Goal: Task Accomplishment & Management: Manage account settings

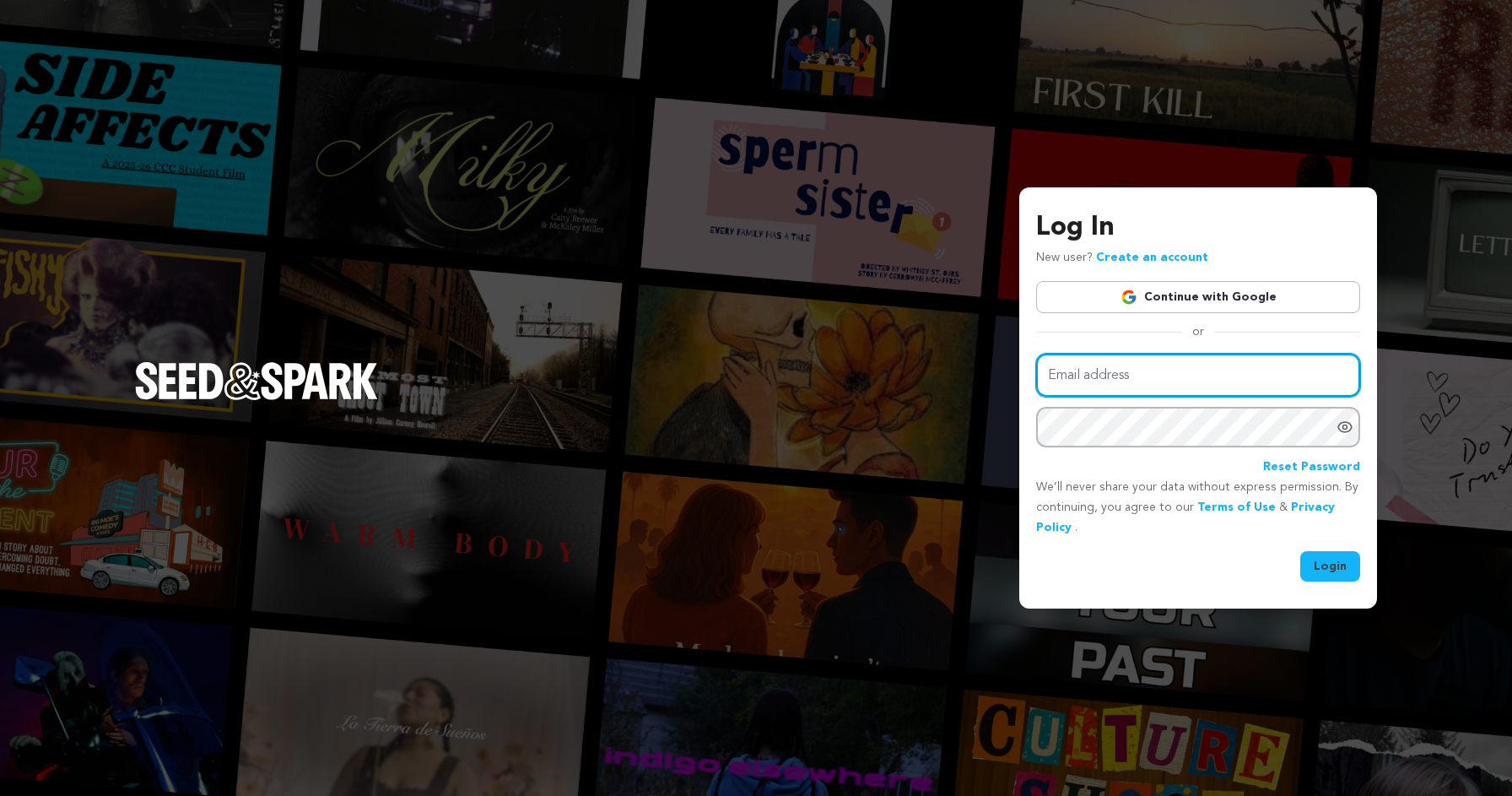
type input "laurdmilian@gmail.com"
click at [1331, 568] on button "Login" at bounding box center [1331, 567] width 60 height 31
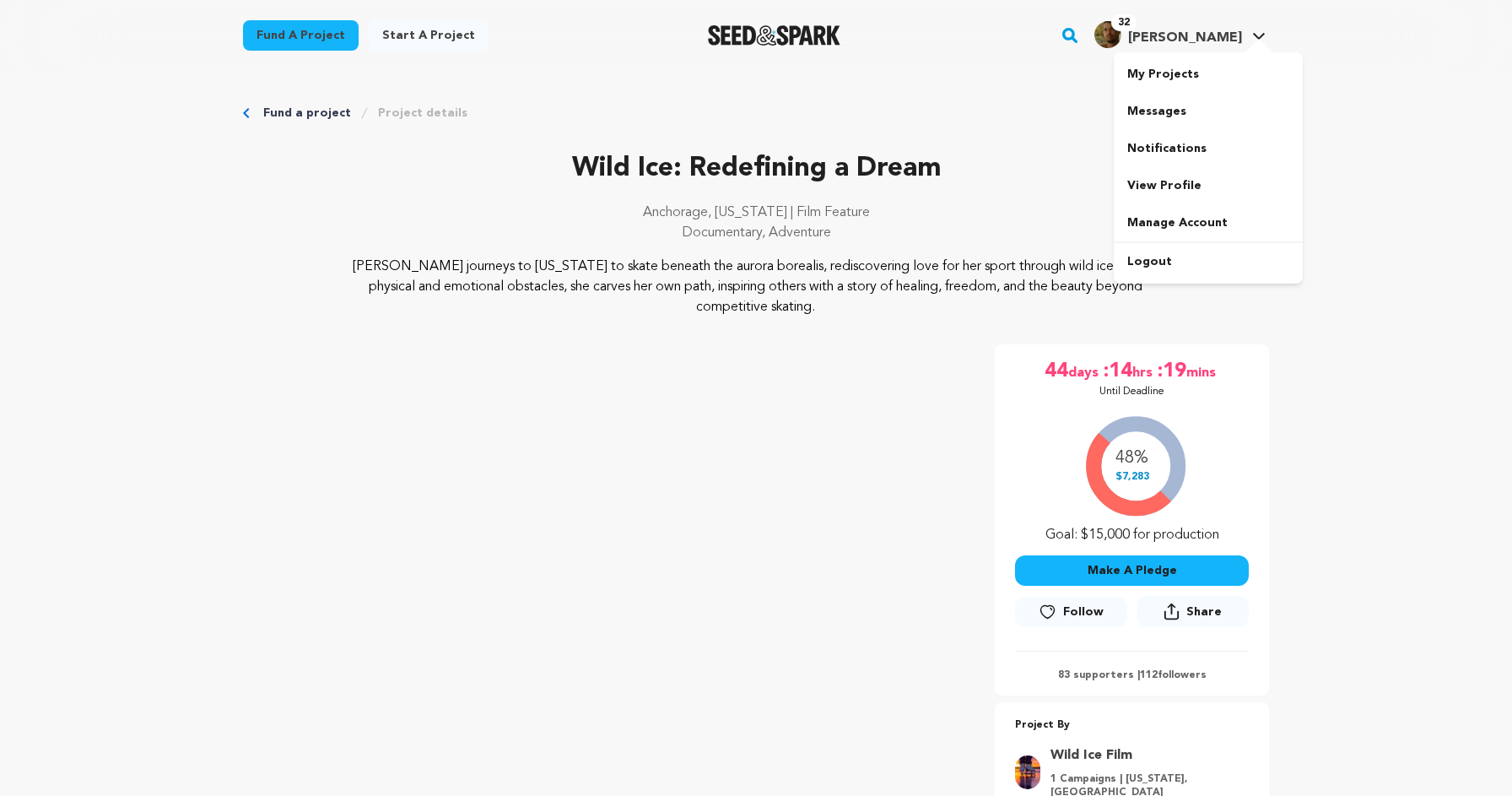
click at [1201, 37] on span "[PERSON_NAME]" at bounding box center [1186, 37] width 114 height 14
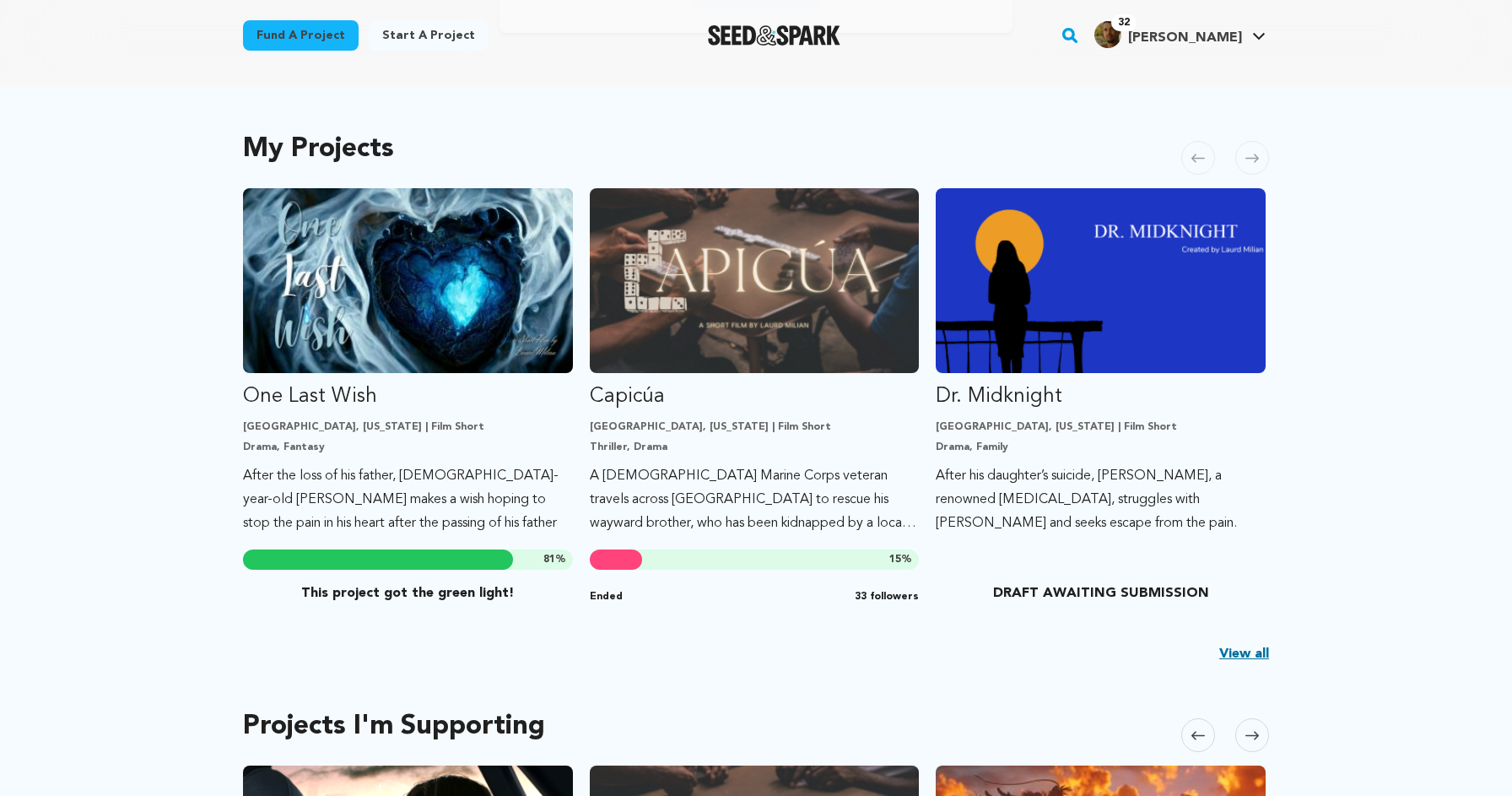
scroll to position [312, 0]
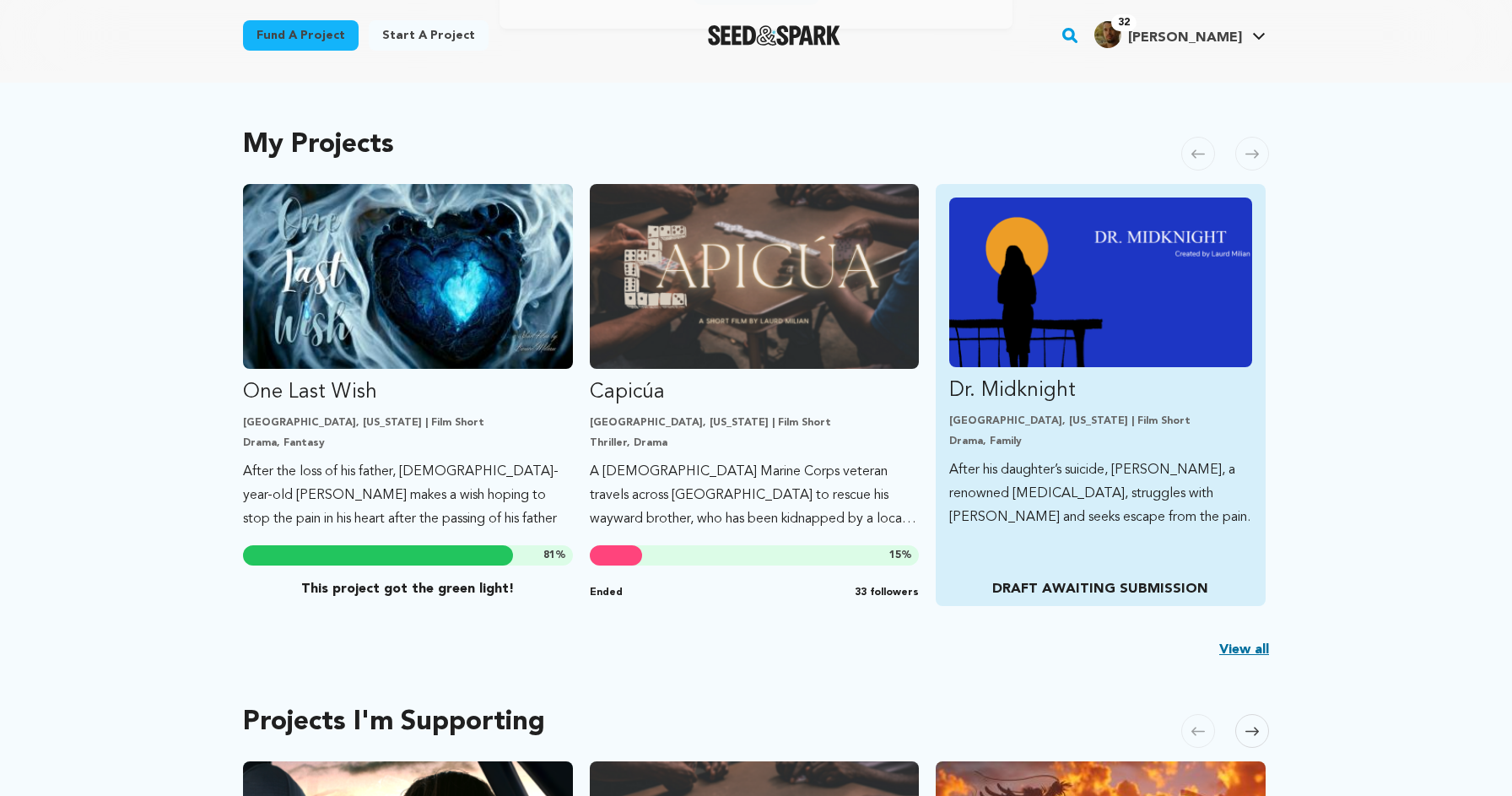
click at [1130, 556] on div "Dr. Midknight Los Angeles, California | Film Short Drama, Family After his daug…" at bounding box center [1100, 394] width 330 height 422
click at [981, 287] on img "Fund Dr. Midknight" at bounding box center [1100, 282] width 303 height 170
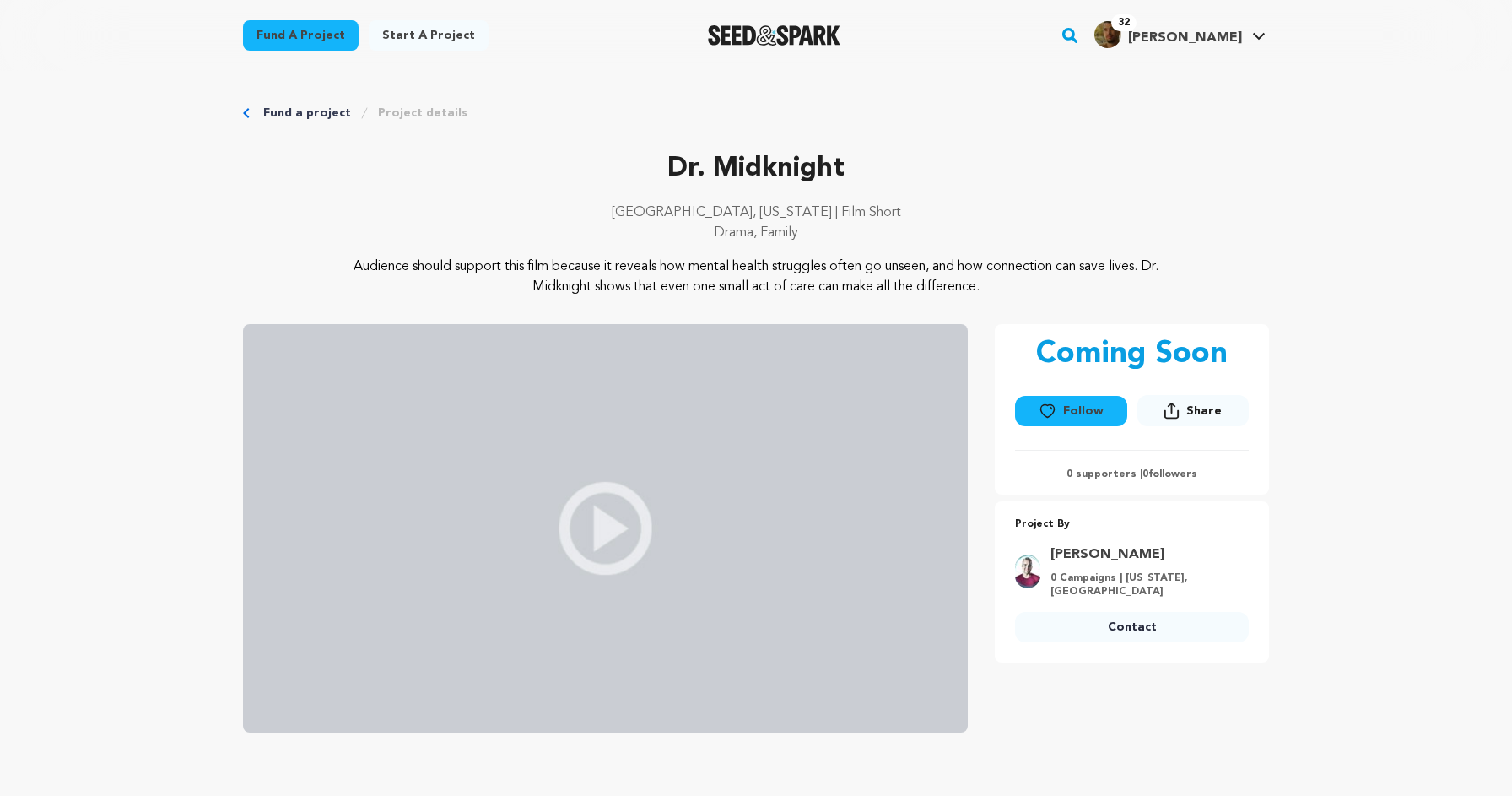
click at [1127, 572] on p "0 Campaigns | California, United States" at bounding box center [1145, 585] width 189 height 27
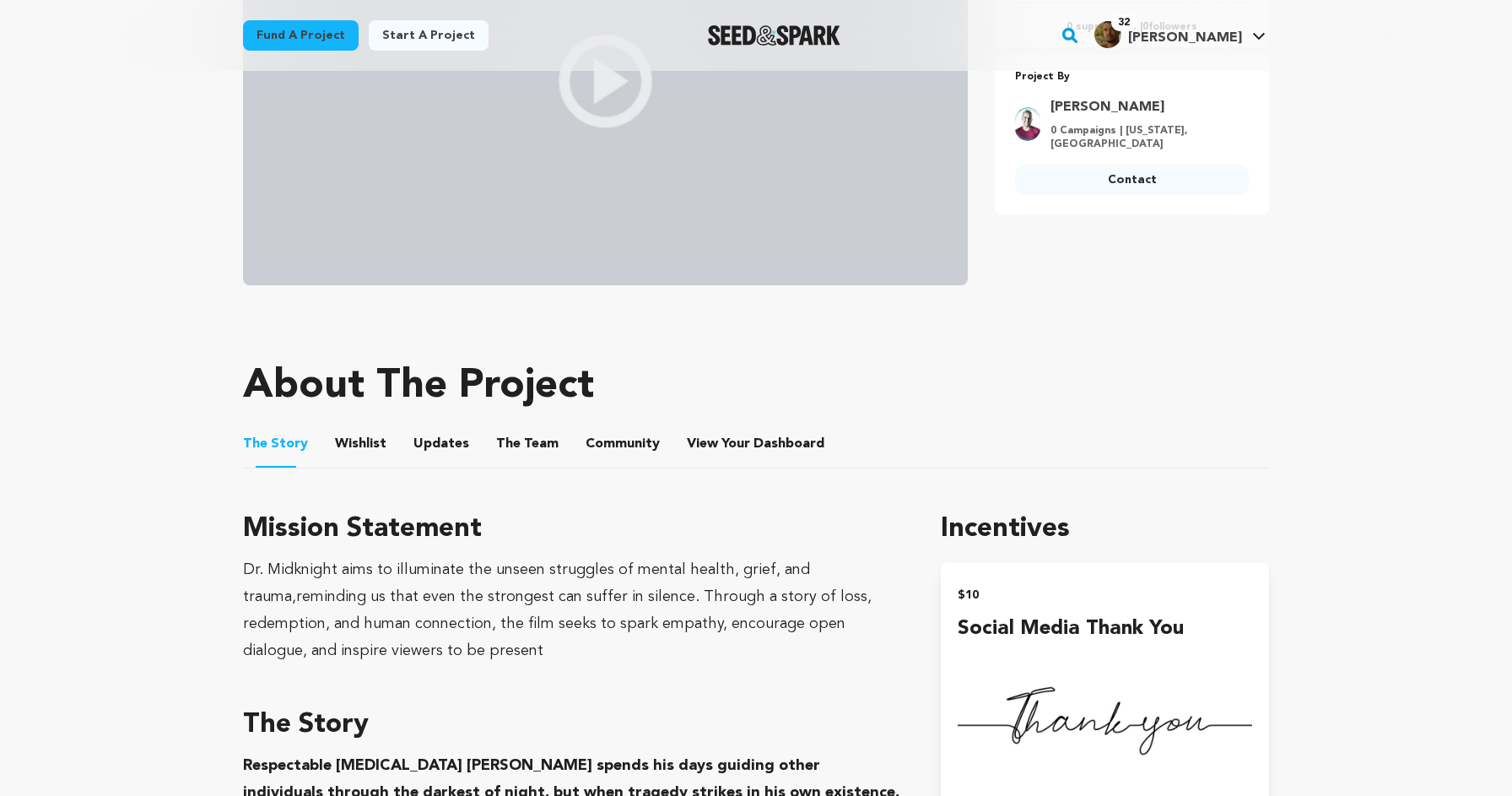
scroll to position [694, 0]
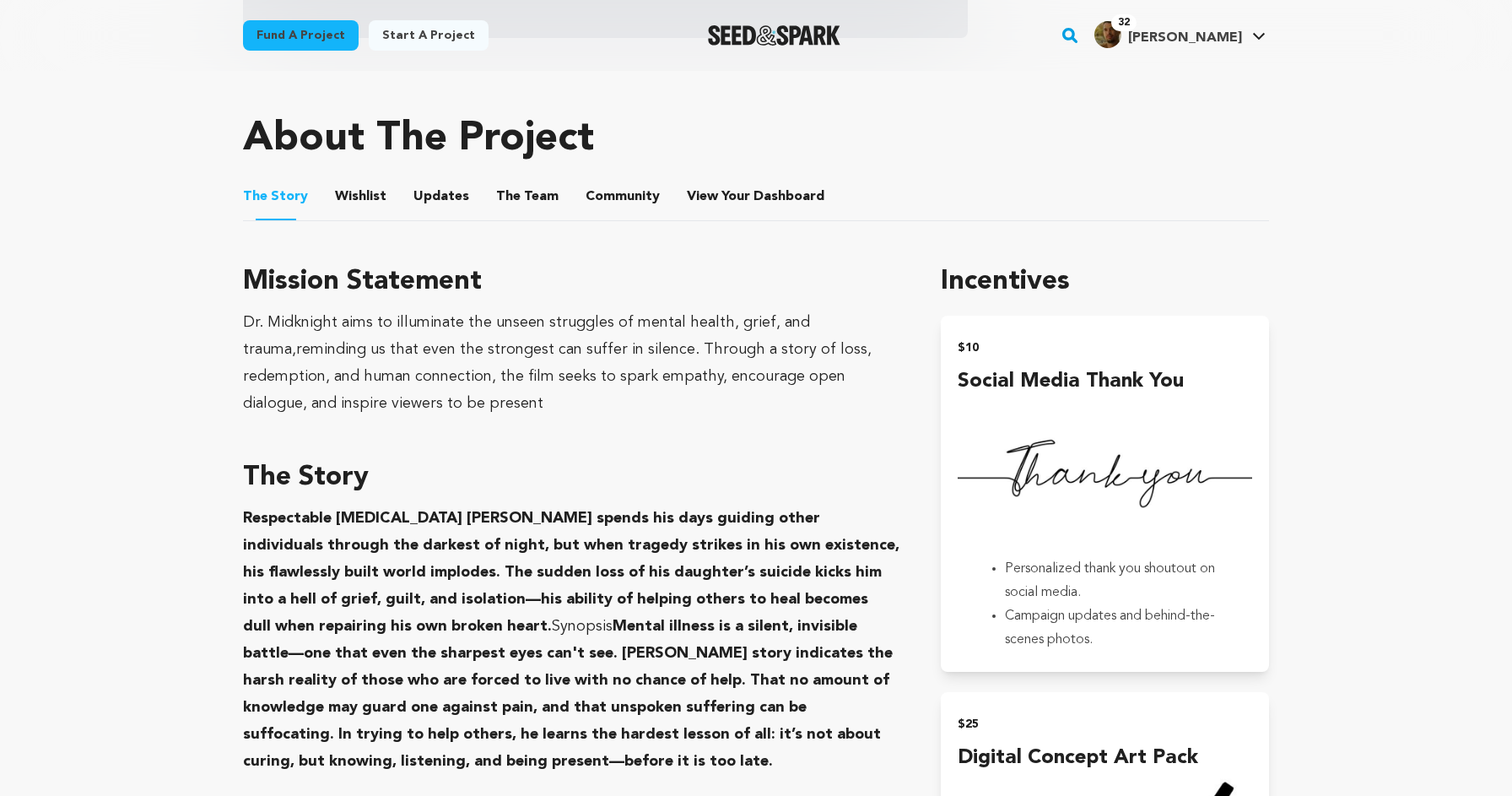
click at [373, 208] on button "Wishlist" at bounding box center [361, 199] width 41 height 41
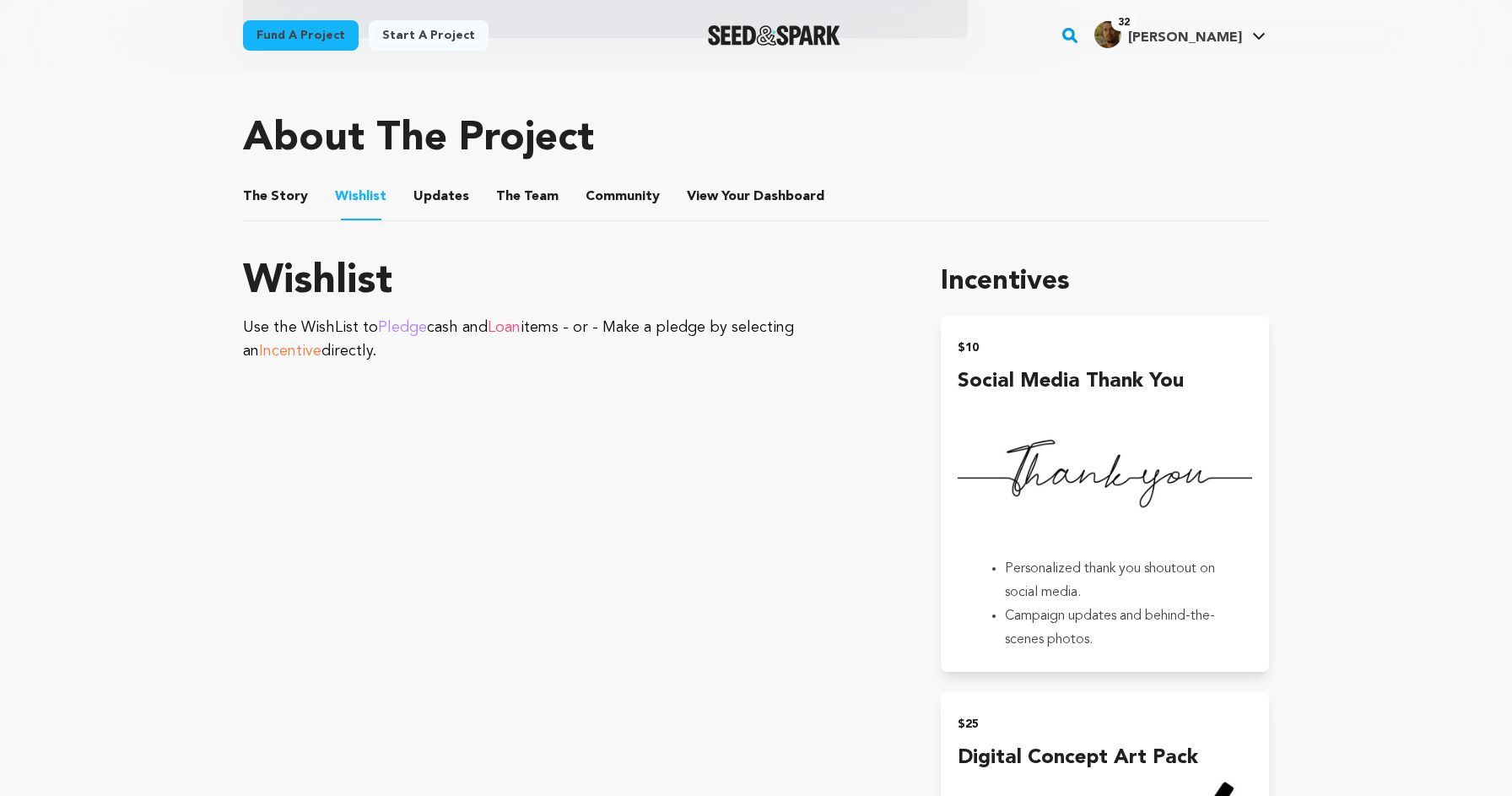
click at [443, 197] on button "Updates" at bounding box center [441, 199] width 41 height 41
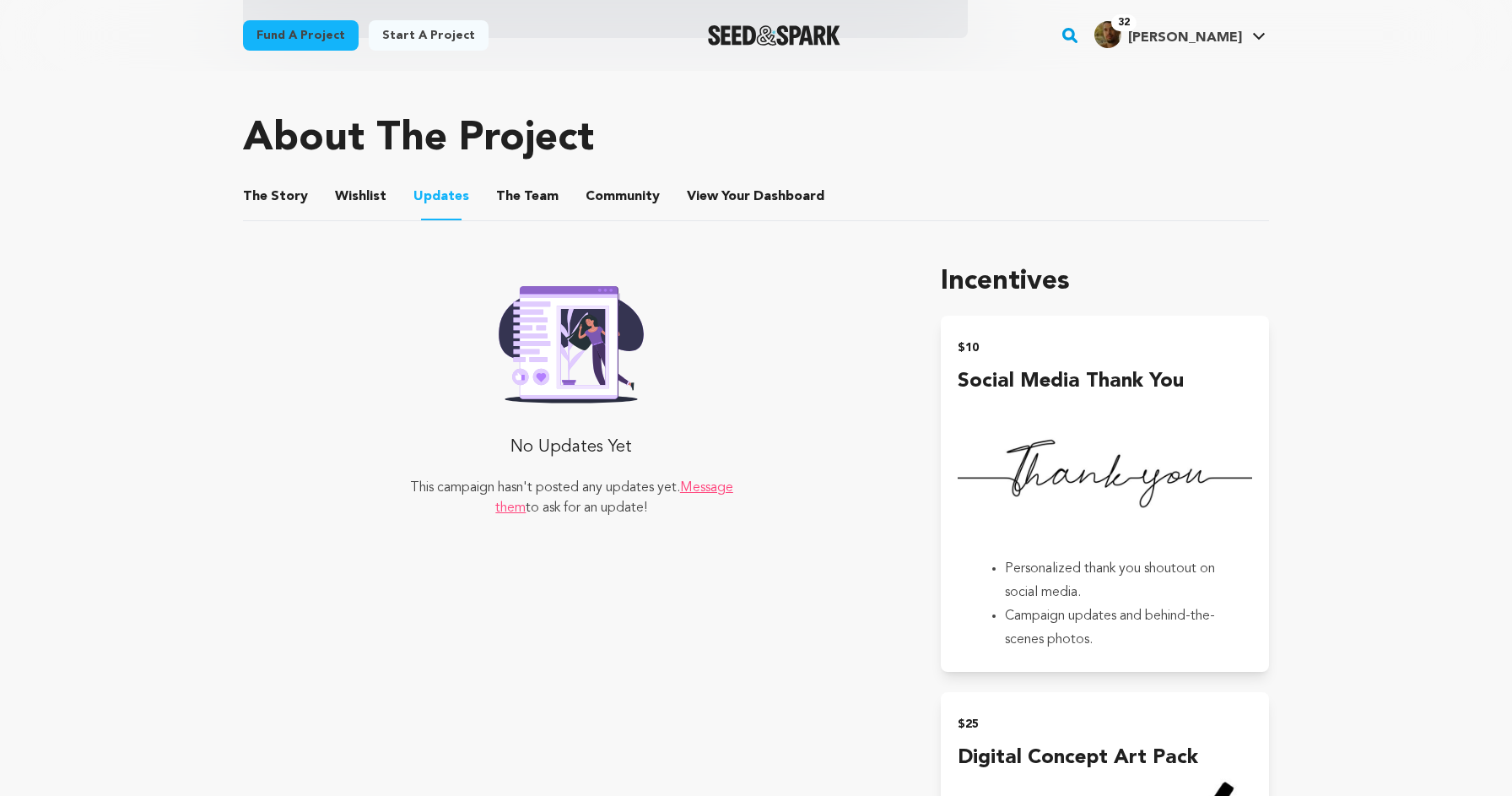
click at [533, 198] on button "The Team" at bounding box center [527, 199] width 41 height 41
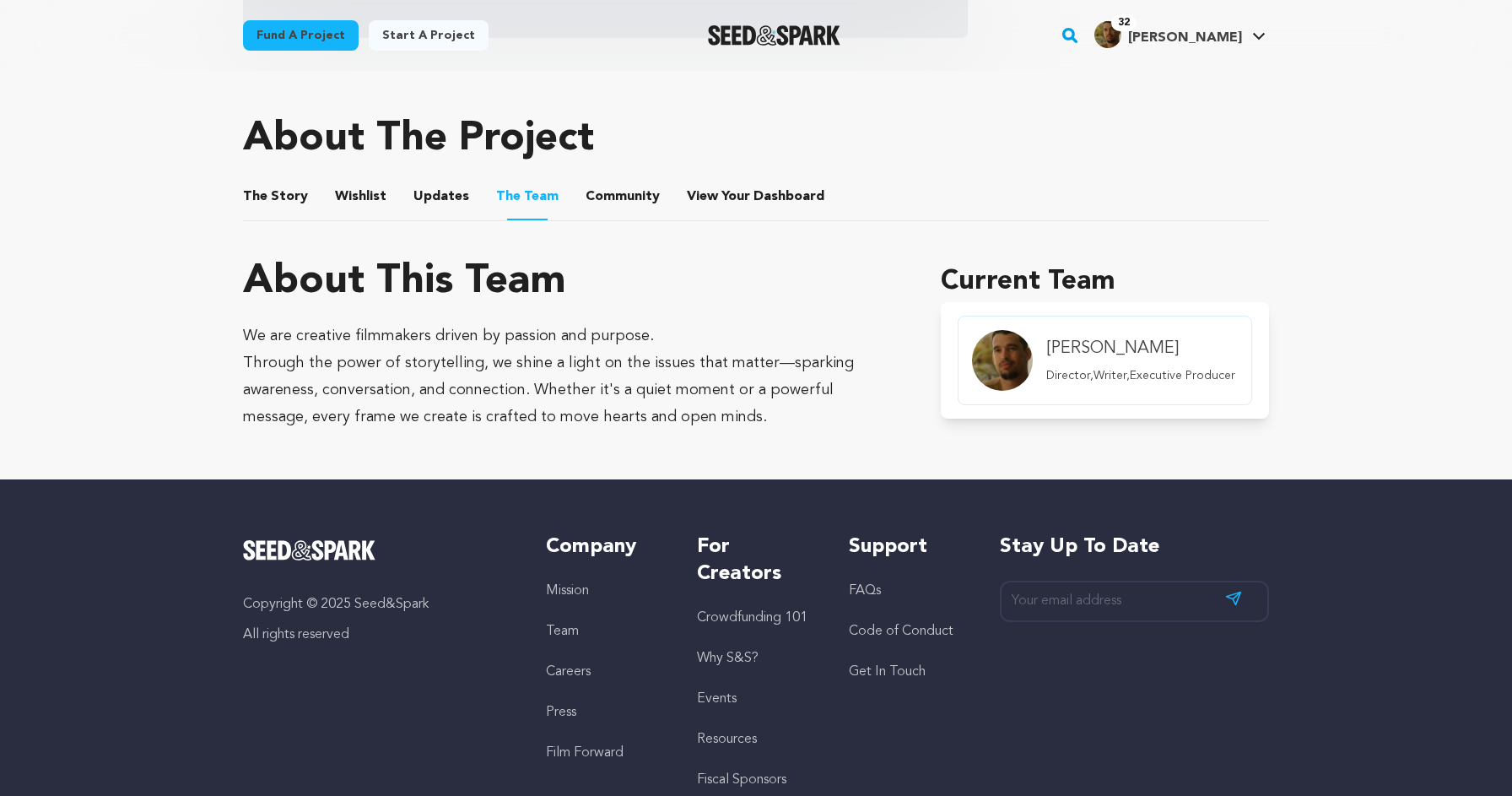
click at [606, 195] on button "Community" at bounding box center [623, 199] width 41 height 41
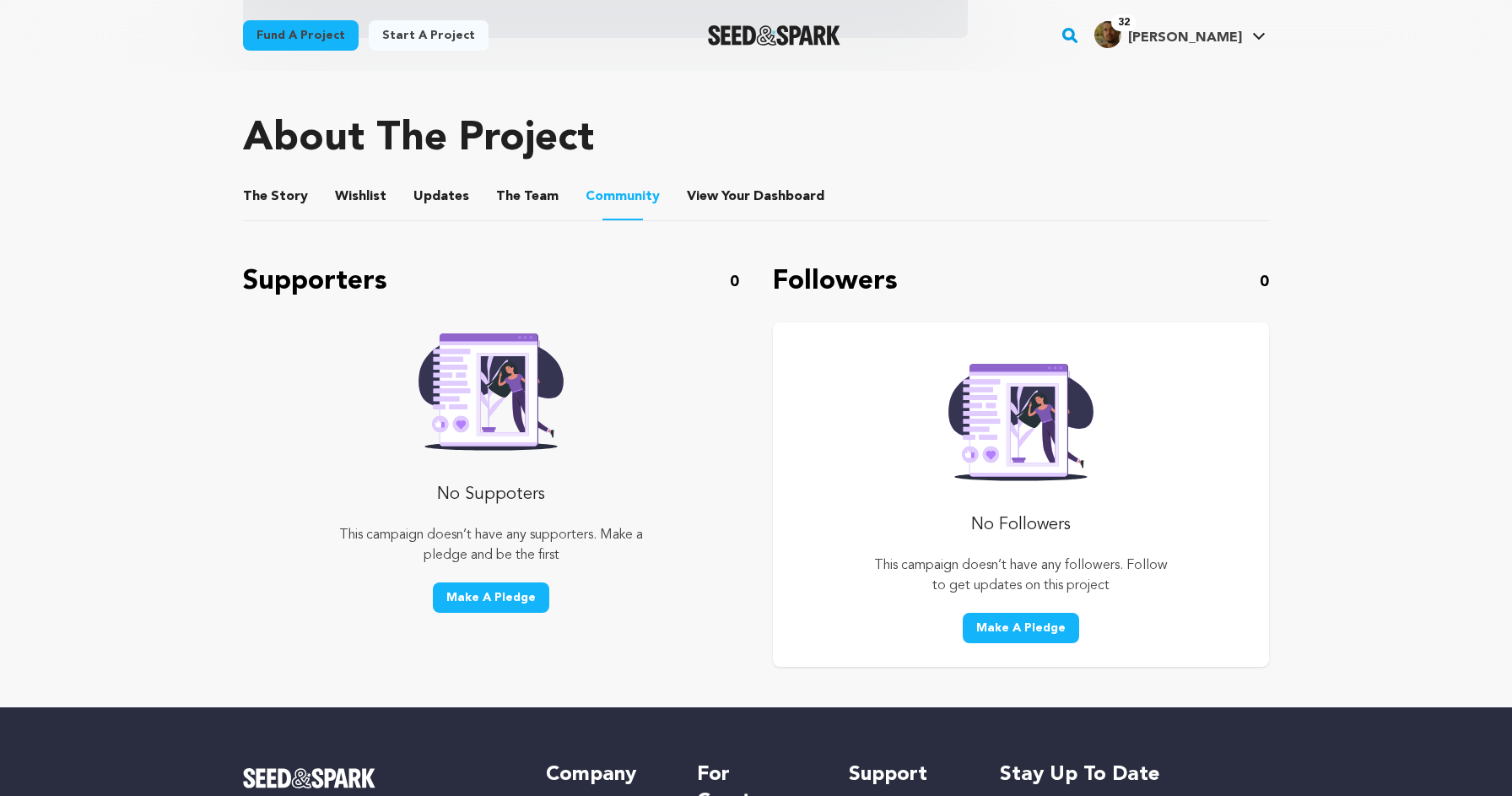
click at [770, 209] on li "View Your Dashboard View Your Dashboard" at bounding box center [757, 197] width 141 height 47
click at [280, 200] on button "The Story" at bounding box center [276, 199] width 41 height 41
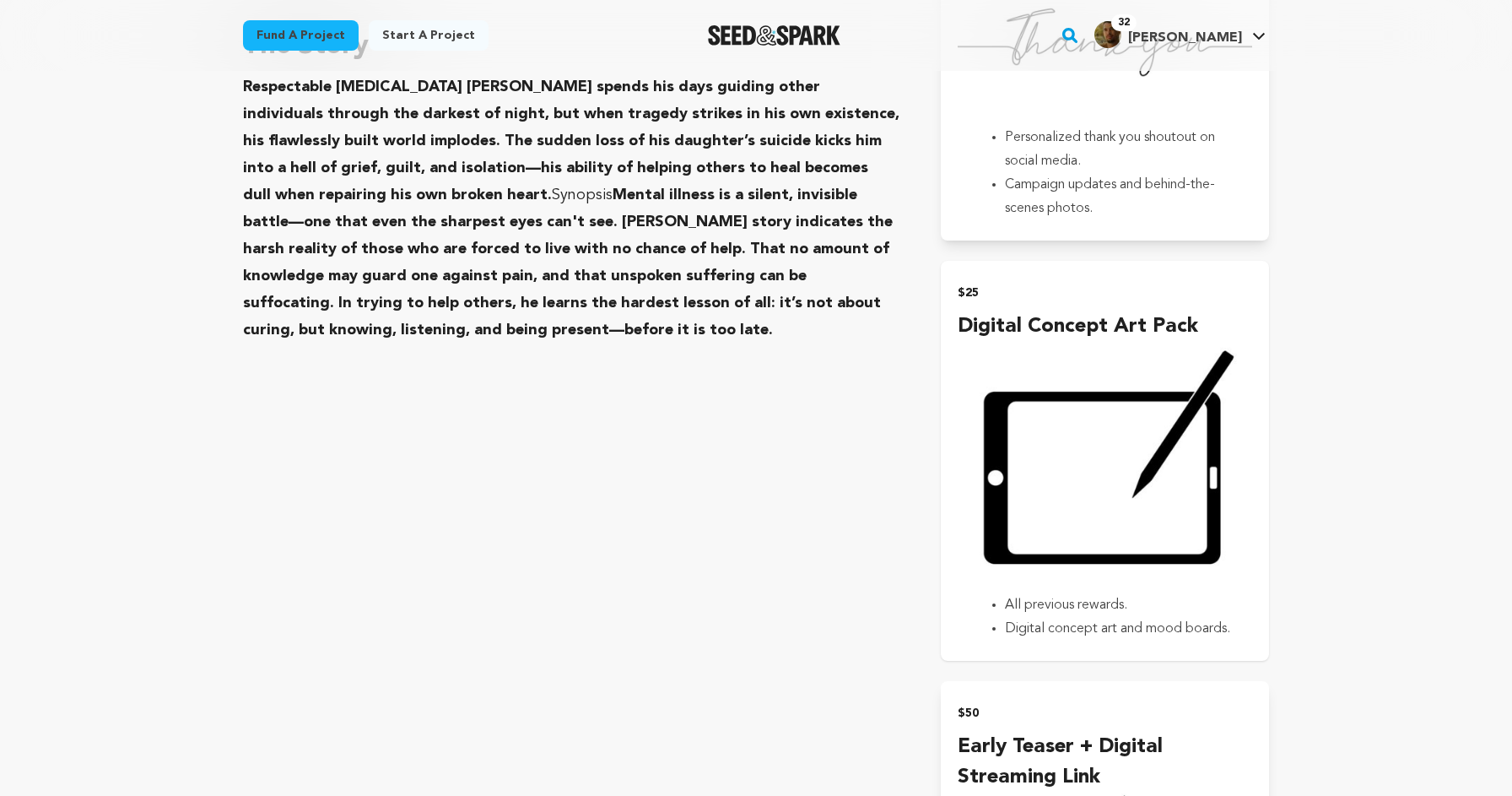
scroll to position [1123, 0]
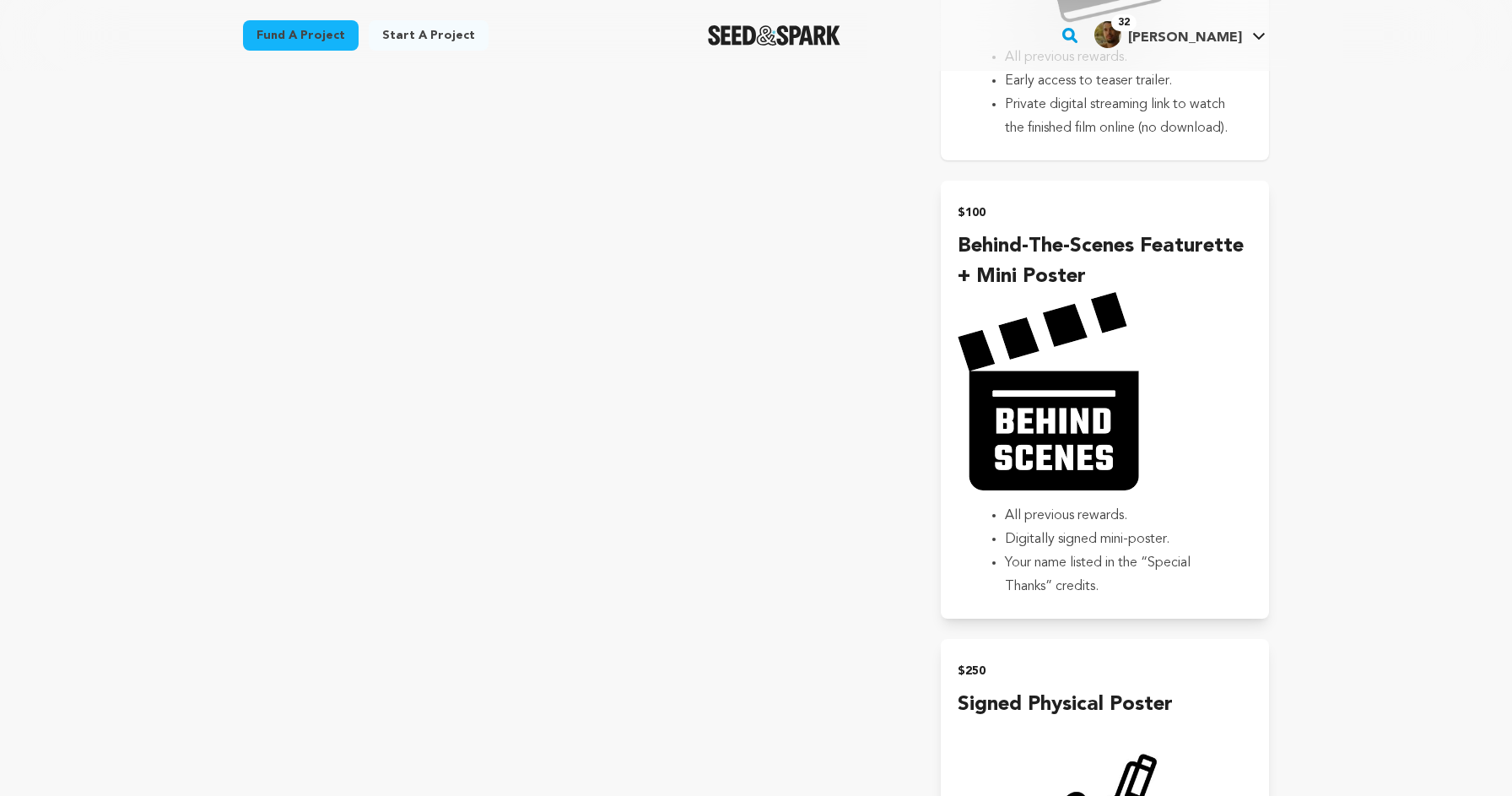
scroll to position [2046, 0]
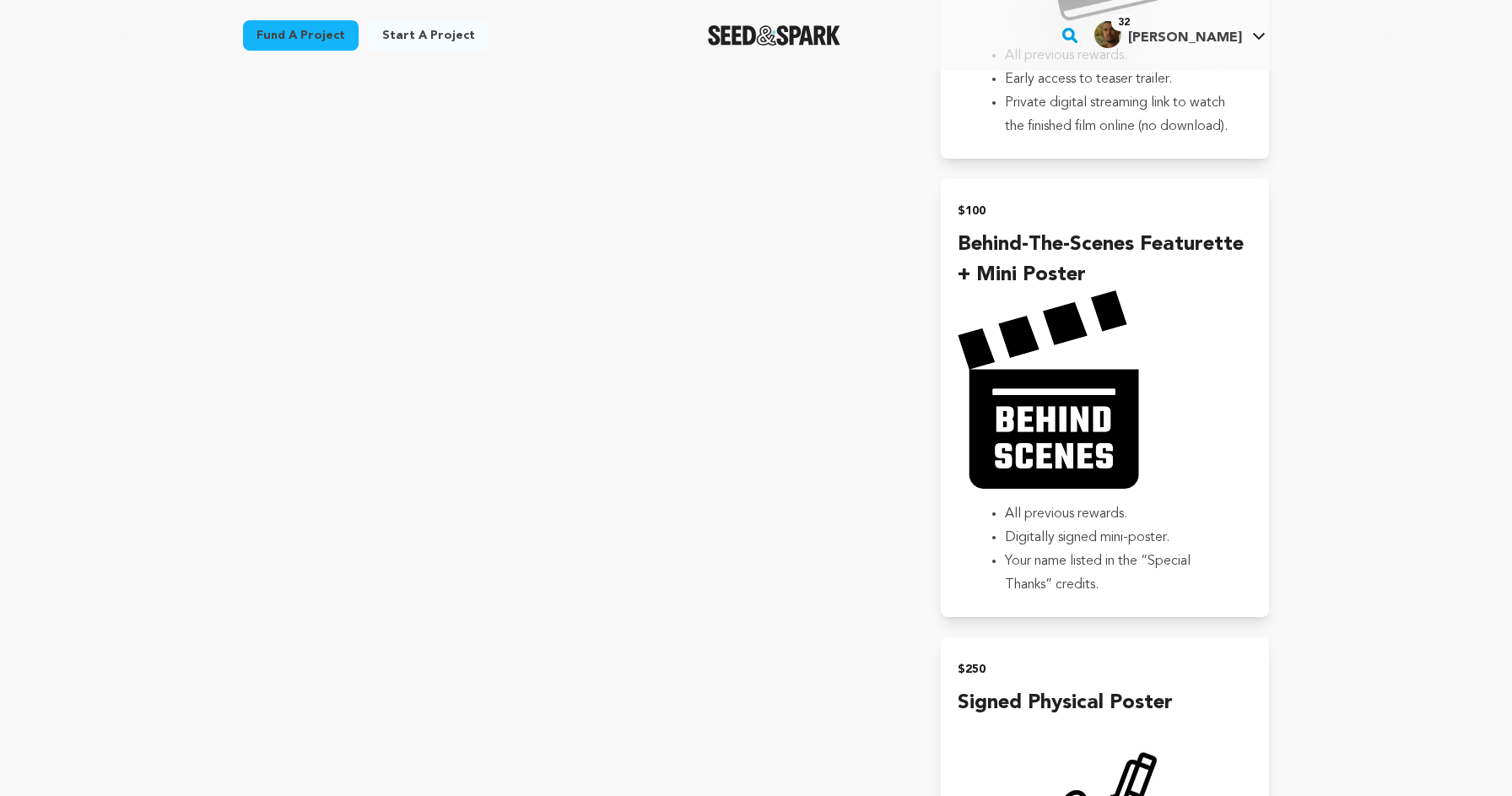
click at [1210, 43] on span "[PERSON_NAME]" at bounding box center [1186, 37] width 114 height 14
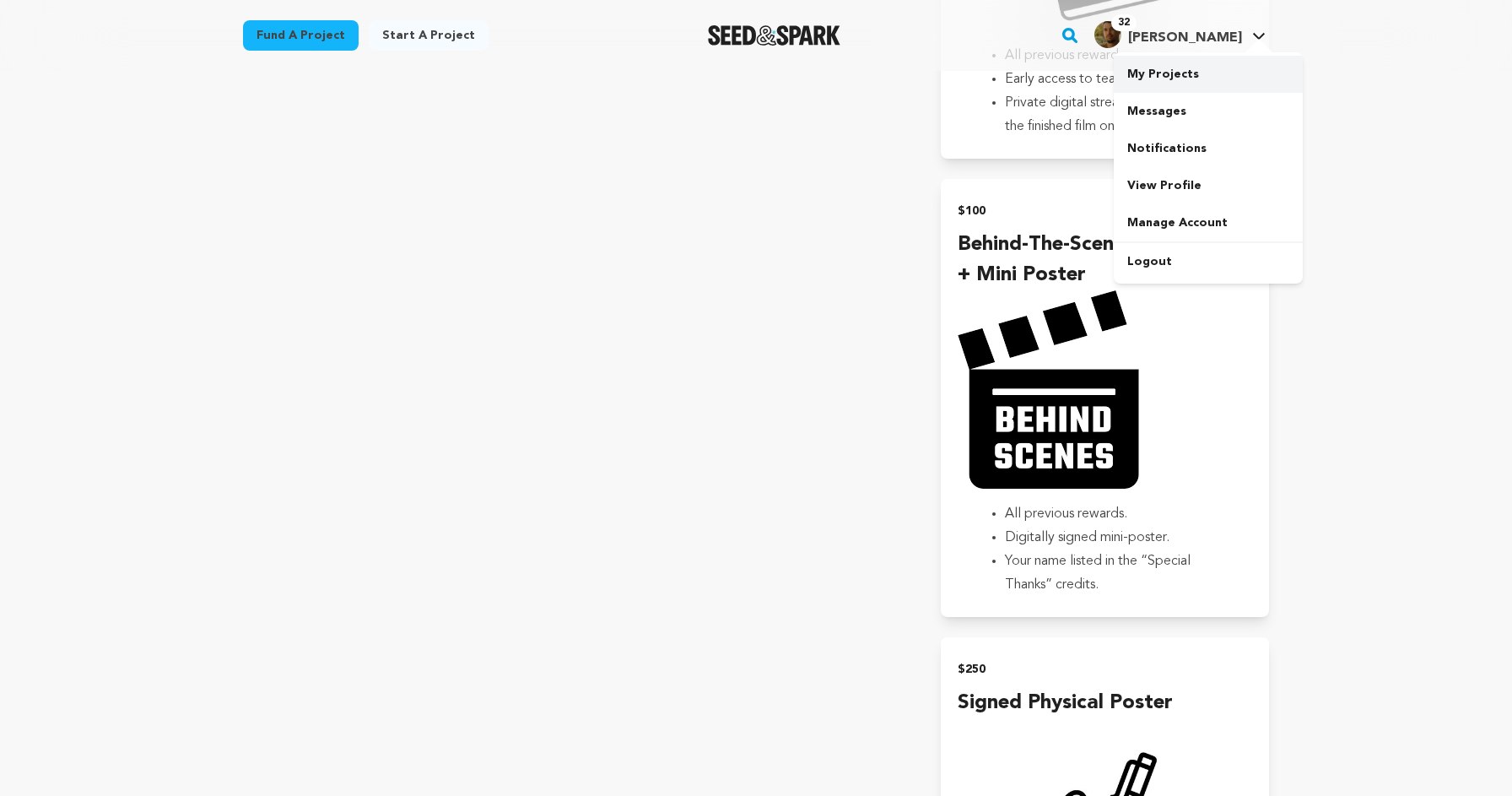
click at [1206, 70] on link "My Projects" at bounding box center [1208, 73] width 189 height 37
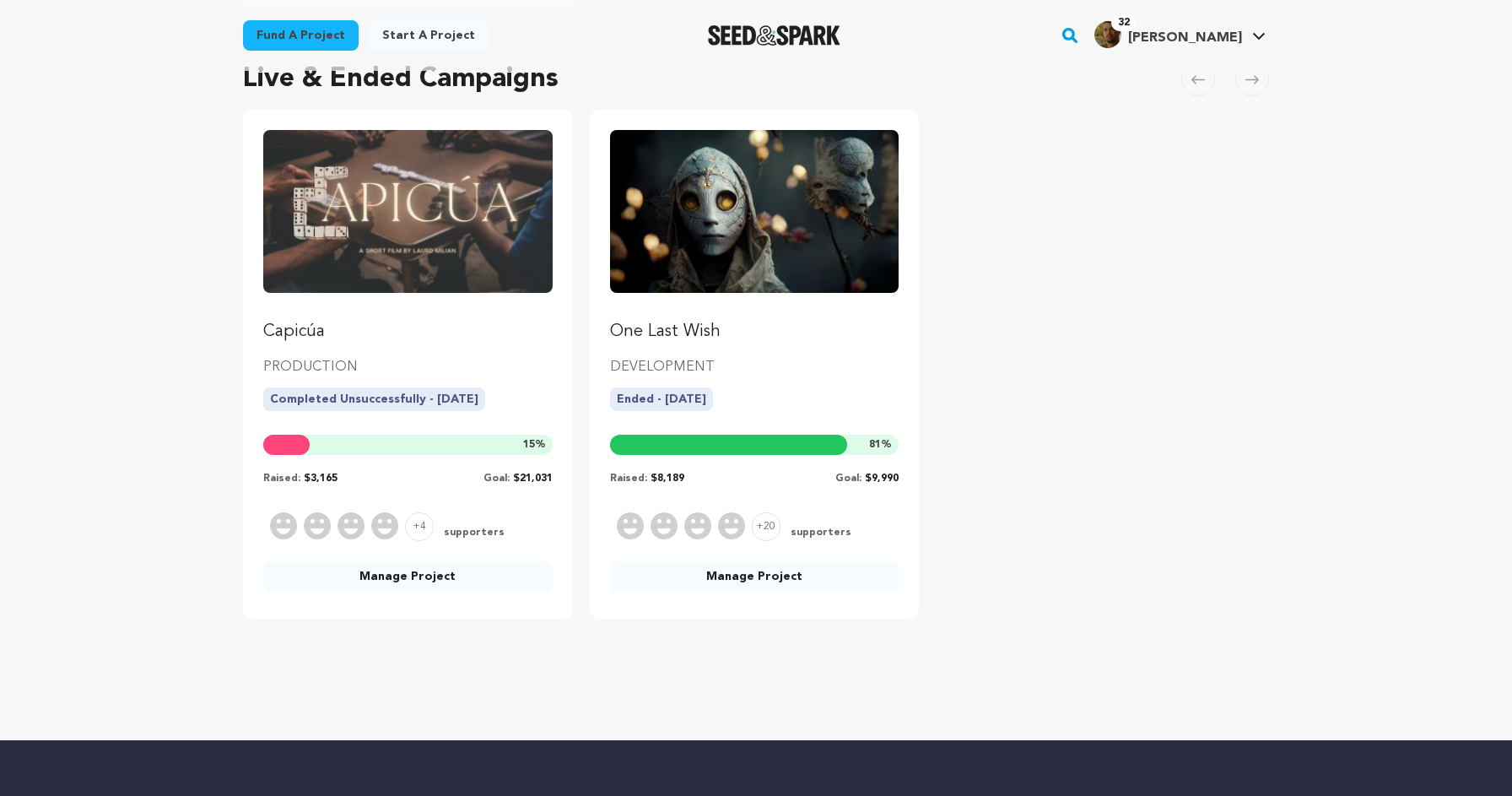
scroll to position [704, 0]
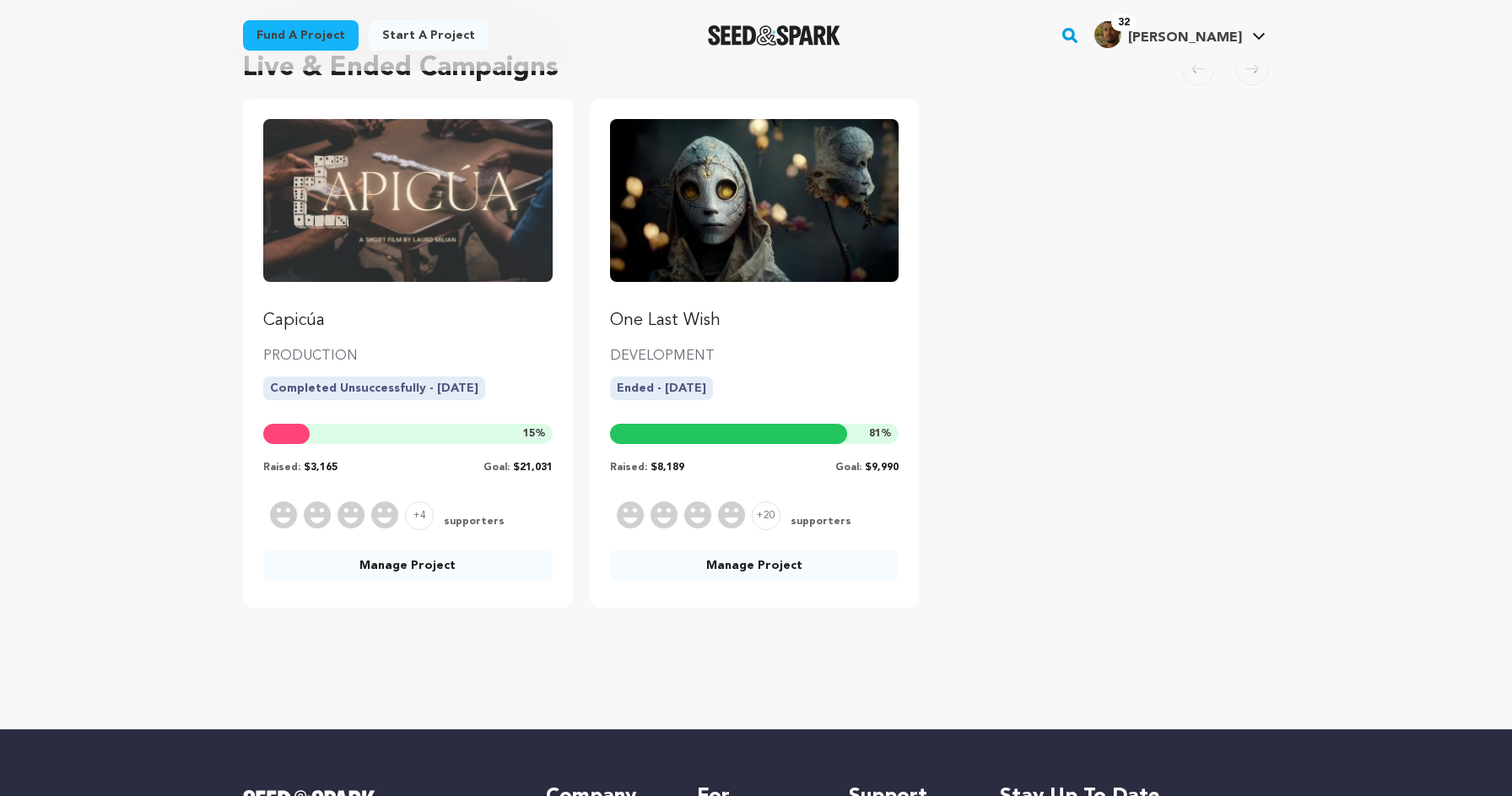
click at [739, 277] on img "Fund One Last Wish" at bounding box center [754, 199] width 289 height 162
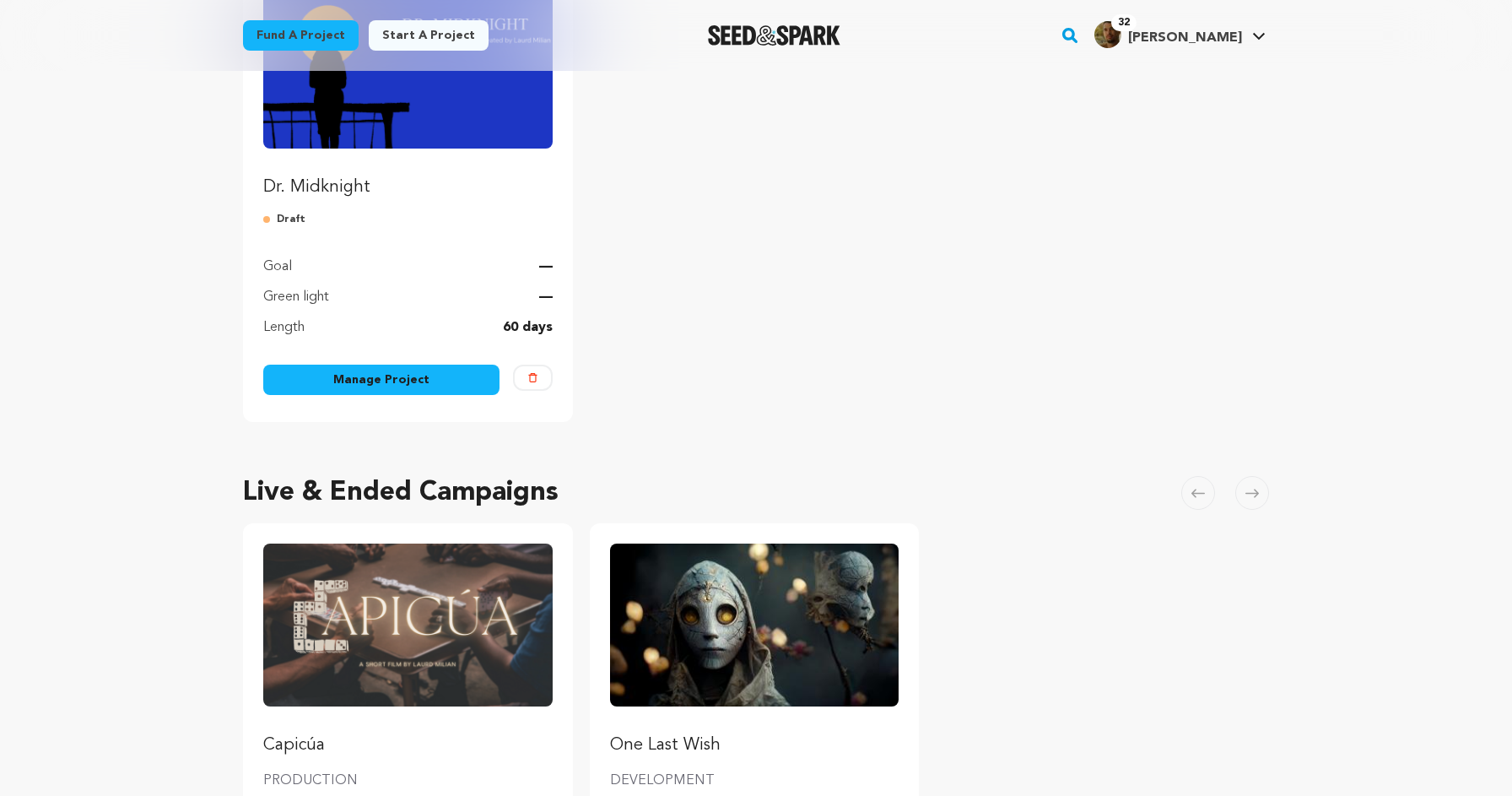
scroll to position [202, 0]
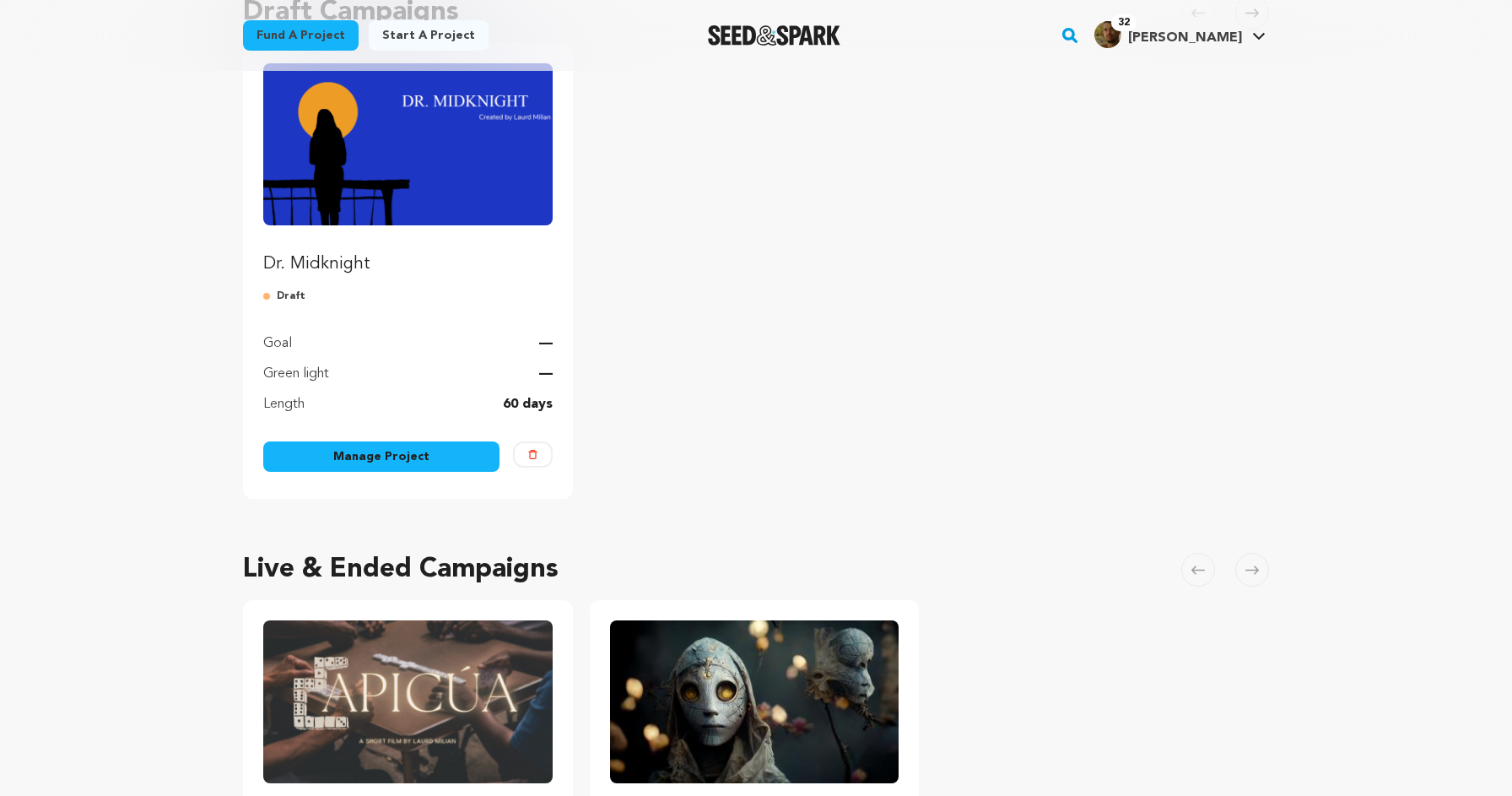
click at [407, 456] on link "Manage Project" at bounding box center [381, 457] width 237 height 31
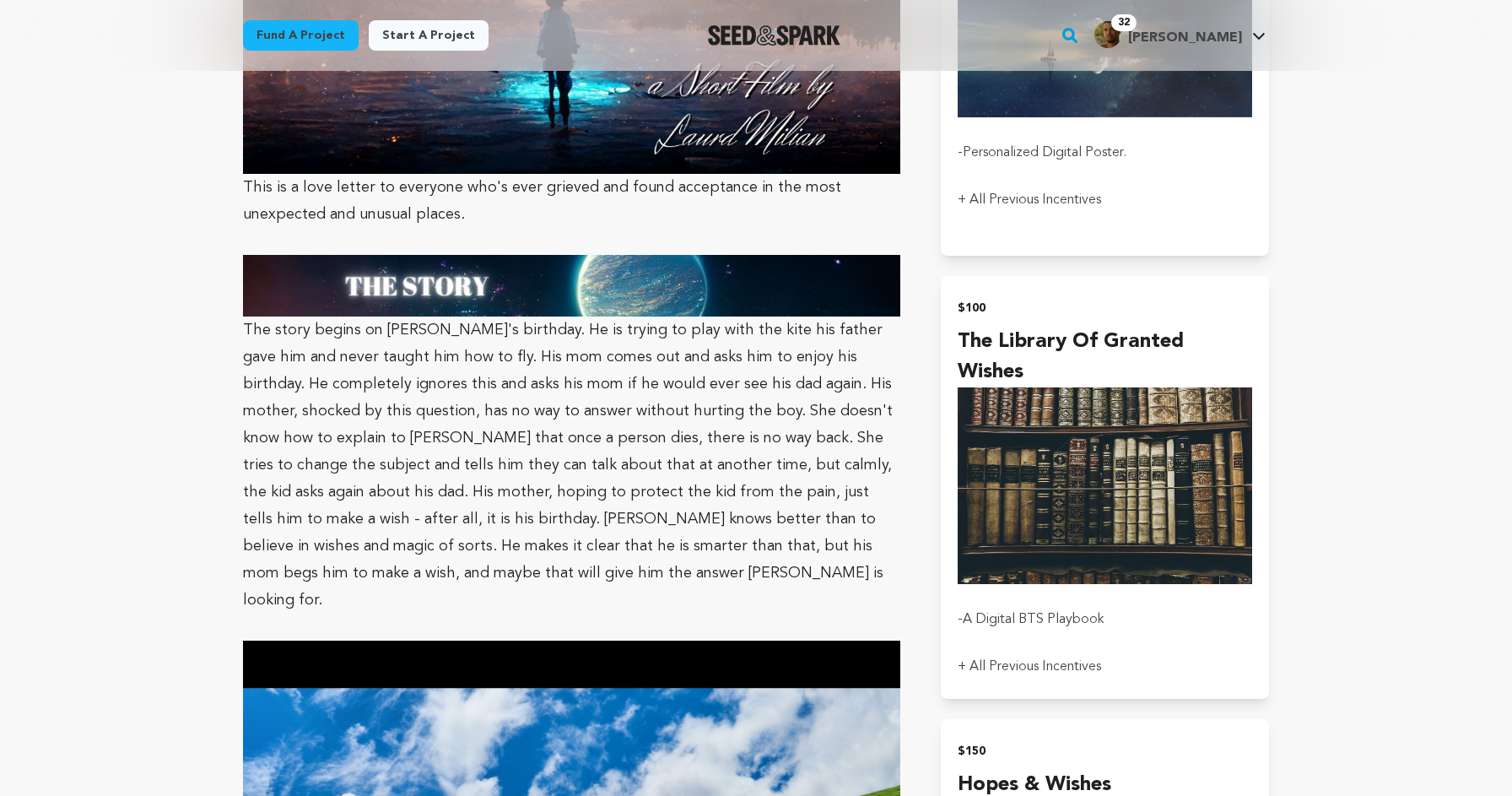
scroll to position [1705, 0]
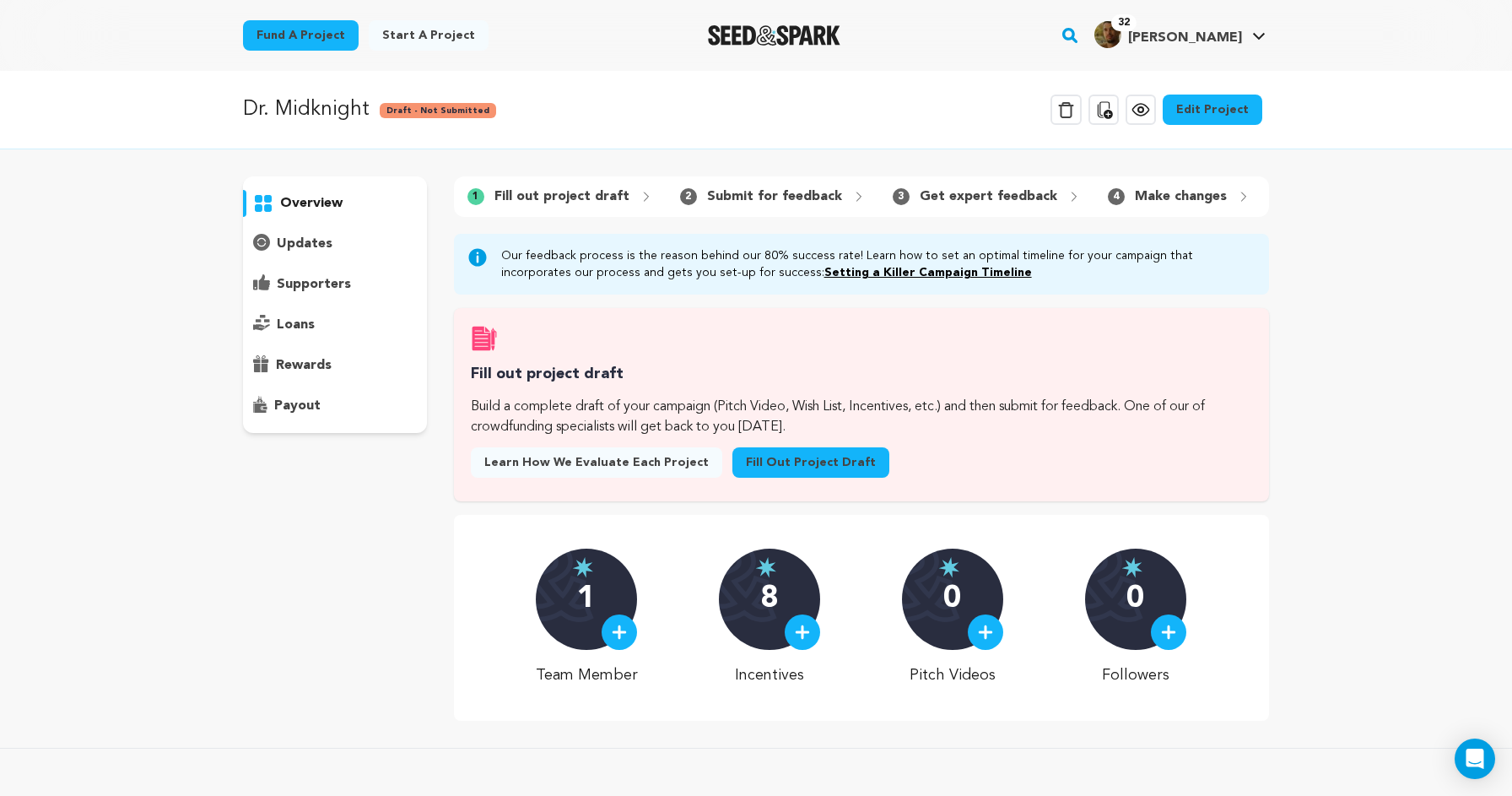
click at [1205, 105] on link "Edit Project" at bounding box center [1213, 110] width 100 height 31
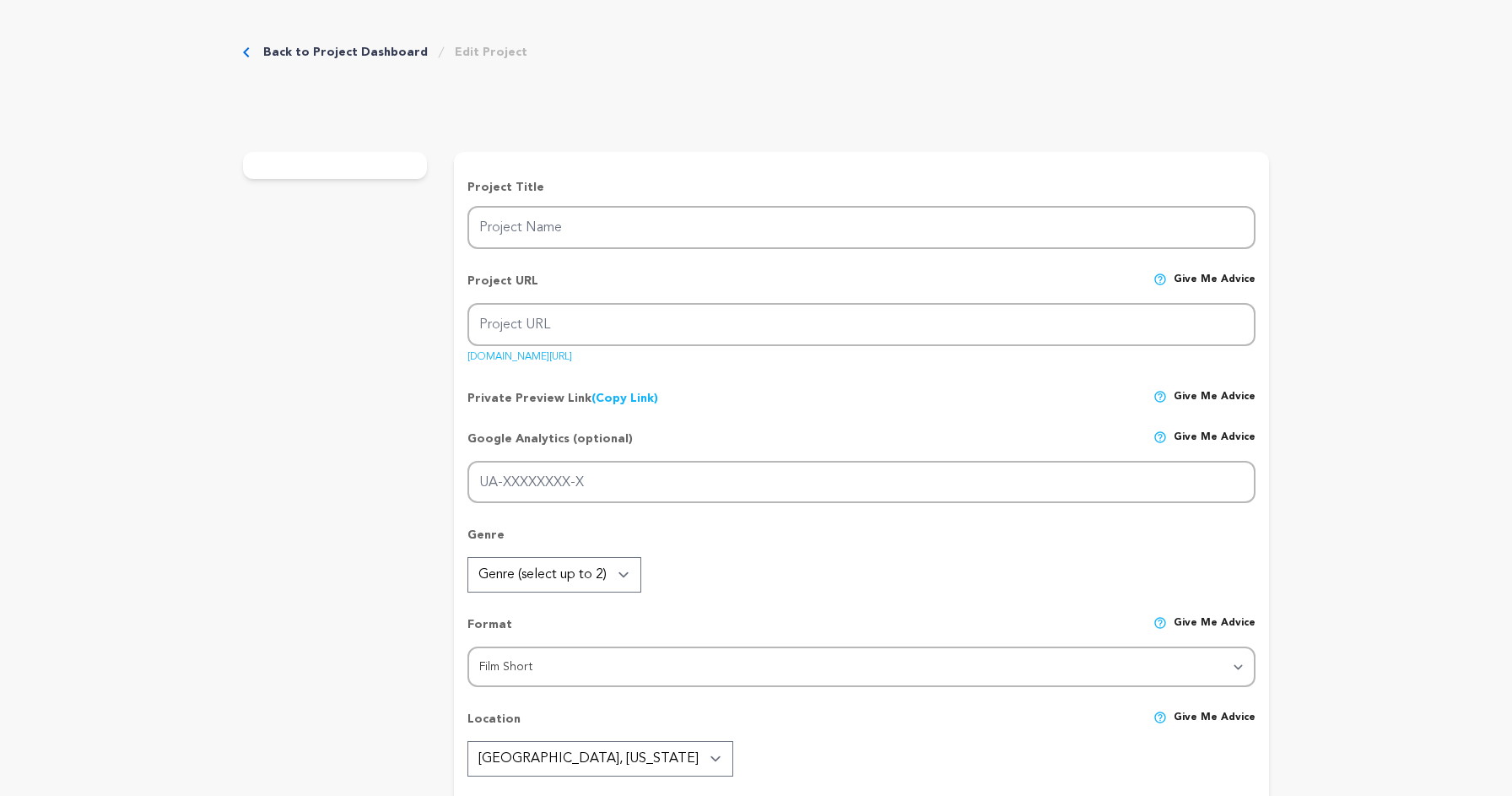
type input "Dr. Midknight"
type input "dr-midknight"
type input "[DOMAIN_NAME]"
type input "After his daughter’s suicide, [PERSON_NAME], a renowned [MEDICAL_DATA], struggl…"
type textarea "Audience should support this film because it reveals how mental health struggle…"
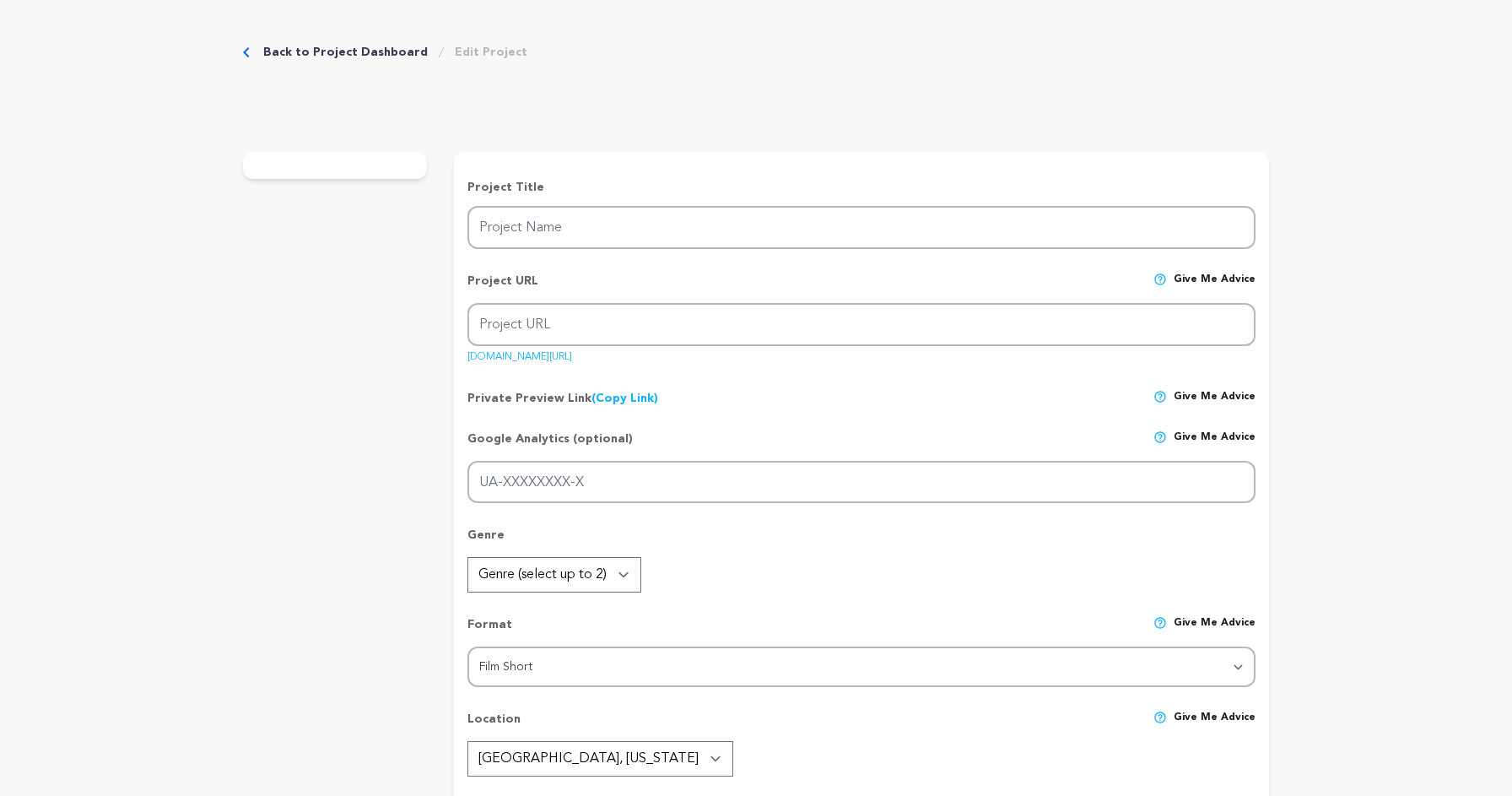
type textarea "Dr. Midknight aims to illuminate the unseen struggles of mental health, grief, …"
radio input "true"
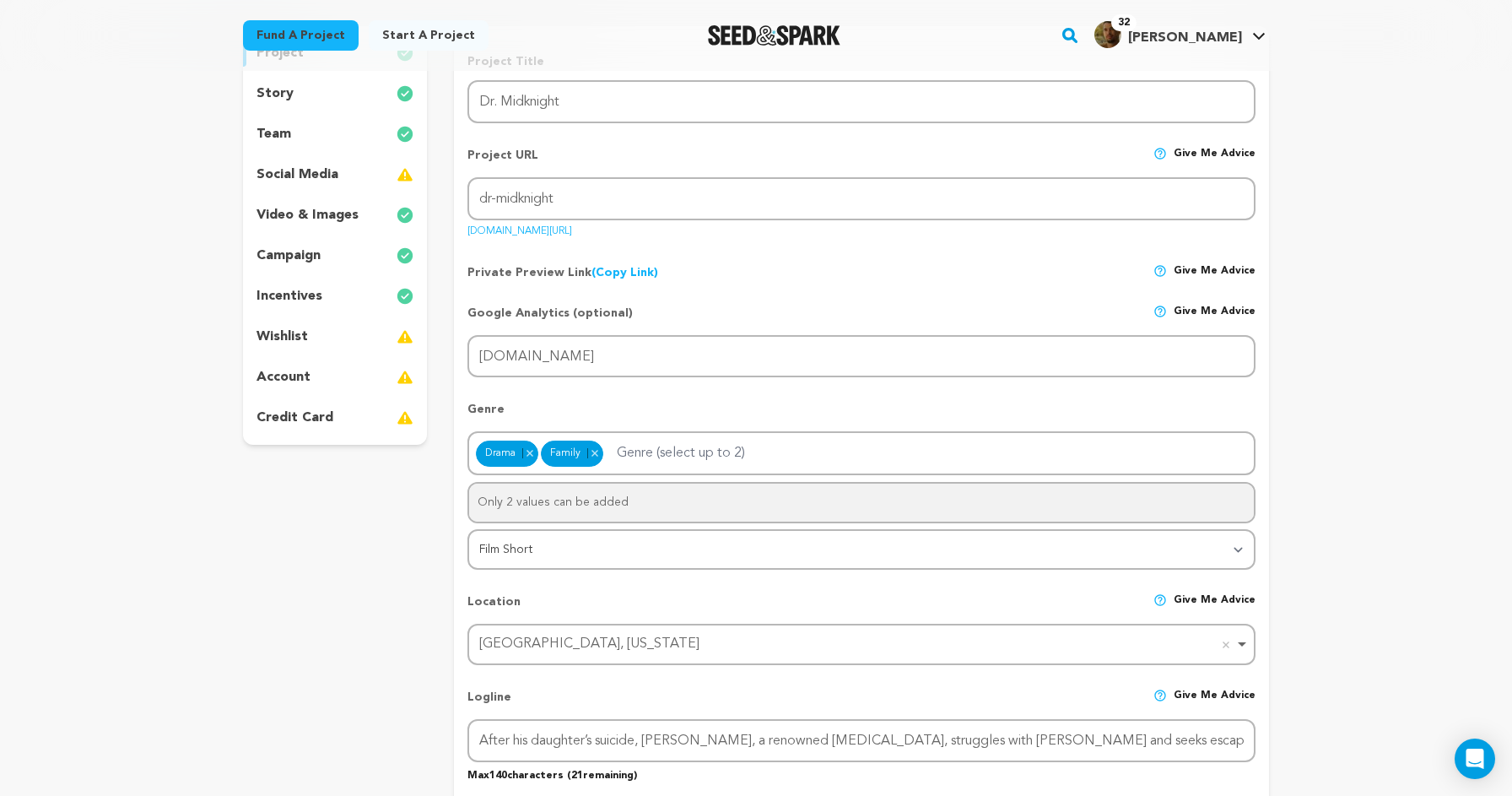
scroll to position [181, 0]
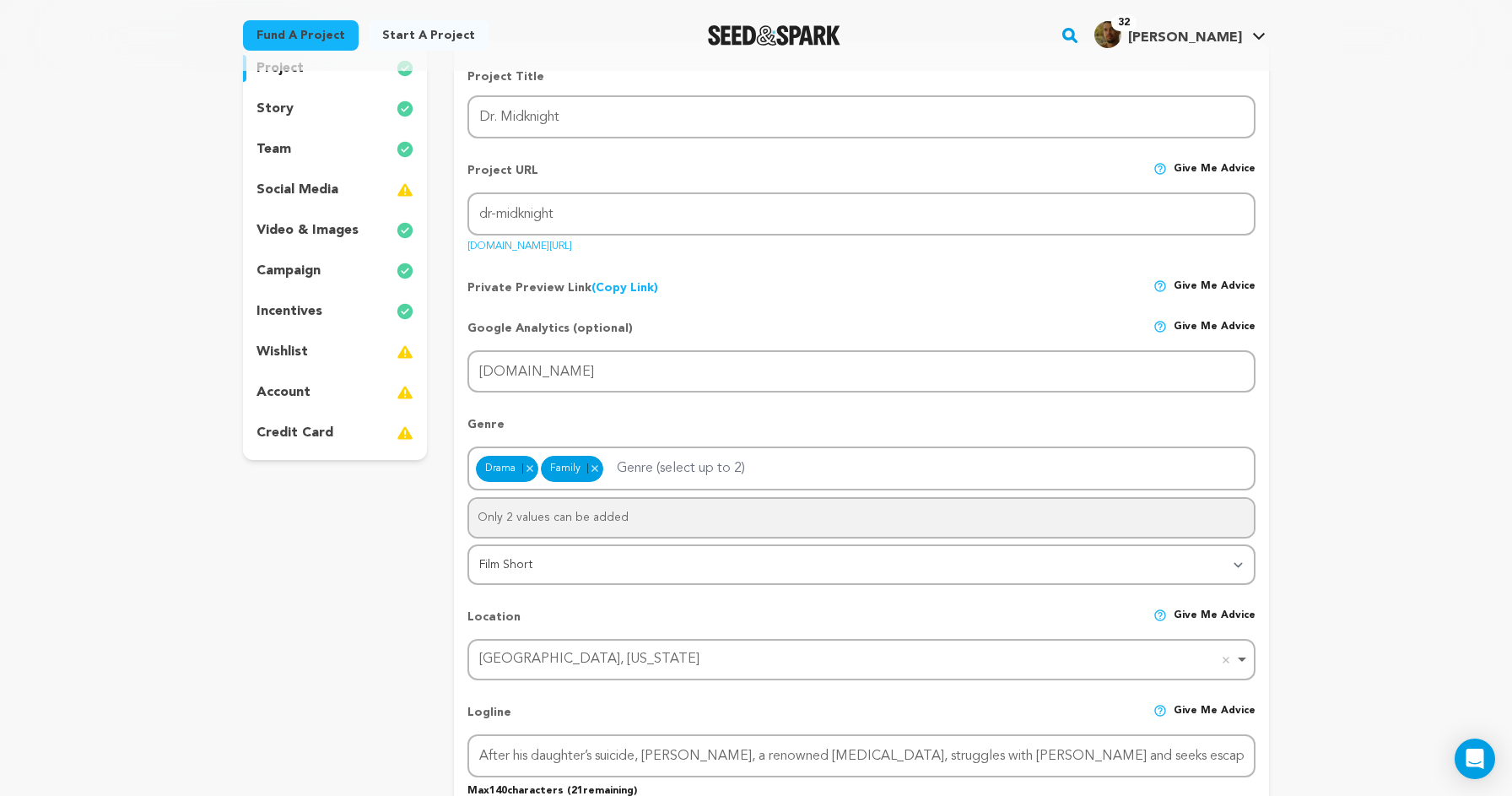
click at [331, 306] on div "incentives" at bounding box center [334, 312] width 184 height 27
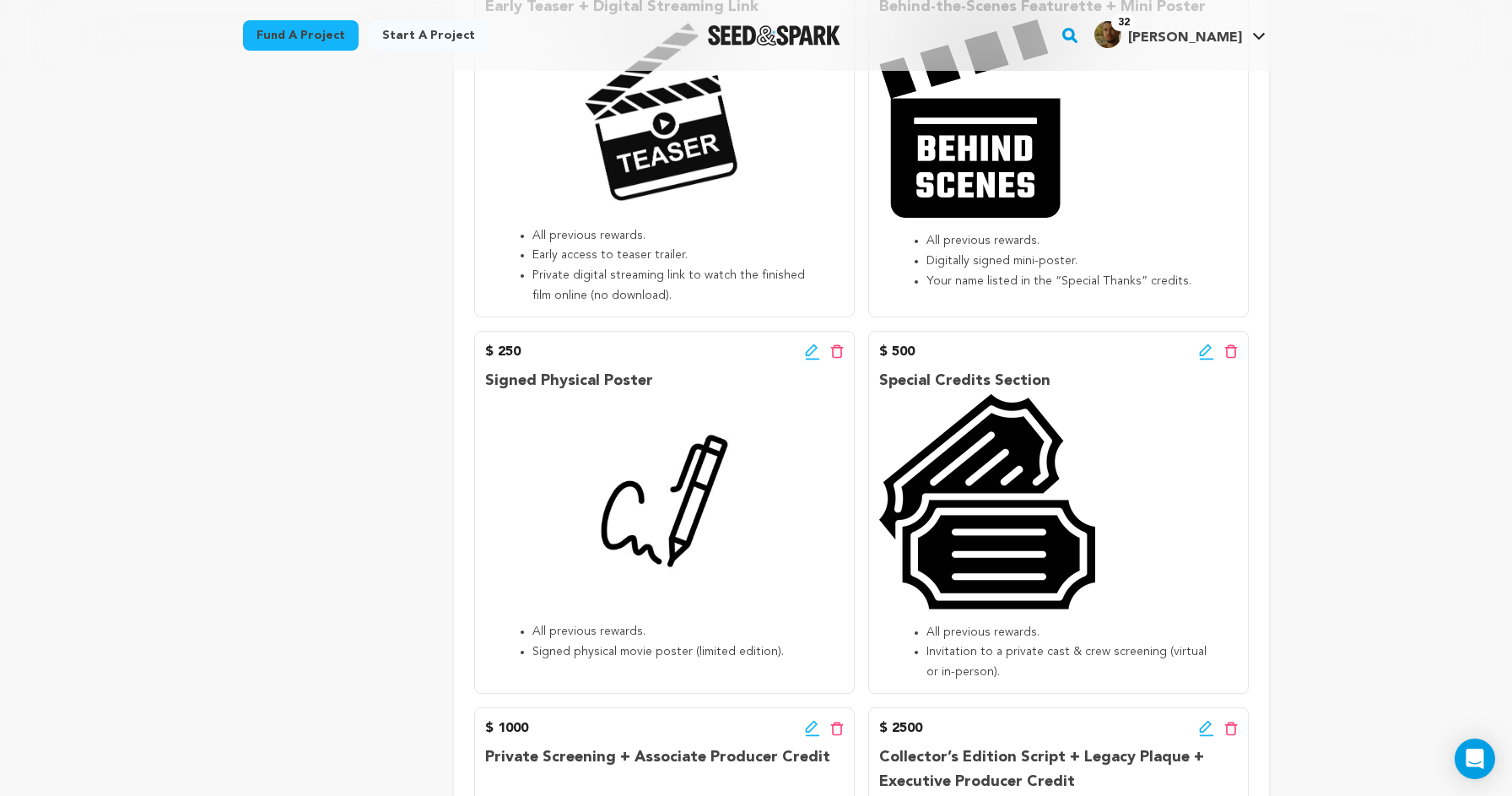
scroll to position [636, 0]
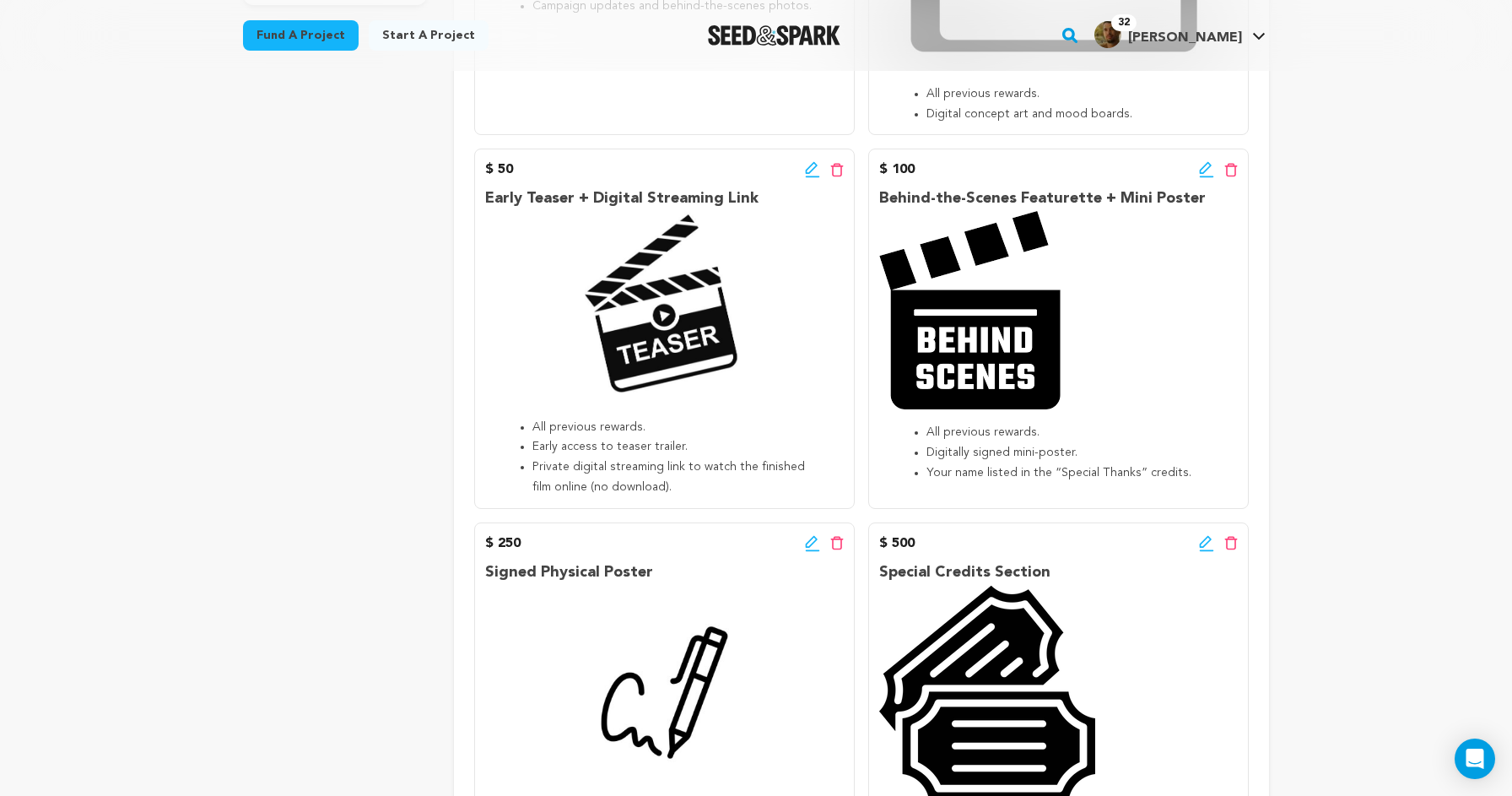
click at [1203, 165] on icon at bounding box center [1207, 170] width 15 height 17
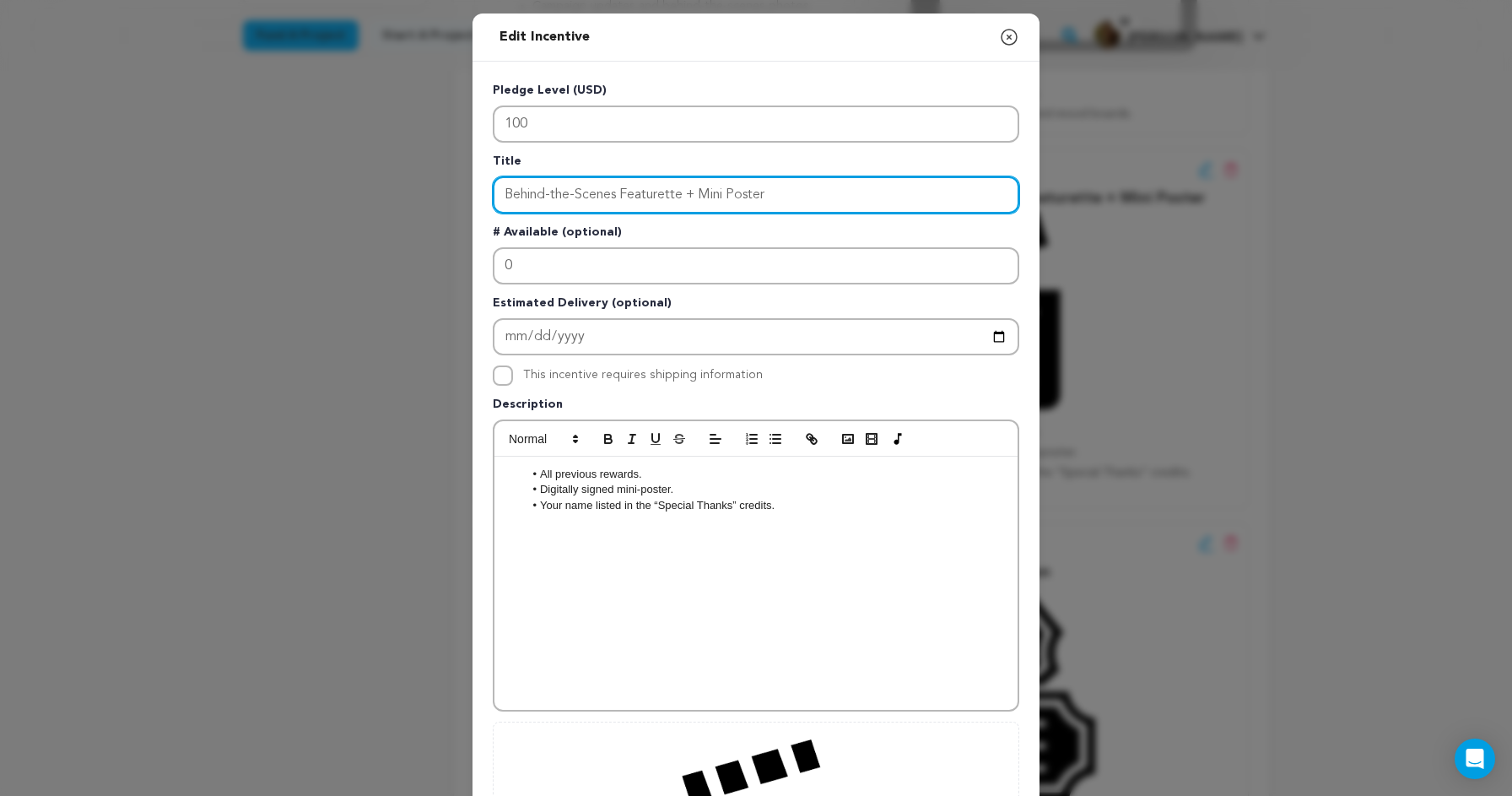
drag, startPoint x: 701, startPoint y: 193, endPoint x: 451, endPoint y: 193, distance: 250.0
click at [451, 193] on div "Edit Incentive Close modal Pledge Level (USD) 100 Title Behind-the-Scenes Featu…" at bounding box center [756, 539] width 1512 height 1078
type input "Signed Digital Poster"
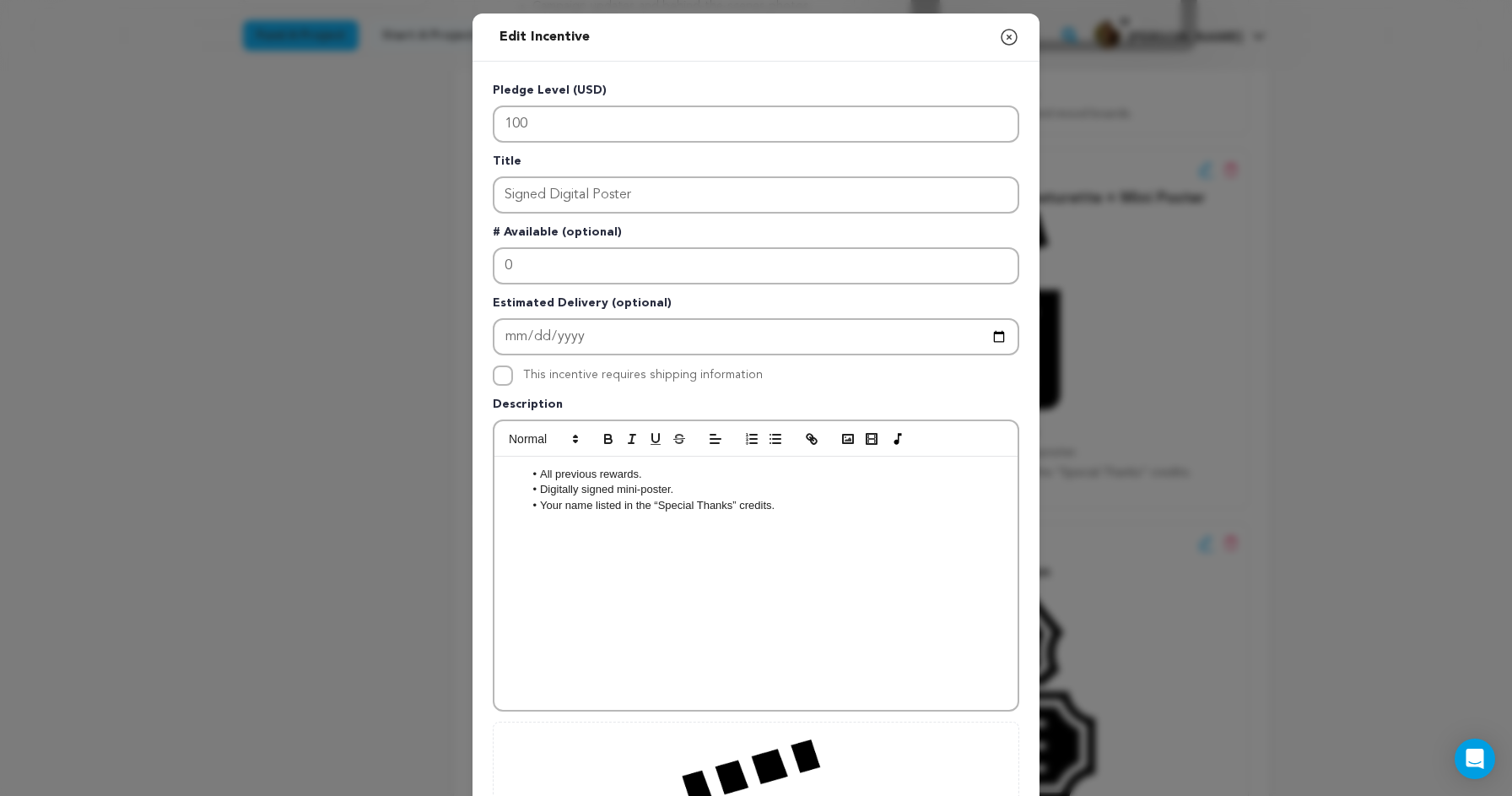
click at [631, 493] on li "Digitally signed mini-poster." at bounding box center [765, 490] width 482 height 15
drag, startPoint x: 796, startPoint y: 506, endPoint x: 462, endPoint y: 509, distance: 334.0
click at [462, 509] on div "Edit Incentive Close modal Pledge Level (USD) 100 Title Signed Digital Poster #…" at bounding box center [756, 539] width 1512 height 1078
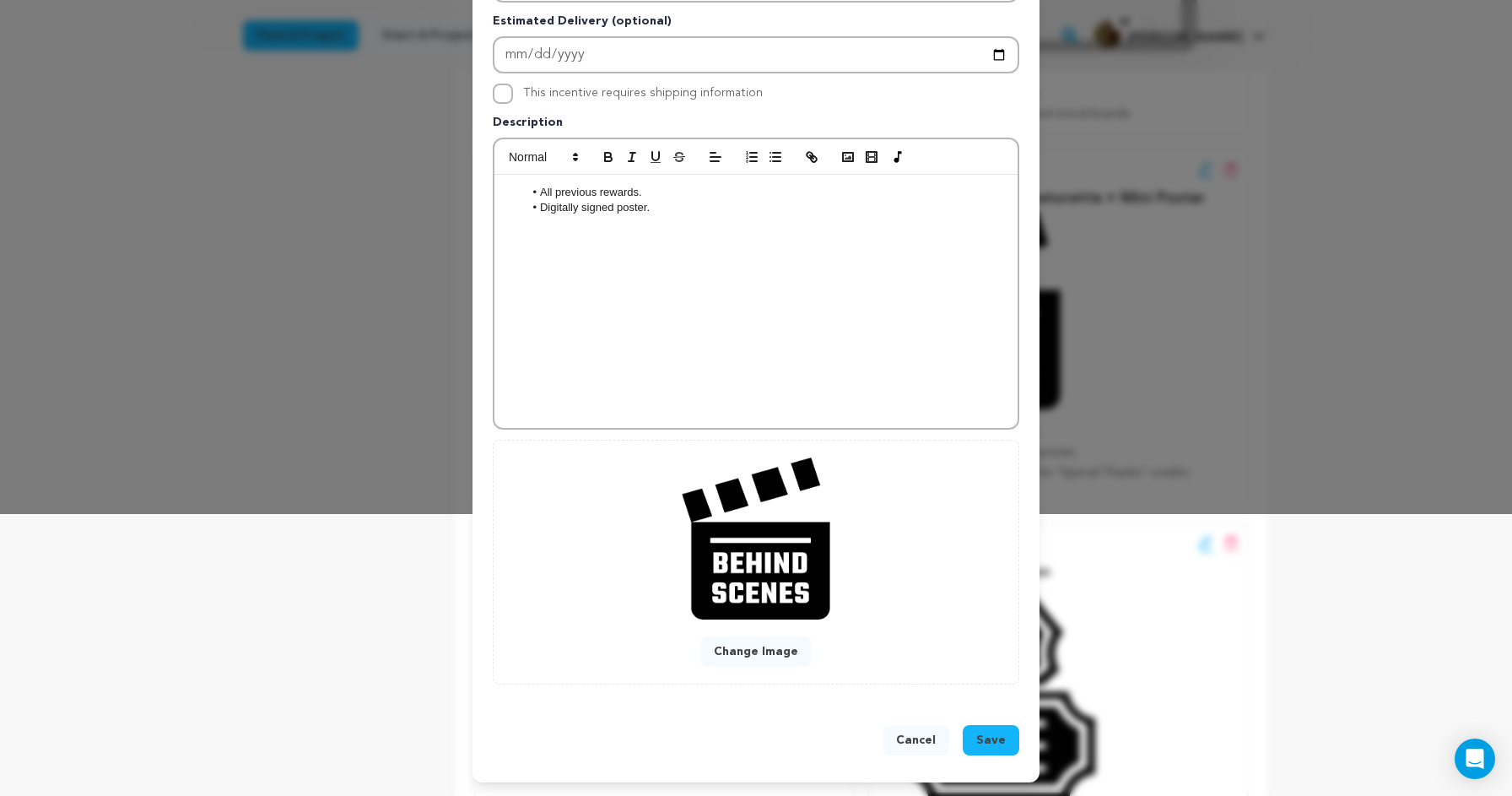
scroll to position [283, 0]
click at [1008, 752] on button "Save" at bounding box center [991, 741] width 56 height 31
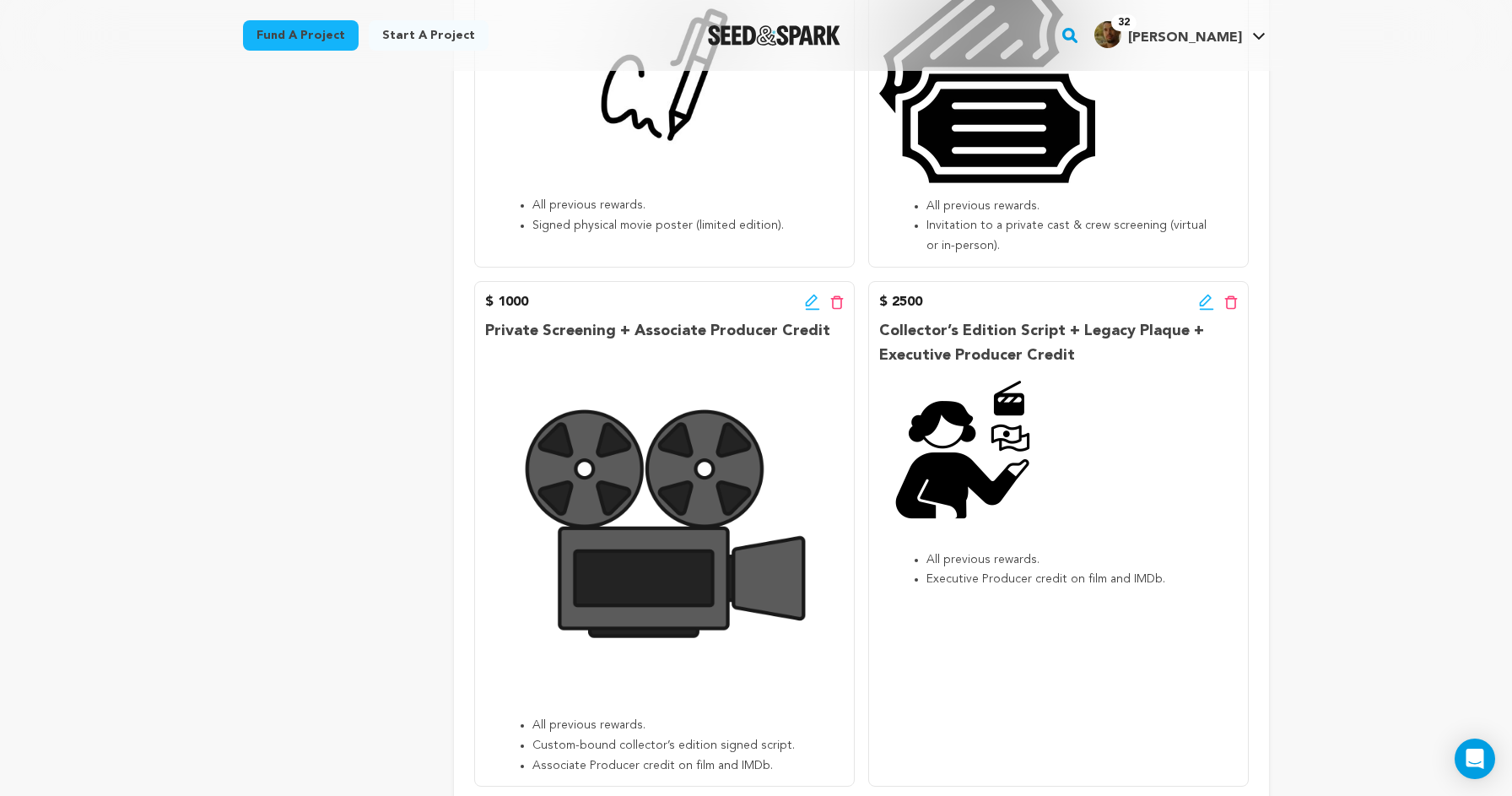
scroll to position [1262, 0]
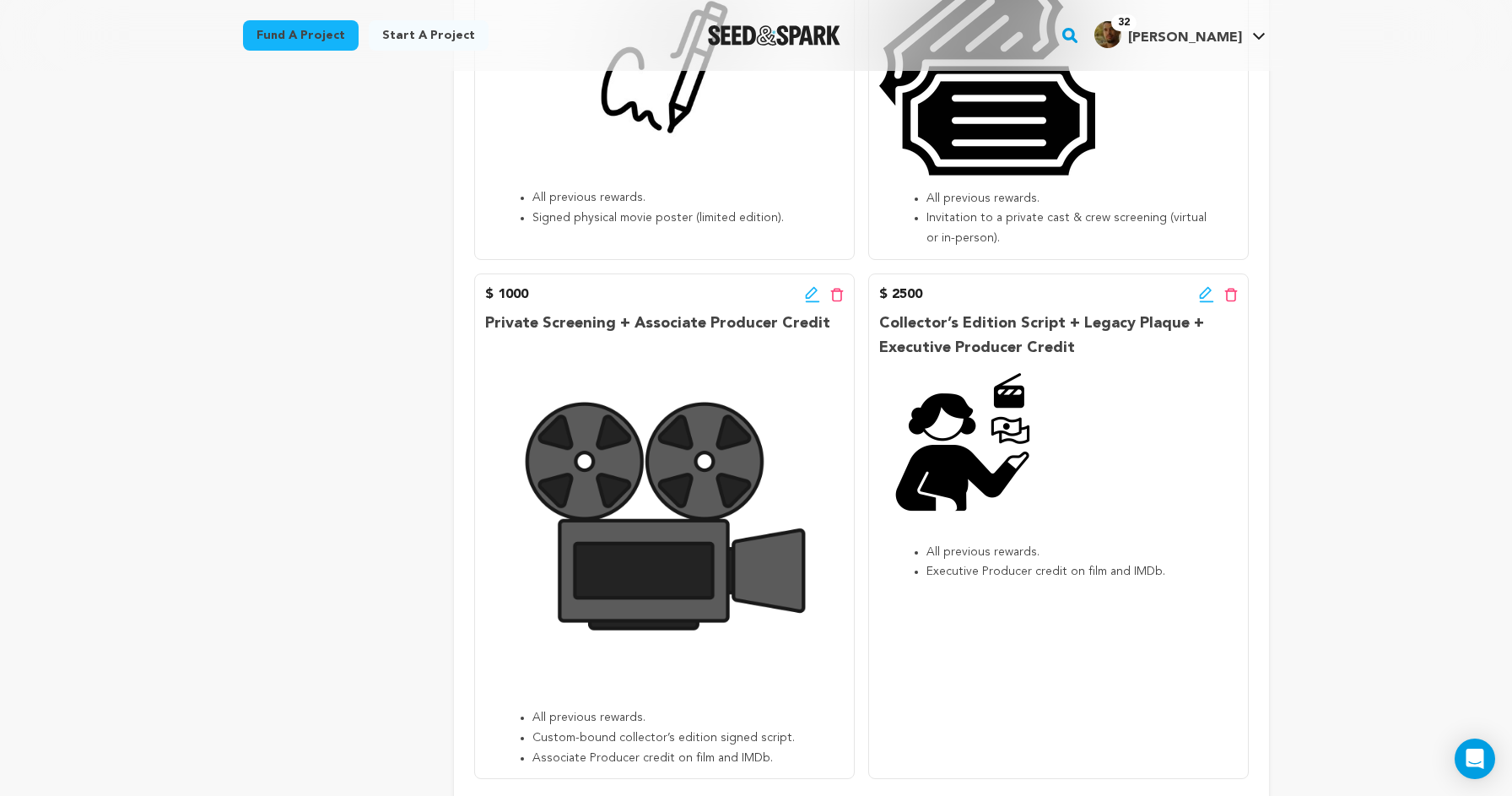
click at [813, 290] on icon at bounding box center [812, 295] width 15 height 17
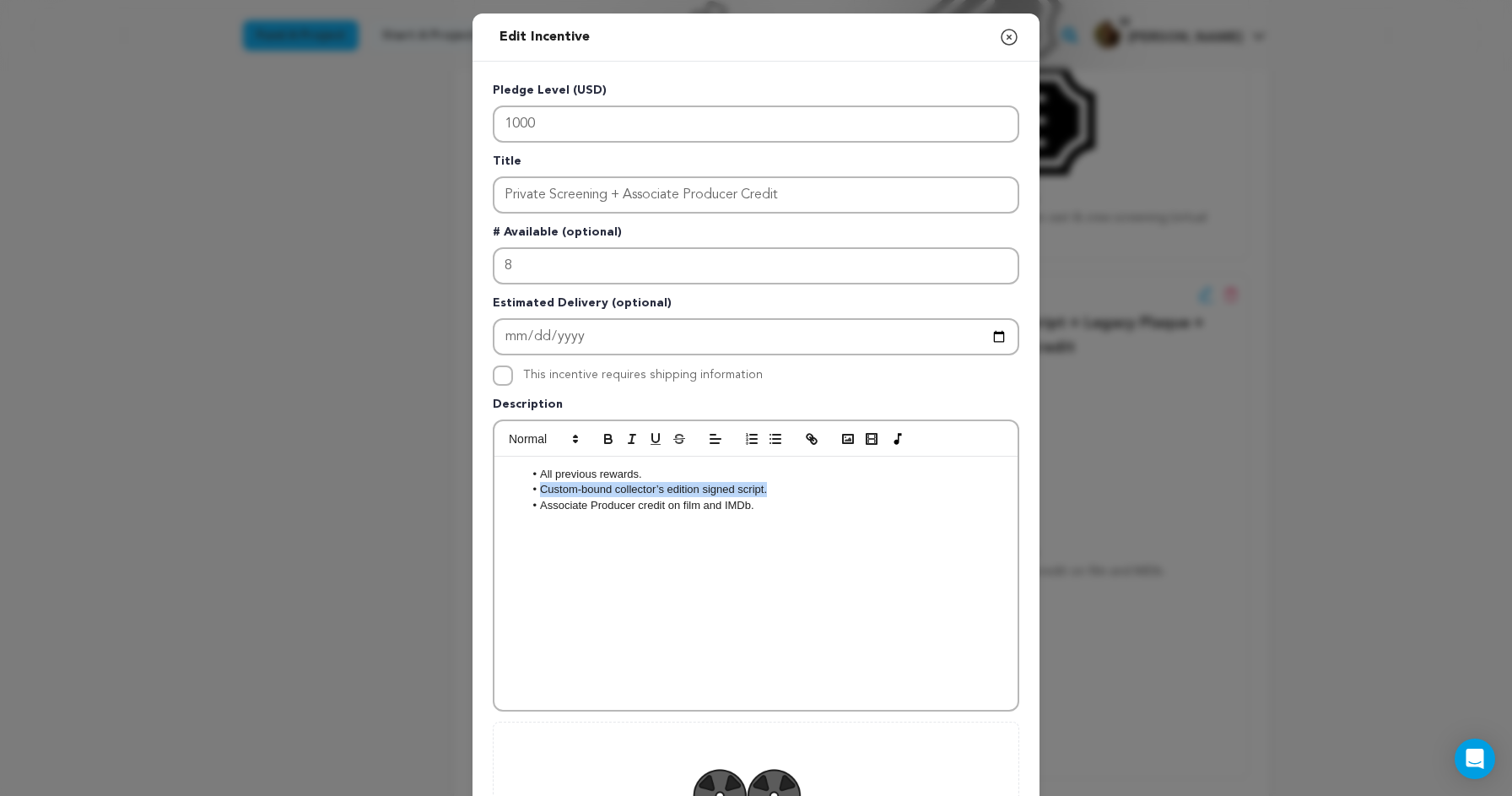
drag, startPoint x: 773, startPoint y: 490, endPoint x: 511, endPoint y: 490, distance: 262.0
click at [511, 490] on ul "All previous rewards. Custom-bound collector’s edition signed script. Associate…" at bounding box center [755, 490] width 498 height 46
click at [1011, 35] on icon "button" at bounding box center [1009, 37] width 15 height 15
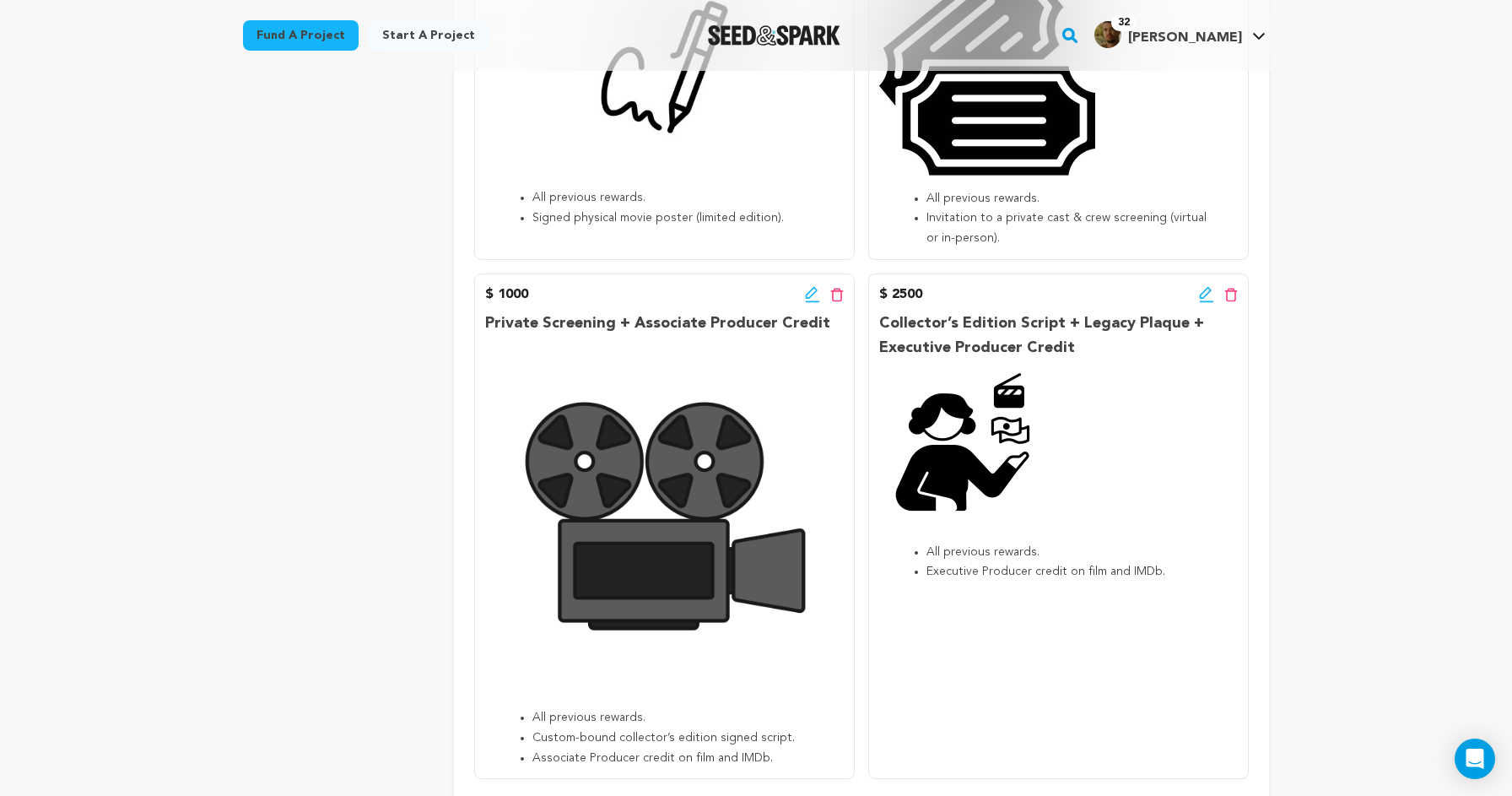
click at [816, 301] on icon at bounding box center [812, 302] width 15 height 2
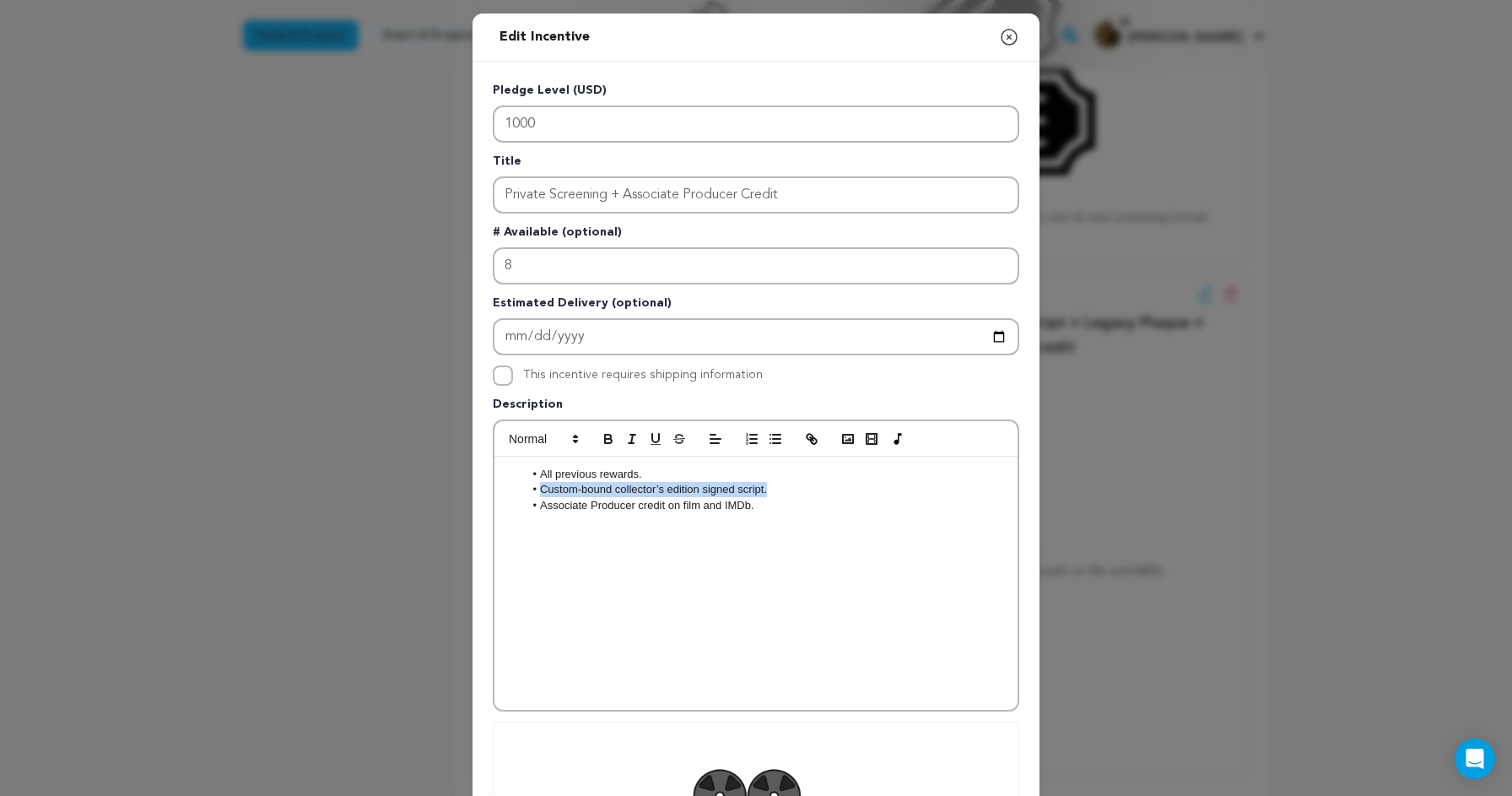
drag, startPoint x: 773, startPoint y: 492, endPoint x: 451, endPoint y: 487, distance: 322.0
click at [451, 487] on div "Edit Incentive Close modal Pledge Level (USD) 1000 Title Private Screening + As…" at bounding box center [756, 539] width 1512 height 1078
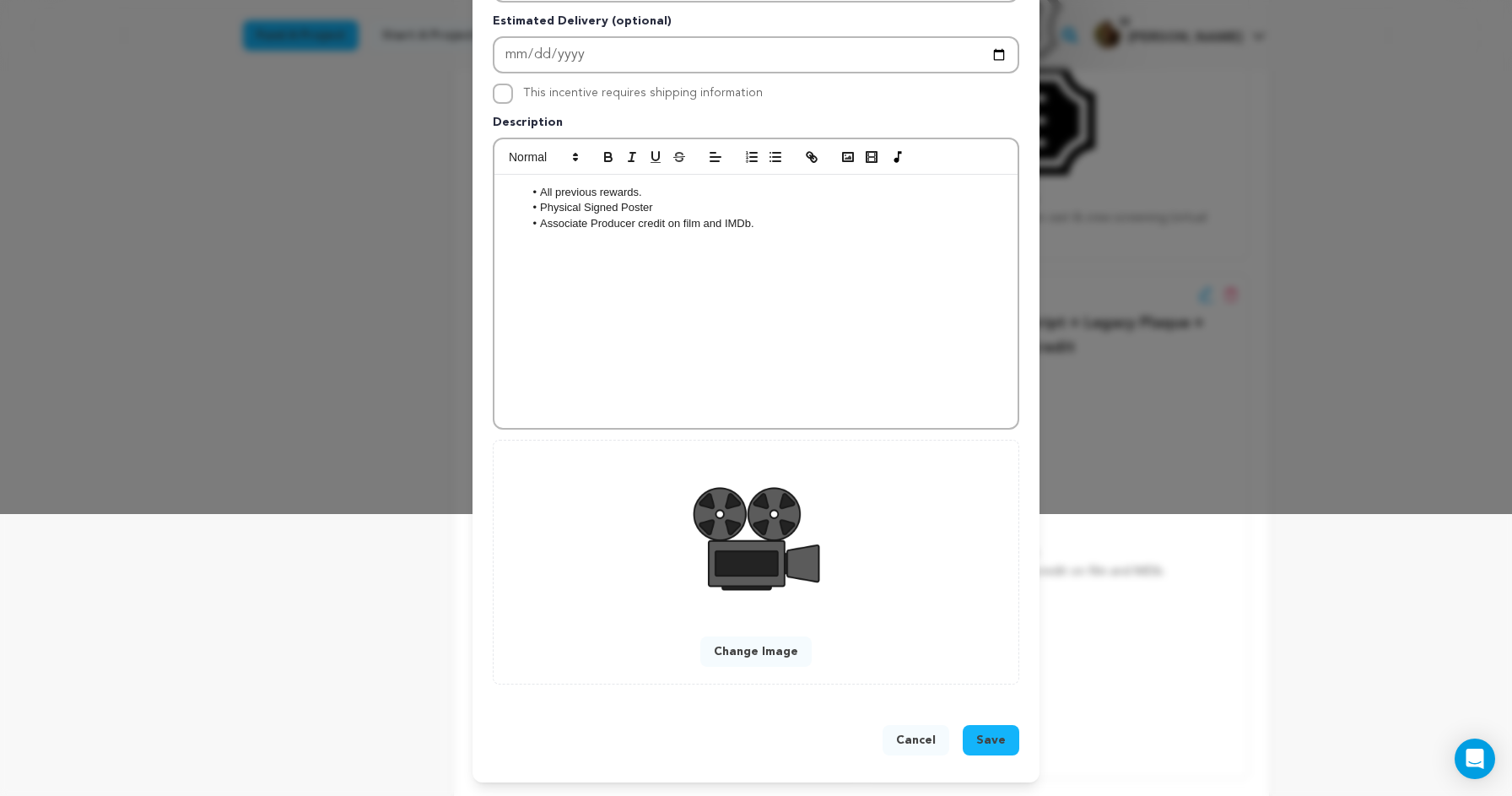
scroll to position [283, 0]
click at [999, 748] on span "Save" at bounding box center [991, 740] width 30 height 17
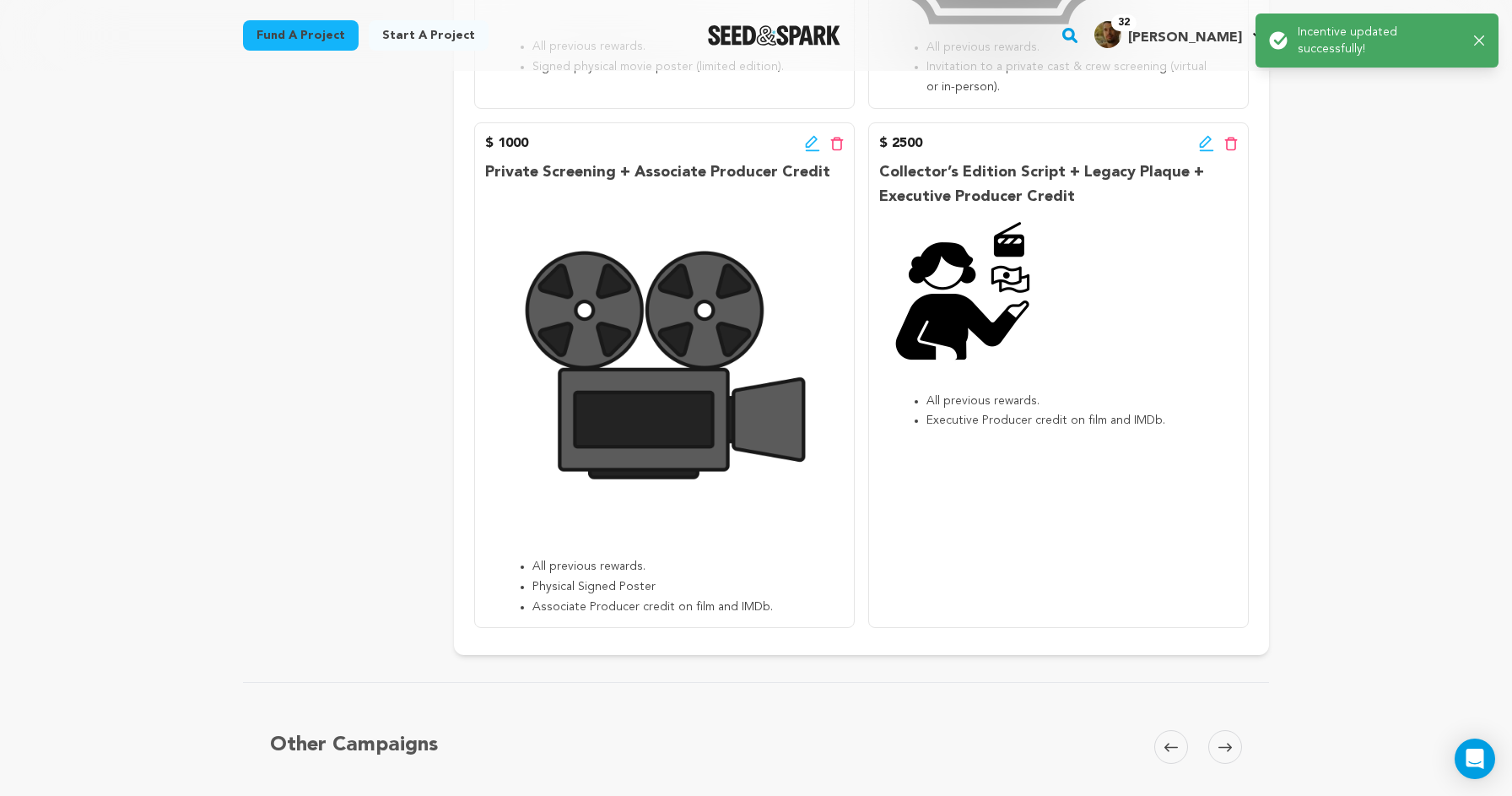
scroll to position [1467, 0]
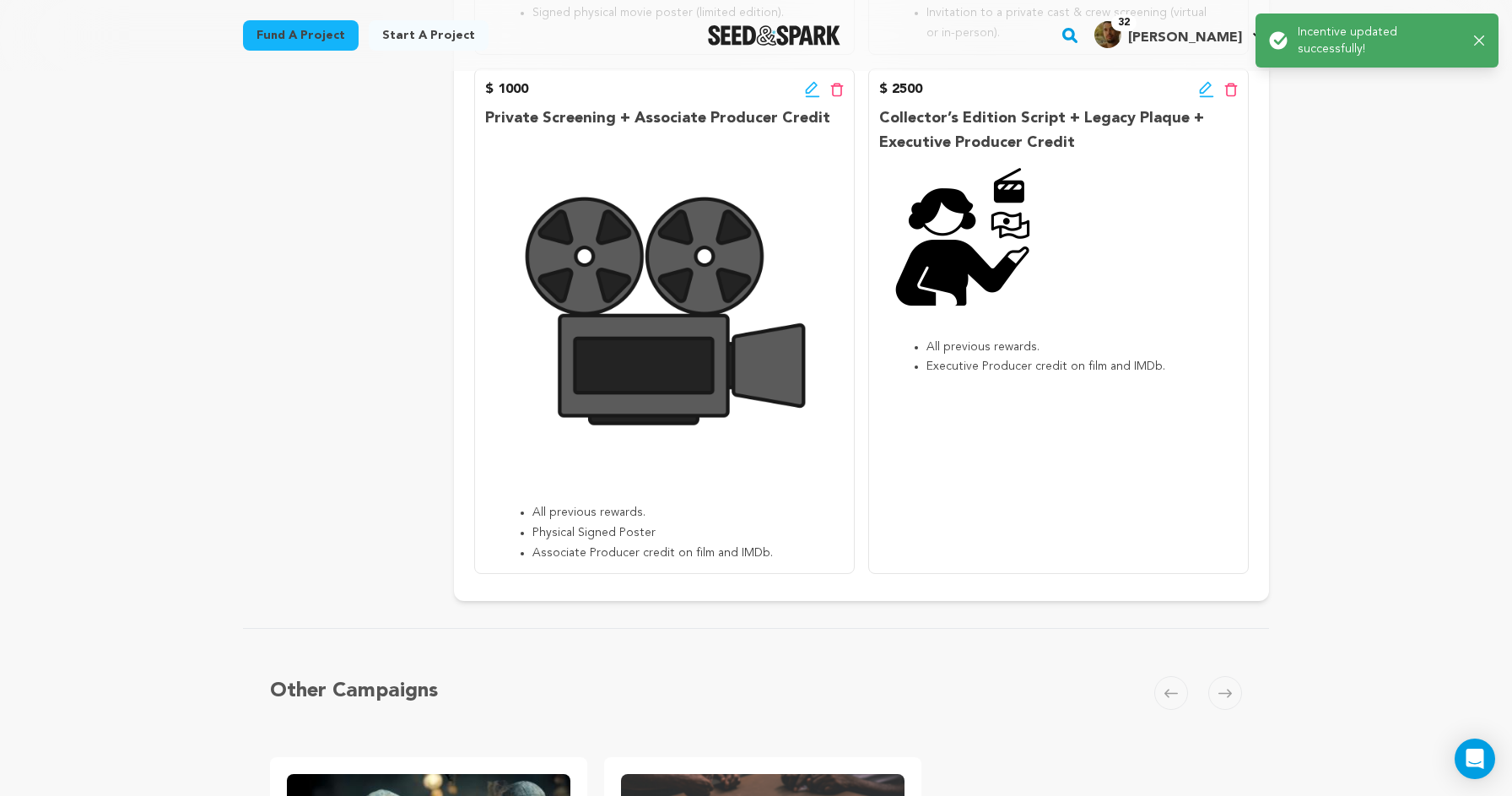
click at [1017, 418] on div "$ 2500 Edit incentive button Delete incentive button Collector’s Edition Script…" at bounding box center [1059, 321] width 381 height 506
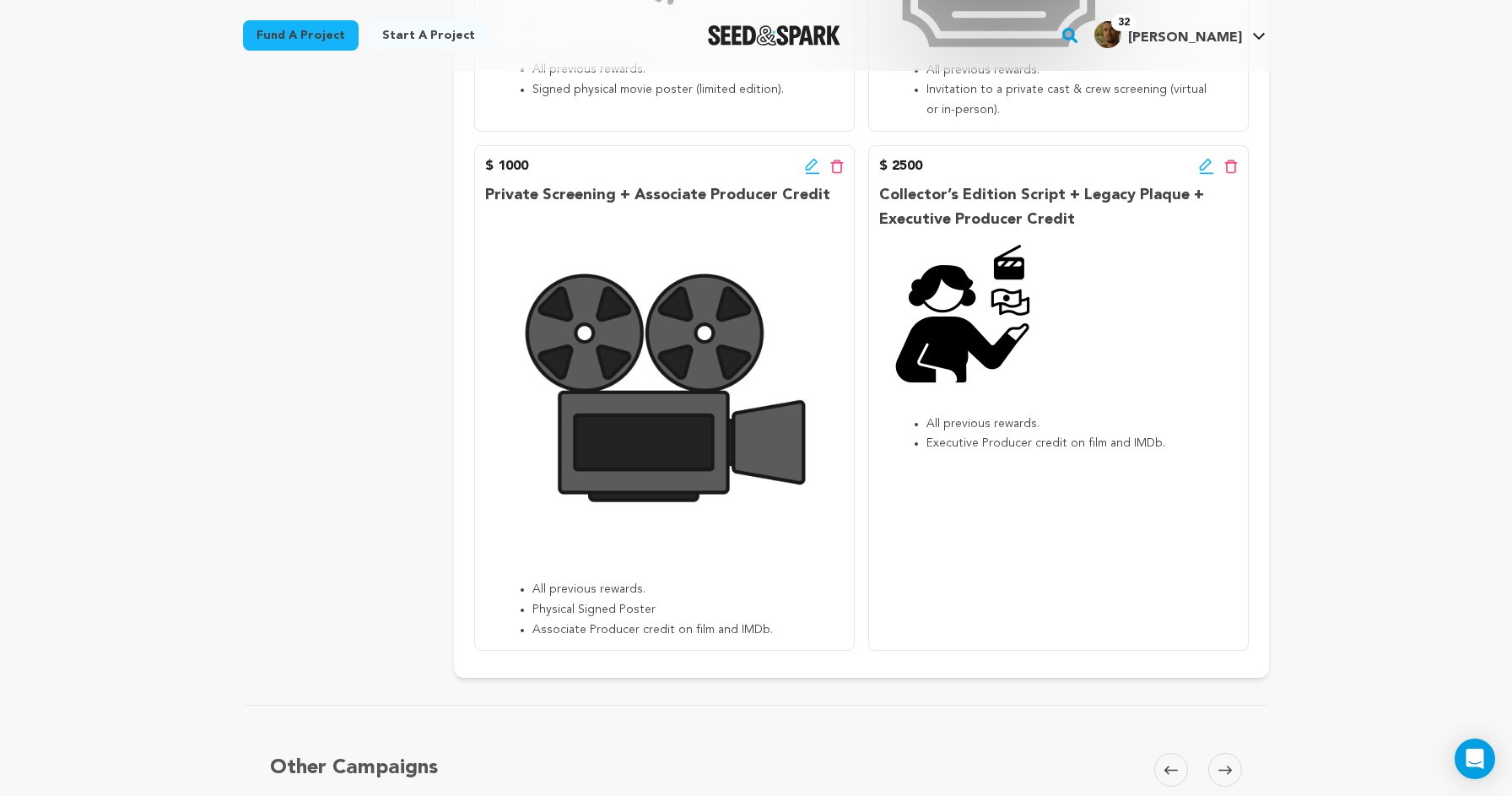
scroll to position [1343, 0]
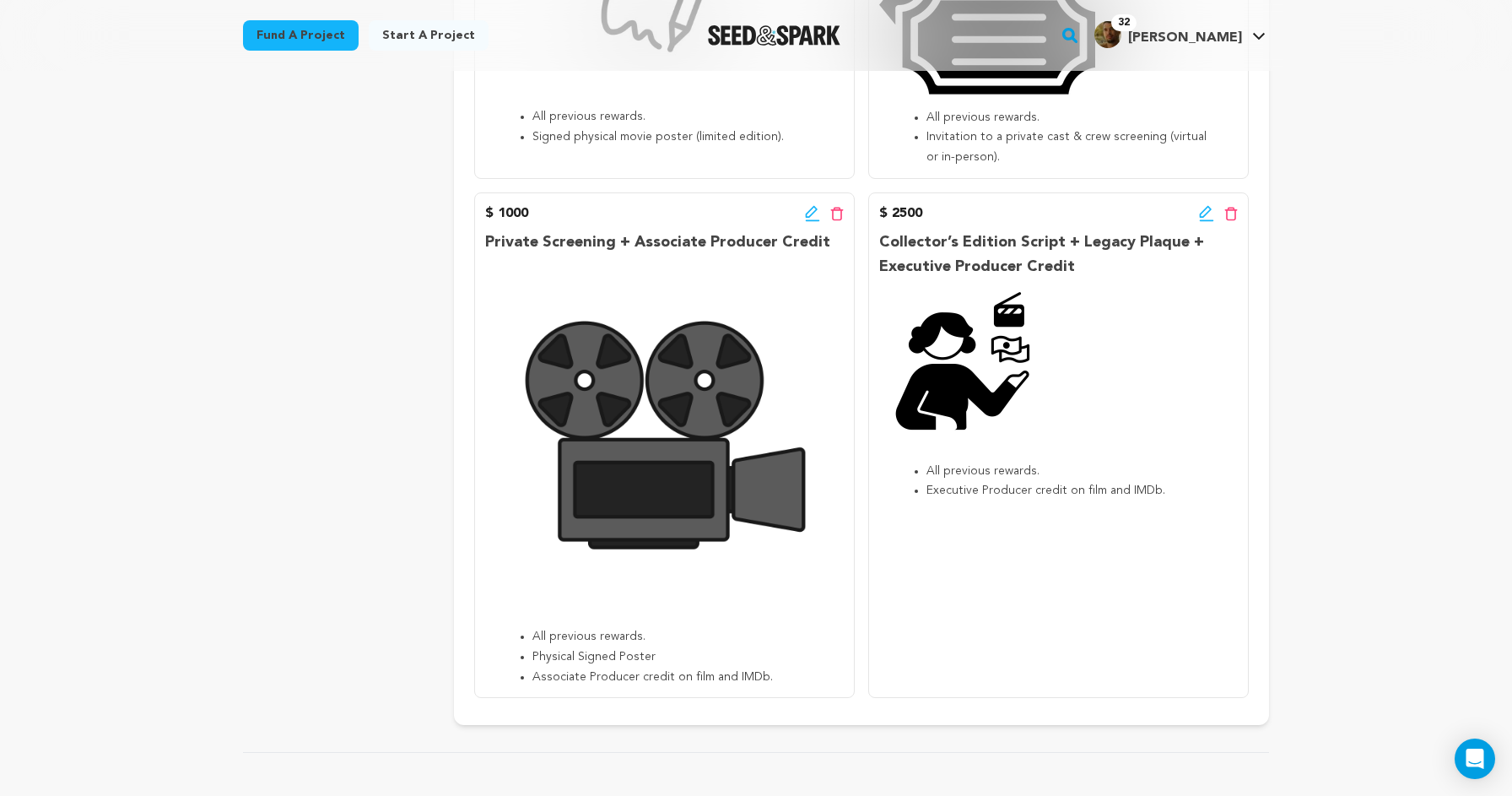
click at [1207, 207] on icon at bounding box center [1207, 213] width 15 height 17
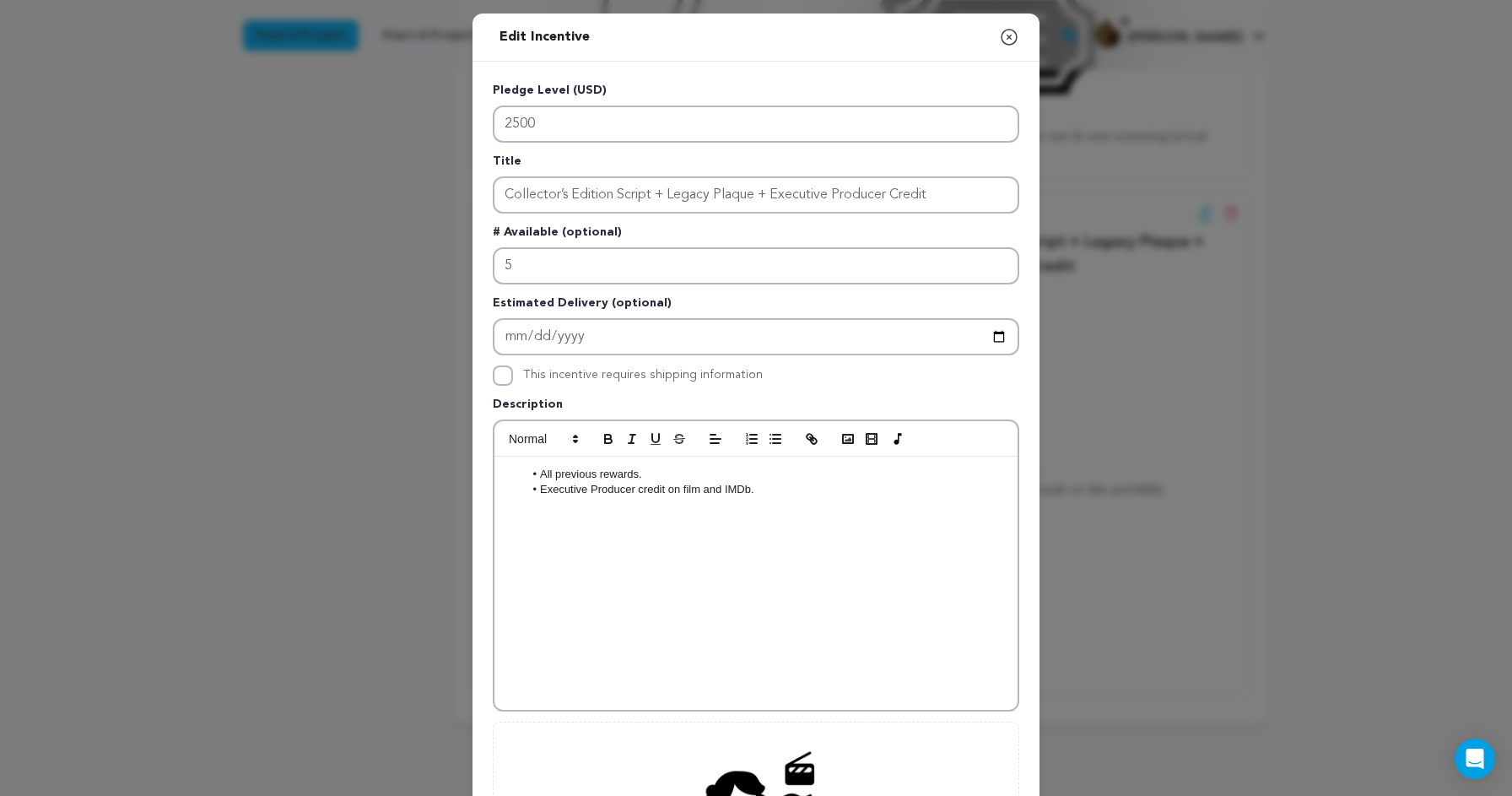
click at [761, 485] on li "Executive Producer credit on film and IMDb." at bounding box center [765, 490] width 482 height 15
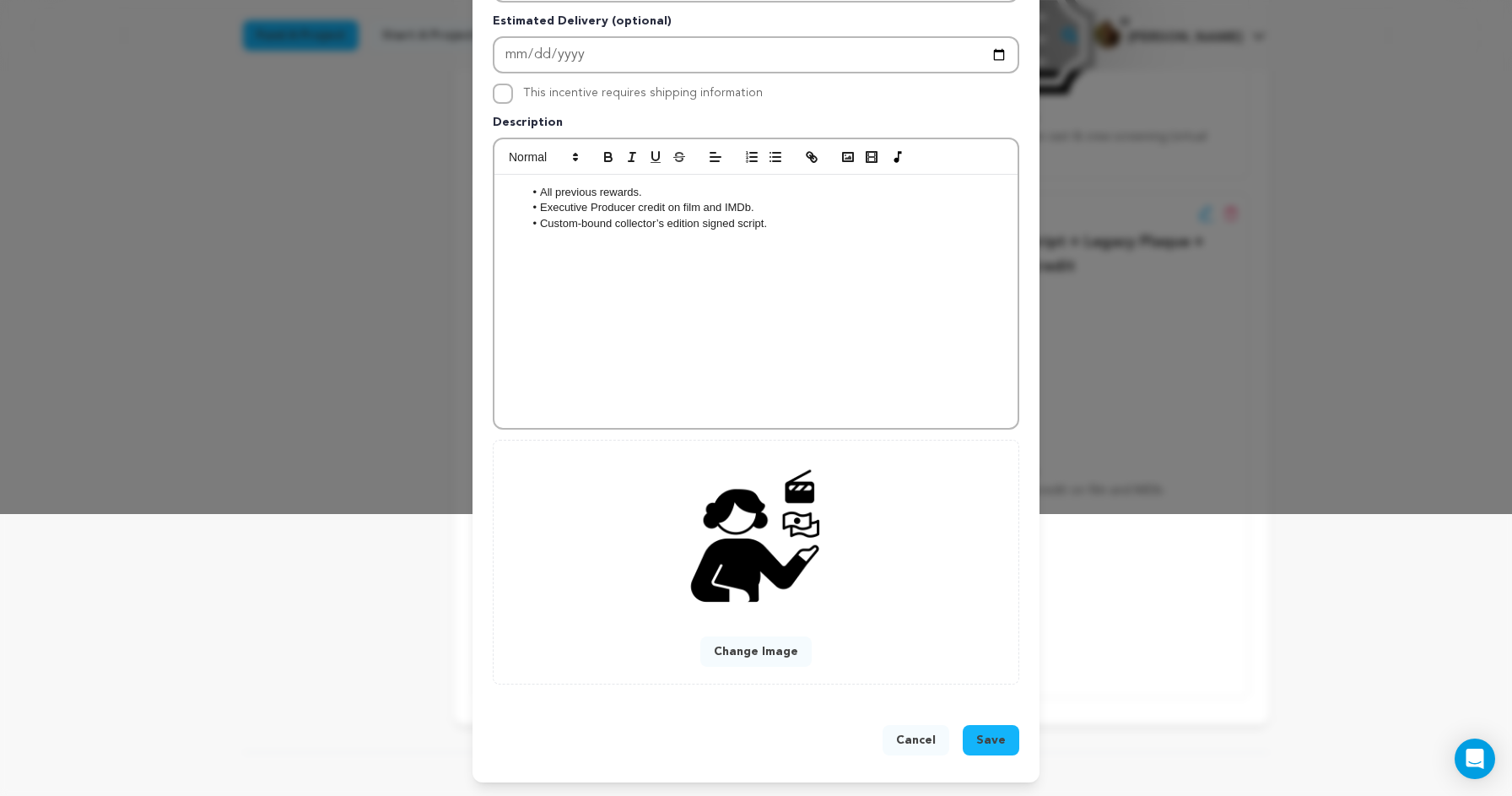
click at [991, 737] on span "Save" at bounding box center [991, 740] width 30 height 17
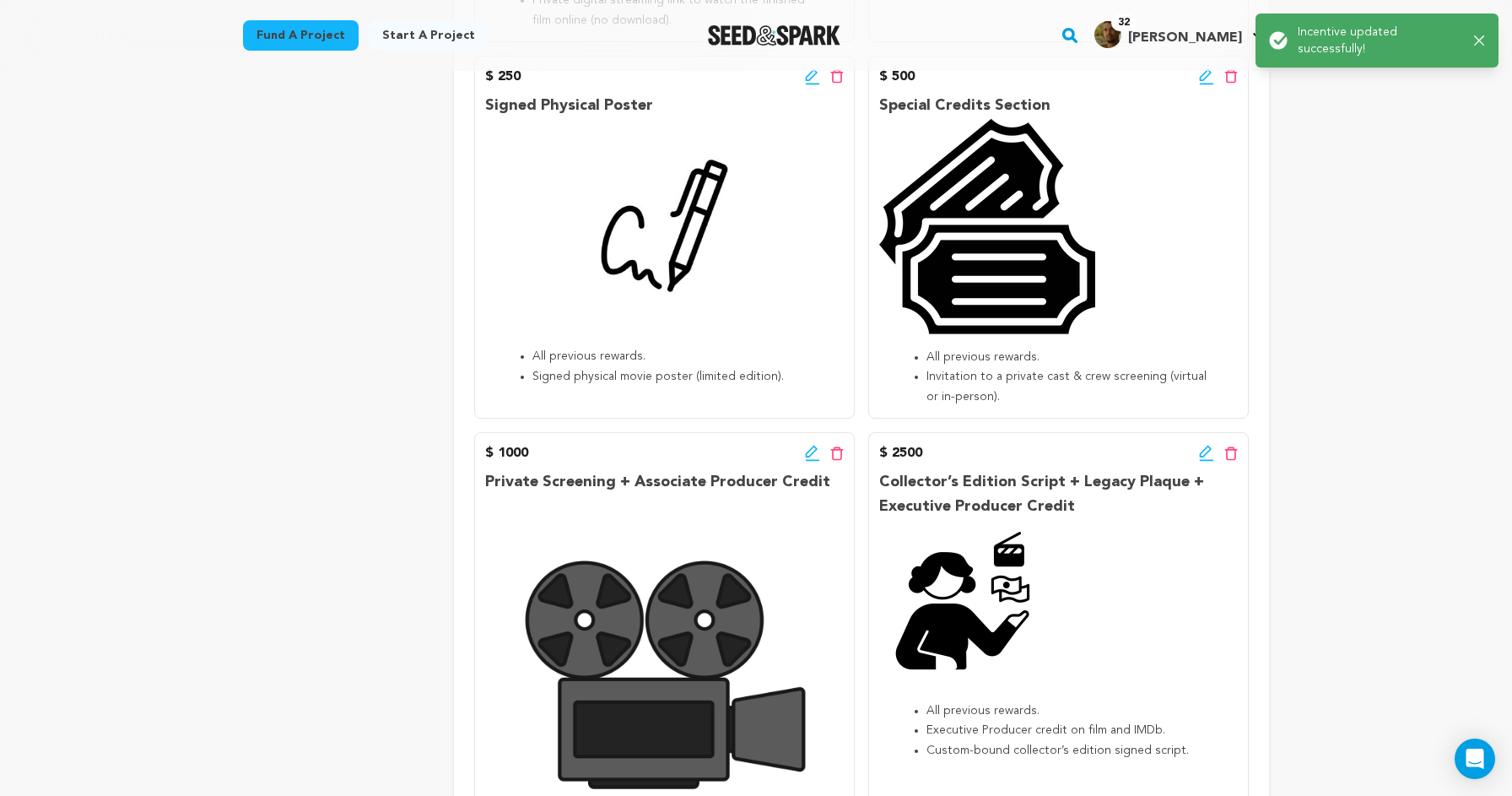
scroll to position [878, 0]
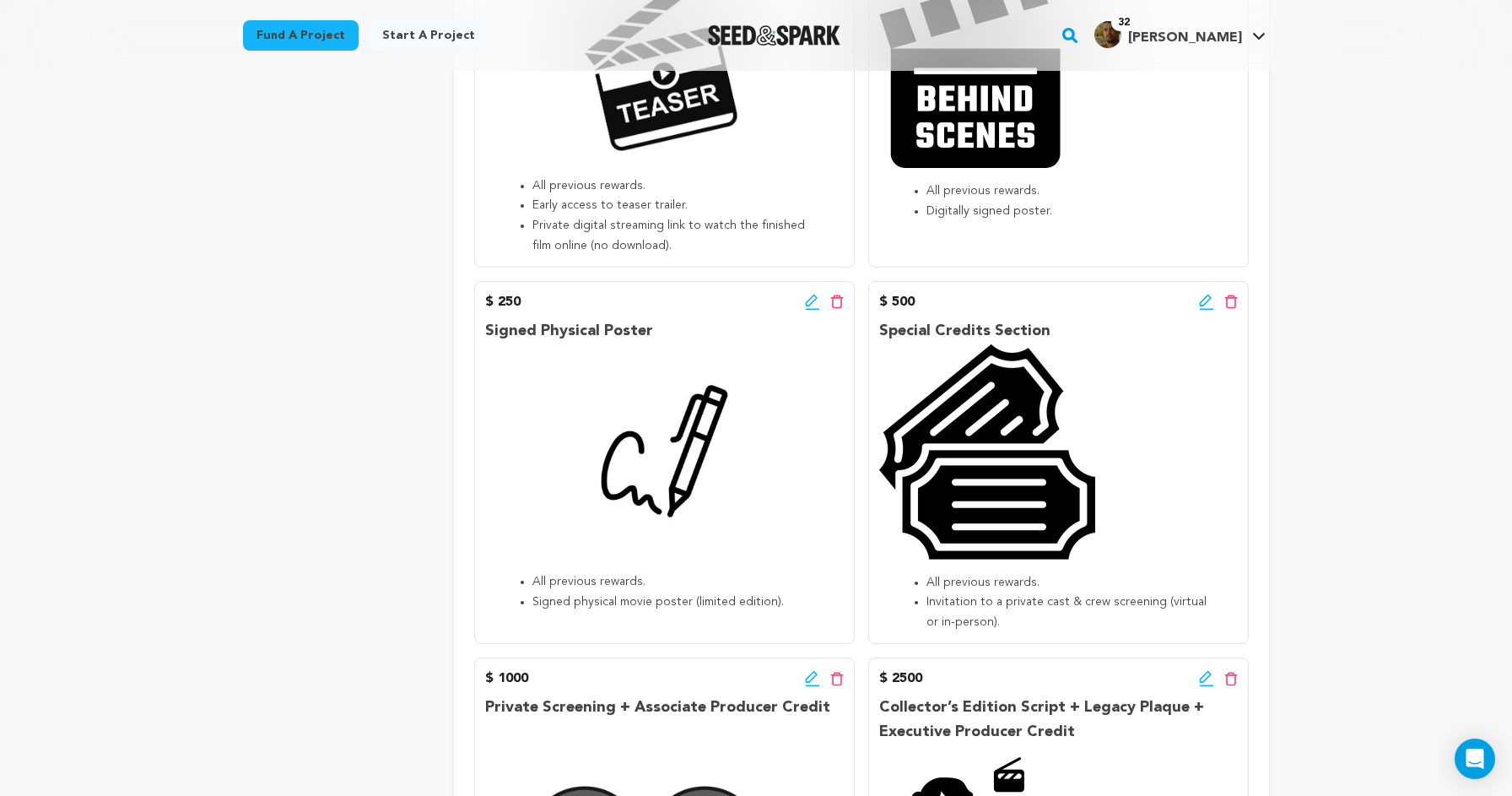
click at [810, 298] on icon at bounding box center [812, 302] width 15 height 17
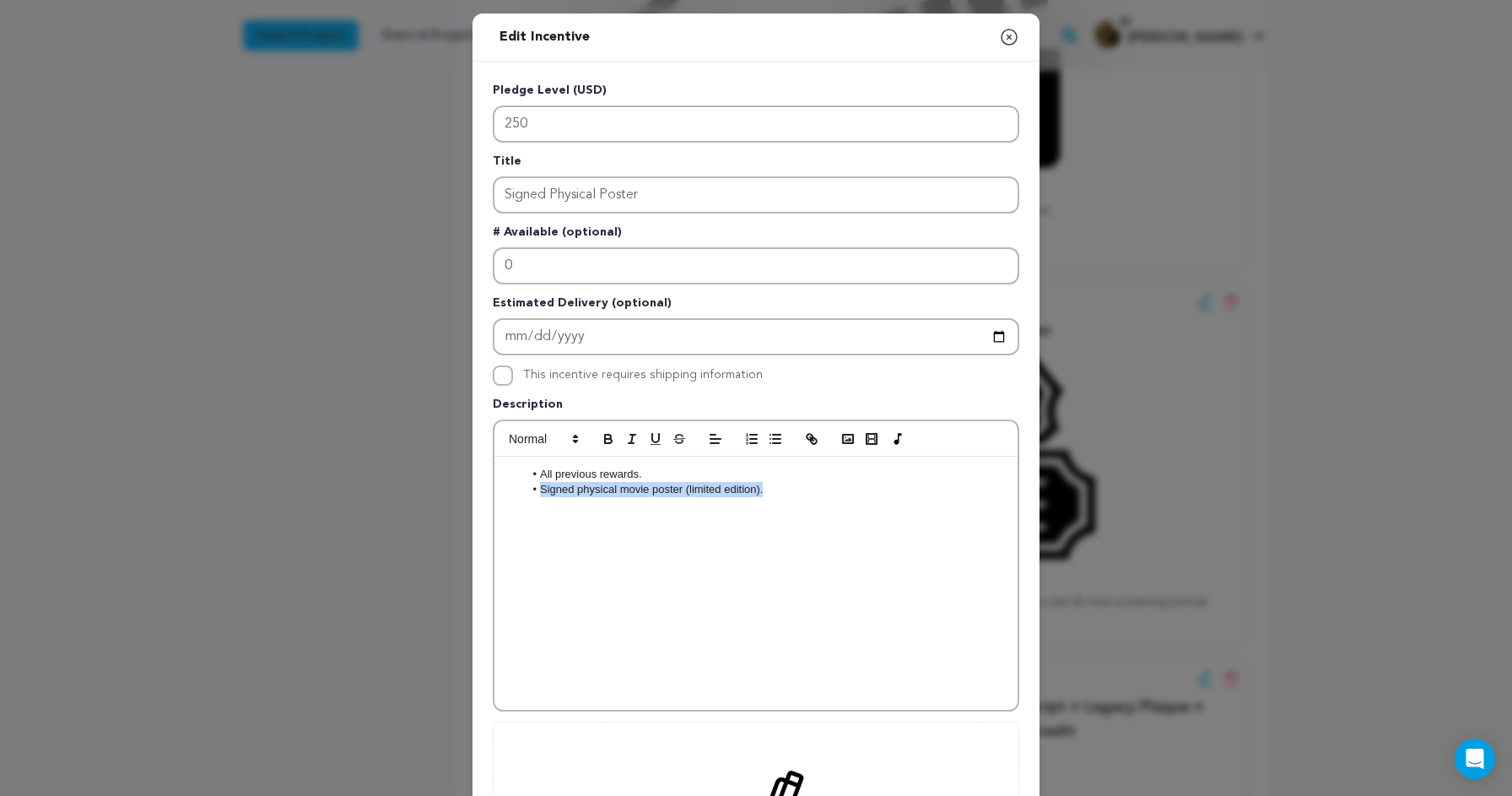
drag, startPoint x: 775, startPoint y: 493, endPoint x: 532, endPoint y: 492, distance: 243.0
click at [532, 492] on li "Signed physical movie poster (limited edition)." at bounding box center [765, 490] width 482 height 15
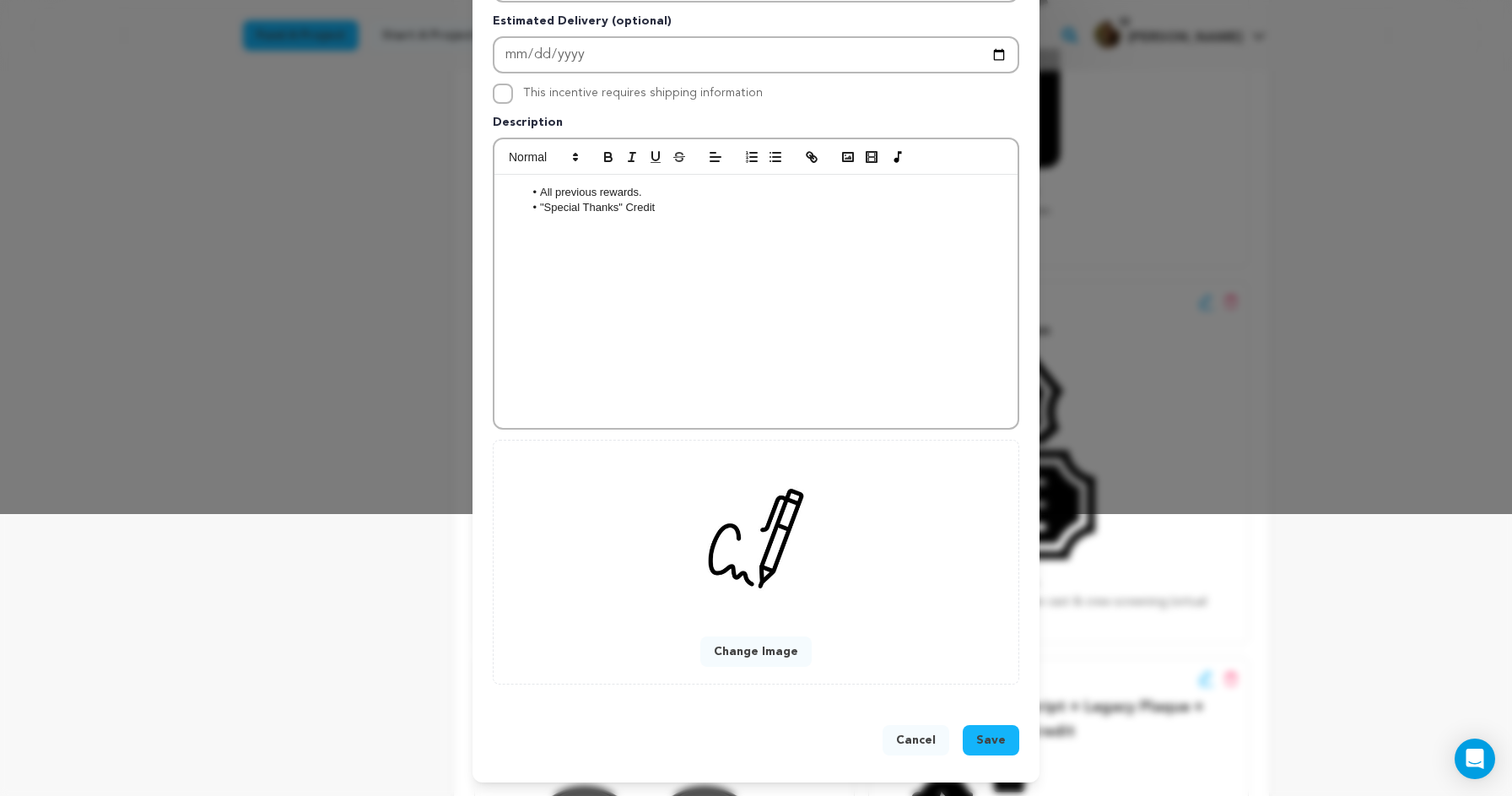
click at [984, 738] on span "Save" at bounding box center [991, 740] width 30 height 17
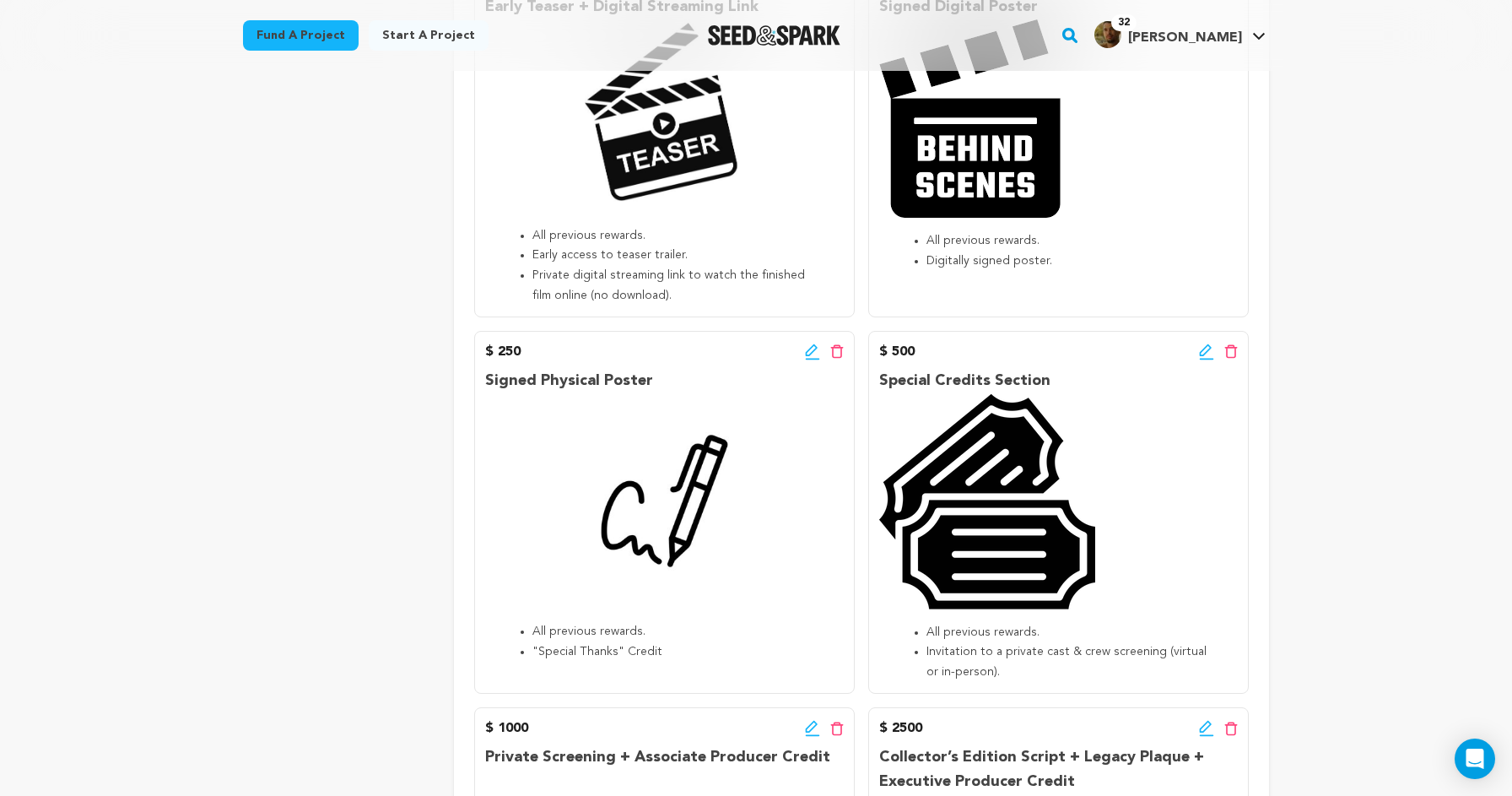
scroll to position [829, 0]
click at [812, 343] on icon at bounding box center [812, 351] width 15 height 17
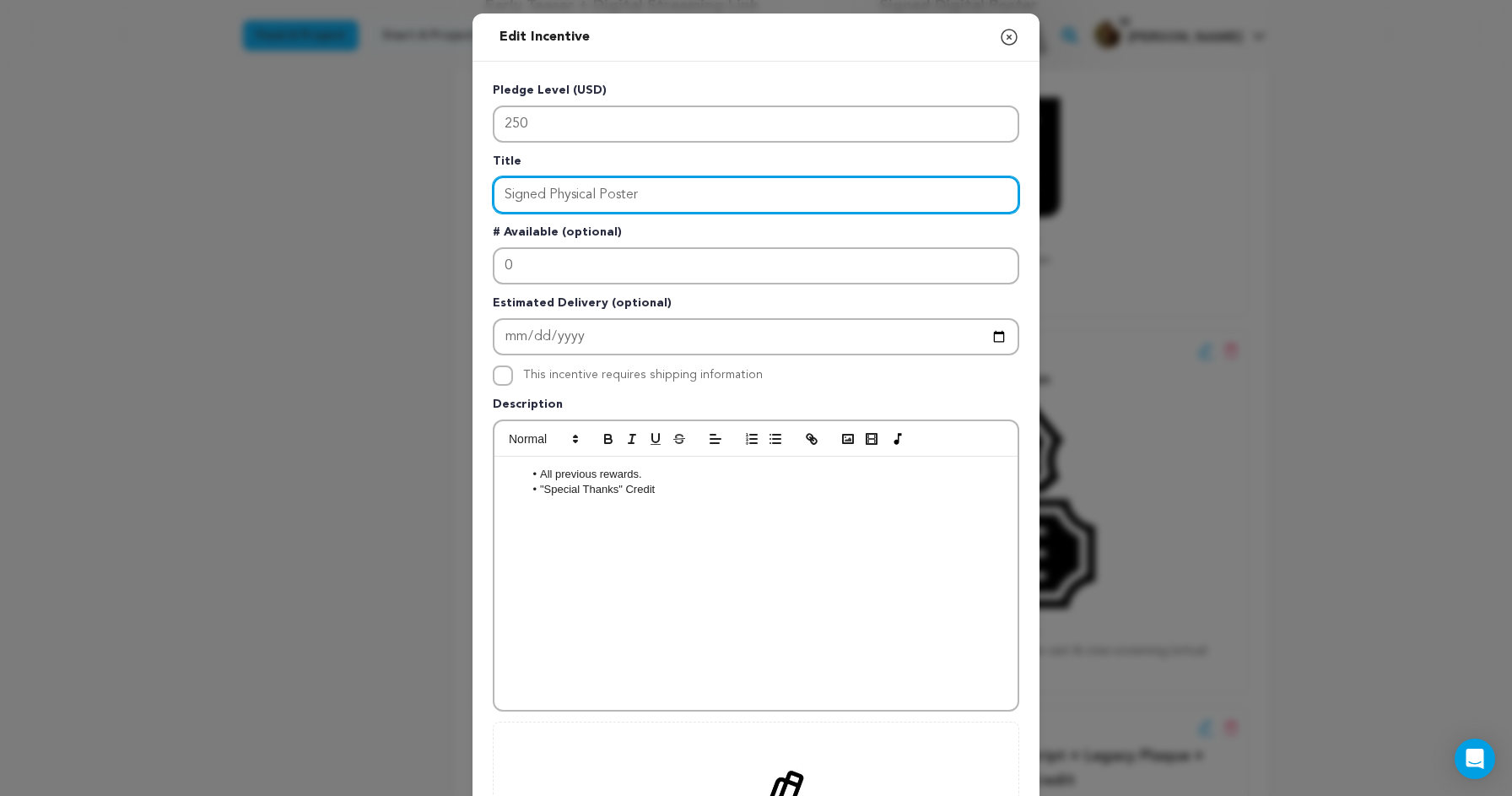
drag, startPoint x: 672, startPoint y: 189, endPoint x: 446, endPoint y: 189, distance: 226.0
click at [446, 189] on div "Edit Incentive Close modal Pledge Level (USD) 250 Title Signed Physical Poster …" at bounding box center [756, 539] width 1512 height 1078
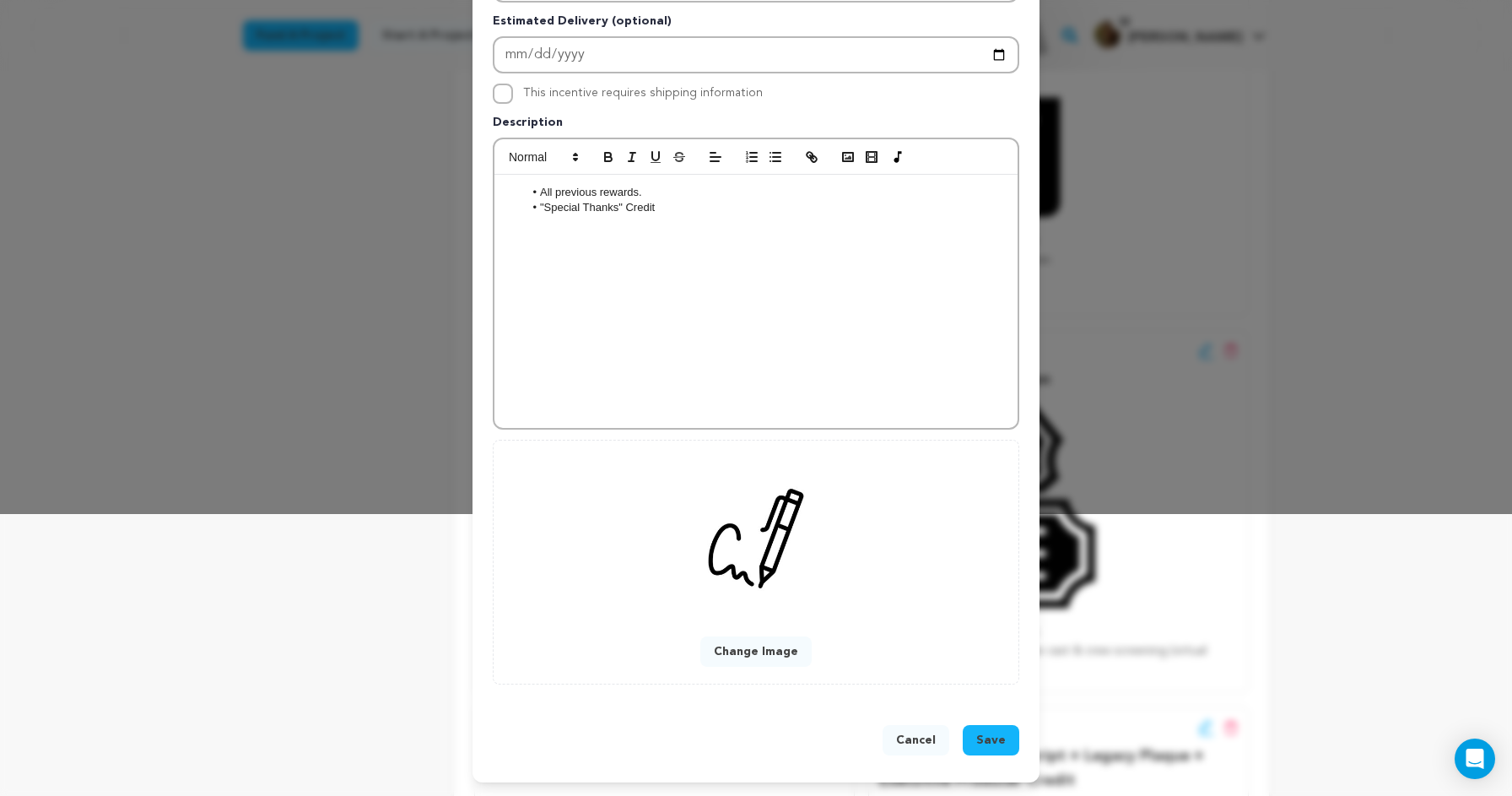
type input ""Special Thanks" Credit"
click at [992, 729] on button "Save" at bounding box center [991, 741] width 56 height 31
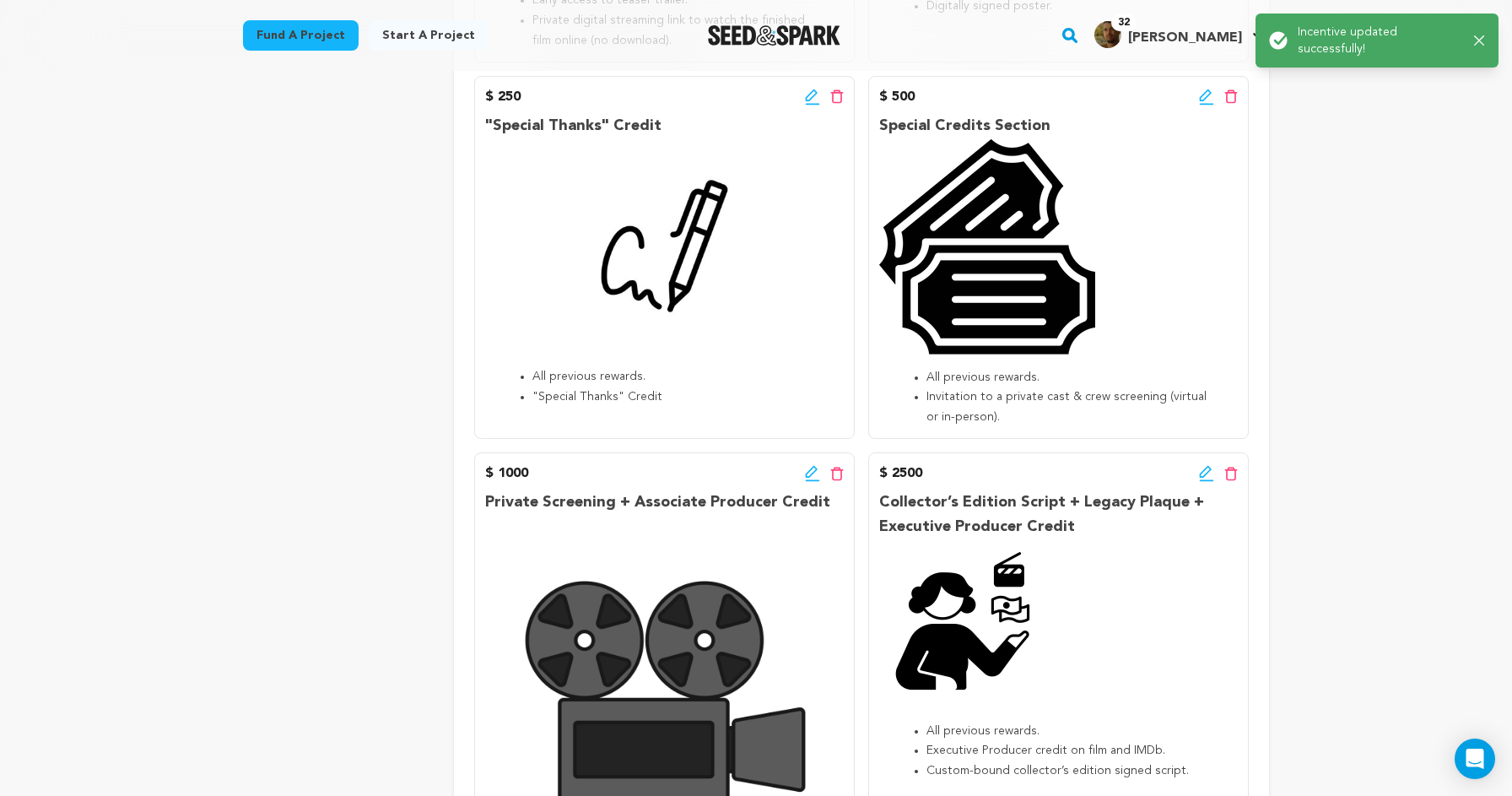
scroll to position [1086, 0]
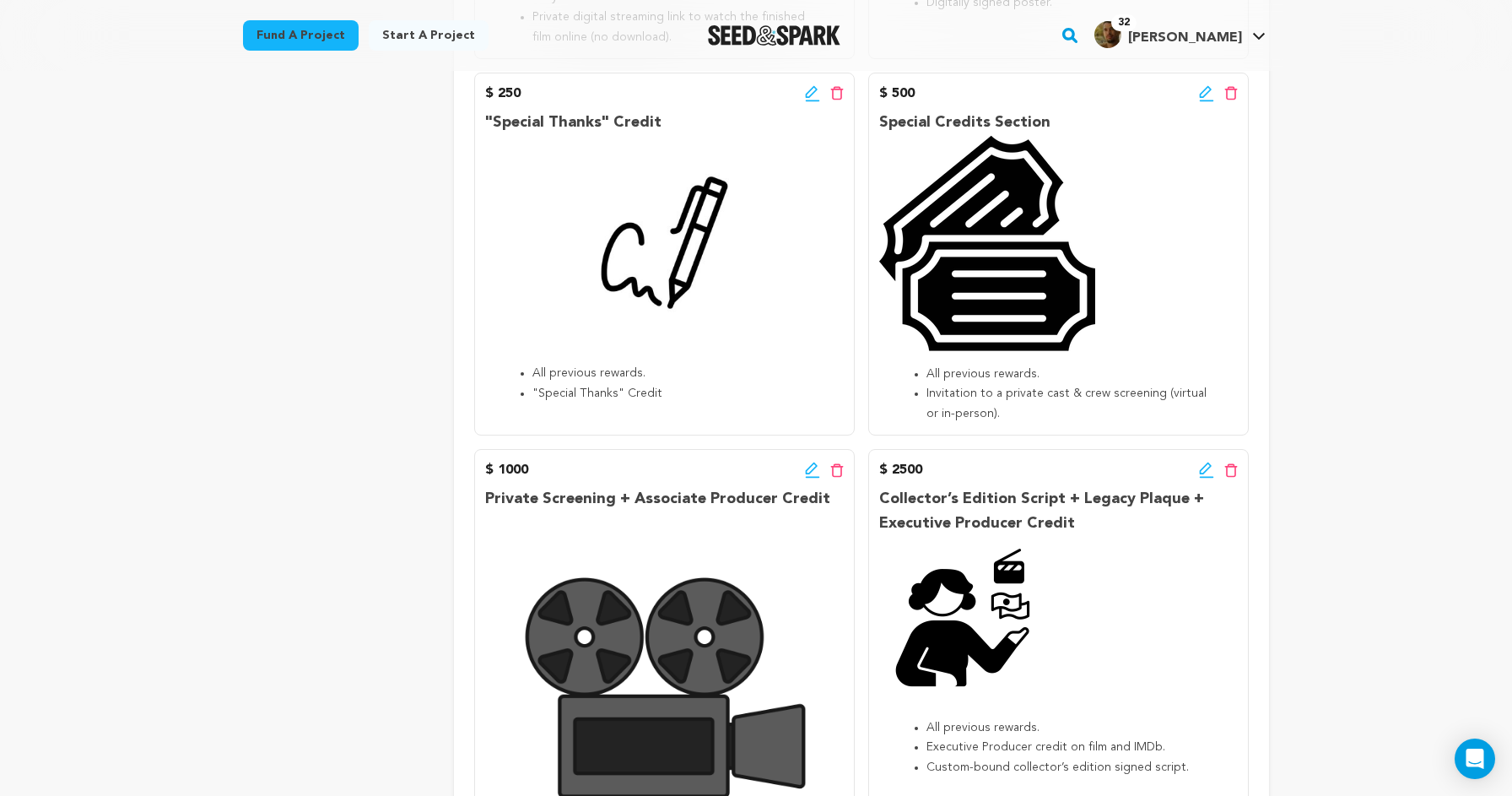
click at [1207, 92] on icon at bounding box center [1207, 93] width 15 height 17
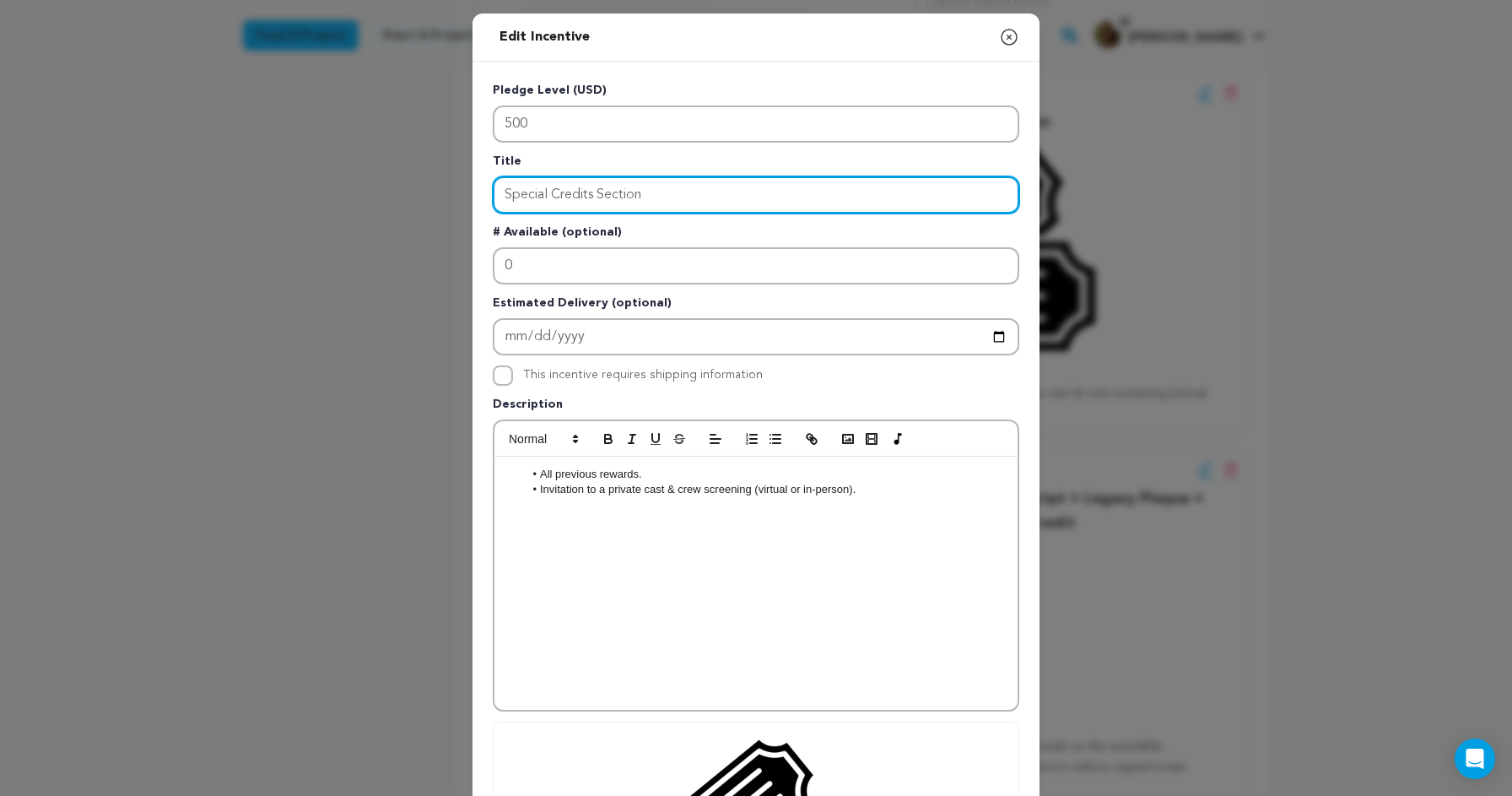
drag, startPoint x: 654, startPoint y: 200, endPoint x: 360, endPoint y: 200, distance: 294.0
click at [360, 200] on div "Edit Incentive Close modal Pledge Level (USD) 500 Title Special Credits Section…" at bounding box center [756, 539] width 1512 height 1078
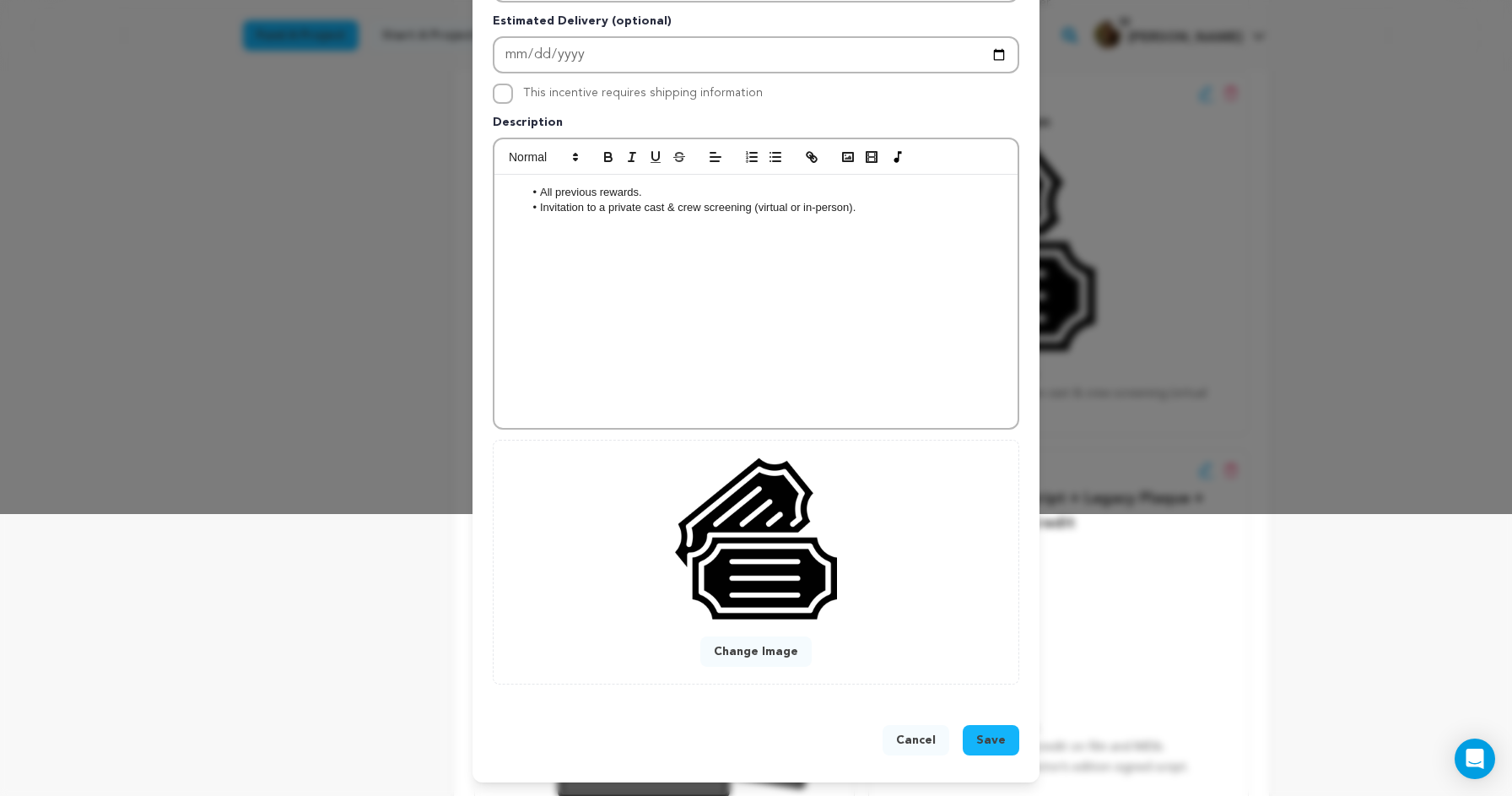
scroll to position [283, 0]
type input "Private Screening"
click at [1003, 750] on button "Save" at bounding box center [991, 741] width 56 height 31
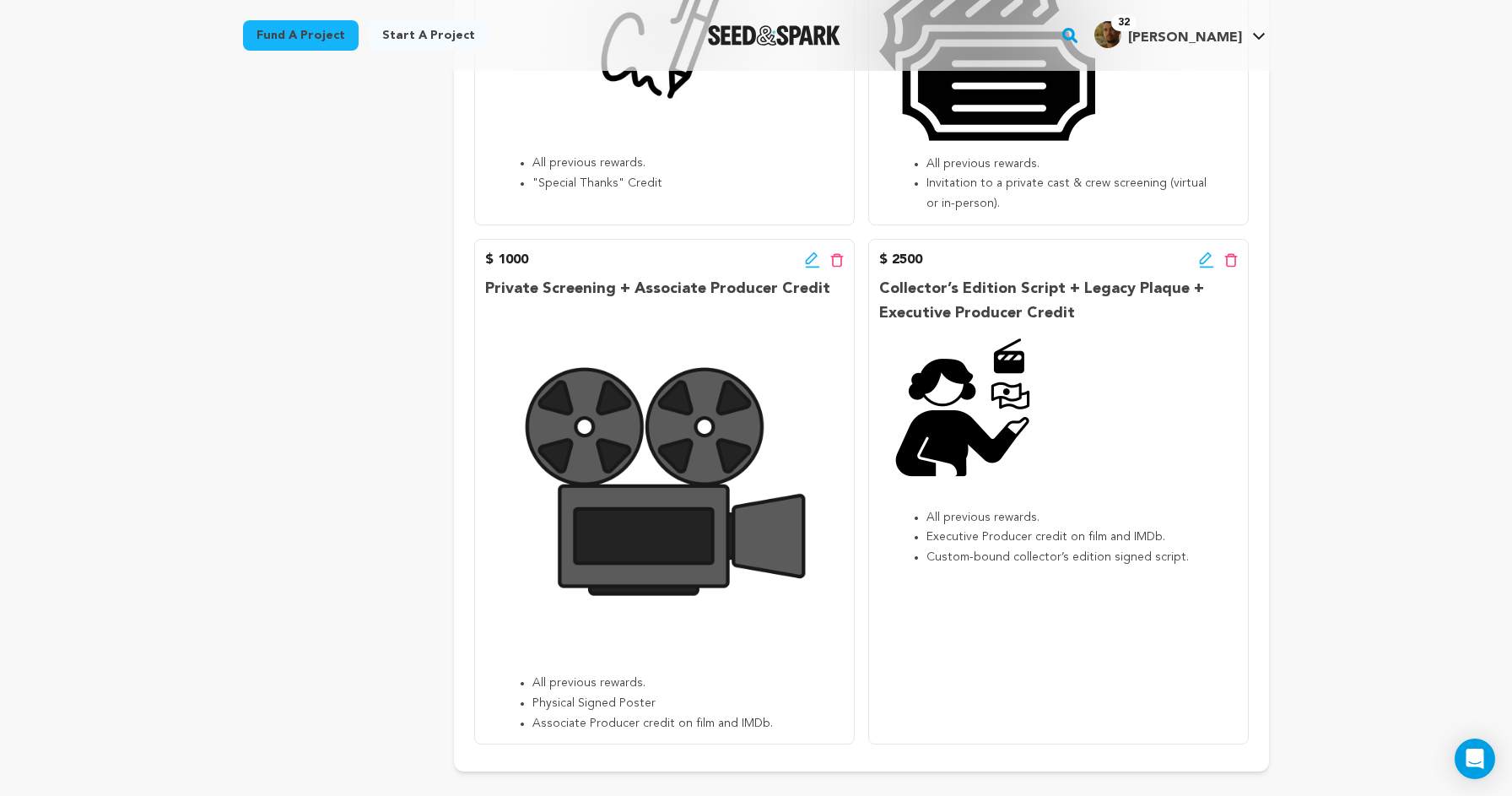
scroll to position [1316, 0]
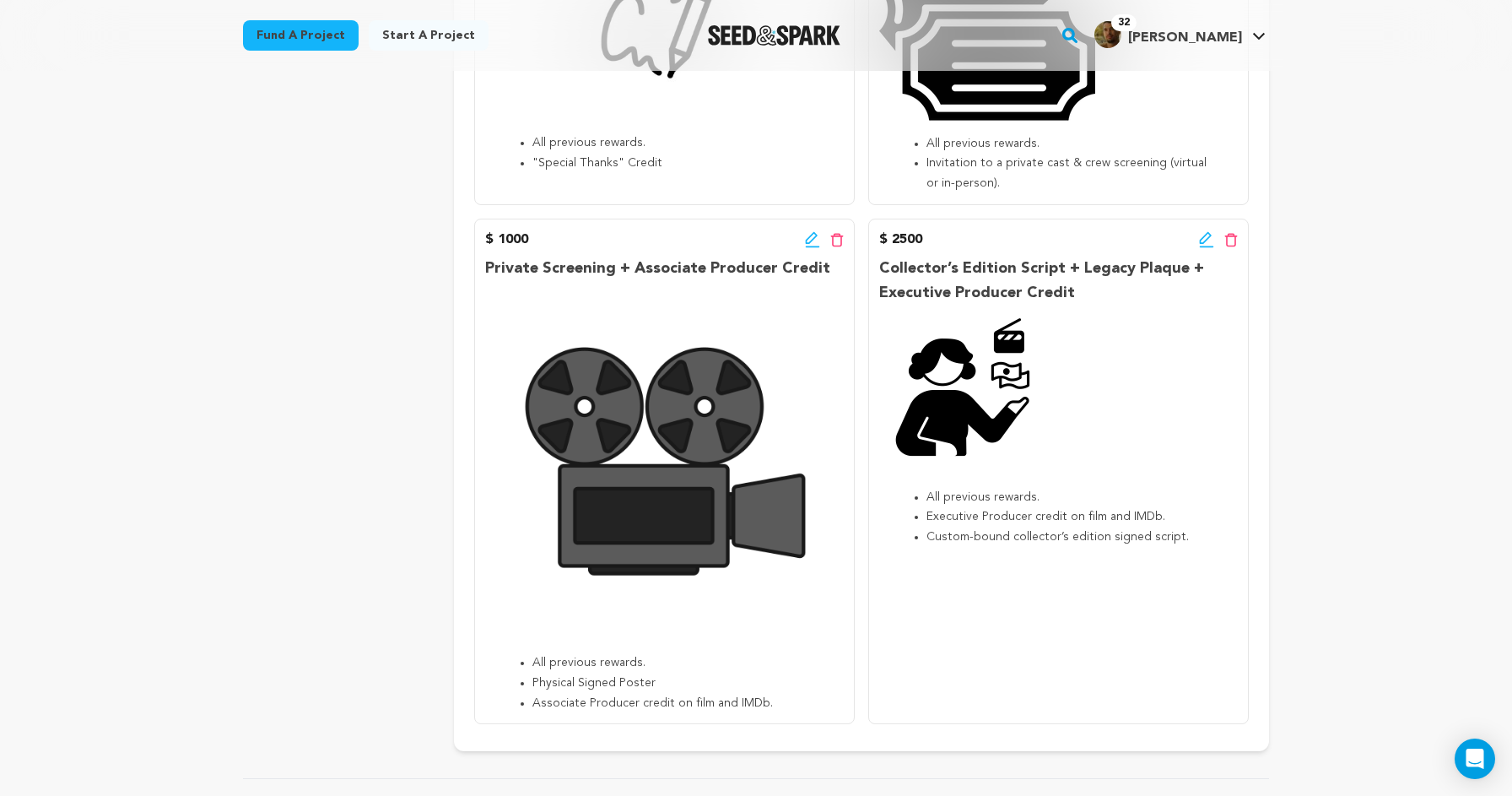
click at [807, 232] on icon at bounding box center [810, 238] width 12 height 12
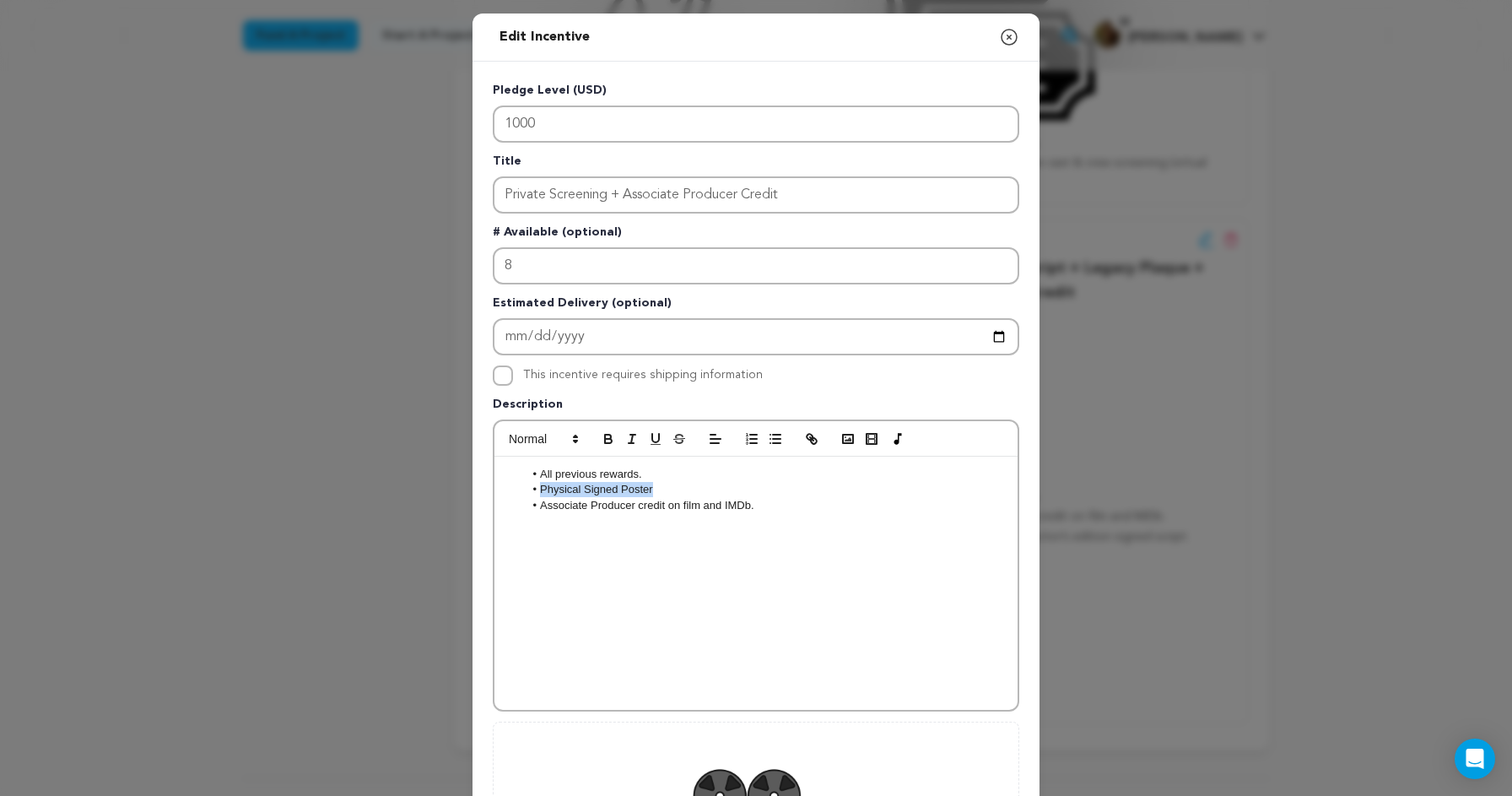
drag, startPoint x: 654, startPoint y: 490, endPoint x: 530, endPoint y: 489, distance: 124.0
click at [530, 489] on li "Physical Signed Poster" at bounding box center [765, 490] width 482 height 15
copy li "Physical Signed Poster"
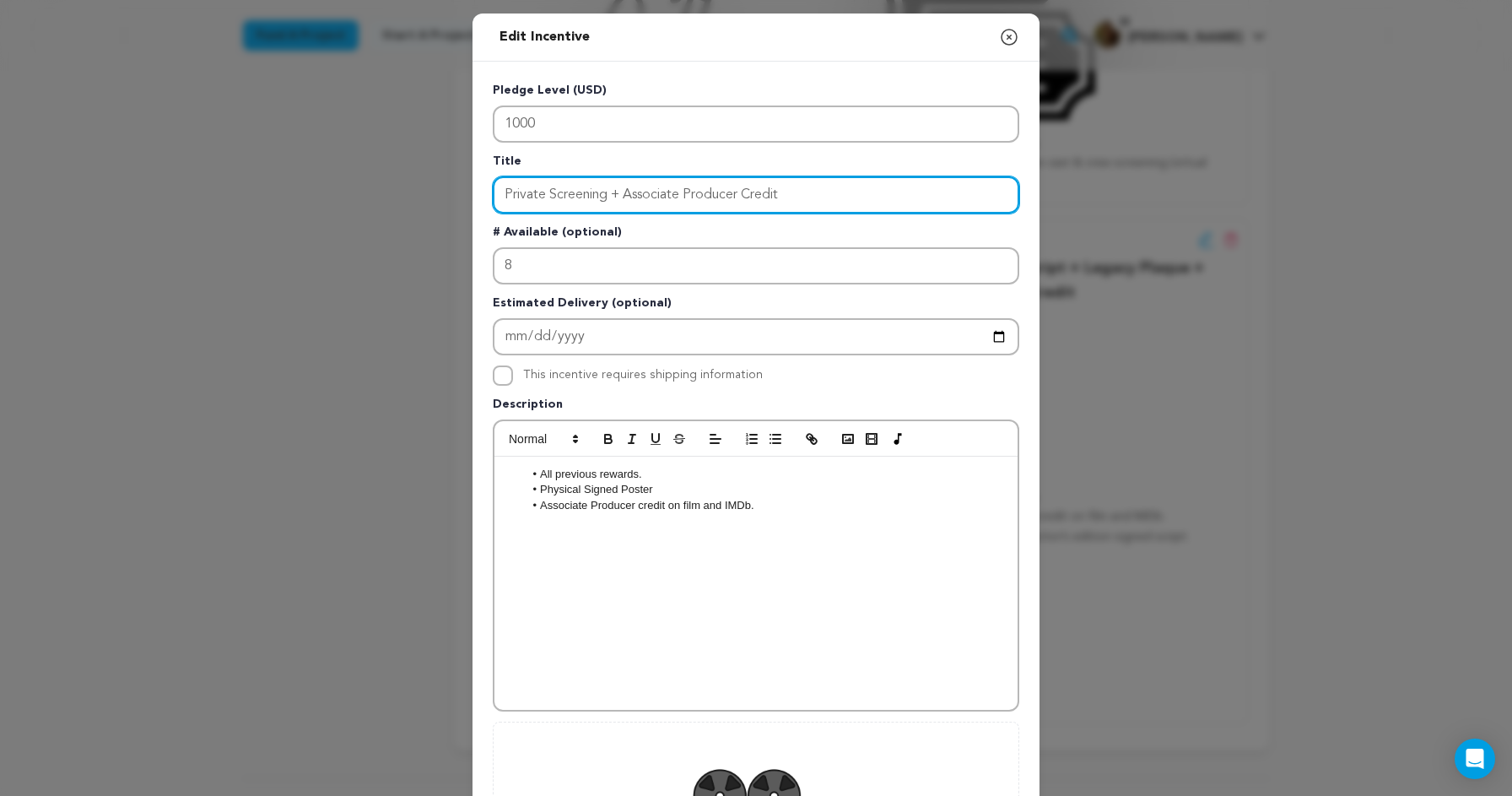
drag, startPoint x: 609, startPoint y: 196, endPoint x: 344, endPoint y: 195, distance: 265.0
click at [344, 195] on div "Edit Incentive Close modal Pledge Level (USD) 1000 Title Private Screening + As…" at bounding box center [756, 539] width 1512 height 1078
paste input "hysical Signed Poster"
drag, startPoint x: 602, startPoint y: 192, endPoint x: 432, endPoint y: 195, distance: 170.0
click at [432, 195] on div "Edit Incentive Close modal Pledge Level (USD) 1000 Title Physical Signed Poster…" at bounding box center [756, 539] width 1512 height 1078
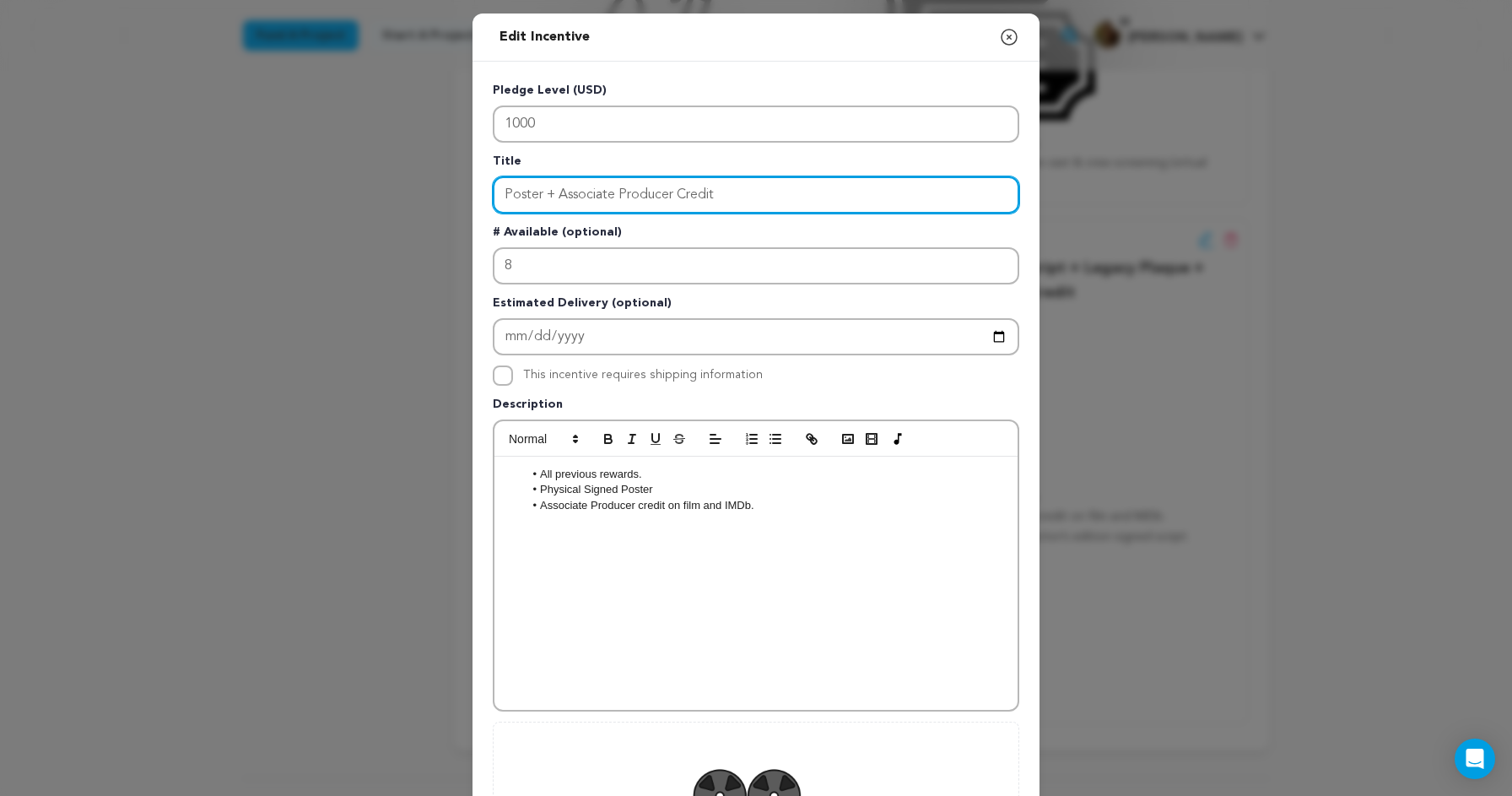
drag, startPoint x: 750, startPoint y: 199, endPoint x: 352, endPoint y: 198, distance: 398.0
click at [352, 198] on div "Edit Incentive Close modal Pledge Level (USD) 1000 Title Poster + Associate Pro…" at bounding box center [756, 539] width 1512 height 1078
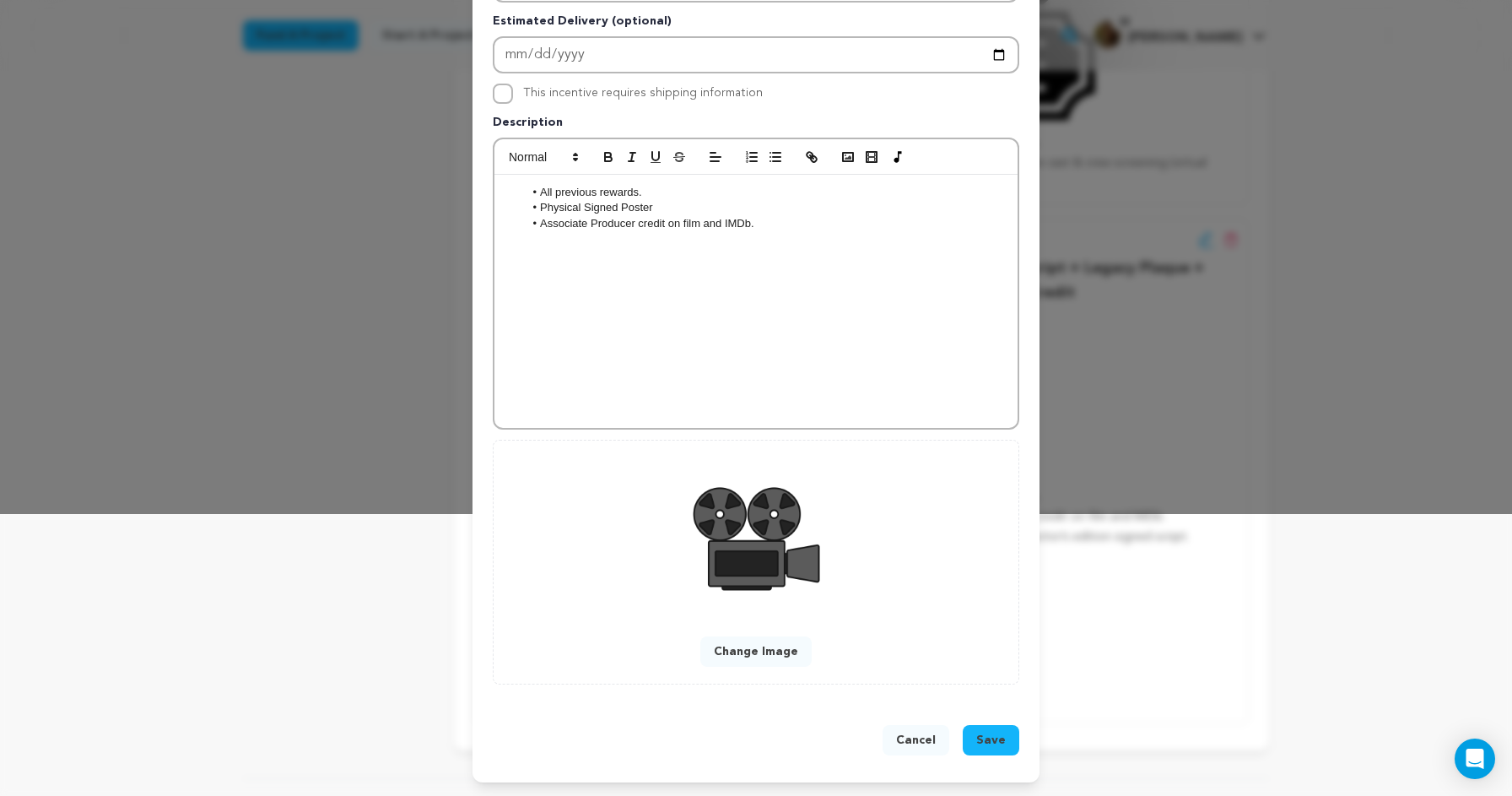
type input "Poster + Associate Producer Credit"
click at [983, 744] on span "Save" at bounding box center [991, 740] width 30 height 17
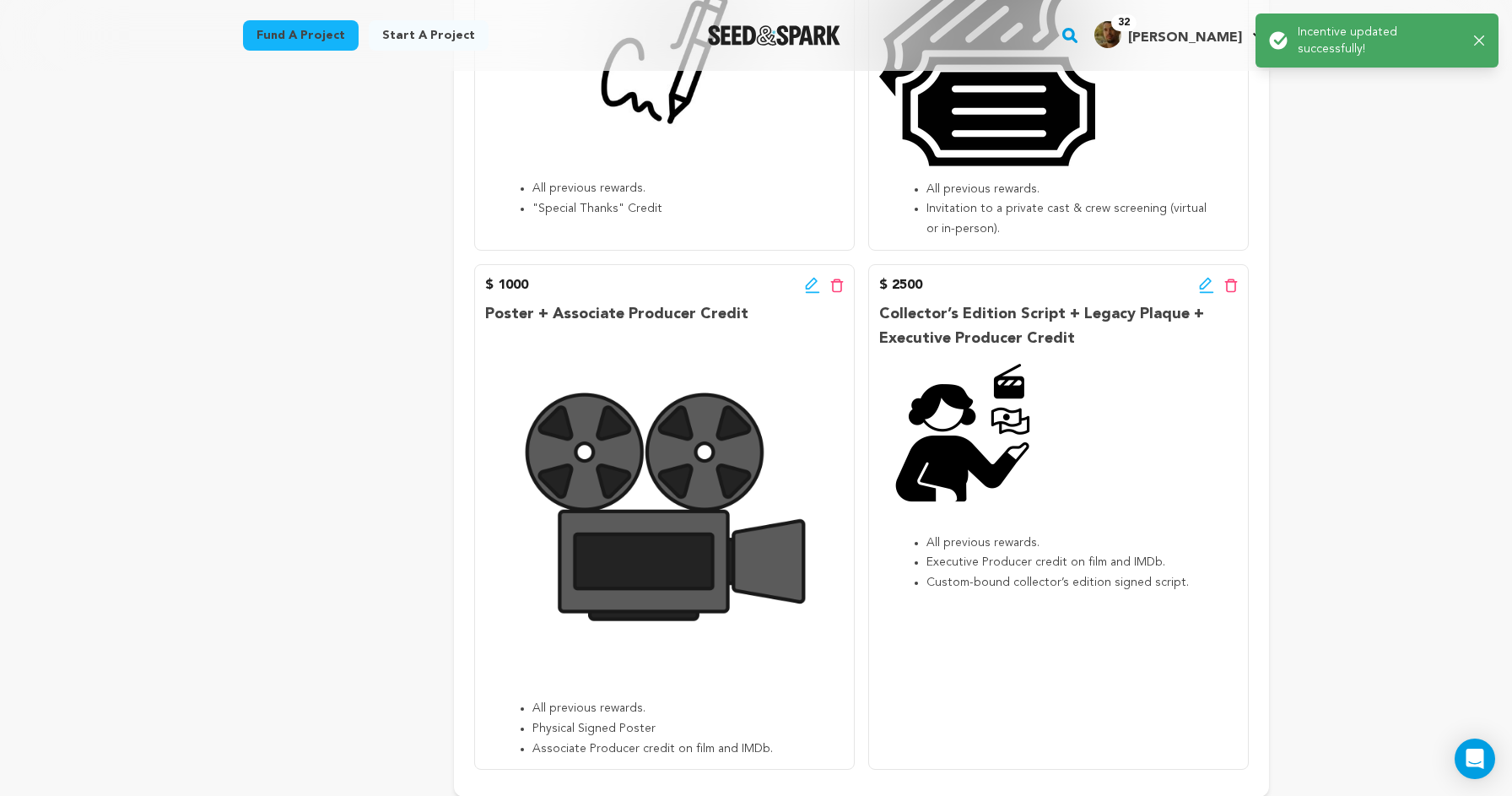
scroll to position [1247, 0]
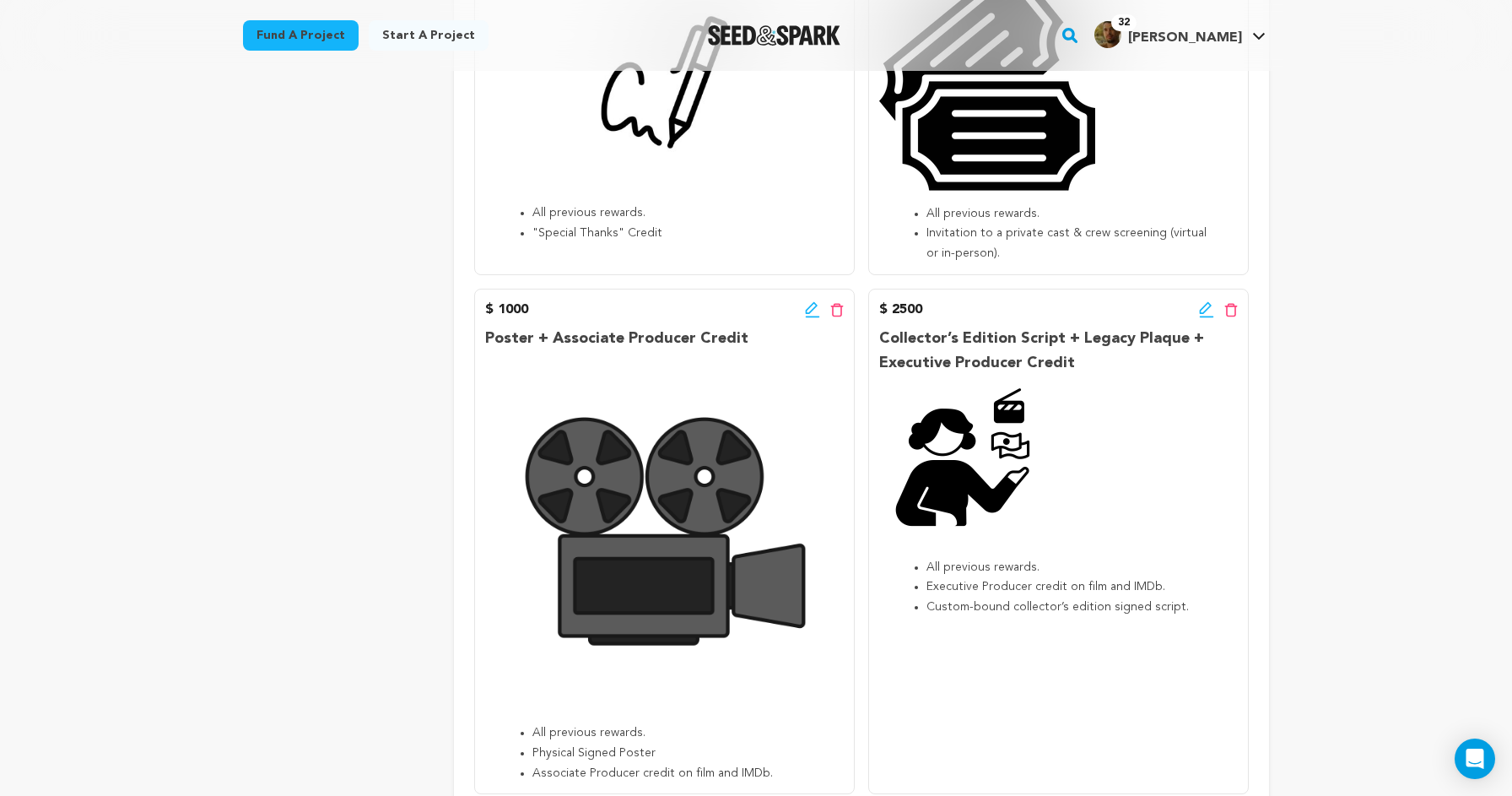
click at [1203, 302] on icon at bounding box center [1207, 309] width 15 height 17
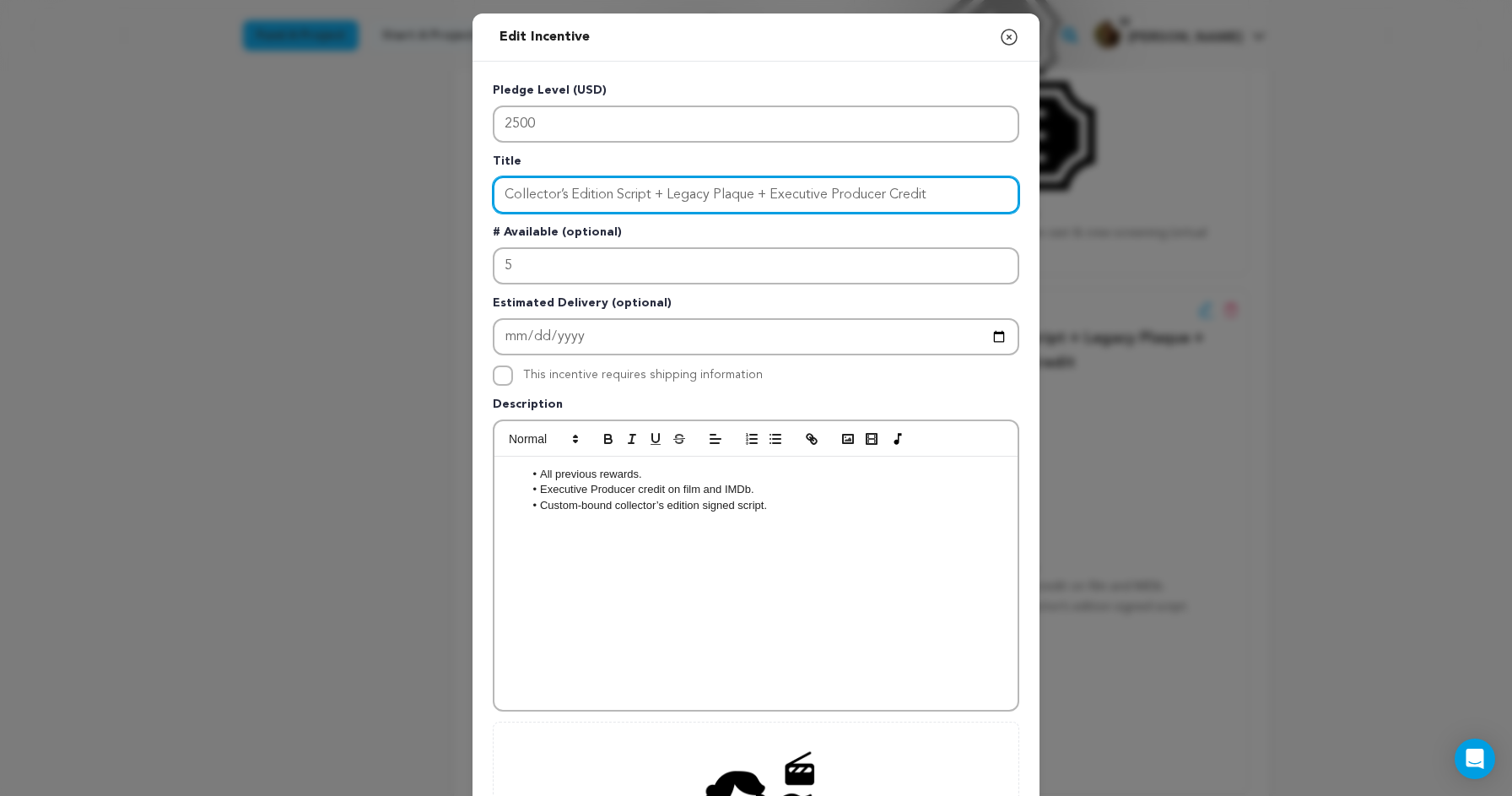
drag, startPoint x: 771, startPoint y: 196, endPoint x: 669, endPoint y: 191, distance: 102.1
click at [669, 191] on input "Collector’s Edition Script + Legacy Plaque + Executive Producer Credit" at bounding box center [756, 195] width 527 height 37
click at [844, 198] on input "Collector’s Edition Script + Executive Producer Credit" at bounding box center [756, 195] width 527 height 37
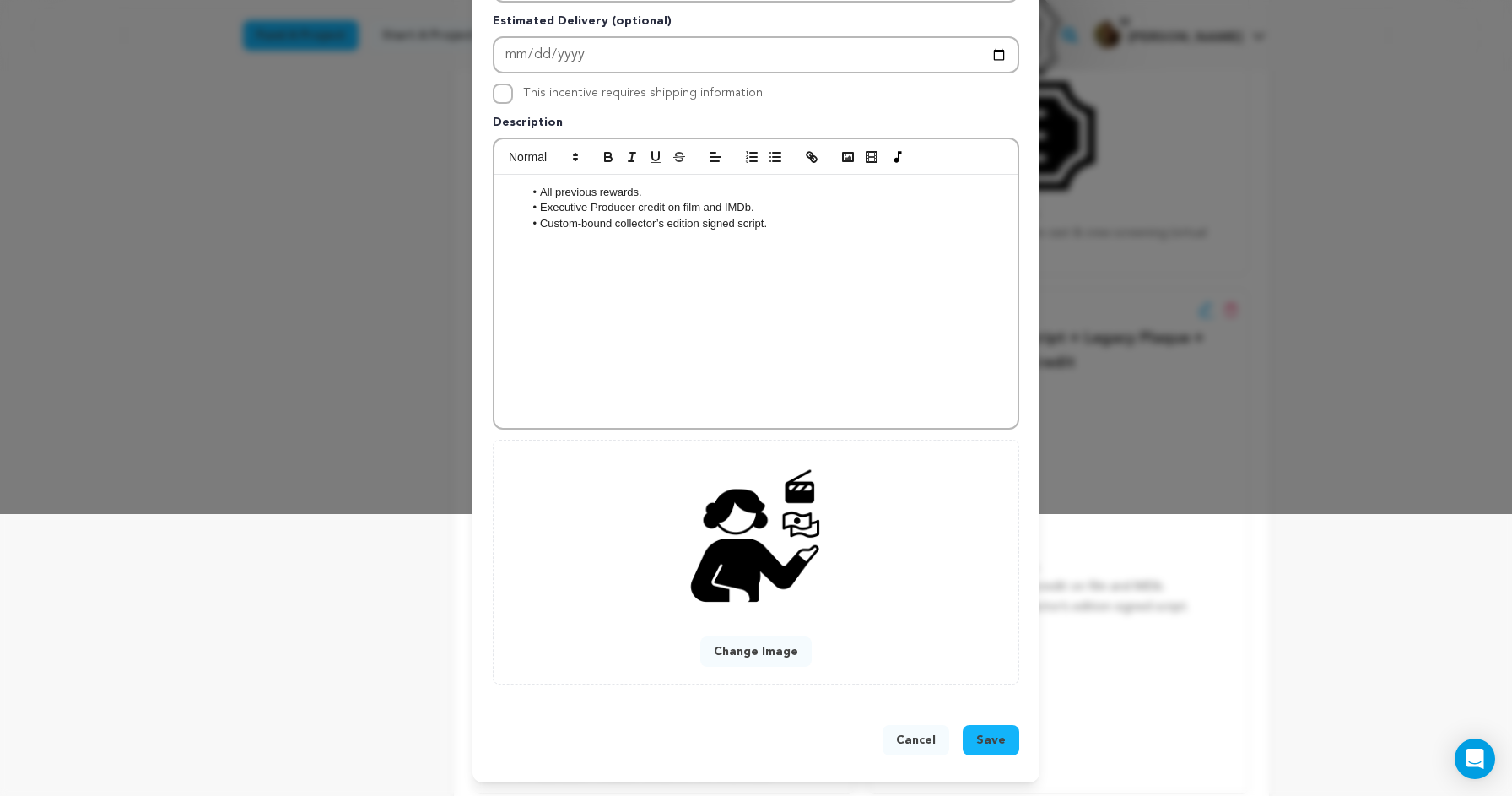
type input "Collector’s Edition Script + Executive Producer Credit"
click at [994, 739] on span "Save" at bounding box center [991, 740] width 30 height 17
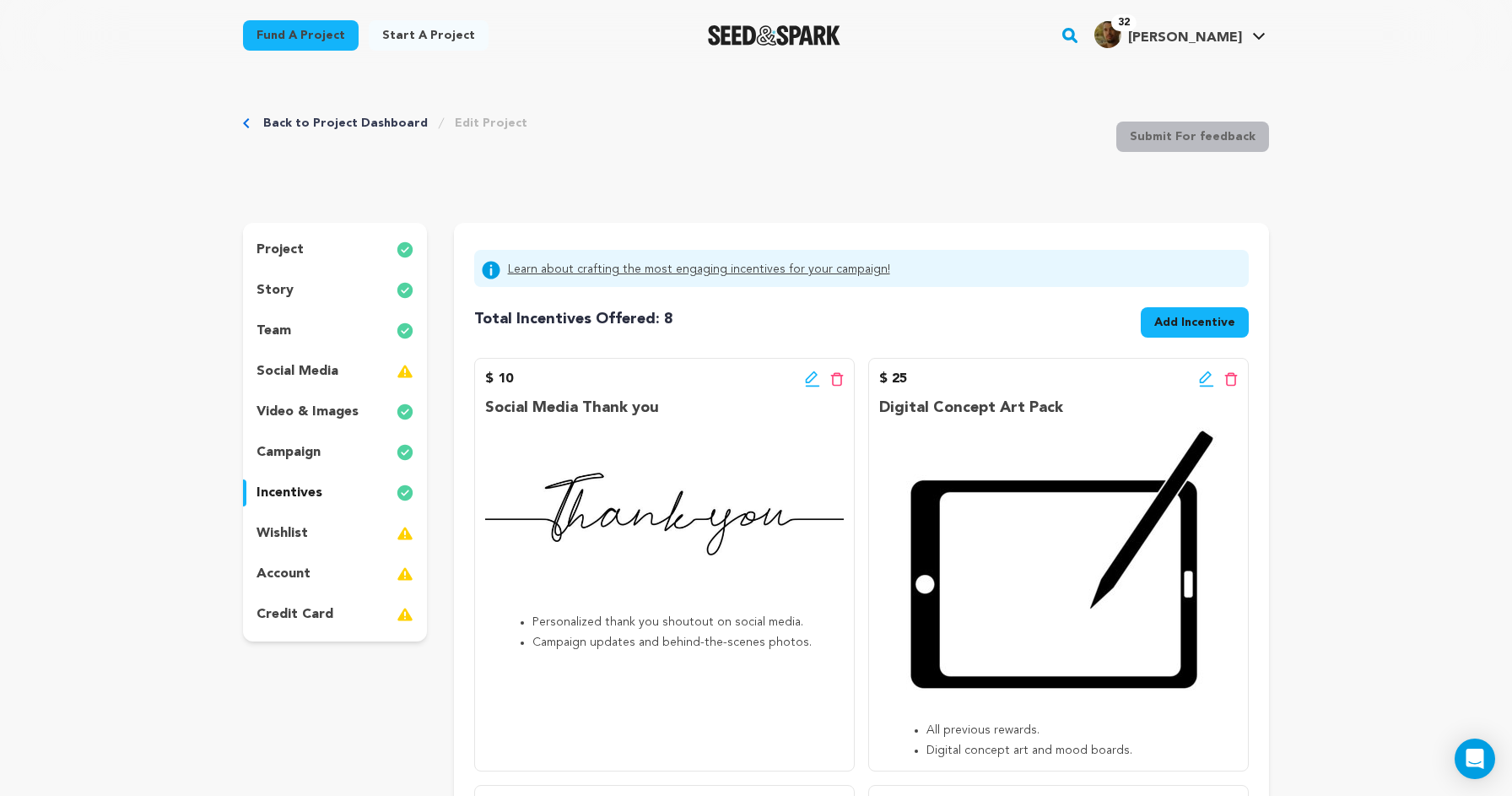
scroll to position [0, 0]
click at [811, 379] on icon at bounding box center [812, 379] width 15 height 17
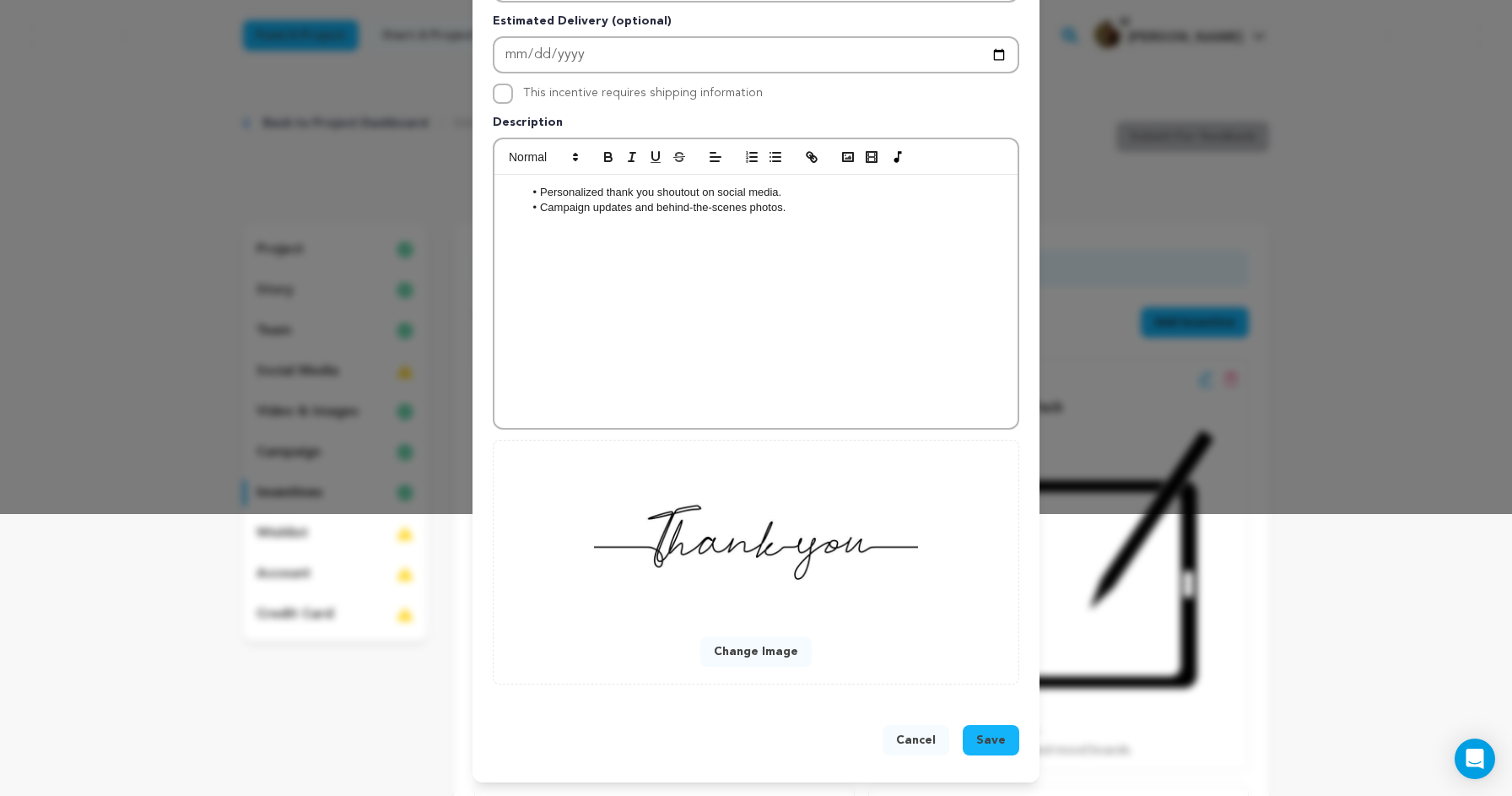
scroll to position [283, 0]
click at [753, 645] on button "Change Image" at bounding box center [756, 652] width 111 height 31
click at [751, 638] on button "Change Image" at bounding box center [756, 652] width 111 height 31
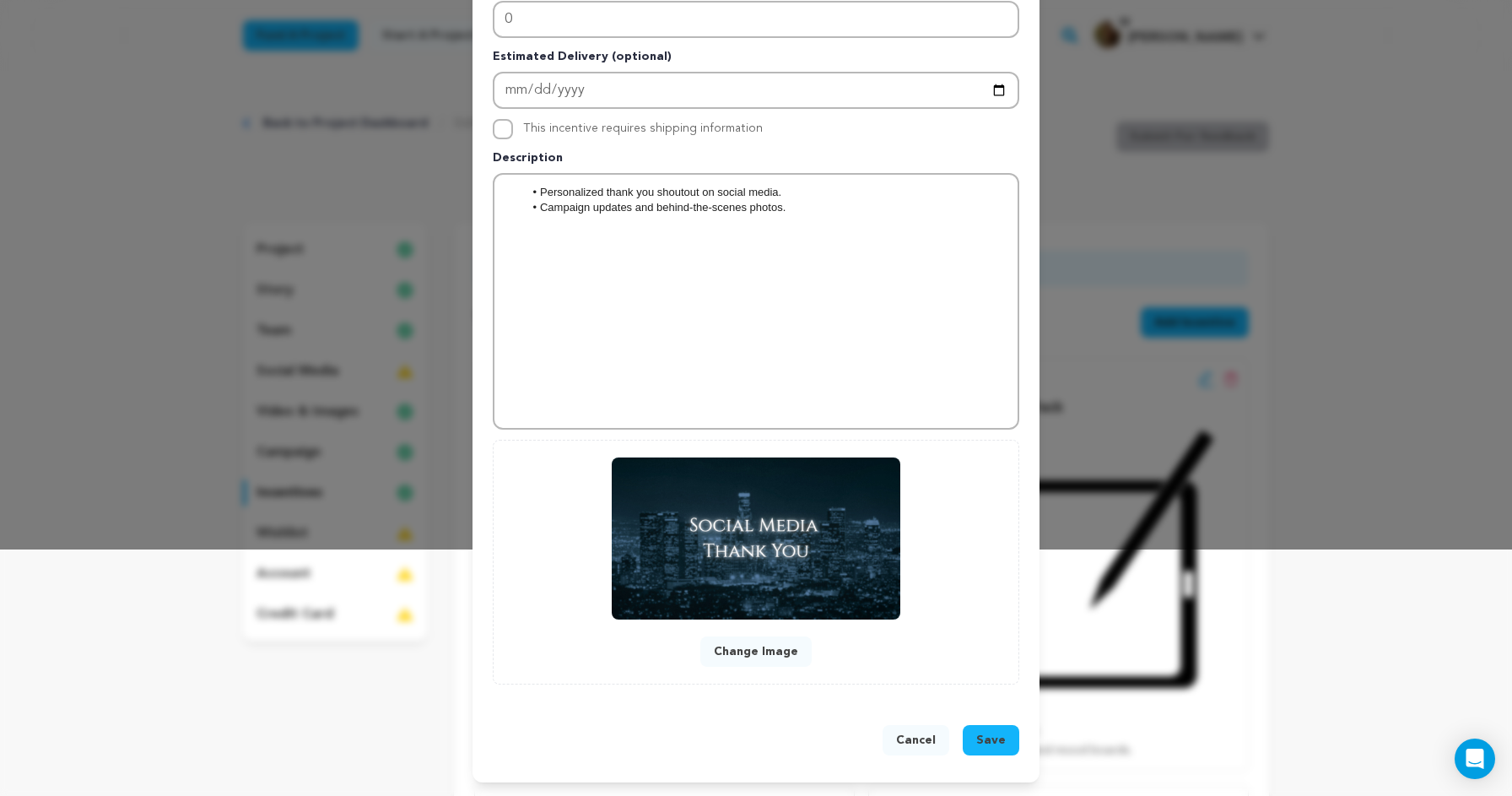
scroll to position [247, 0]
click at [997, 742] on span "Save" at bounding box center [991, 740] width 30 height 17
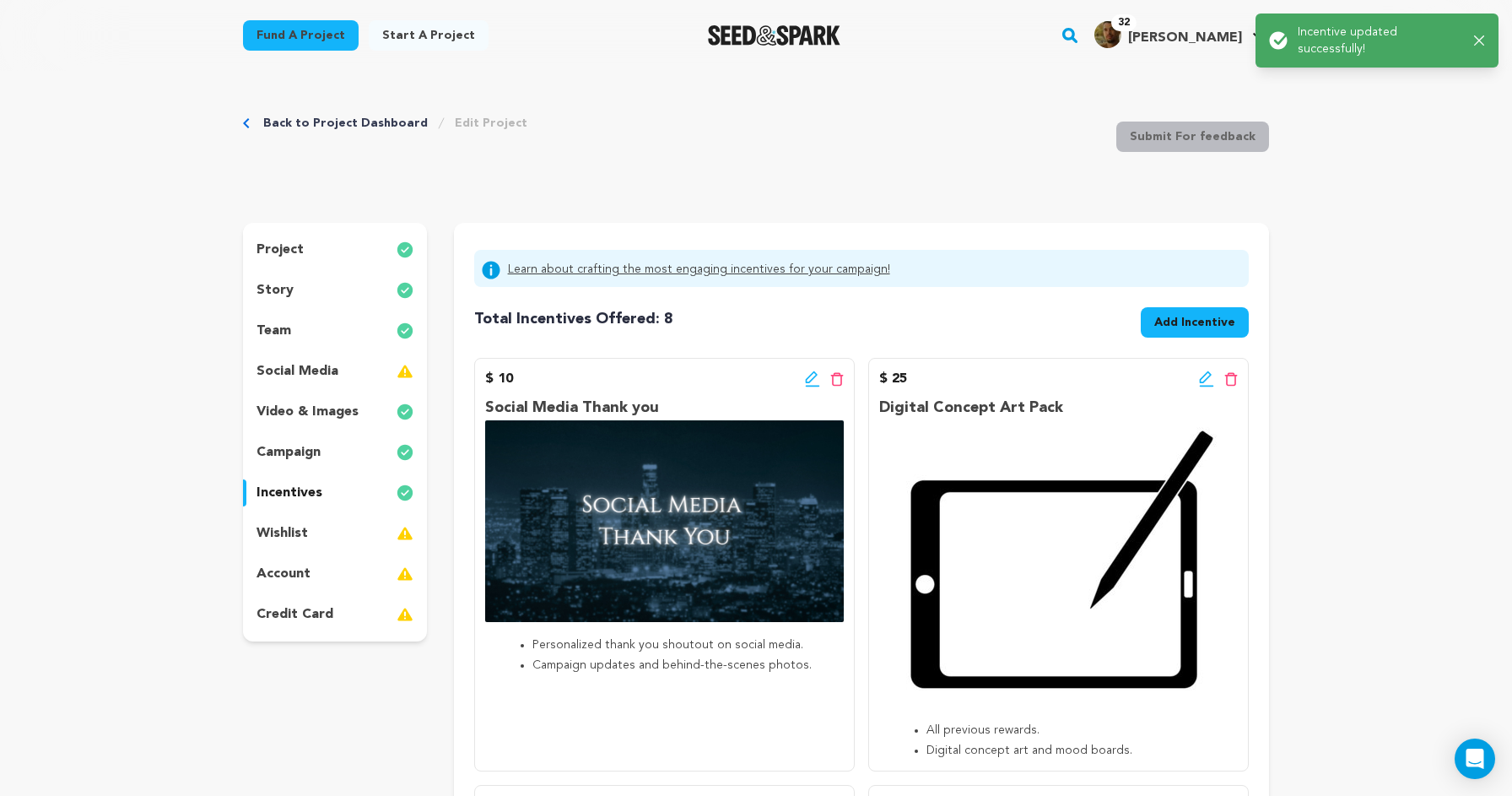
click at [1152, 397] on p "Digital Concept Art Pack" at bounding box center [1059, 408] width 359 height 24
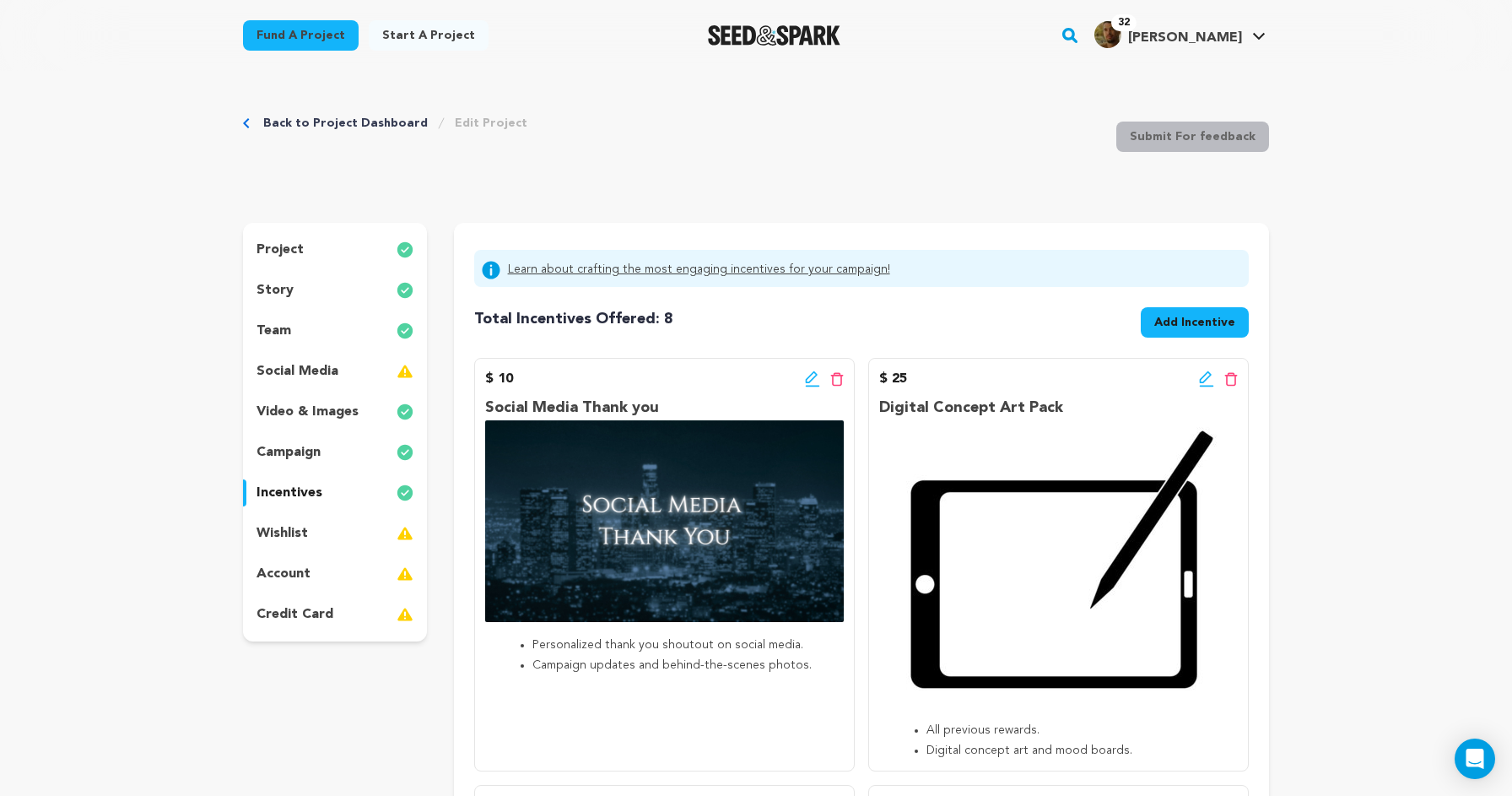
click at [1203, 377] on icon at bounding box center [1206, 377] width 12 height 12
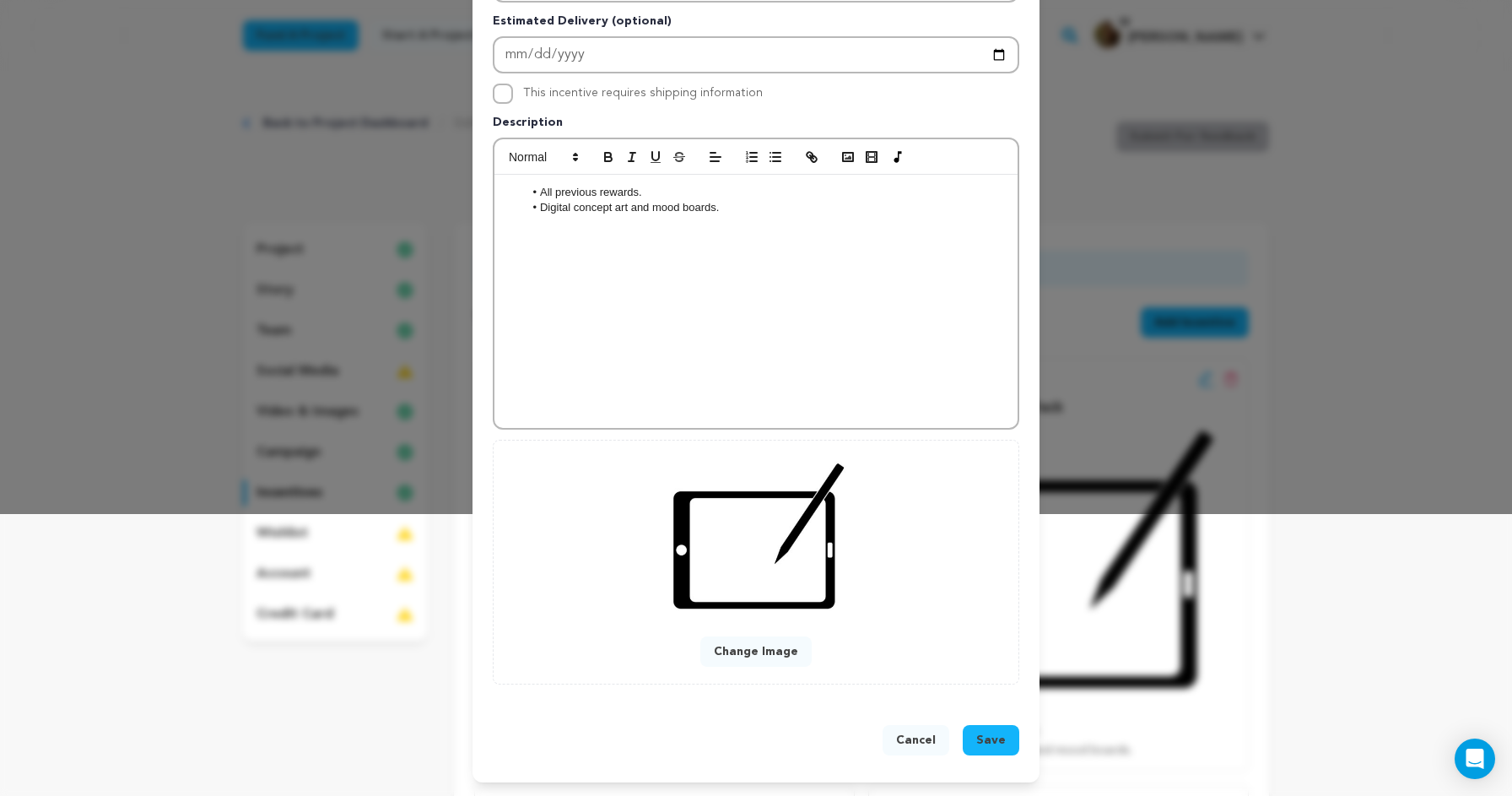
scroll to position [283, 0]
click at [751, 639] on button "Change Image" at bounding box center [756, 652] width 111 height 31
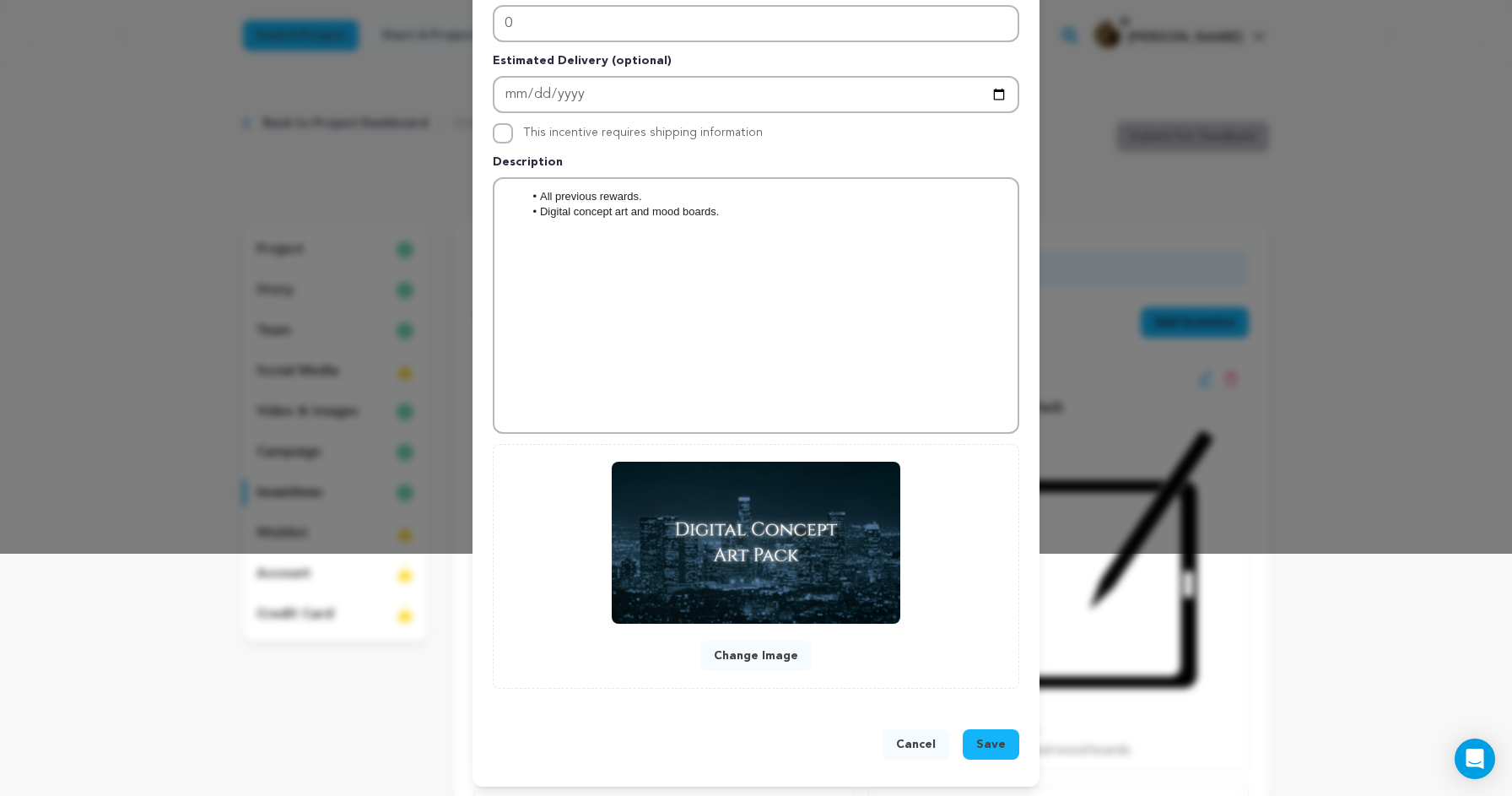
scroll to position [245, 0]
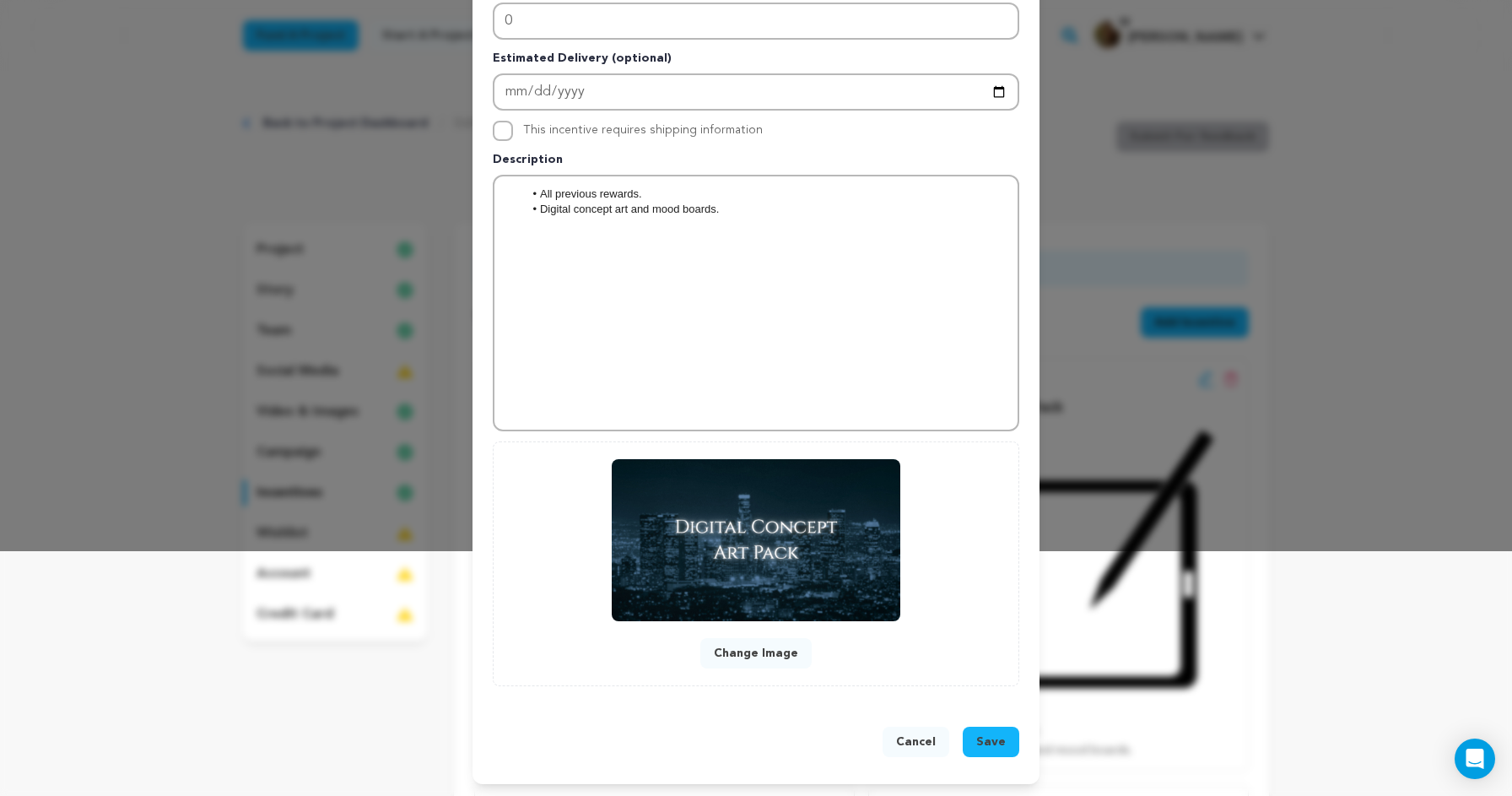
click at [995, 741] on span "Save" at bounding box center [991, 742] width 30 height 17
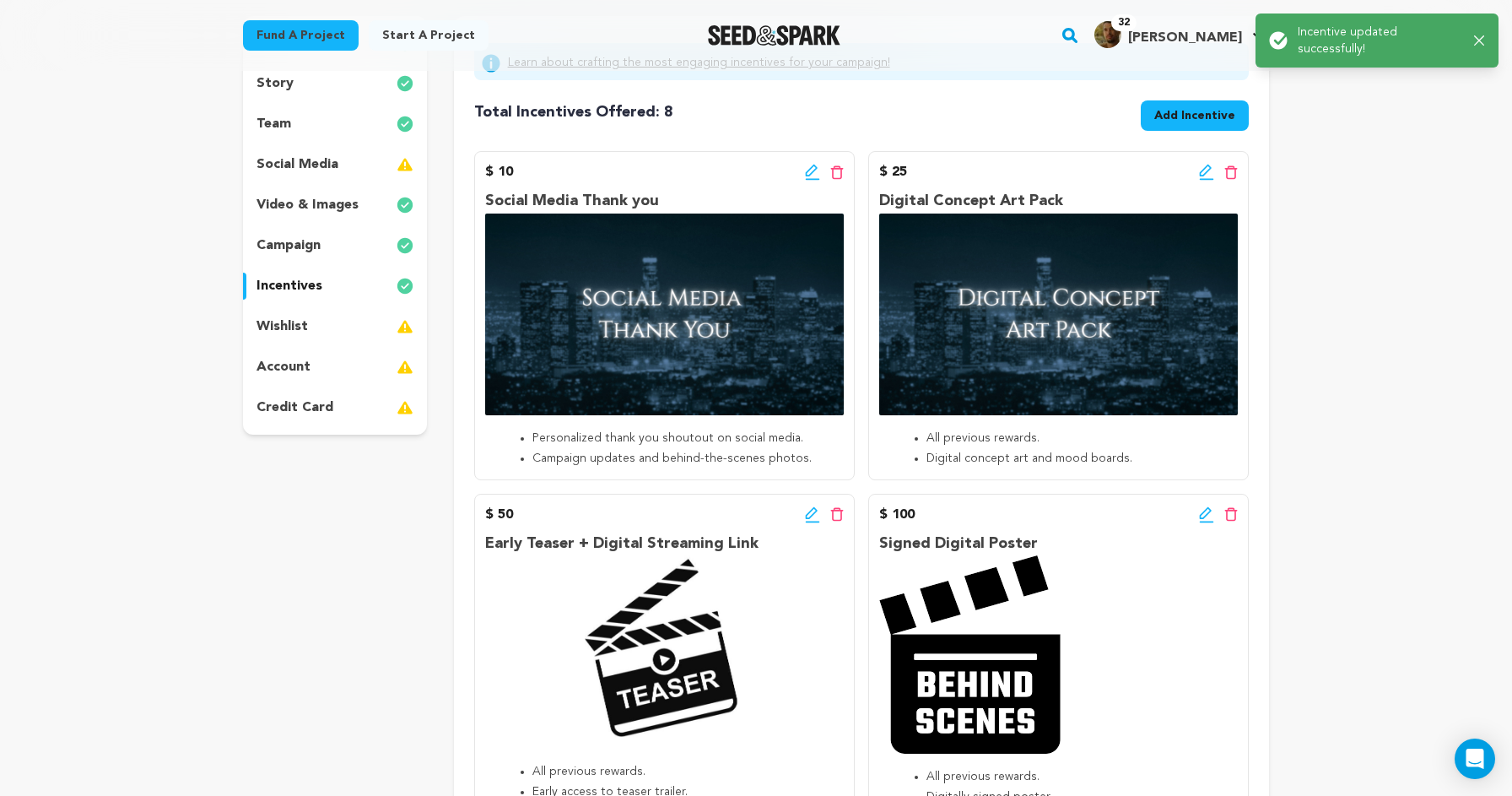
scroll to position [209, 0]
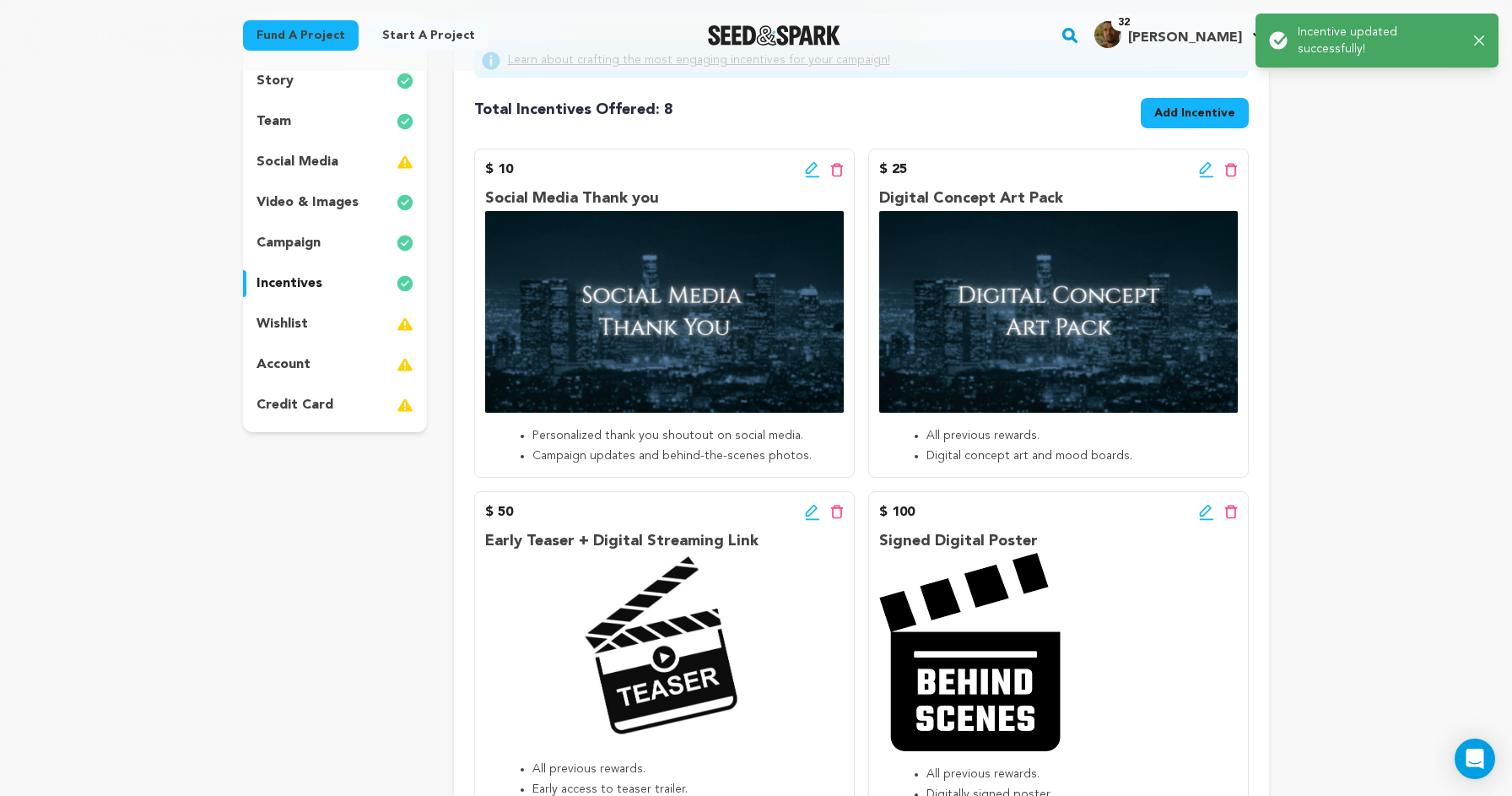
click at [809, 507] on icon at bounding box center [812, 512] width 15 height 17
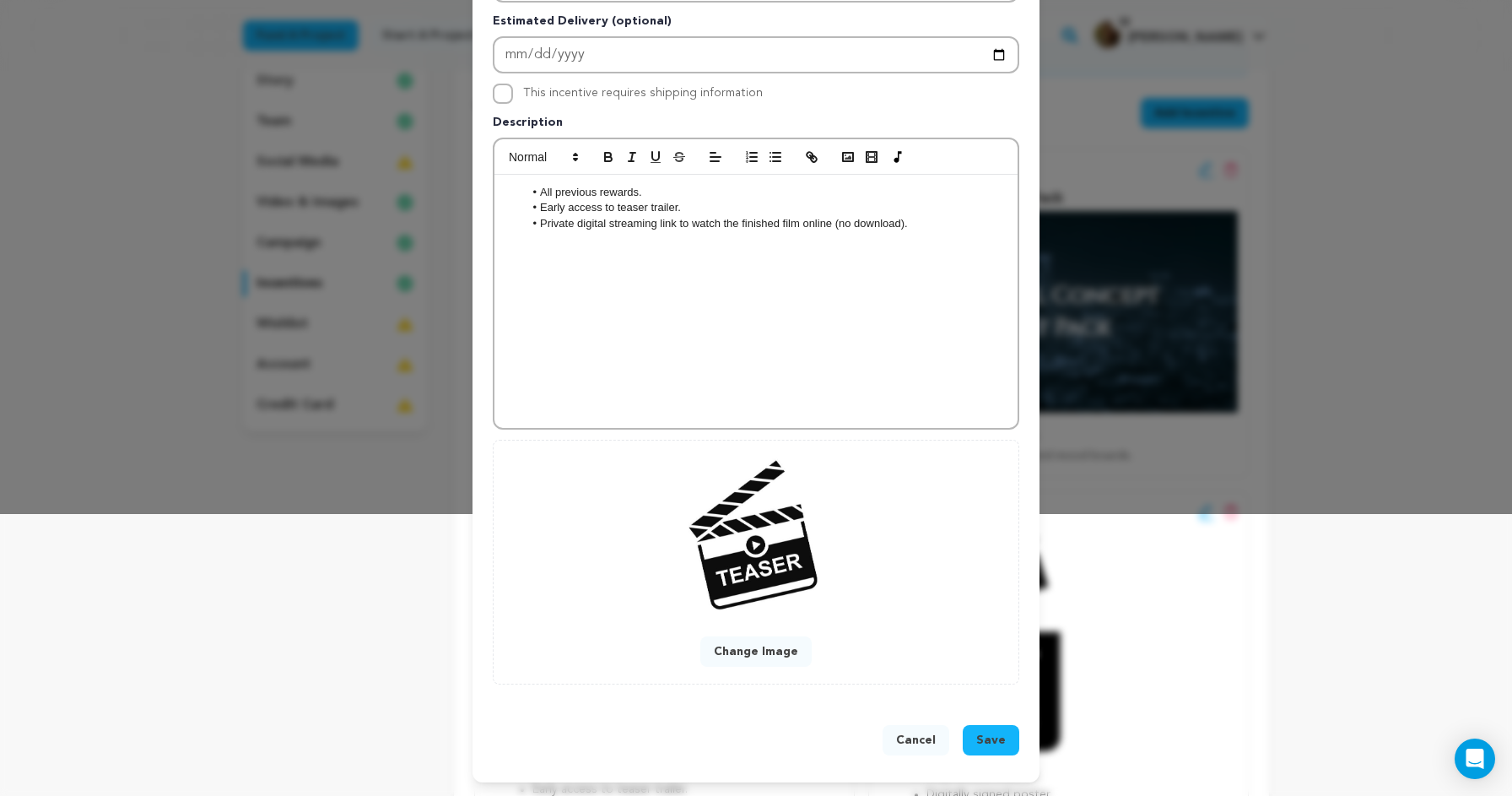
scroll to position [283, 0]
click at [773, 641] on button "Change Image" at bounding box center [756, 652] width 111 height 31
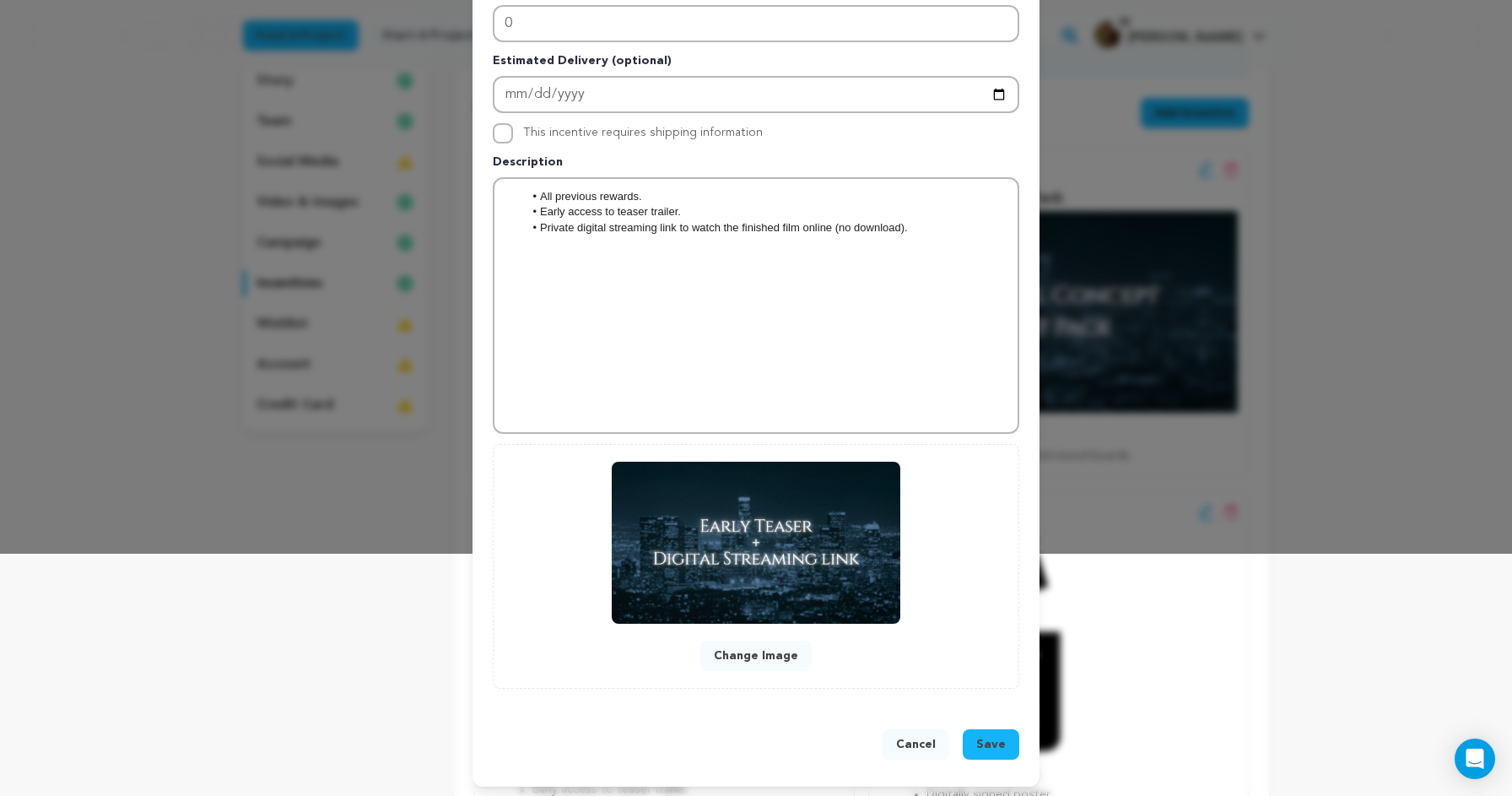
scroll to position [247, 0]
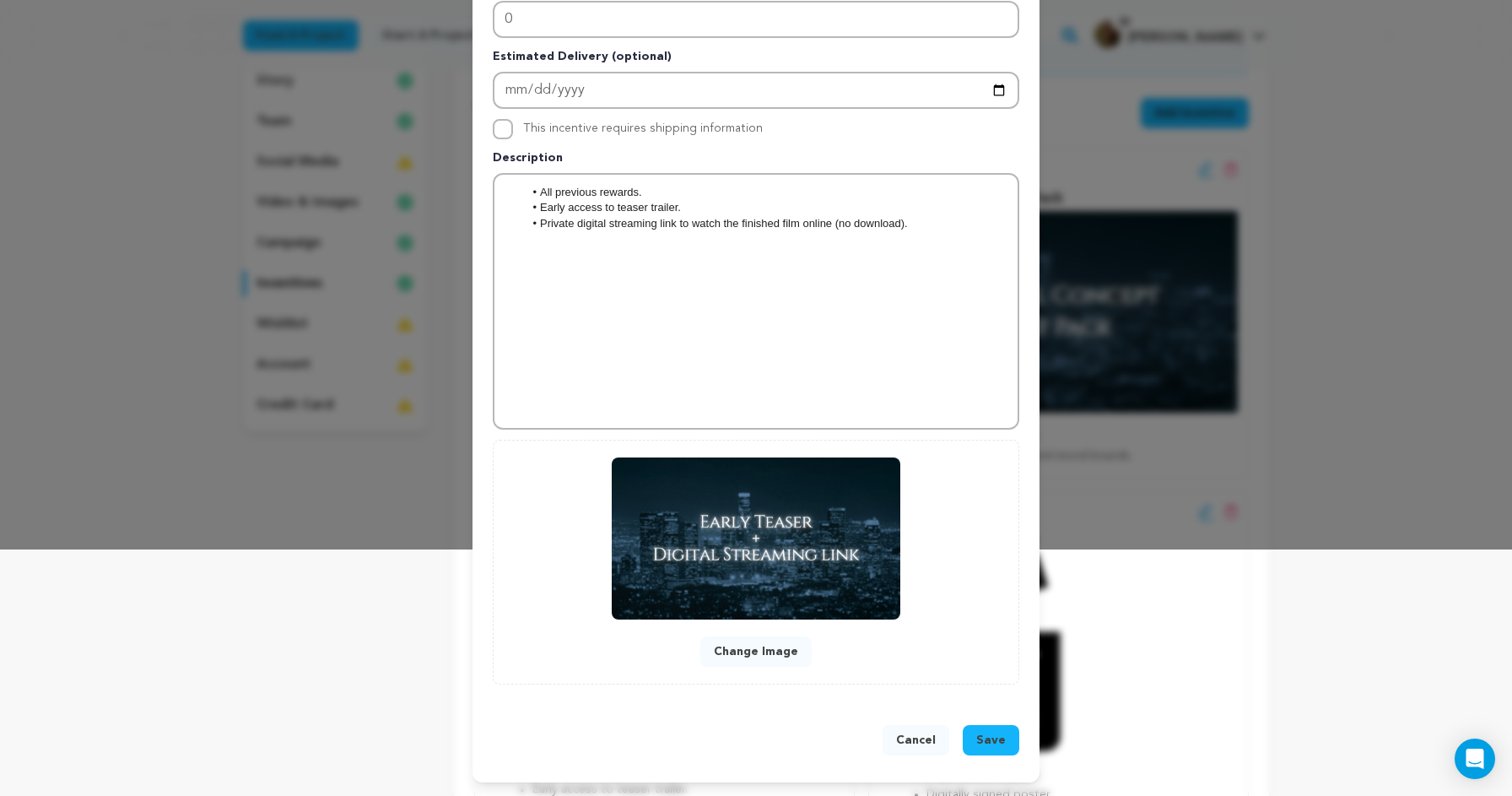
click at [989, 744] on span "Save" at bounding box center [991, 740] width 30 height 17
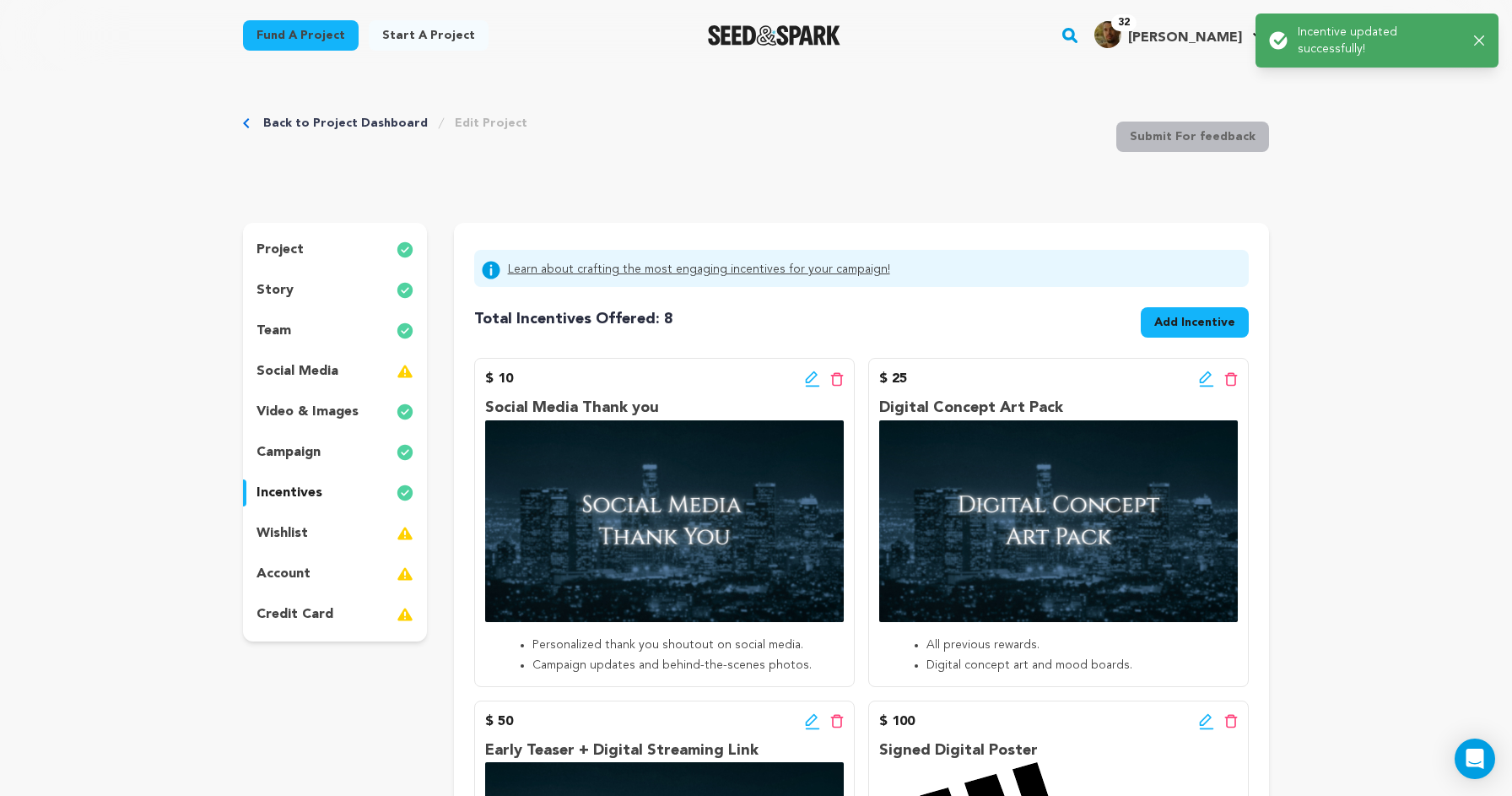
scroll to position [320, 0]
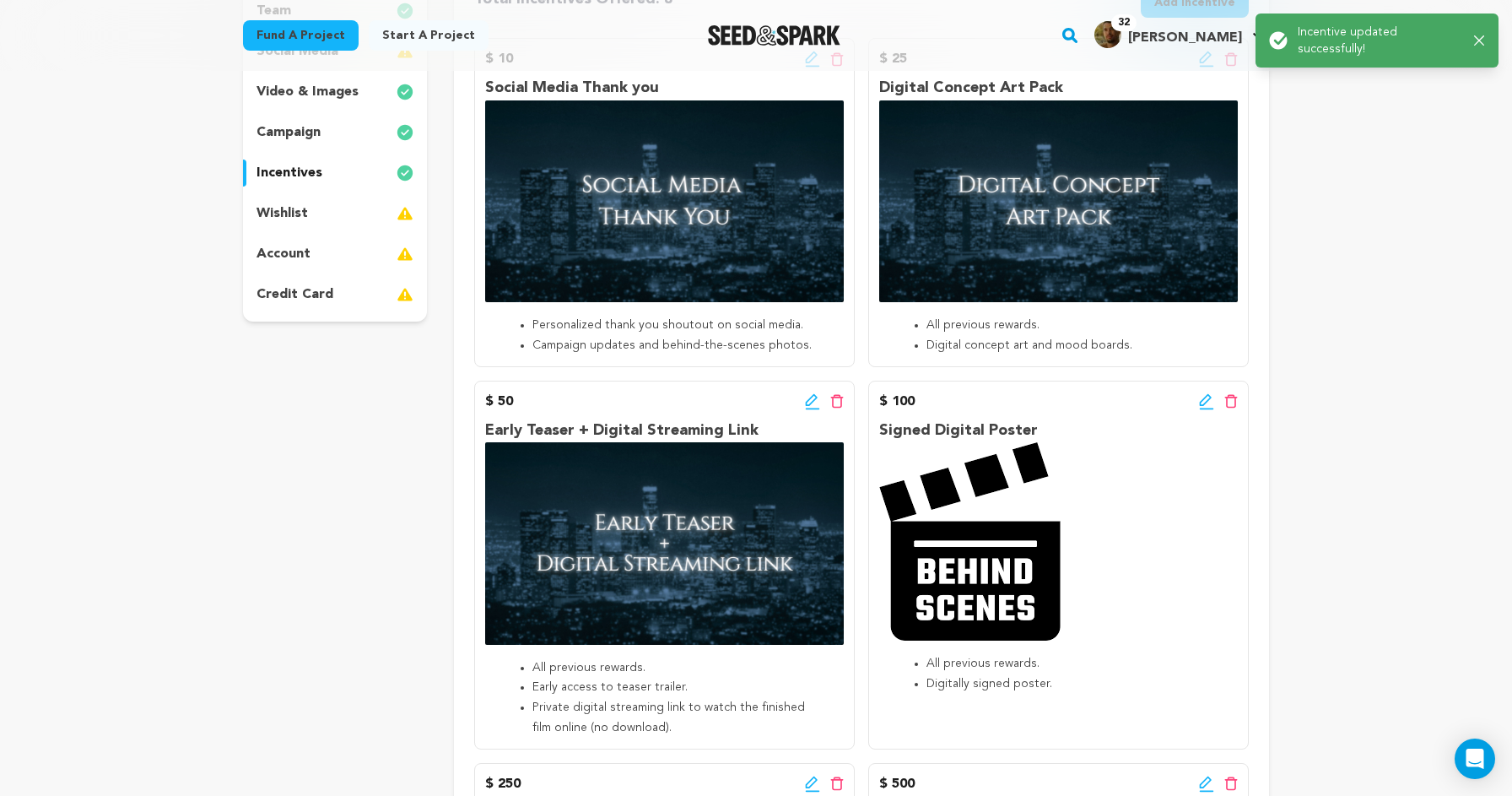
click at [1204, 402] on icon at bounding box center [1206, 399] width 12 height 12
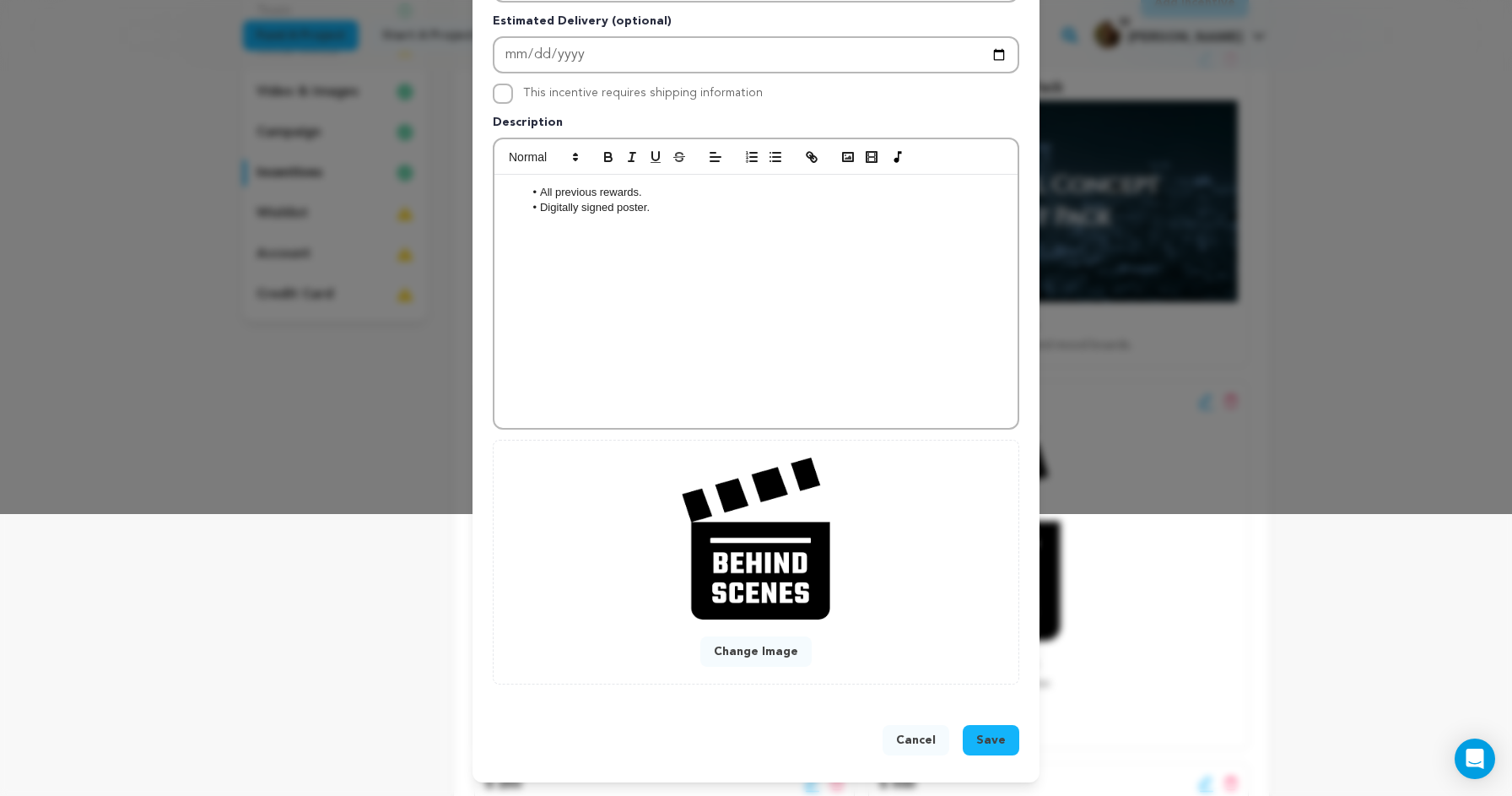
scroll to position [283, 0]
click at [776, 644] on button "Change Image" at bounding box center [756, 652] width 111 height 31
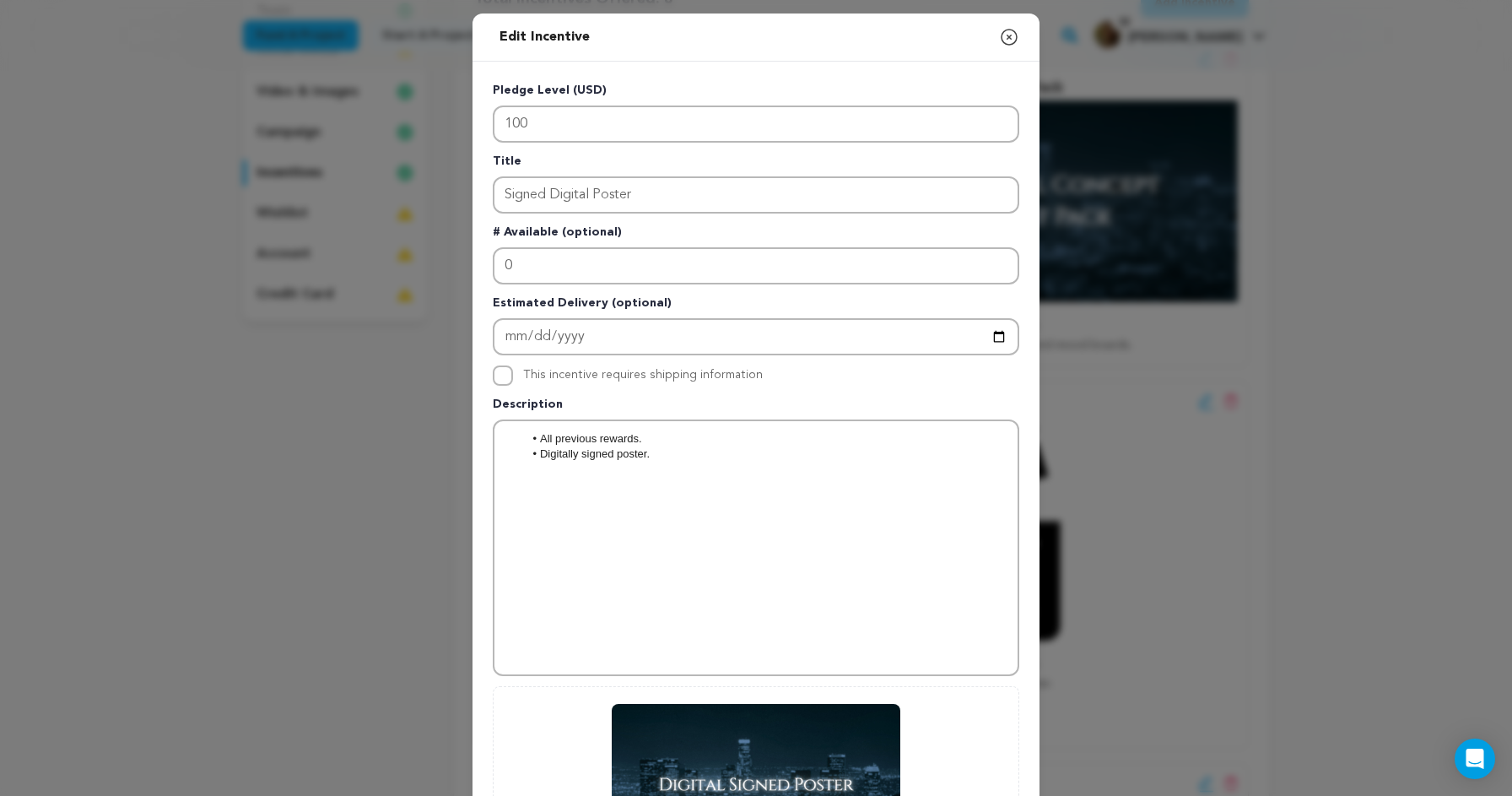
scroll to position [0, 0]
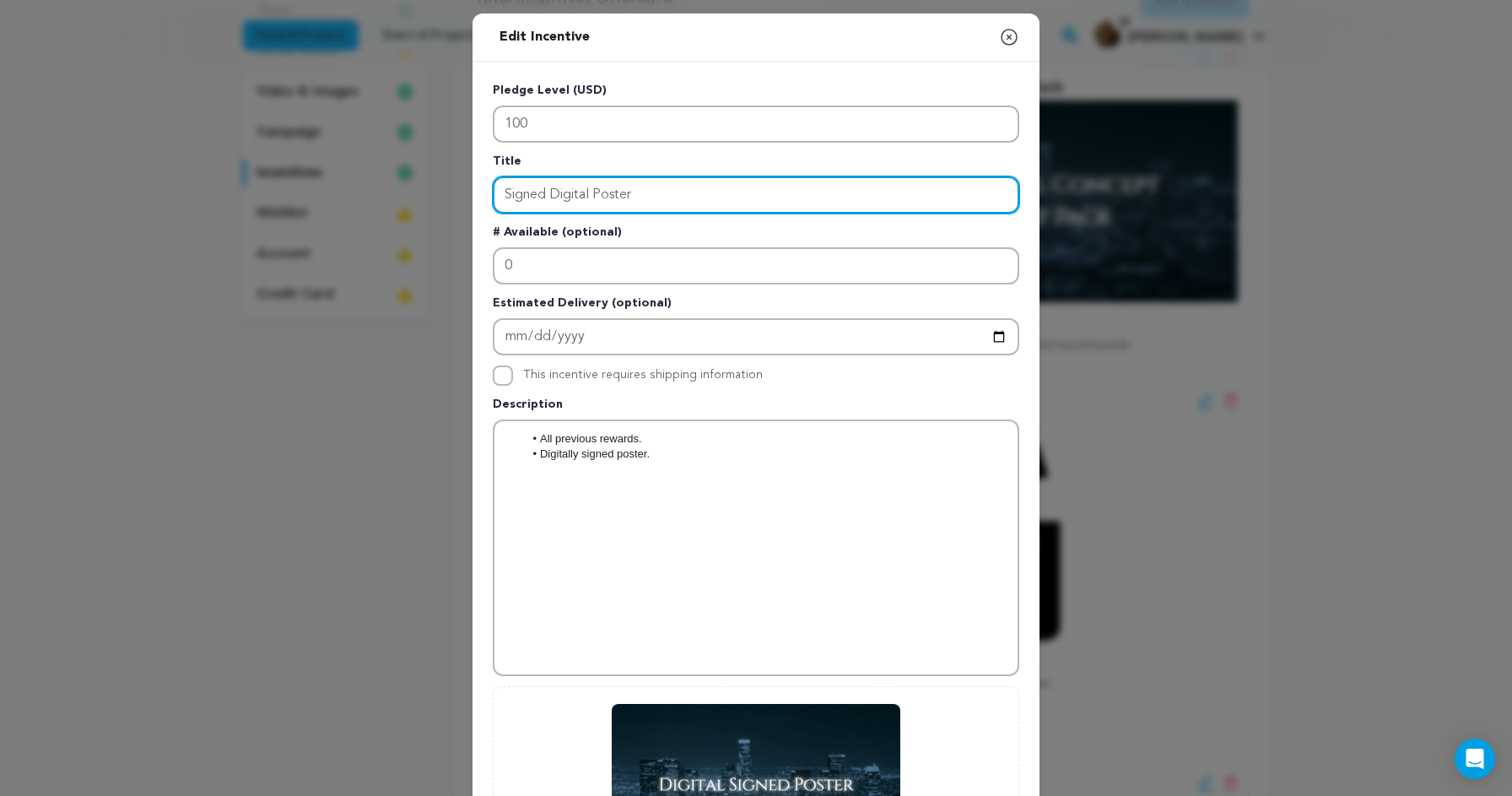
click at [520, 201] on input "Signed Digital Poster" at bounding box center [756, 195] width 527 height 37
click at [550, 191] on input "Digital Poster" at bounding box center [756, 195] width 527 height 37
paste input "Signed"
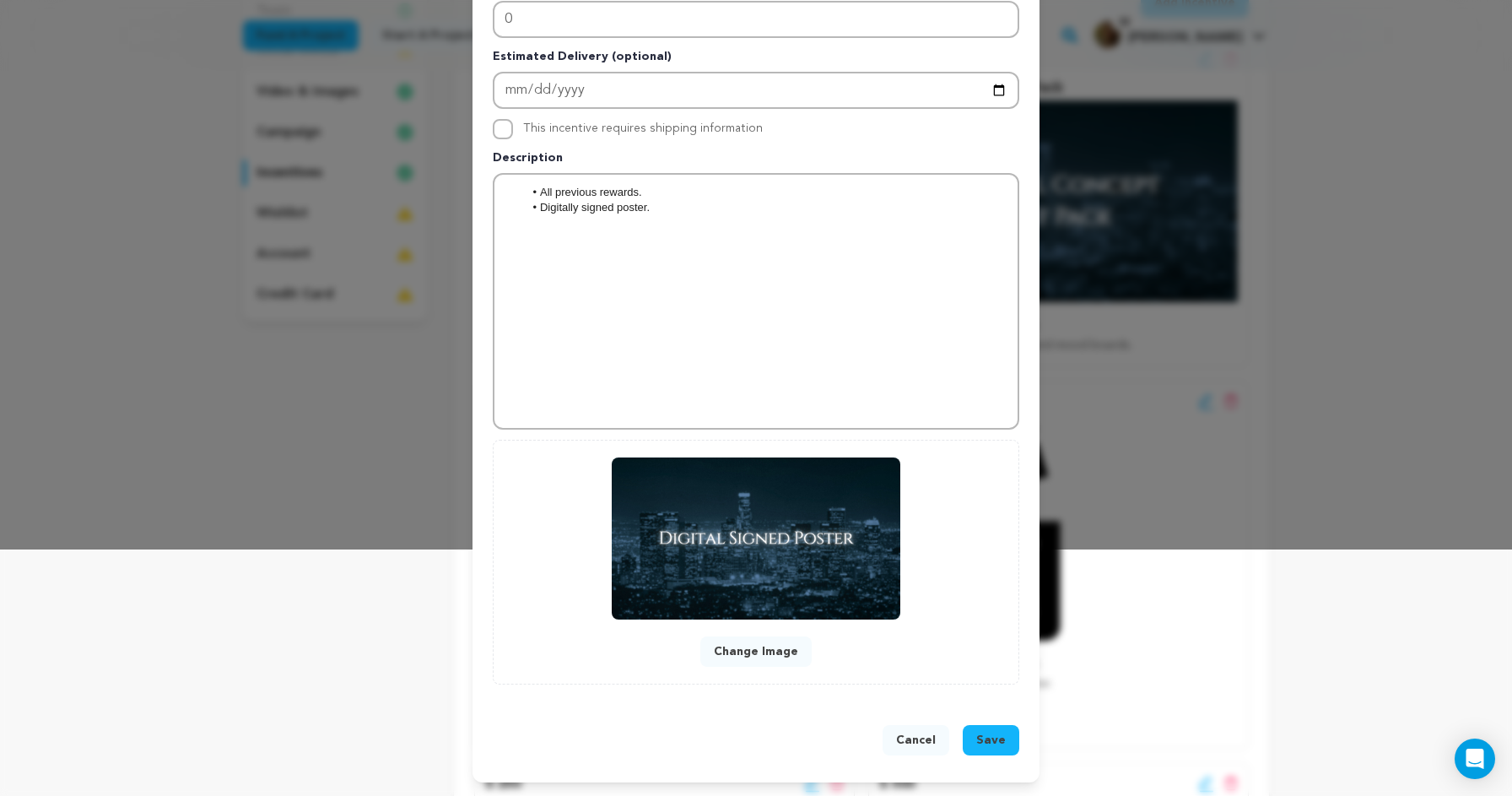
scroll to position [247, 0]
type input "Digital Signed Poster"
click at [1003, 729] on button "Save" at bounding box center [991, 741] width 56 height 31
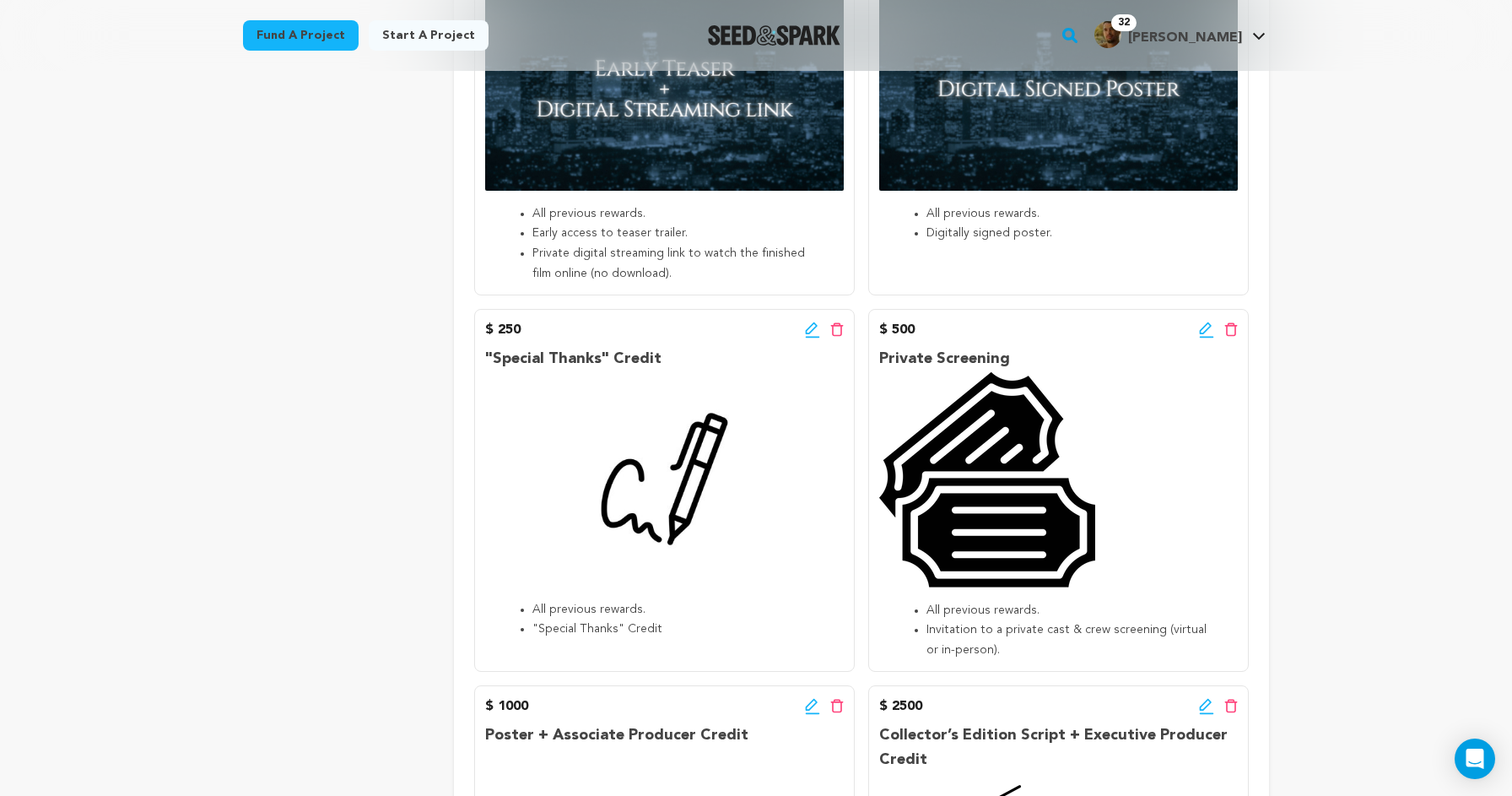
scroll to position [812, 0]
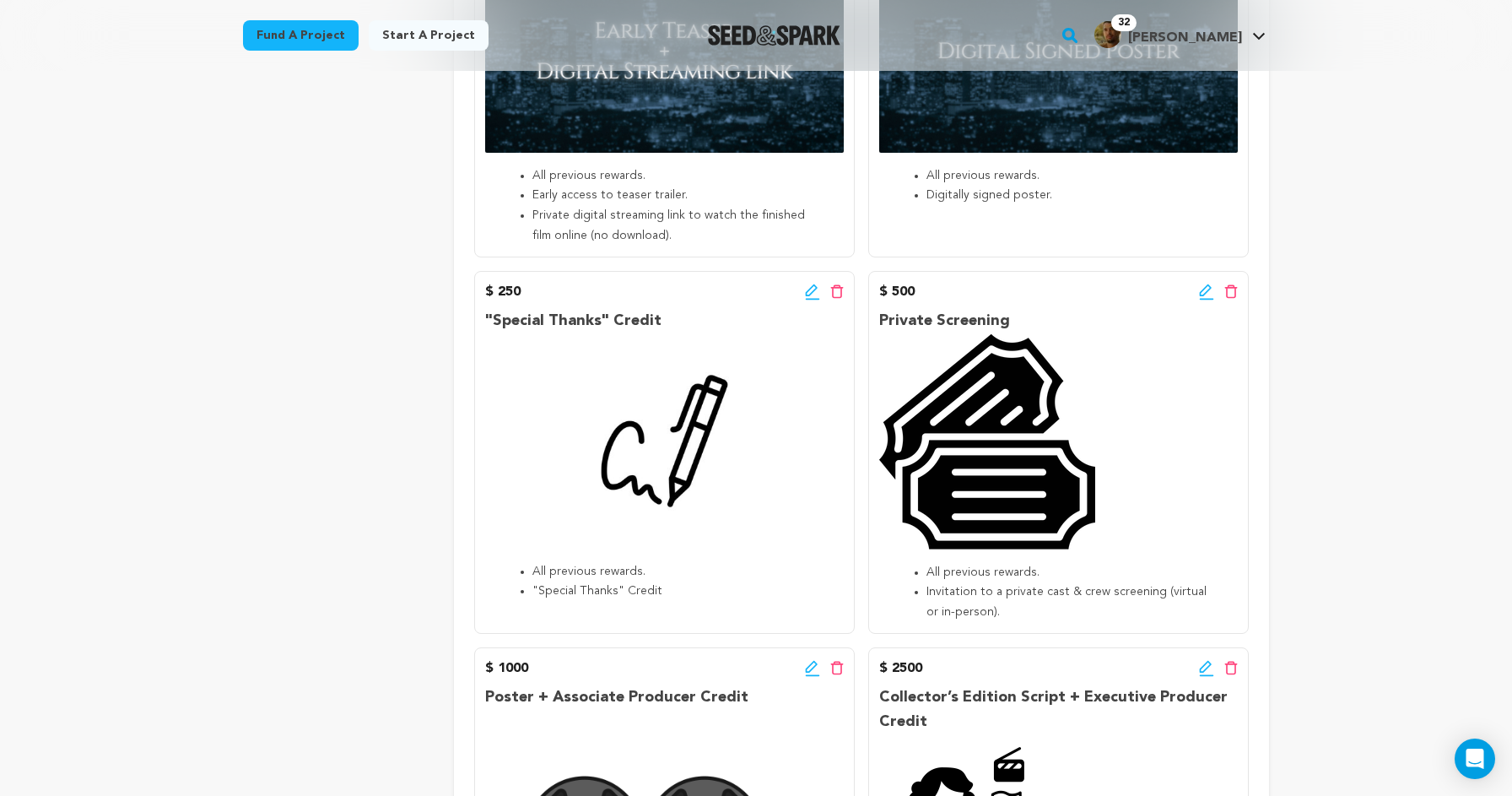
click at [808, 287] on icon at bounding box center [812, 292] width 15 height 17
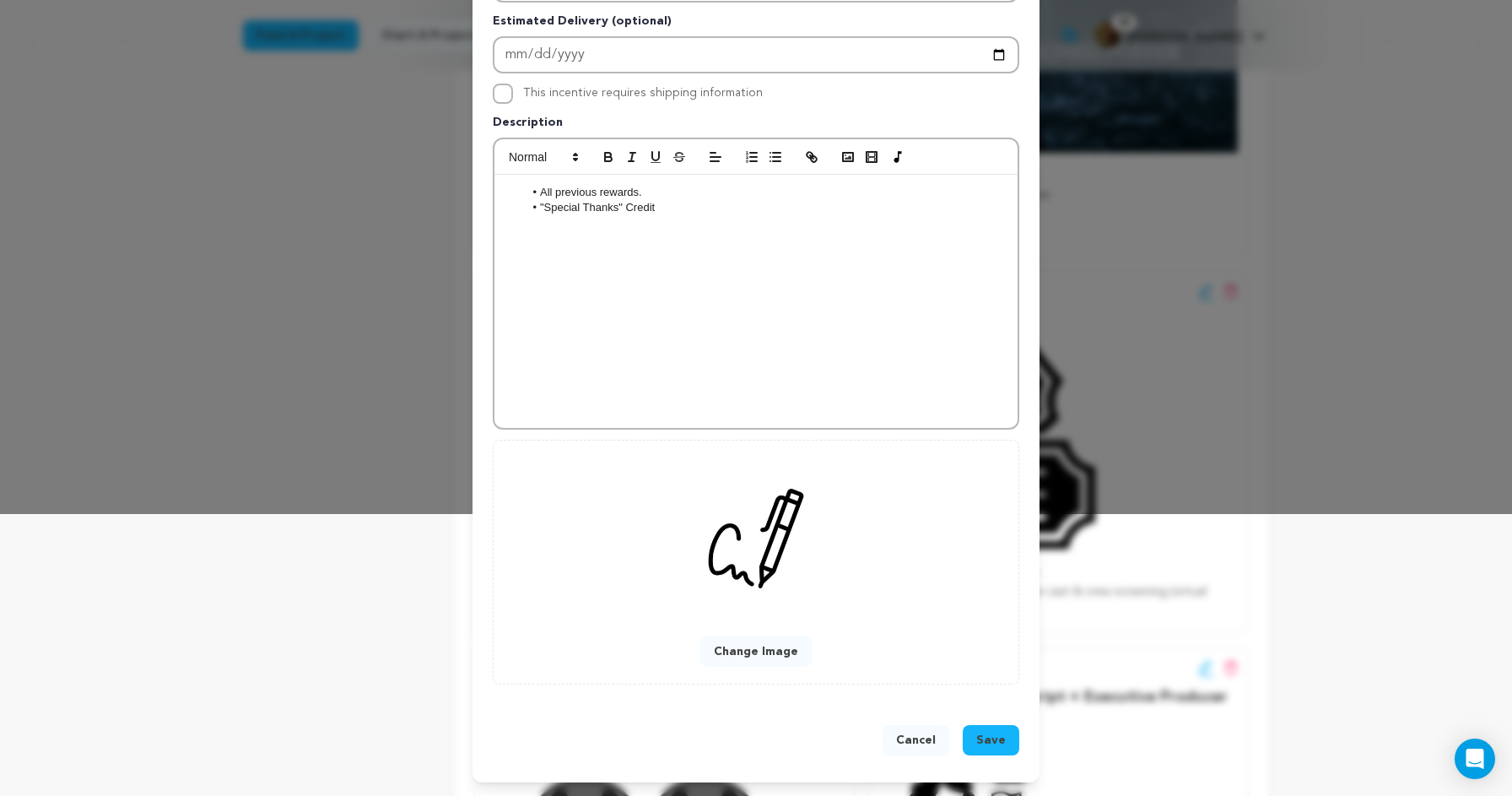
scroll to position [283, 0]
click at [755, 649] on button "Change Image" at bounding box center [756, 652] width 111 height 31
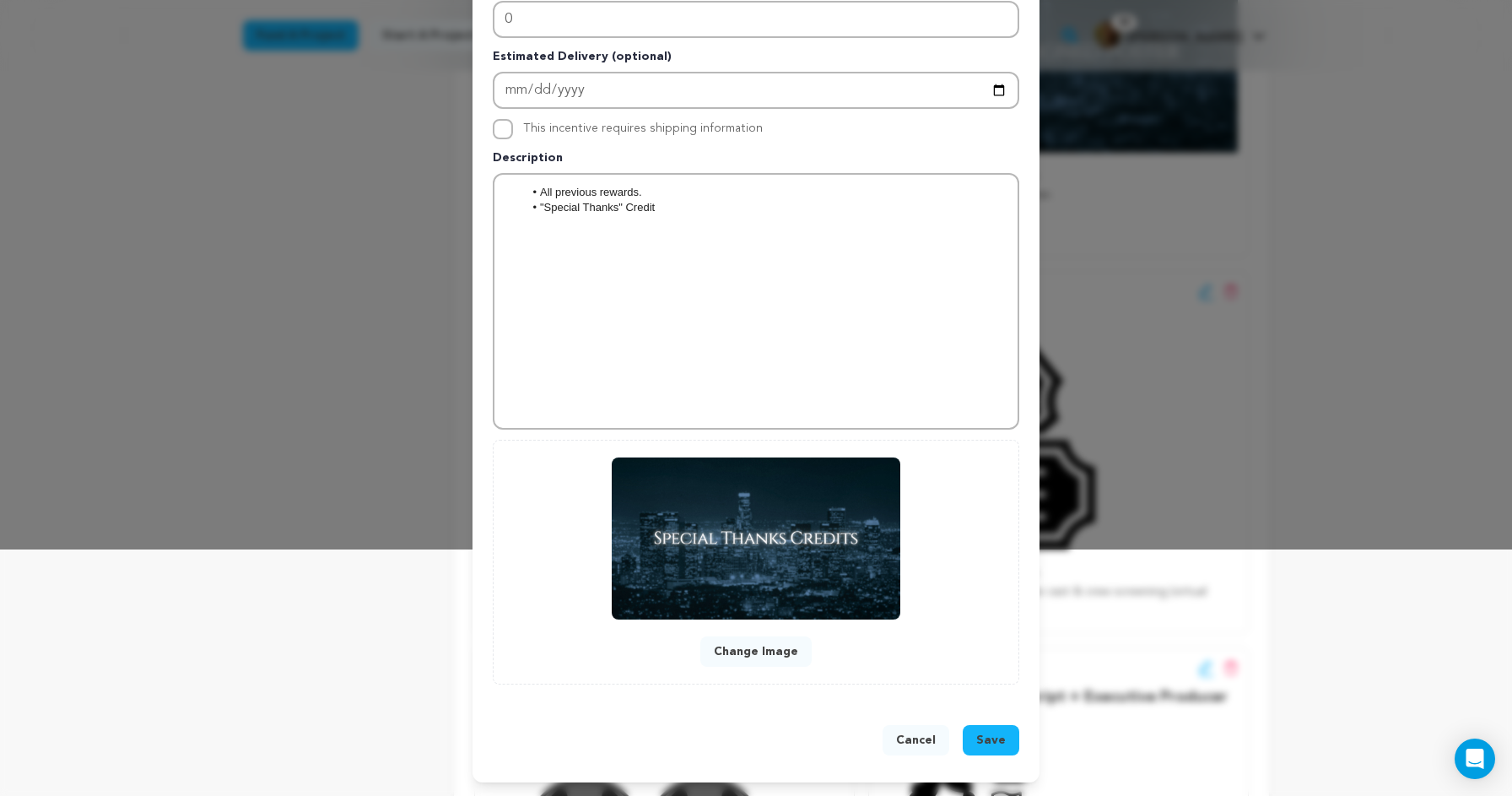
scroll to position [247, 0]
click at [988, 736] on span "Save" at bounding box center [991, 740] width 30 height 17
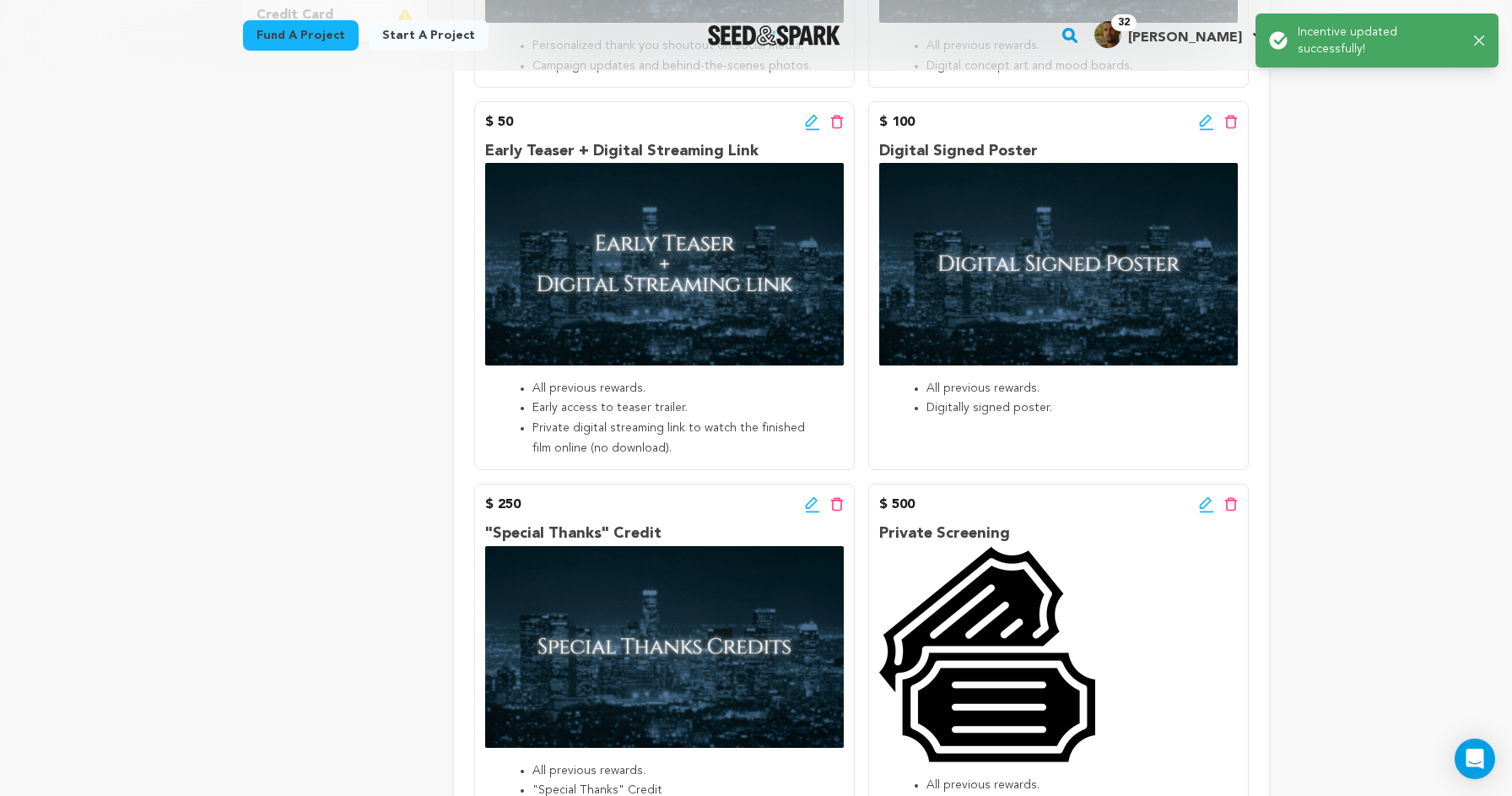
scroll to position [812, 0]
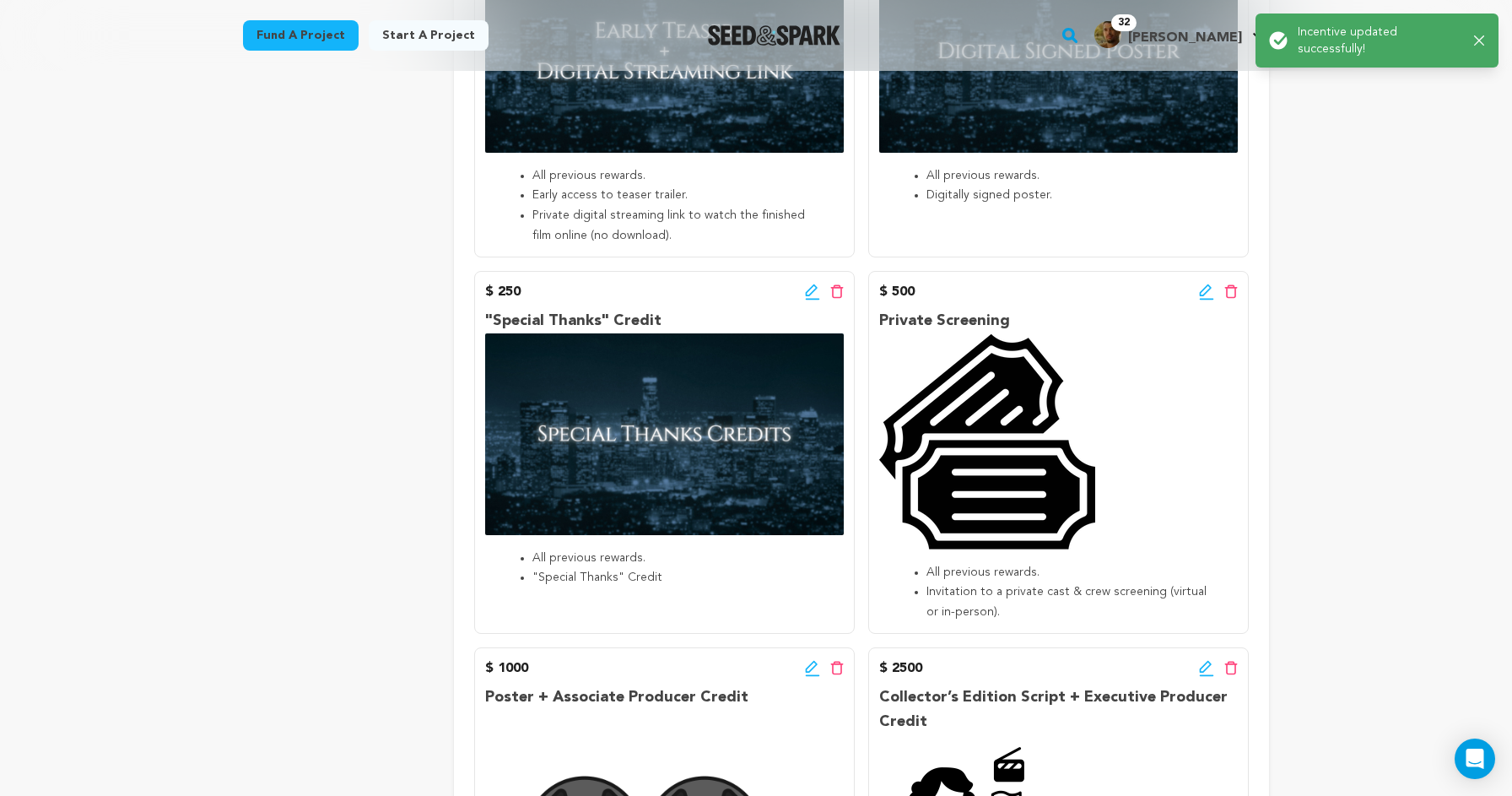
click at [1205, 284] on icon at bounding box center [1207, 292] width 15 height 17
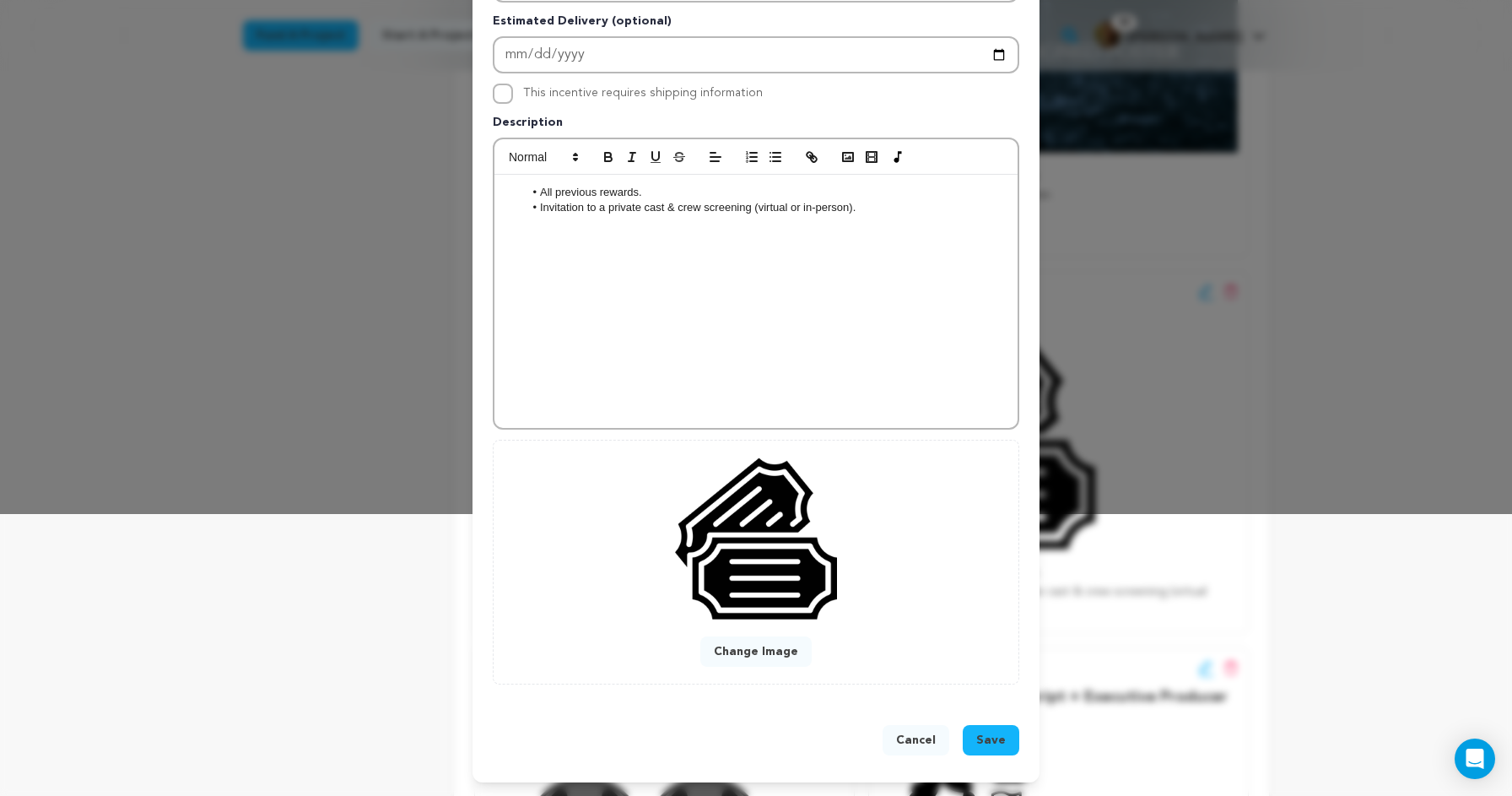
scroll to position [283, 0]
click at [779, 648] on button "Change Image" at bounding box center [756, 652] width 111 height 31
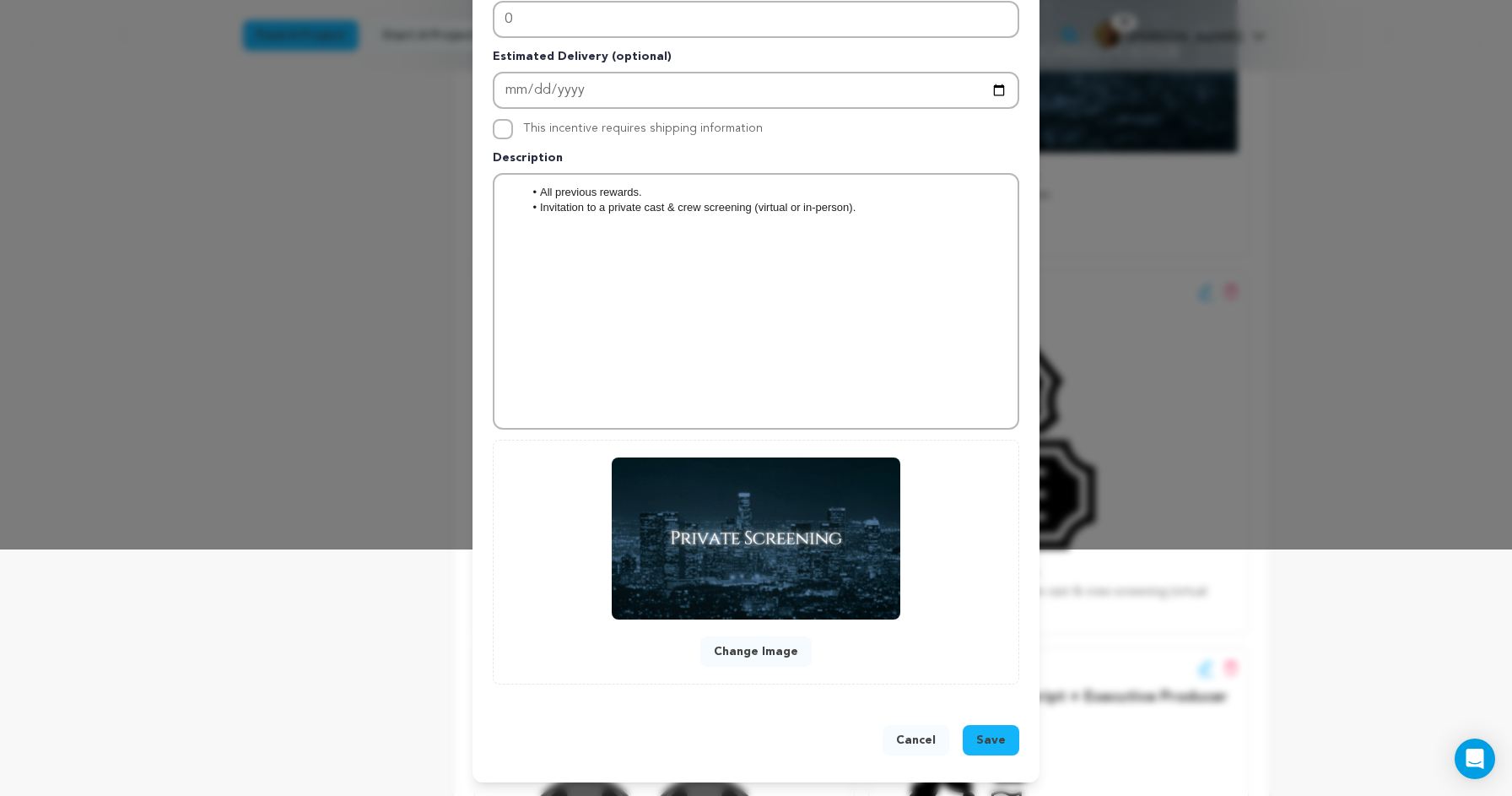
scroll to position [247, 0]
click at [995, 734] on span "Save" at bounding box center [991, 740] width 30 height 17
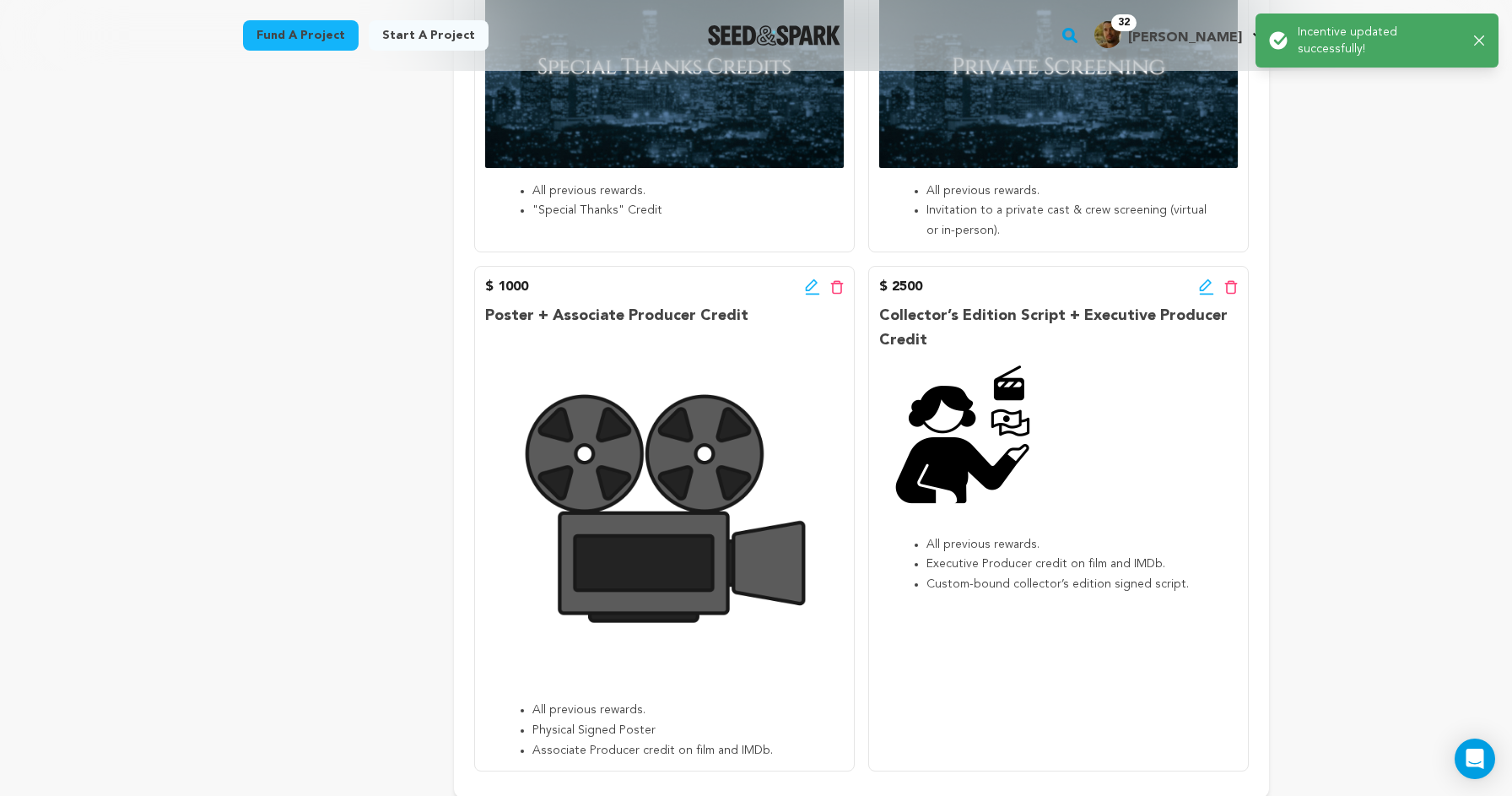
scroll to position [1157, 0]
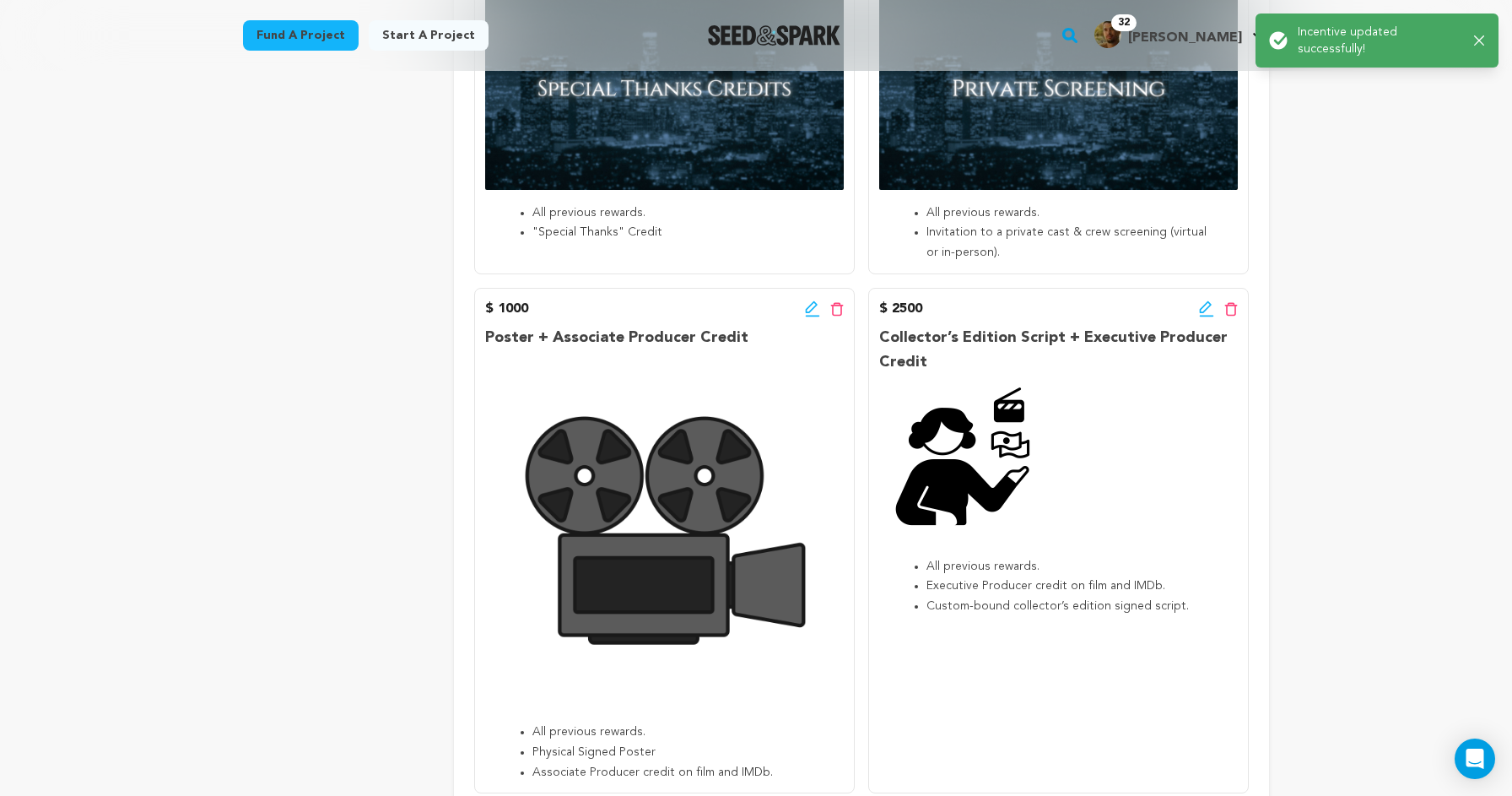
click at [805, 300] on icon at bounding box center [812, 308] width 15 height 17
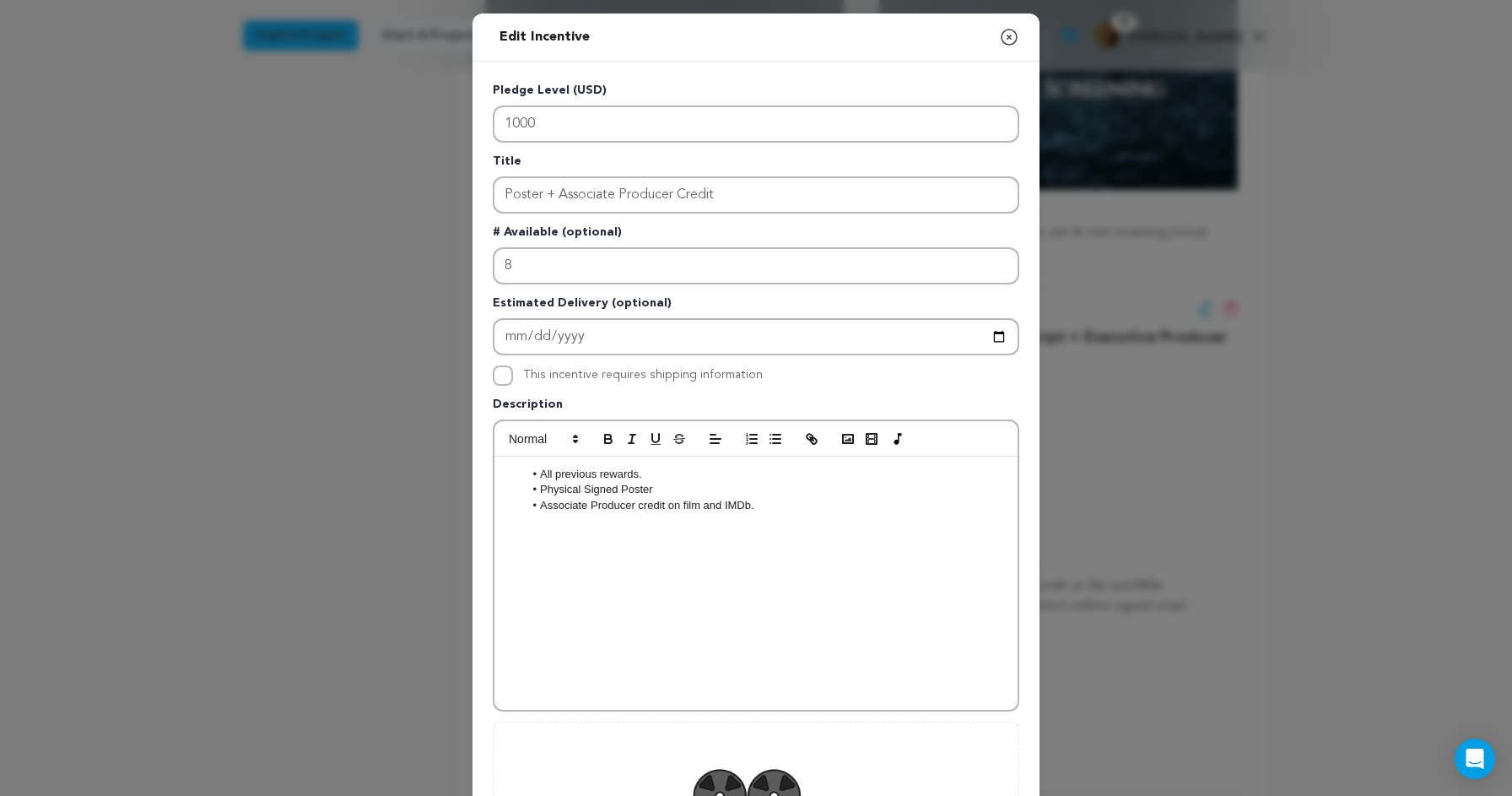
click at [810, 570] on div "All previous rewards. Physical Signed Poster Associate Producer credit on film …" at bounding box center [756, 583] width 523 height 253
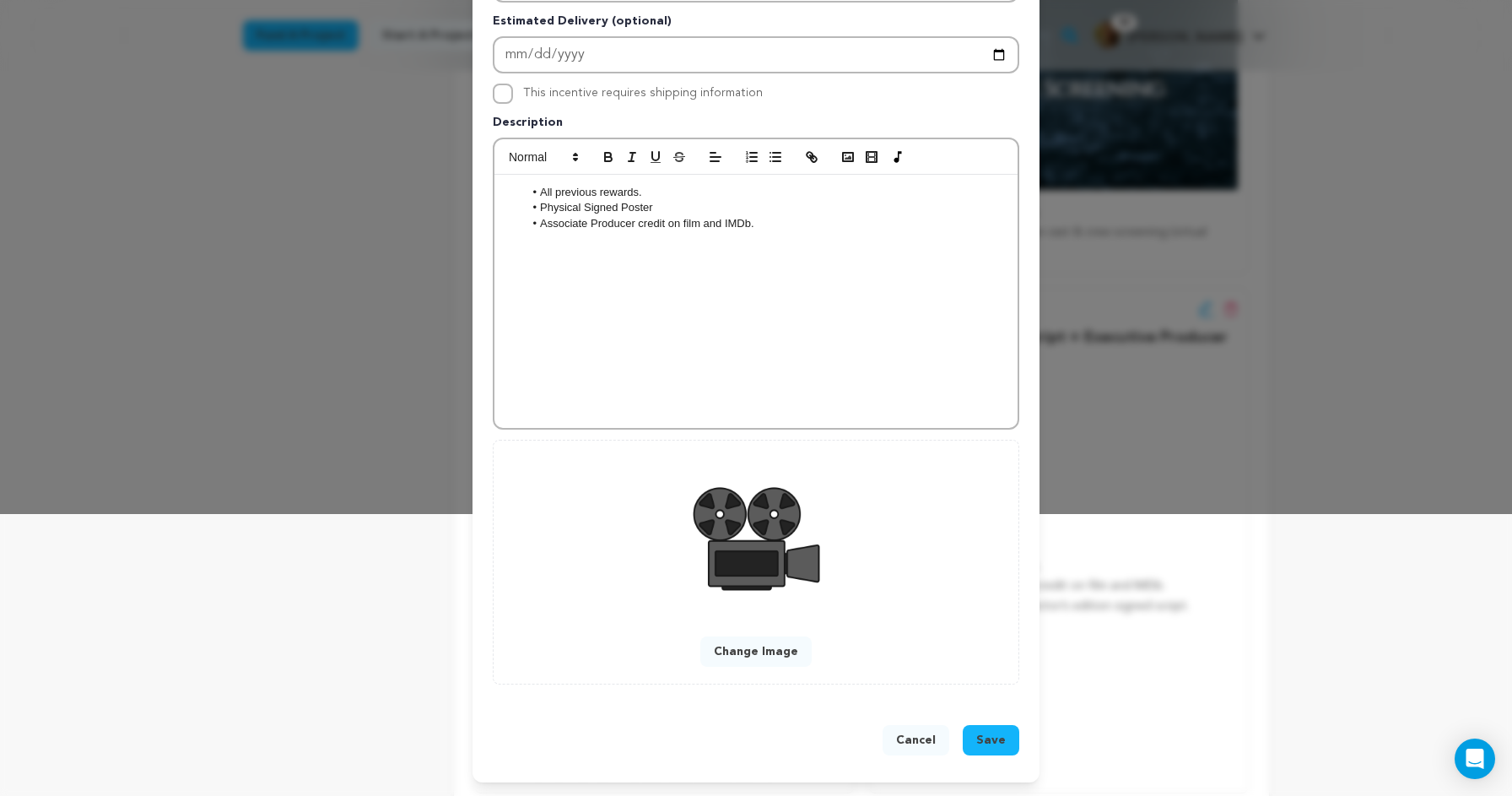
scroll to position [283, 0]
click at [780, 649] on button "Change Image" at bounding box center [756, 652] width 111 height 31
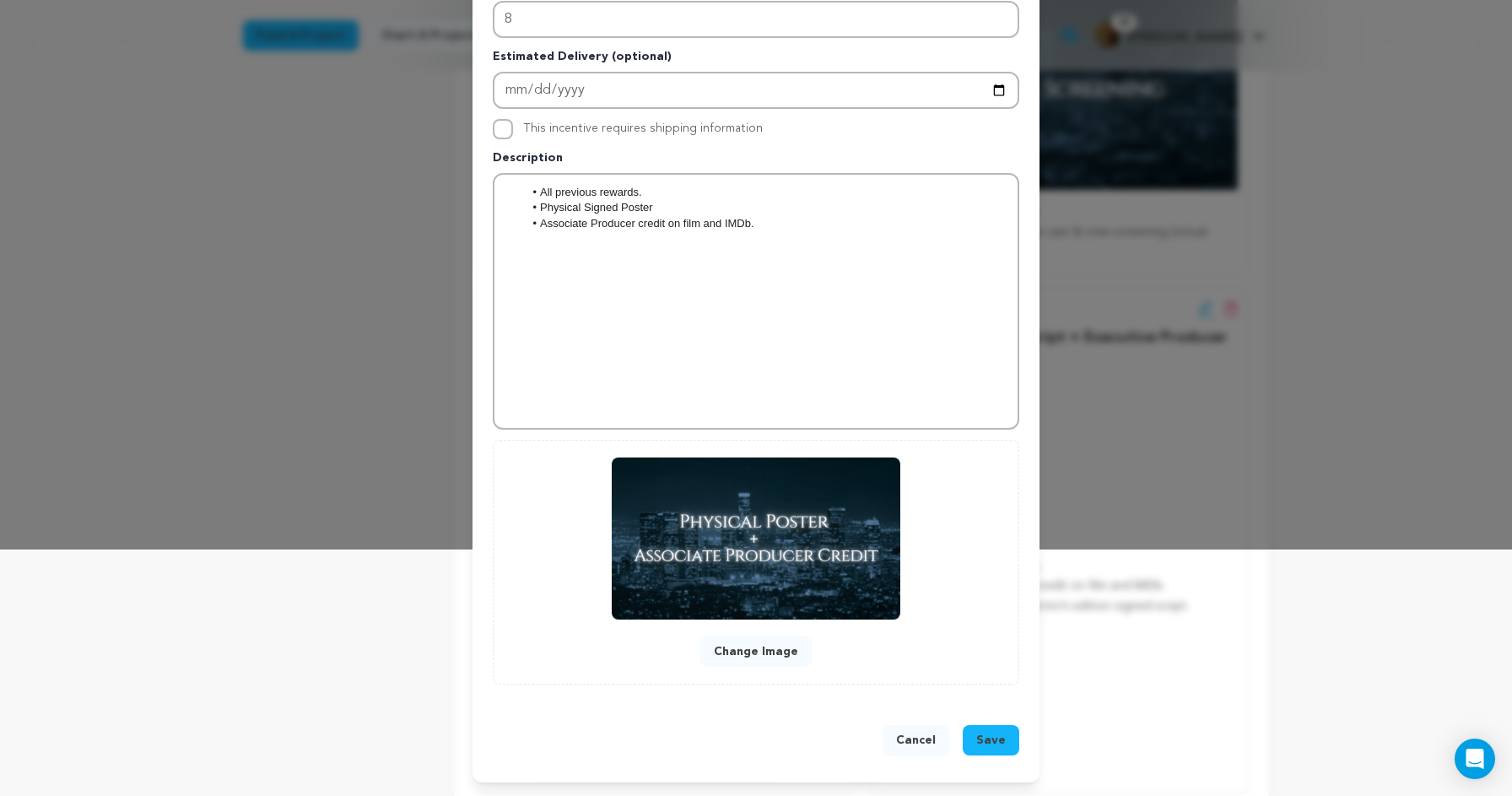
scroll to position [247, 0]
click at [999, 736] on span "Save" at bounding box center [991, 740] width 30 height 17
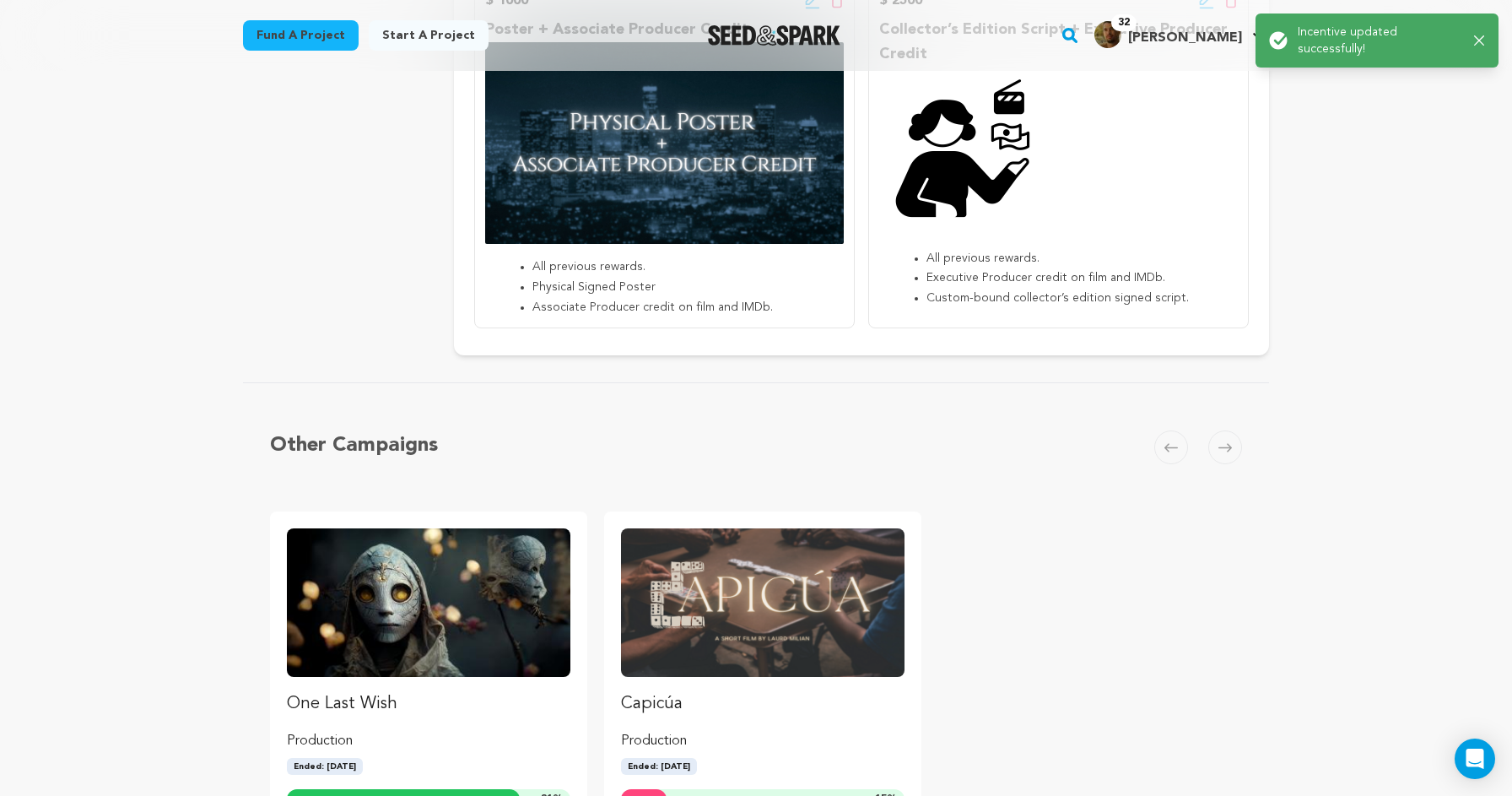
scroll to position [1212, 0]
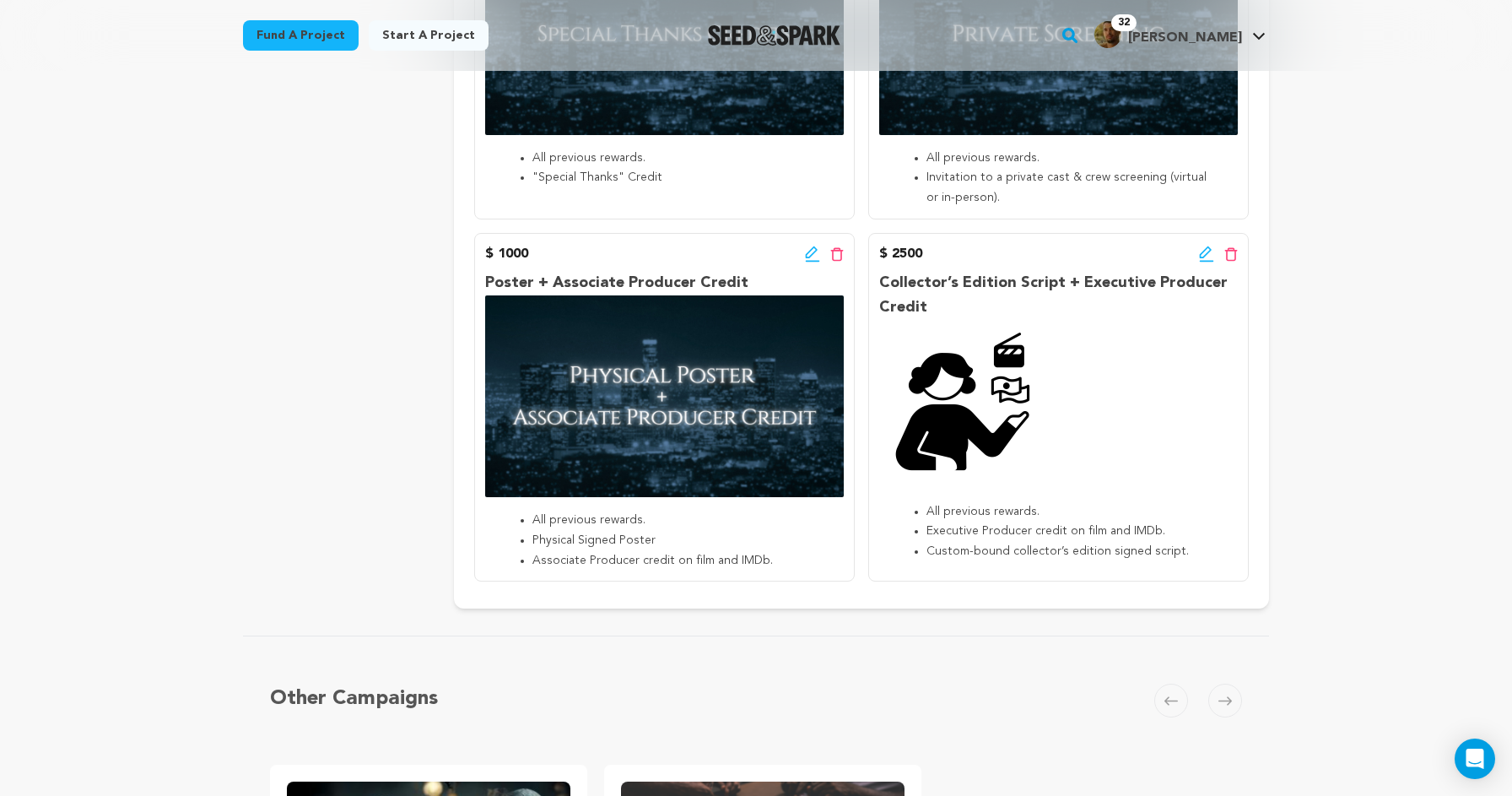
click at [1205, 247] on icon at bounding box center [1206, 252] width 12 height 12
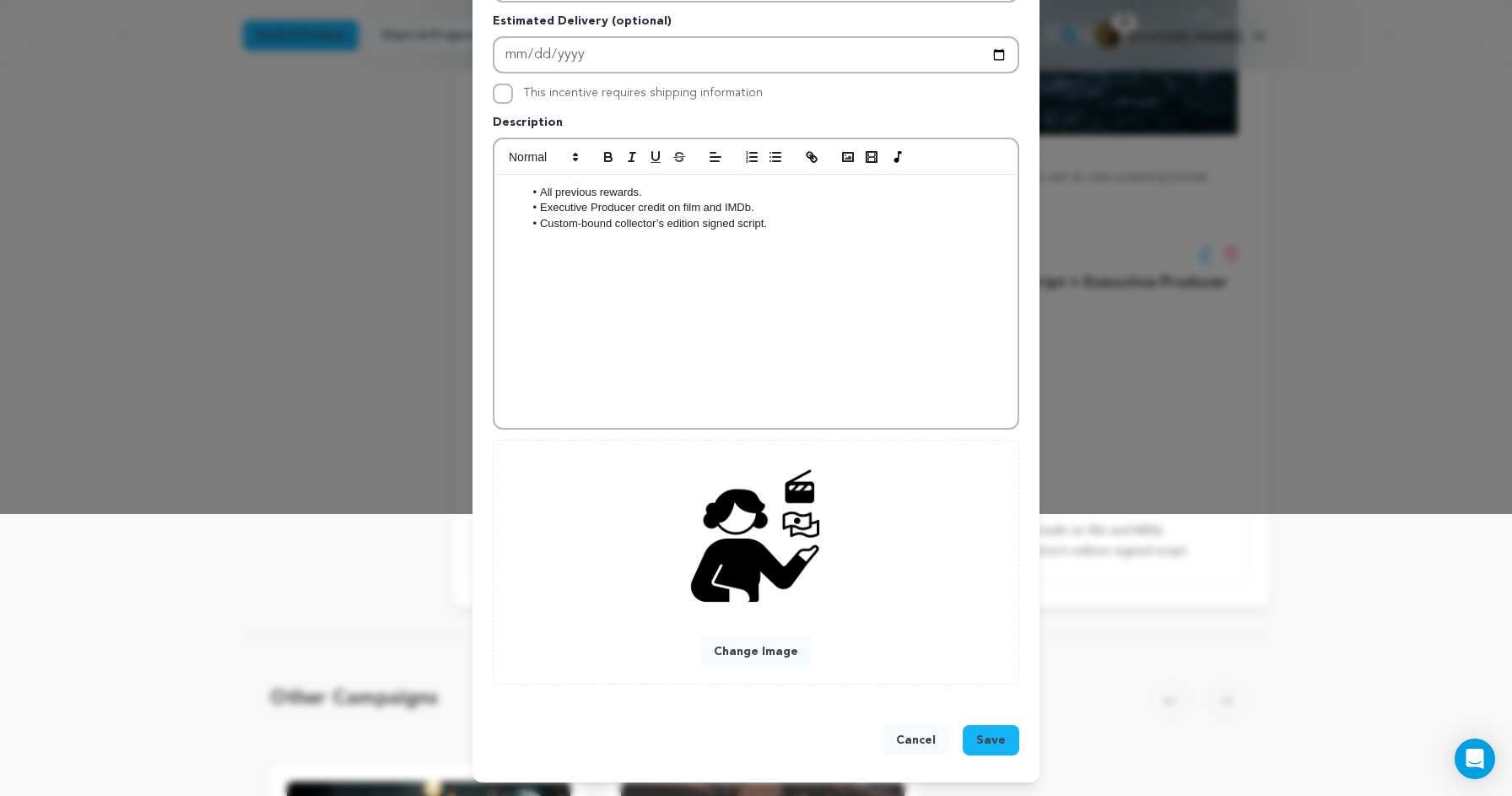
scroll to position [283, 0]
click at [760, 653] on button "Change Image" at bounding box center [756, 652] width 111 height 31
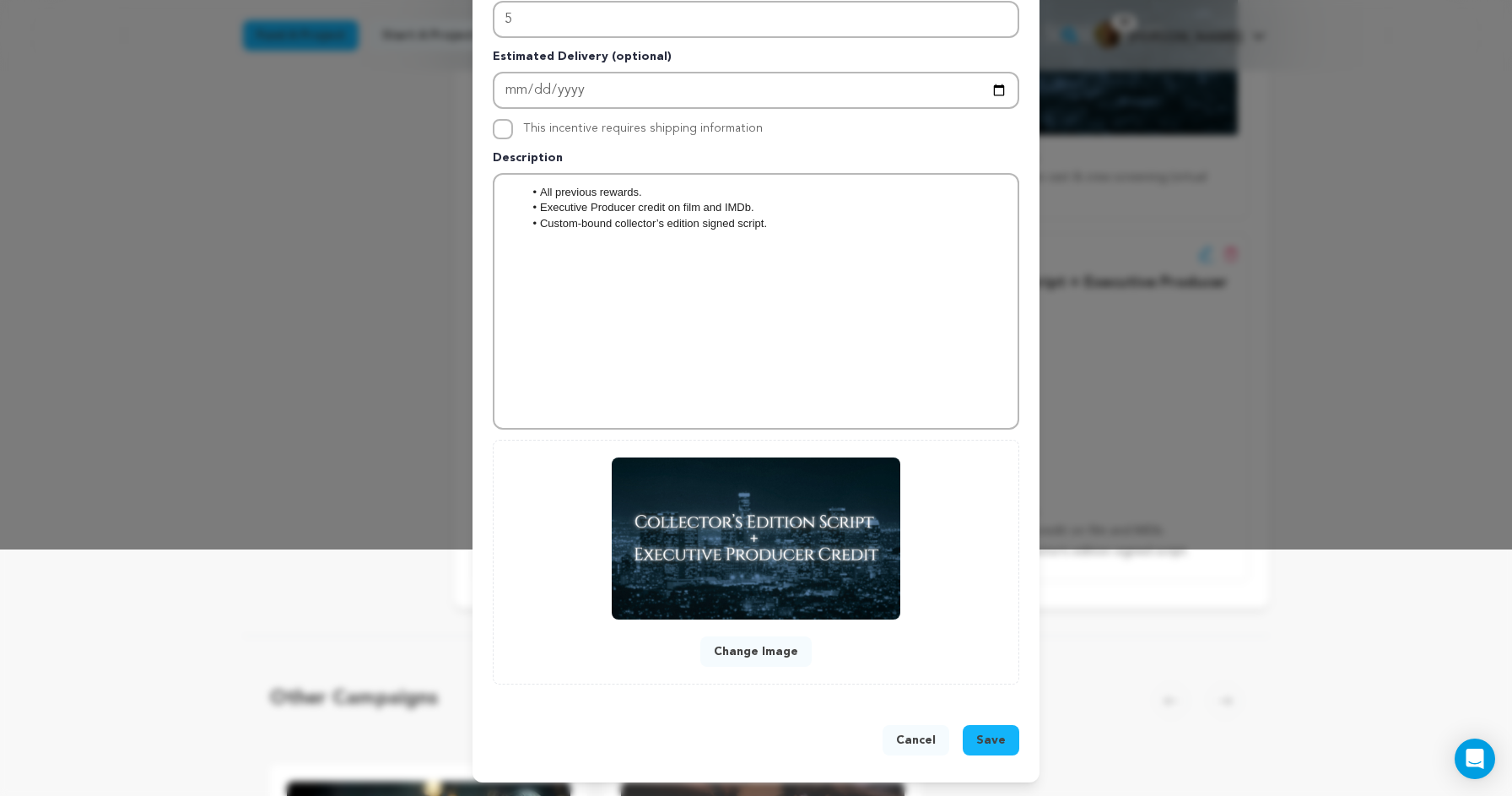
scroll to position [247, 0]
click at [993, 741] on span "Save" at bounding box center [991, 740] width 30 height 17
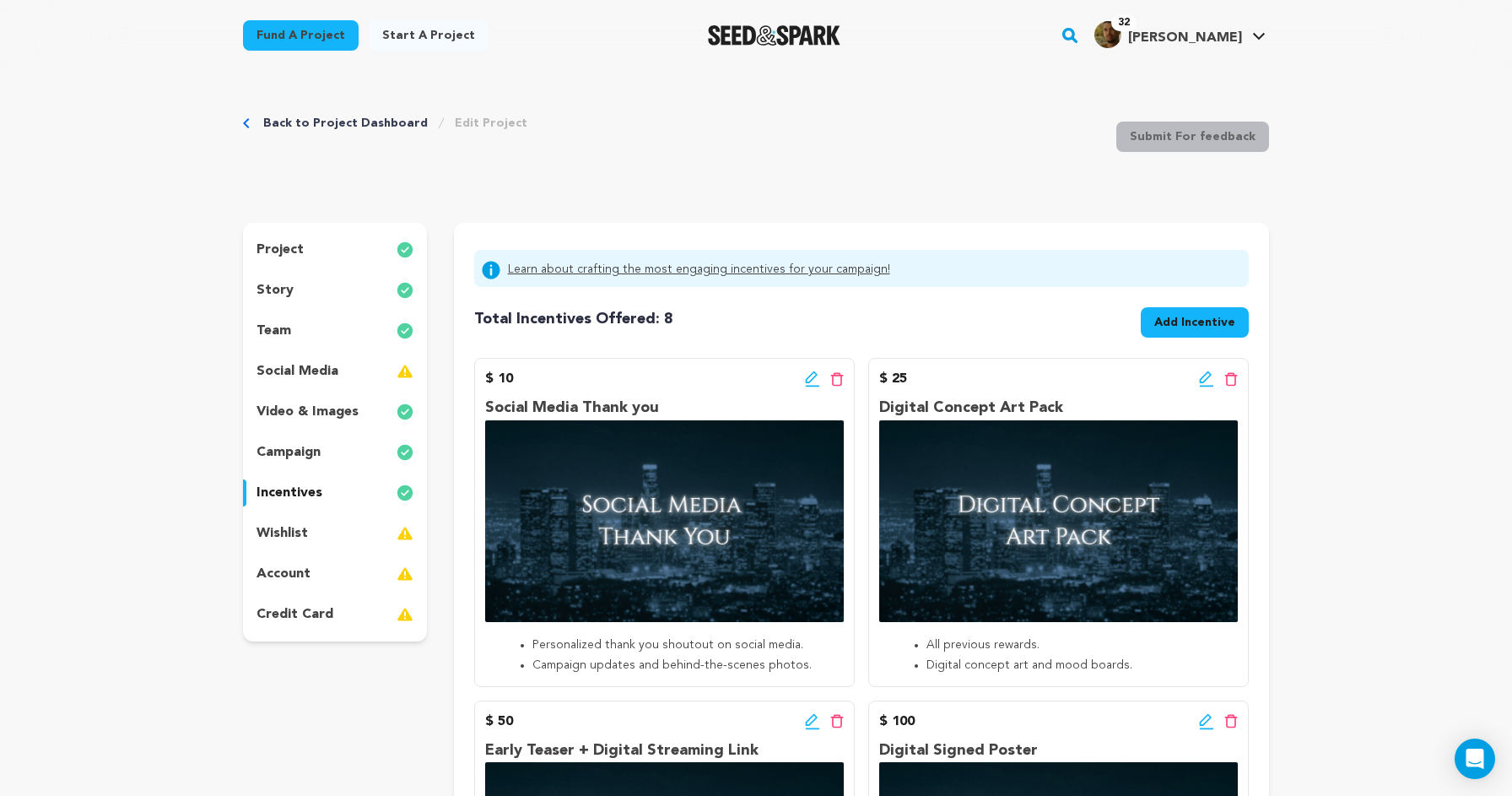
scroll to position [0, 0]
click at [344, 373] on div "social media" at bounding box center [334, 372] width 184 height 27
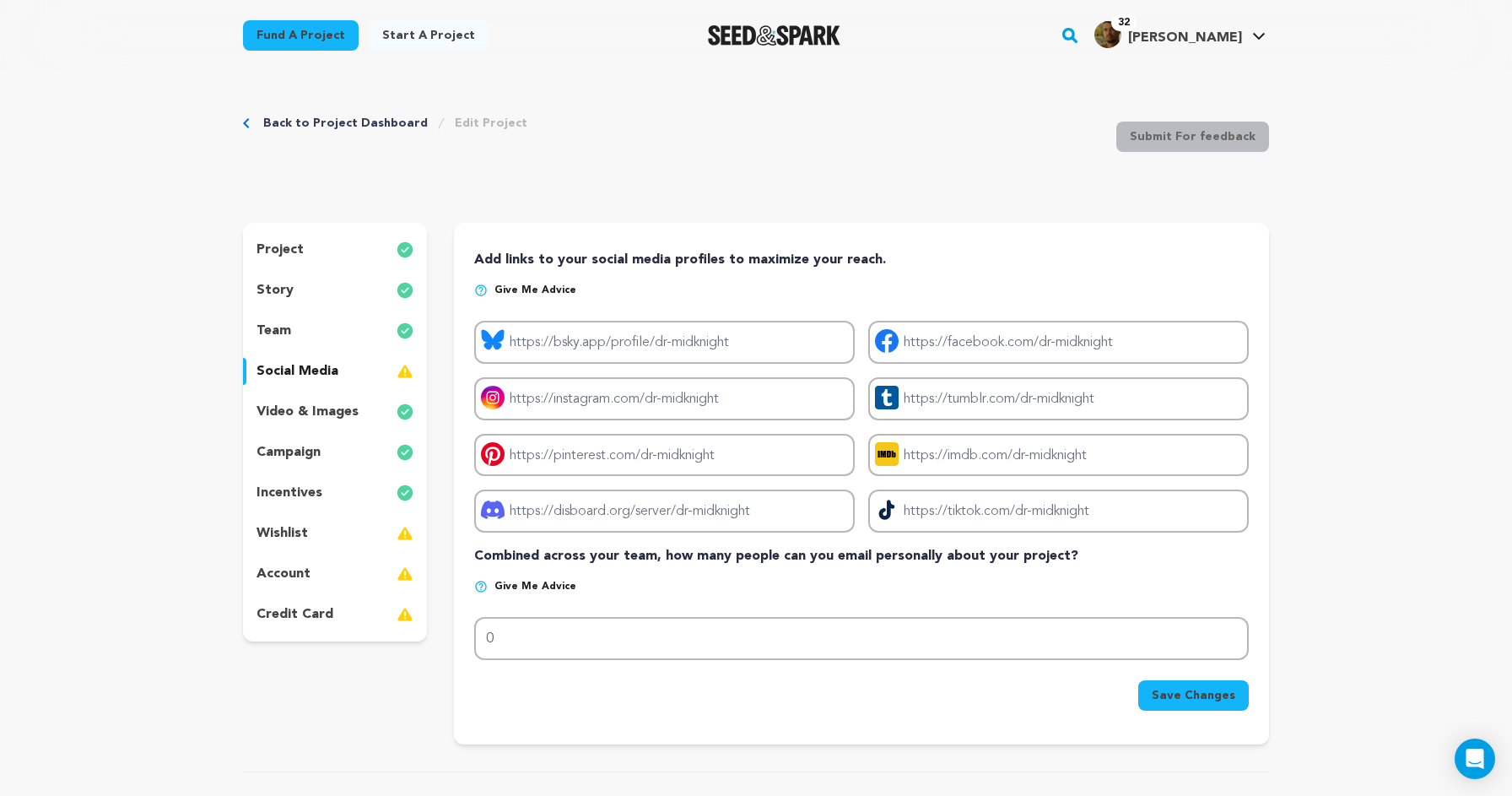
click at [341, 571] on div "account" at bounding box center [334, 574] width 184 height 27
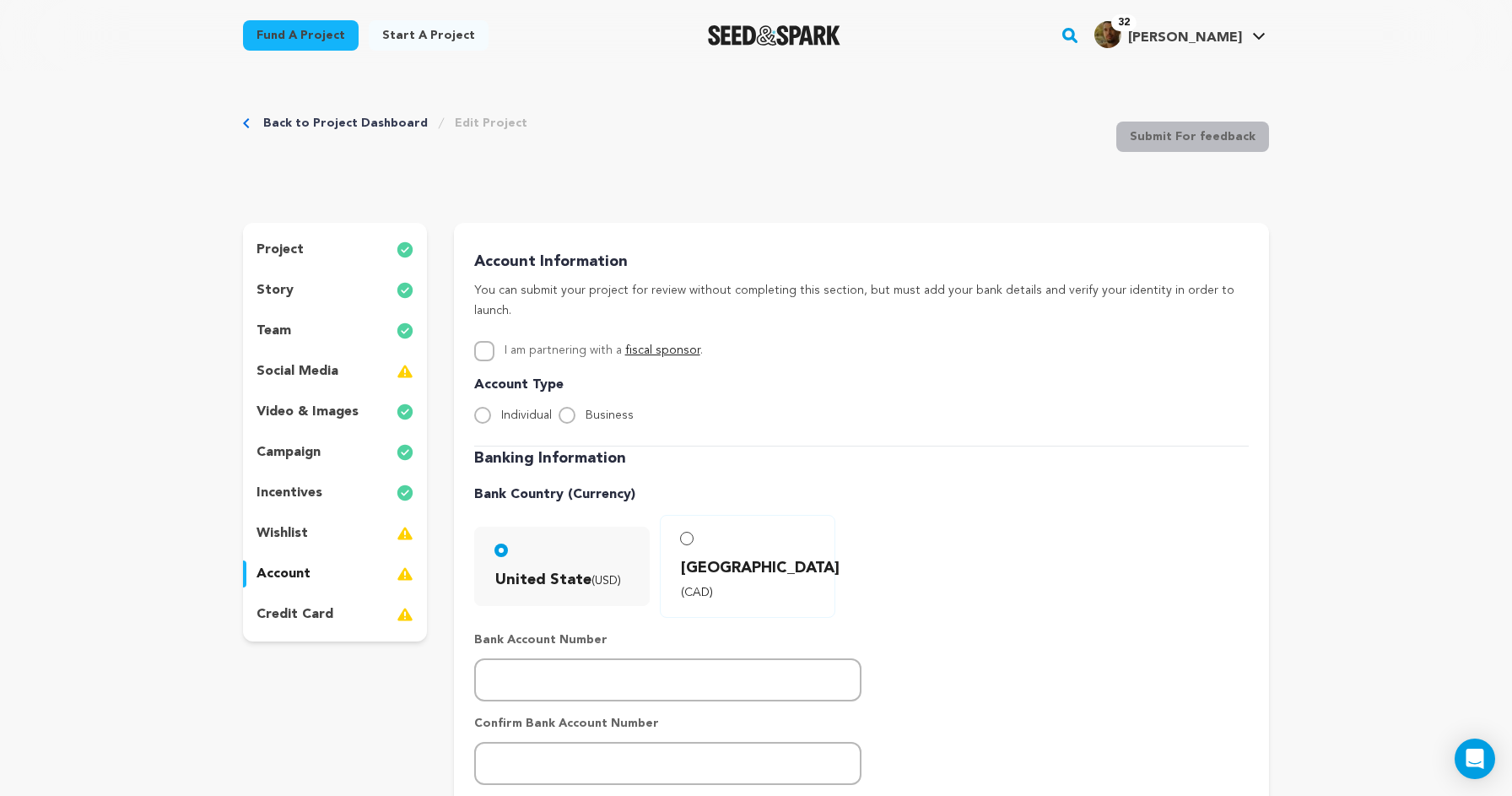
click at [315, 364] on p "social media" at bounding box center [297, 371] width 82 height 20
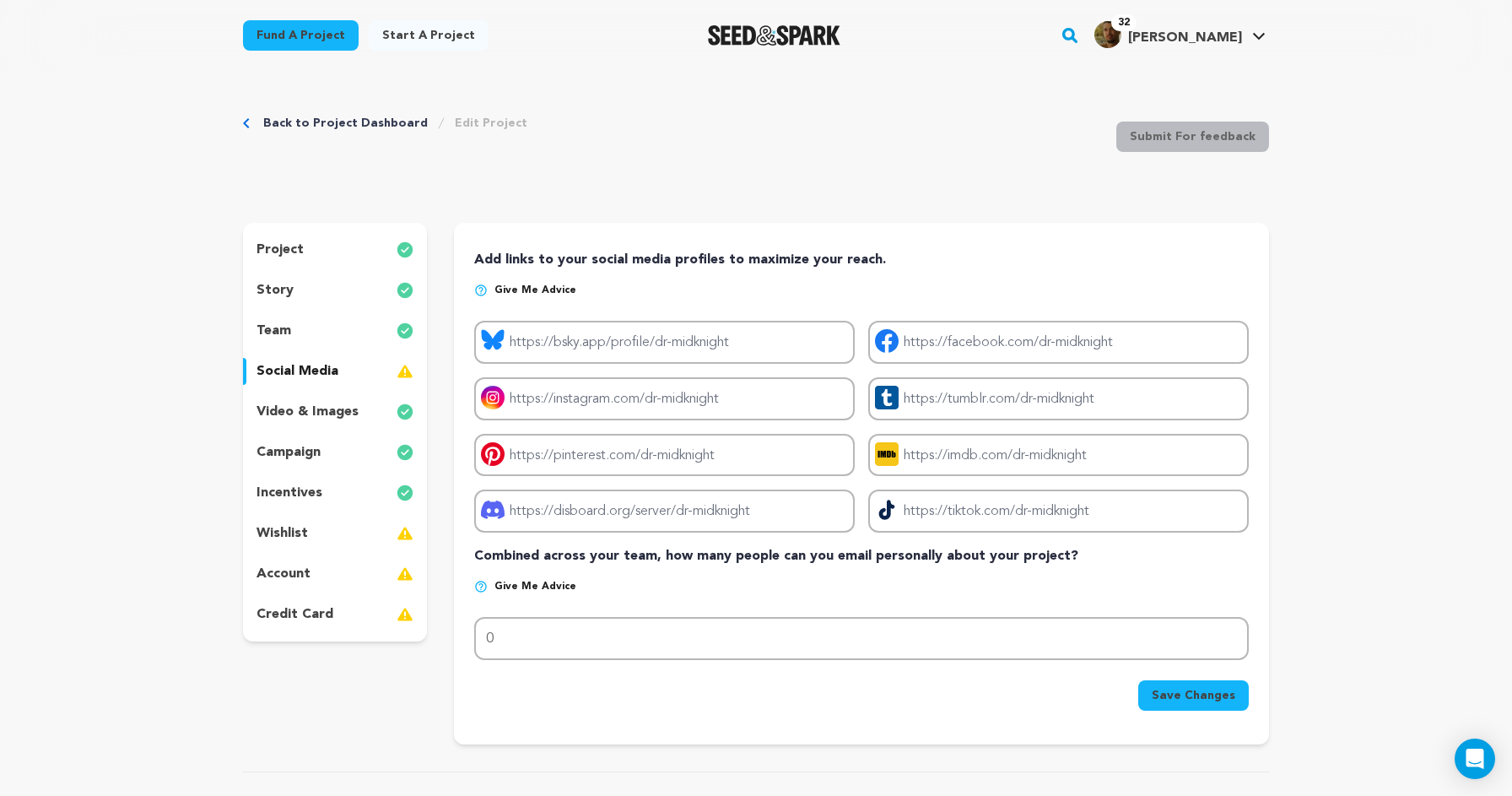
click at [344, 284] on div "story" at bounding box center [334, 290] width 184 height 27
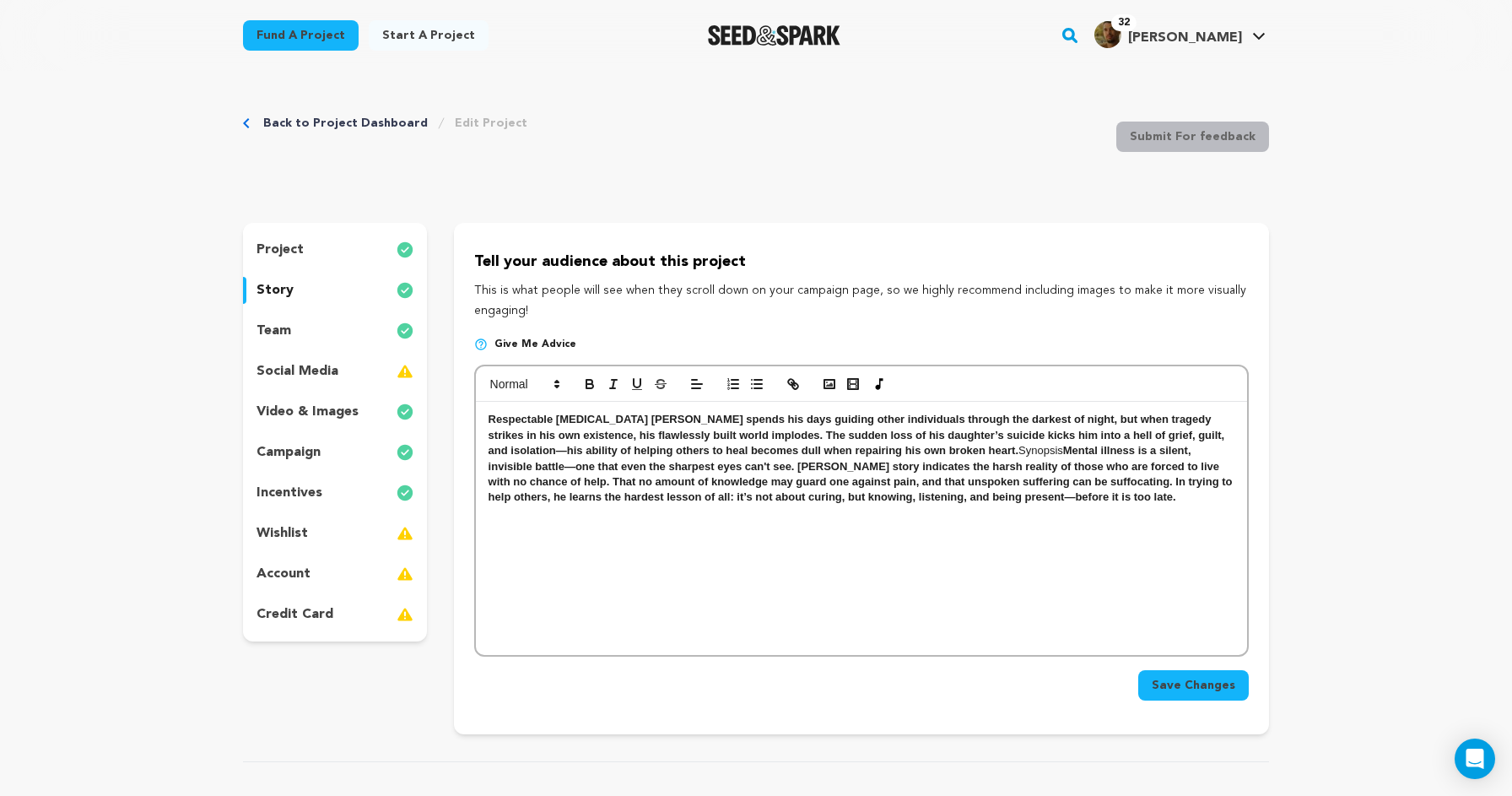
click at [848, 549] on div "Respectable psychologist Dr. Alexander Knight spends his days guiding other ind…" at bounding box center [861, 528] width 771 height 253
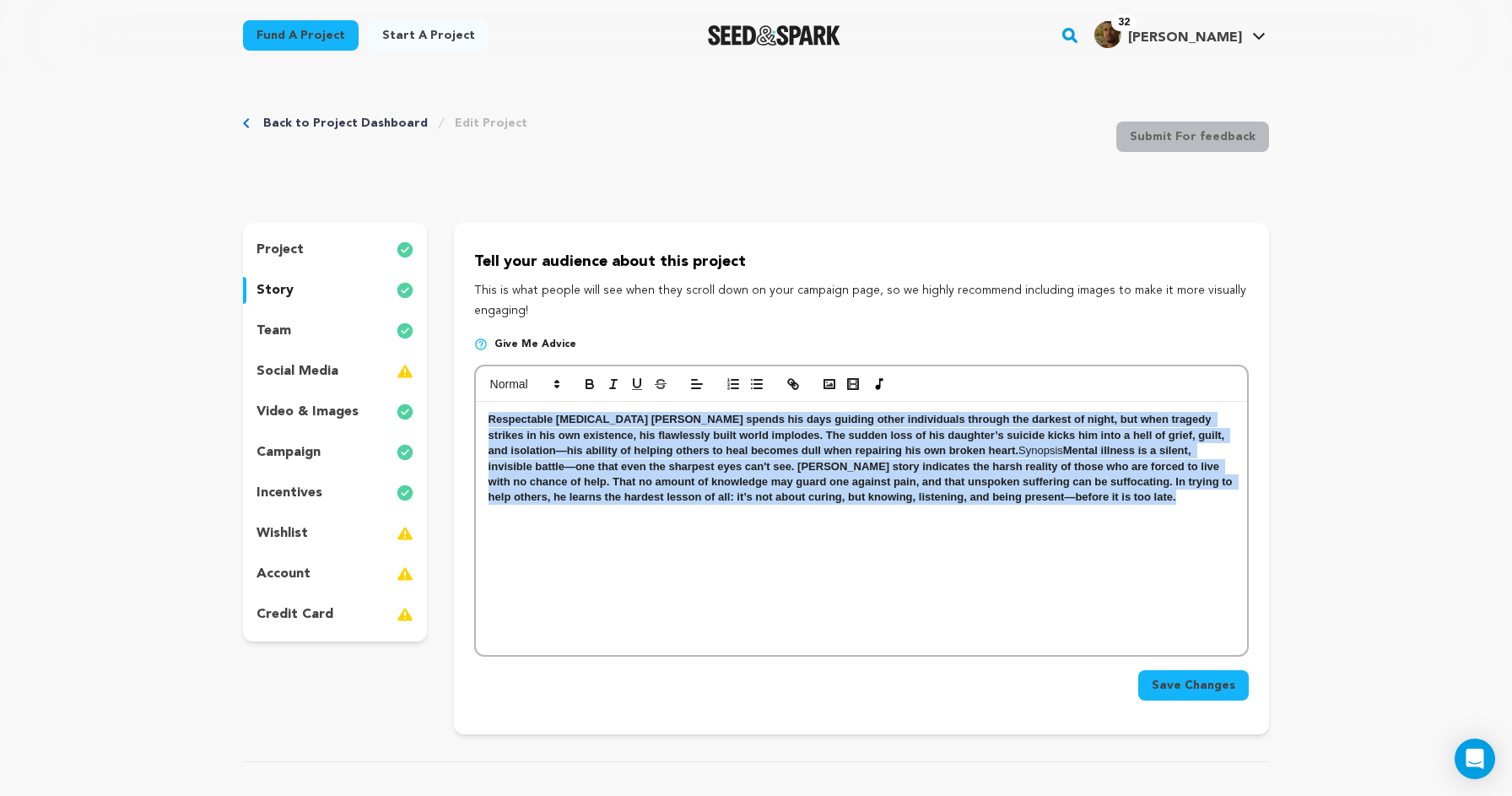
click at [887, 553] on div "Respectable psychologist Dr. Alexander Knight spends his days guiding other ind…" at bounding box center [861, 528] width 771 height 253
copy p "Respectable psychologist Dr. Alexander Knight spends his days guiding other ind…"
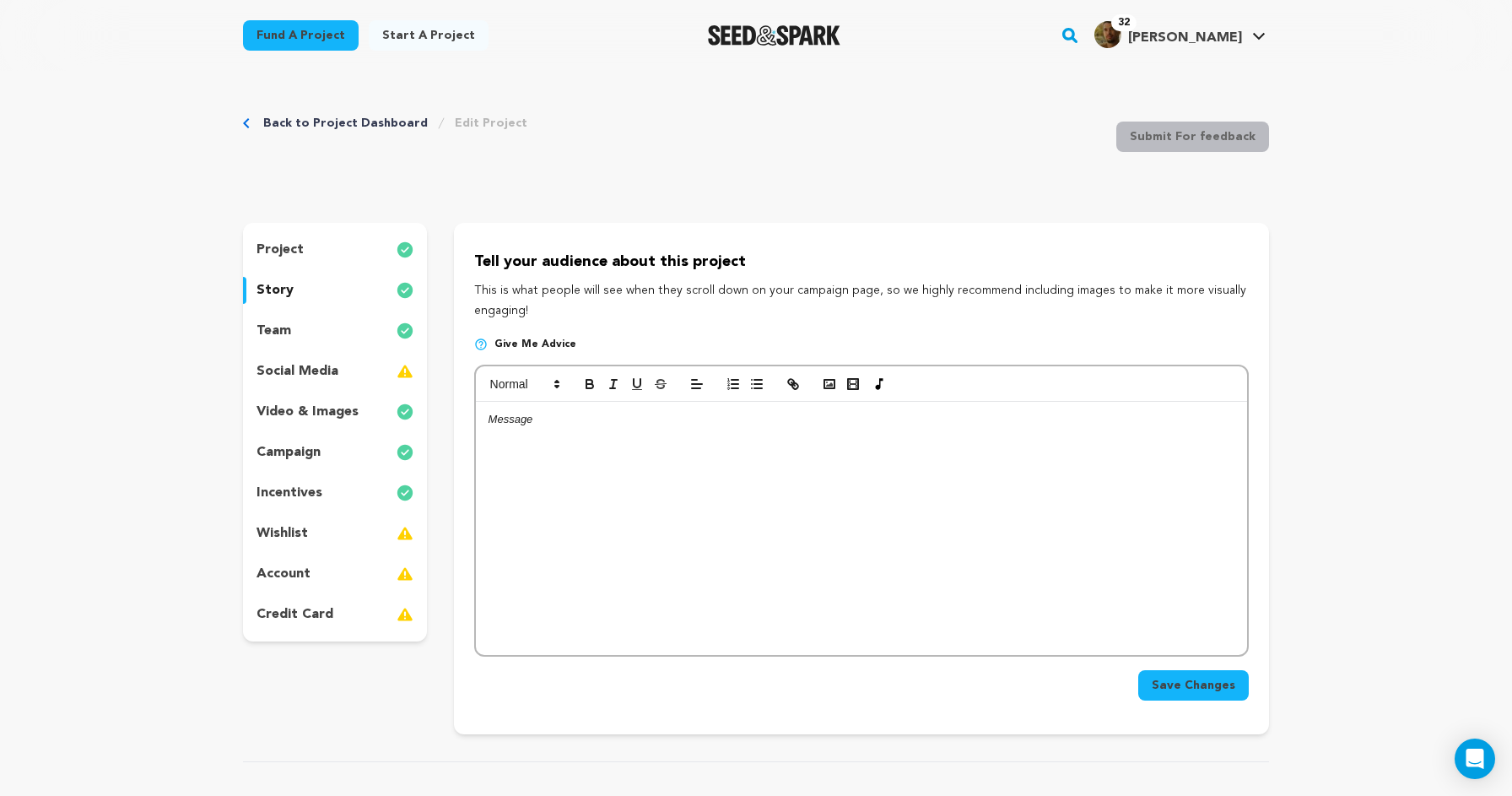
scroll to position [15, 0]
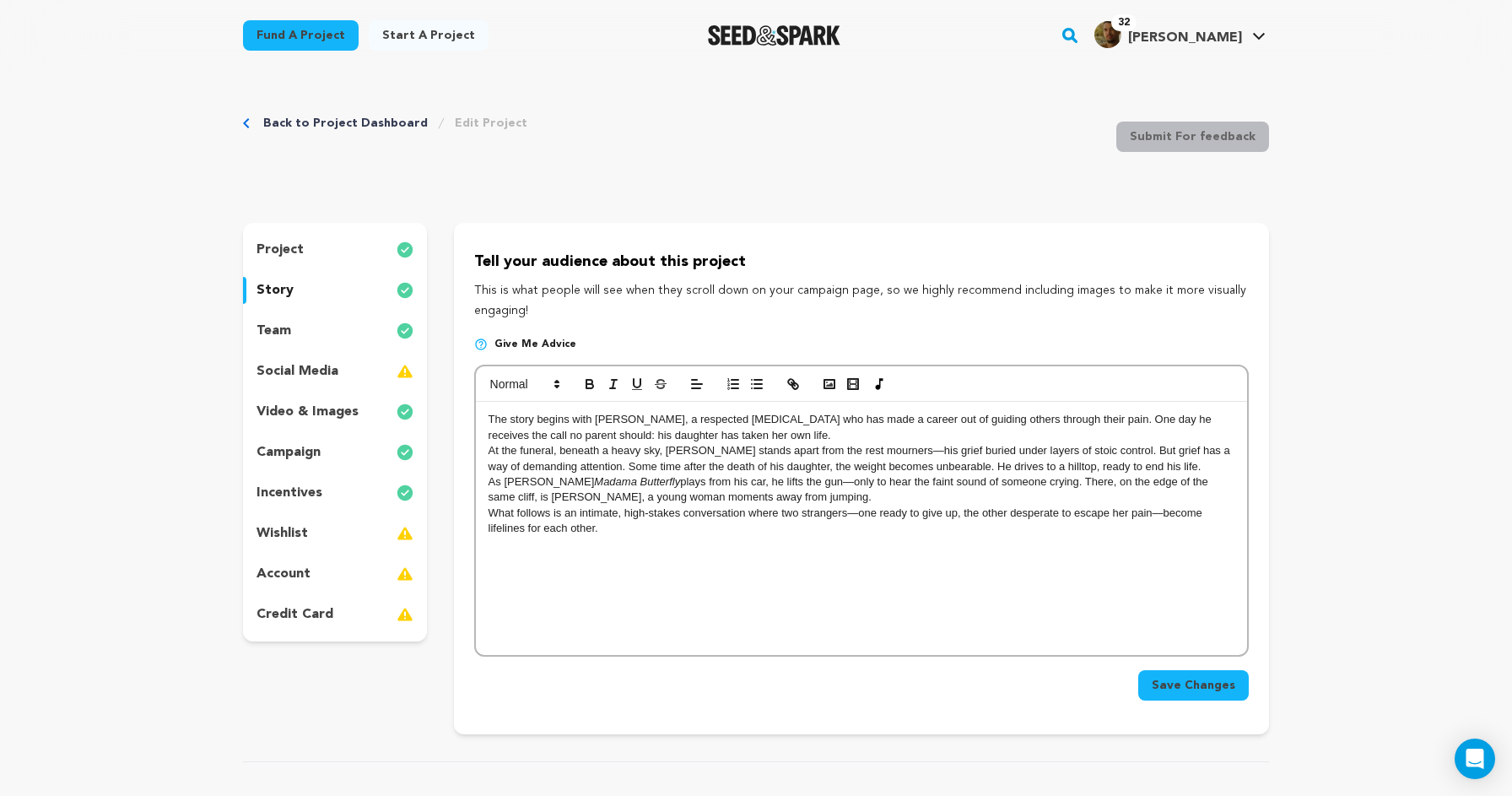
click at [489, 416] on p "The story begins with Dr. Alexander Knight, a respected psychologist who has ma…" at bounding box center [861, 427] width 746 height 31
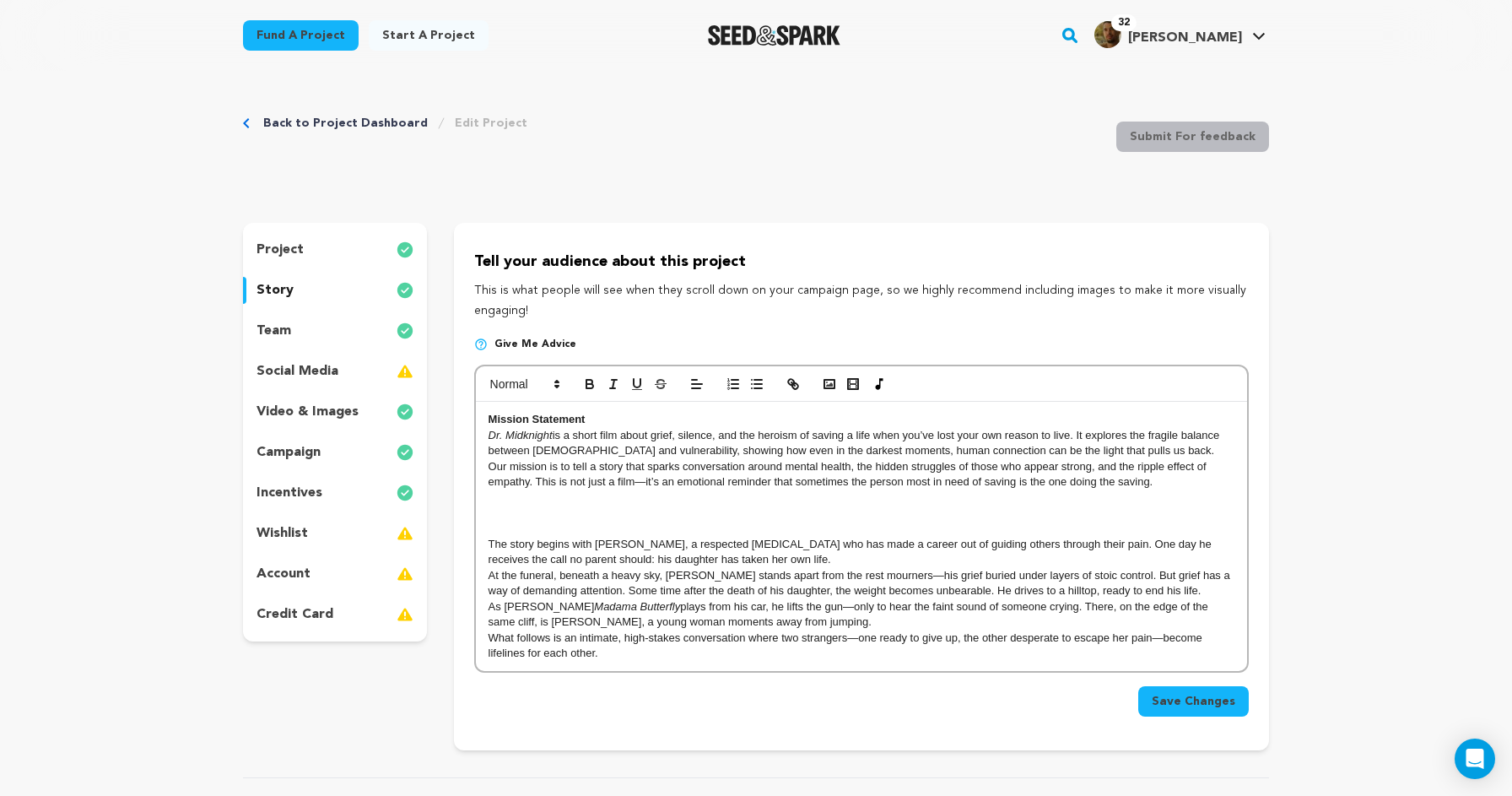
click at [499, 526] on p at bounding box center [861, 528] width 746 height 15
click at [490, 521] on strong "The Story" at bounding box center [514, 528] width 51 height 13
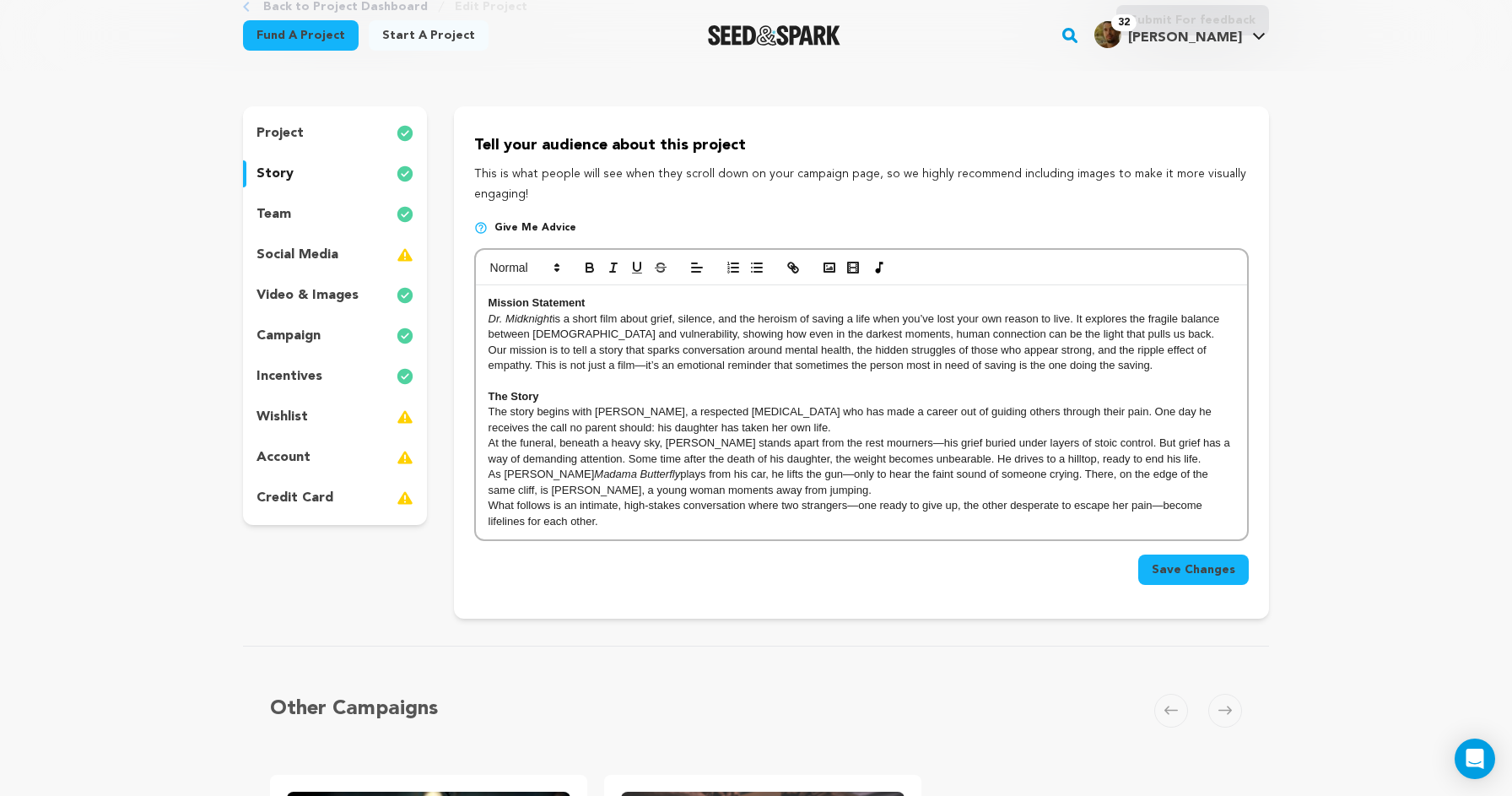
scroll to position [128, 0]
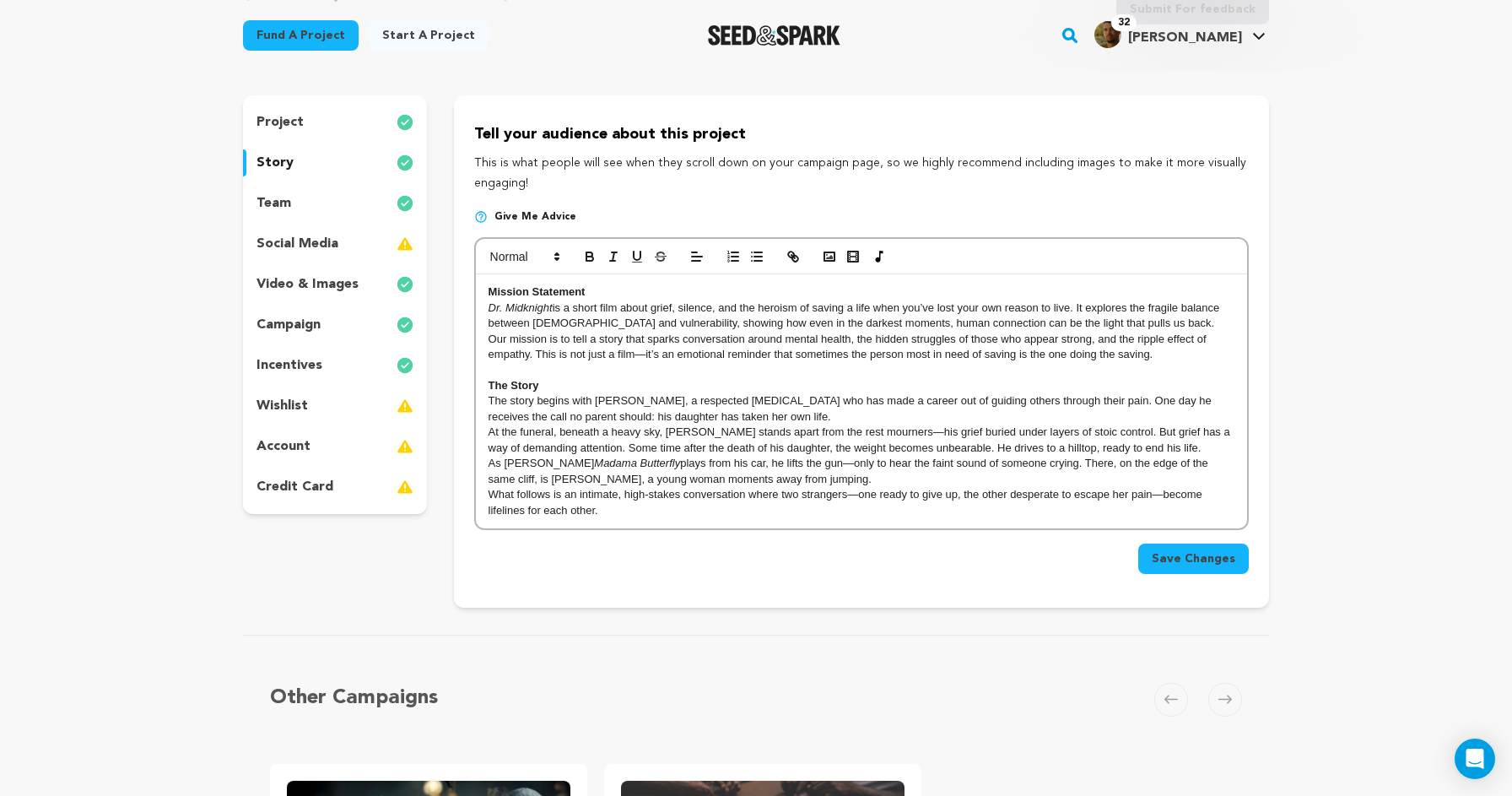
click at [628, 507] on p "What follows is an intimate, high-stakes conversation where two strangers—one r…" at bounding box center [861, 502] width 746 height 31
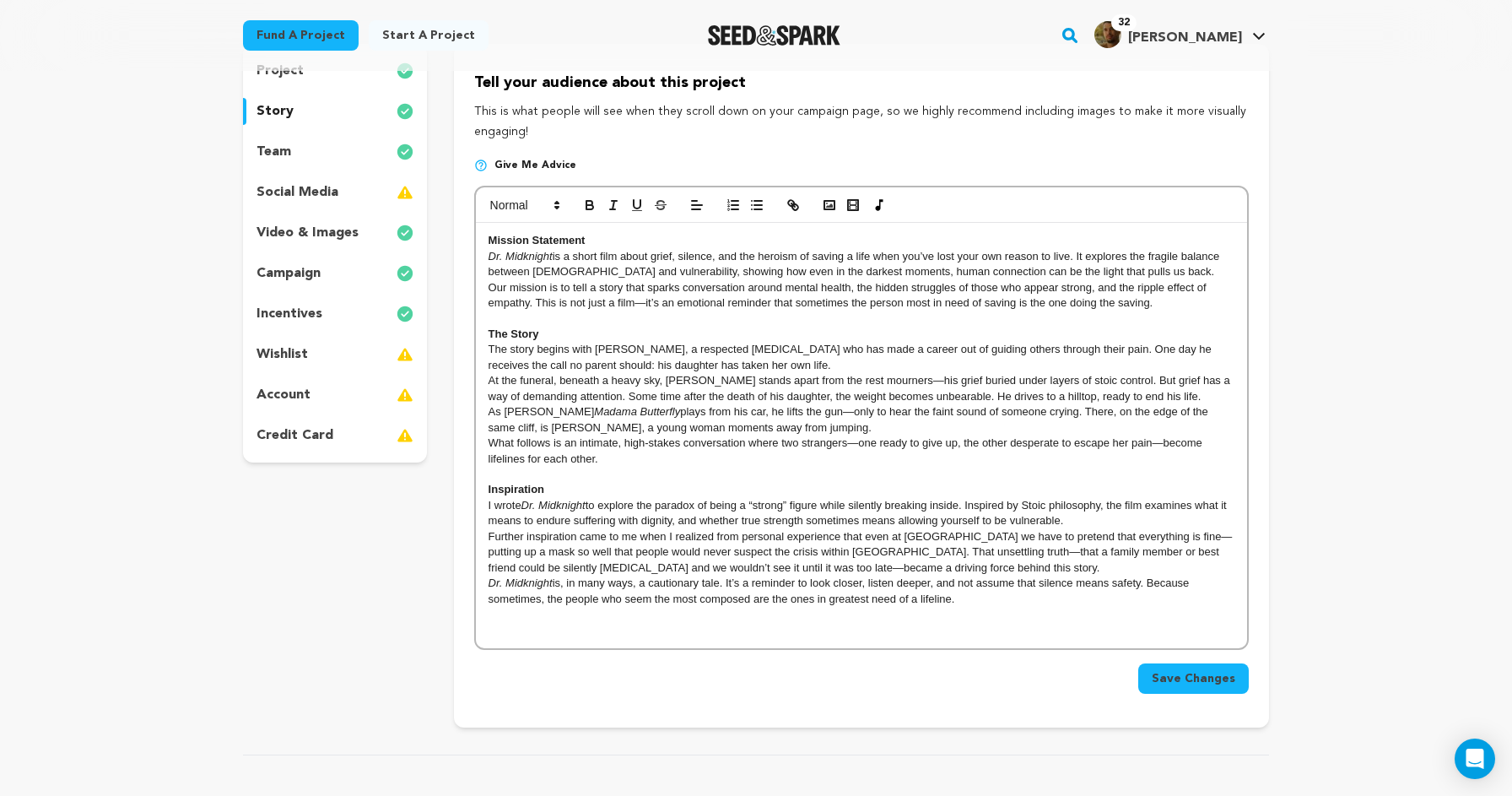
scroll to position [15, 0]
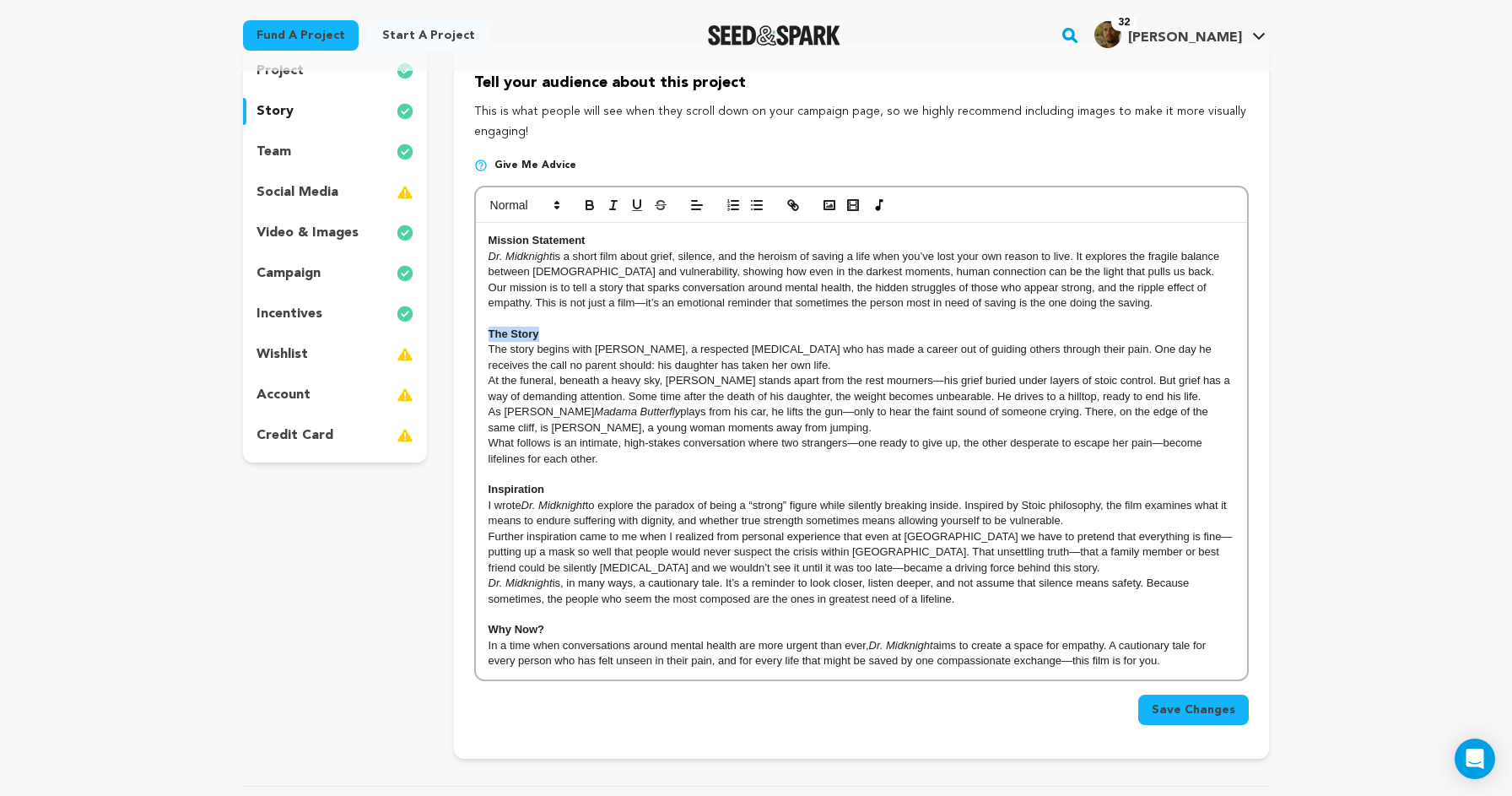
drag, startPoint x: 544, startPoint y: 333, endPoint x: 457, endPoint y: 333, distance: 87.0
click at [457, 333] on div "Tell your audience about this project This is what people will see when they sc…" at bounding box center [861, 401] width 815 height 714
copy strong "The Story"
drag, startPoint x: 553, startPoint y: 482, endPoint x: 376, endPoint y: 482, distance: 177.0
click at [376, 482] on div "project story team social media video & images campaign incentives wishlist" at bounding box center [756, 401] width 1026 height 714
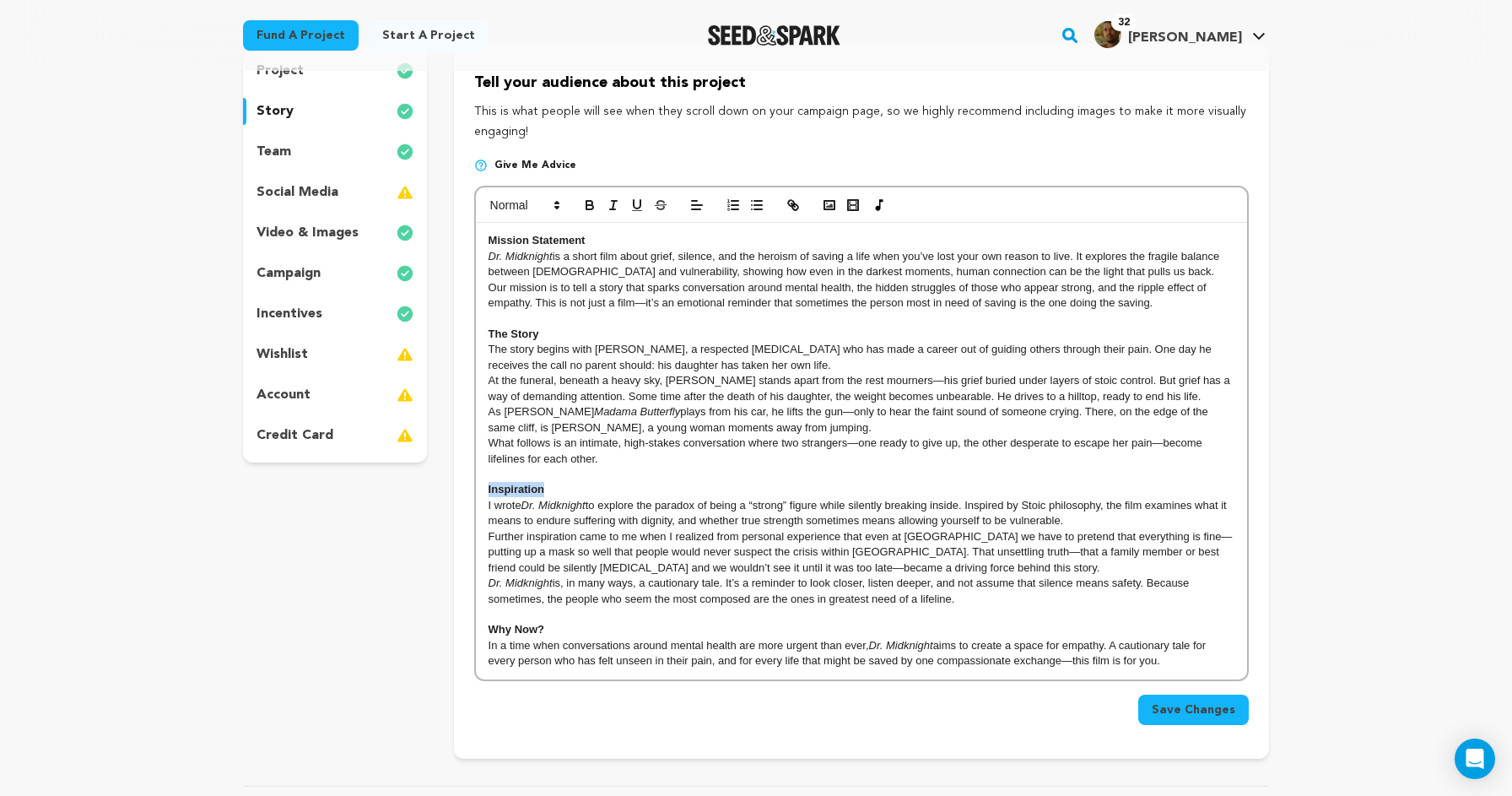
copy strong "Inspiration"
drag, startPoint x: 555, startPoint y: 616, endPoint x: 390, endPoint y: 606, distance: 165.3
click at [390, 606] on div "project story team social media video & images campaign incentives wishlist" at bounding box center [756, 401] width 1026 height 714
click at [580, 638] on p "In a time when conversations around mental health are more urgent than ever, Dr…" at bounding box center [861, 654] width 746 height 31
drag, startPoint x: 552, startPoint y: 619, endPoint x: 434, endPoint y: 619, distance: 118.0
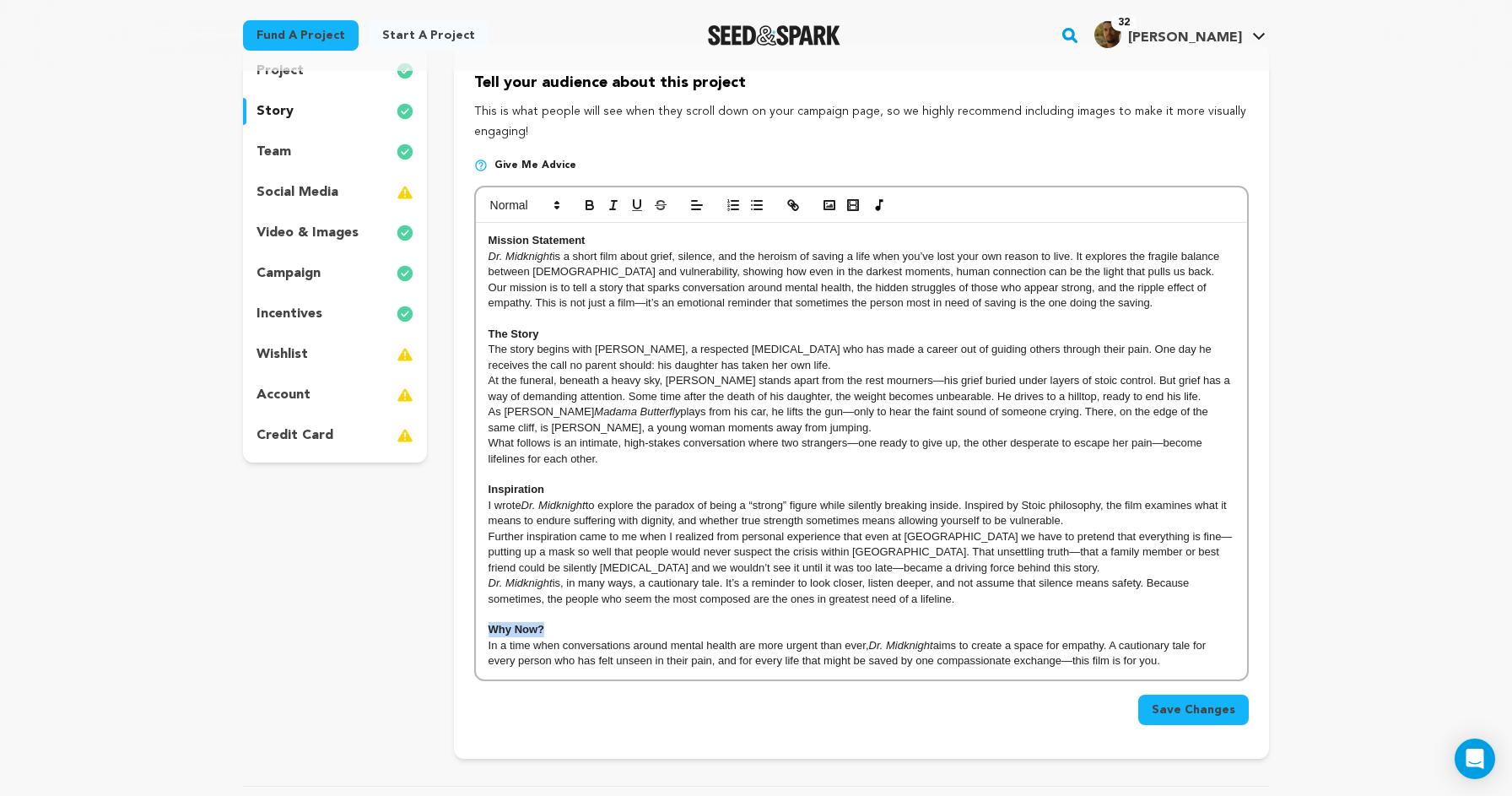
click at [434, 619] on div "project story team social media video & images campaign incentives wishlist" at bounding box center [756, 401] width 1026 height 714
copy strong "Why Now?"
drag, startPoint x: 632, startPoint y: 238, endPoint x: 455, endPoint y: 233, distance: 177.1
click at [455, 233] on div "Tell your audience about this project This is what people will see when they sc…" at bounding box center [861, 401] width 815 height 714
click at [833, 201] on rect "button" at bounding box center [829, 205] width 10 height 8
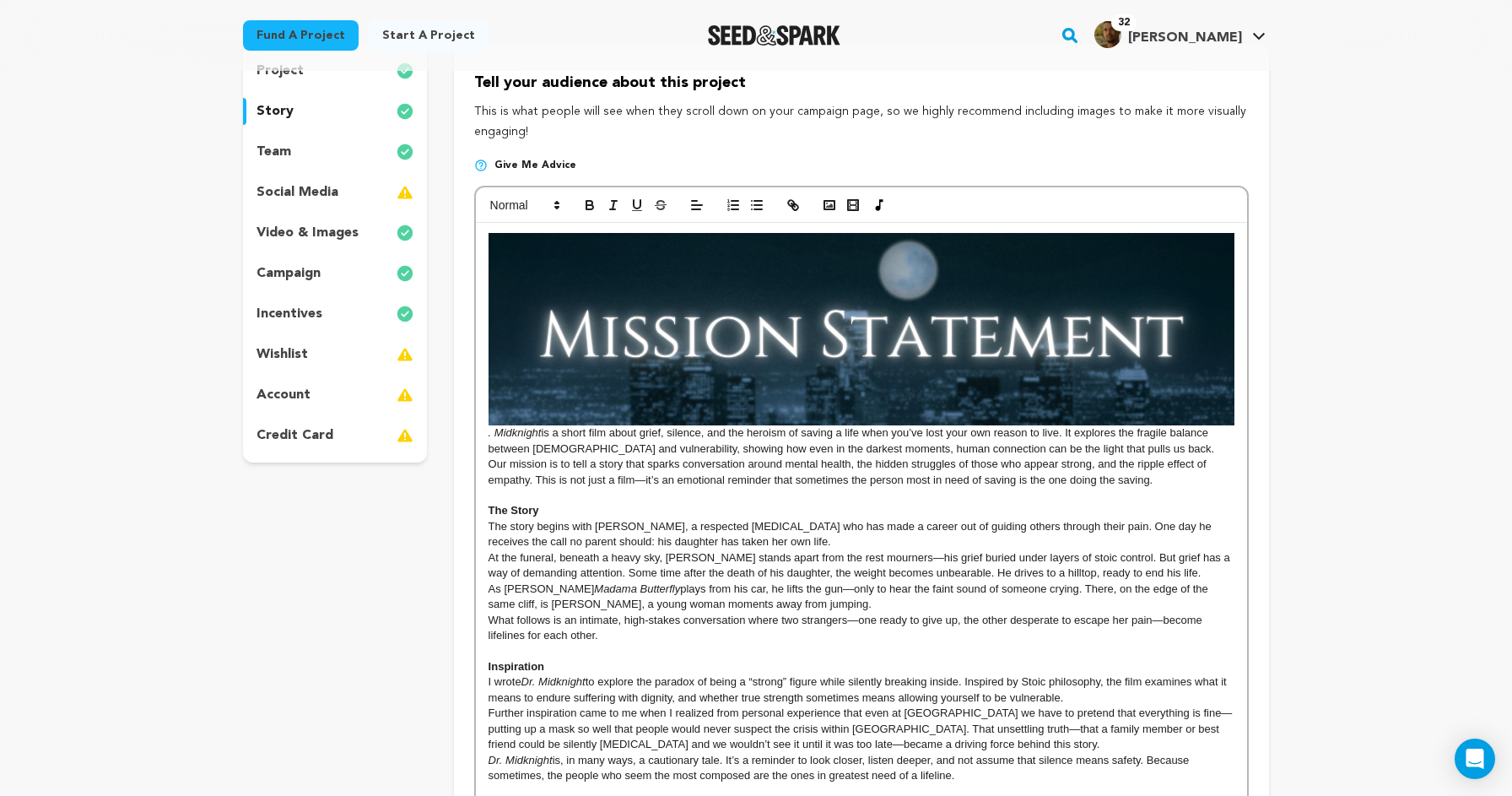
click at [494, 430] on em ". Midknight" at bounding box center [861, 335] width 746 height 206
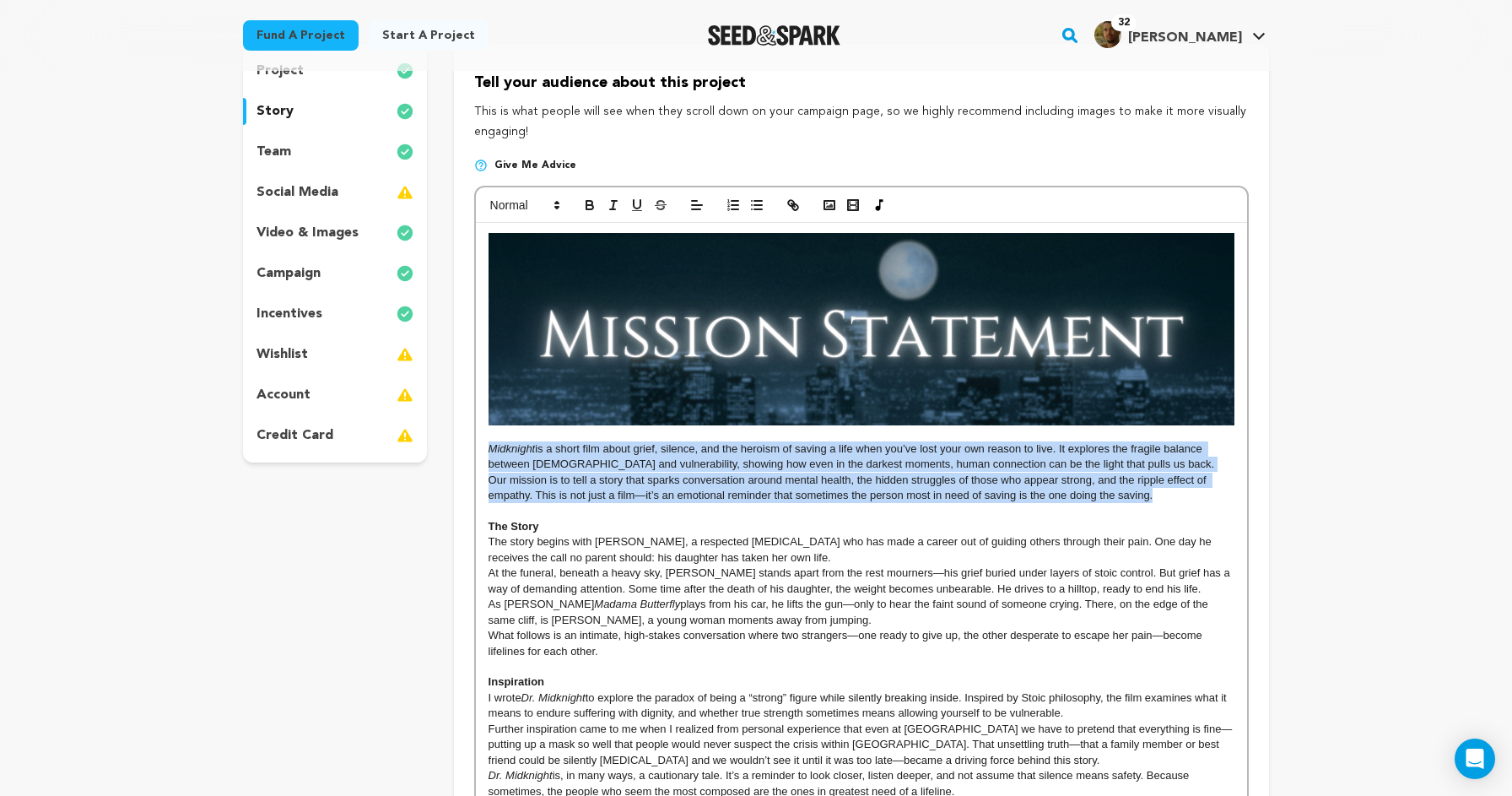
drag, startPoint x: 1168, startPoint y: 497, endPoint x: 491, endPoint y: 442, distance: 679.2
click at [491, 442] on div "﻿ Midknight is a short film about grief, silence, and the heroism of saving a l…" at bounding box center [861, 548] width 771 height 649
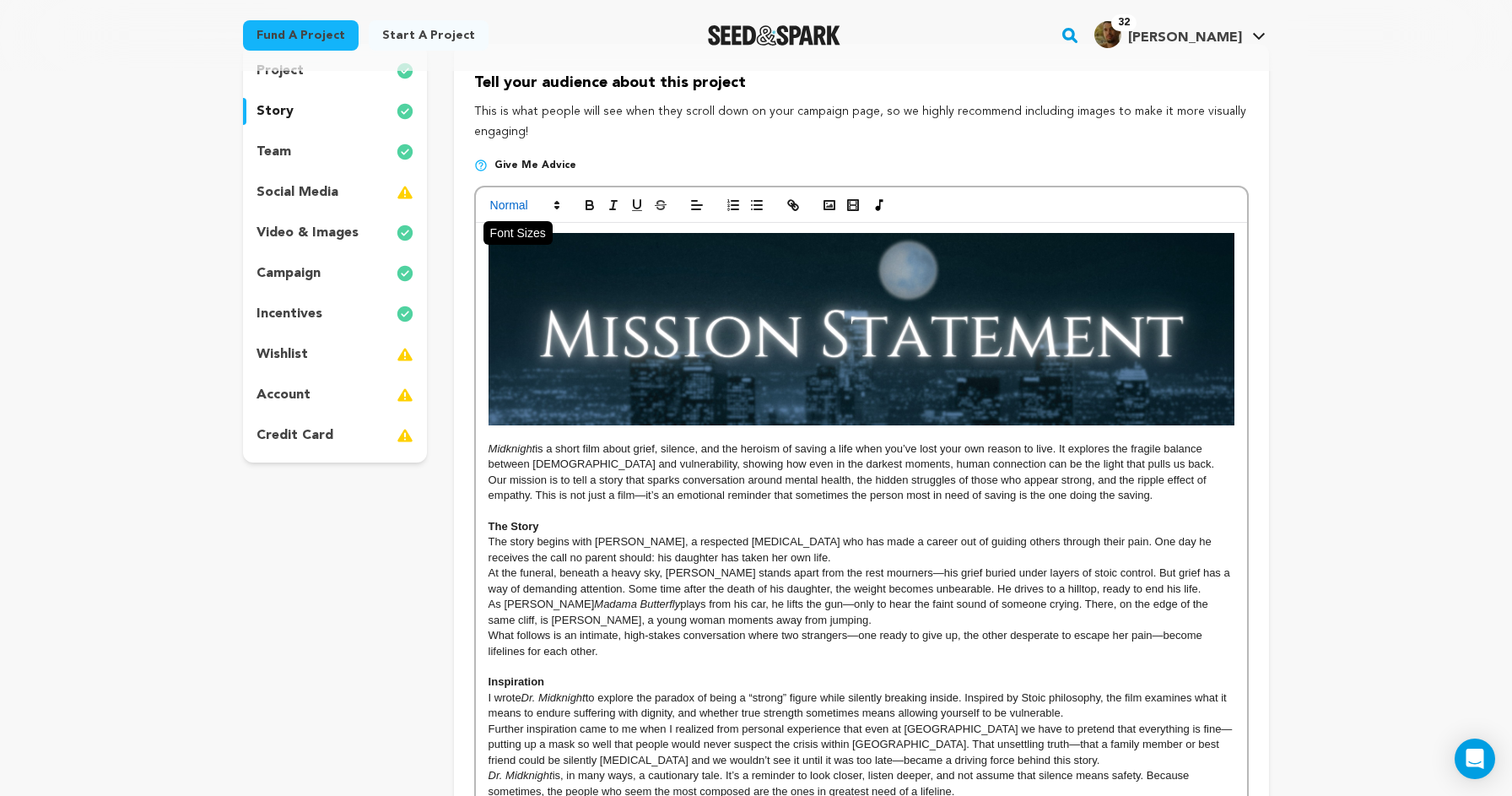
click at [557, 199] on icon at bounding box center [557, 205] width 15 height 15
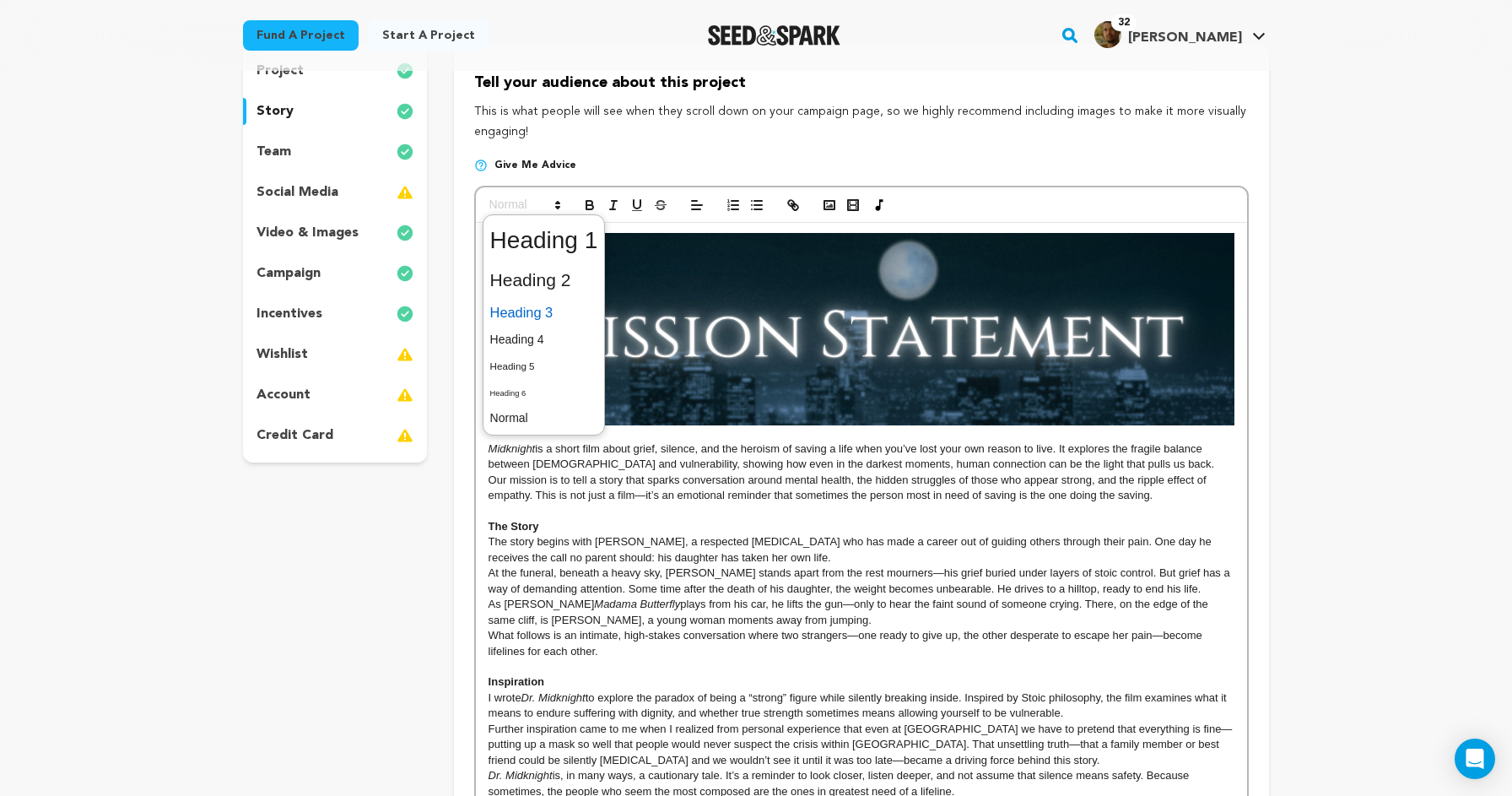
click at [553, 307] on span at bounding box center [544, 313] width 108 height 30
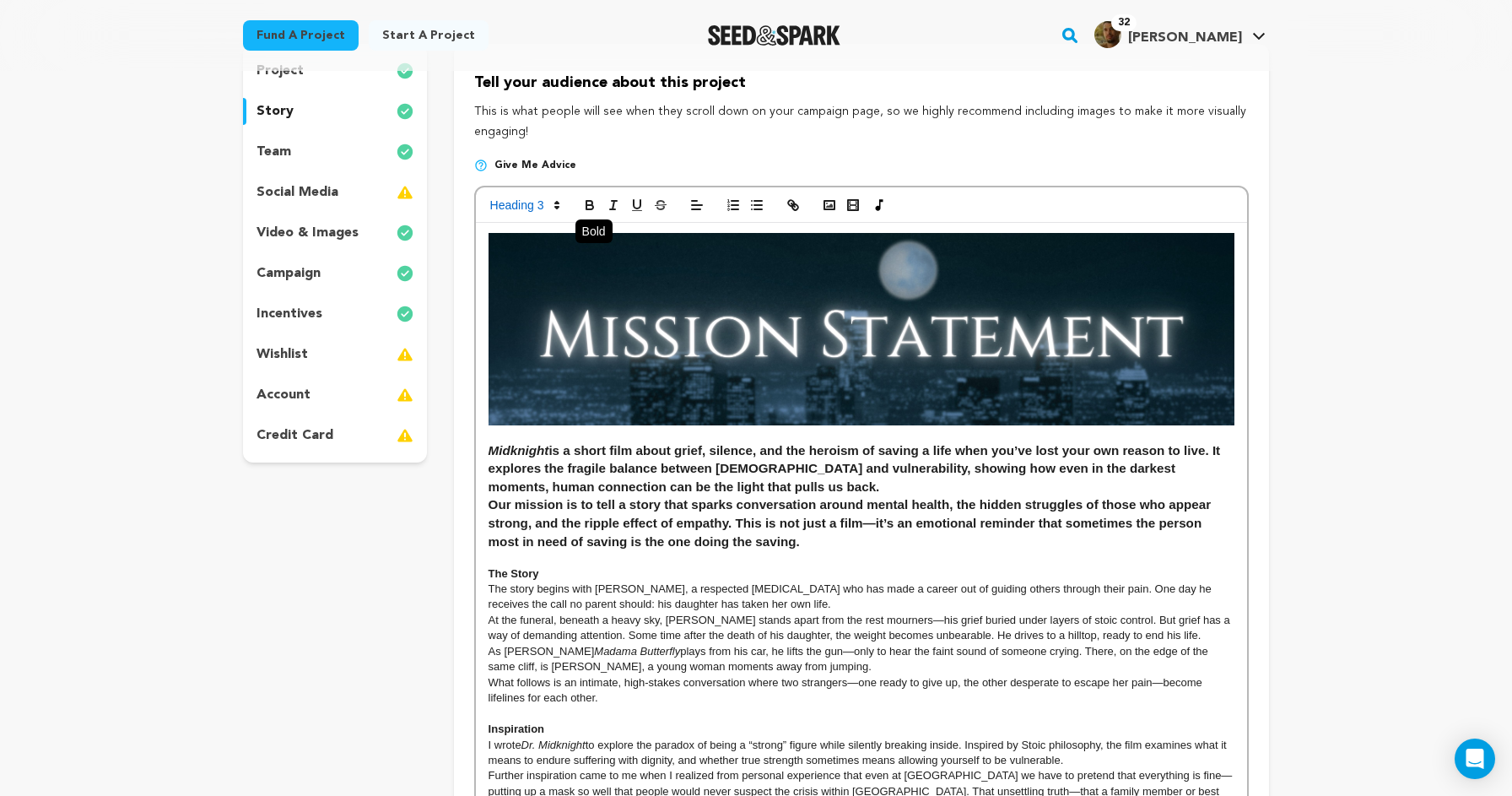
click at [593, 209] on icon "button" at bounding box center [589, 205] width 15 height 15
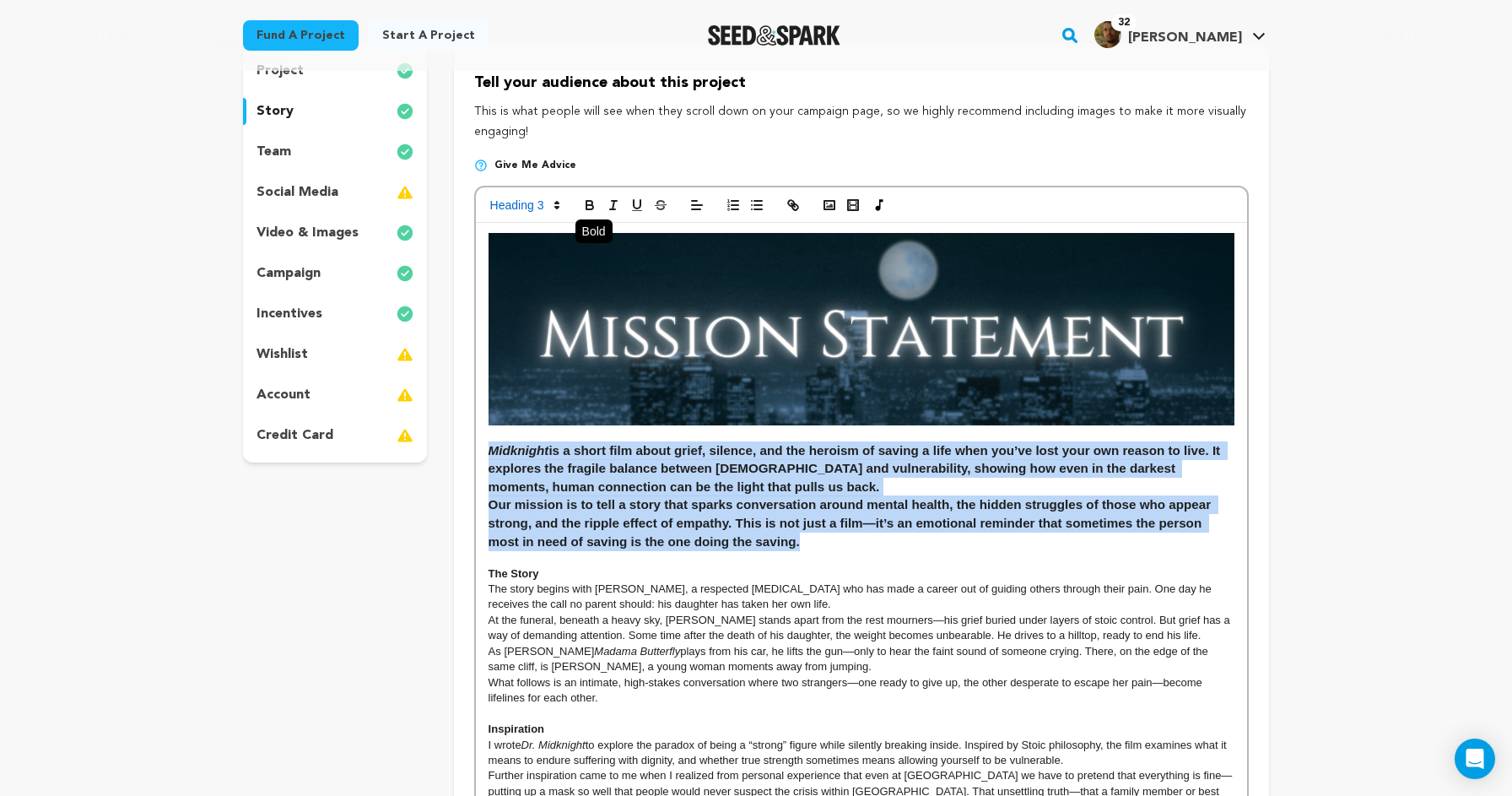
click at [593, 206] on icon "button" at bounding box center [589, 207] width 6 height 5
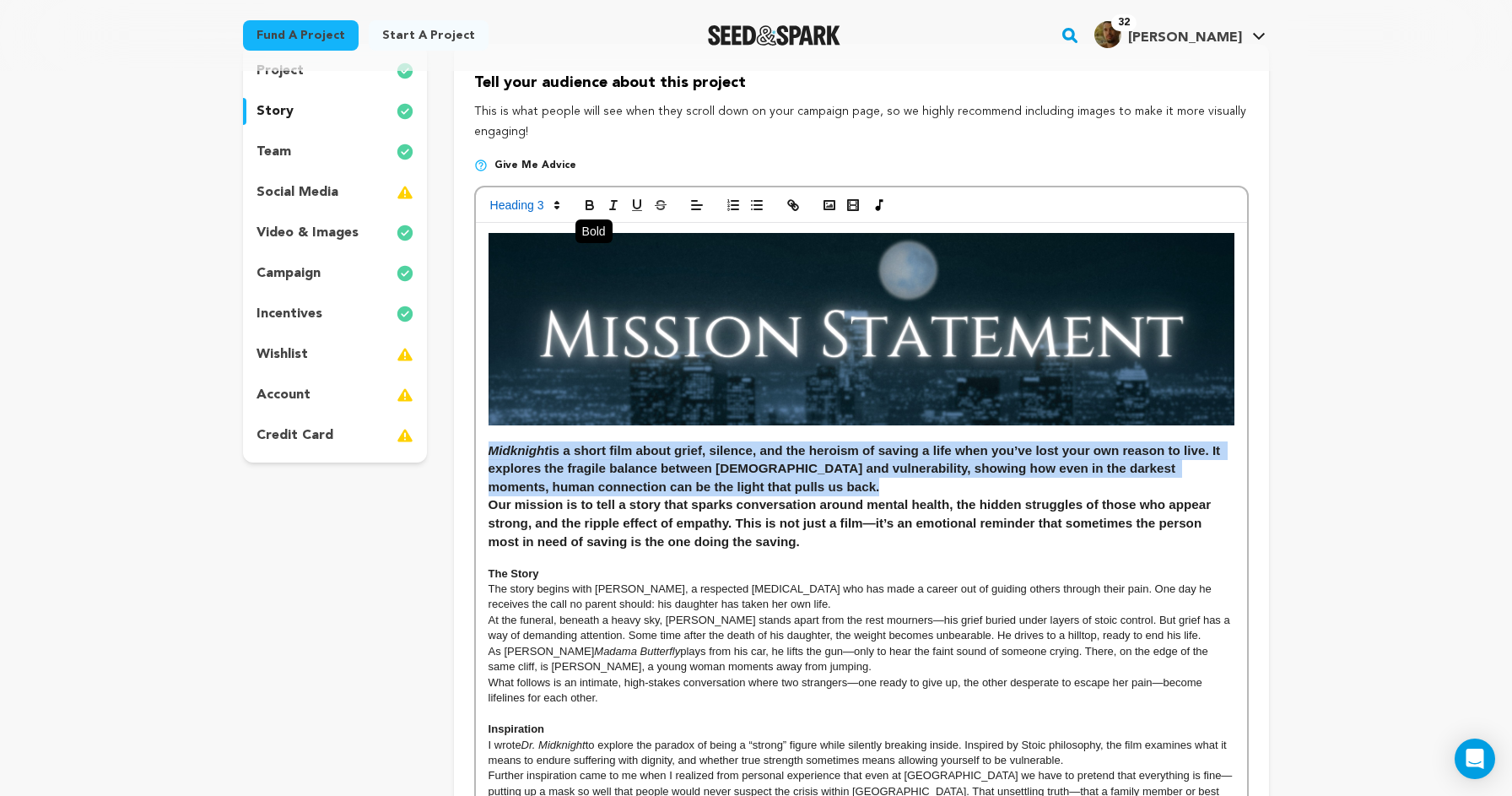
click at [592, 205] on icon "button" at bounding box center [589, 207] width 6 height 5
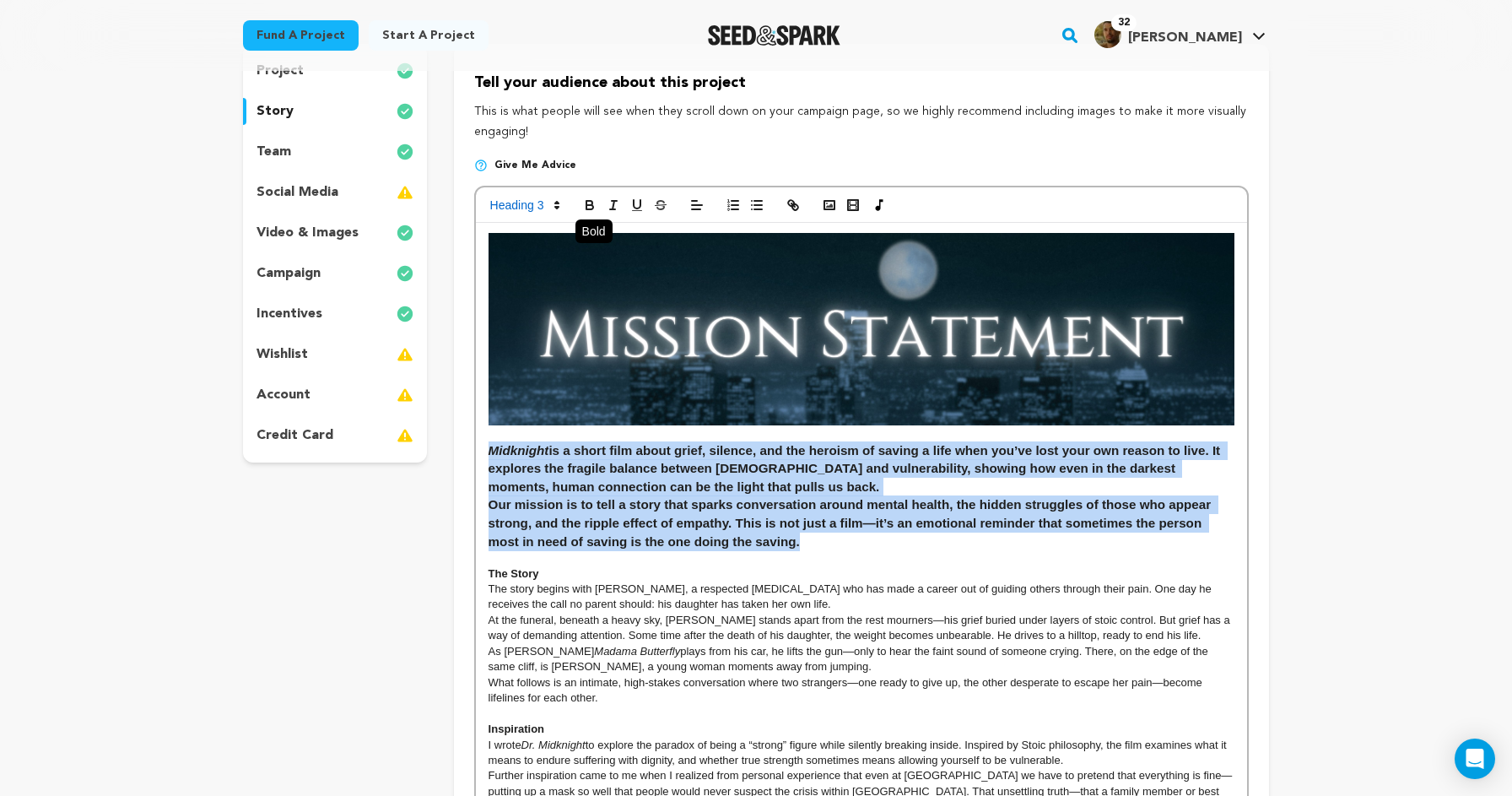
click at [589, 201] on icon "button" at bounding box center [589, 205] width 15 height 15
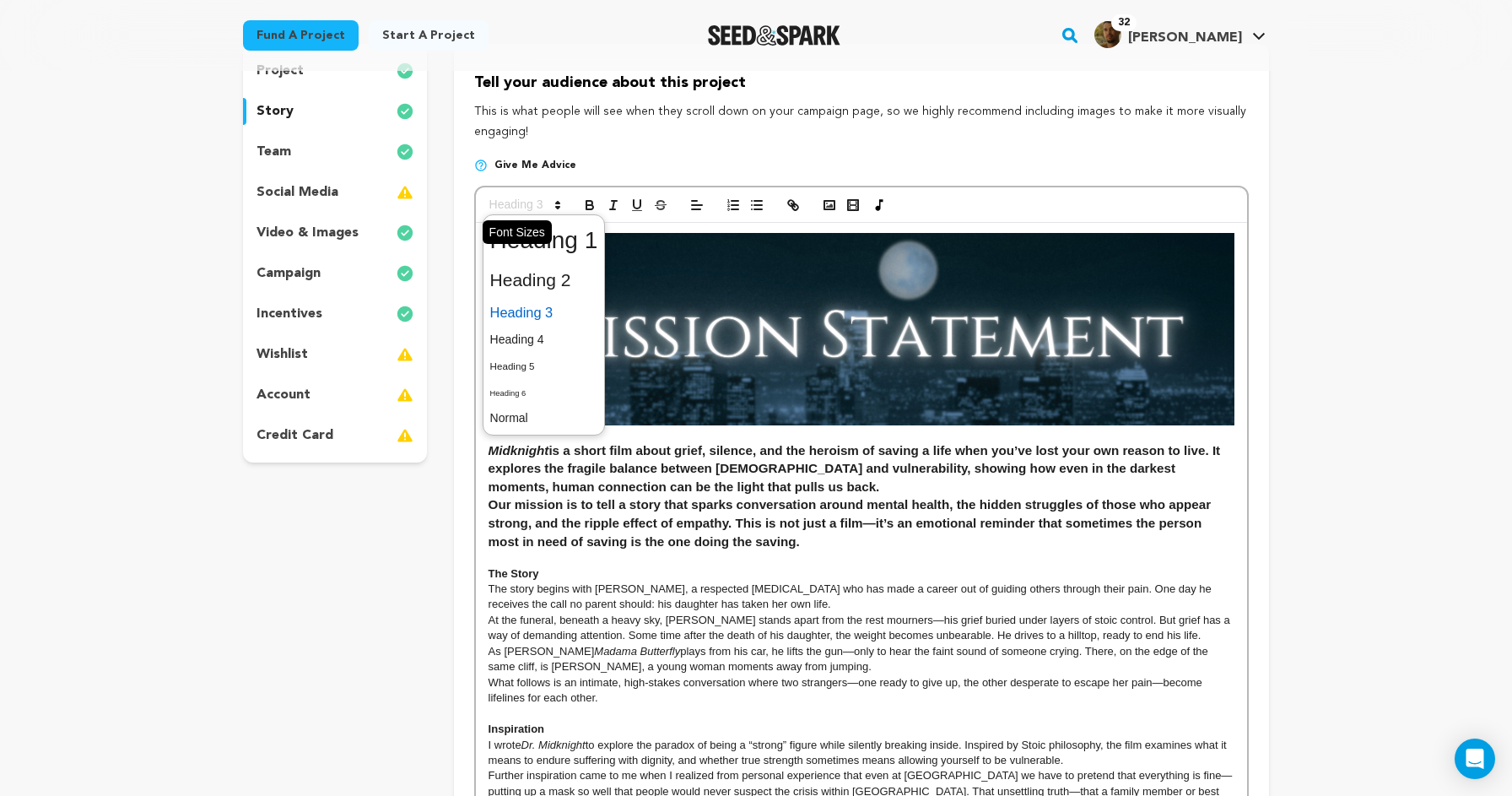
click at [535, 202] on span at bounding box center [523, 205] width 82 height 20
click at [527, 414] on span at bounding box center [544, 418] width 108 height 26
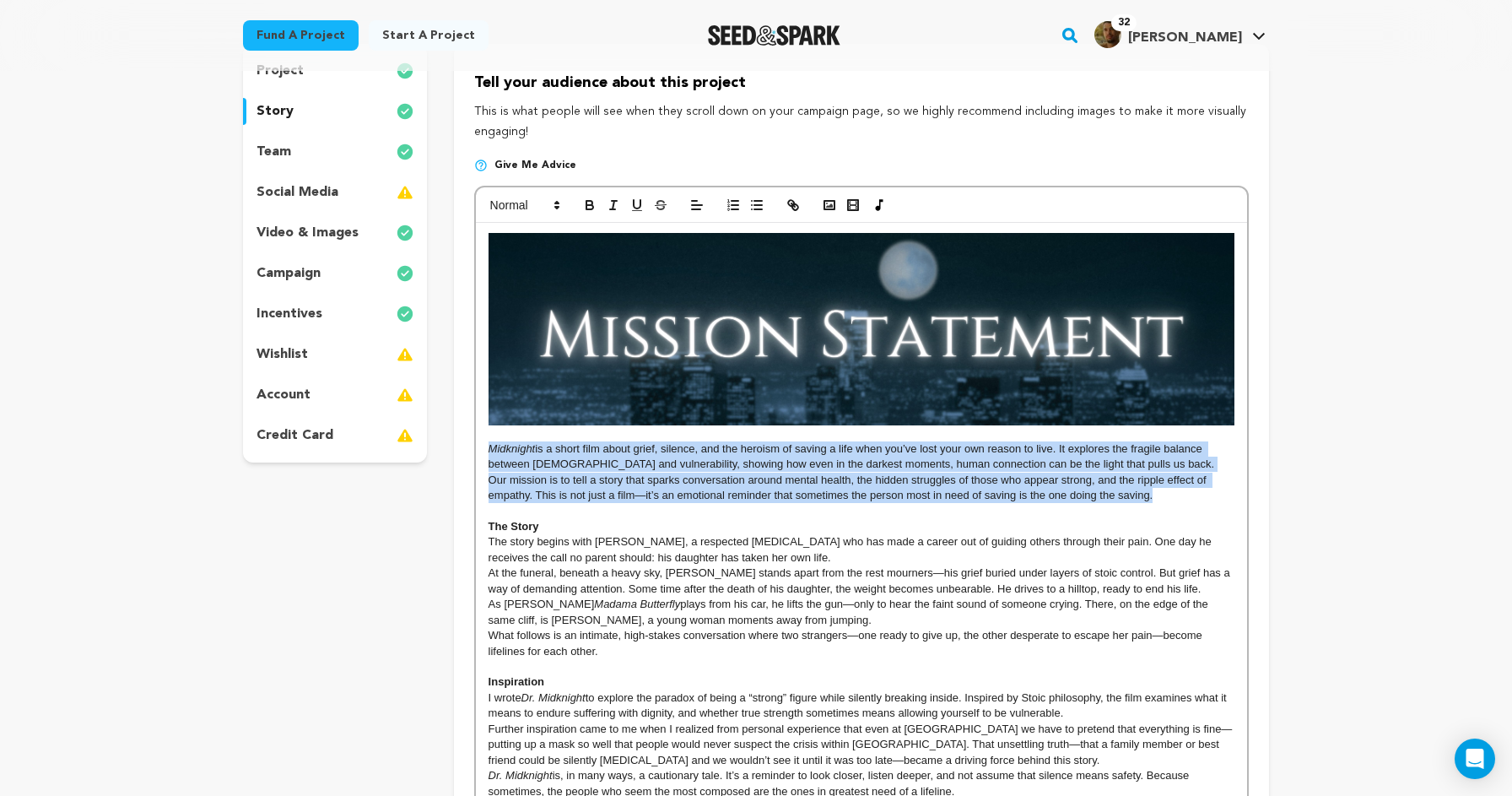
click at [1183, 497] on p "Our mission is to tell a story that sparks conversation around mental health, t…" at bounding box center [861, 488] width 746 height 31
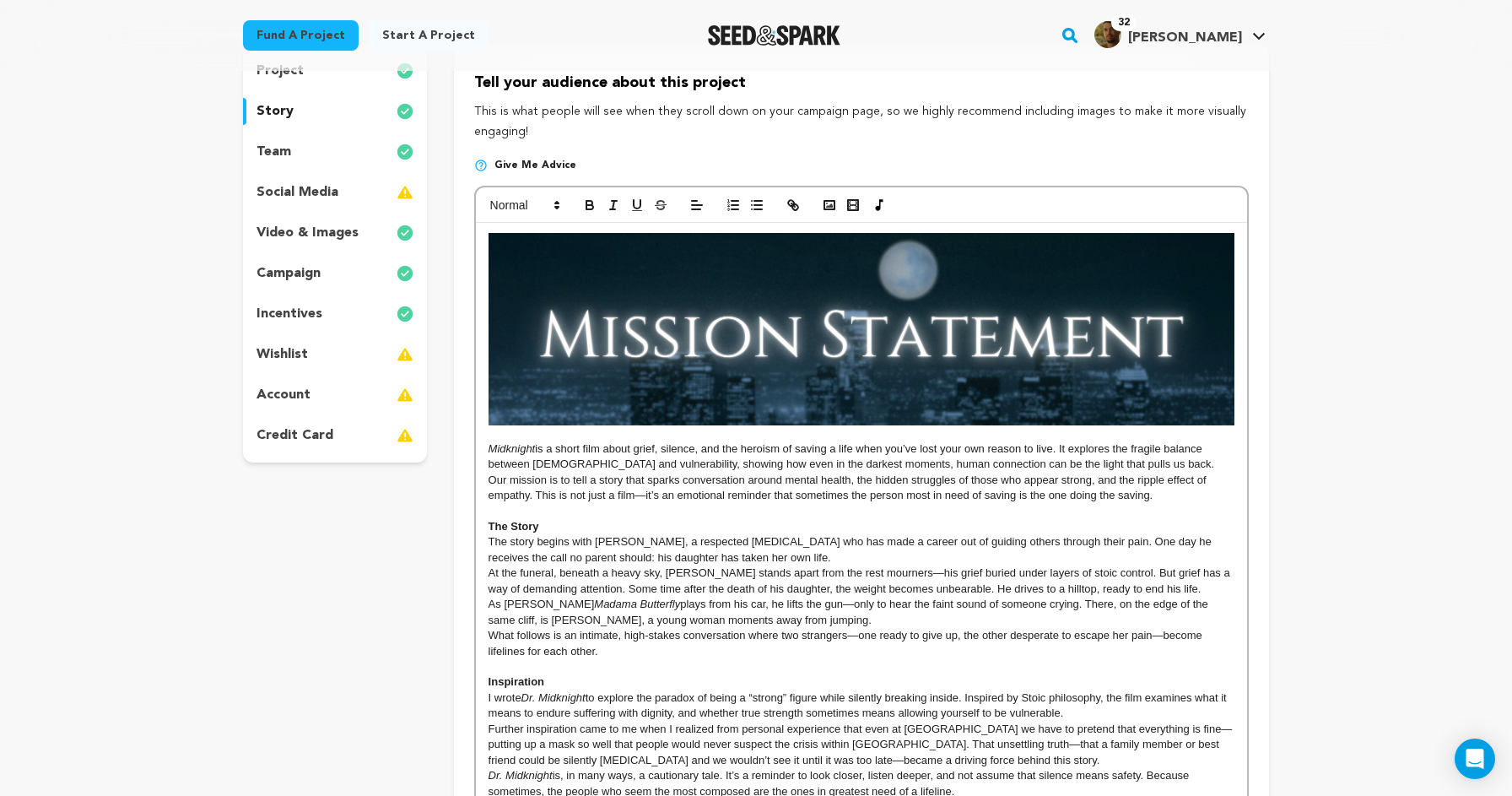
click at [550, 526] on p "The Story" at bounding box center [861, 527] width 746 height 15
drag, startPoint x: 550, startPoint y: 526, endPoint x: 482, endPoint y: 525, distance: 68.0
click at [482, 525] on div "Midknight is a short film about grief, silence, and the heroism of saving a lif…" at bounding box center [861, 548] width 771 height 649
click at [834, 205] on rect "button" at bounding box center [829, 205] width 10 height 8
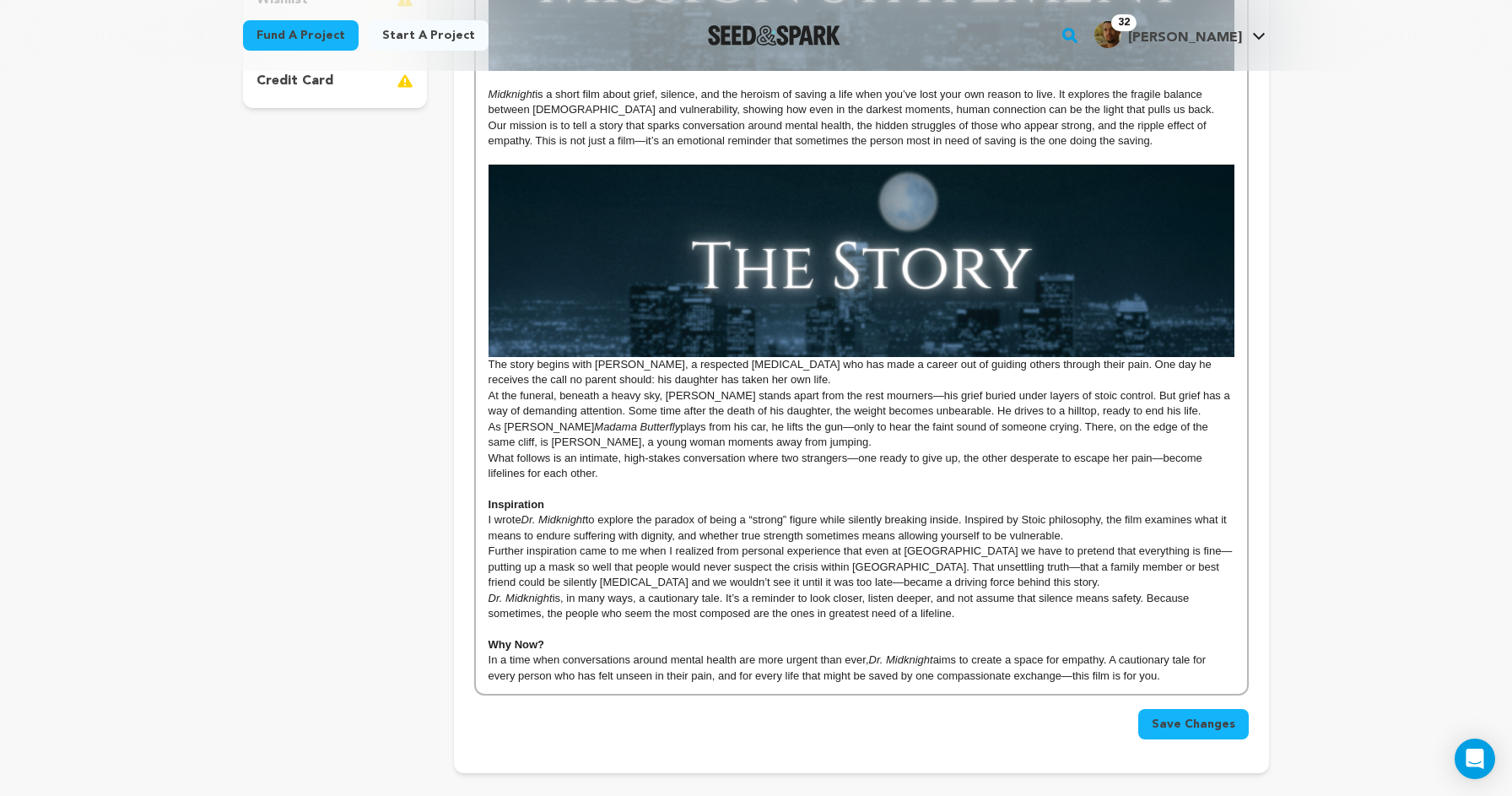
scroll to position [538, 0]
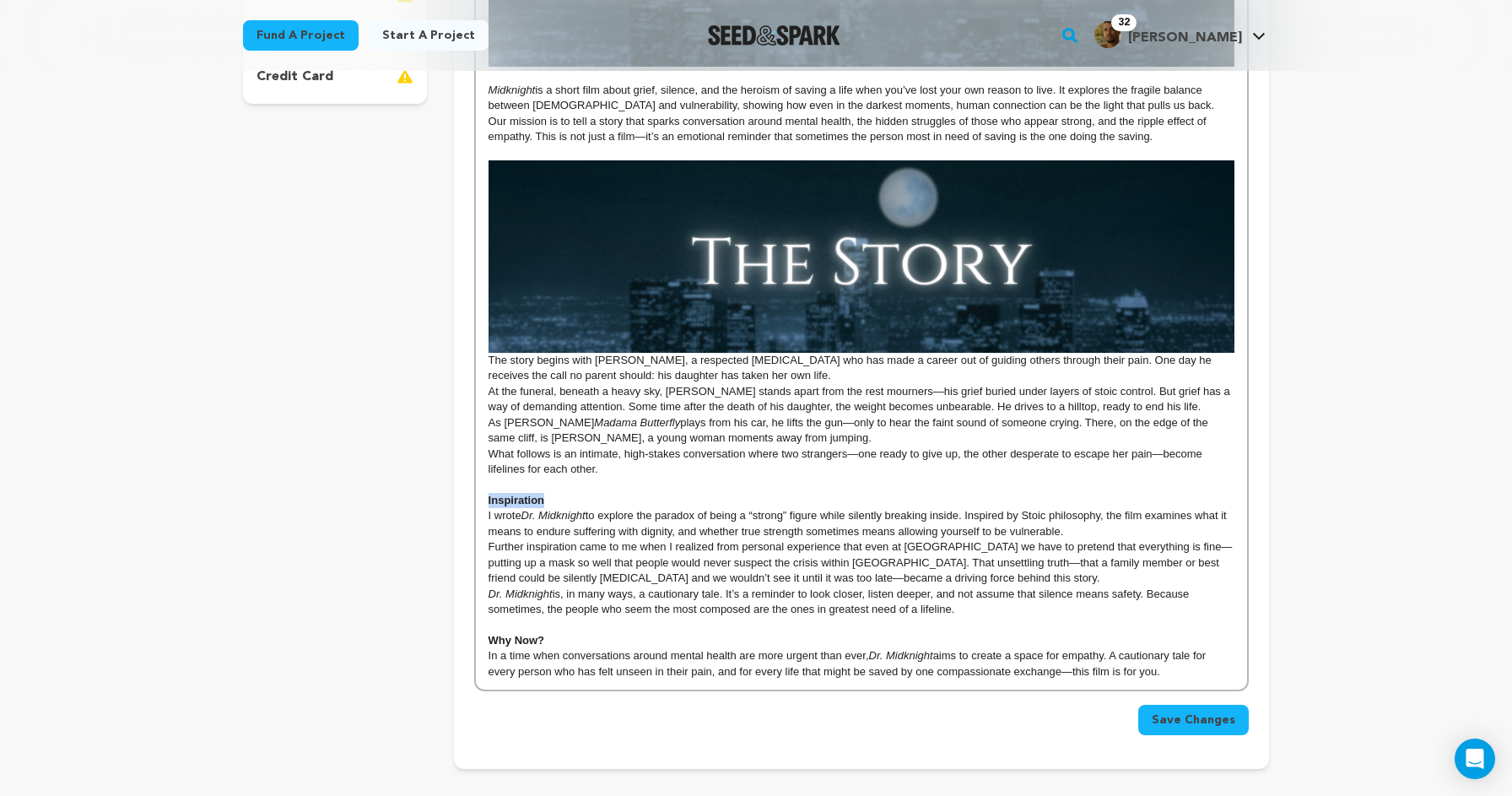
drag, startPoint x: 559, startPoint y: 495, endPoint x: 451, endPoint y: 492, distance: 108.0
click at [451, 492] on div "project story team social media video & images campaign incentives wishlist" at bounding box center [756, 227] width 1026 height 1083
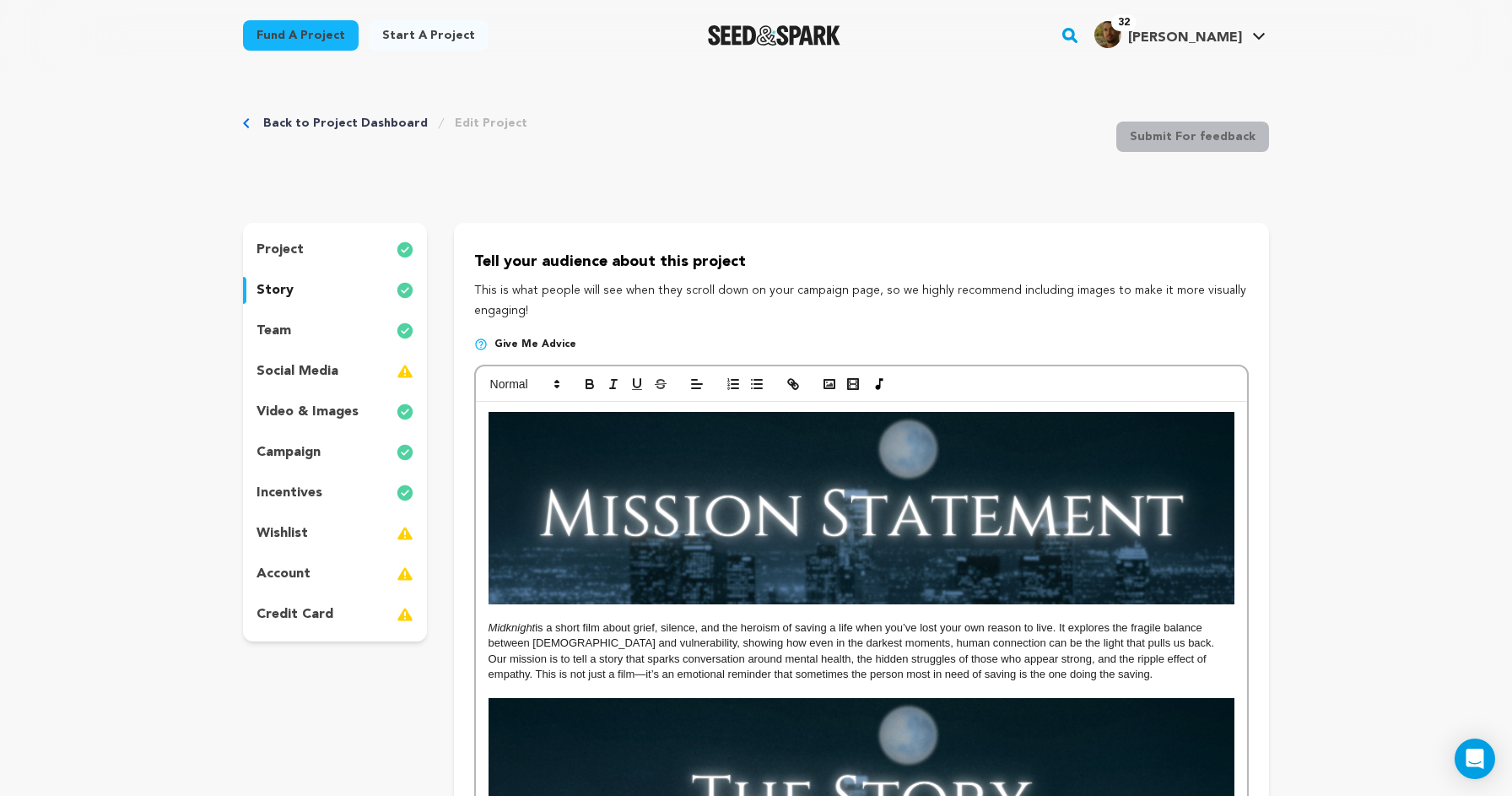
scroll to position [0, 0]
click at [830, 382] on icon "button" at bounding box center [829, 383] width 15 height 15
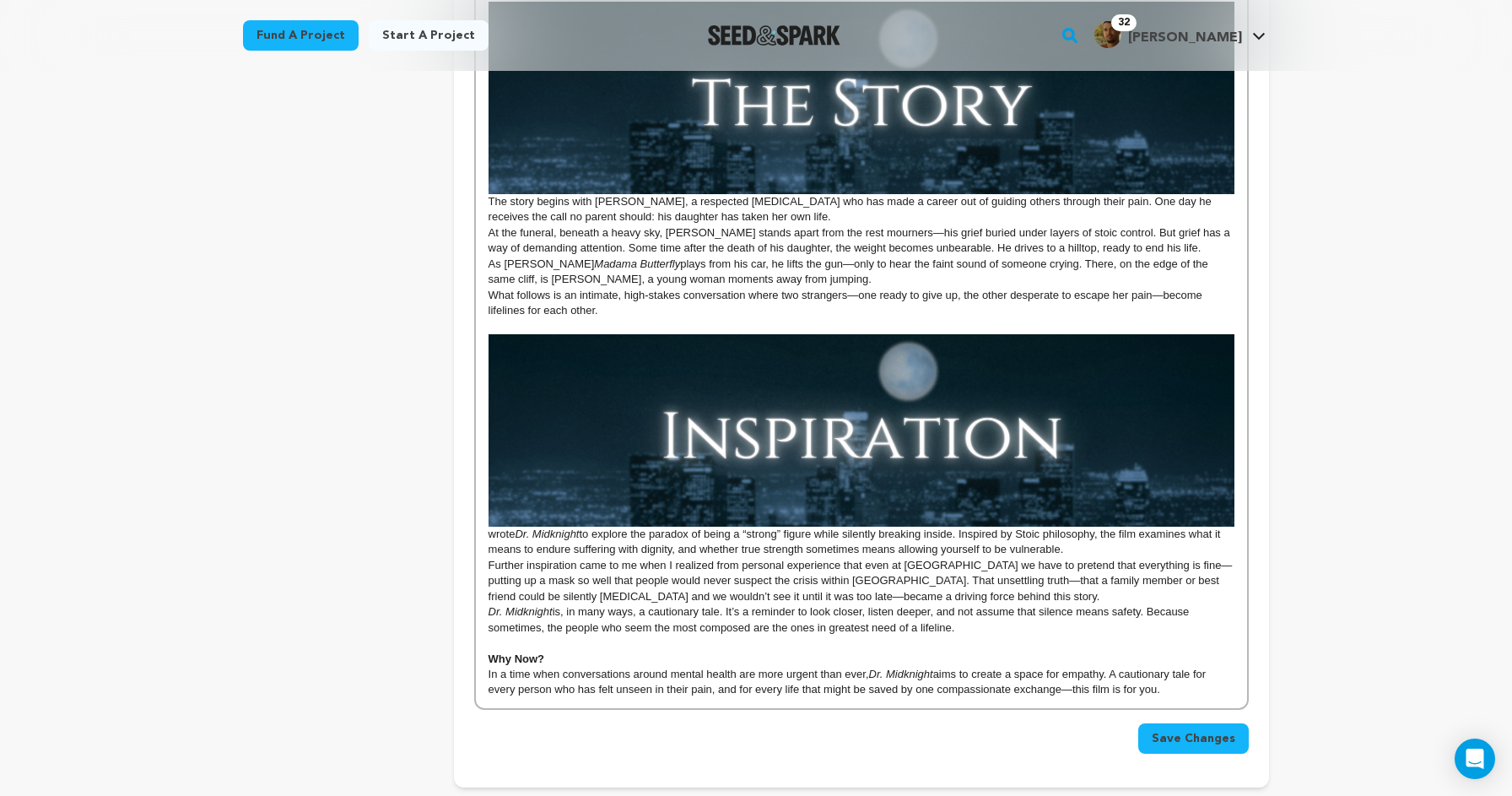
scroll to position [699, 0]
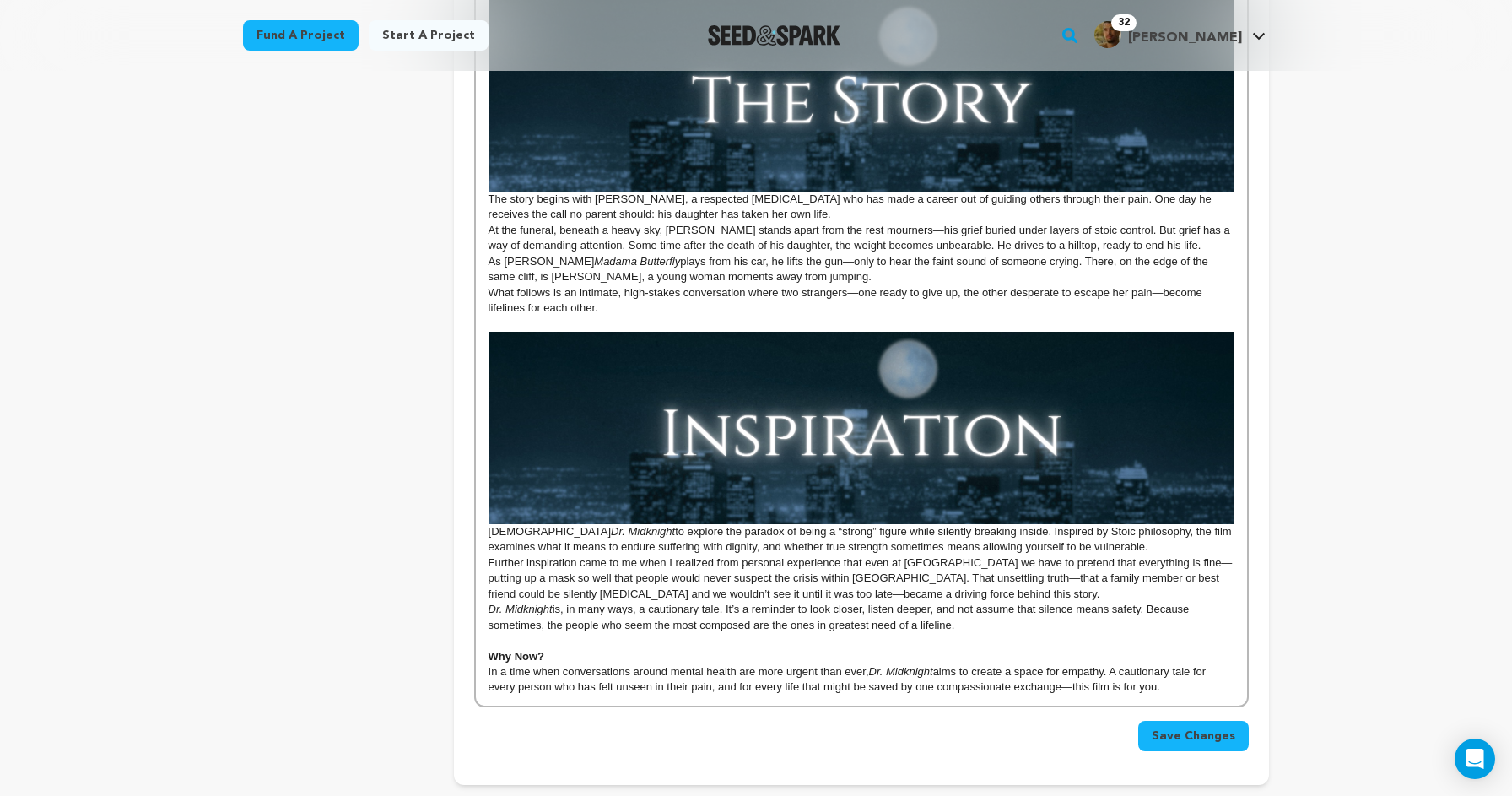
click at [480, 192] on div "Midknight is a short film about grief, silence, and the heroism of saving a lif…" at bounding box center [861, 204] width 771 height 1003
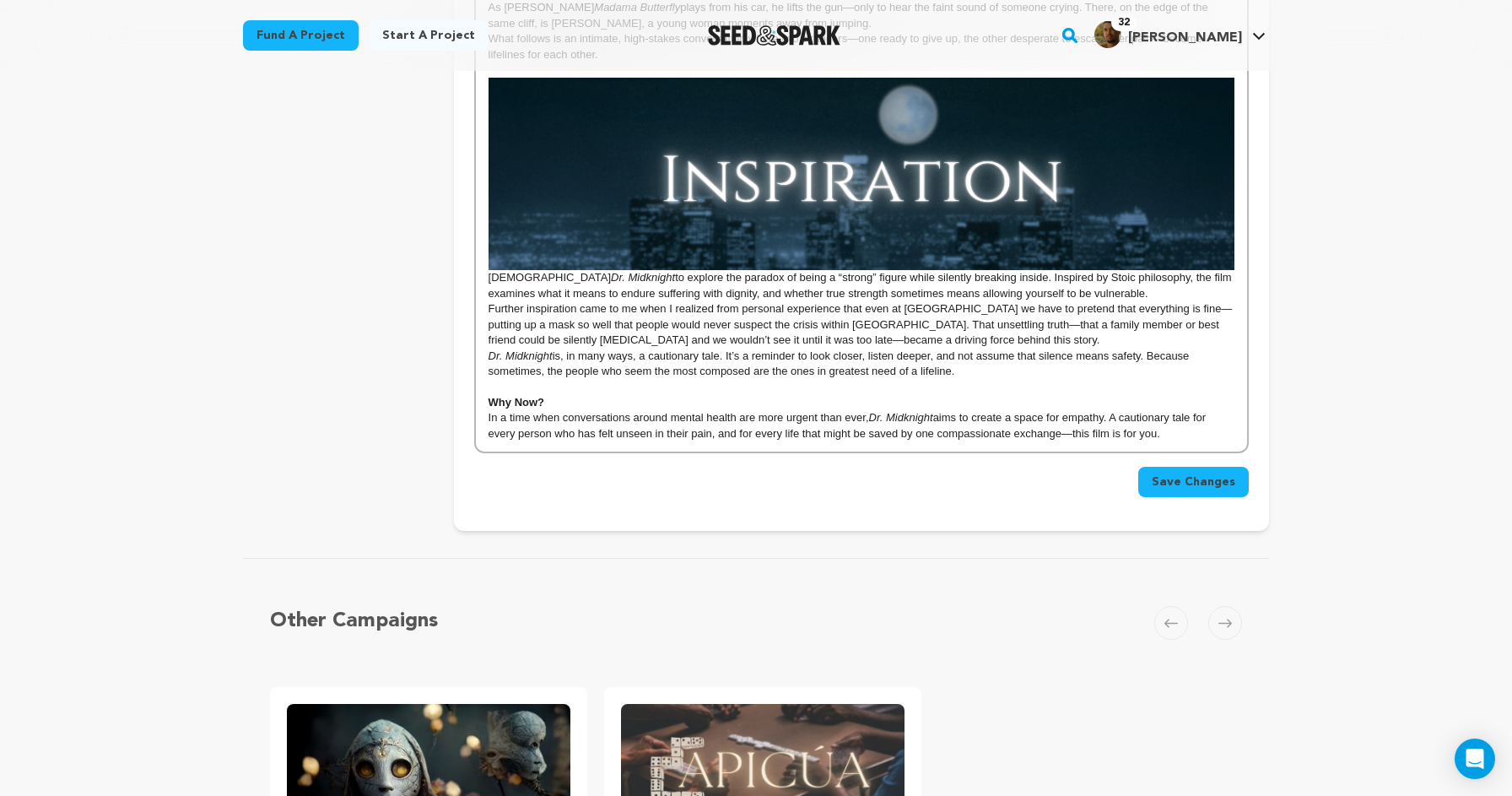
scroll to position [1045, 0]
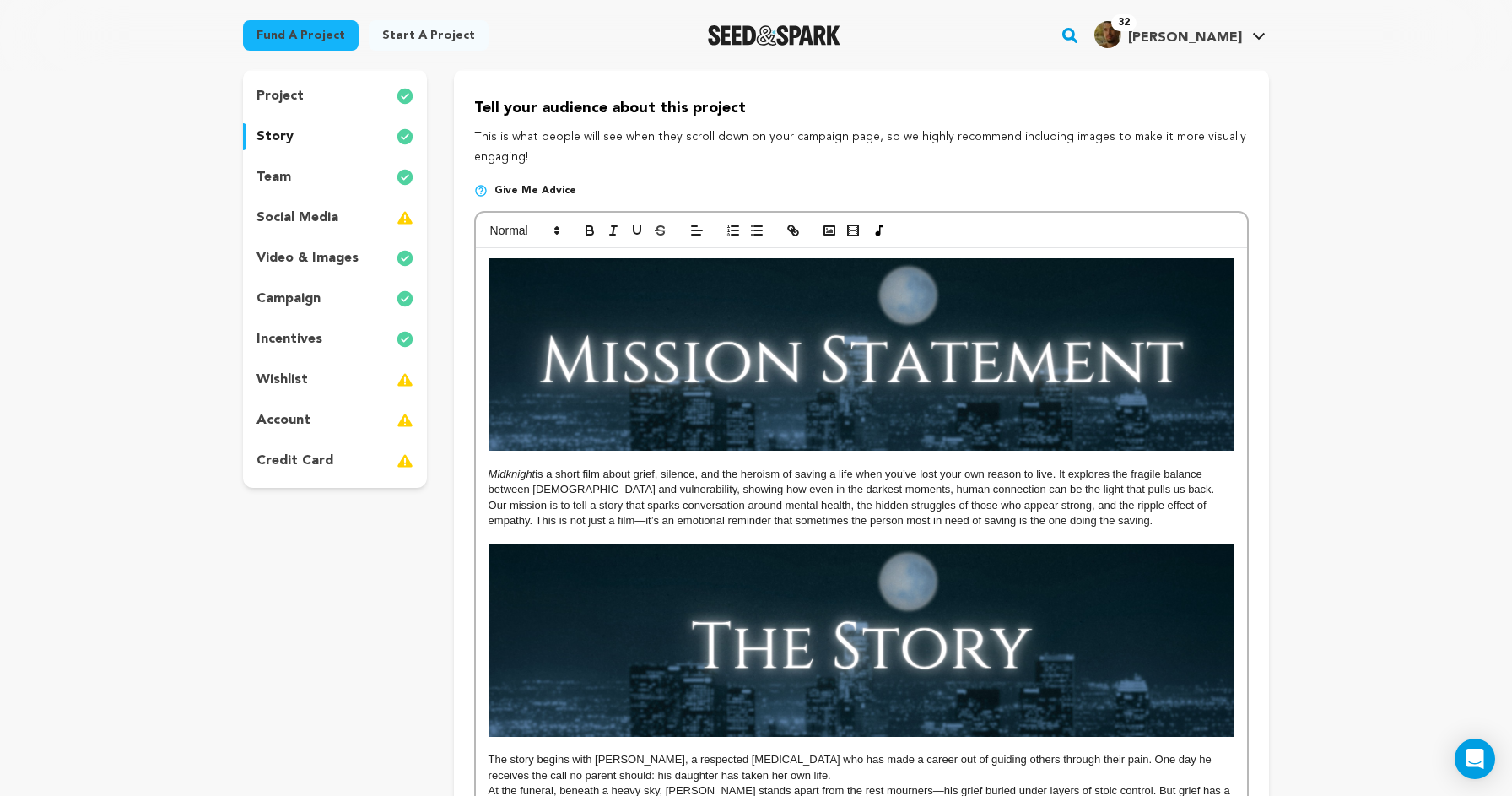
scroll to position [154, 0]
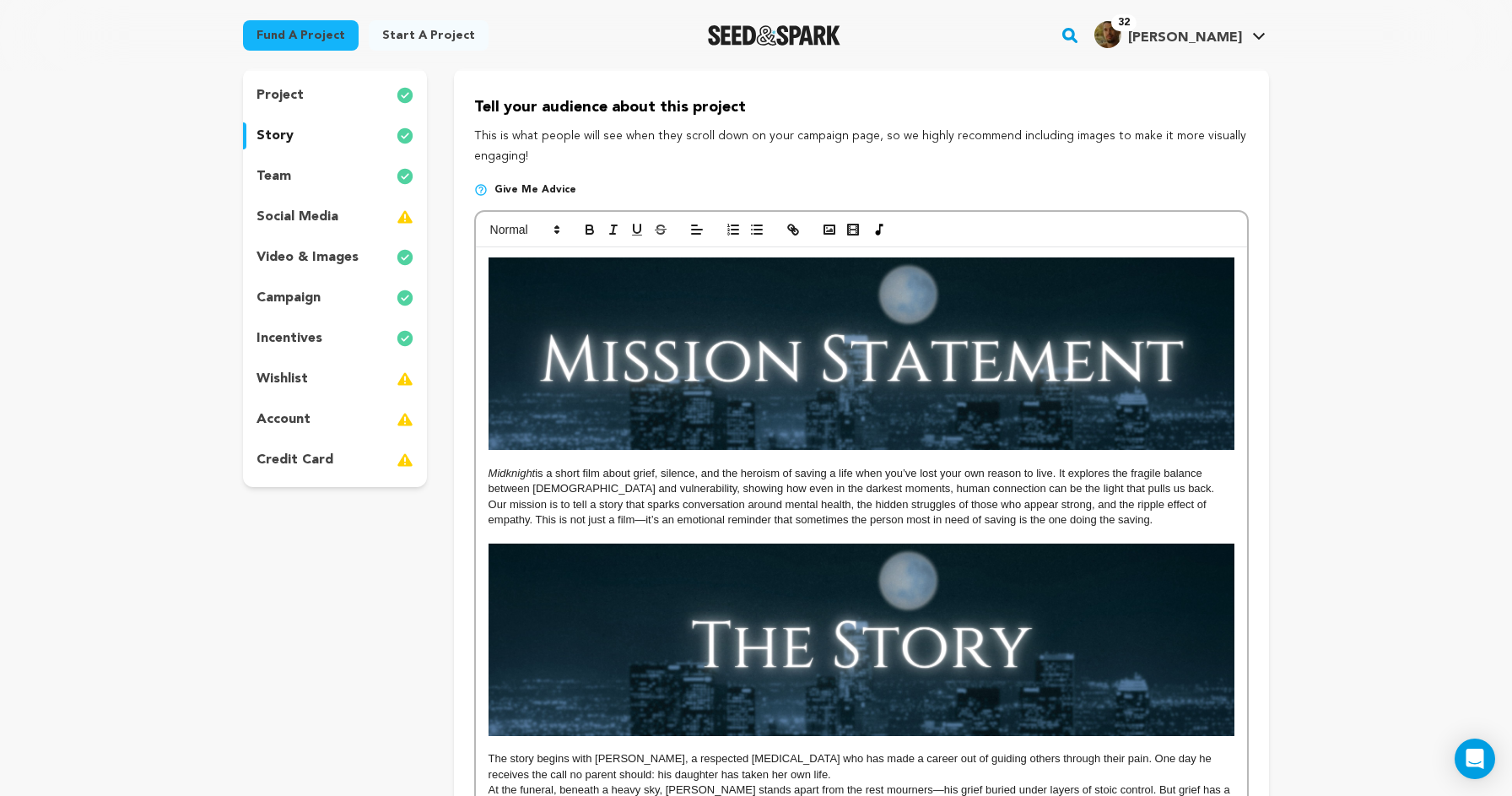
click at [484, 470] on div "Midknight is a short film about grief, silence, and the heroism of saving a lif…" at bounding box center [861, 764] width 771 height 1034
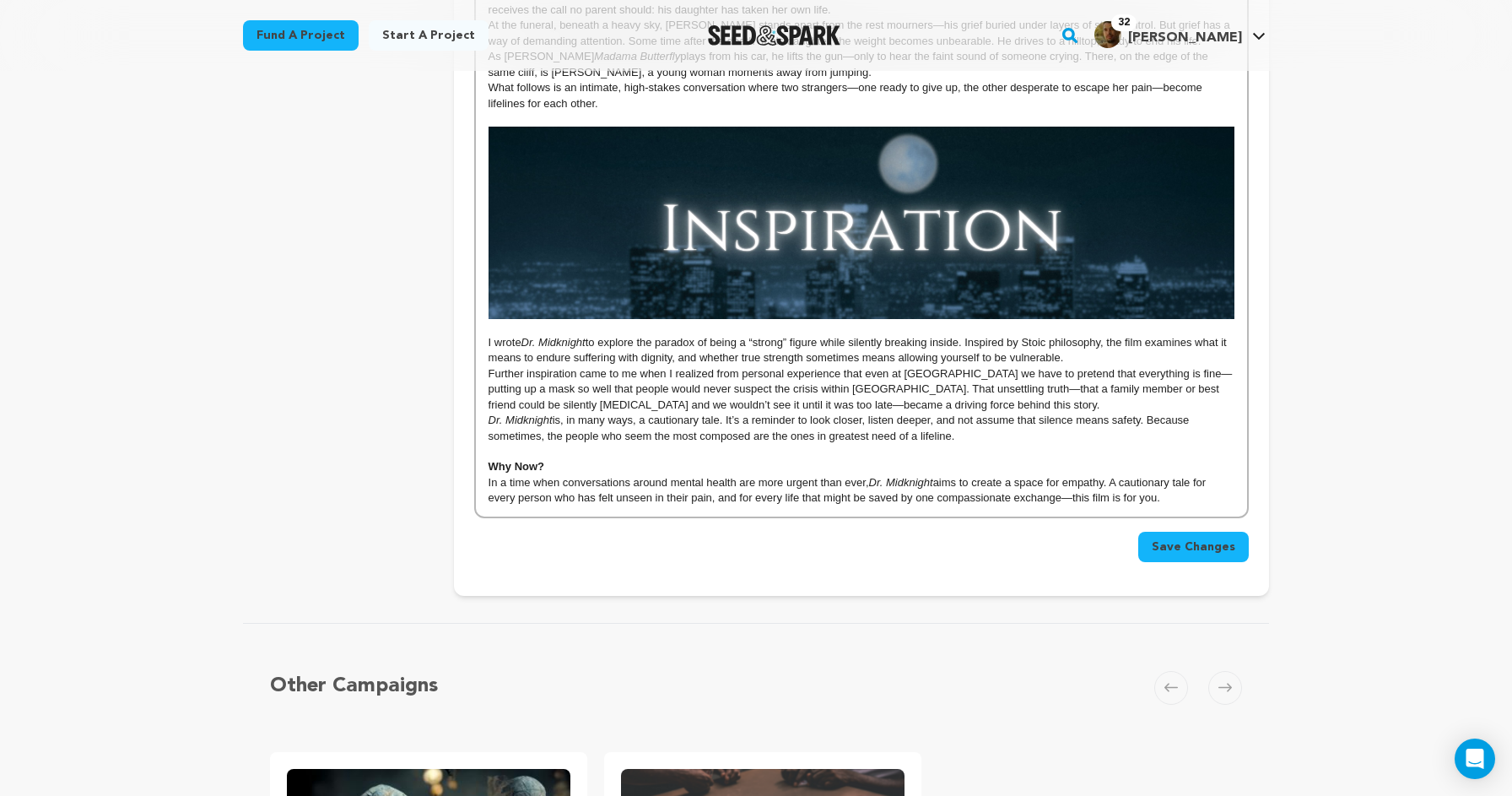
scroll to position [944, 0]
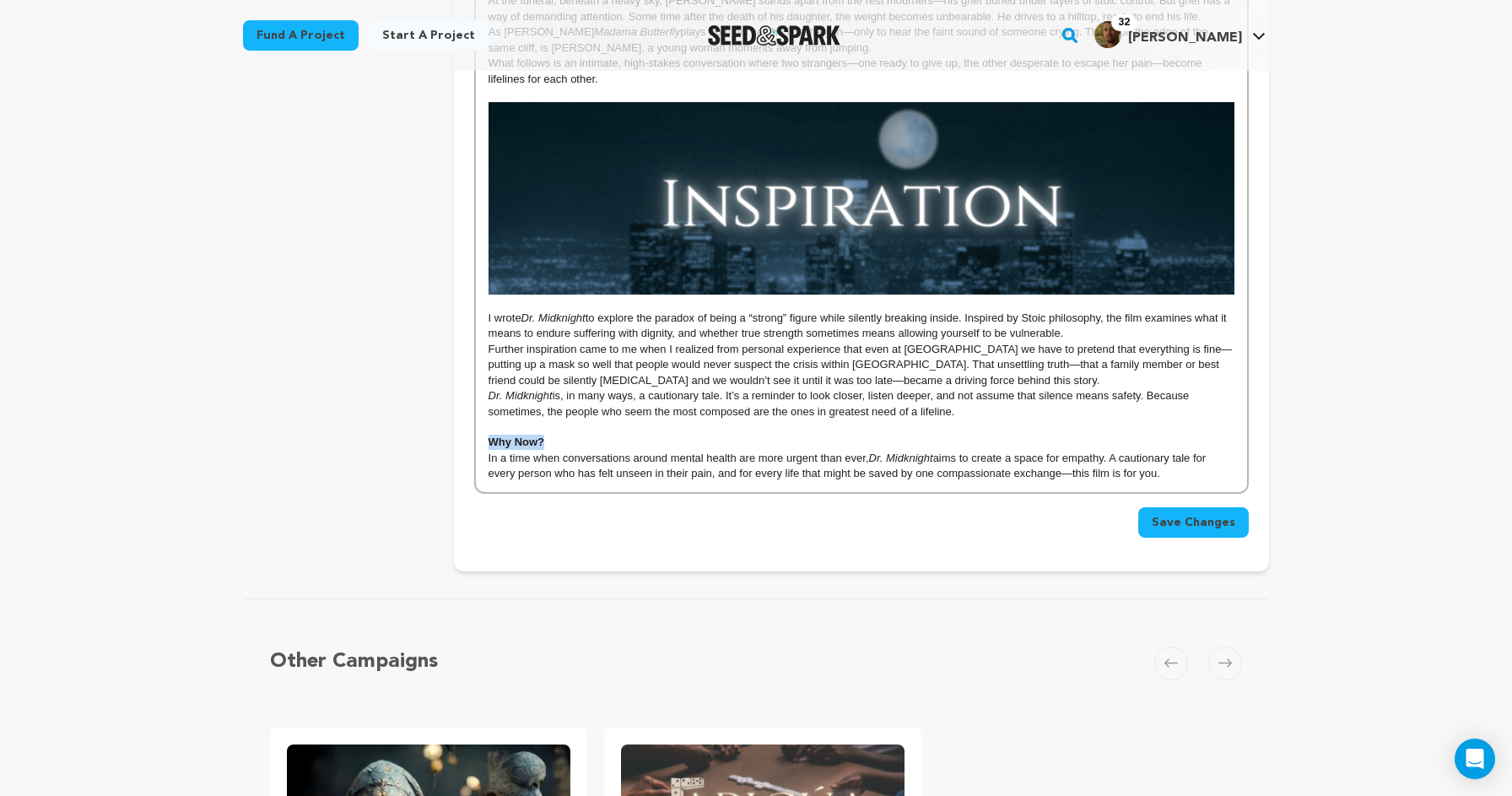
drag, startPoint x: 559, startPoint y: 432, endPoint x: 441, endPoint y: 431, distance: 118.0
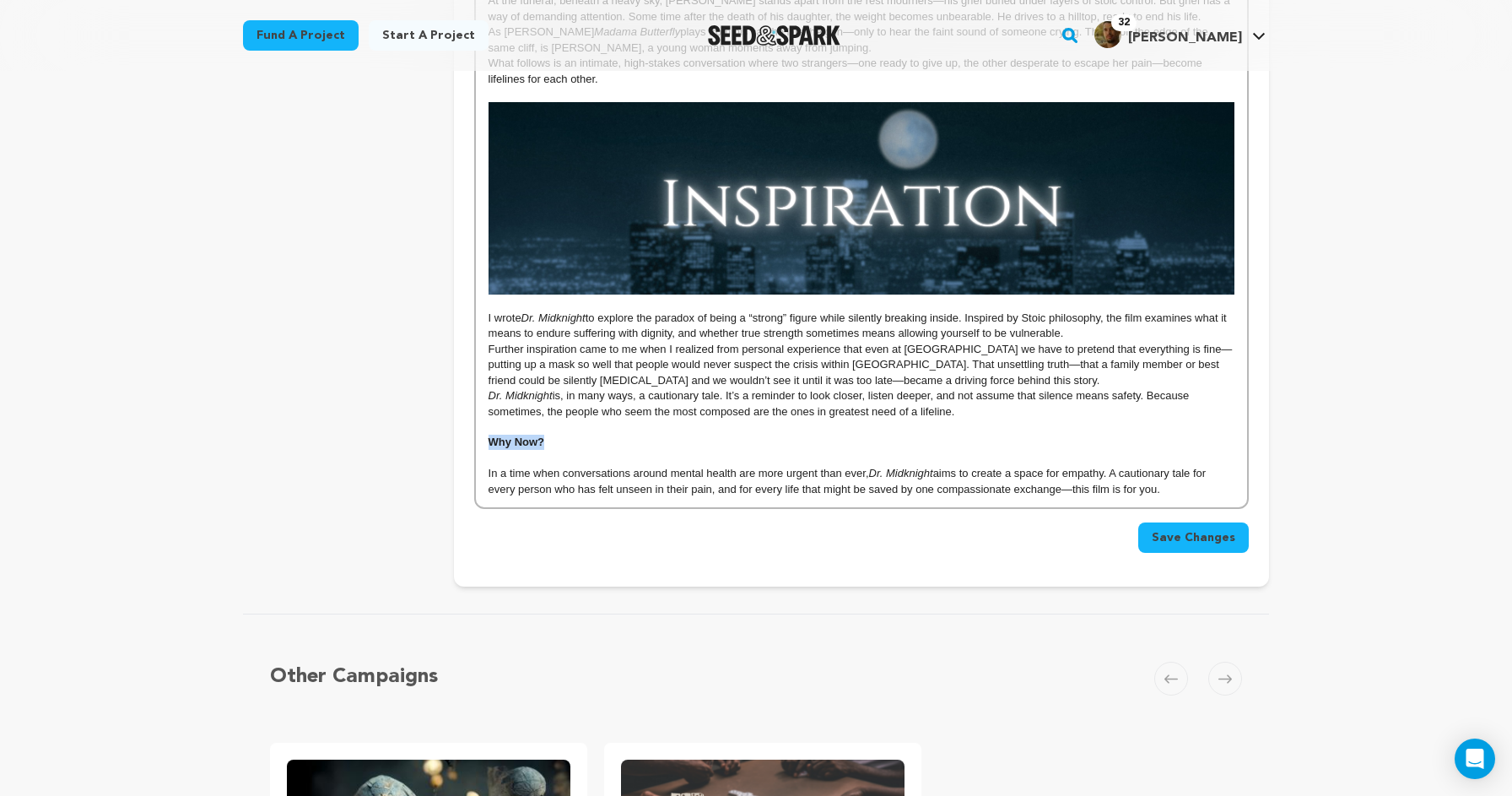
drag, startPoint x: 548, startPoint y: 431, endPoint x: 472, endPoint y: 431, distance: 76.0
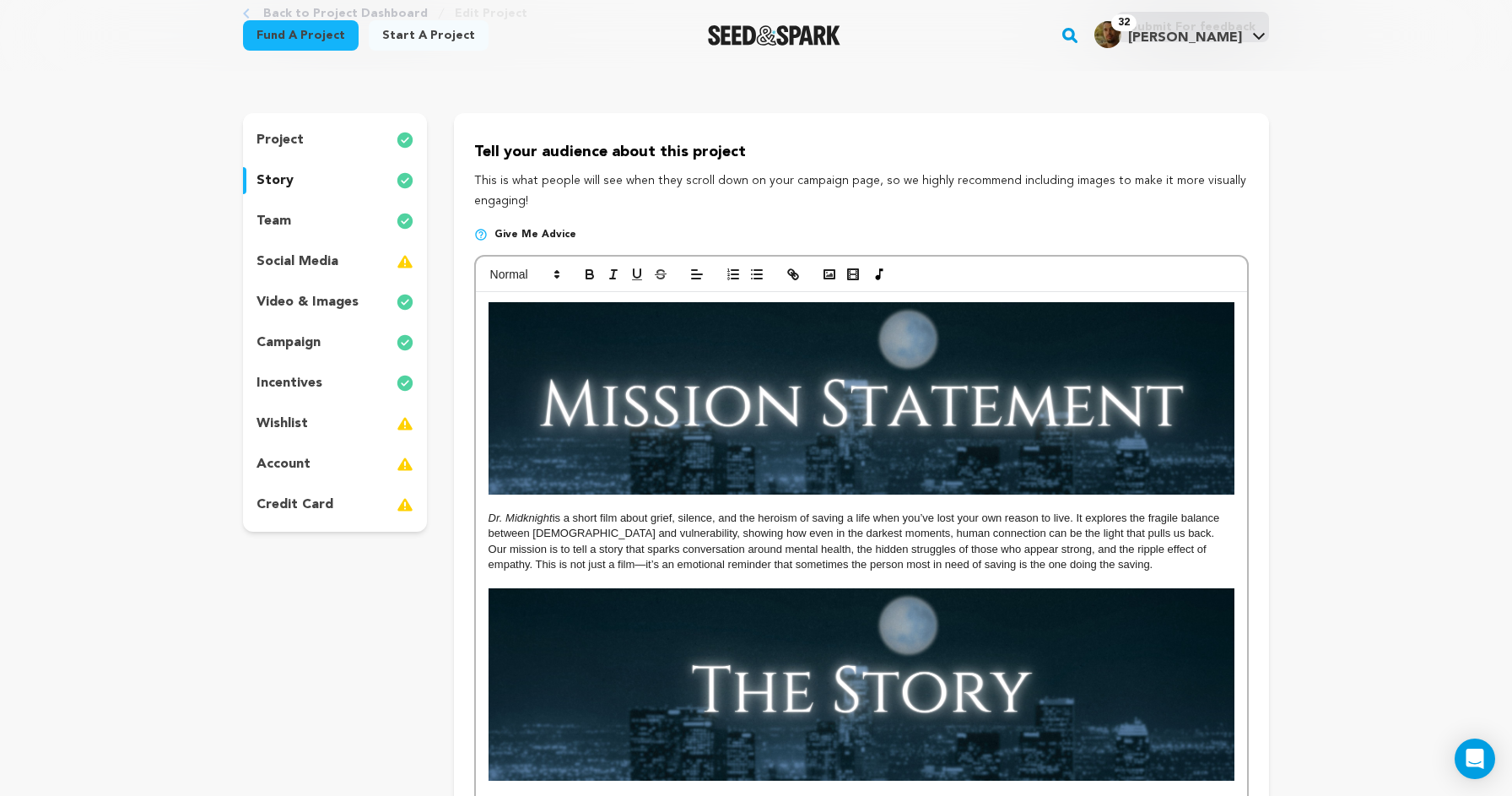
scroll to position [106, 0]
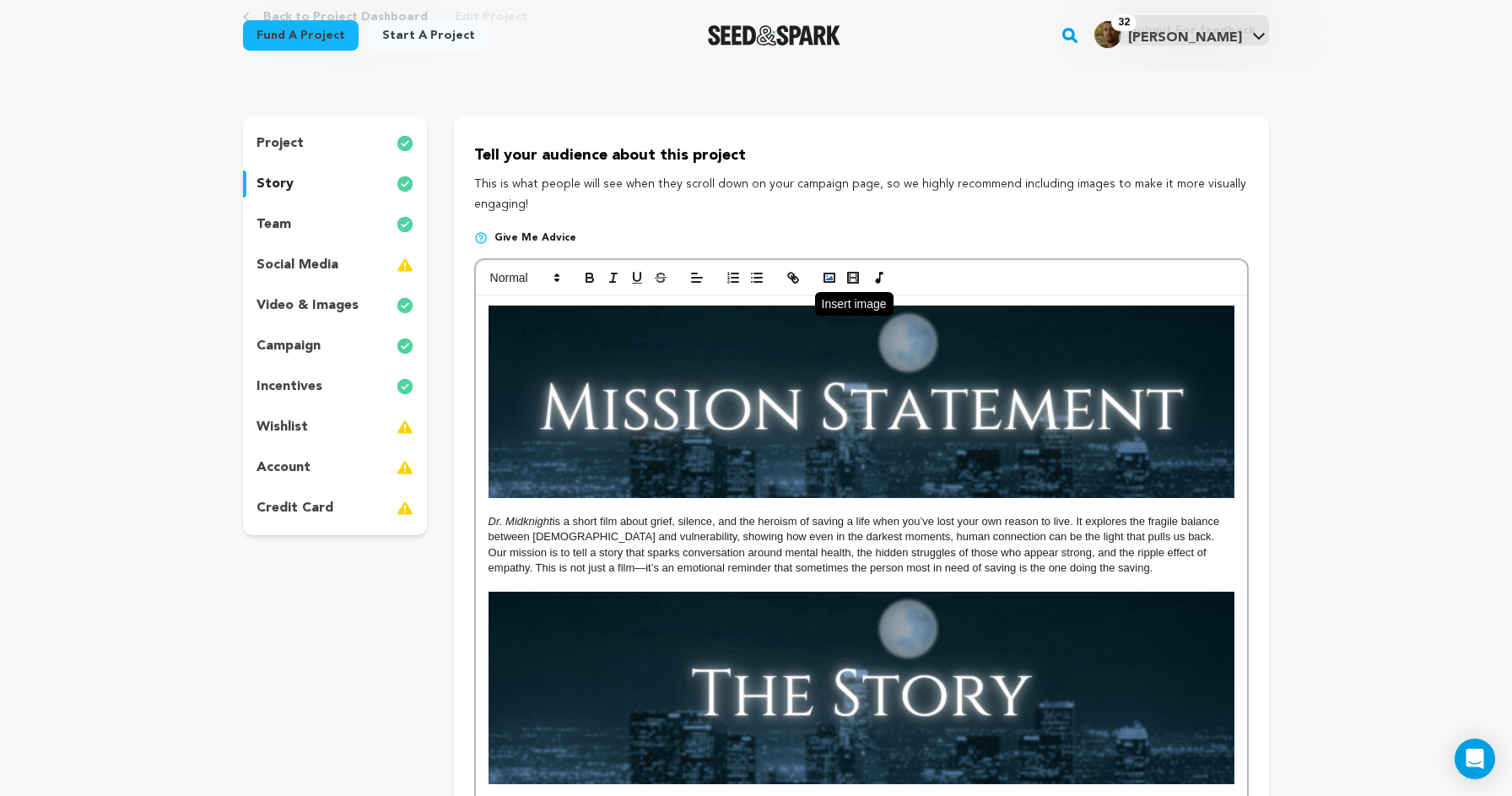
click at [831, 275] on icon "button" at bounding box center [829, 277] width 15 height 15
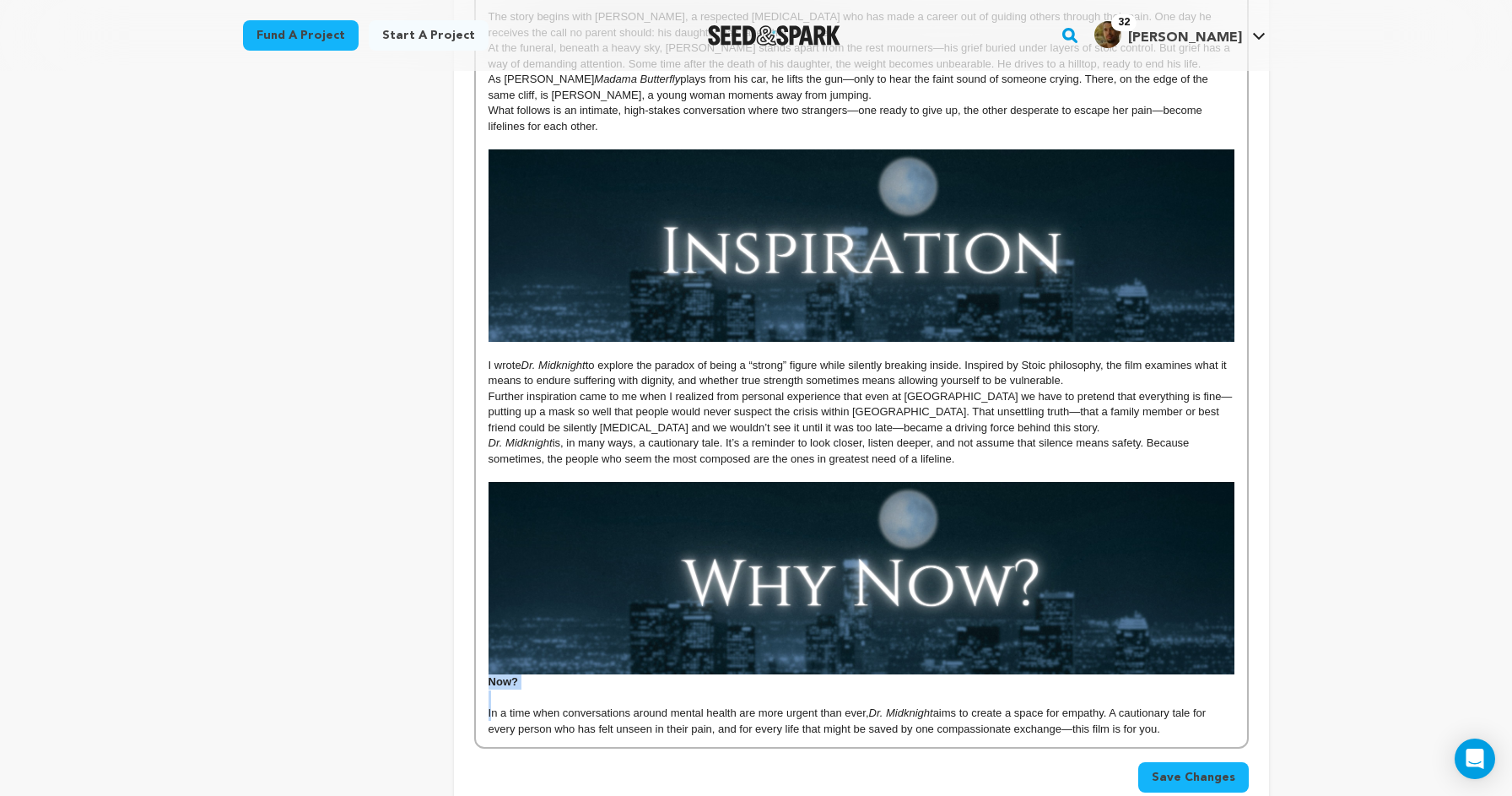
scroll to position [1128, 0]
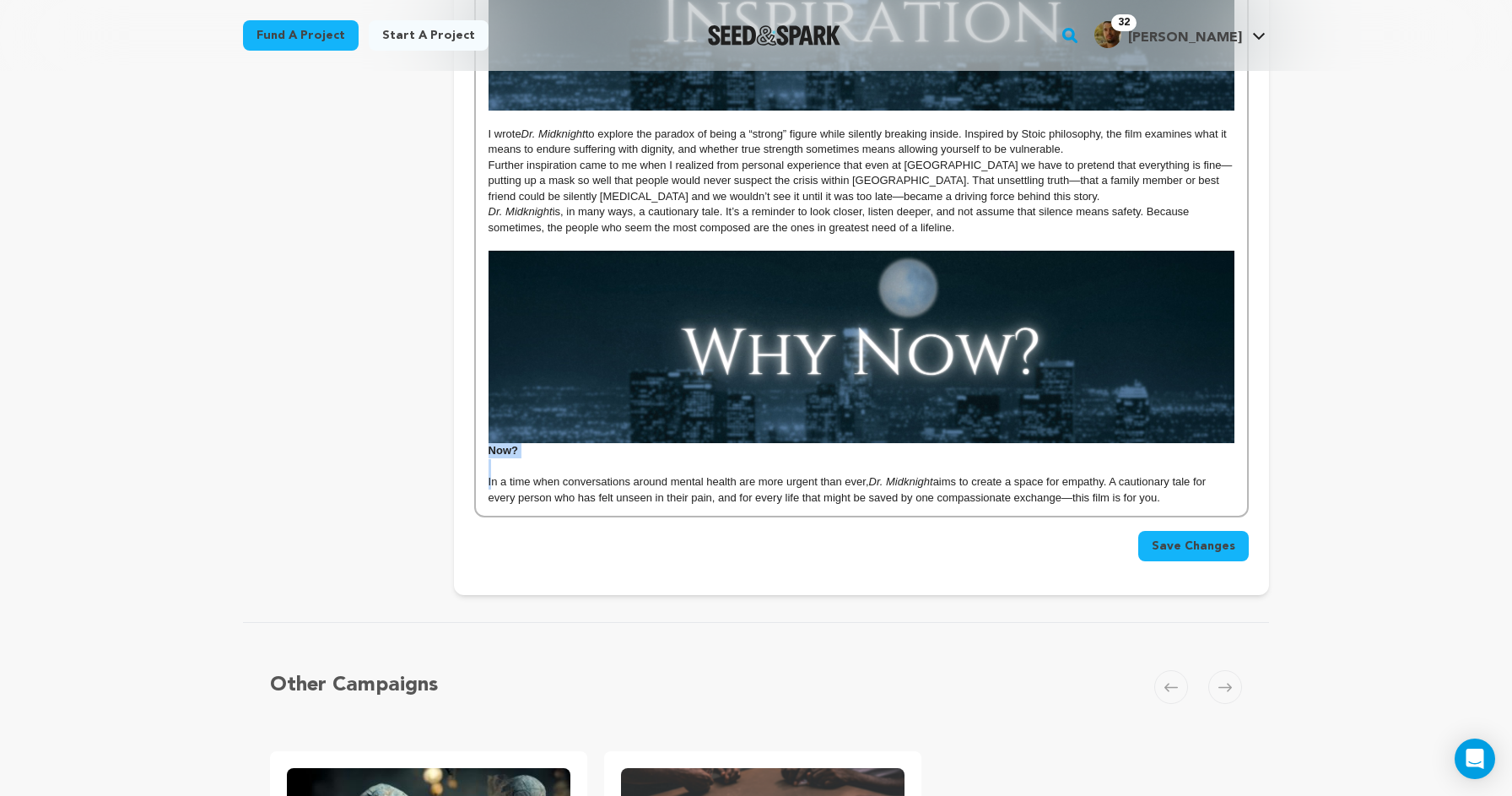
click at [521, 459] on p "﻿" at bounding box center [861, 466] width 746 height 15
click at [509, 459] on p at bounding box center [861, 466] width 746 height 15
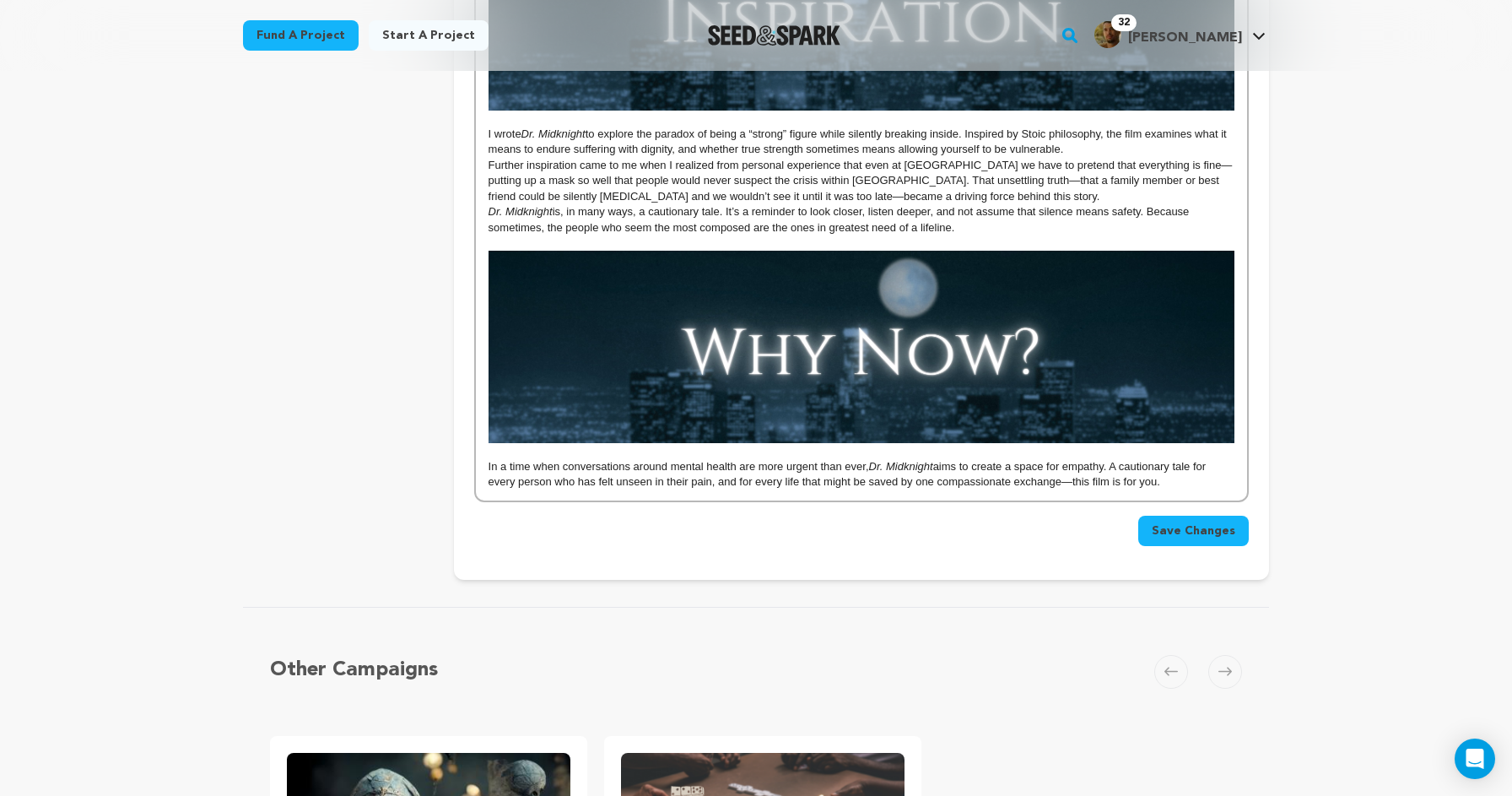
click at [1178, 529] on button "Save Changes" at bounding box center [1194, 531] width 111 height 31
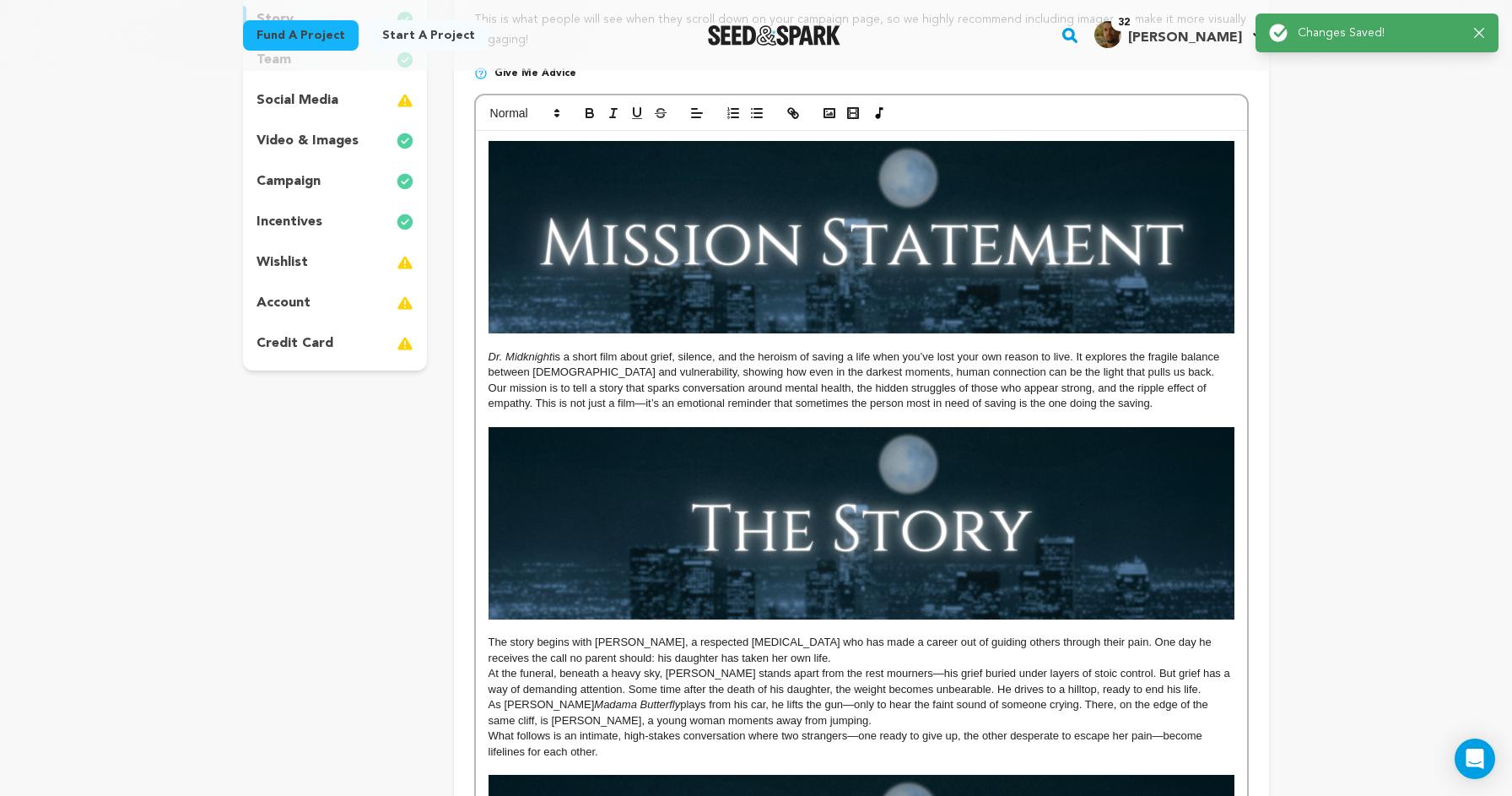
scroll to position [0, 0]
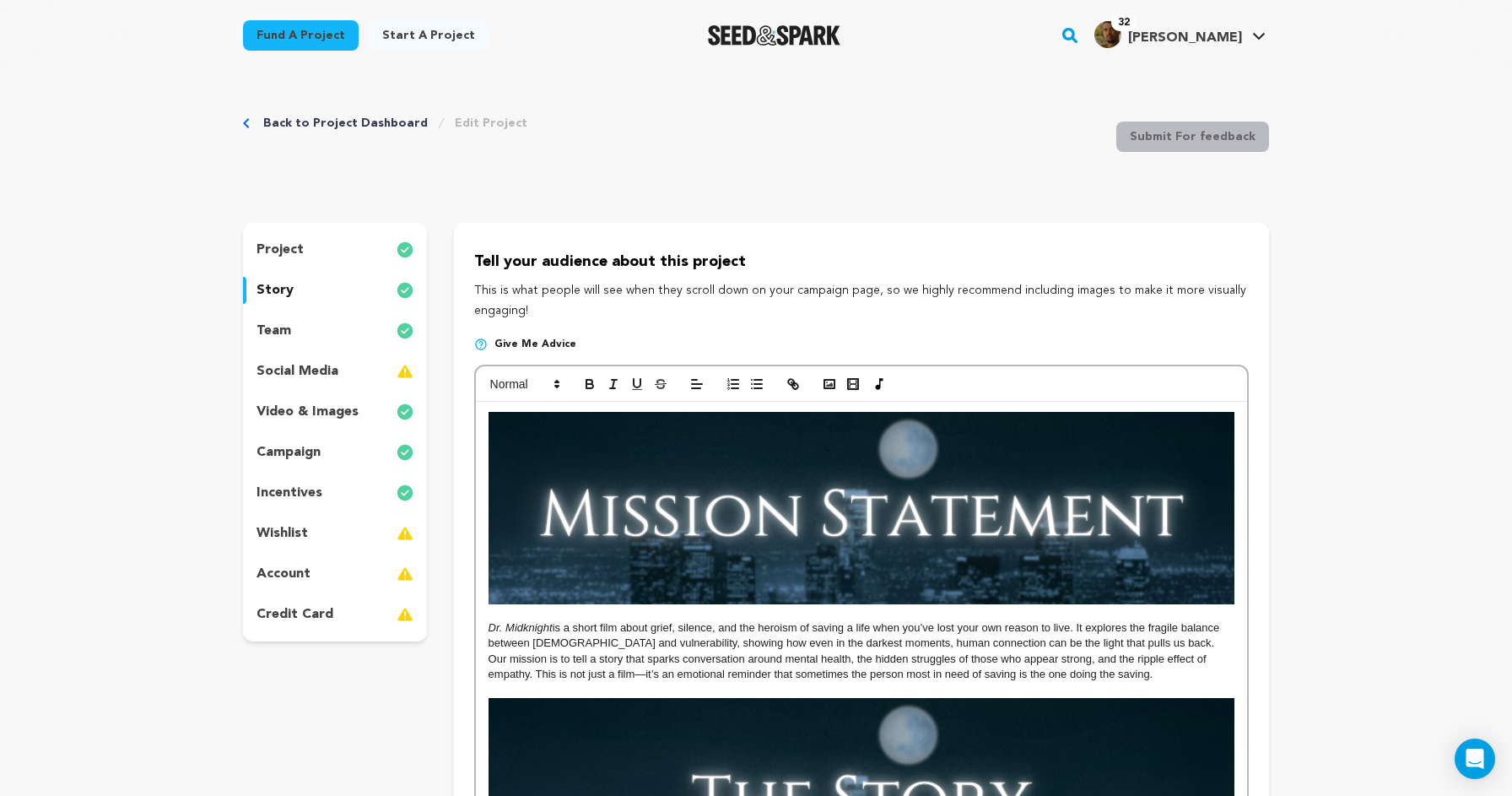
click at [1480, 33] on div "Success: Info: Warning: Error: Changes Saved! Close notification" at bounding box center [1377, 33] width 231 height 37
click at [366, 248] on div "project" at bounding box center [334, 250] width 184 height 27
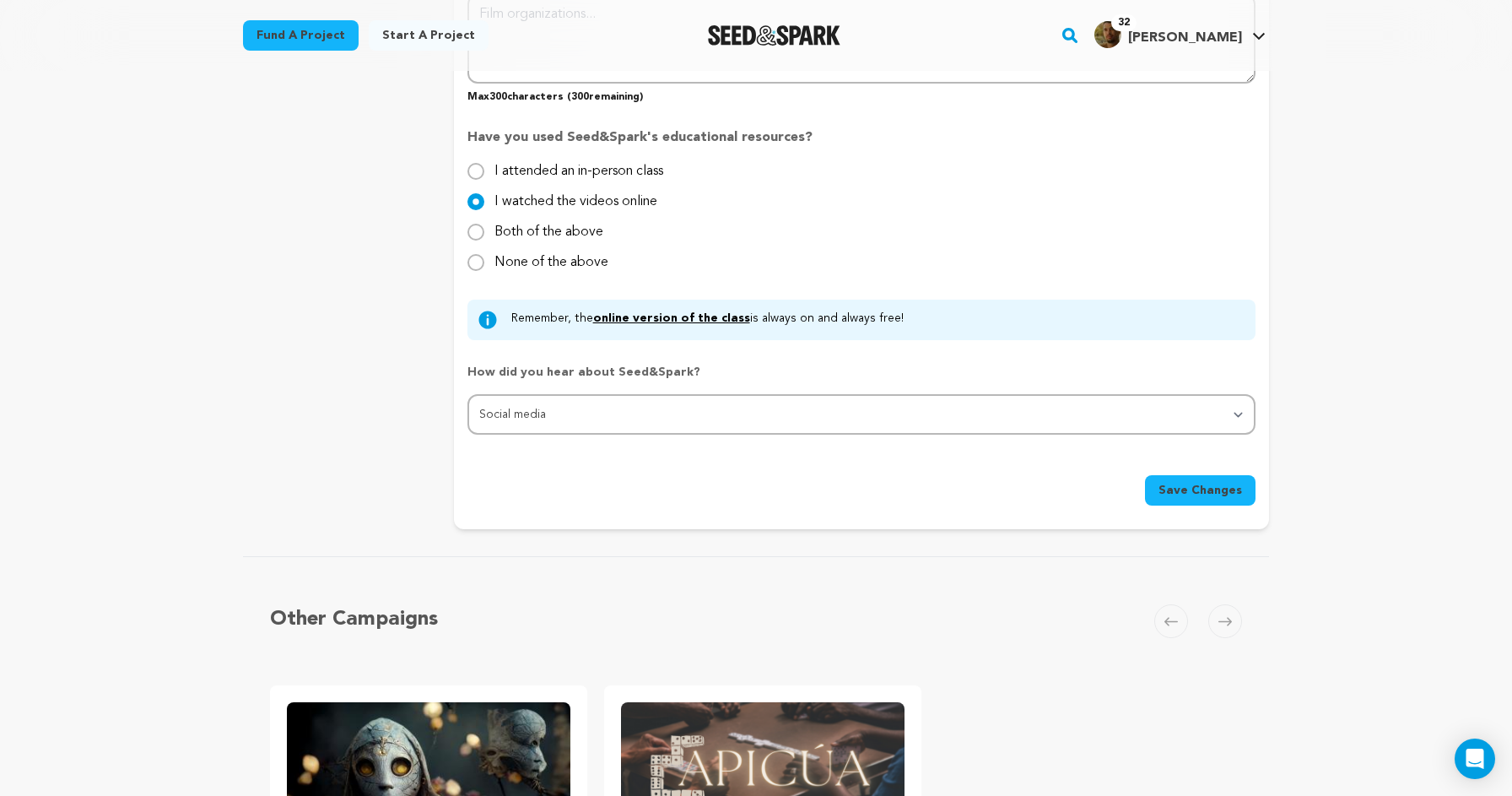
scroll to position [1650, 0]
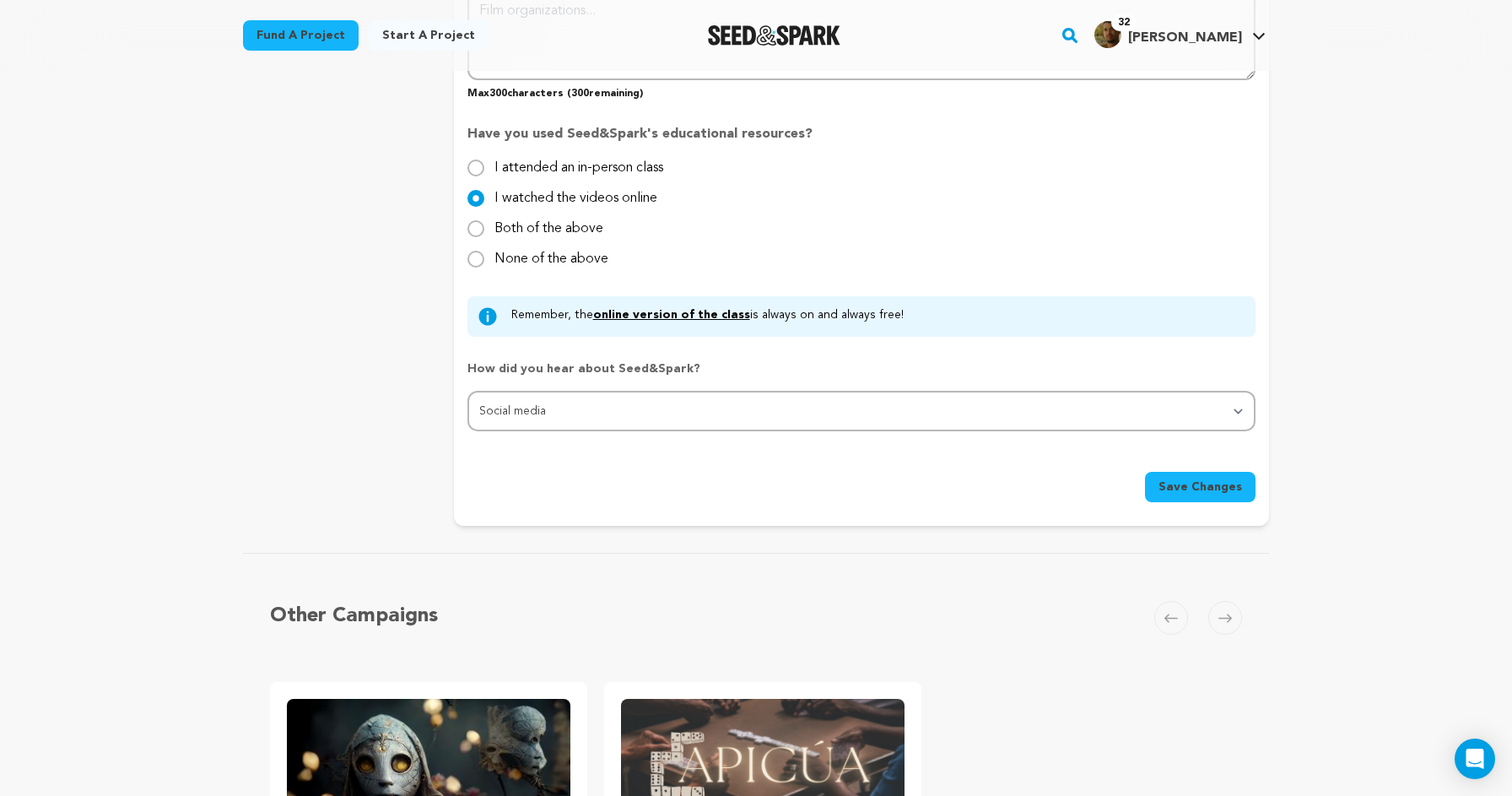
click at [1204, 479] on span "Save Changes" at bounding box center [1200, 487] width 83 height 17
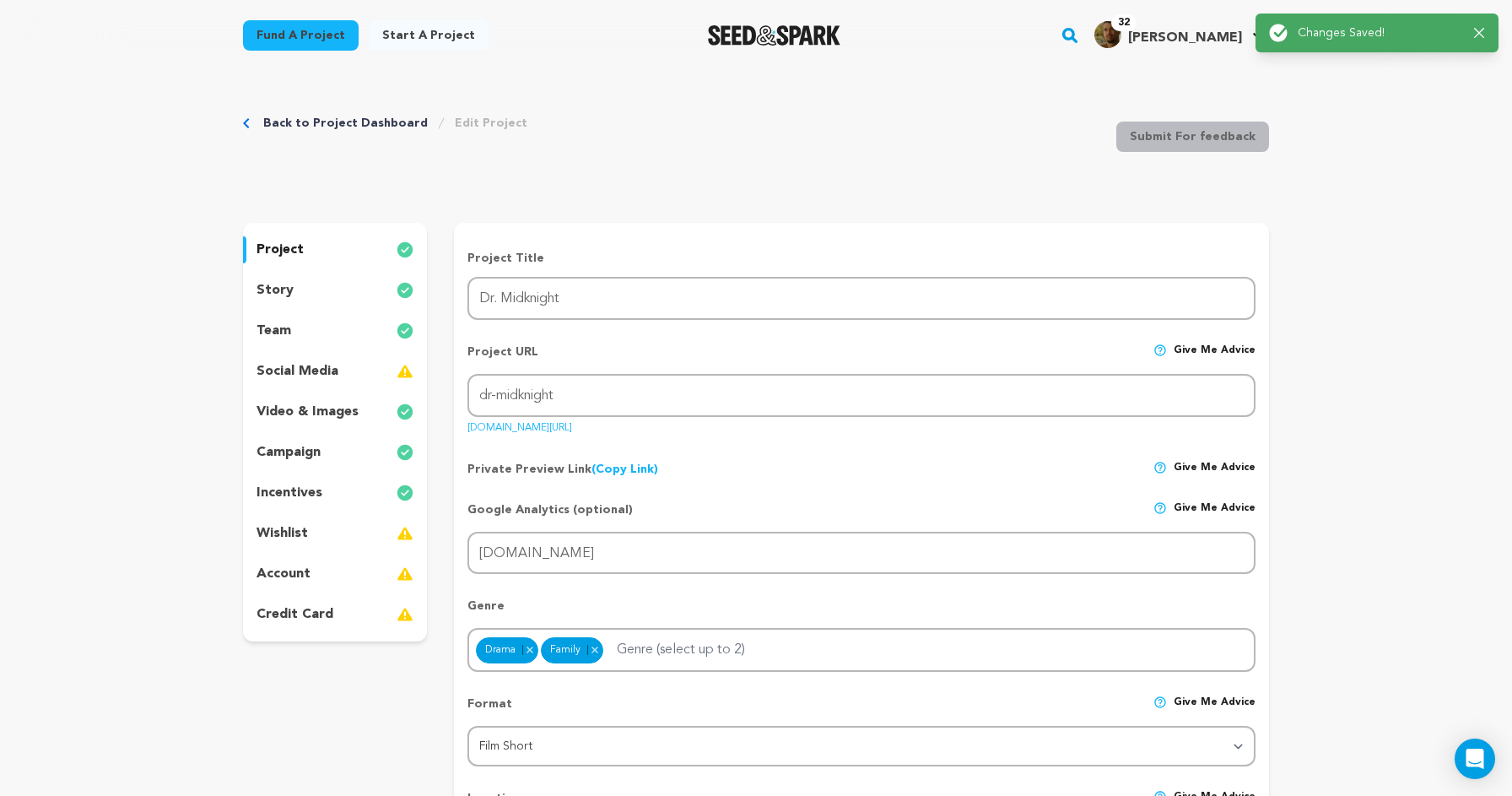
scroll to position [0, 0]
click at [1202, 43] on span "[PERSON_NAME]" at bounding box center [1186, 37] width 114 height 14
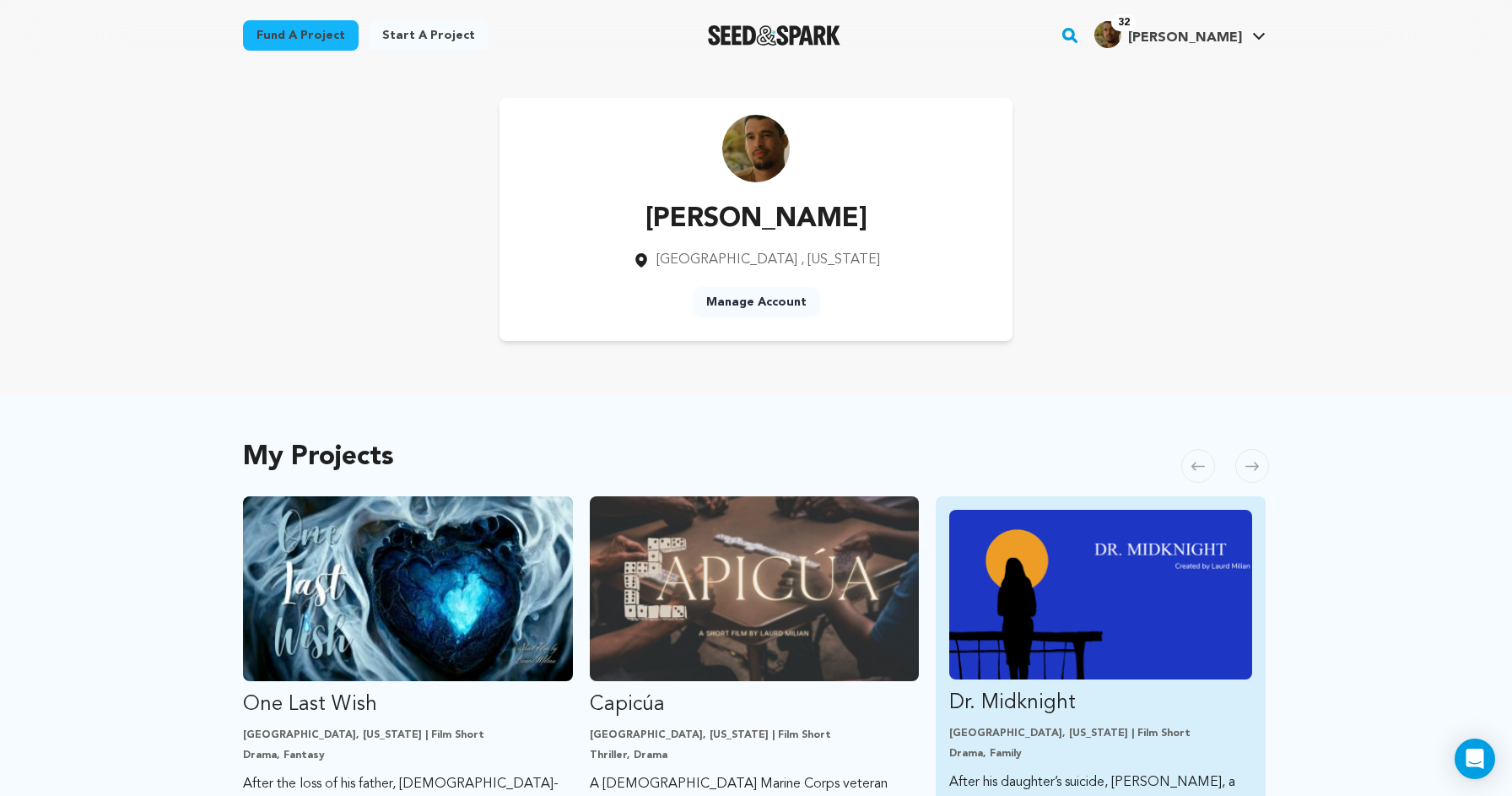
click at [1021, 607] on img "Fund Dr. Midknight" at bounding box center [1100, 594] width 303 height 170
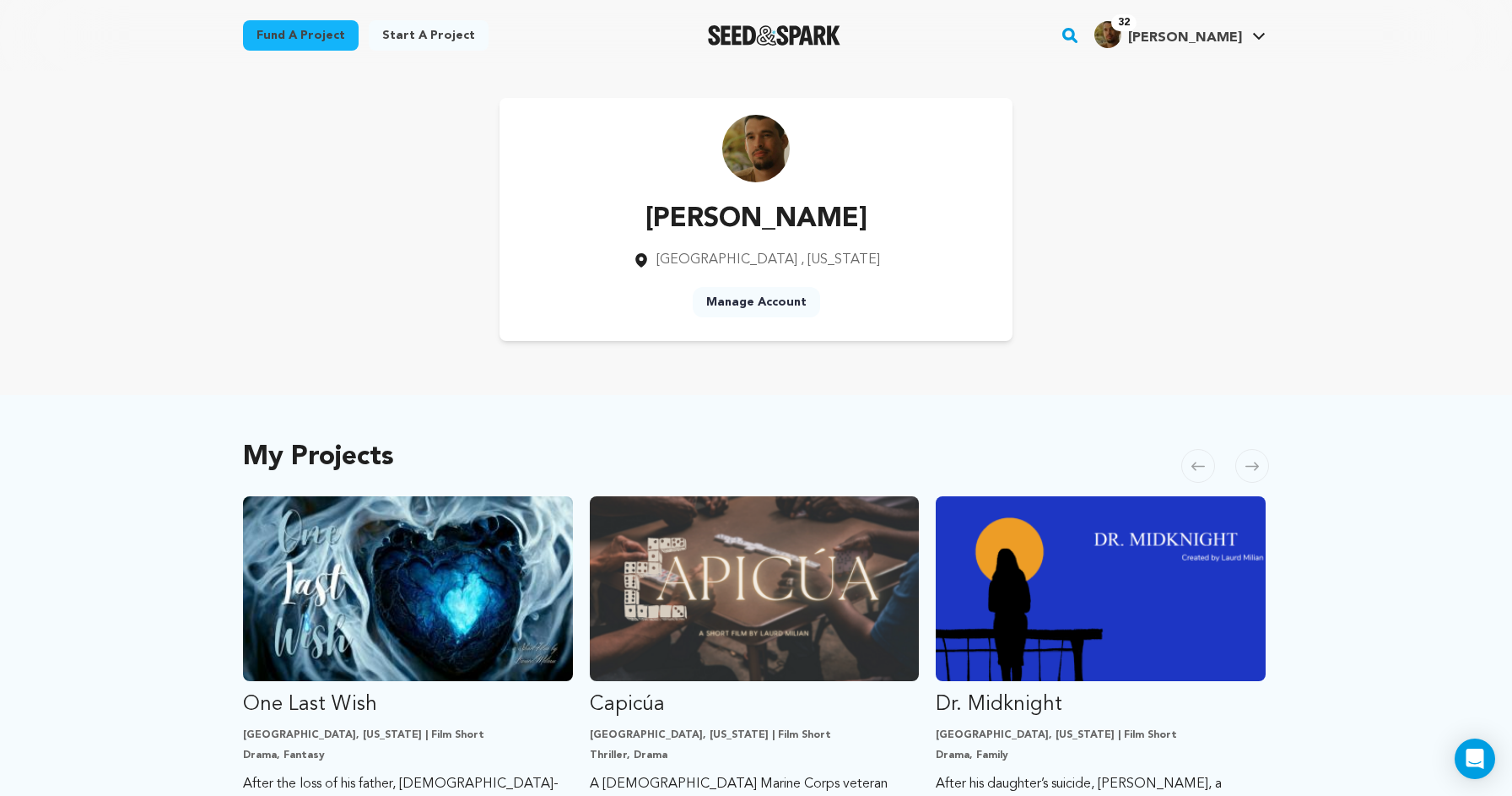
click at [1100, 495] on div "My Projects Carousel Skip to previous slide page Carousel One Last Wish Los Ang…" at bounding box center [756, 717] width 1026 height 578
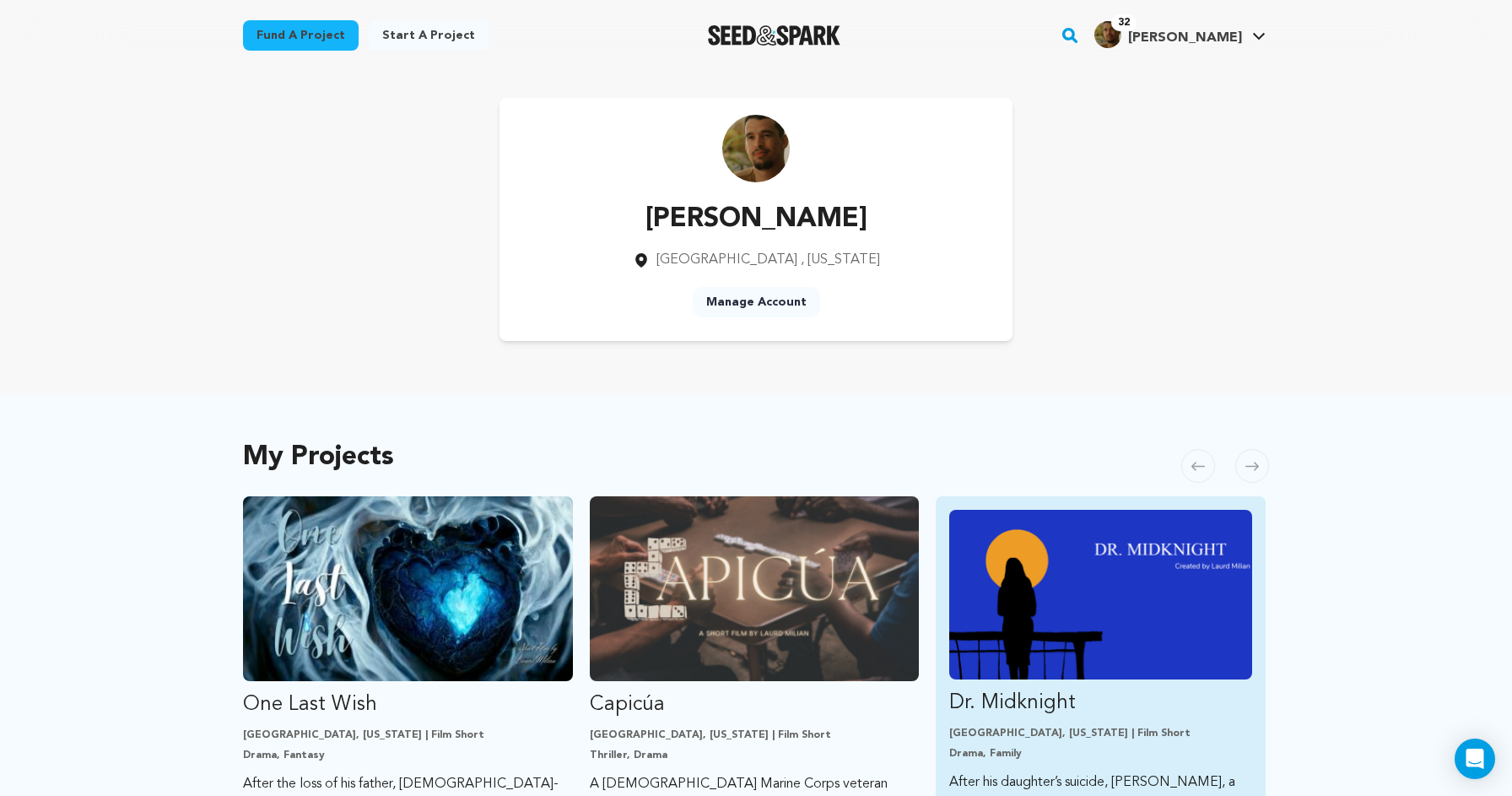
click at [1089, 515] on img "Fund Dr. Midknight" at bounding box center [1100, 594] width 303 height 170
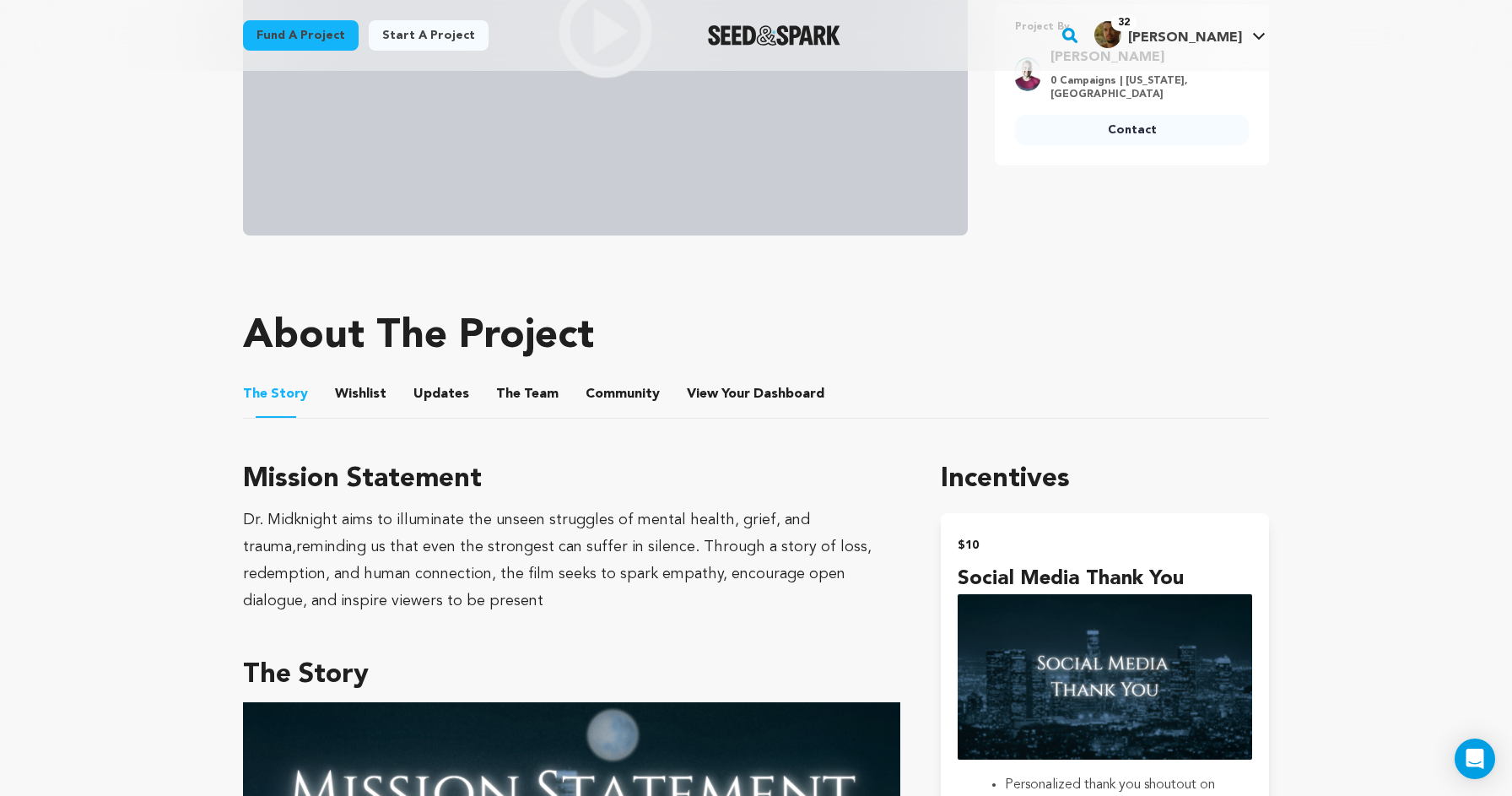
scroll to position [462, 0]
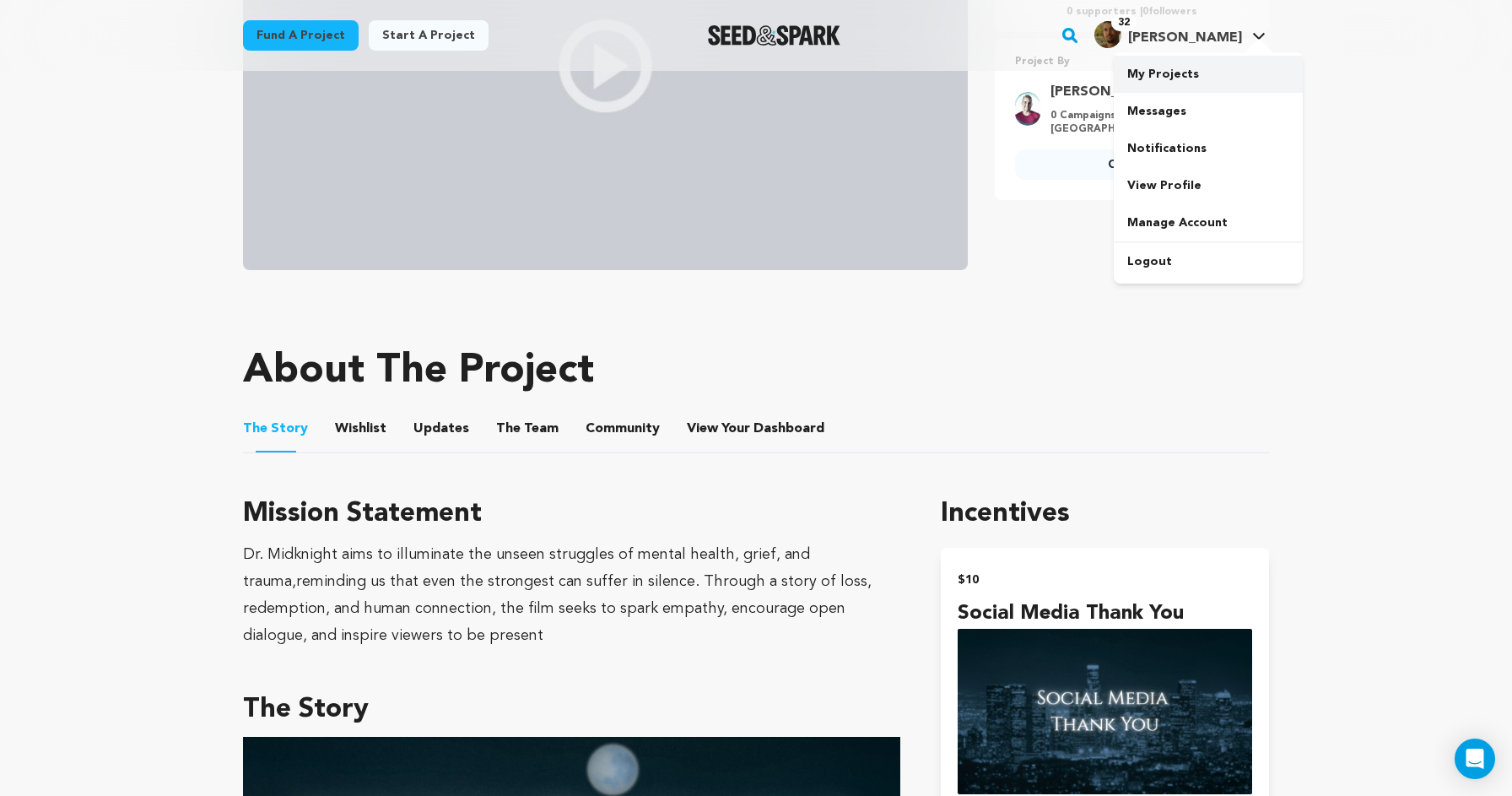
click at [1208, 69] on link "My Projects" at bounding box center [1208, 73] width 189 height 37
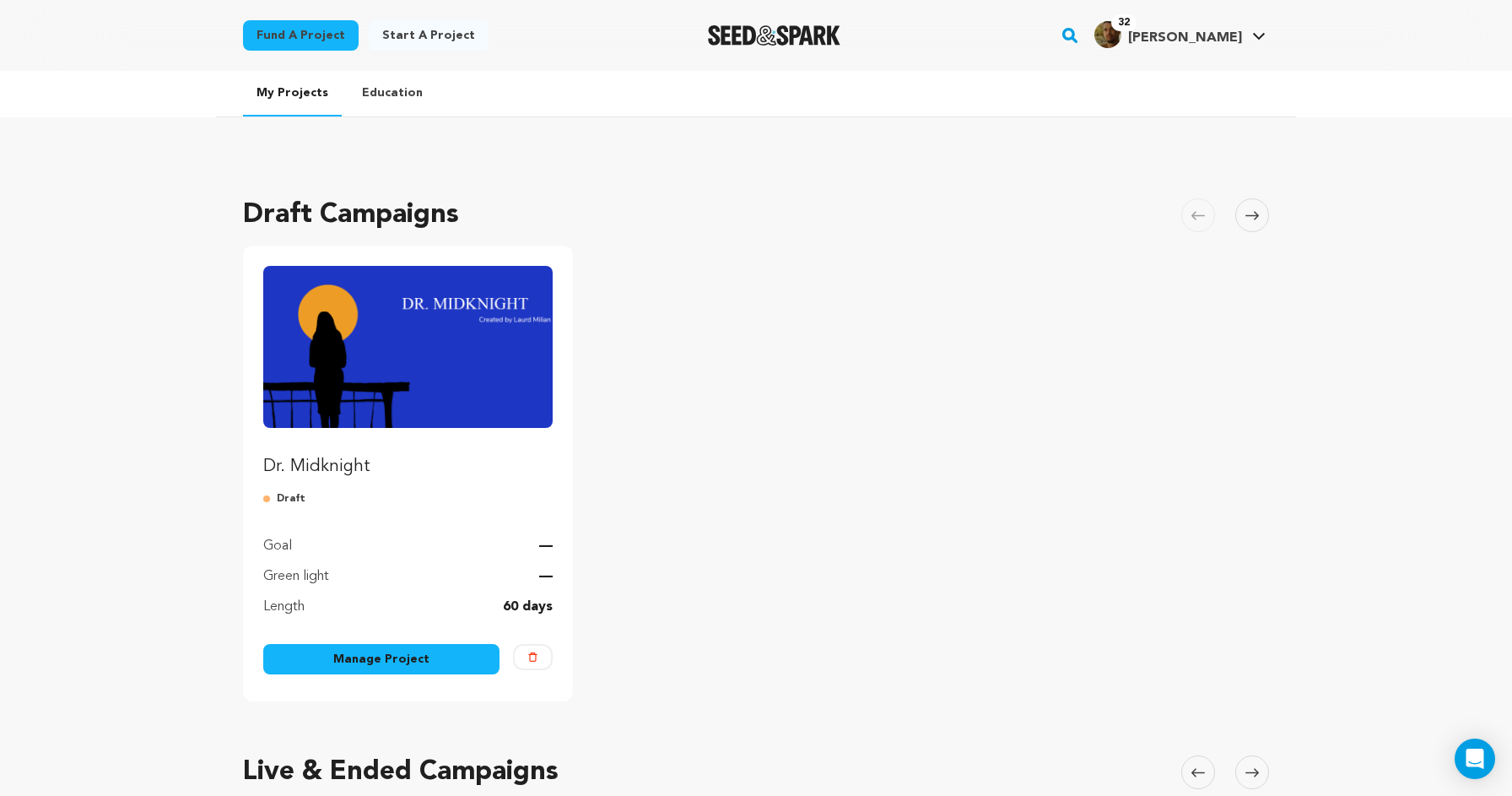
click at [707, 498] on ul "Dr. Midknight Draft Goal — Green light — Length 60 days Manage Project [GEOGRAP…" at bounding box center [756, 473] width 1026 height 456
click at [418, 665] on link "Manage Project" at bounding box center [381, 659] width 237 height 31
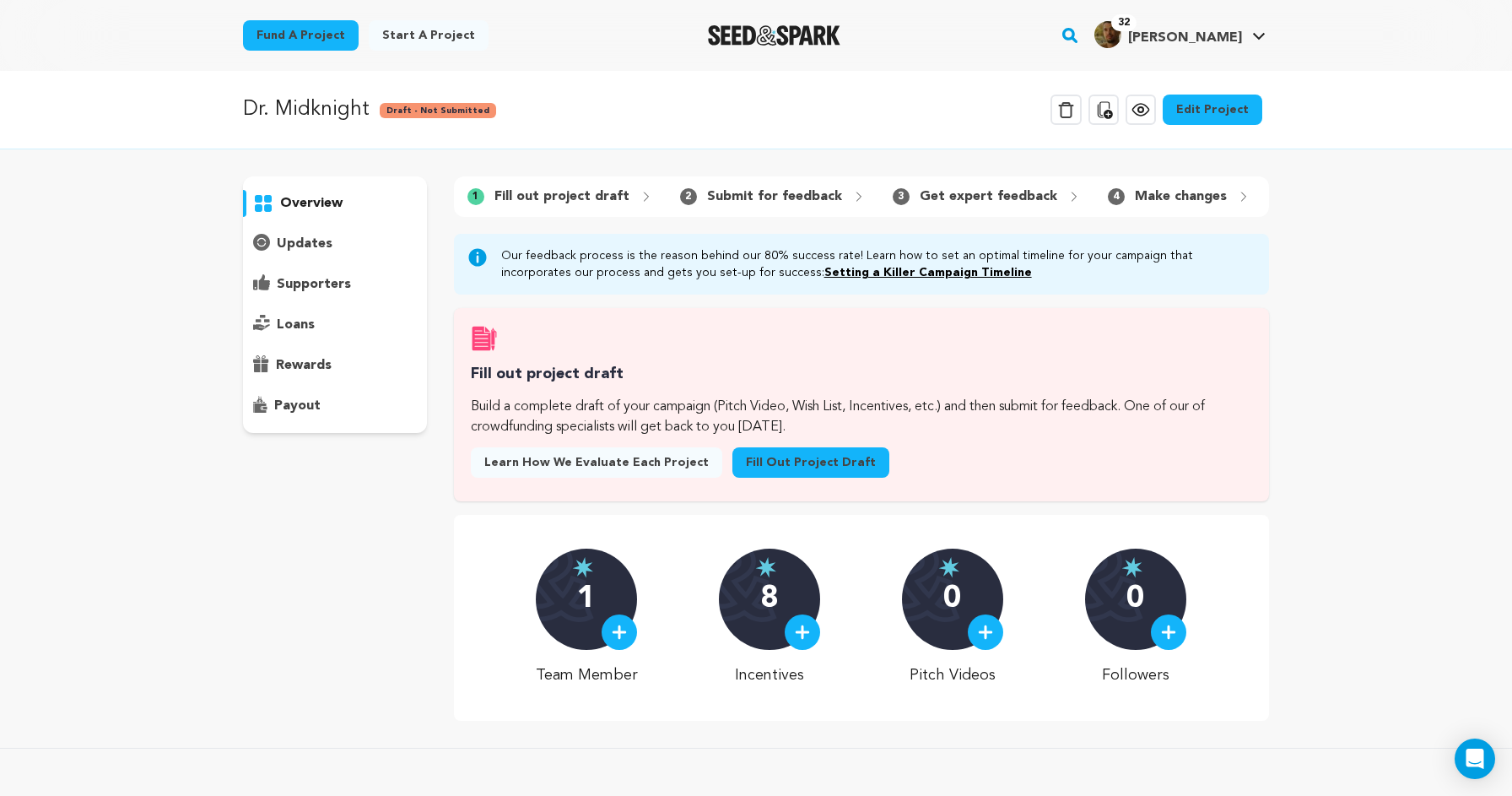
click at [1227, 103] on link "Edit Project" at bounding box center [1213, 110] width 100 height 31
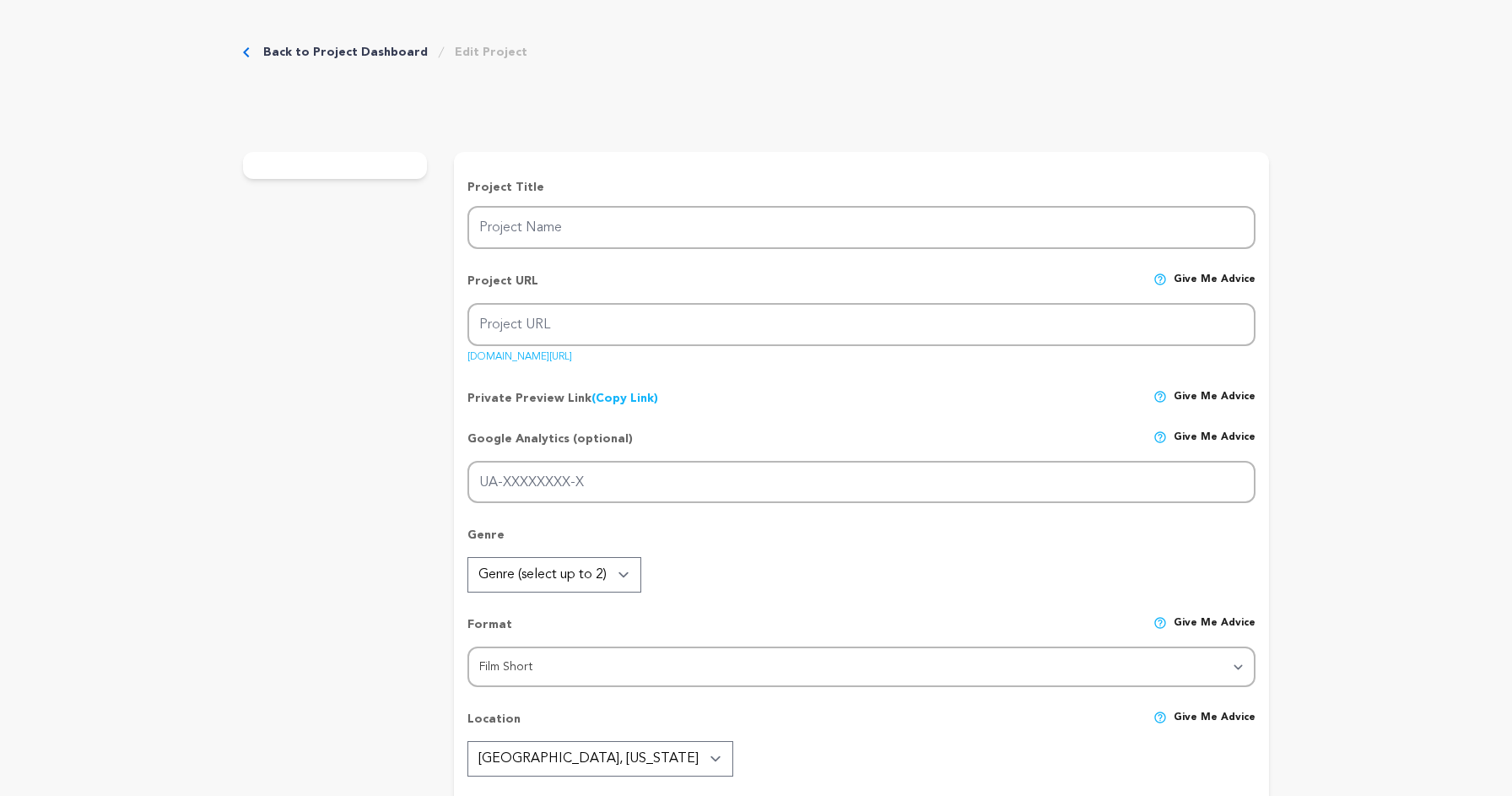
type input "Dr. Midknight"
type input "dr-midknight"
type input "www.drmidknight.com"
type input "After his daughter’s suicide, Dr. Knight, a renowned psychologist, struggles wi…"
type textarea "Audience should support this film because it reveals how mental health struggle…"
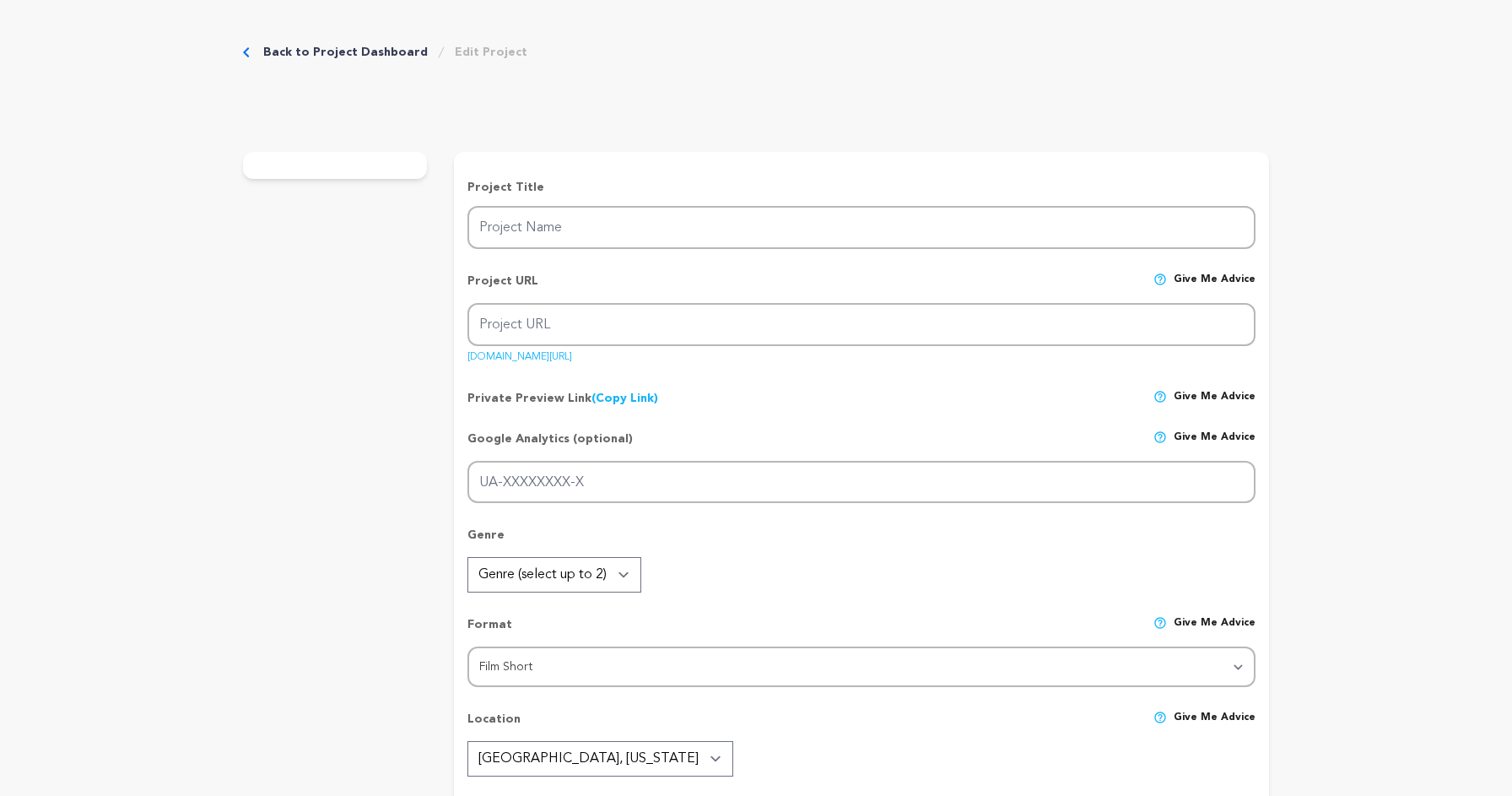
type textarea "Dr. Midknight aims to illuminate the unseen struggles of mental health, grief, …"
radio input "true"
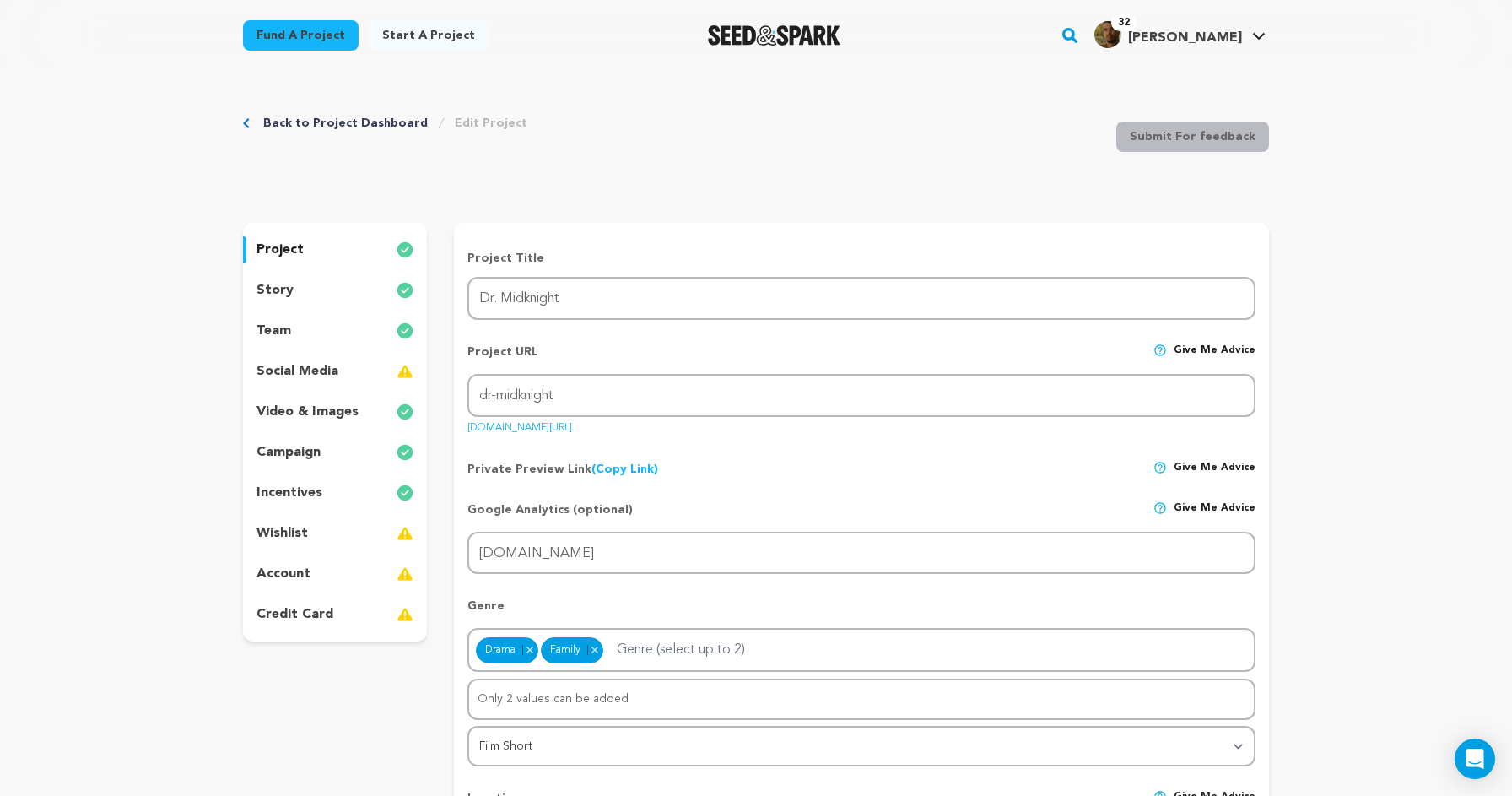
click at [323, 287] on div "story" at bounding box center [334, 290] width 184 height 27
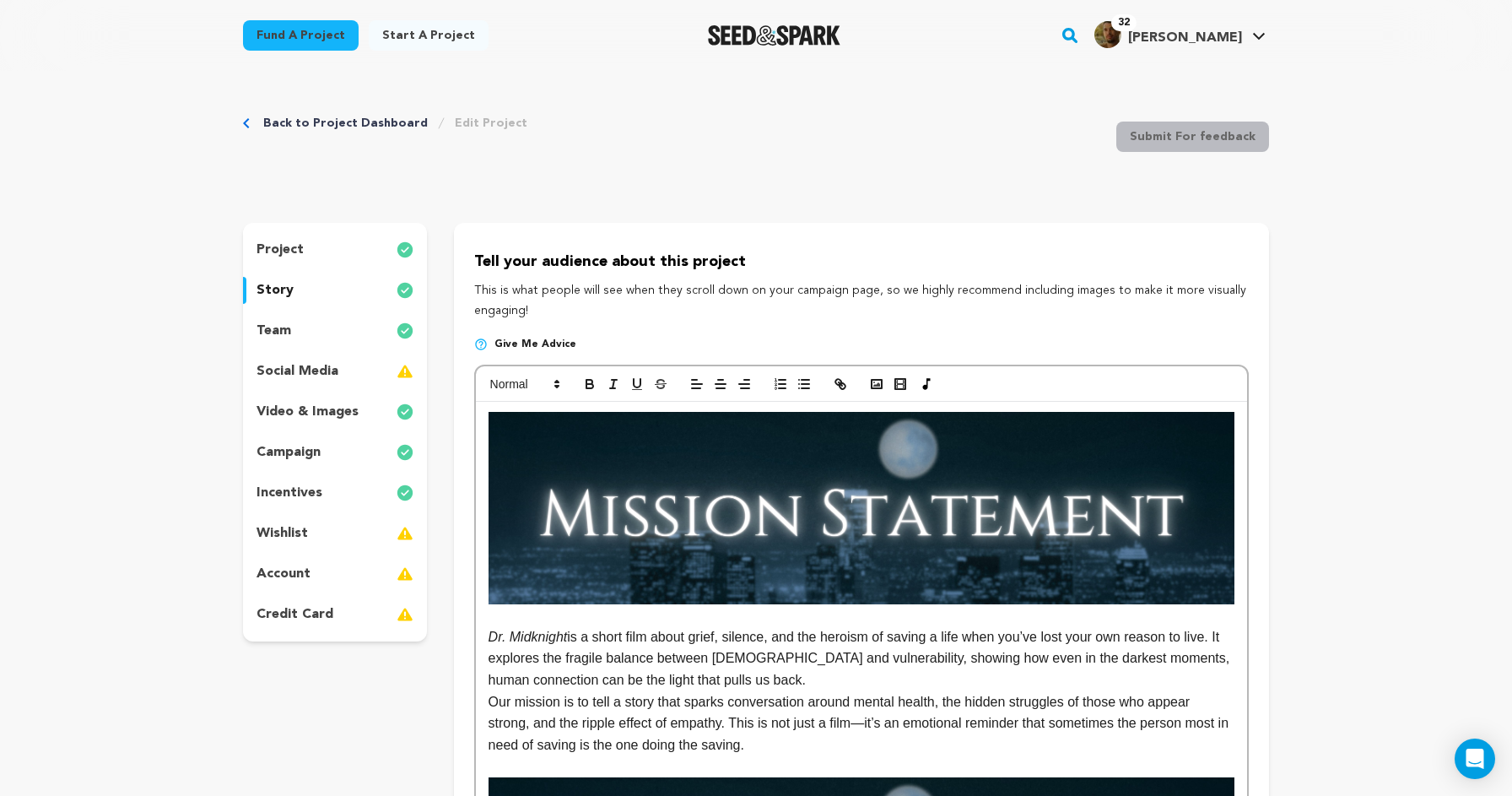
click at [548, 616] on p at bounding box center [861, 616] width 746 height 22
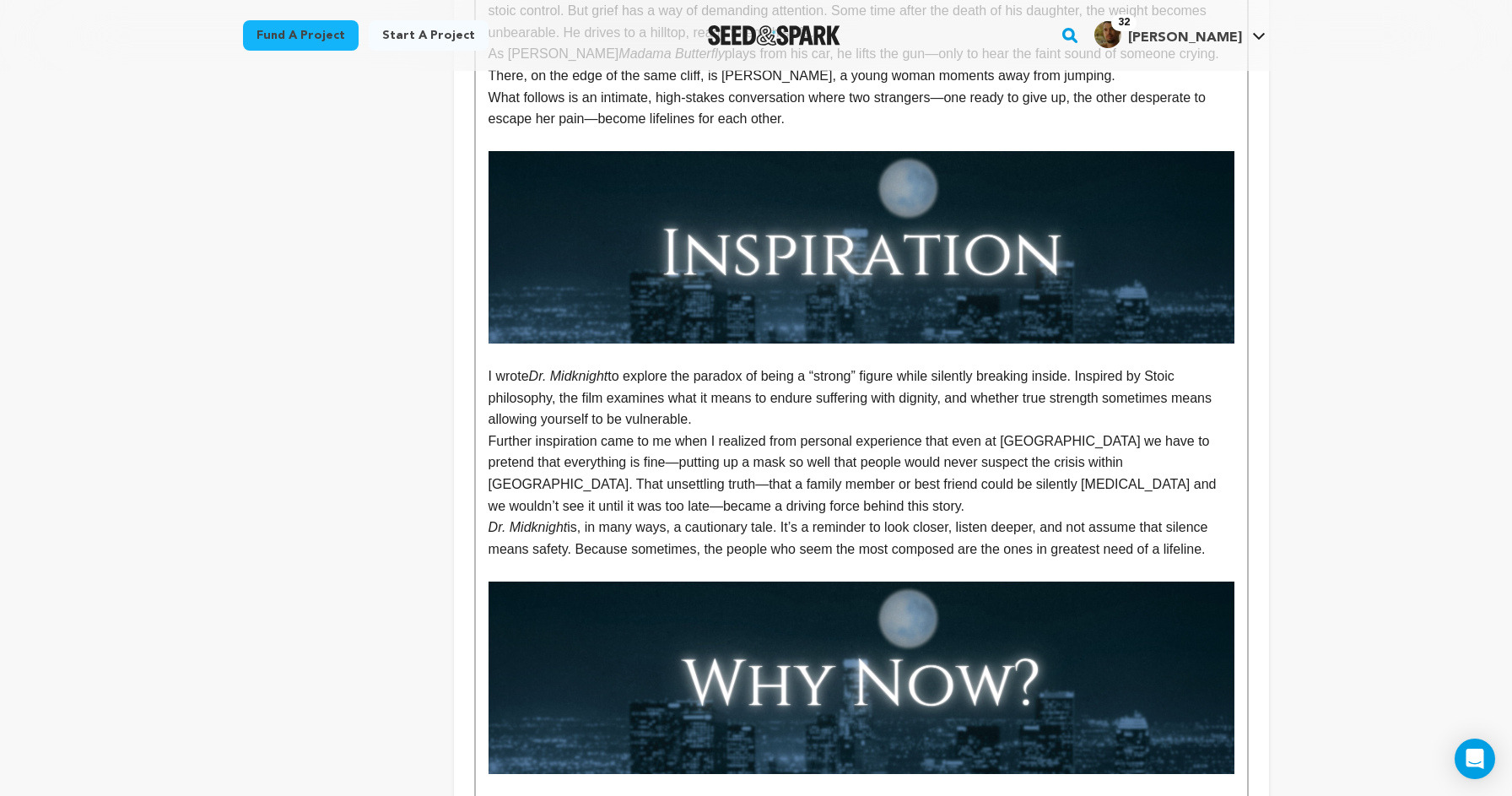
scroll to position [1214, 0]
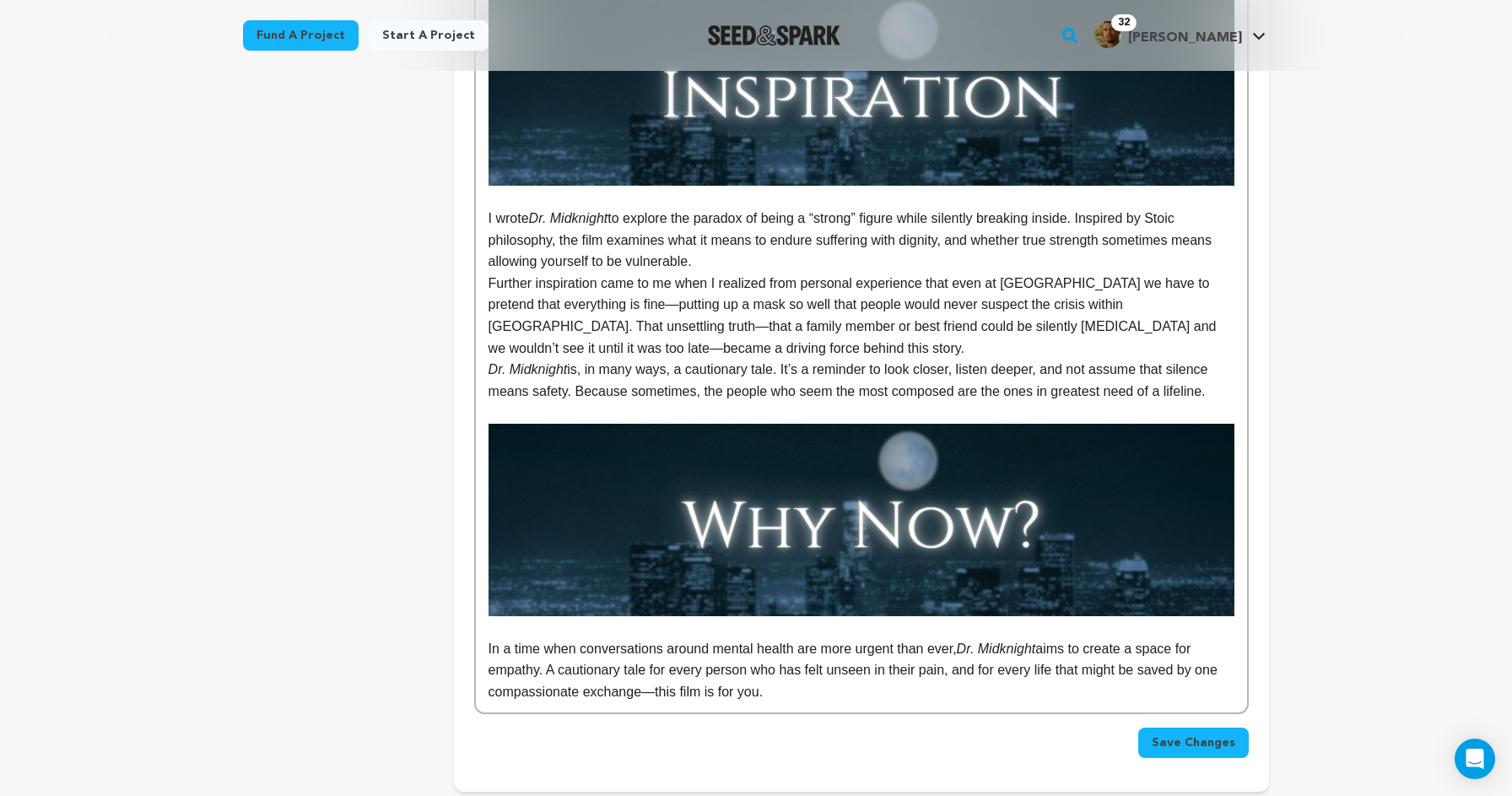
click at [1217, 734] on span "Save Changes" at bounding box center [1194, 743] width 83 height 17
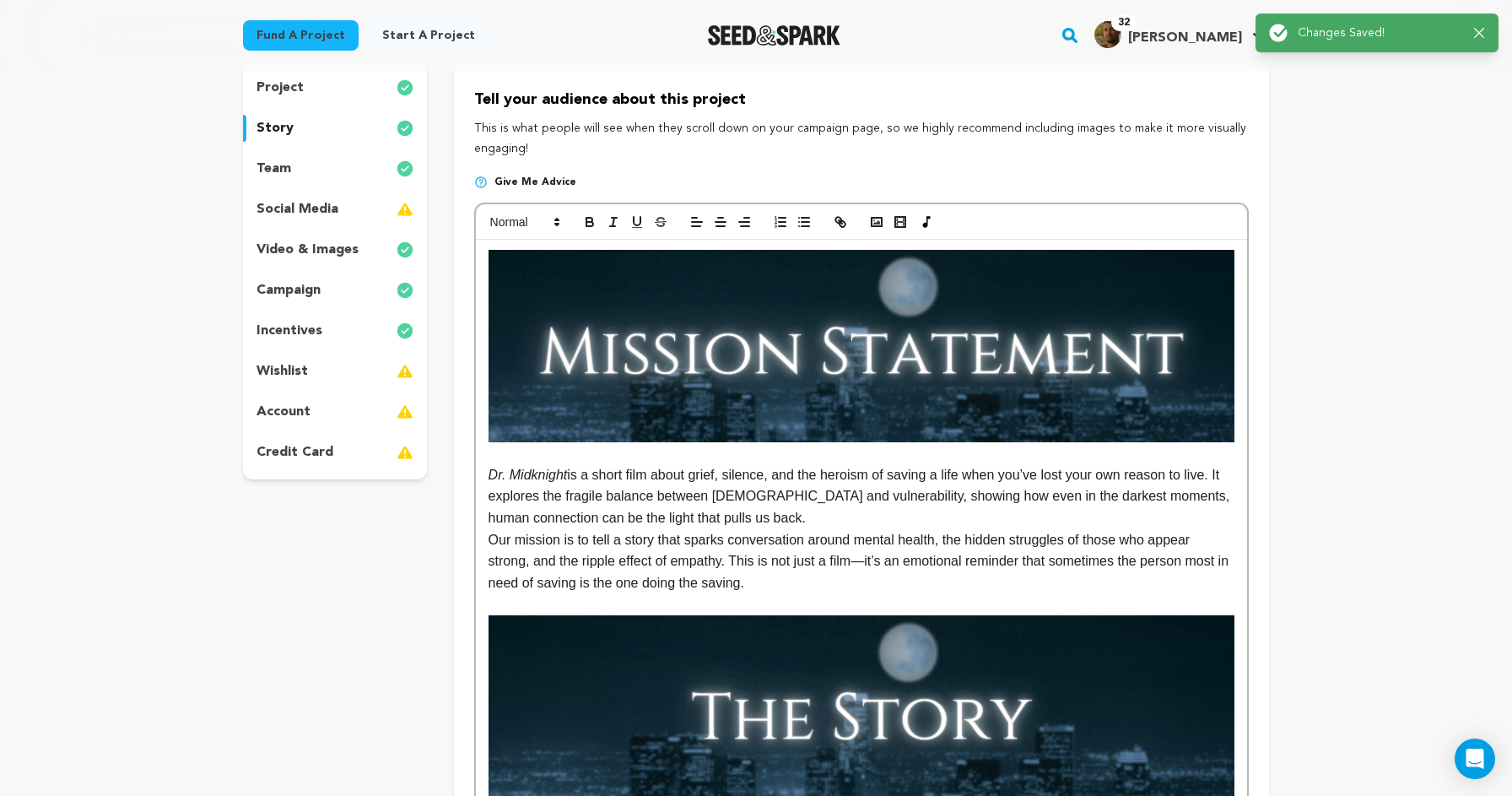
scroll to position [0, 0]
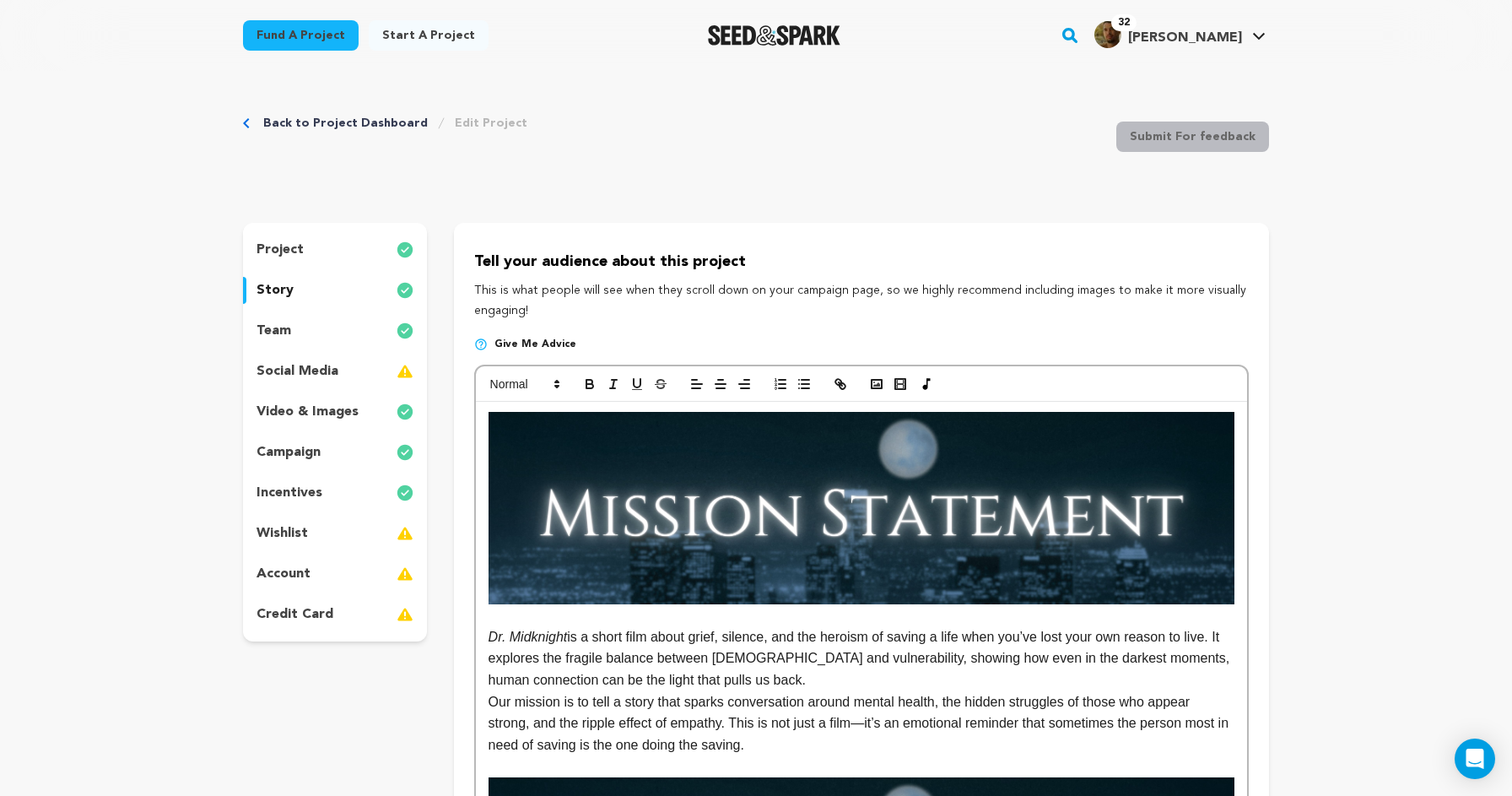
click at [998, 515] on img at bounding box center [861, 508] width 746 height 192
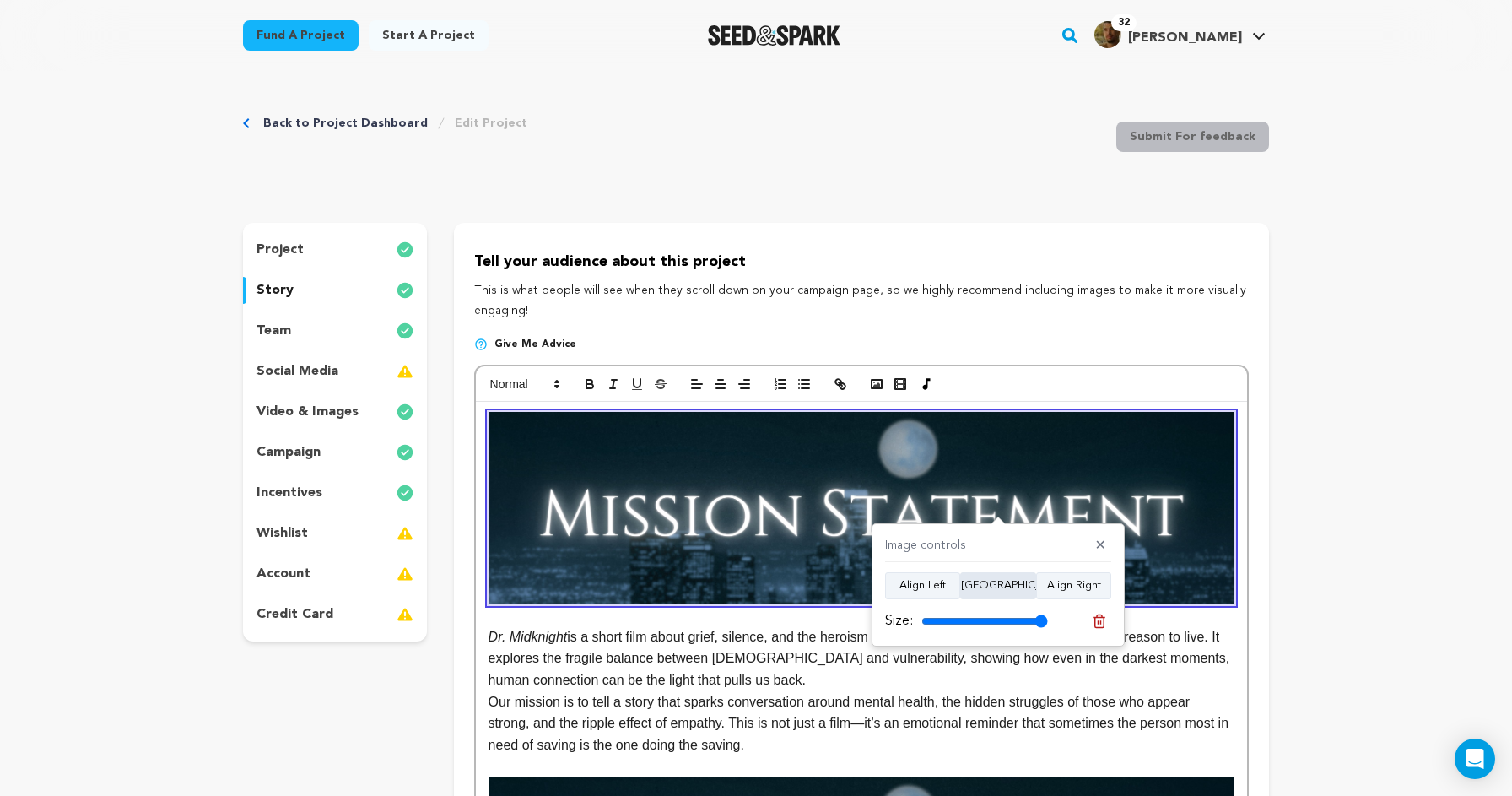
click at [1014, 595] on button "Align Center" at bounding box center [998, 586] width 76 height 27
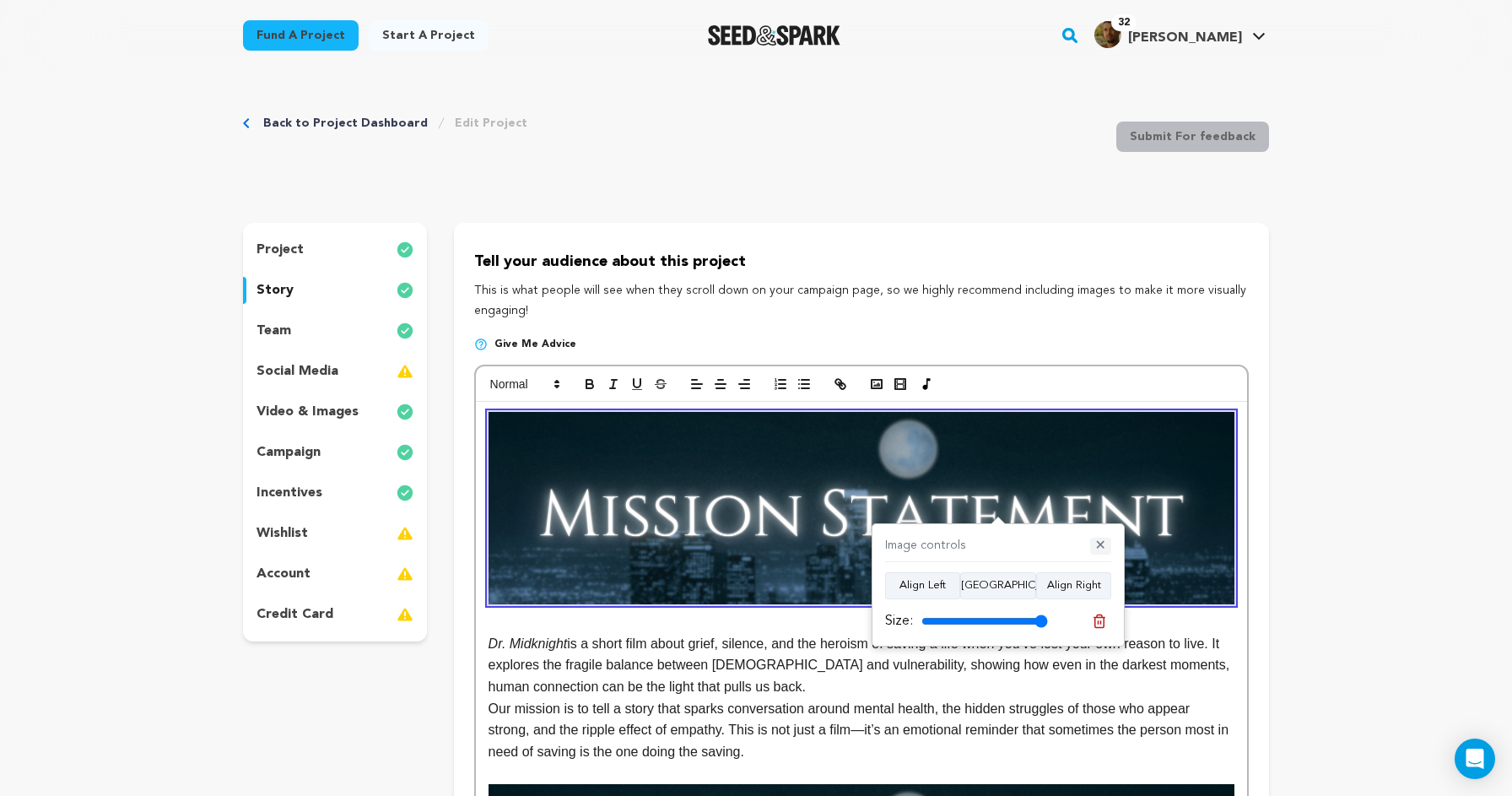
click at [1103, 544] on button "✕" at bounding box center [1100, 546] width 21 height 17
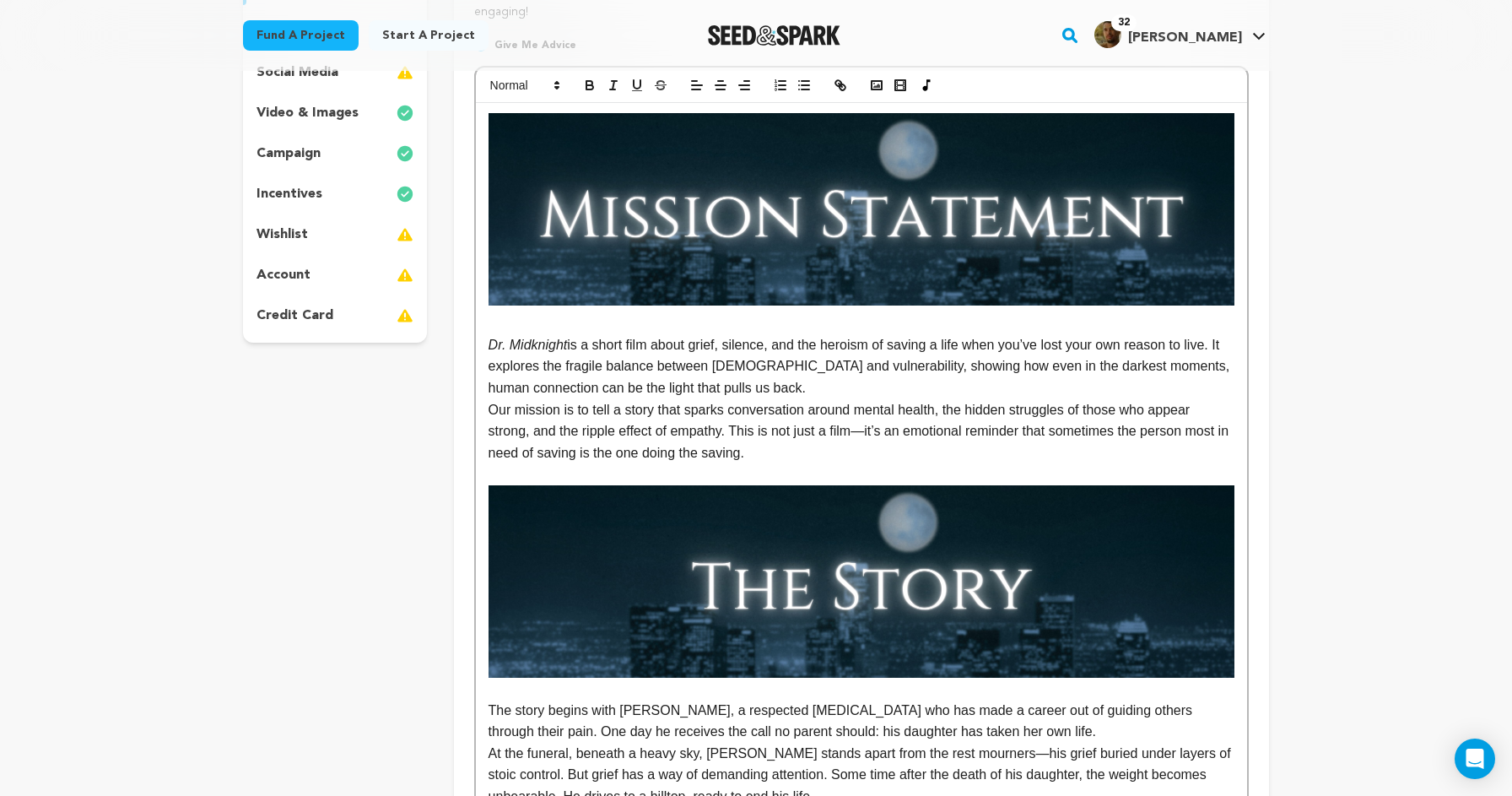
scroll to position [300, 0]
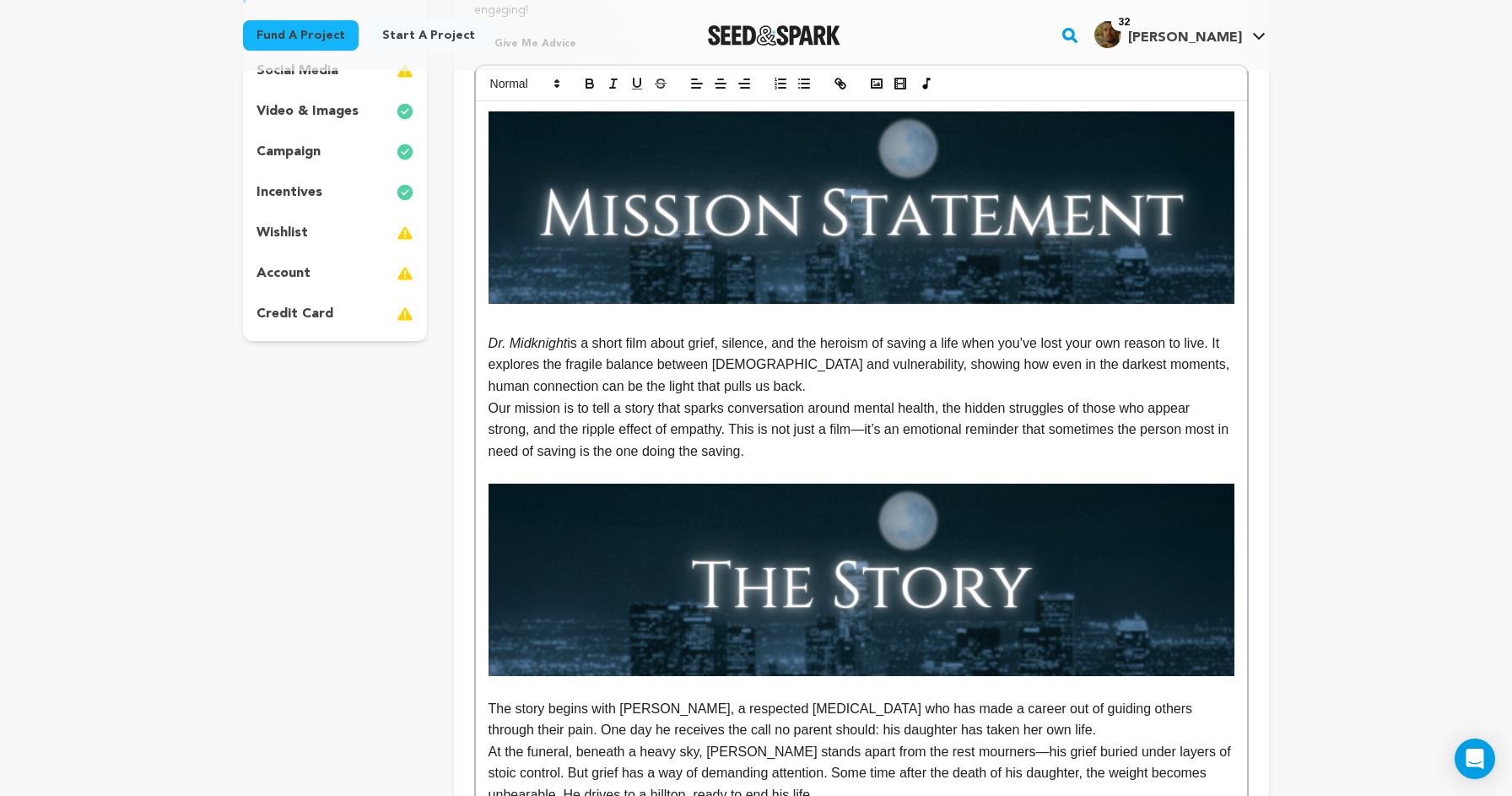
click at [984, 601] on img at bounding box center [861, 579] width 746 height 192
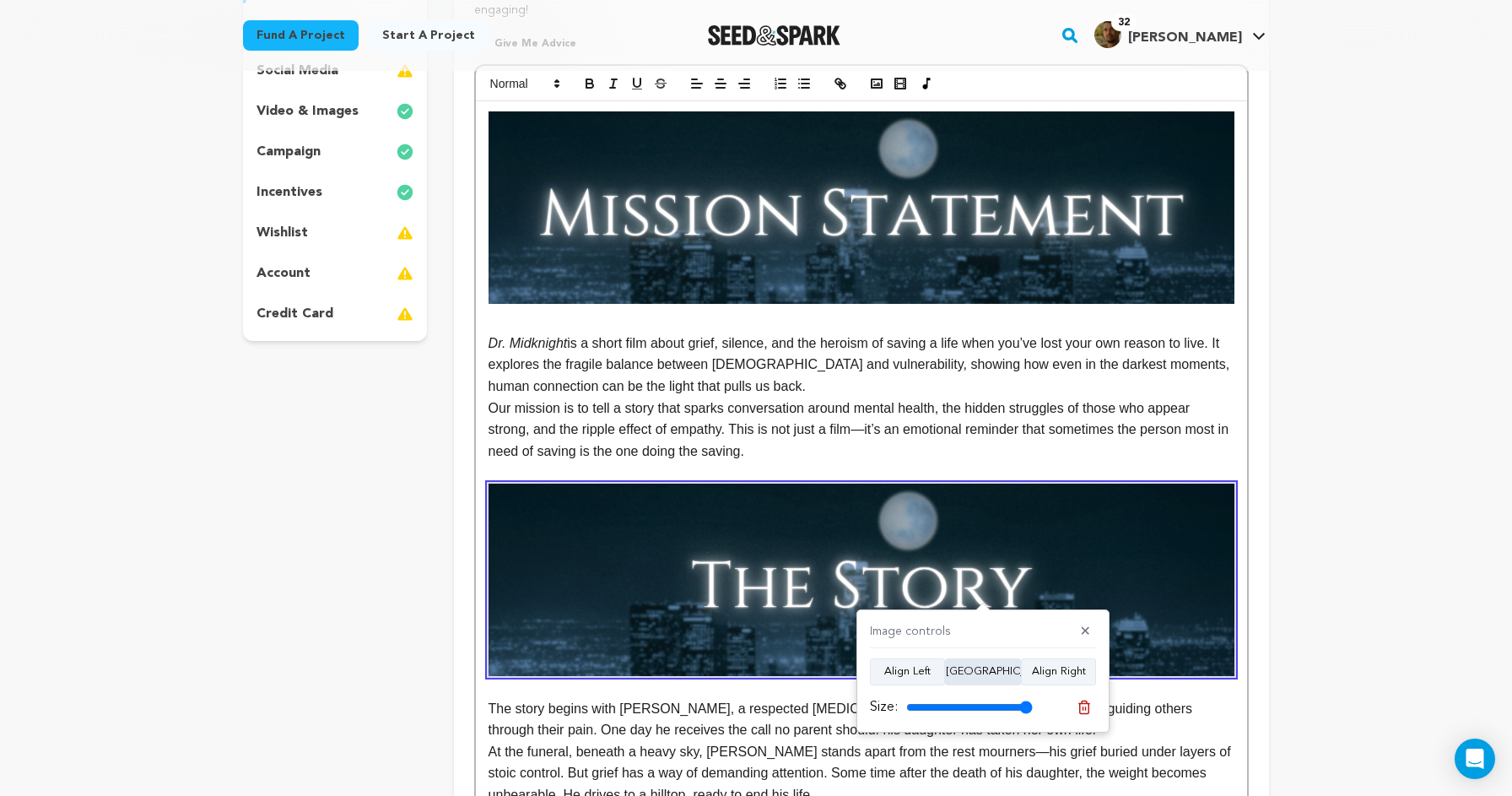
click at [976, 675] on button "Align Center" at bounding box center [984, 672] width 76 height 27
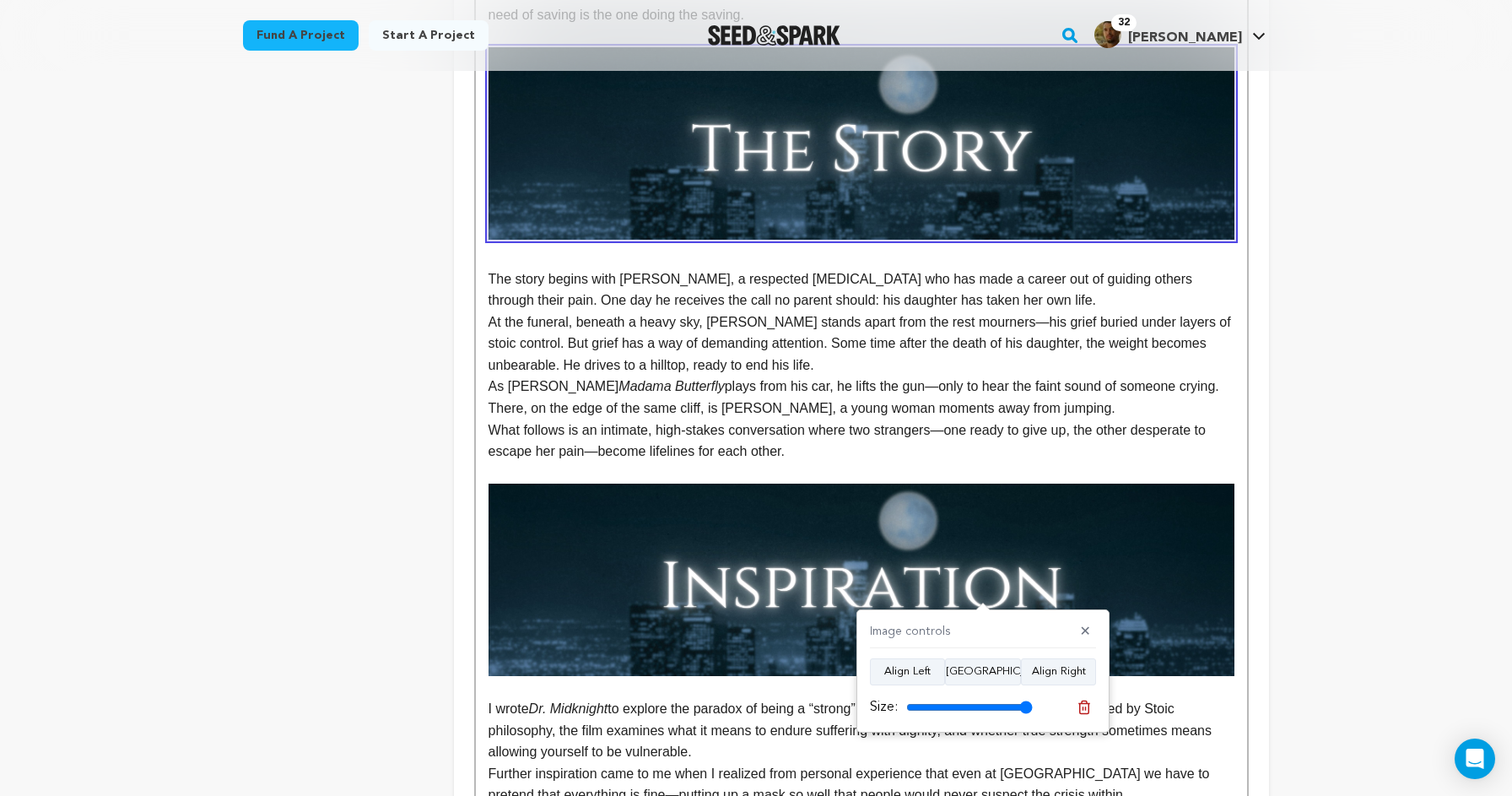
scroll to position [739, 1]
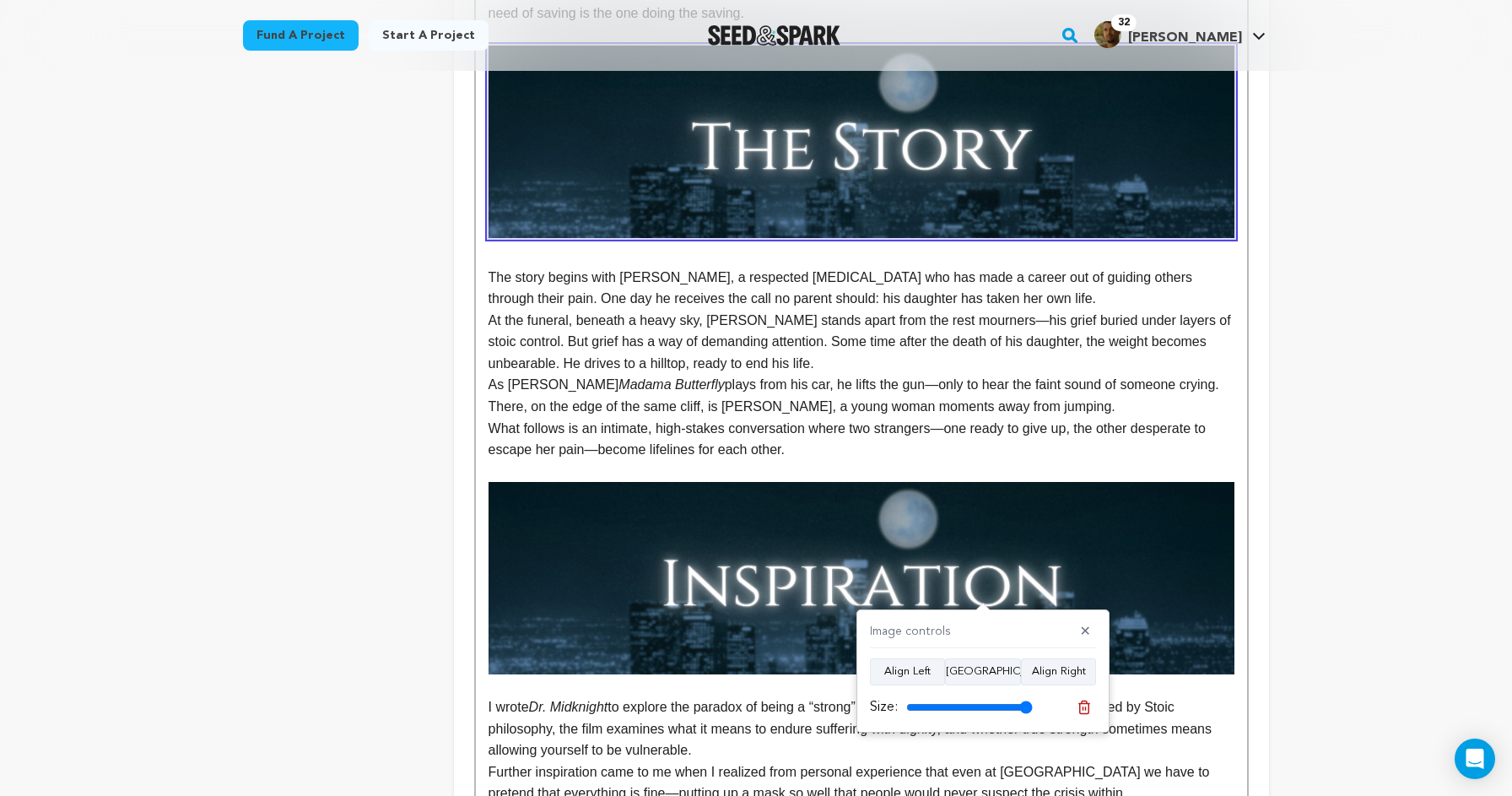
click at [954, 531] on img at bounding box center [861, 578] width 746 height 192
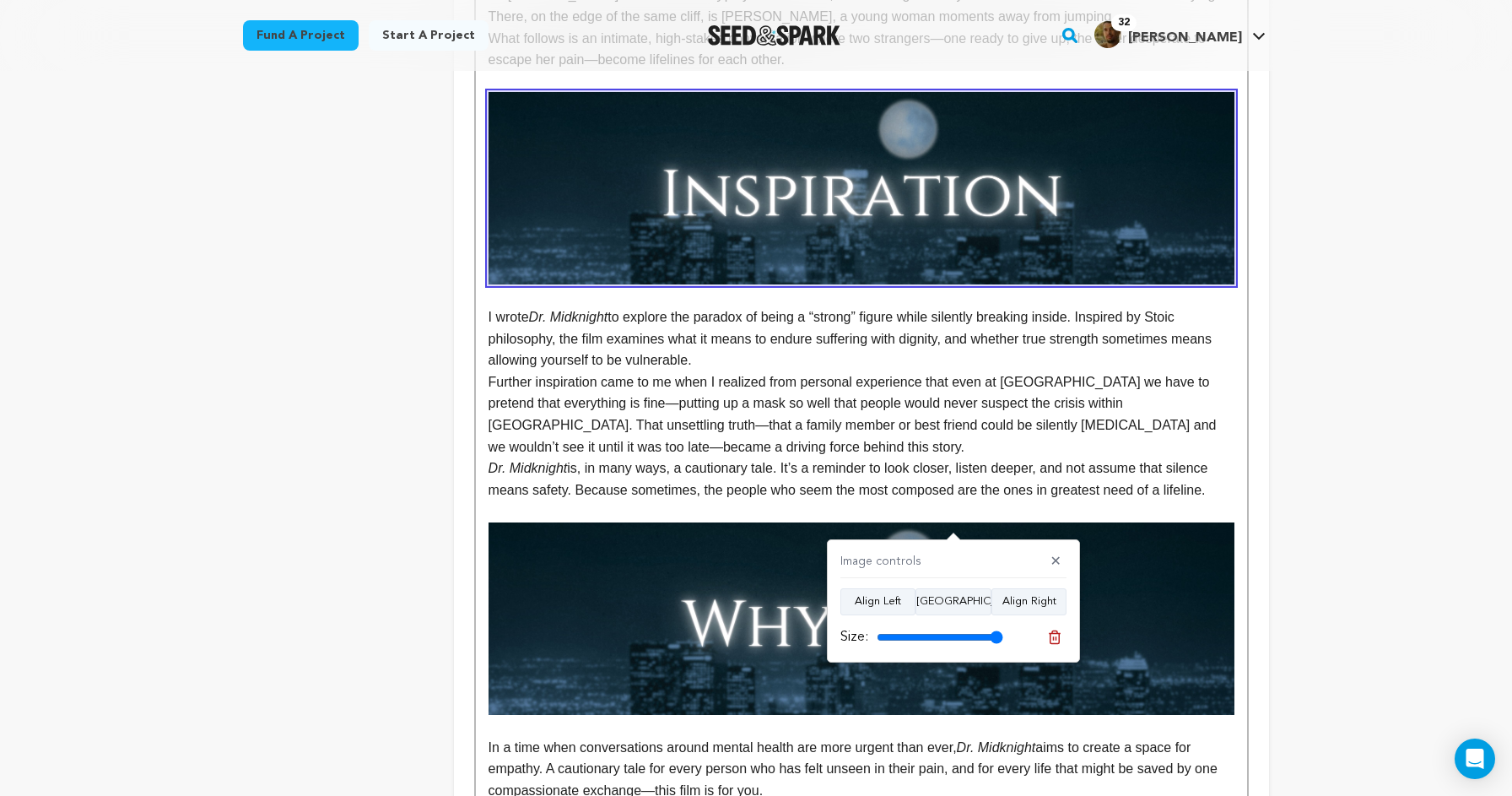
scroll to position [1160, 0]
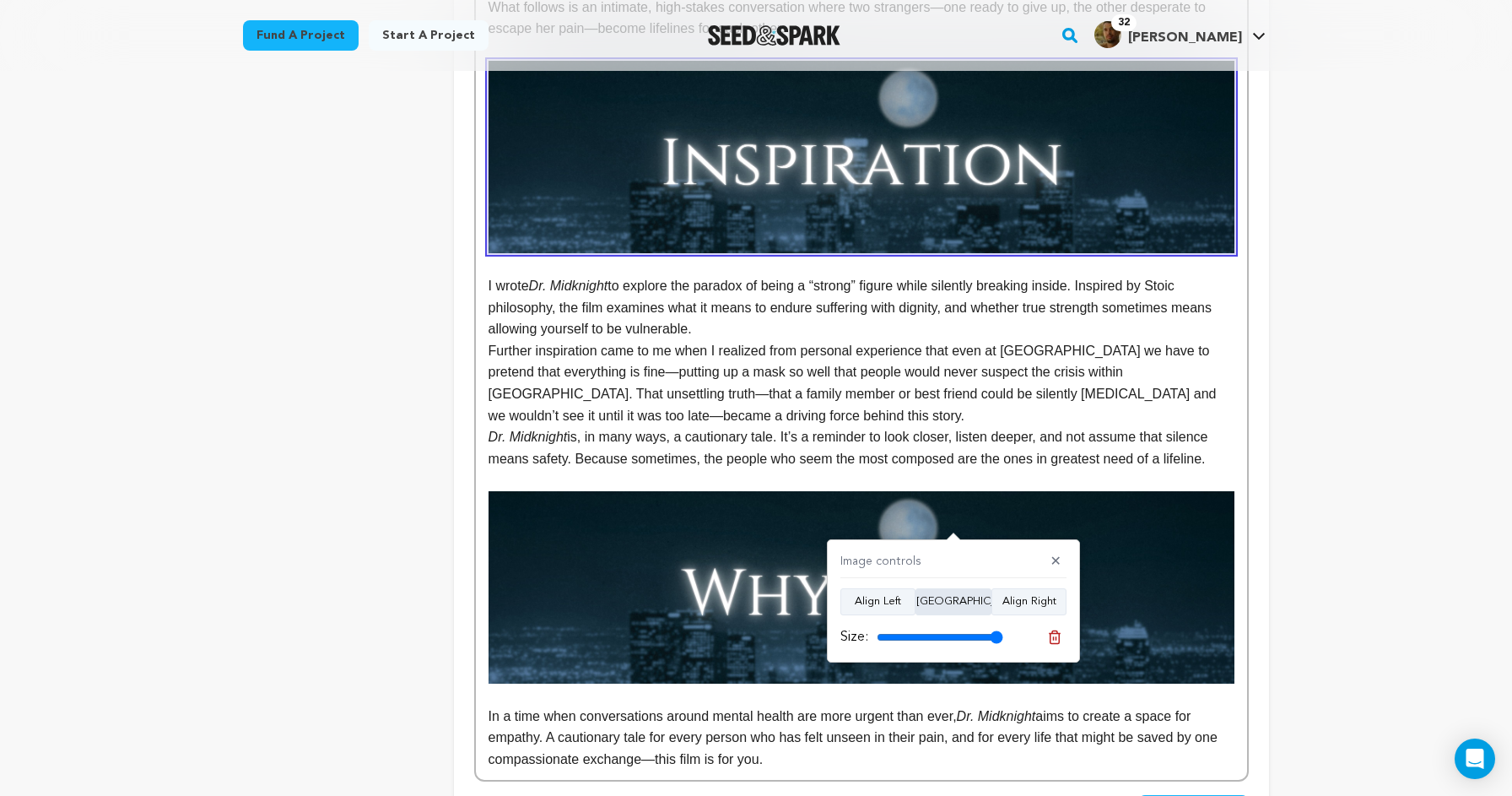
click at [952, 597] on button "Align Center" at bounding box center [954, 602] width 76 height 27
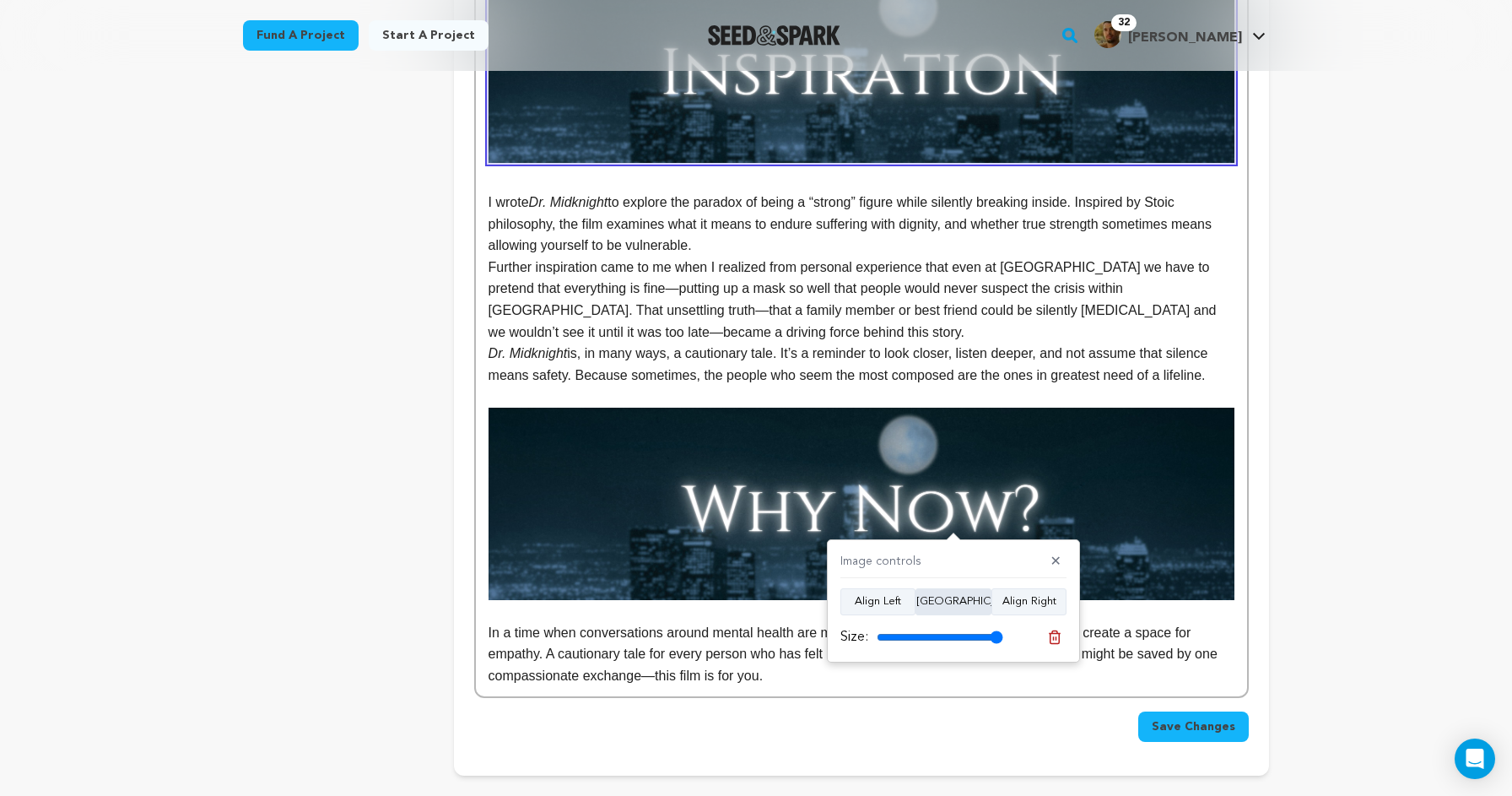
scroll to position [1263, 0]
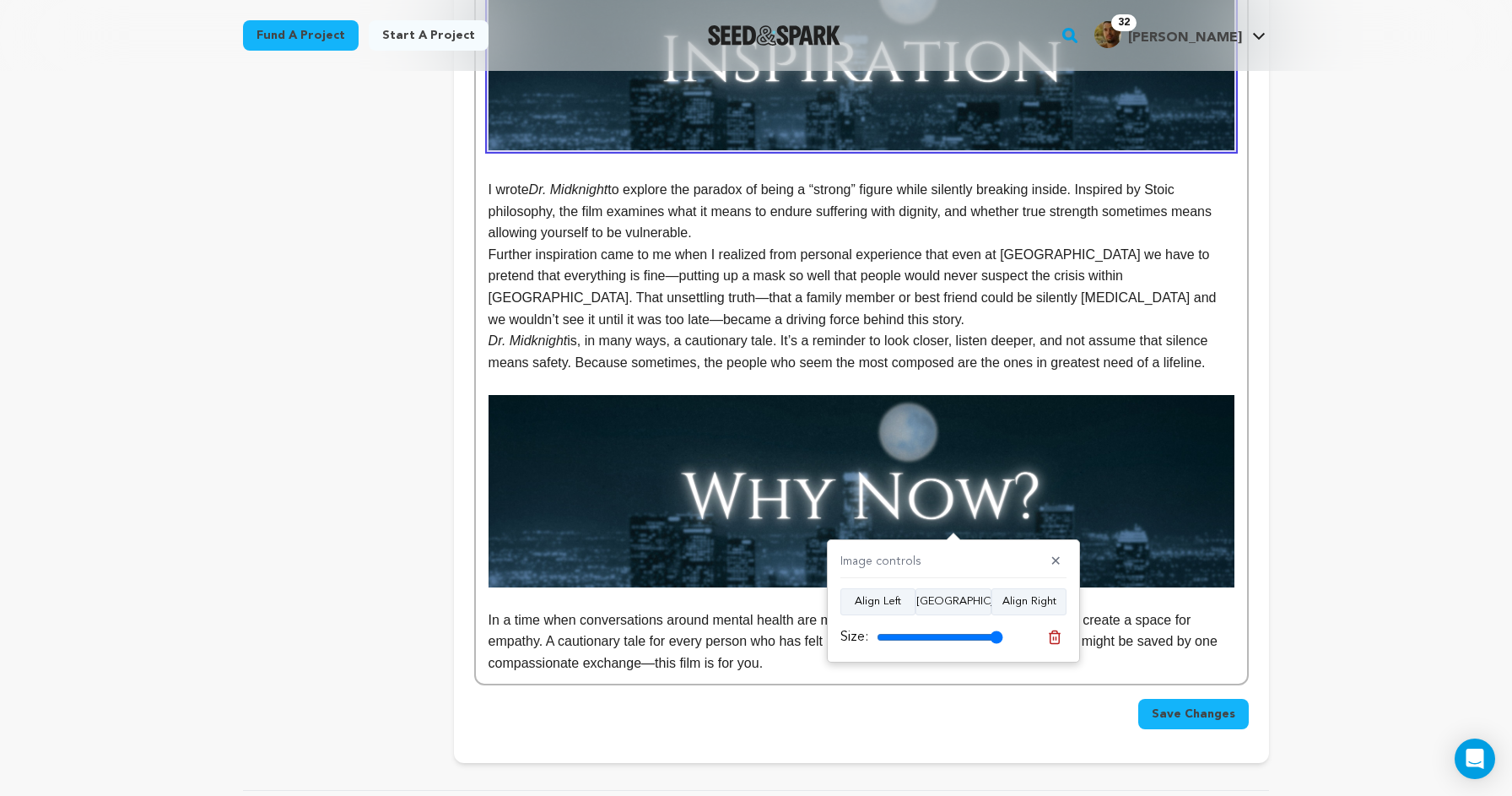
click at [1003, 495] on img at bounding box center [861, 491] width 746 height 192
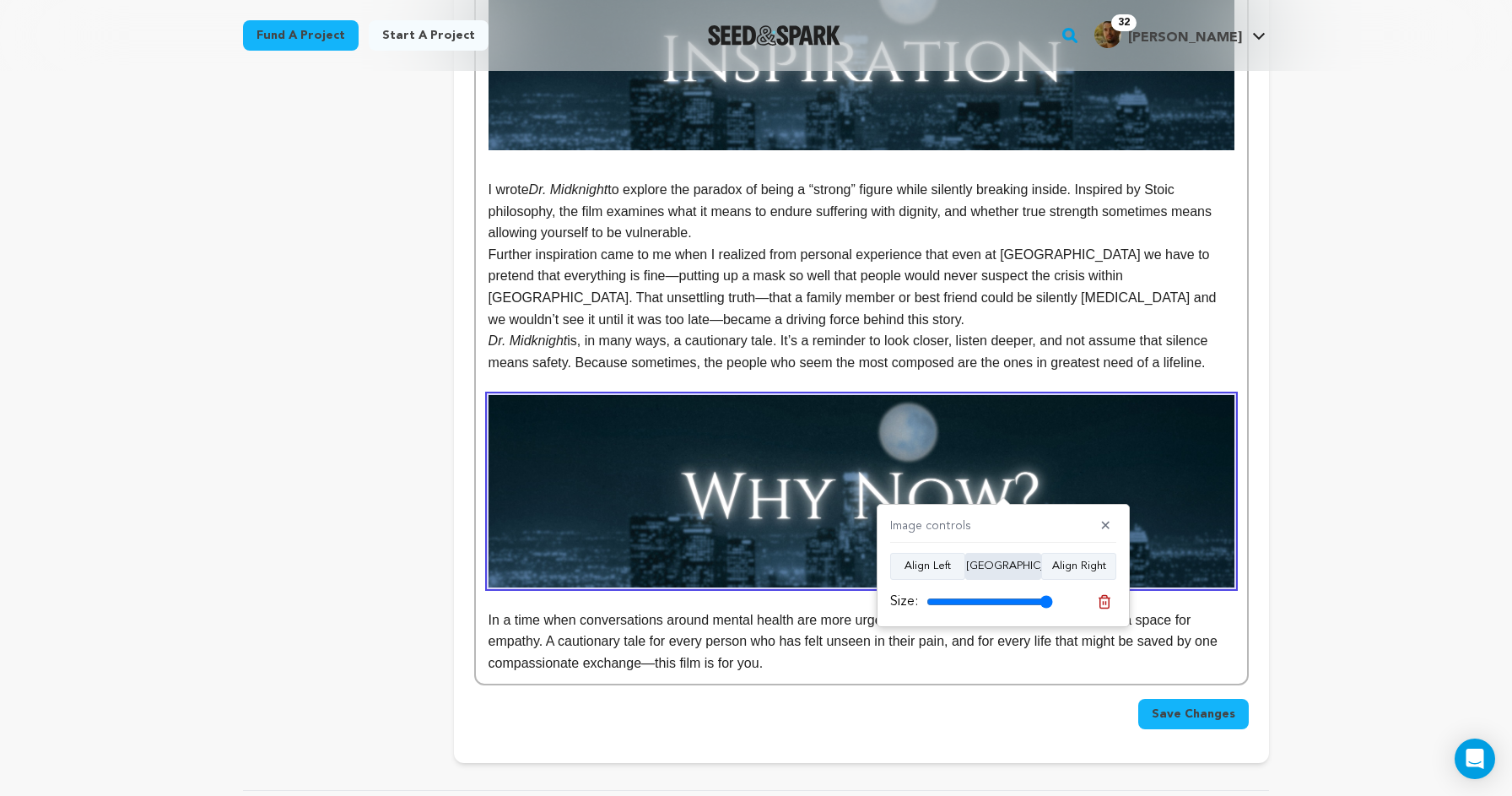
click at [989, 567] on button "Align Center" at bounding box center [1003, 567] width 76 height 27
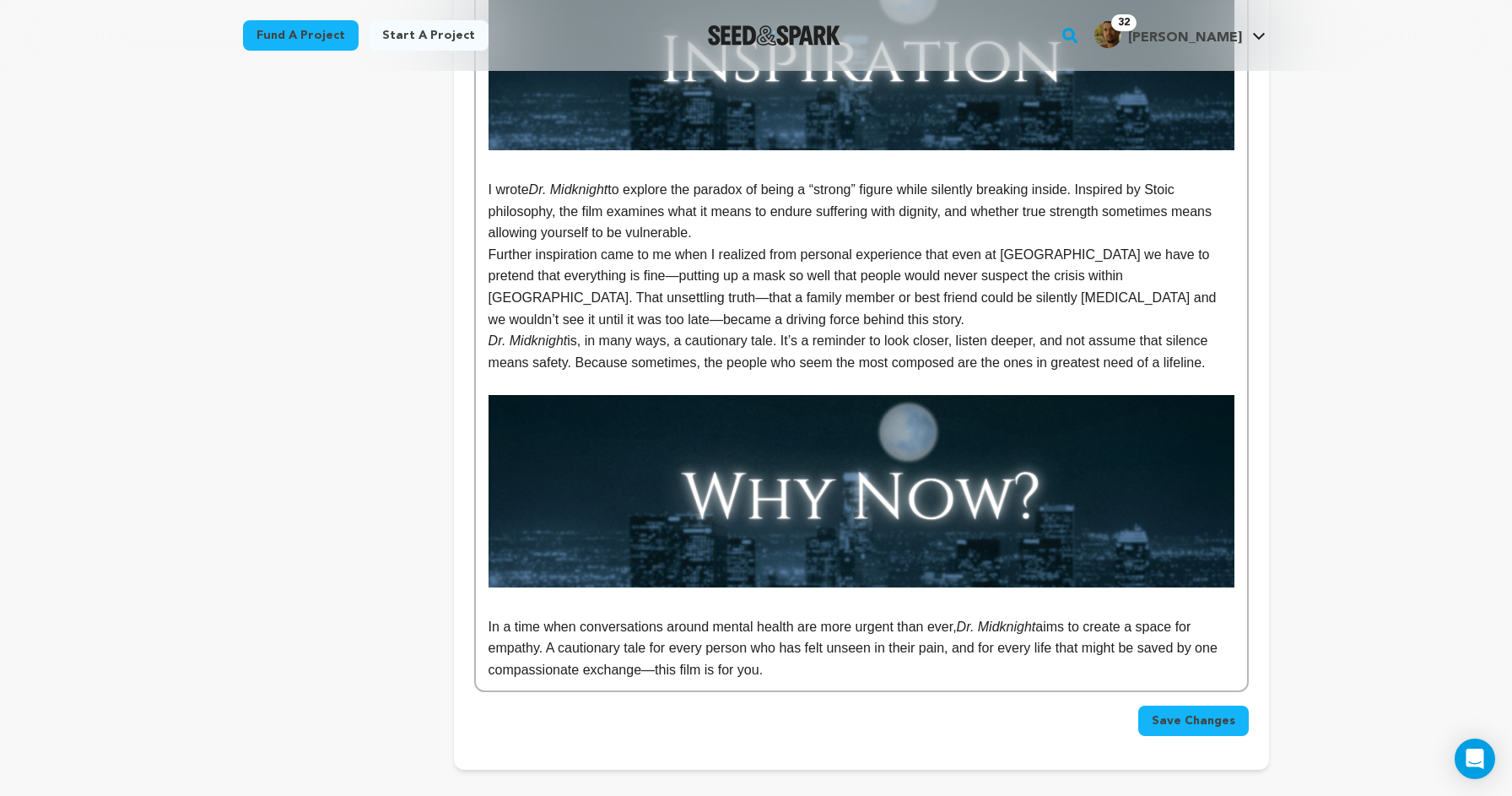
click at [1204, 713] on span "Save Changes" at bounding box center [1194, 721] width 83 height 17
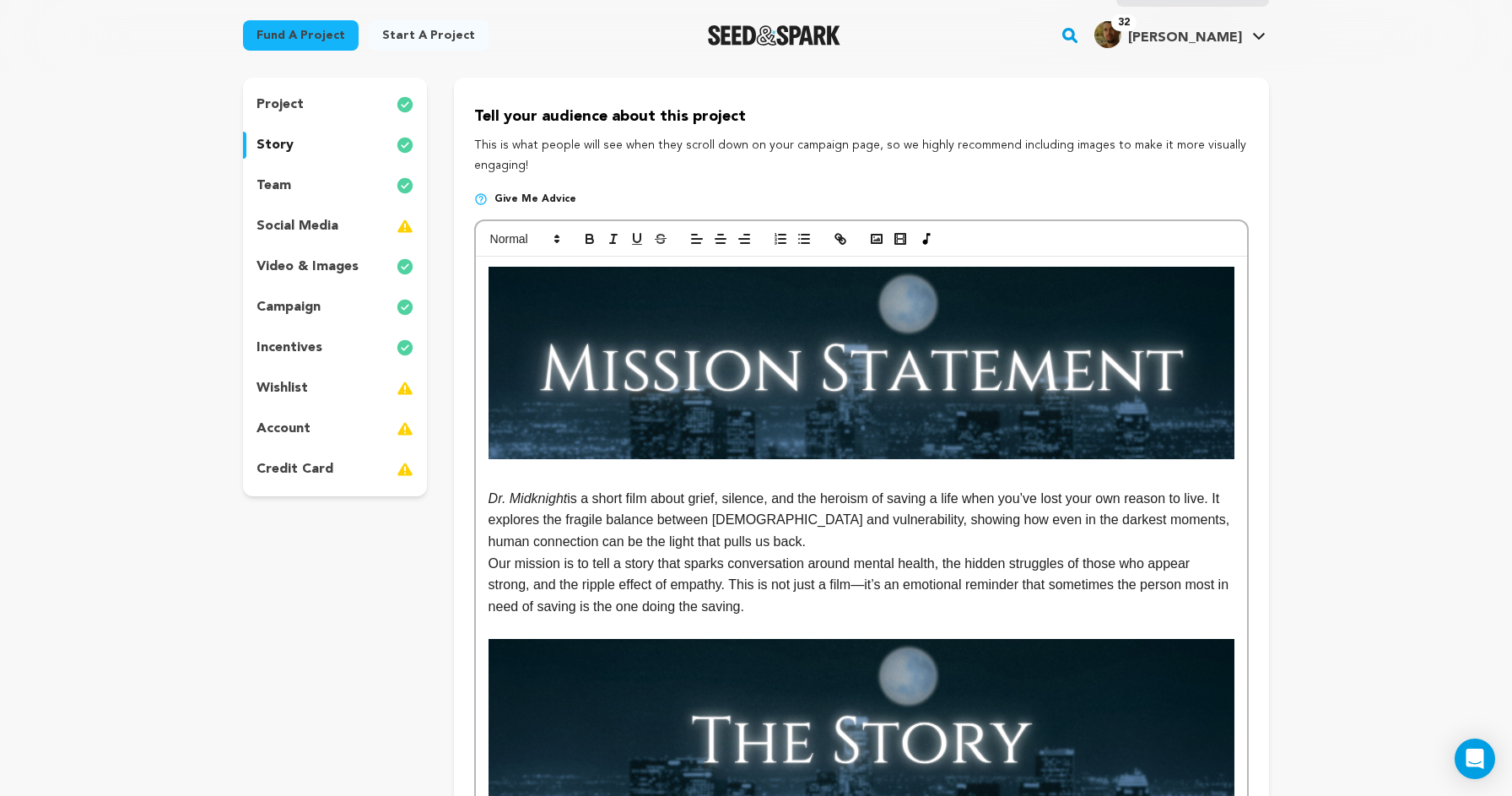
scroll to position [150, 0]
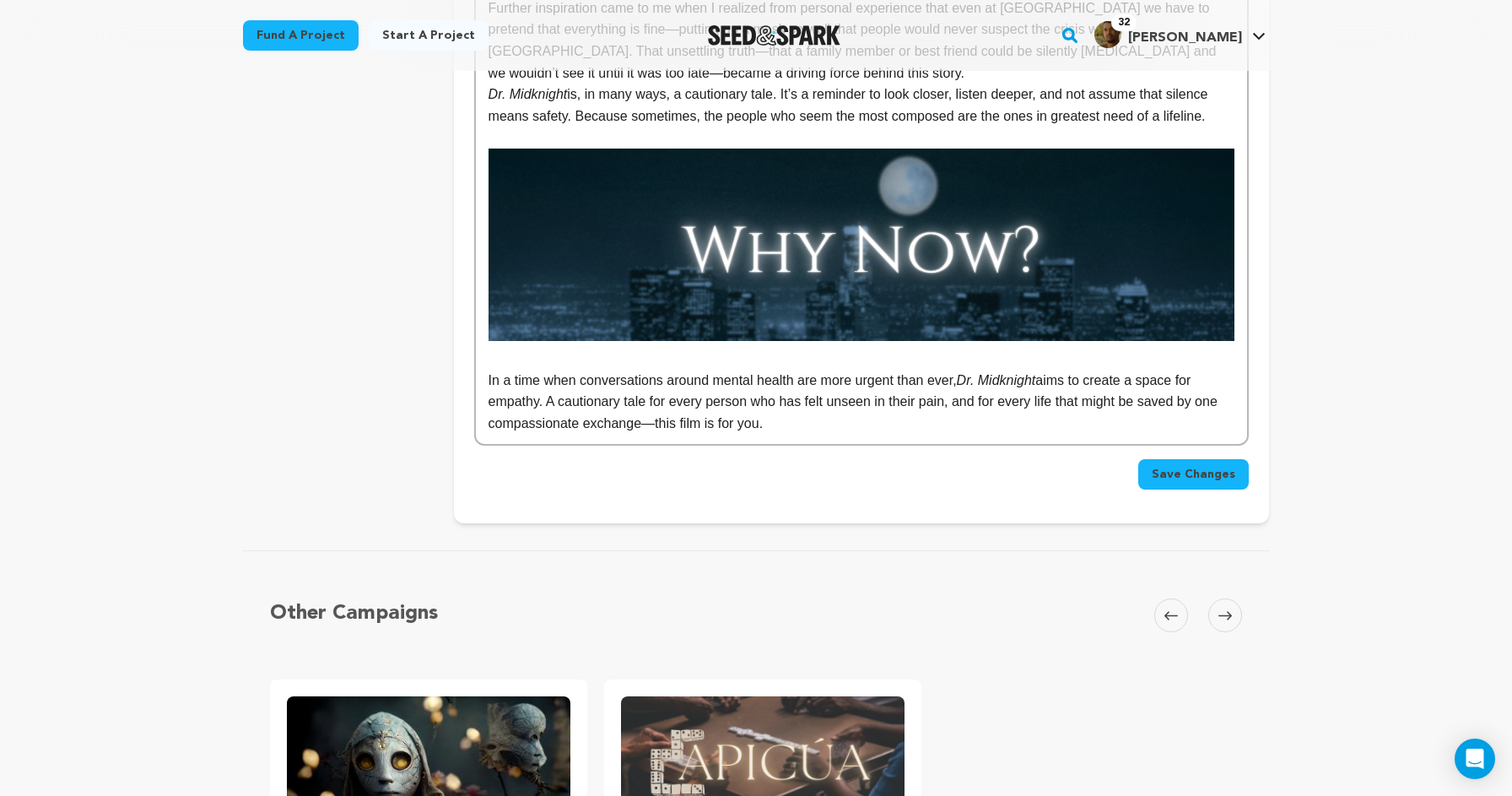
scroll to position [1663, 0]
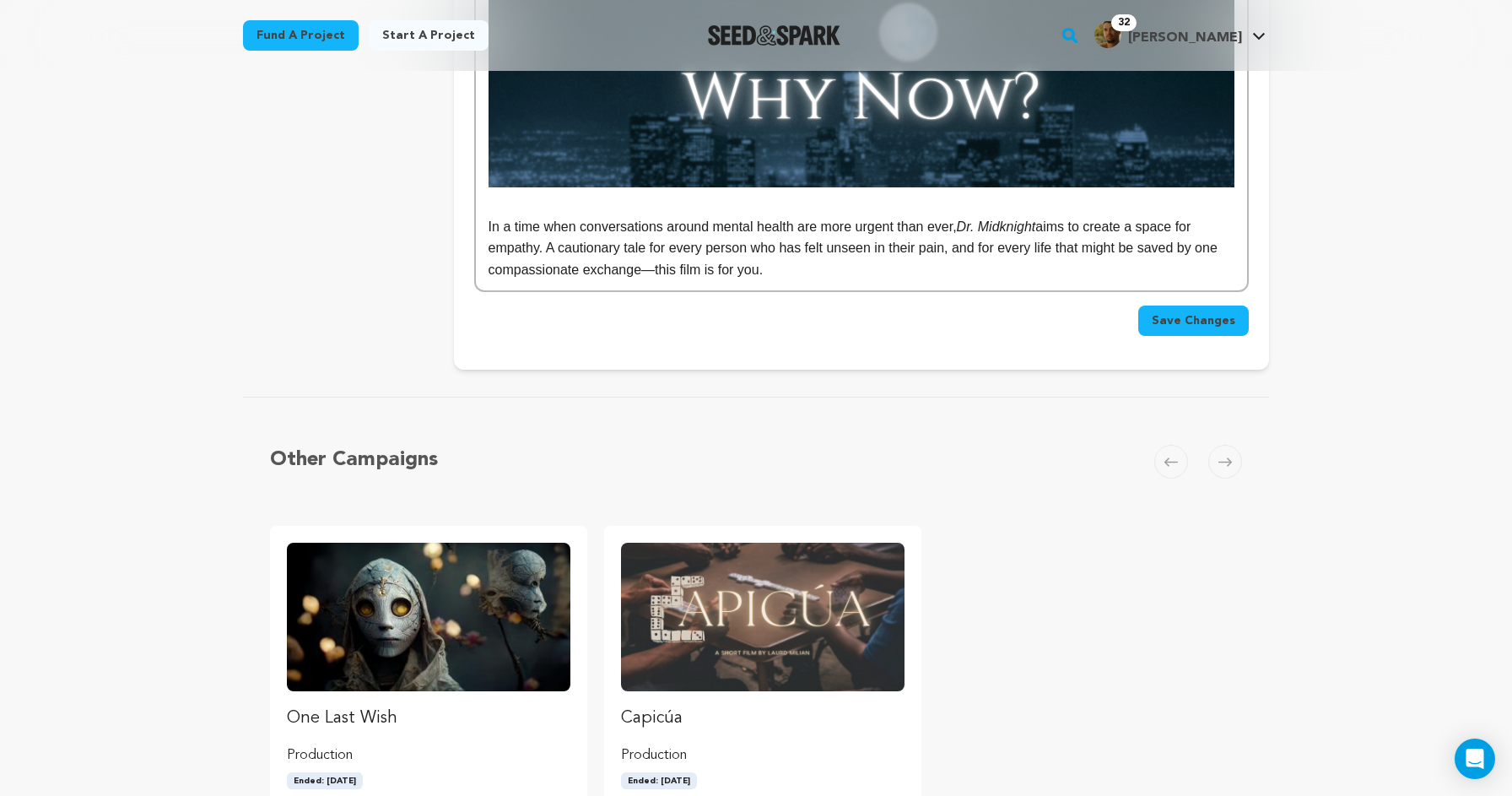
click at [1178, 312] on span "Save Changes" at bounding box center [1194, 320] width 83 height 17
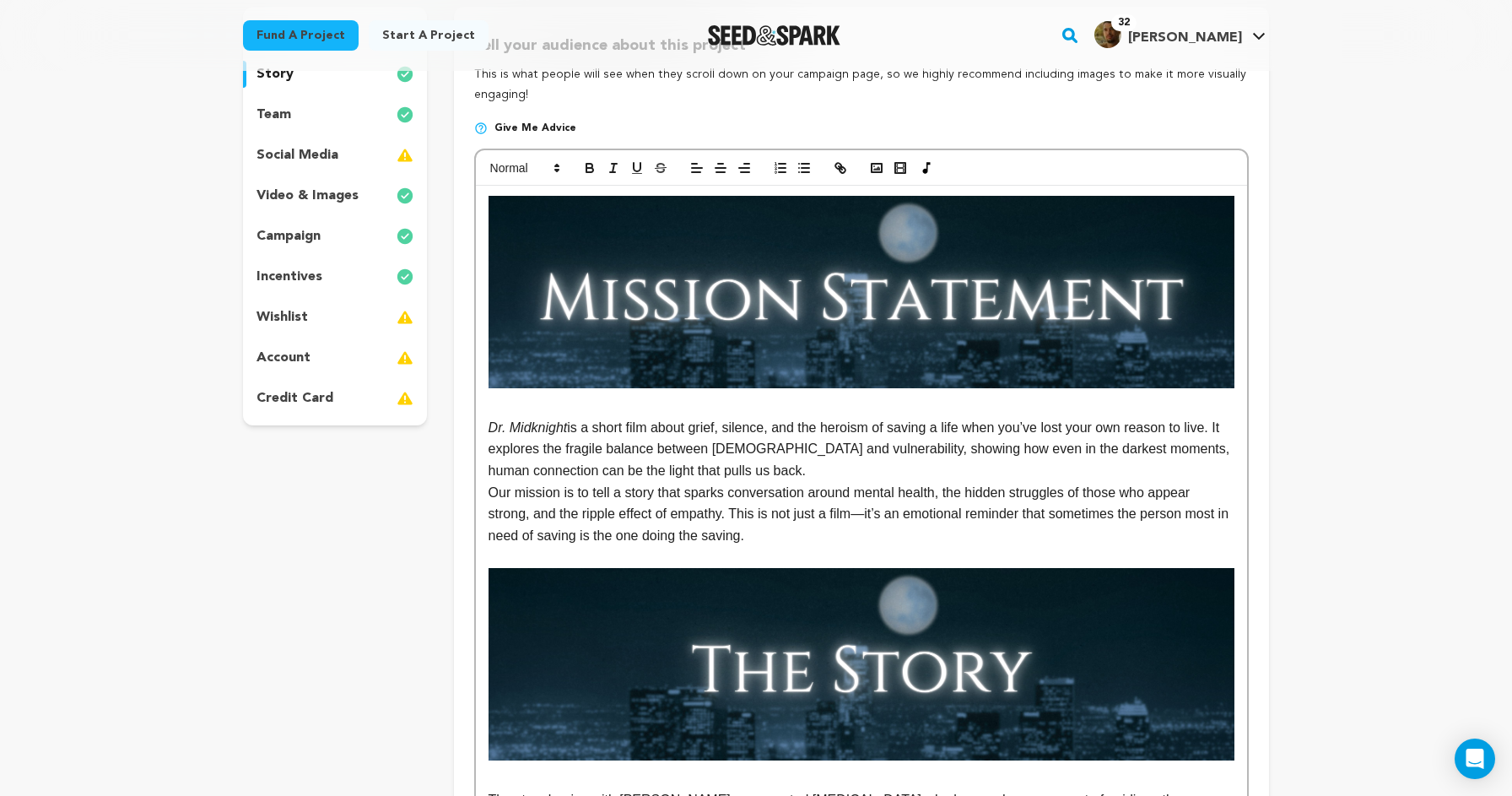
scroll to position [217, 0]
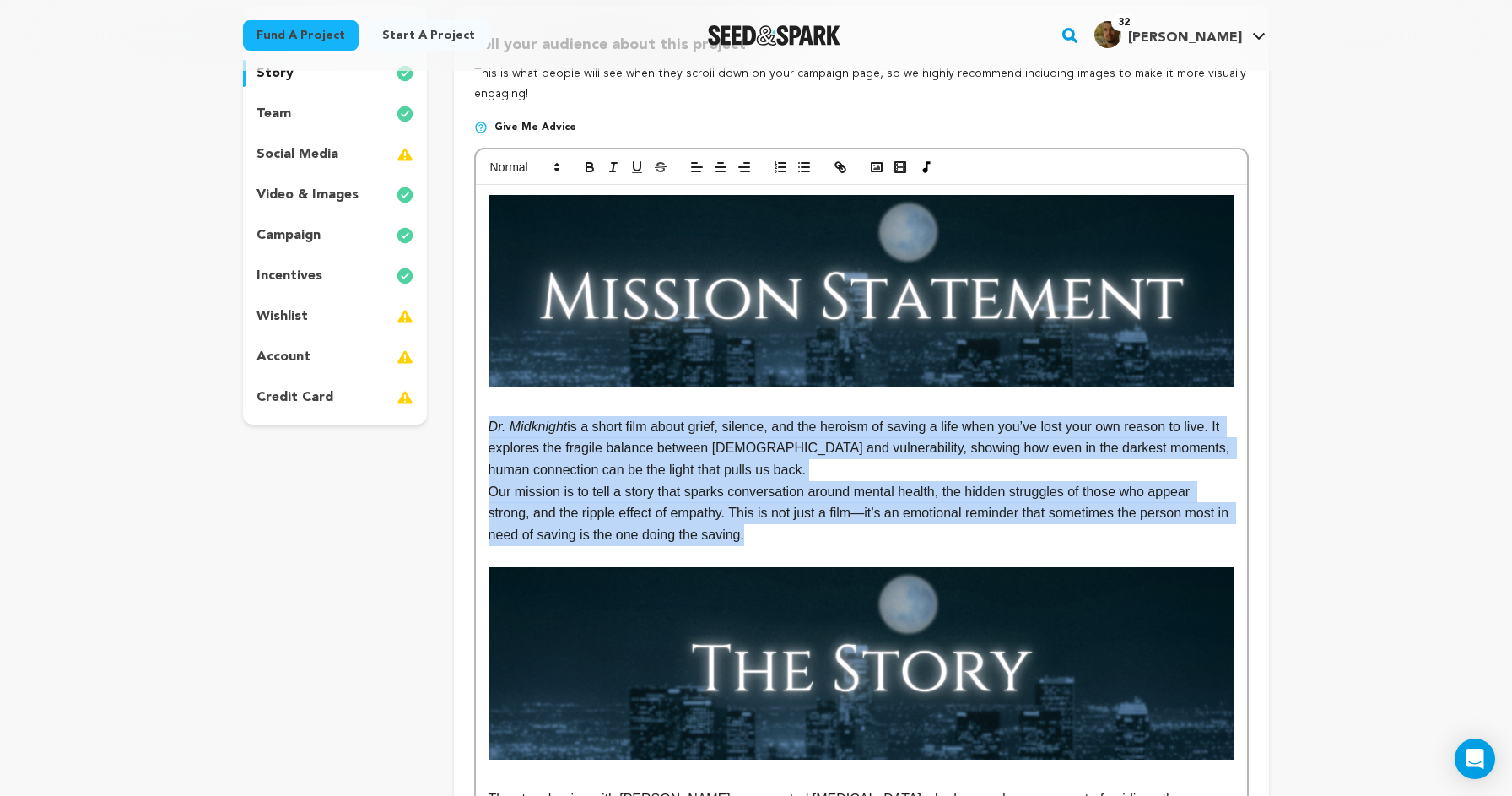
drag, startPoint x: 767, startPoint y: 530, endPoint x: 485, endPoint y: 419, distance: 303.1
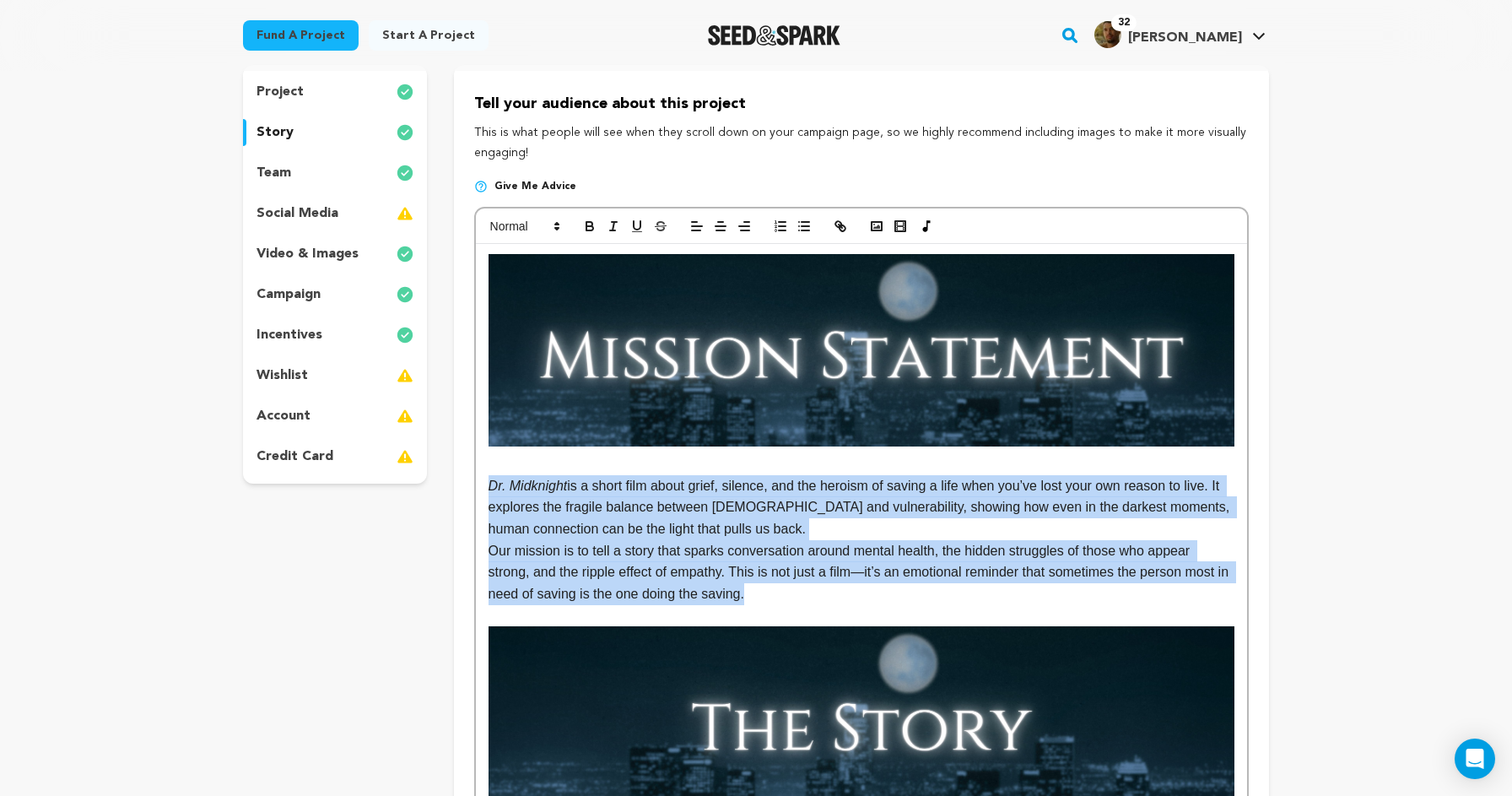
scroll to position [123, 0]
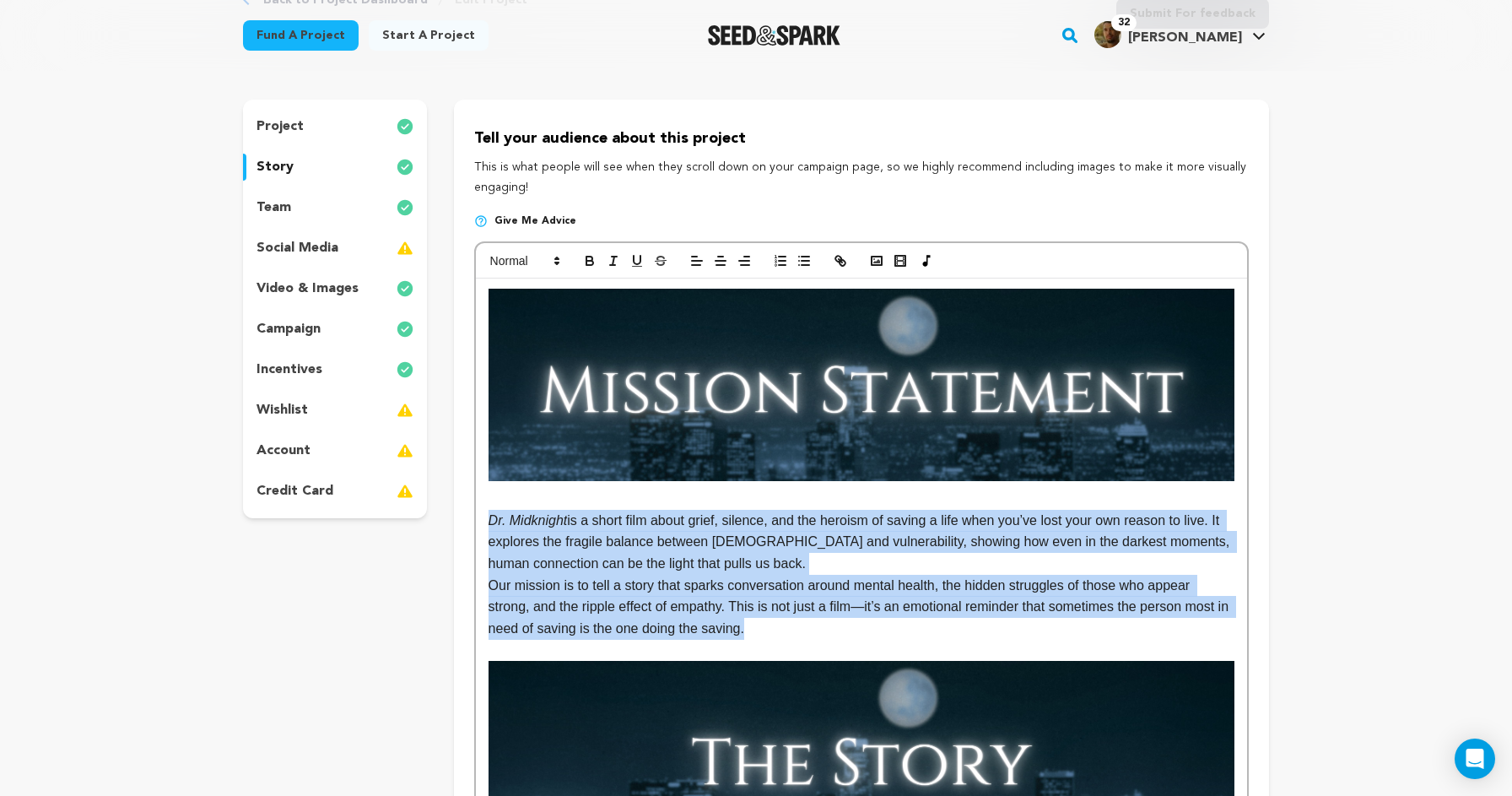
click at [360, 254] on div "social media" at bounding box center [334, 248] width 184 height 27
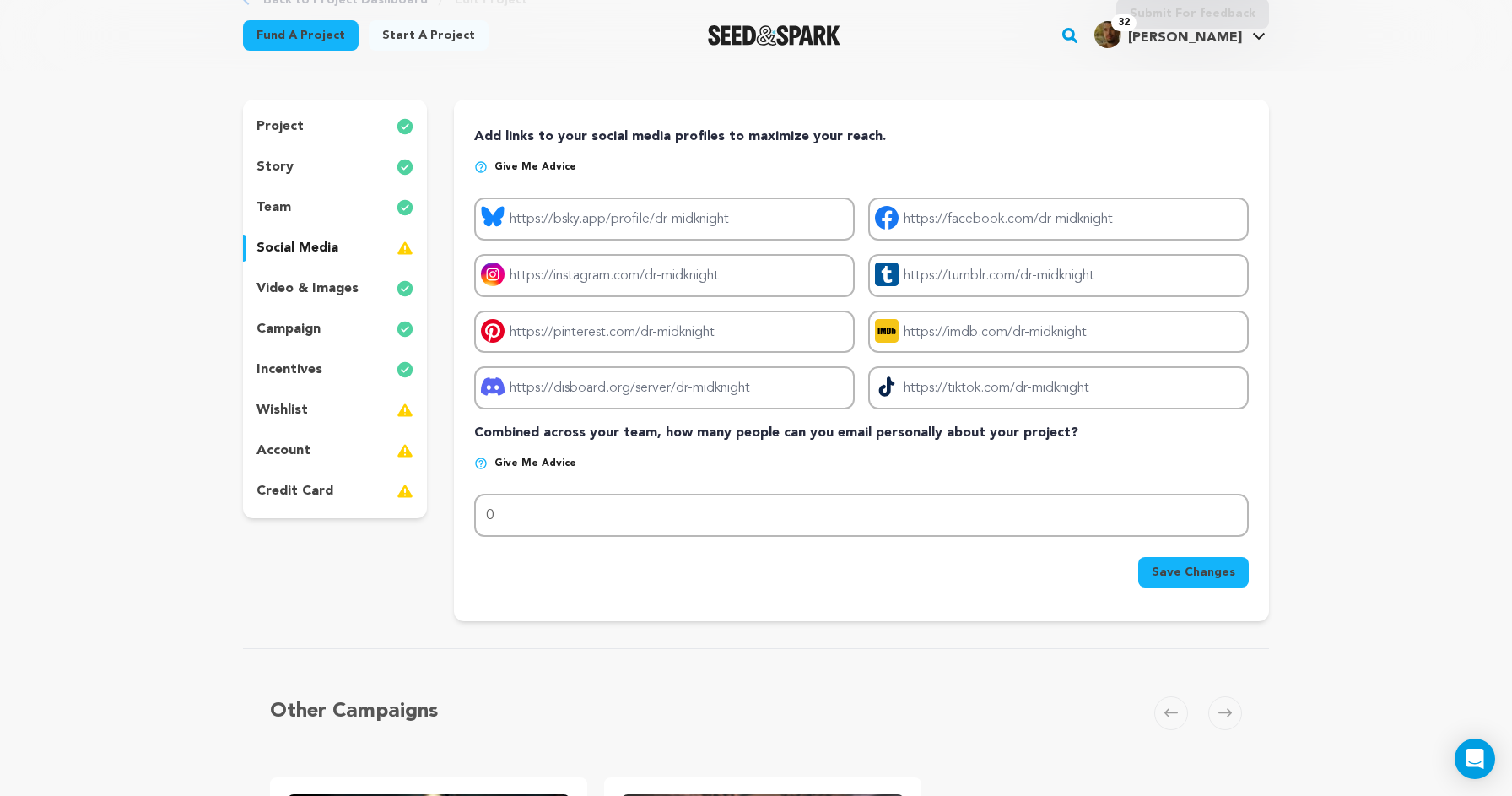
click at [361, 409] on div "wishlist" at bounding box center [334, 411] width 184 height 27
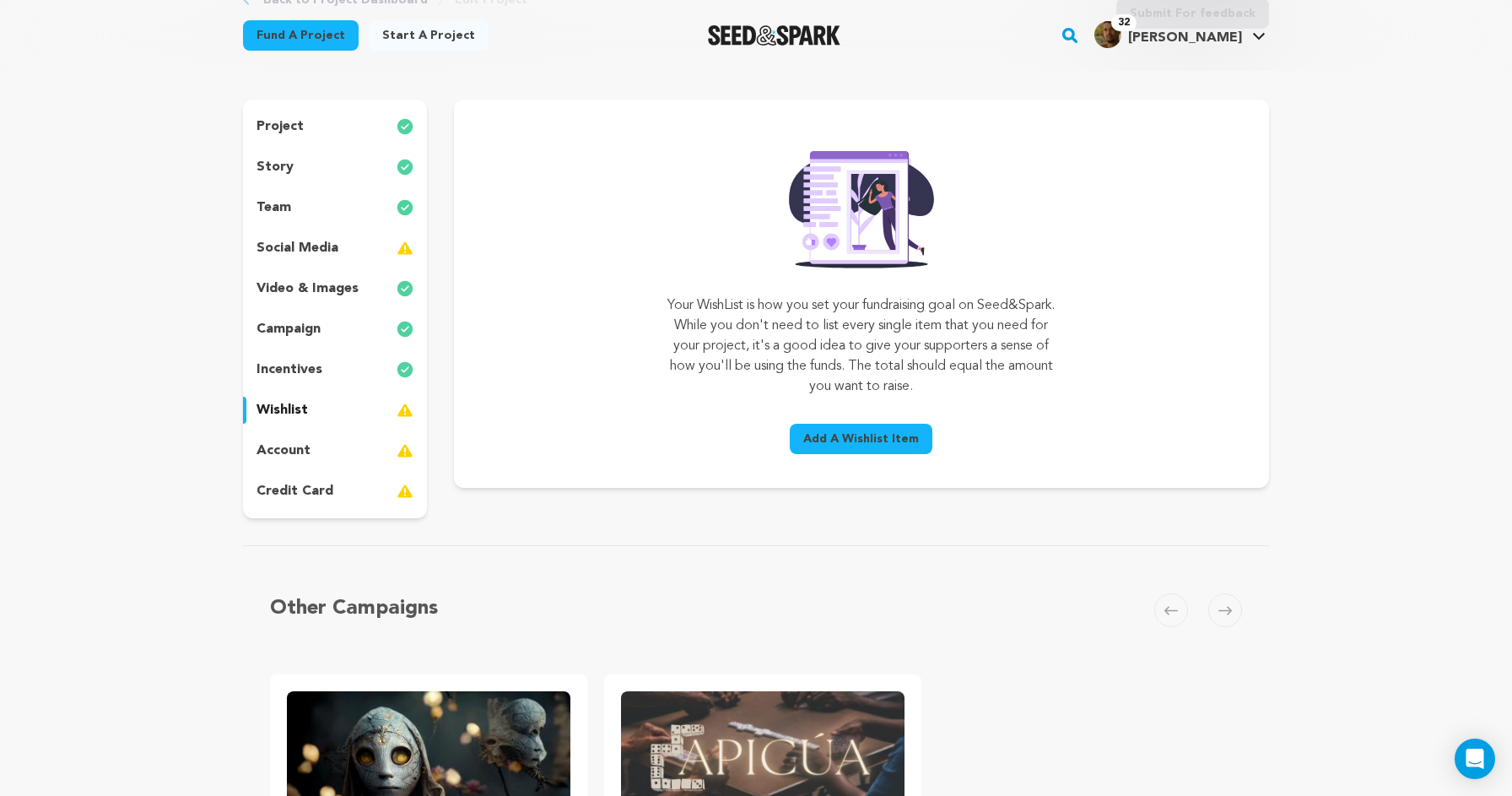
click at [339, 456] on div "account" at bounding box center [334, 451] width 184 height 27
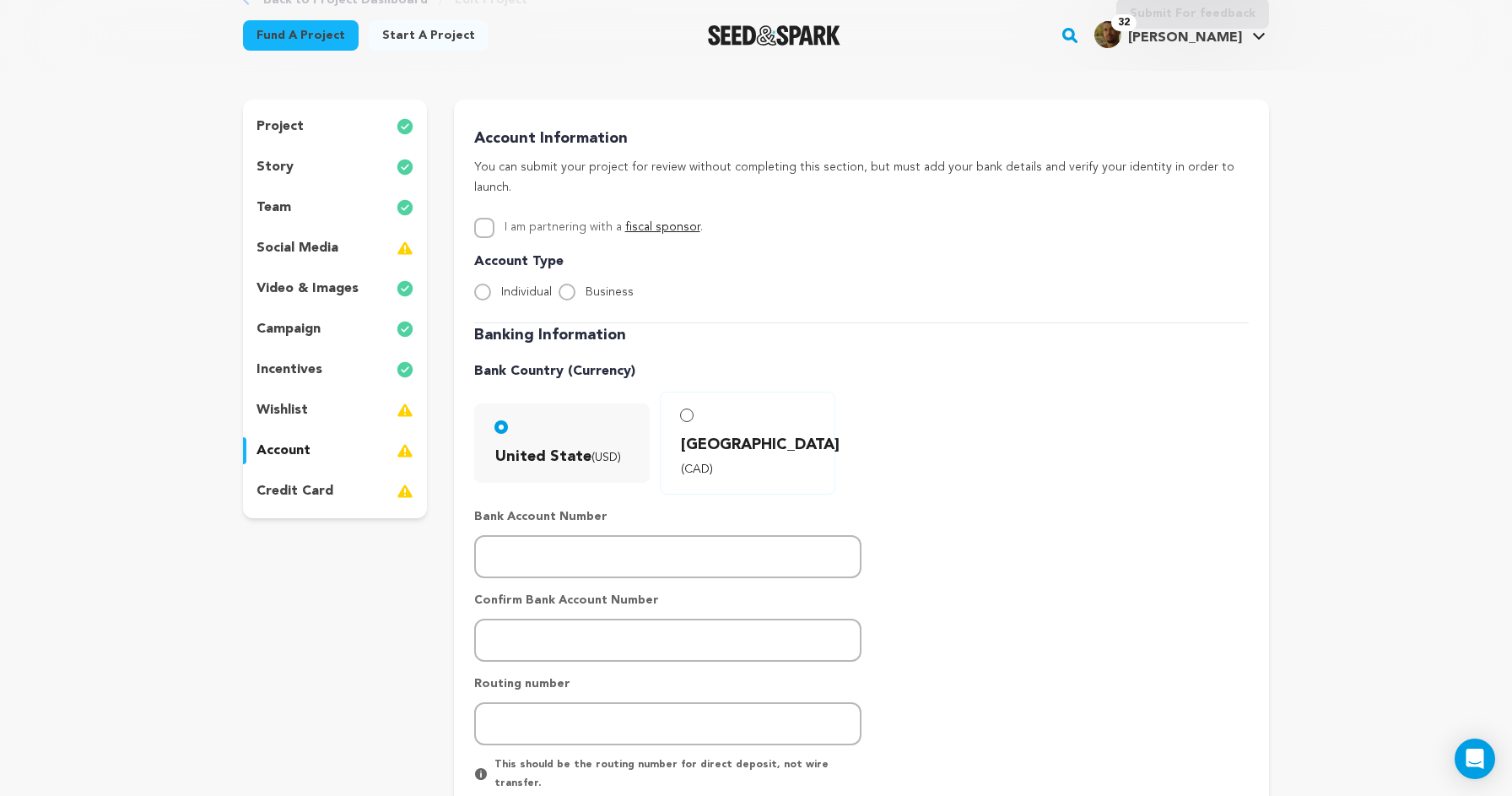
click at [315, 159] on div "story" at bounding box center [334, 167] width 184 height 27
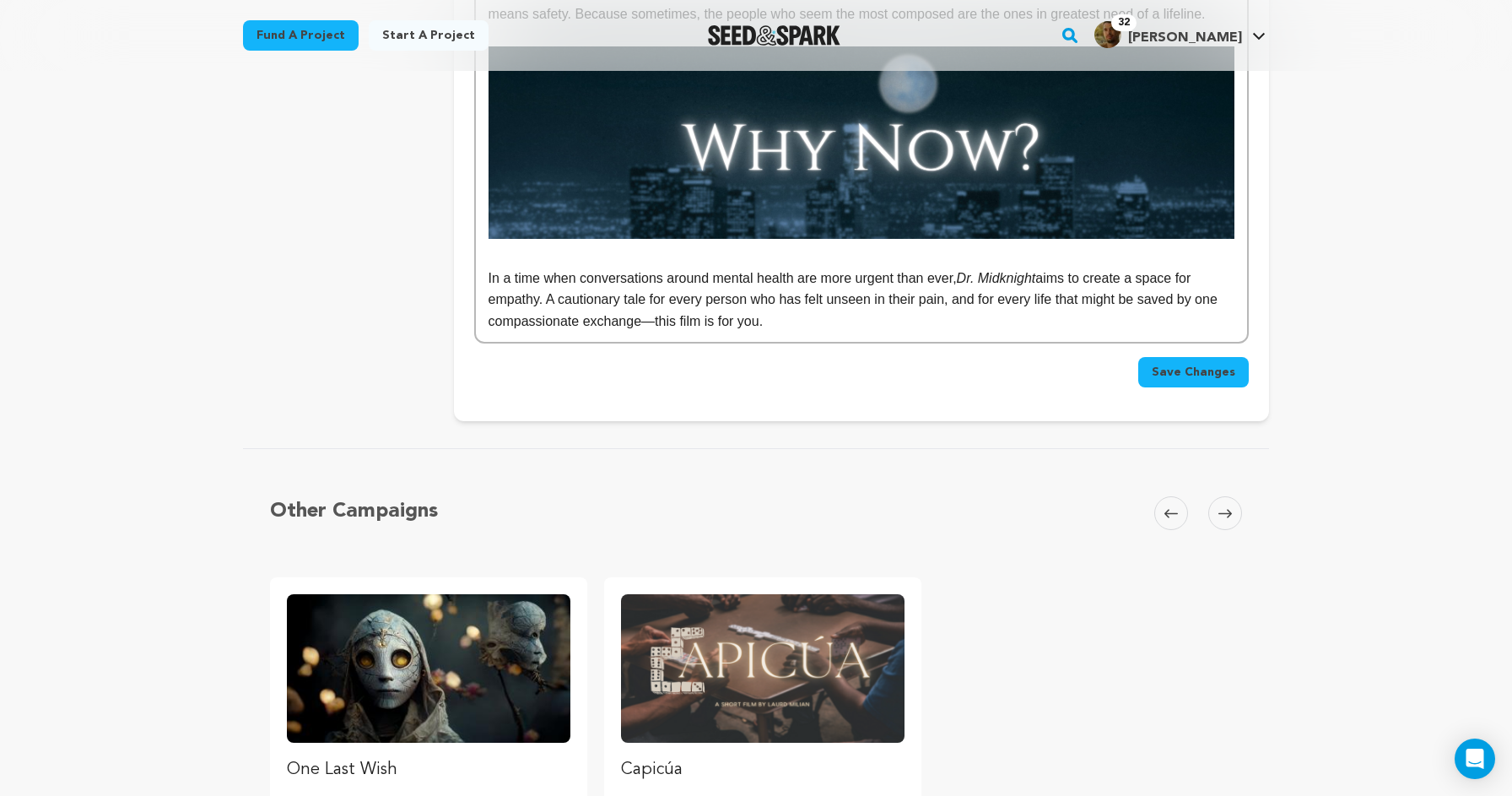
scroll to position [1714, 0]
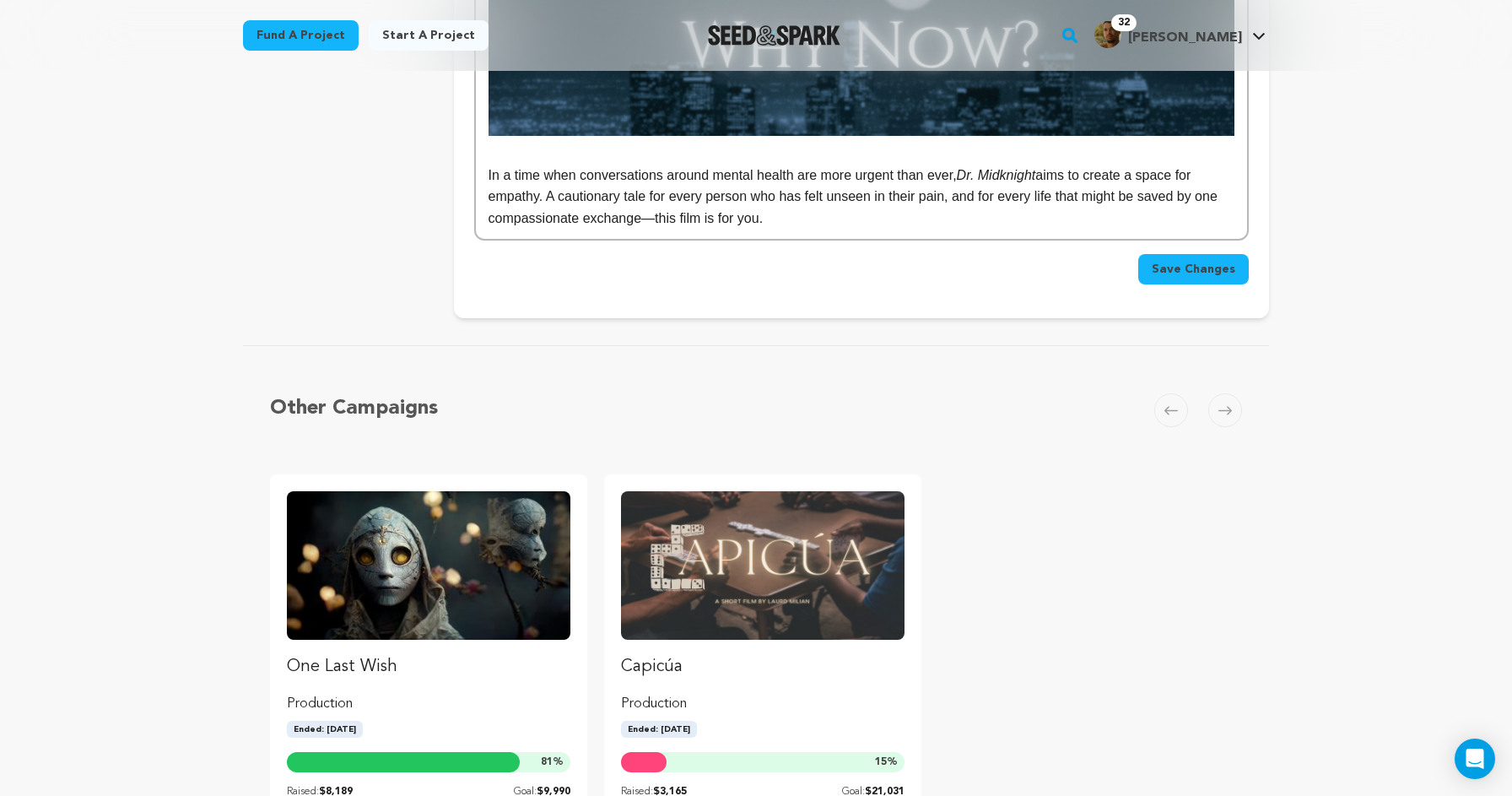
click at [1189, 261] on span "Save Changes" at bounding box center [1194, 269] width 83 height 17
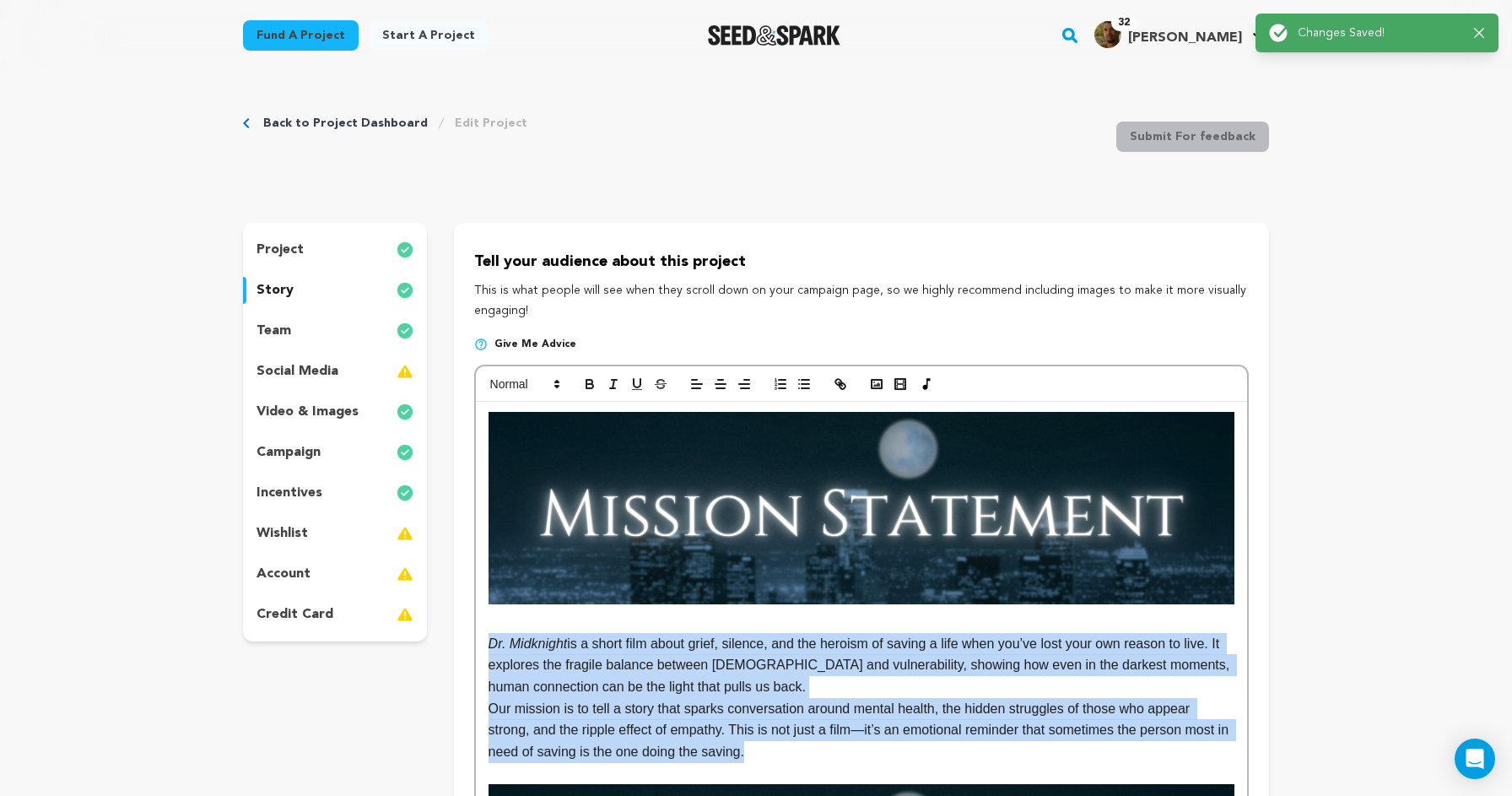
scroll to position [0, 0]
click at [741, 492] on img at bounding box center [861, 508] width 746 height 192
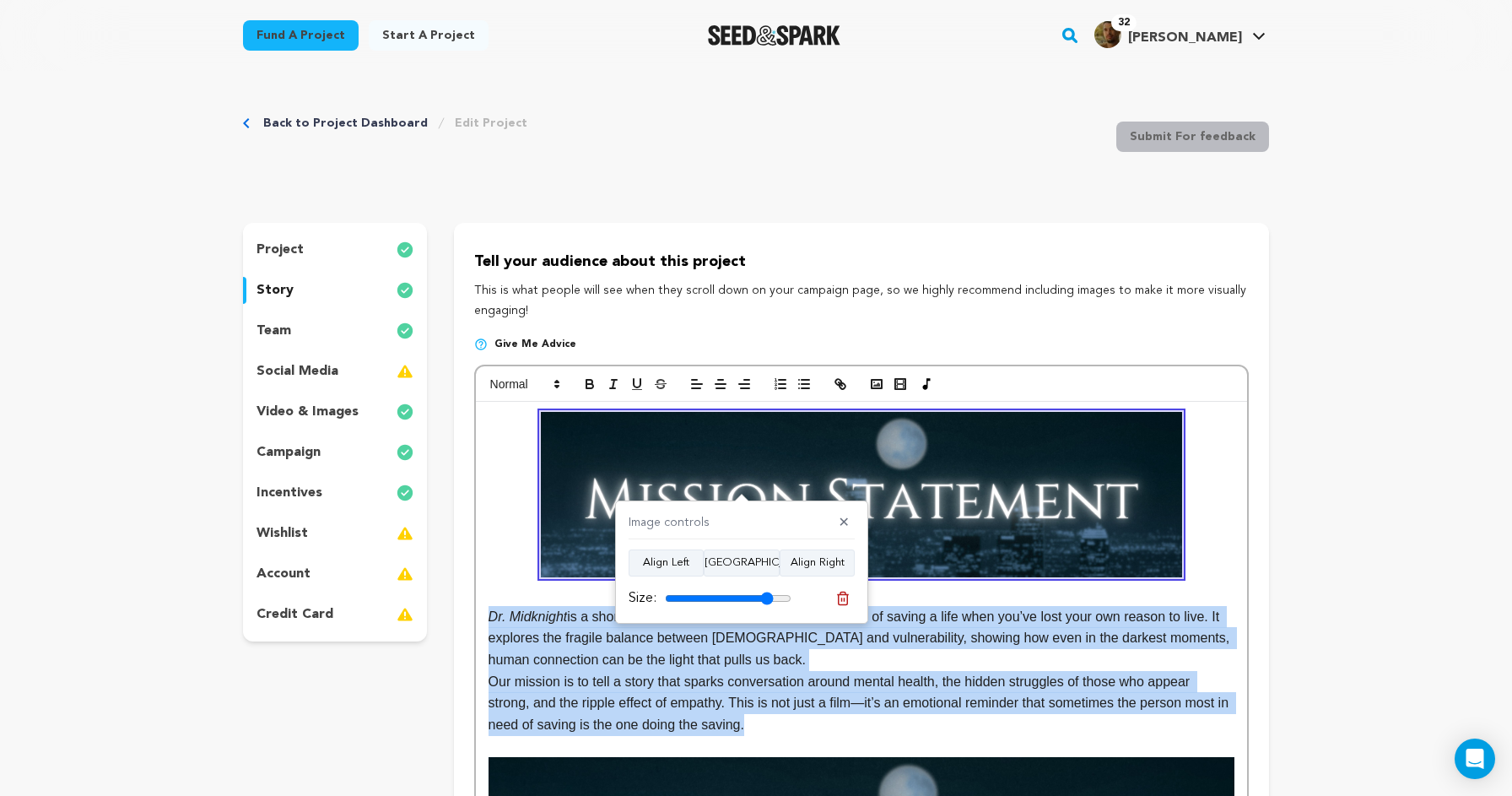
drag, startPoint x: 781, startPoint y: 597, endPoint x: 766, endPoint y: 598, distance: 15.0
click at [766, 598] on input "range" at bounding box center [729, 598] width 127 height 14
click at [750, 568] on button "Align Center" at bounding box center [741, 563] width 76 height 27
click at [829, 556] on button "Align Right" at bounding box center [817, 563] width 75 height 27
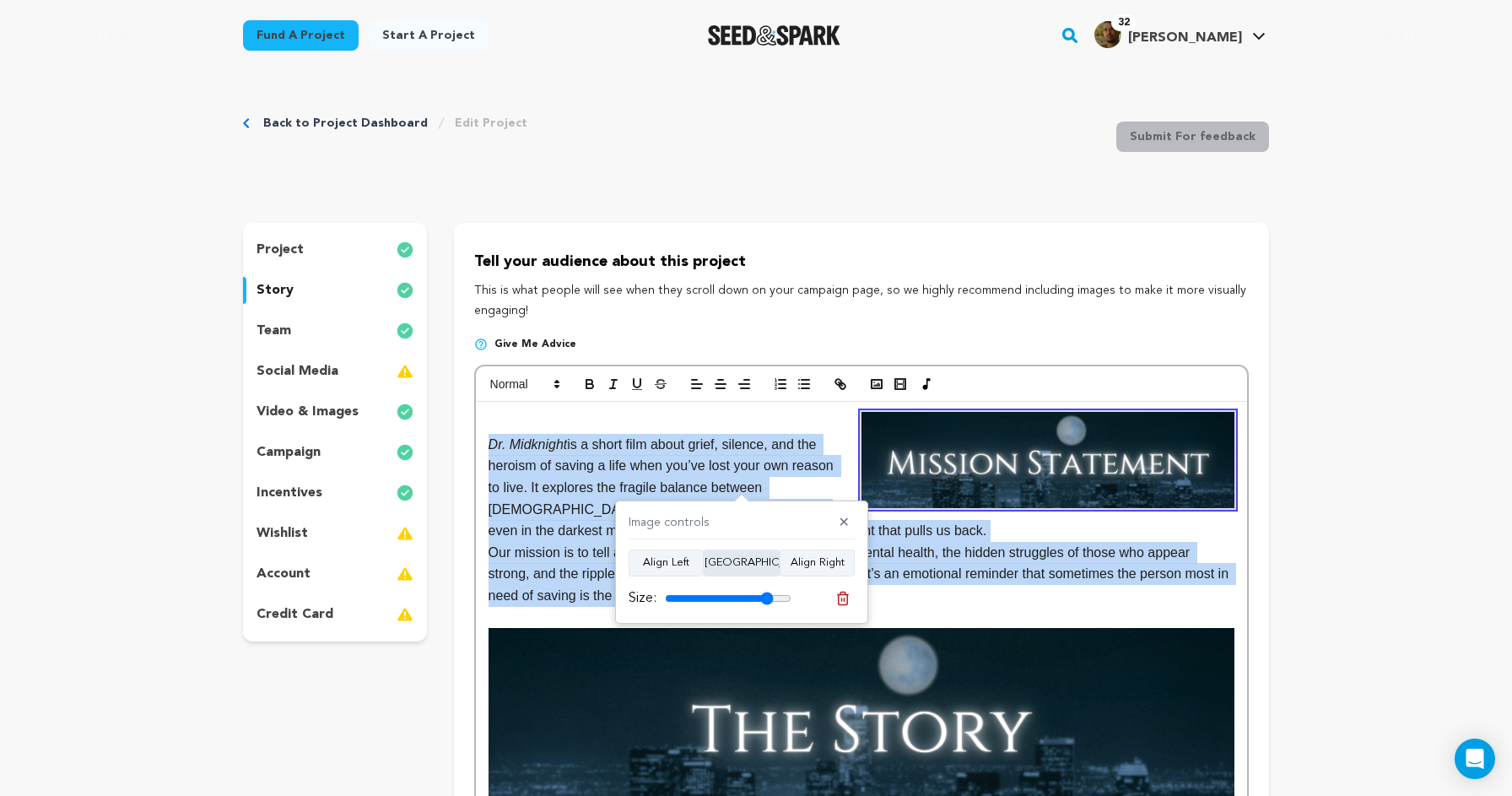
click at [742, 552] on button "Align Center" at bounding box center [741, 563] width 76 height 27
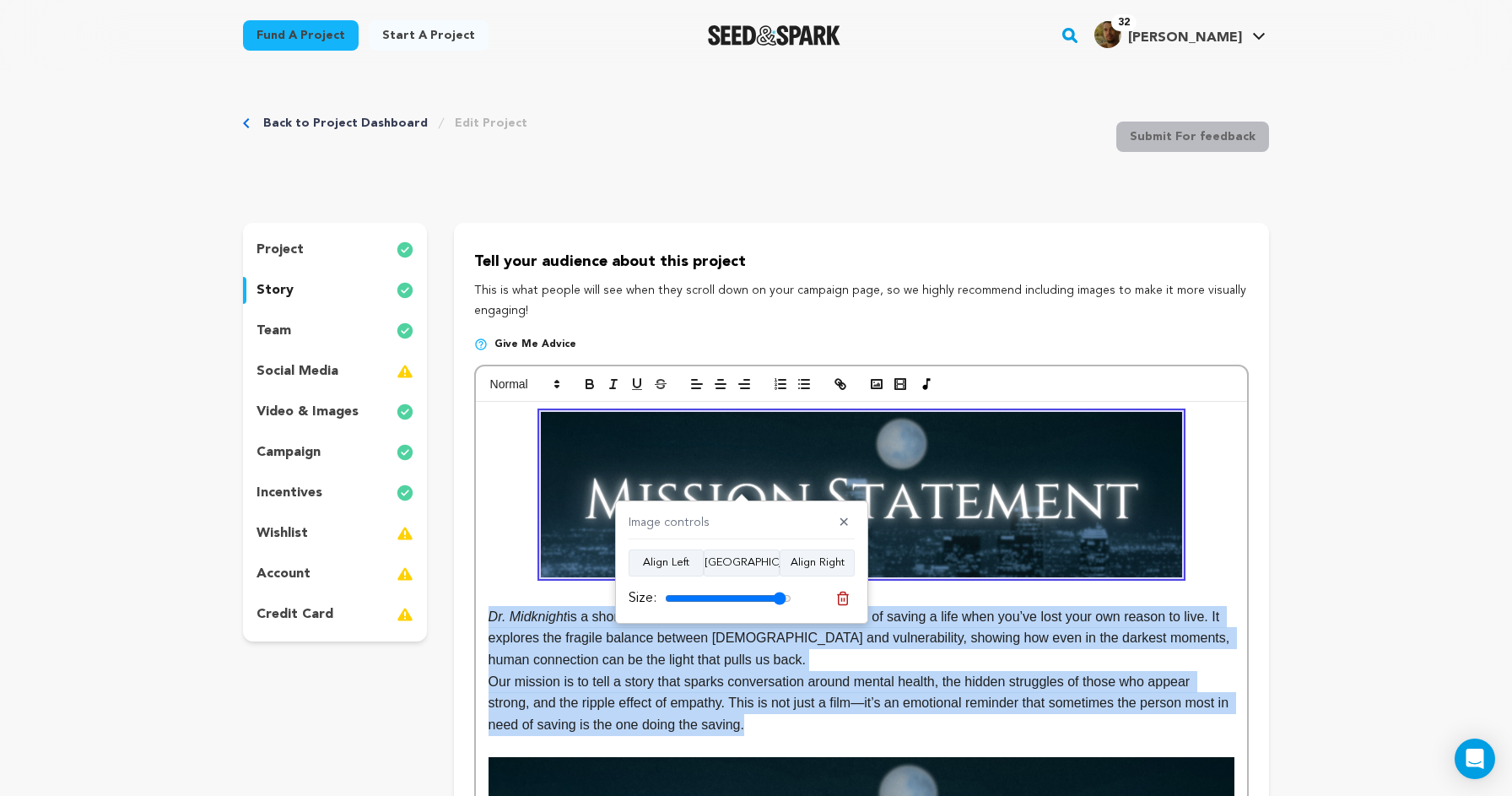
type input "100"
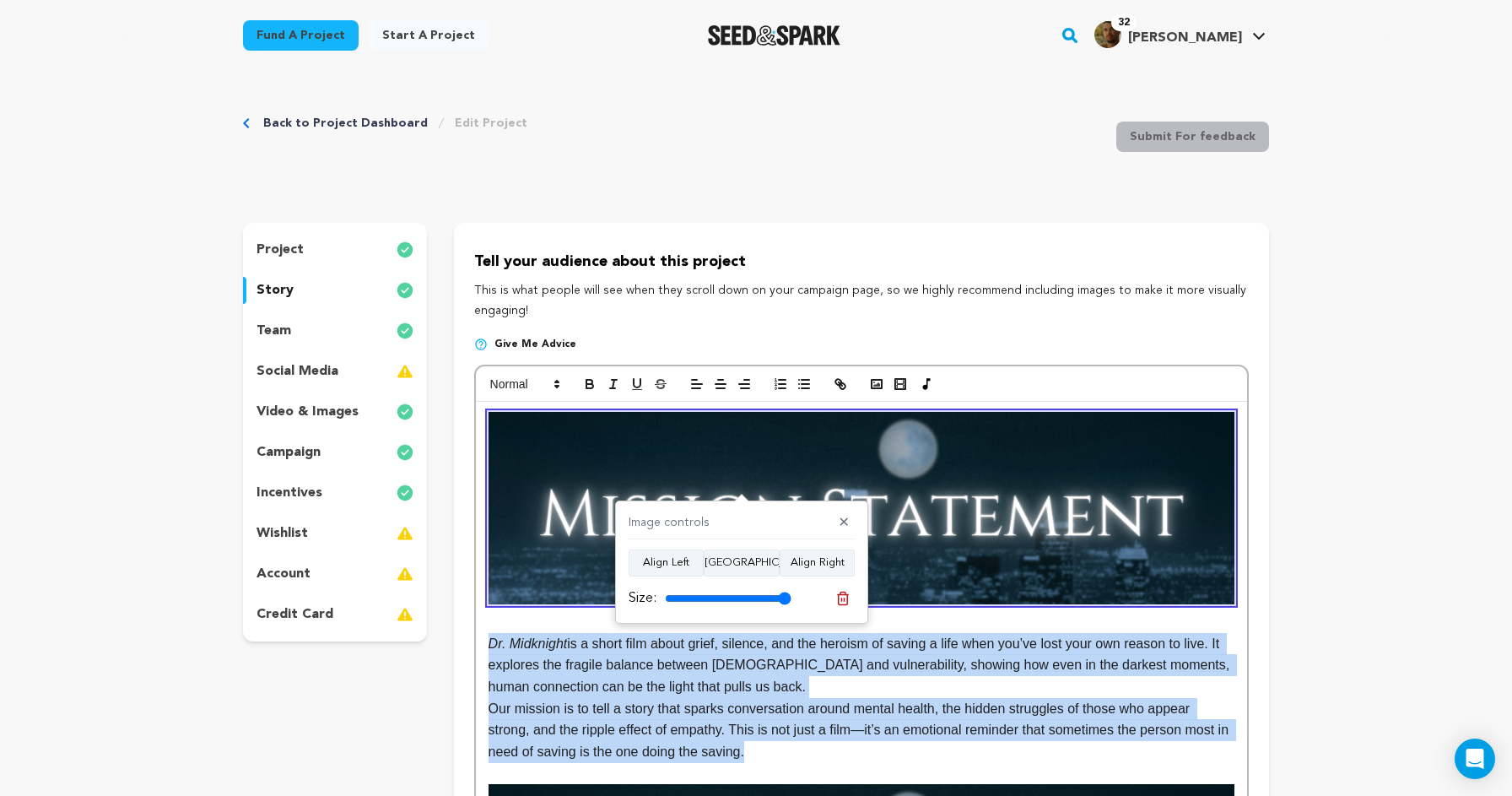
drag, startPoint x: 772, startPoint y: 599, endPoint x: 1059, endPoint y: 592, distance: 287.1
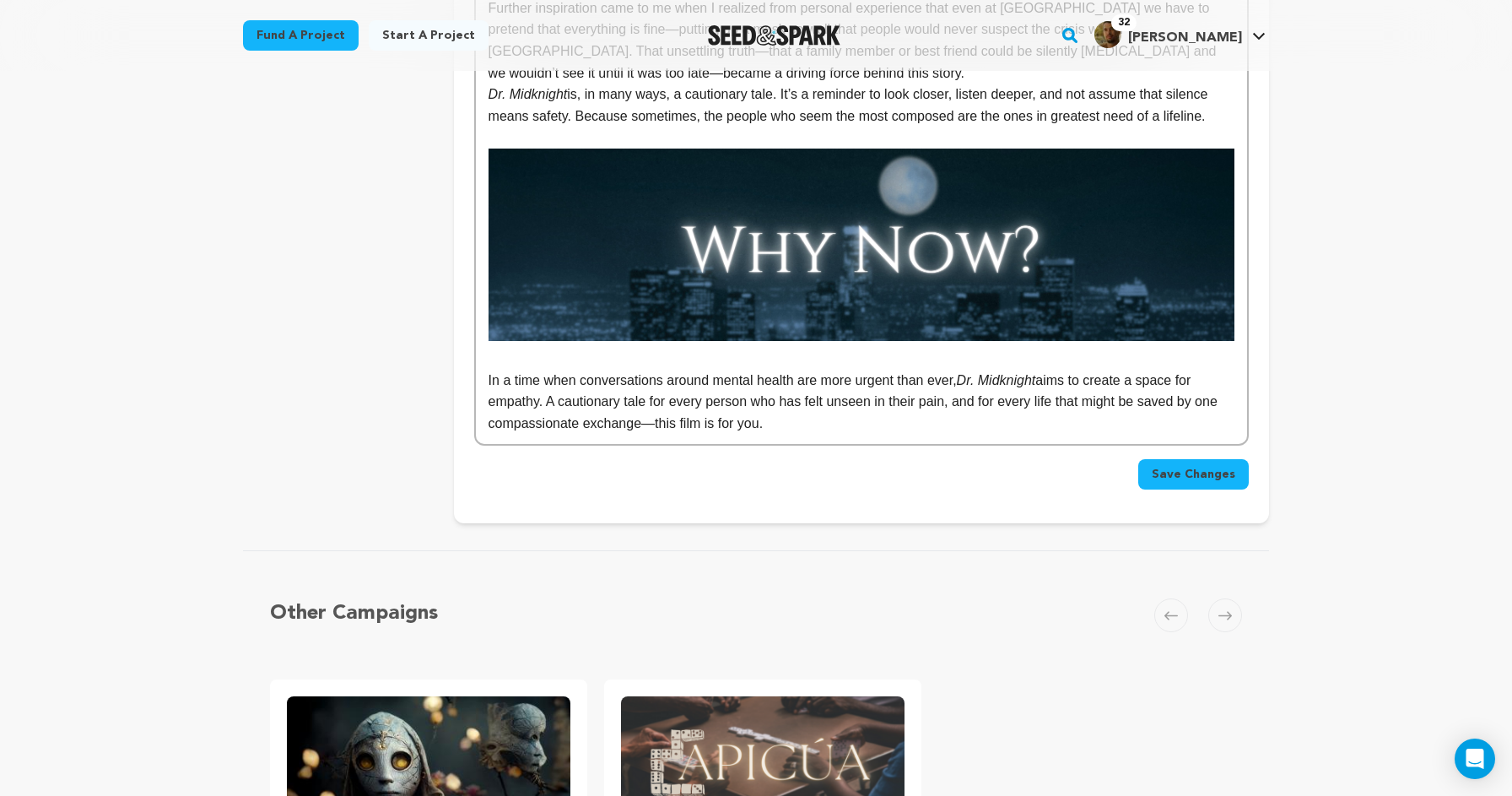
scroll to position [1568, 0]
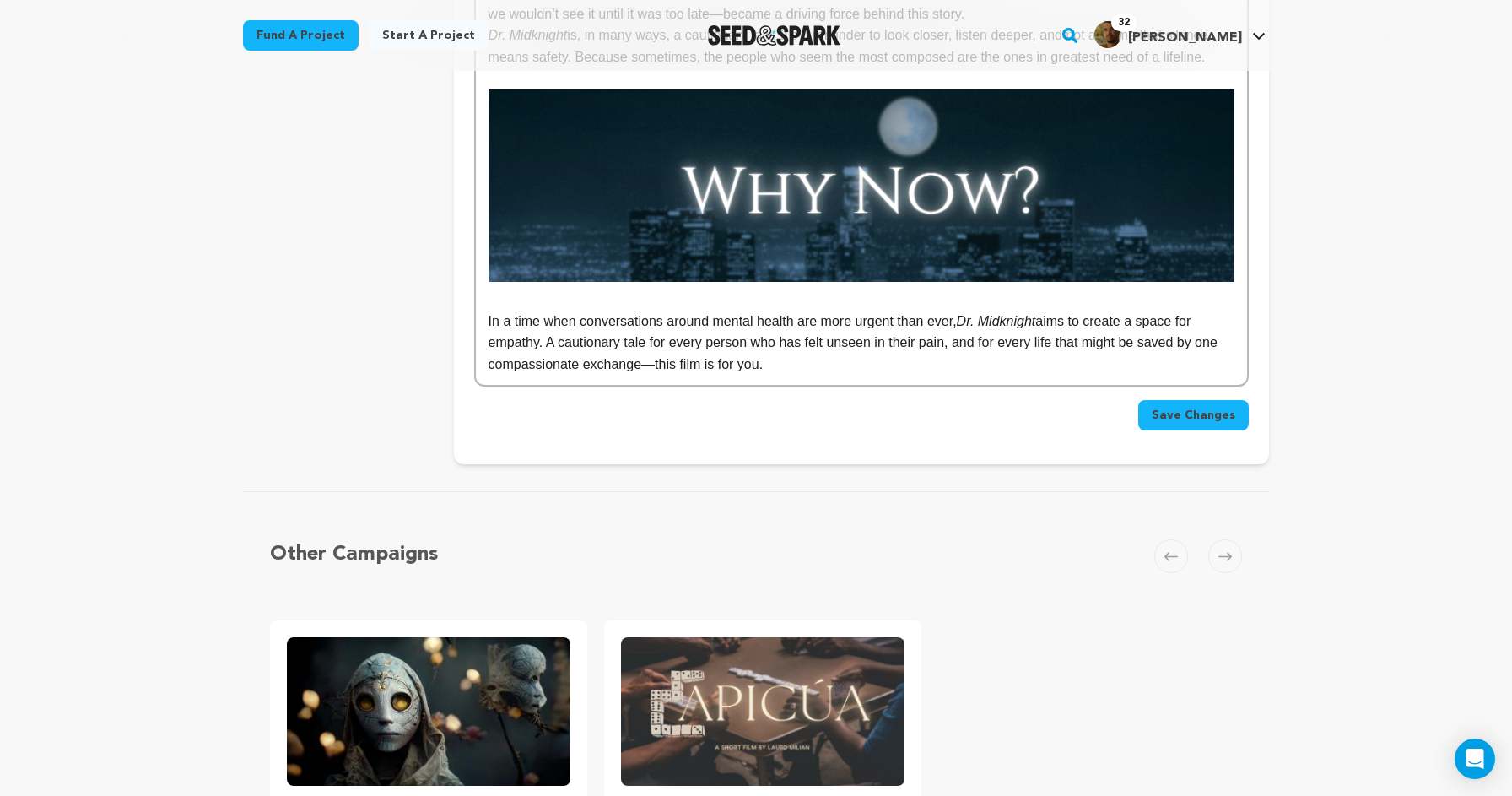
click at [1187, 407] on span "Save Changes" at bounding box center [1194, 415] width 83 height 17
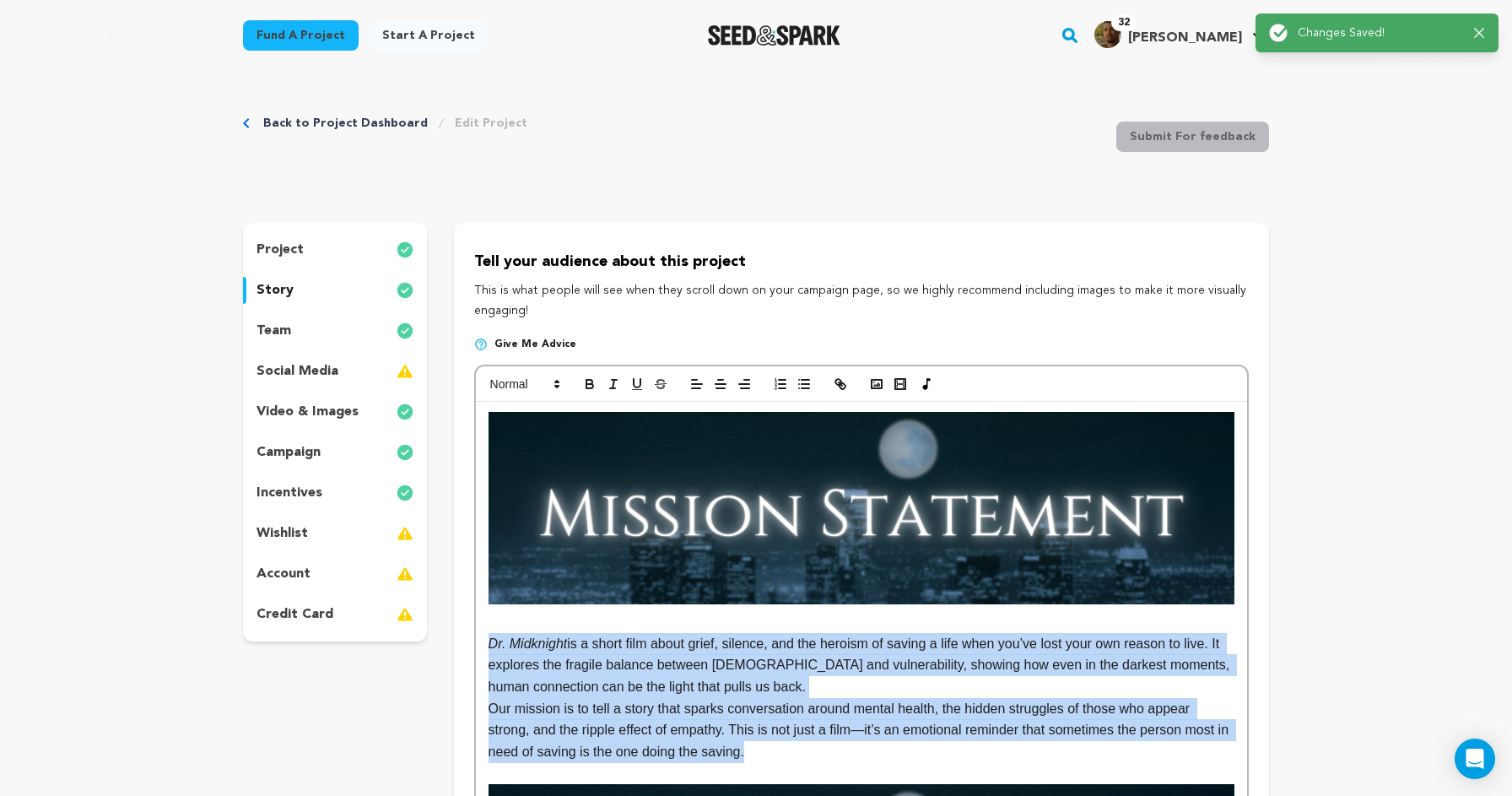
scroll to position [1, 0]
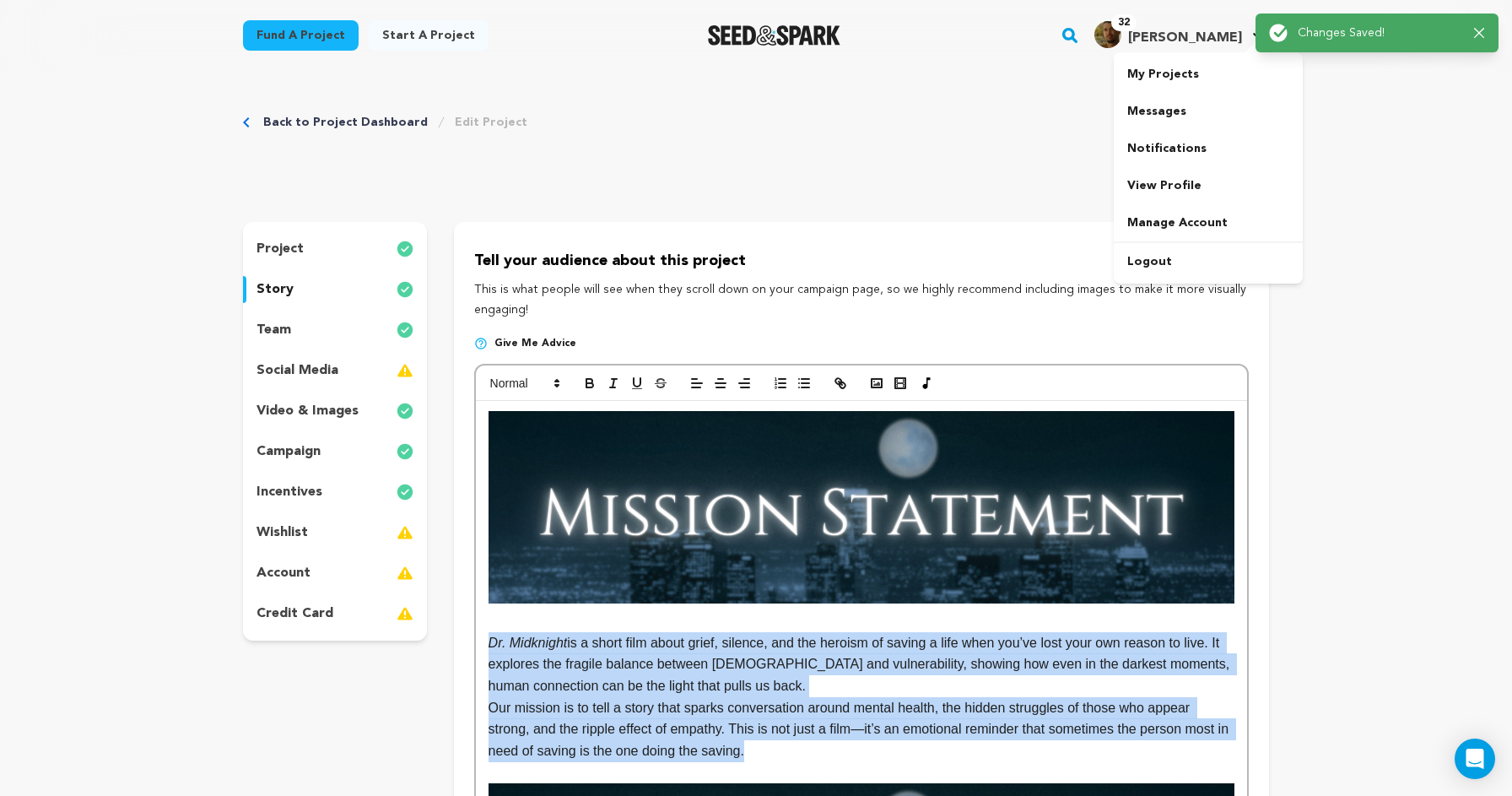
click at [1203, 28] on h4 "[PERSON_NAME]" at bounding box center [1186, 38] width 114 height 20
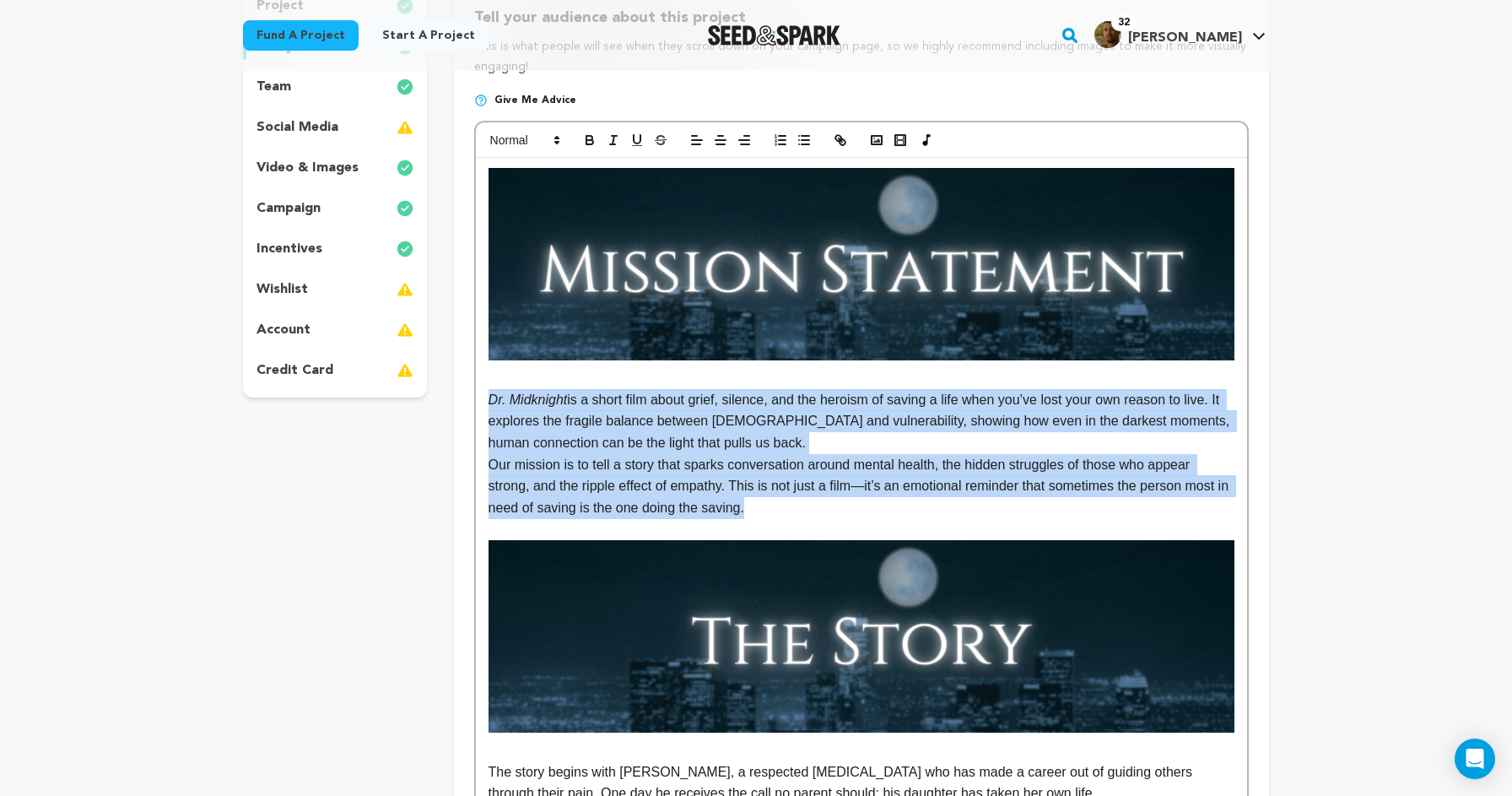
scroll to position [242, 0]
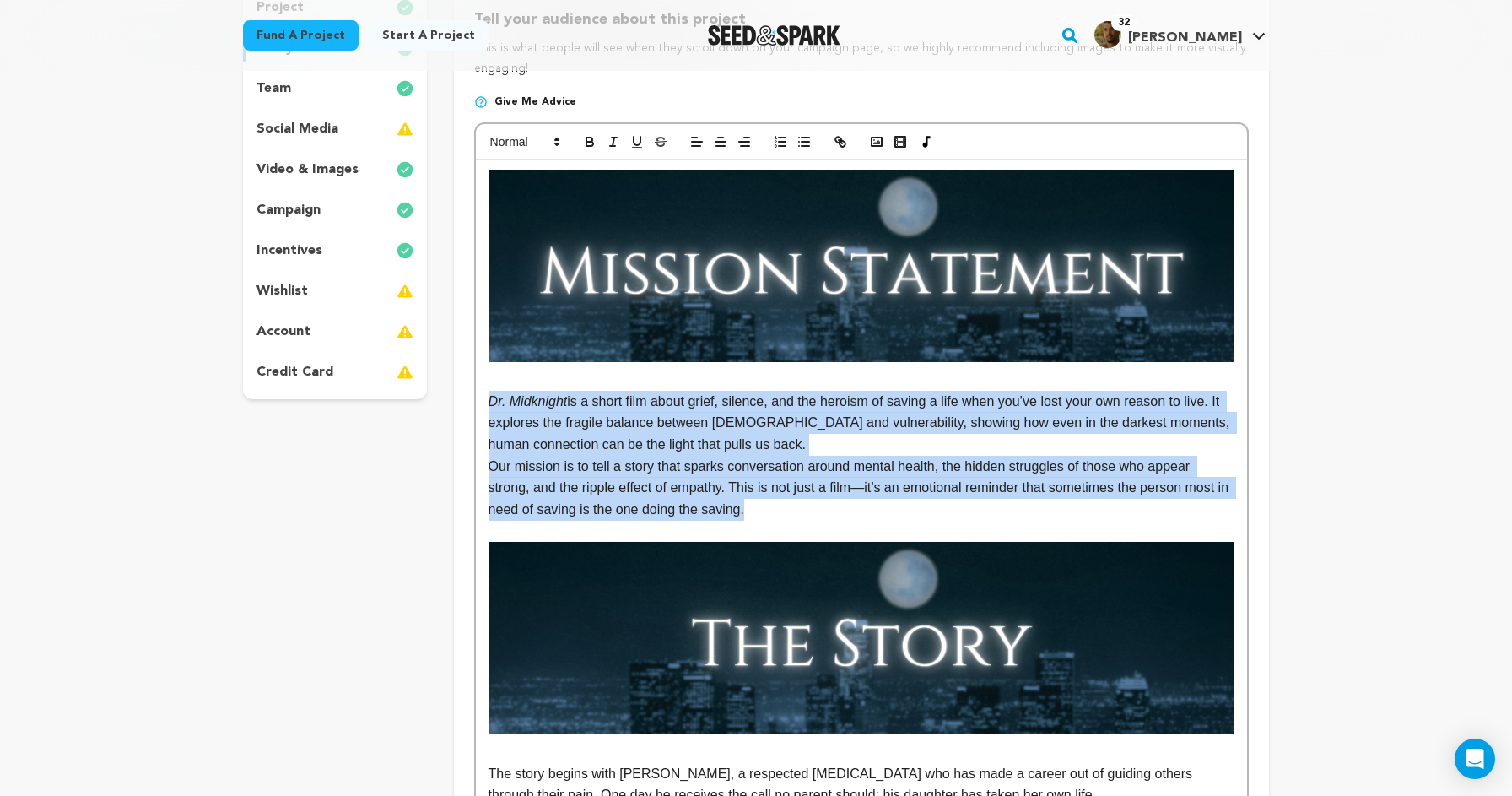
click at [779, 511] on p "Our mission is to tell a story that sparks conversation around mental health, t…" at bounding box center [861, 489] width 746 height 65
drag, startPoint x: 779, startPoint y: 511, endPoint x: 489, endPoint y: 403, distance: 309.5
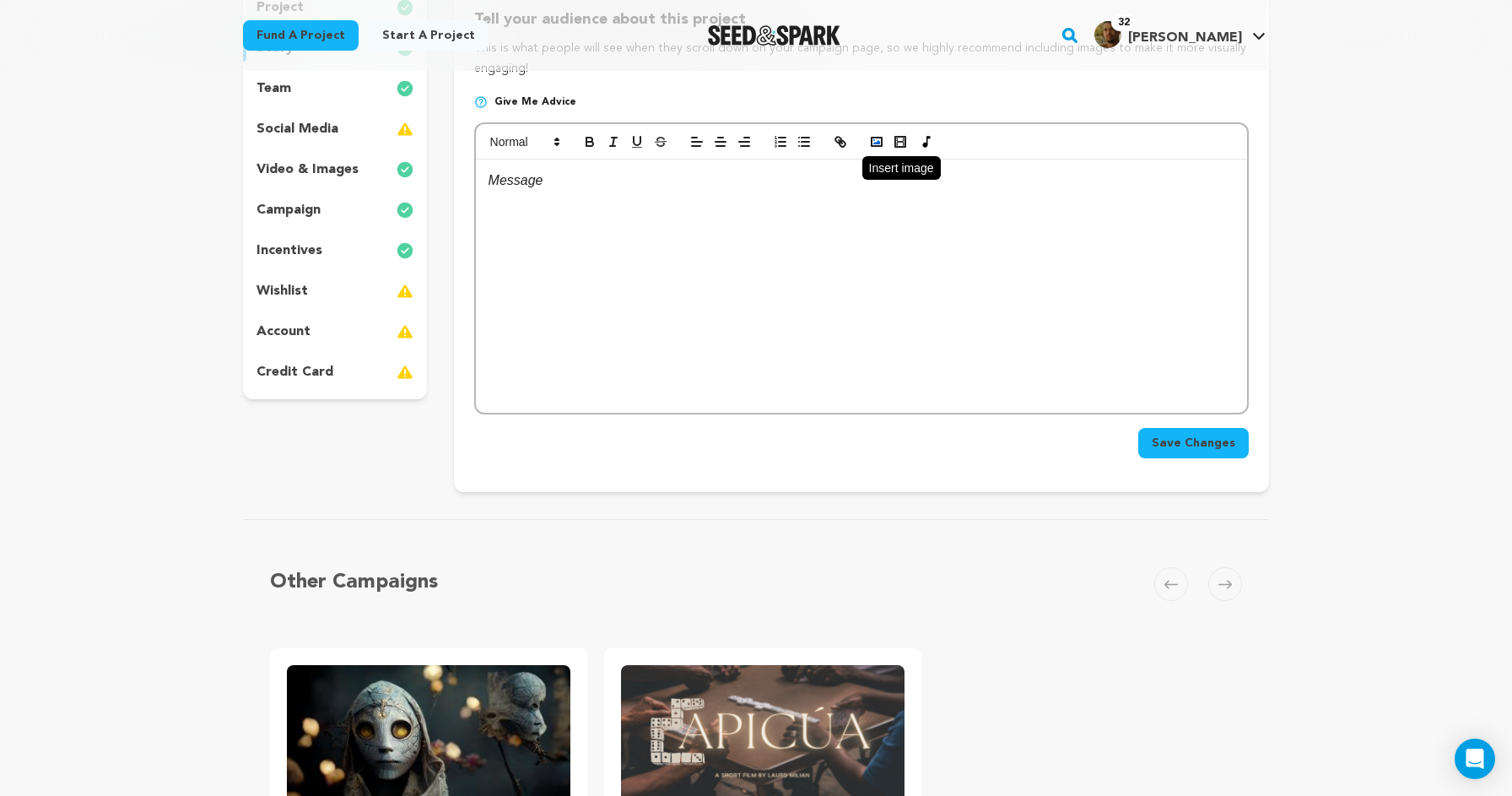
click at [881, 141] on rect "button" at bounding box center [877, 141] width 10 height 8
click at [837, 144] on icon "button" at bounding box center [840, 141] width 15 height 15
click at [876, 141] on icon "button" at bounding box center [877, 141] width 15 height 15
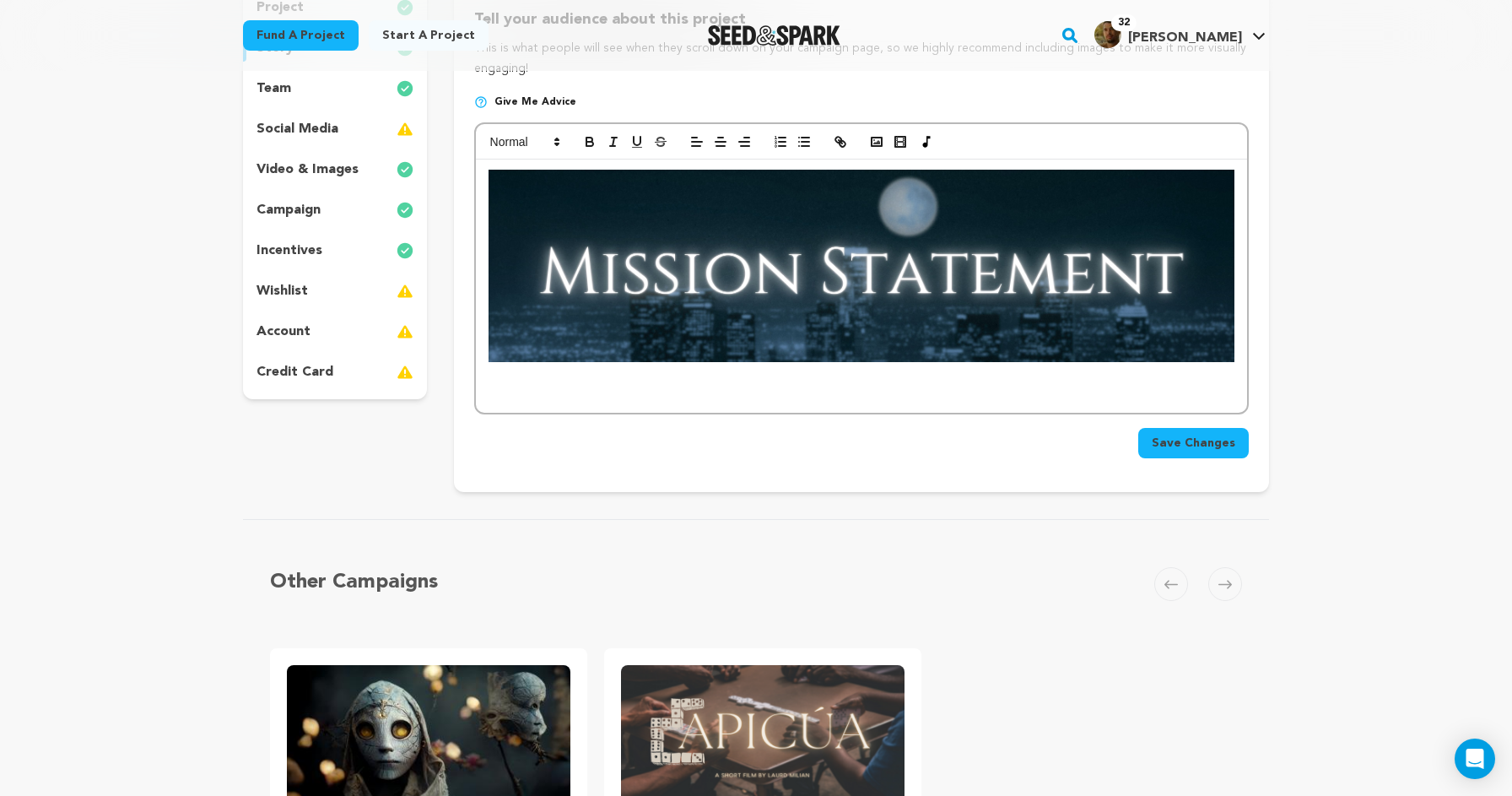
click at [799, 281] on img at bounding box center [861, 266] width 746 height 192
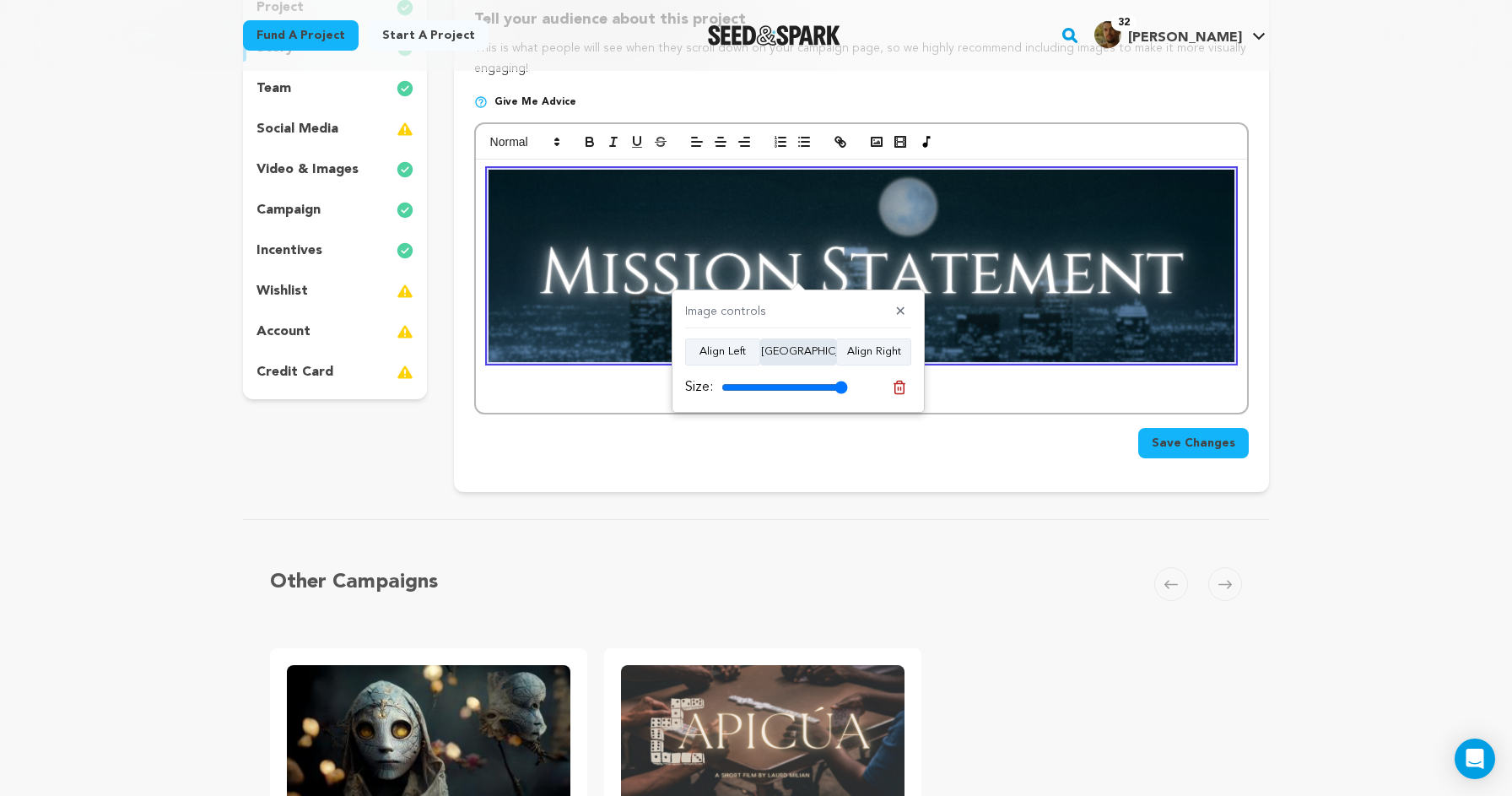
click at [784, 351] on button "Align Center" at bounding box center [799, 352] width 76 height 27
click at [986, 369] on div at bounding box center [861, 286] width 771 height 253
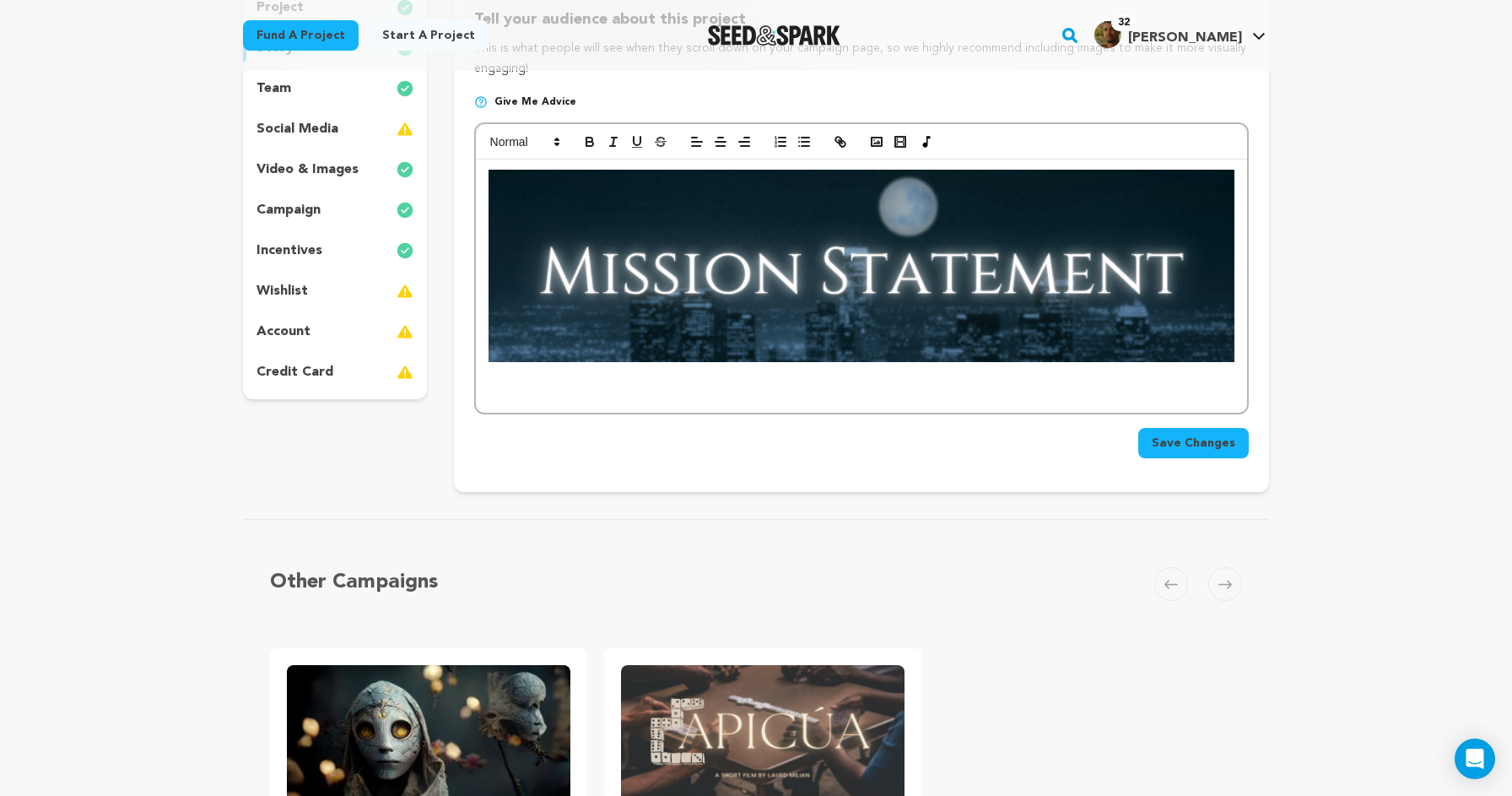
click at [984, 382] on div at bounding box center [861, 286] width 771 height 253
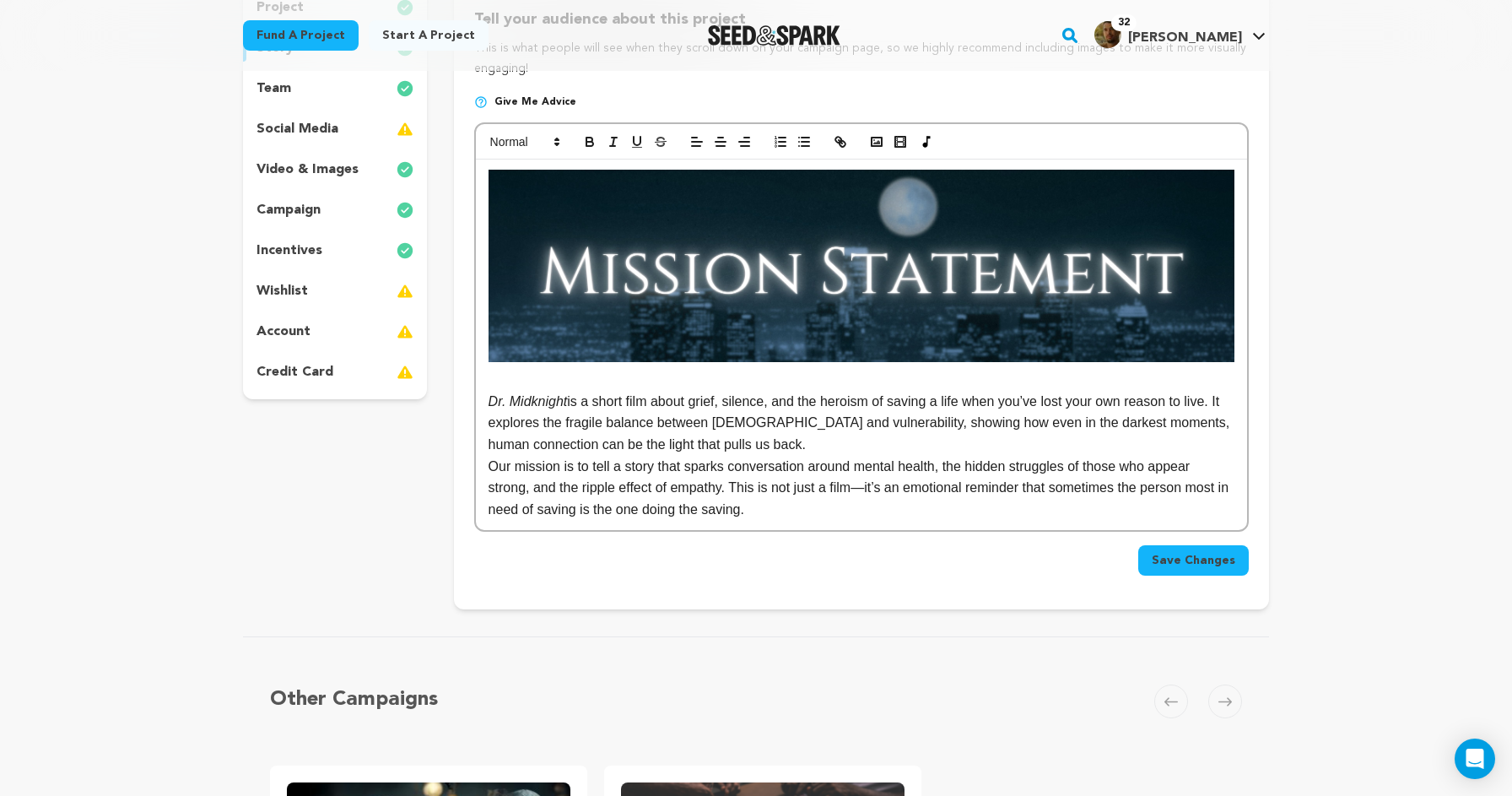
scroll to position [15, 0]
click at [1193, 552] on span "Save Changes" at bounding box center [1194, 560] width 83 height 17
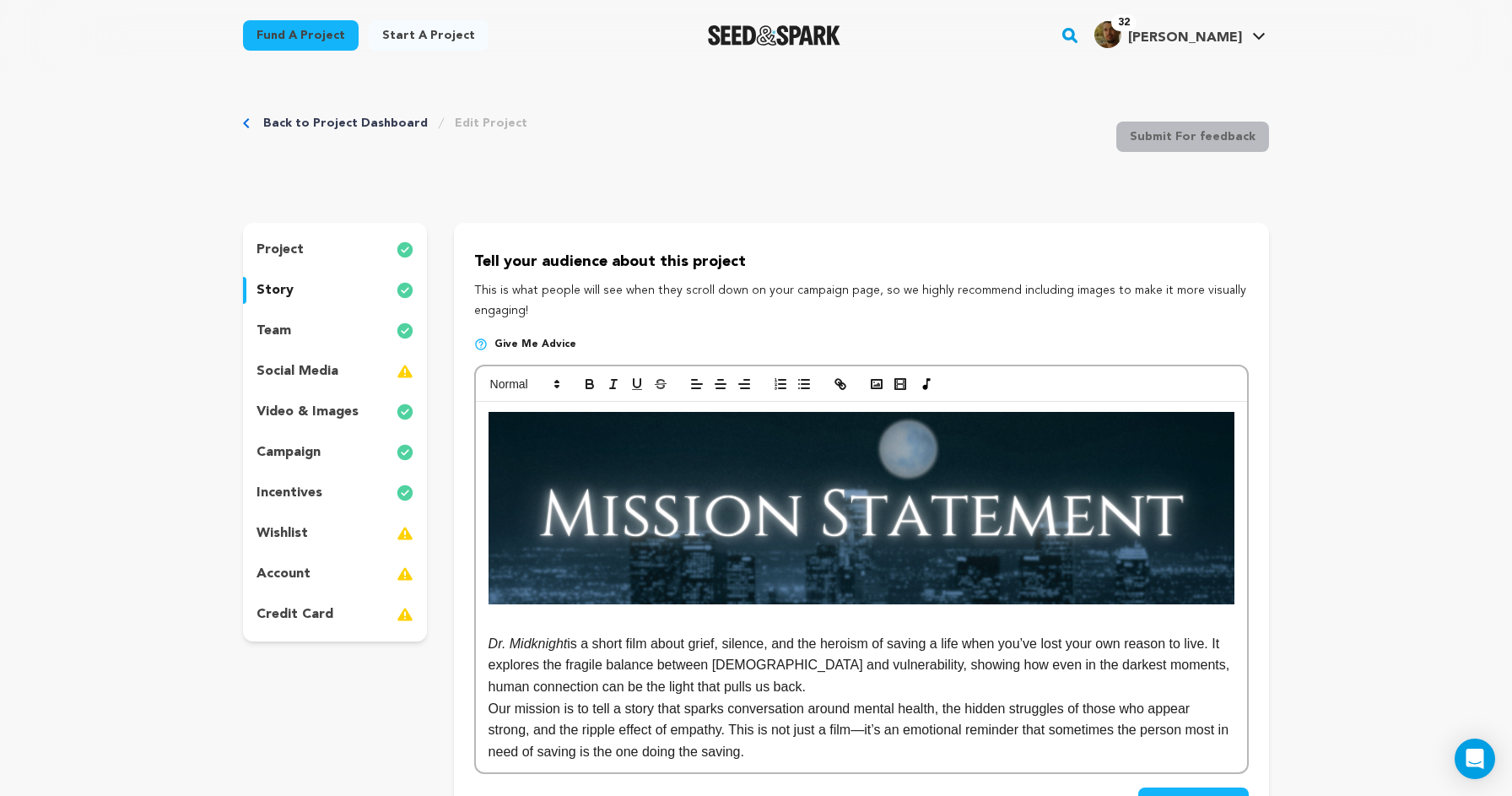
click at [343, 254] on div "project" at bounding box center [334, 250] width 184 height 27
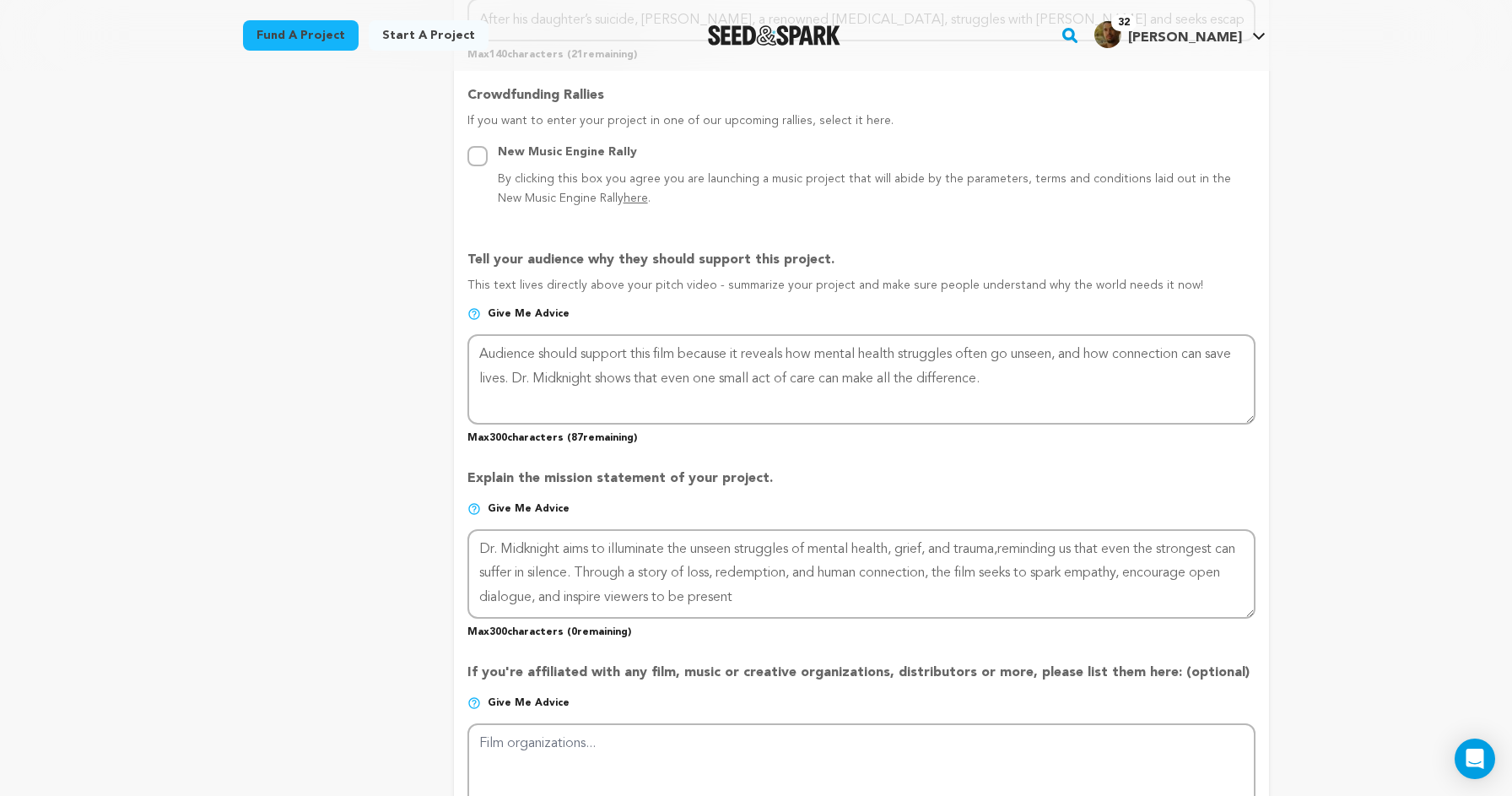
scroll to position [920, 0]
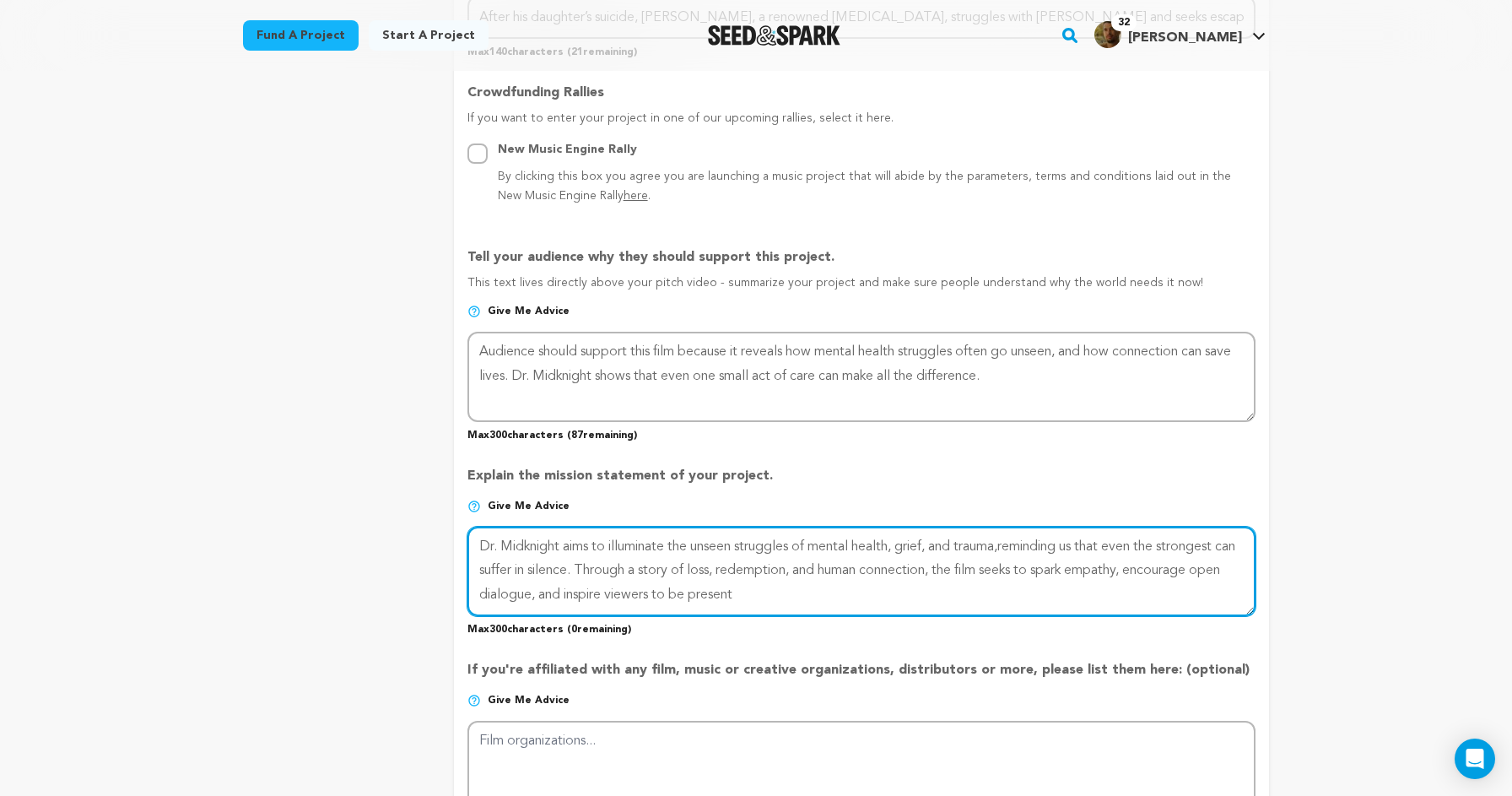
click at [792, 599] on textarea at bounding box center [861, 571] width 788 height 90
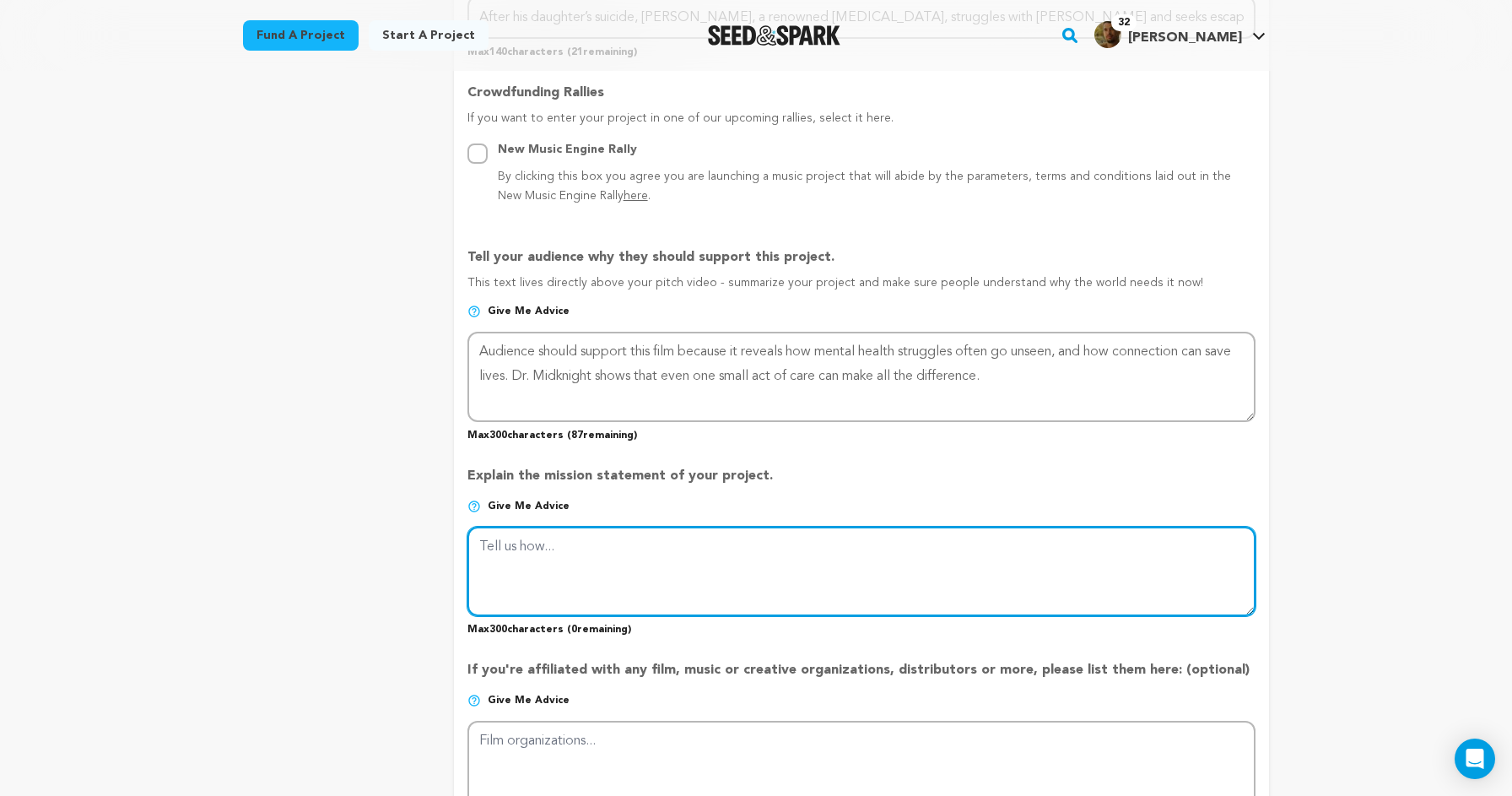
paste textarea "Dr. Midknight is a short film about grief, silence, and the heroism of saving a…"
type textarea "Dr. Midknight is a short film about grief, silence, and the heroism of saving a…"
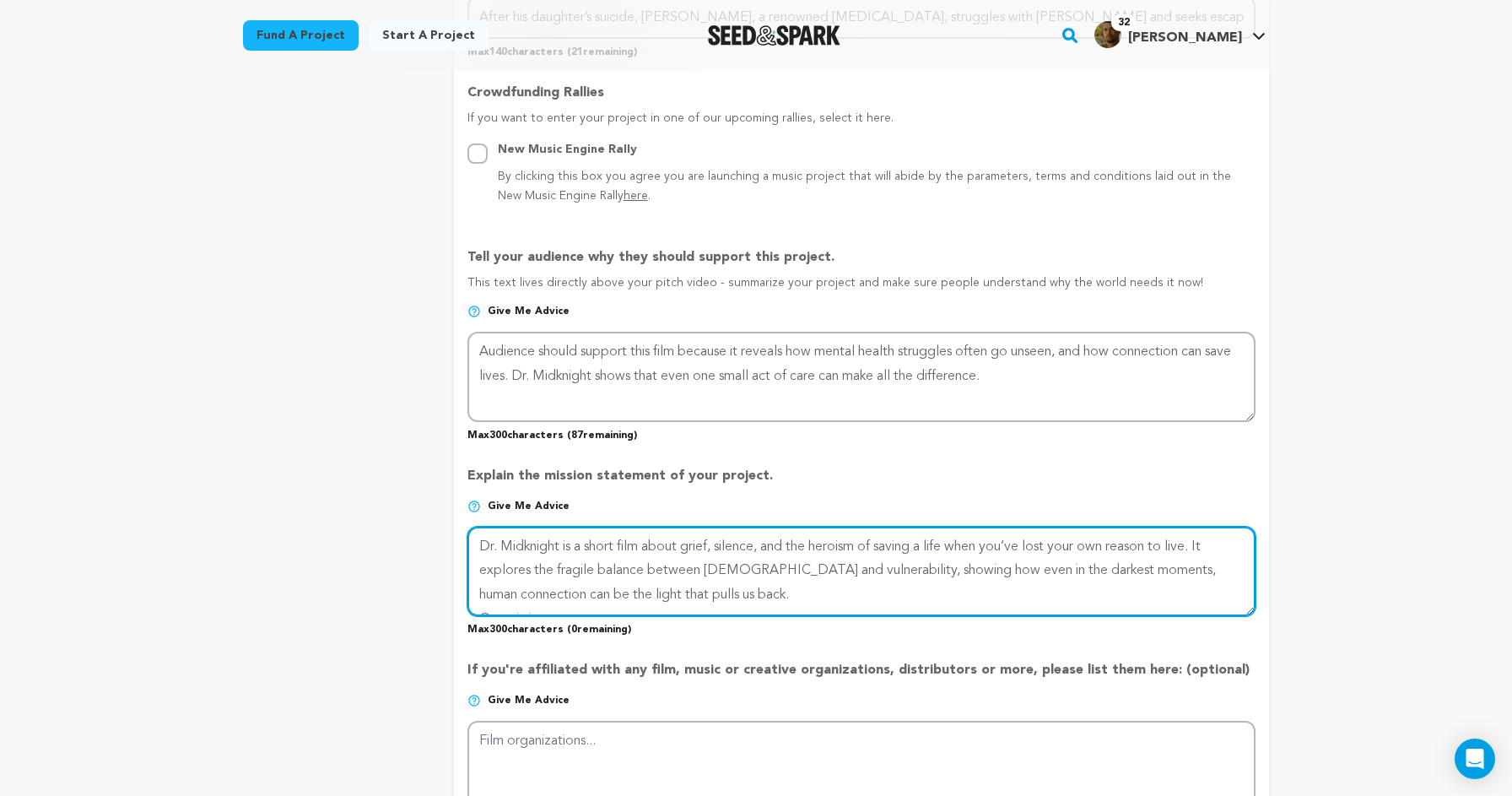
scroll to position [12, 0]
click at [812, 567] on textarea at bounding box center [861, 571] width 788 height 90
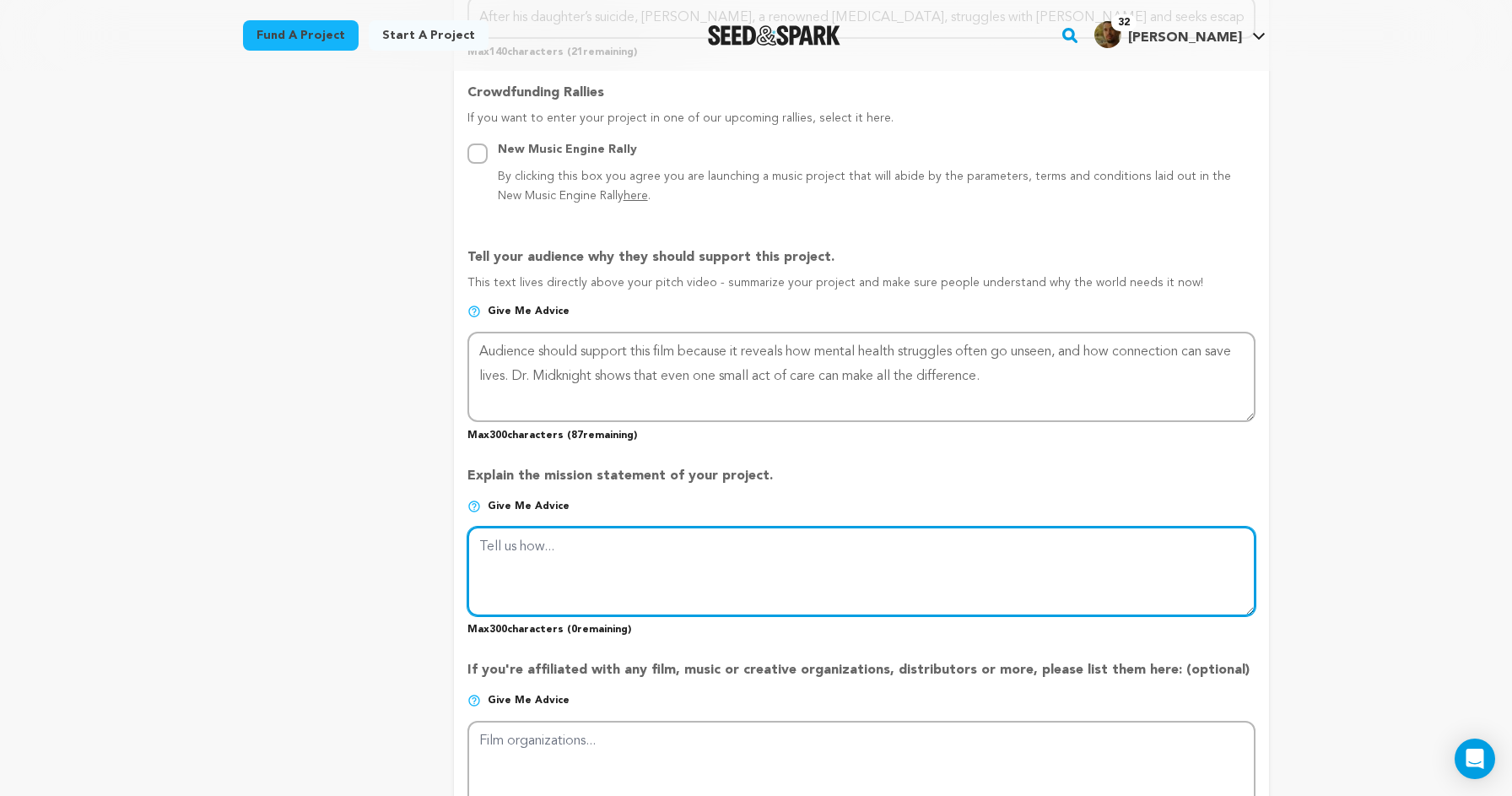
scroll to position [0, 0]
paste textarea "Dr. Midknight is a short film about grief, silence, and the courage of saving a…"
type textarea "Dr. Midknight is a short film about grief, silence, and the courage of saving a…"
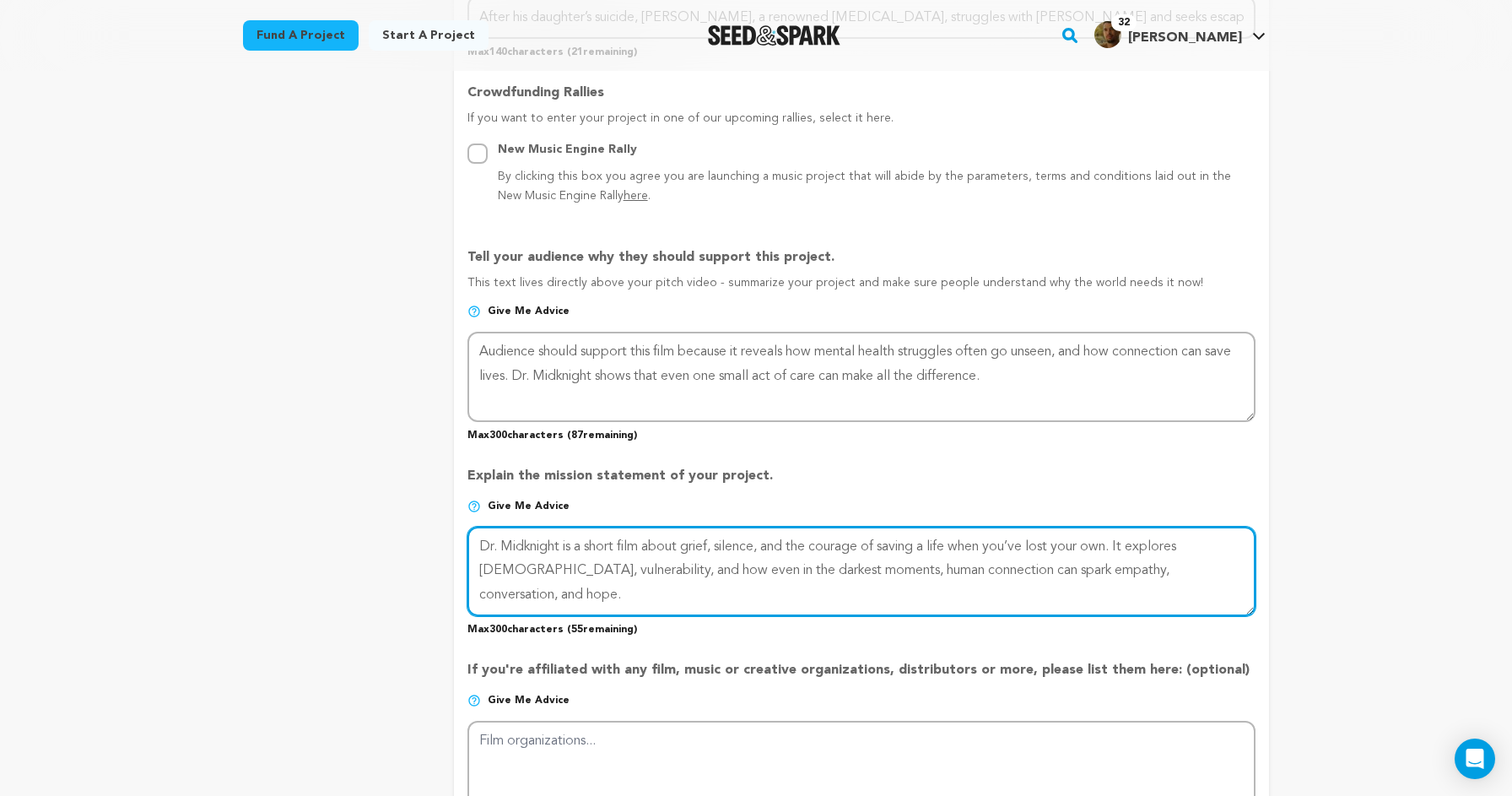
click at [684, 558] on textarea at bounding box center [861, 571] width 788 height 90
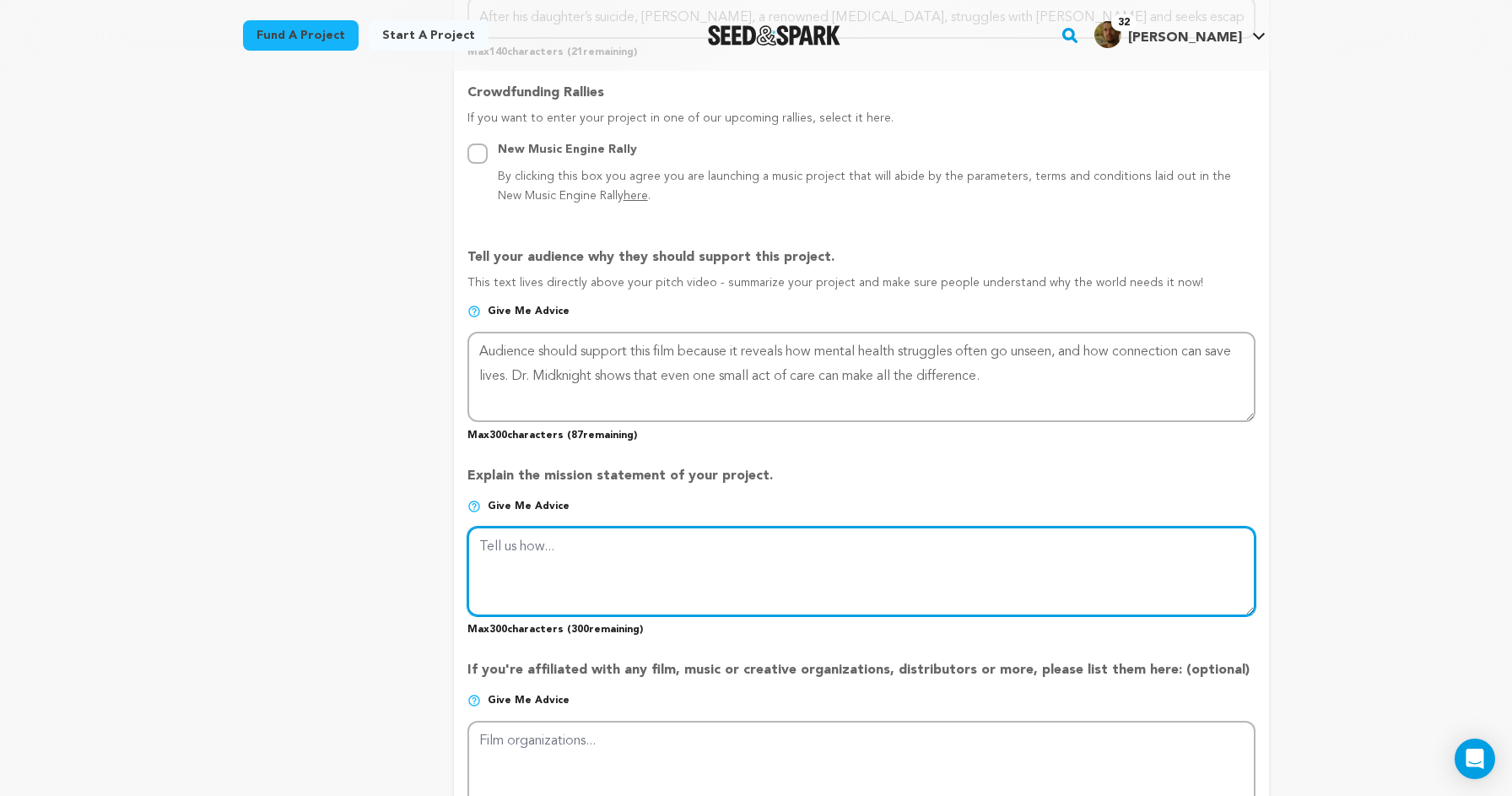
paste textarea "Dr. Midknight is a short film about grief, silence, and the courage of saving a…"
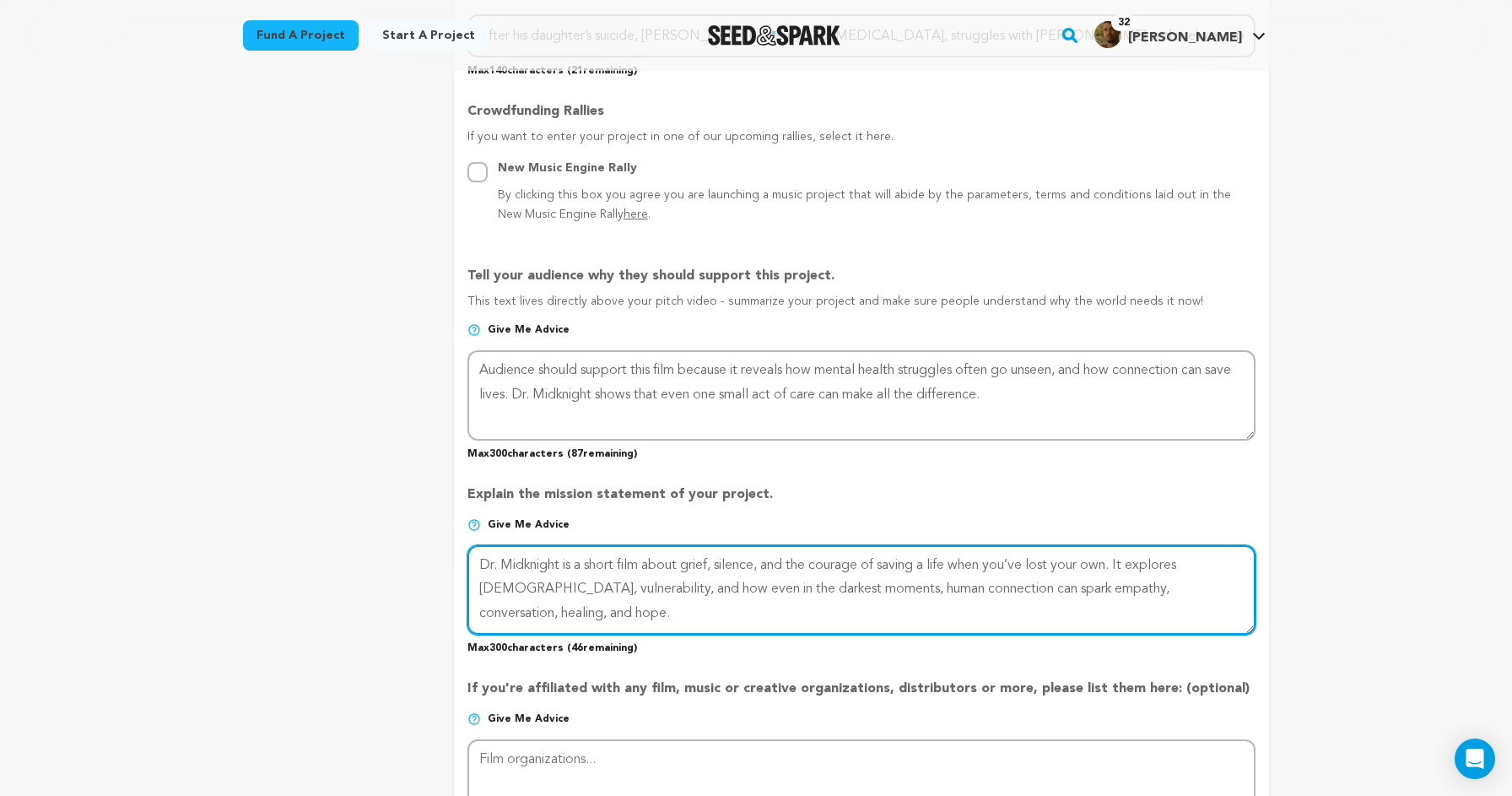
scroll to position [895, 0]
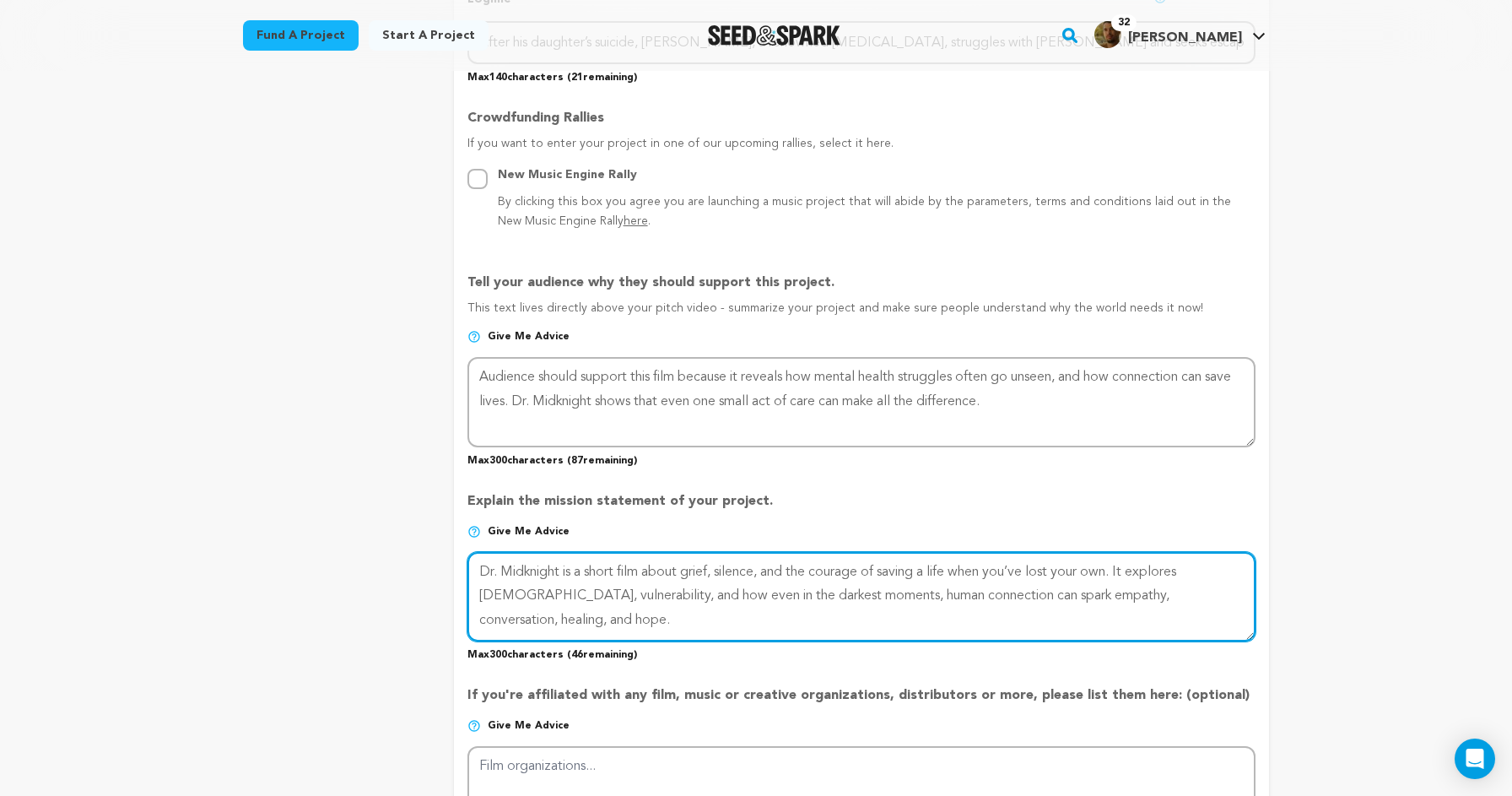
type textarea "Dr. Midknight is a short film about grief, silence, and the courage of saving a…"
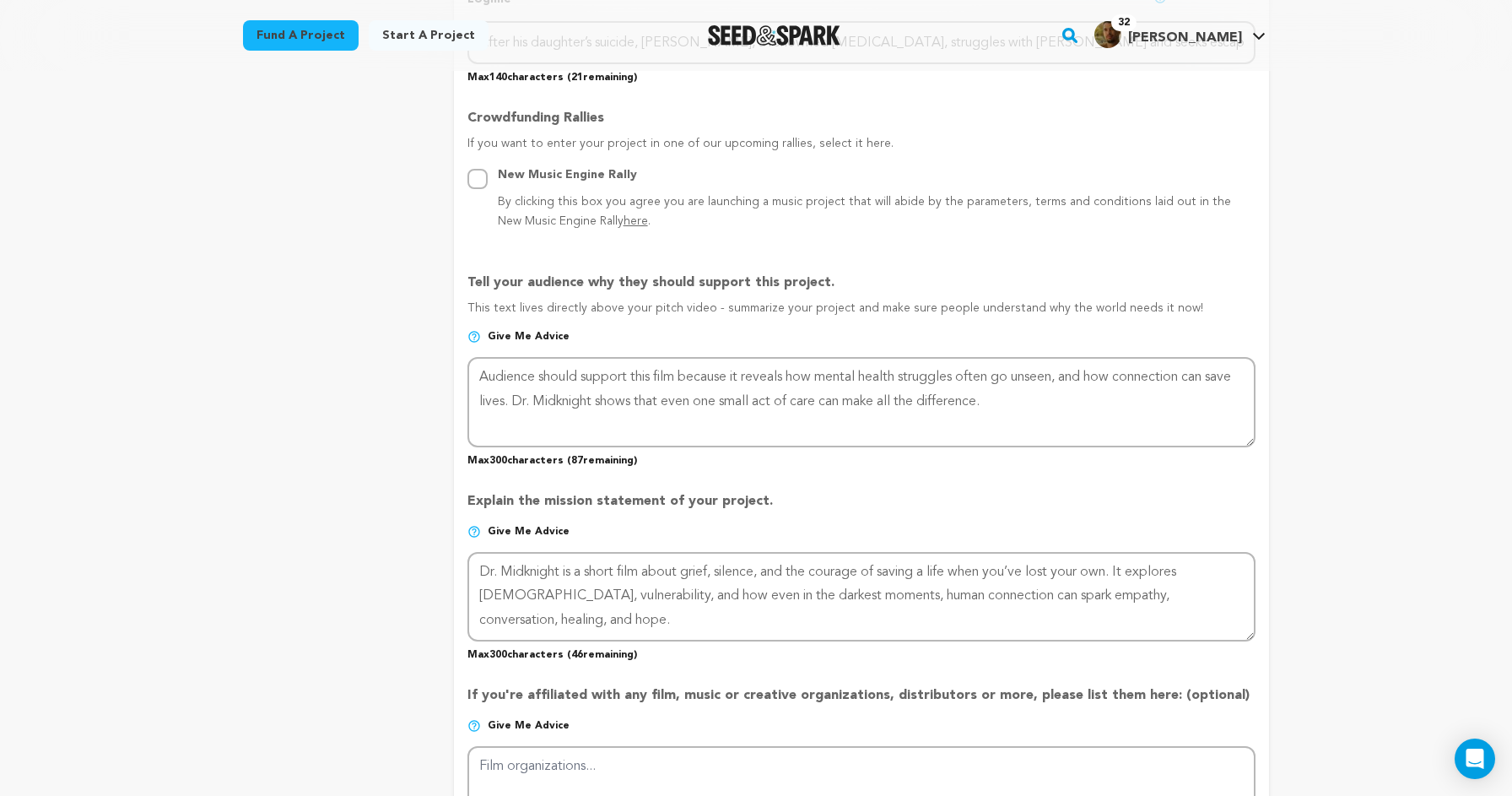
drag, startPoint x: 466, startPoint y: 271, endPoint x: 1226, endPoint y: 303, distance: 760.7
click at [1226, 303] on form "Project Title Project Name Dr. Midknight Project URL Give me advice Project URL…" at bounding box center [861, 306] width 815 height 1902
copy div "Tell your audience why they should support this project. This text lives direct…"
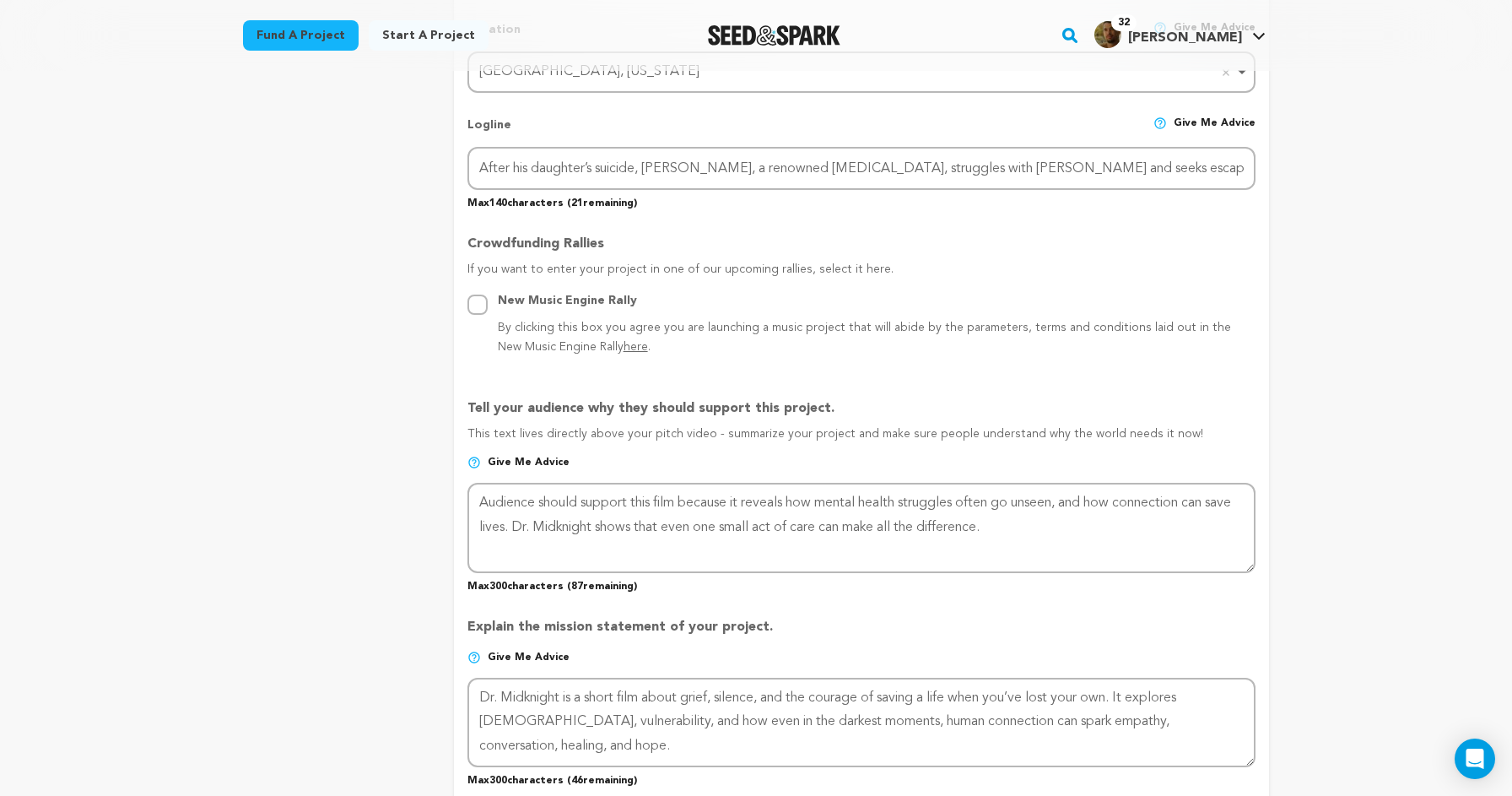
scroll to position [721, 0]
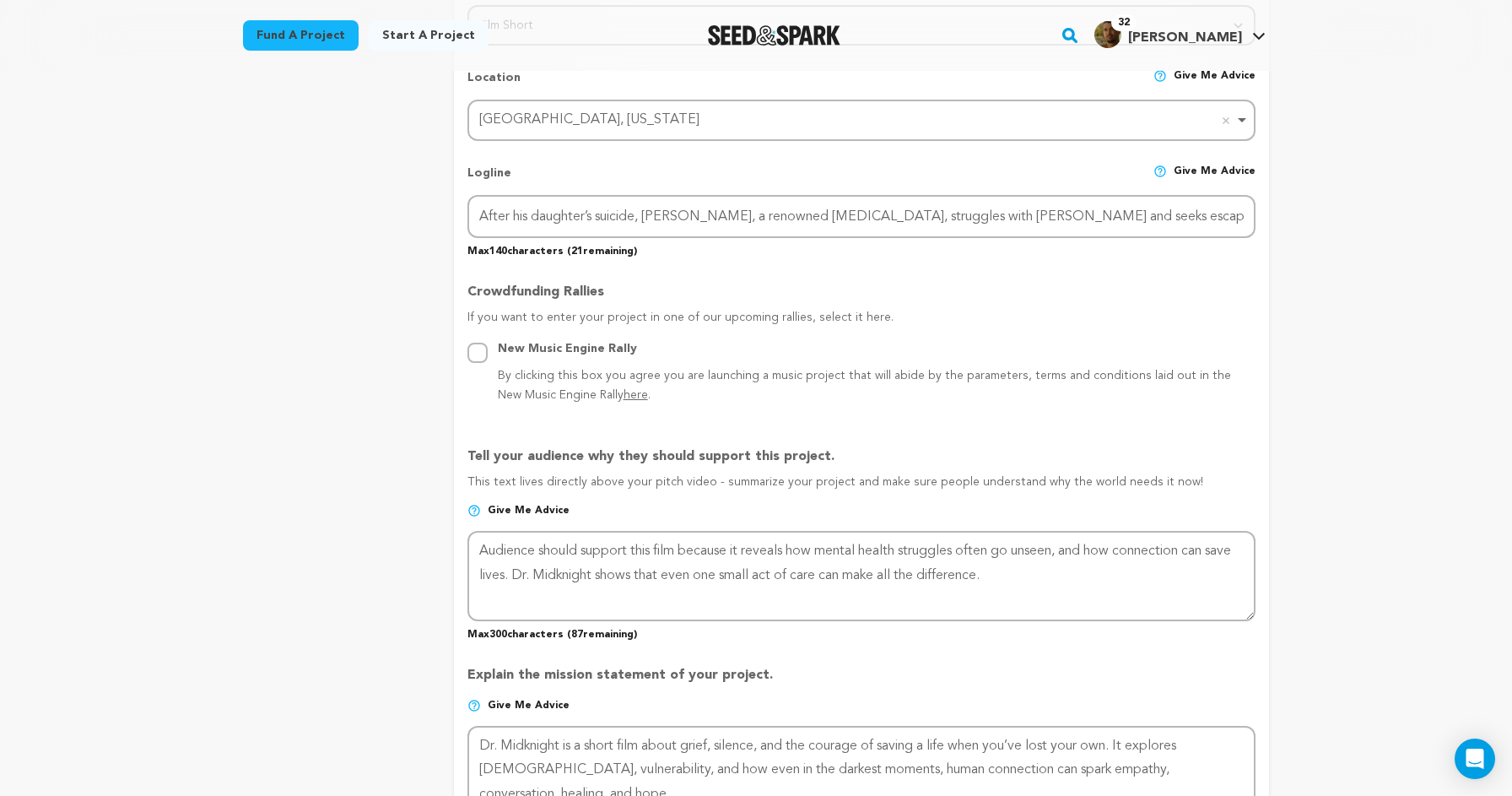
click at [713, 391] on p "By clicking this box you agree you are launching a music project that will abid…" at bounding box center [877, 386] width 758 height 41
click at [488, 363] on input "New Music Engine Rally By clicking this box you agree you are launching a music…" at bounding box center [478, 353] width 20 height 20
click at [489, 345] on div "New Music Engine Rally By clicking this box you agree you are launching a music…" at bounding box center [861, 373] width 788 height 67
click at [480, 346] on input "New Music Engine Rally By clicking this box you agree you are launching a music…" at bounding box center [478, 353] width 20 height 20
radio input "false"
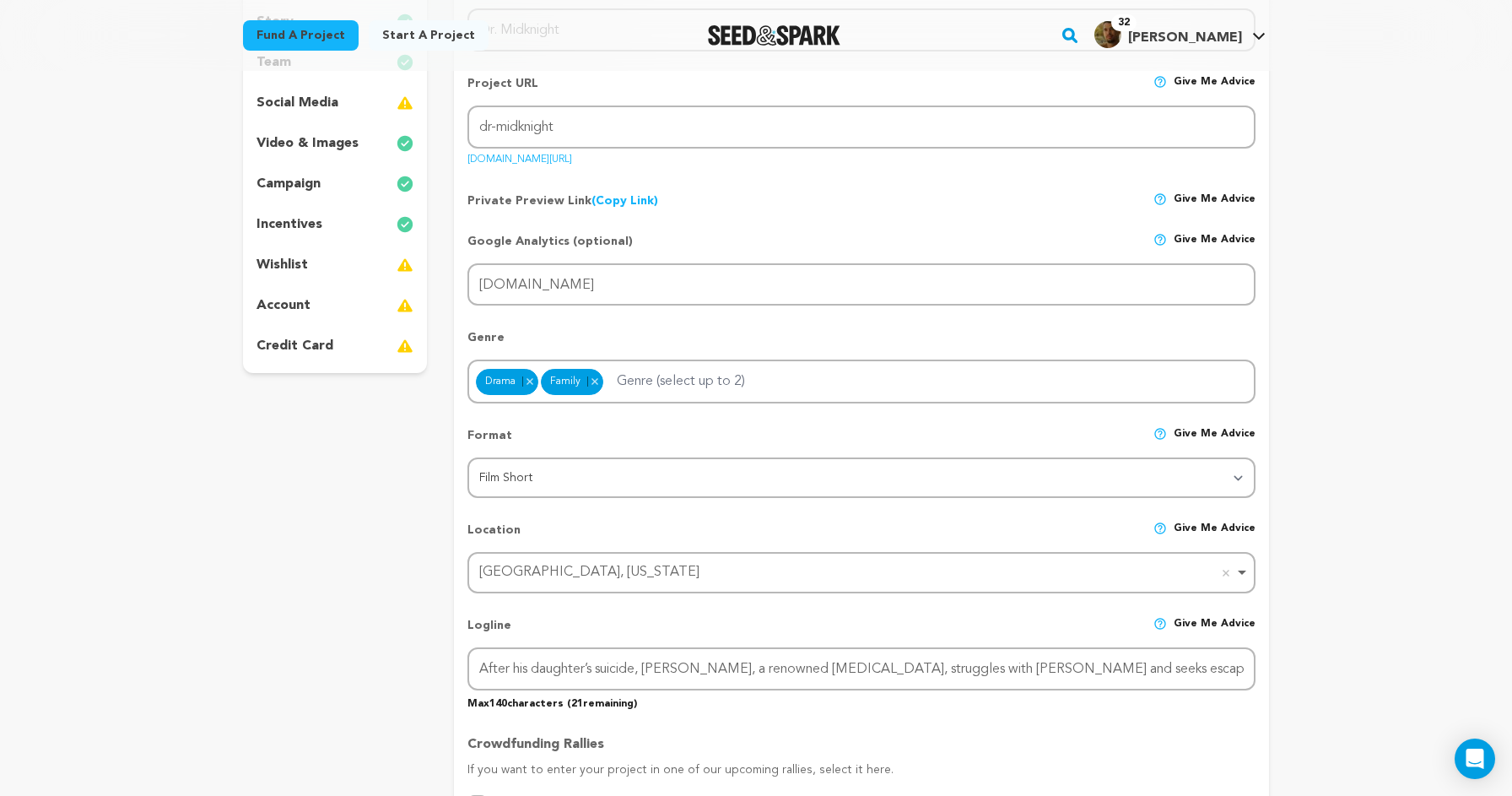
scroll to position [259, 0]
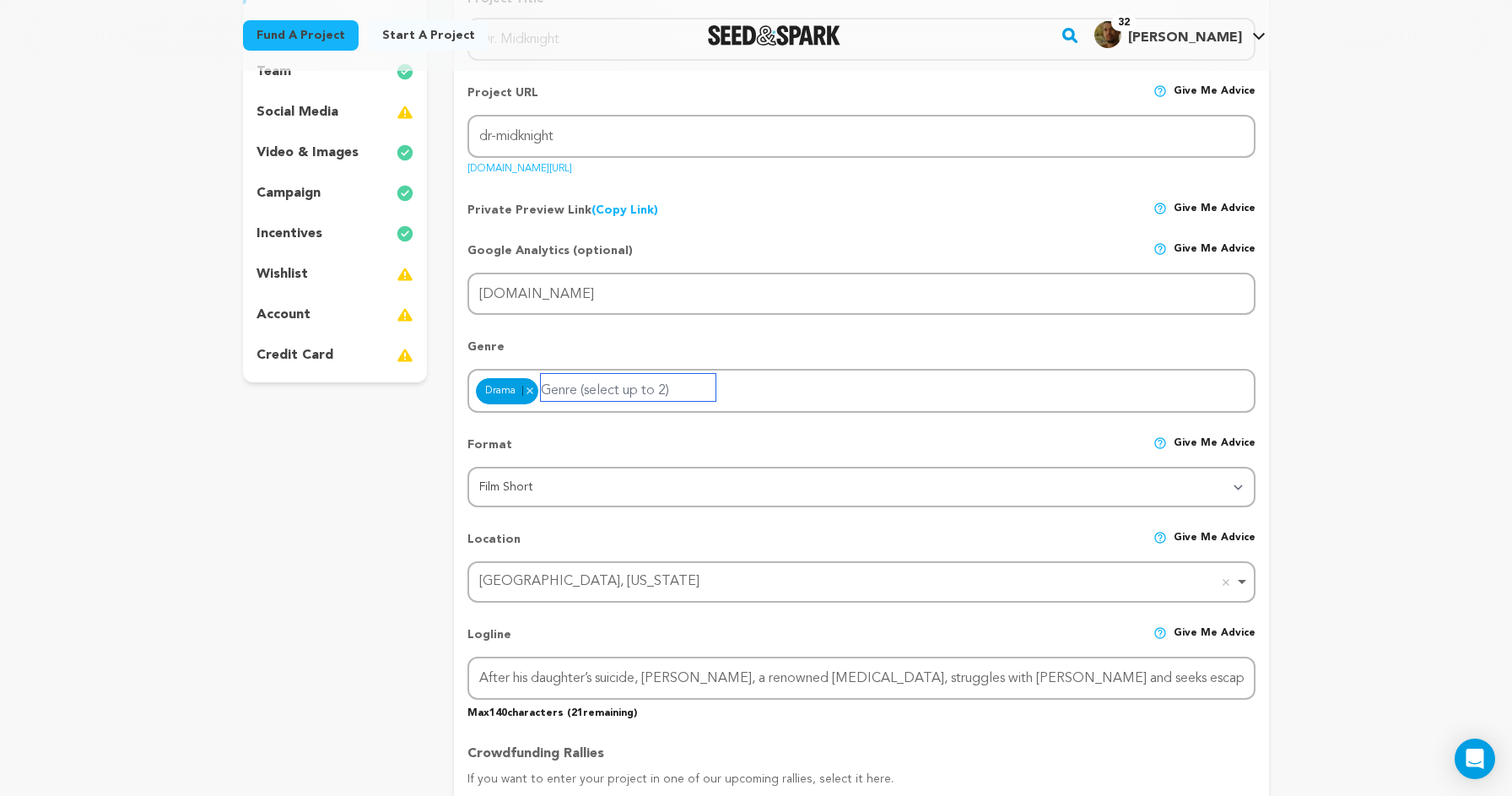
click at [591, 387] on input "Genre (select up to 2)" at bounding box center [628, 387] width 175 height 27
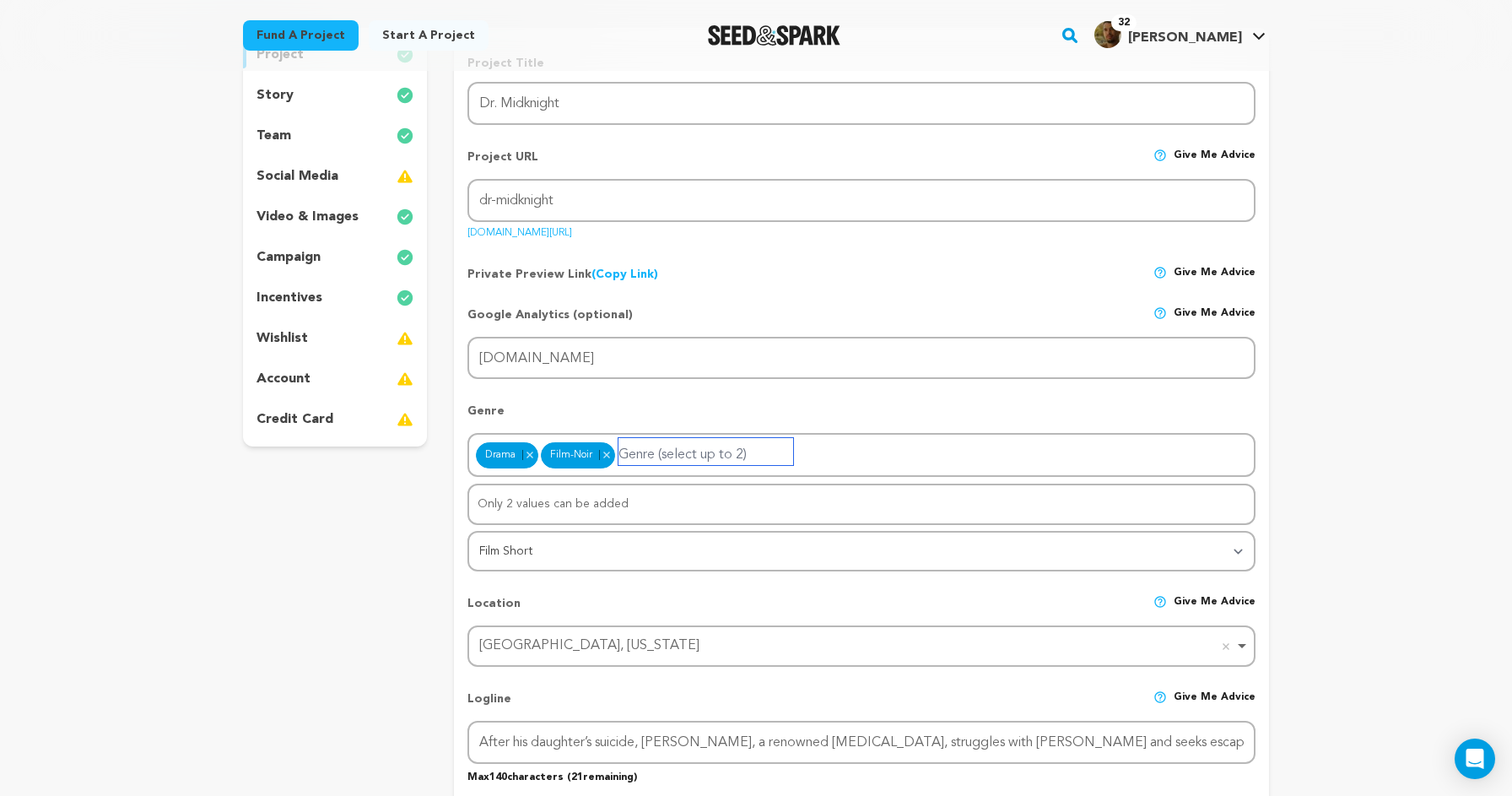
scroll to position [0, 0]
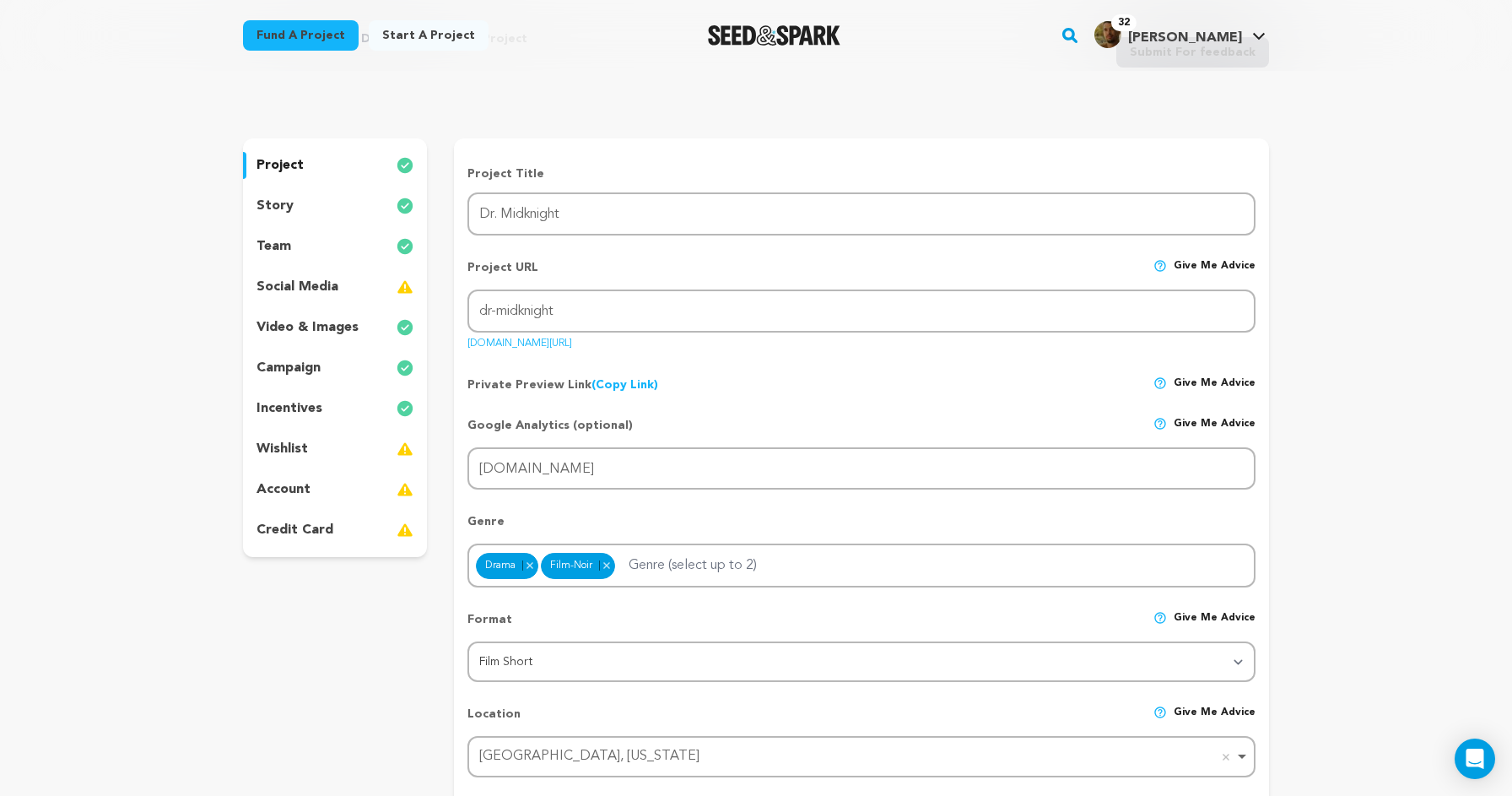
scroll to position [85, 0]
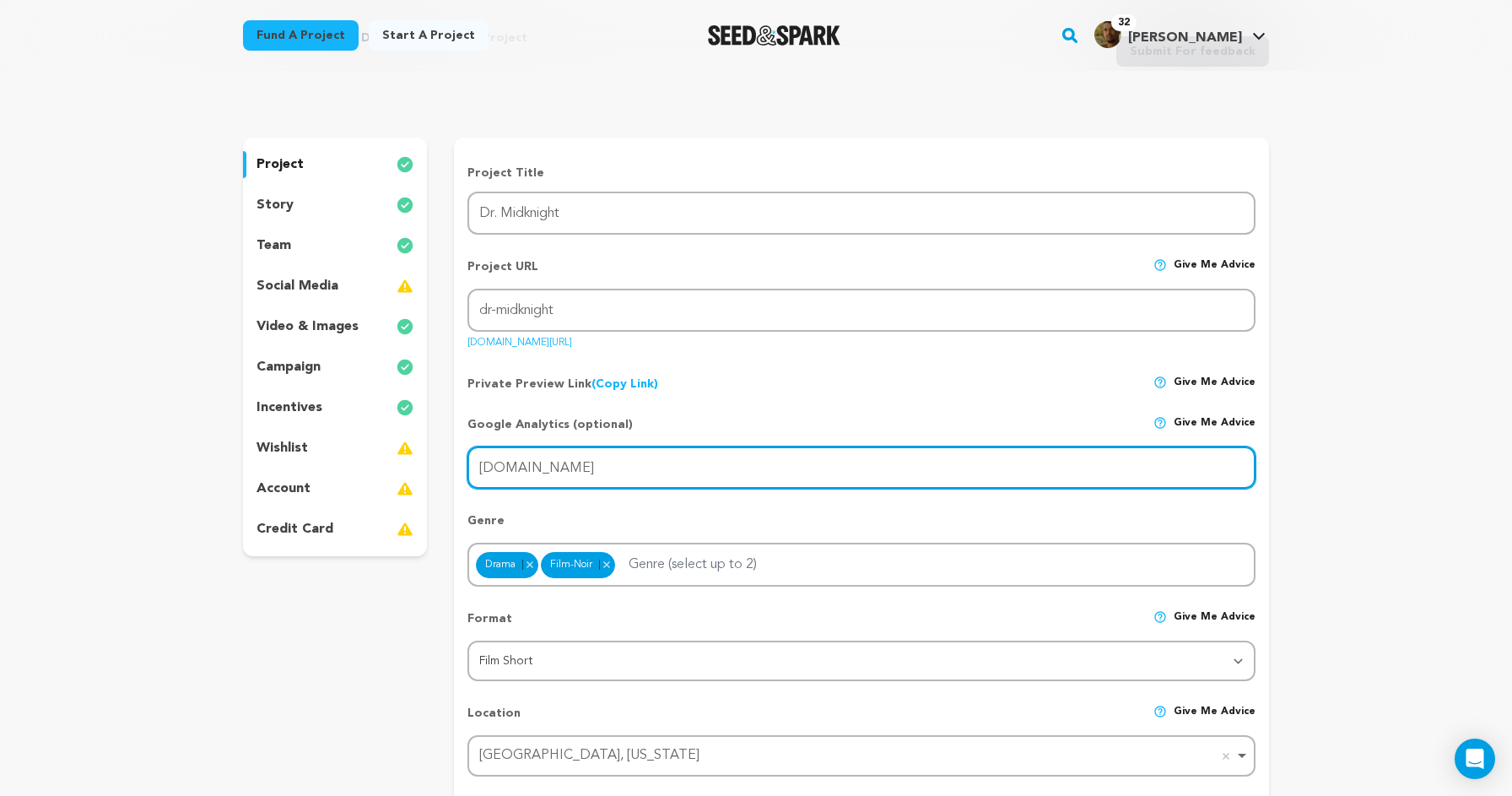
click at [707, 467] on input "www.drmidknight.com" at bounding box center [861, 467] width 788 height 43
click at [849, 460] on input "www.drmidknight.com" at bounding box center [861, 467] width 788 height 43
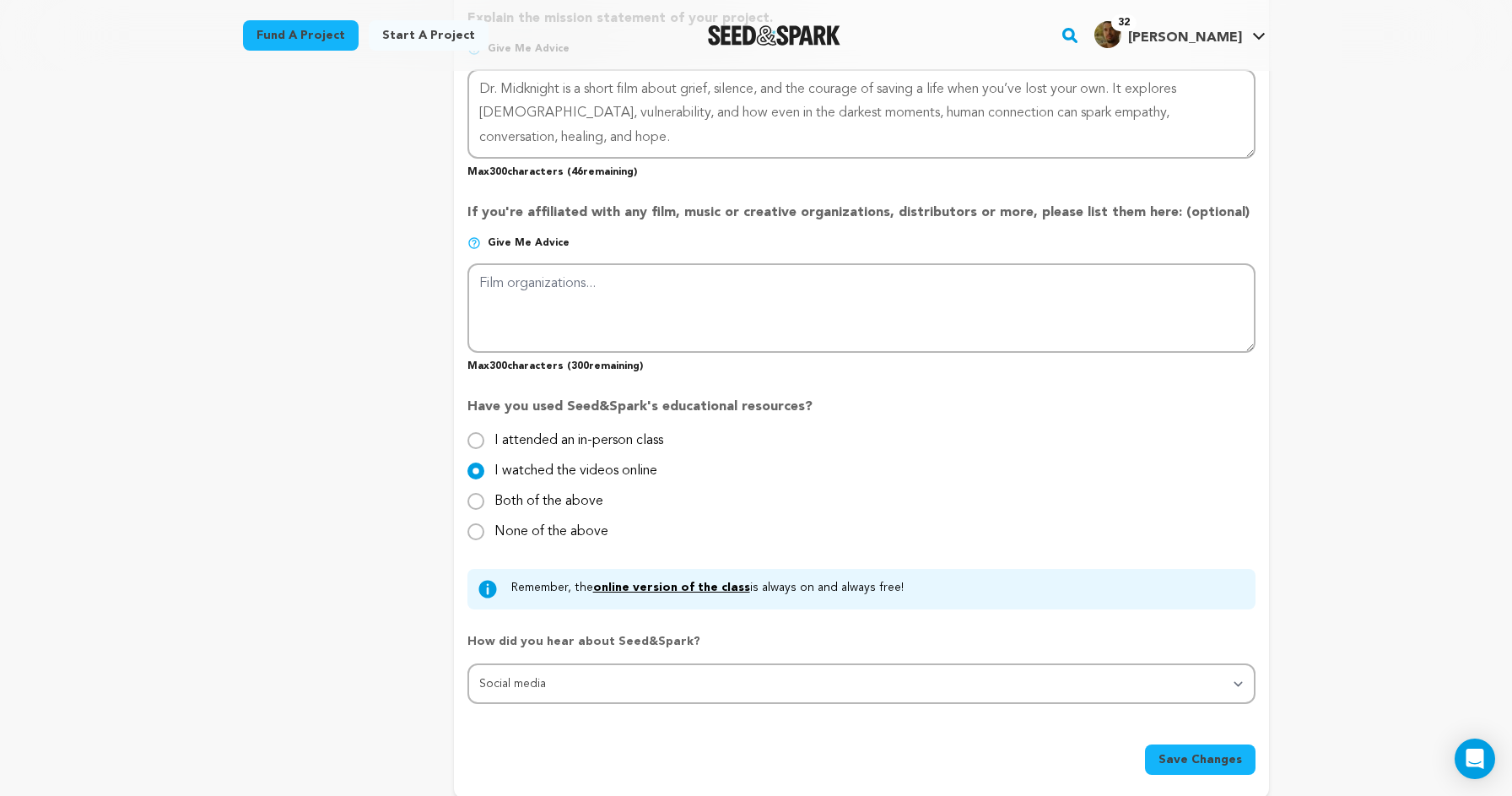
scroll to position [1378, 0]
click at [1190, 751] on span "Save Changes" at bounding box center [1200, 759] width 83 height 17
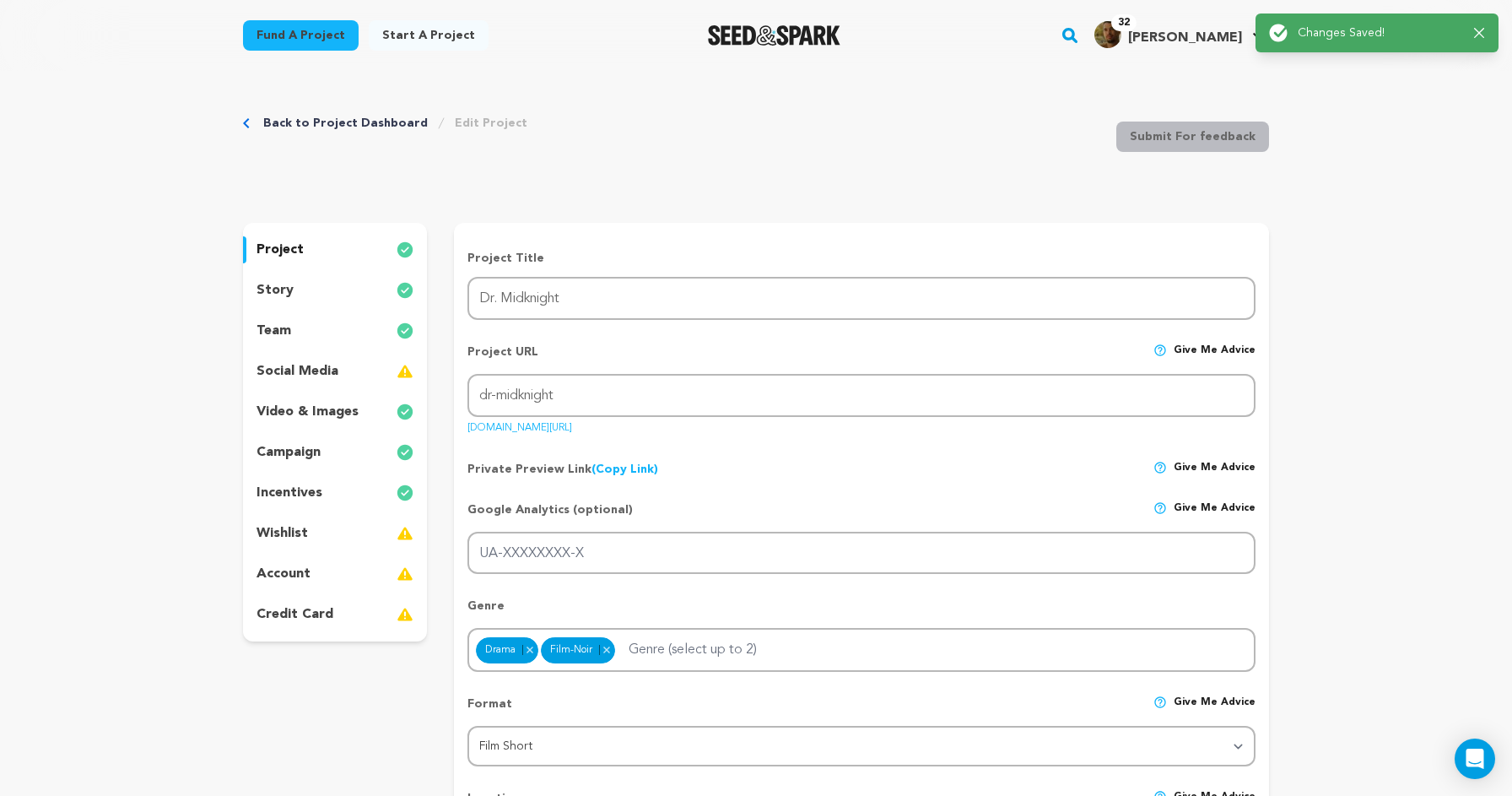
scroll to position [0, 0]
click at [369, 287] on div "story" at bounding box center [334, 290] width 184 height 27
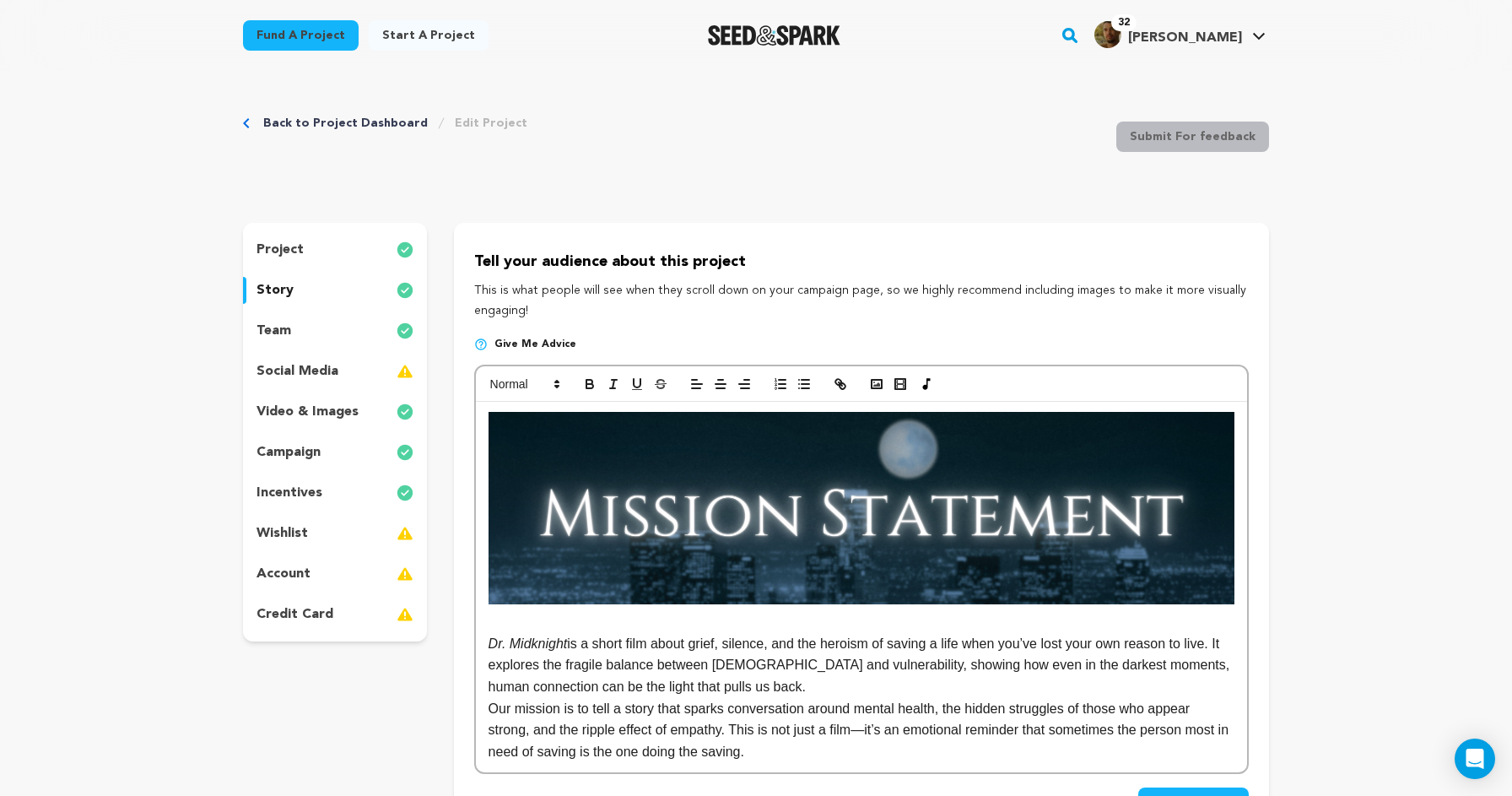
click at [861, 527] on img at bounding box center [861, 508] width 746 height 192
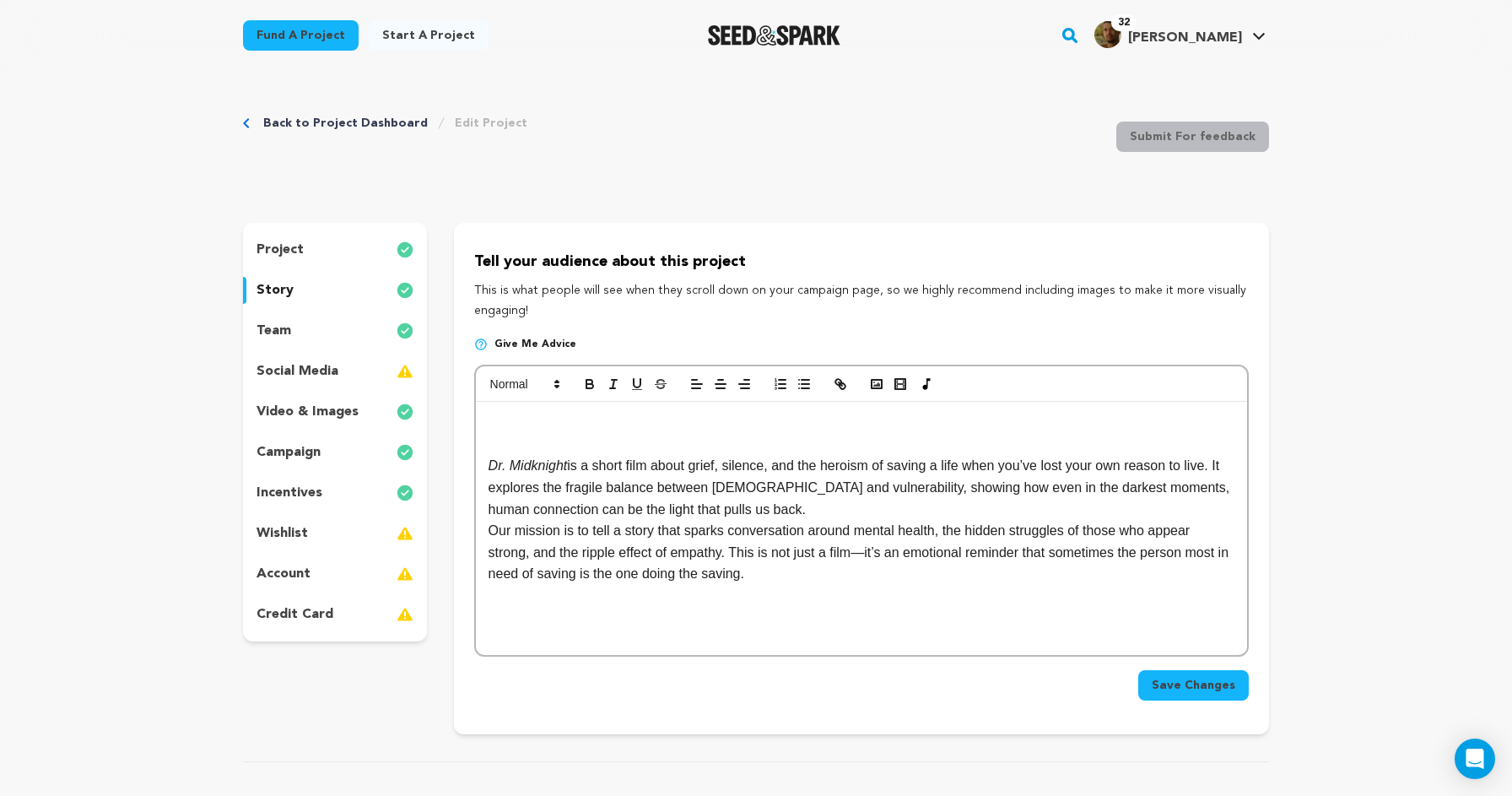
click at [823, 580] on div "Dr. Midknight is a short film about grief, silence, and the heroism of saving a…" at bounding box center [861, 528] width 771 height 253
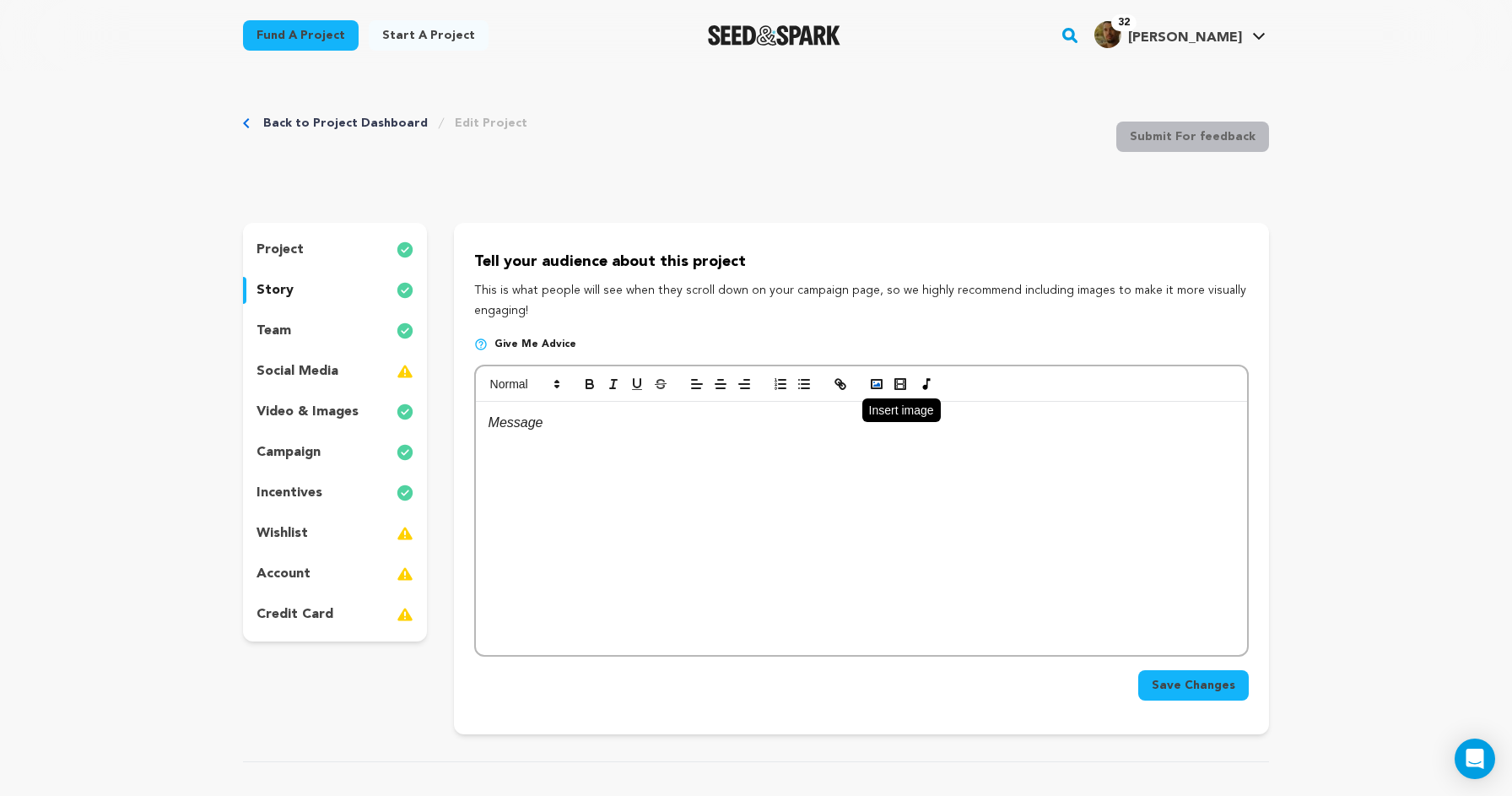
click at [878, 386] on rect "button" at bounding box center [877, 383] width 10 height 8
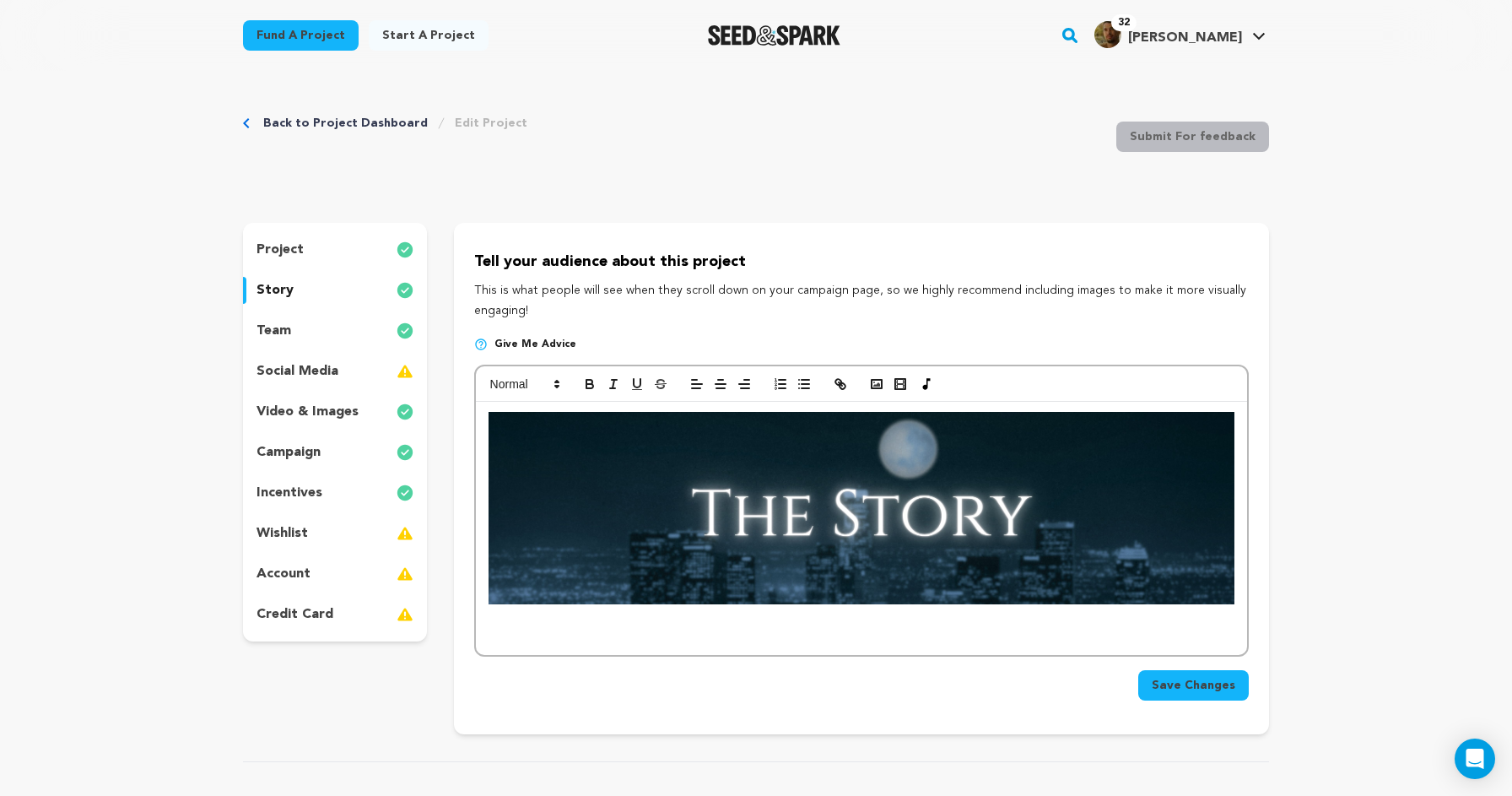
click at [887, 619] on div at bounding box center [861, 528] width 771 height 253
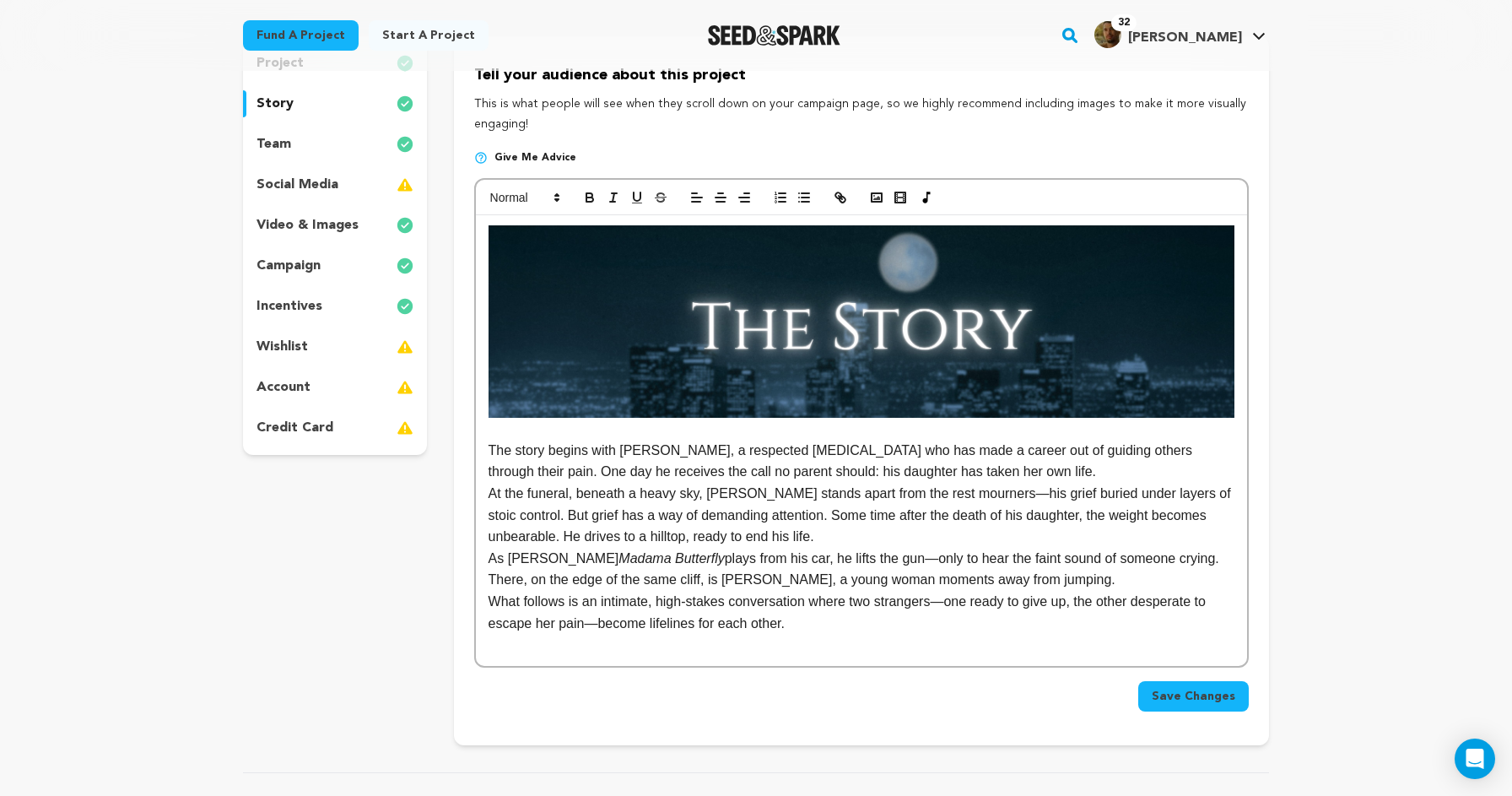
scroll to position [228, 0]
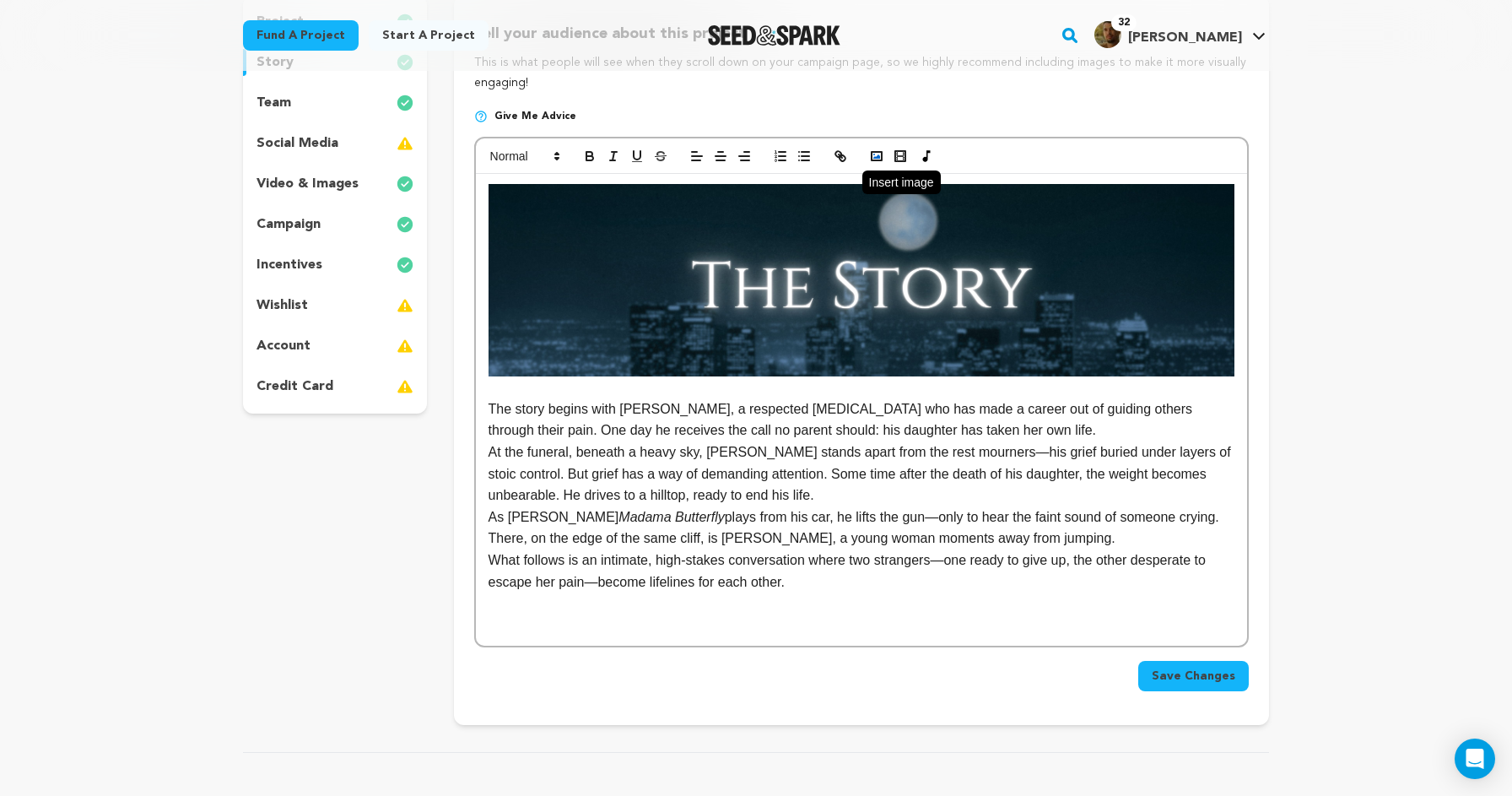
click at [877, 165] on button "button" at bounding box center [877, 156] width 24 height 20
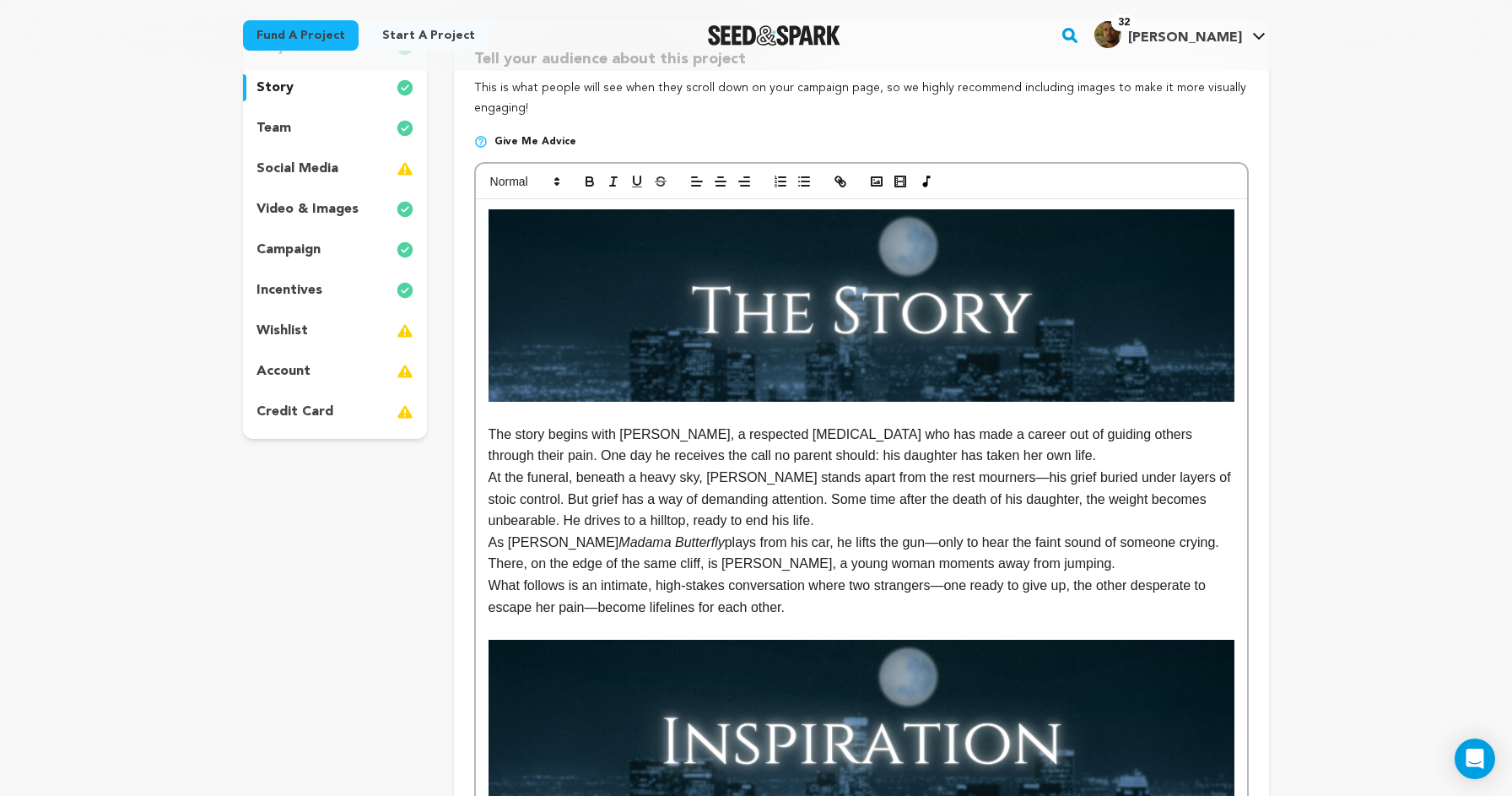
scroll to position [141, 0]
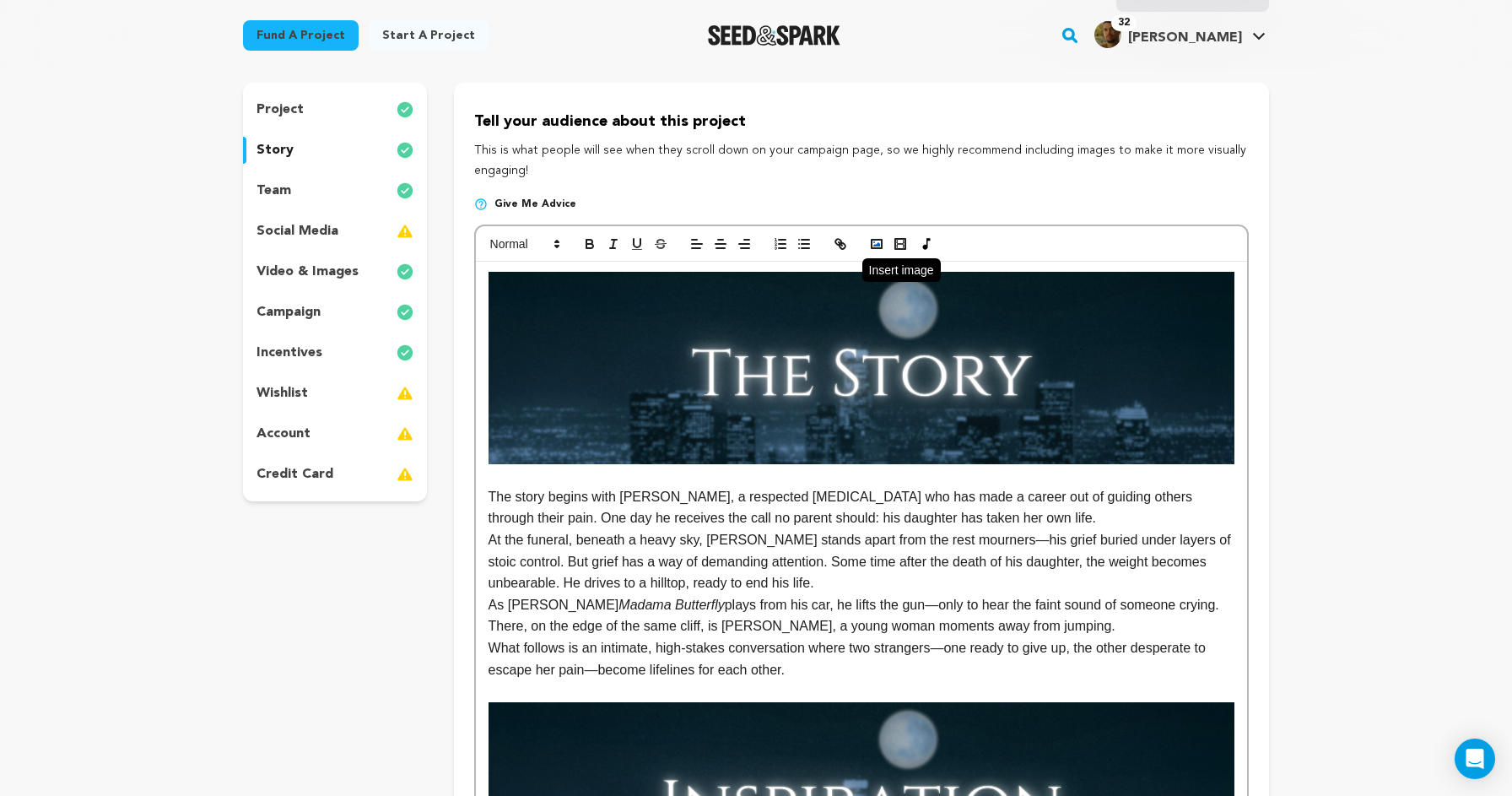
click at [874, 244] on polyline "button" at bounding box center [876, 244] width 6 height 5
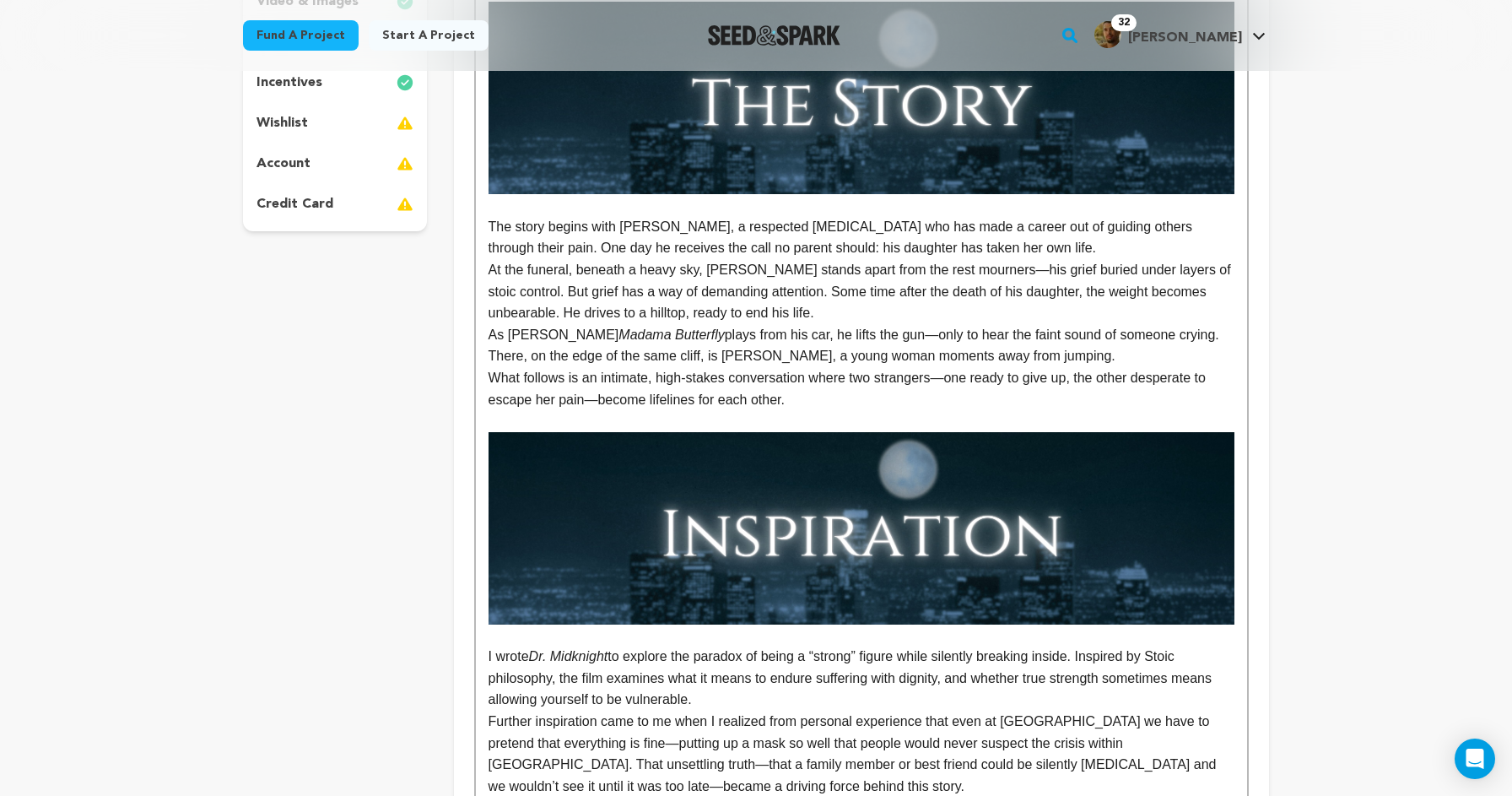
scroll to position [1041, 0]
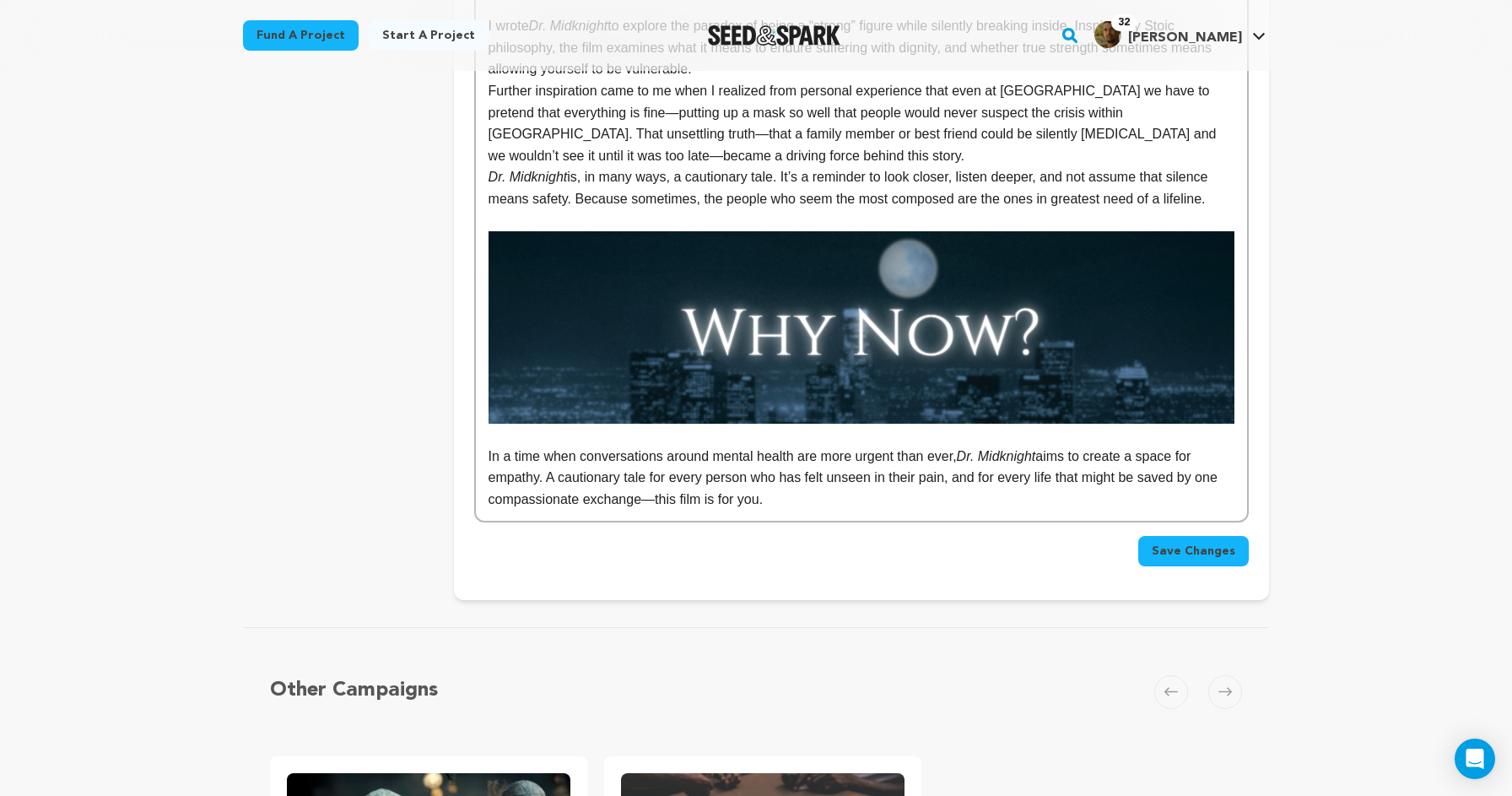
click at [1191, 543] on span "Save Changes" at bounding box center [1194, 551] width 83 height 17
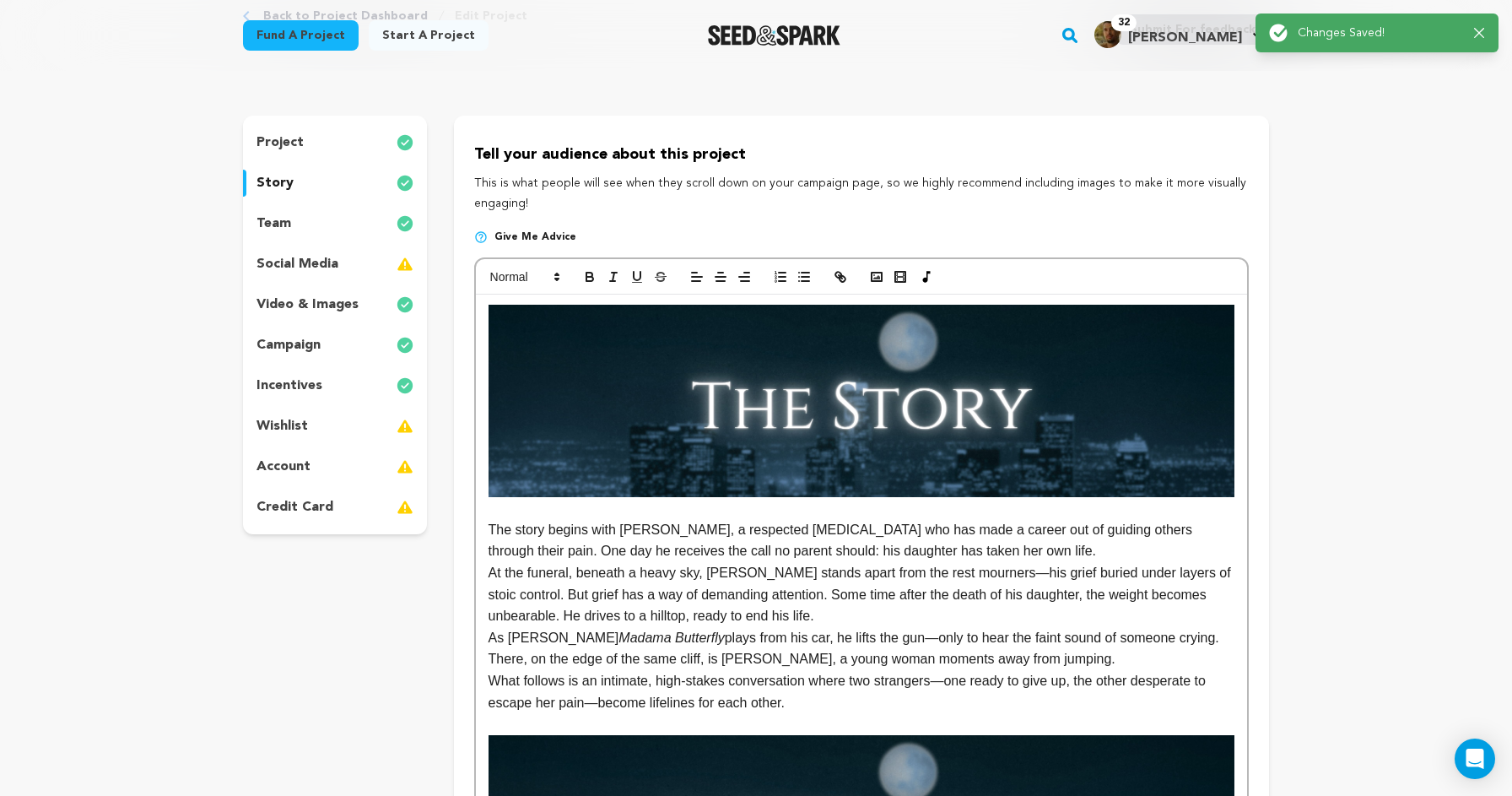
scroll to position [0, 0]
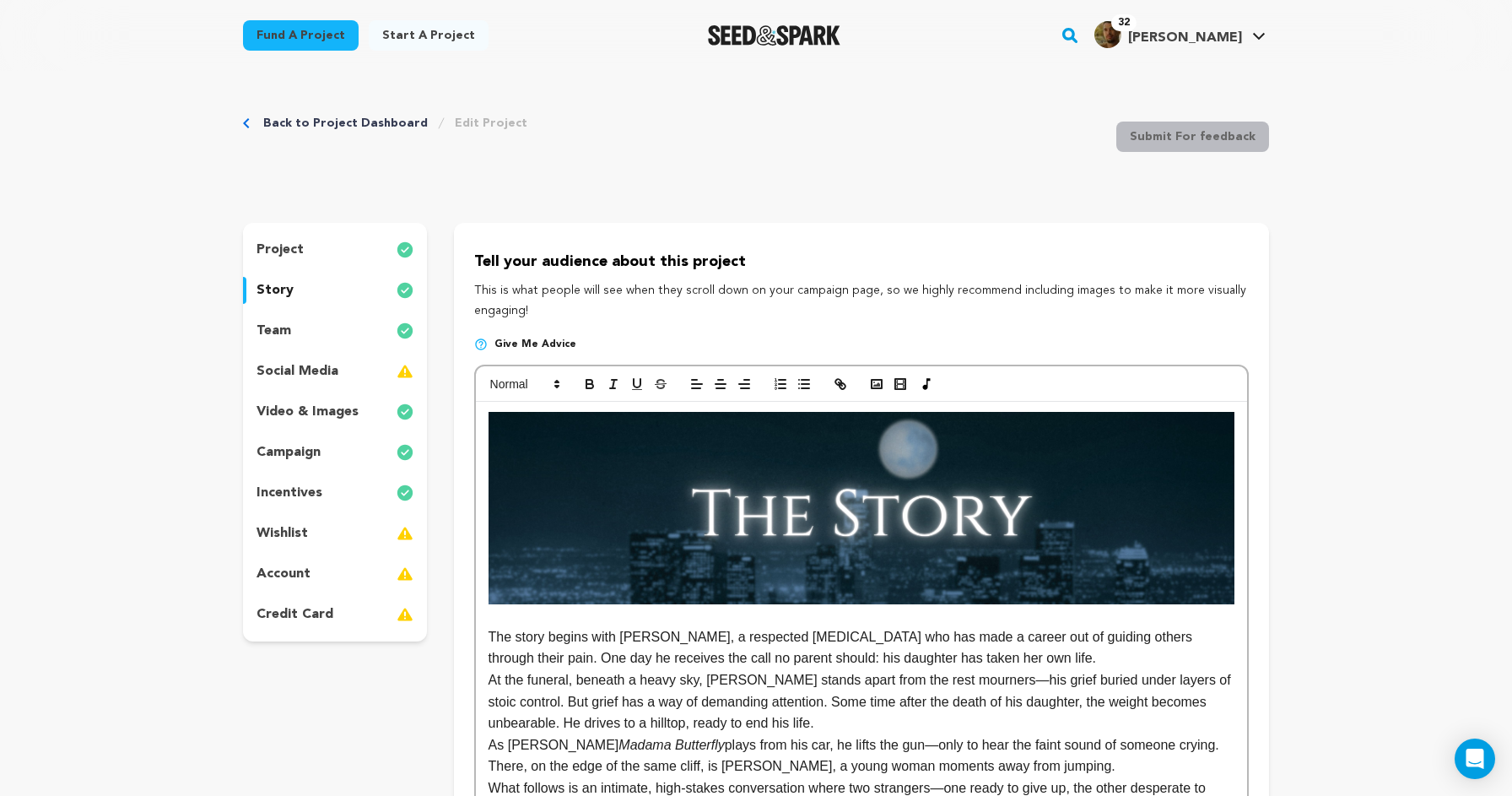
click at [317, 541] on div "wishlist" at bounding box center [334, 533] width 184 height 27
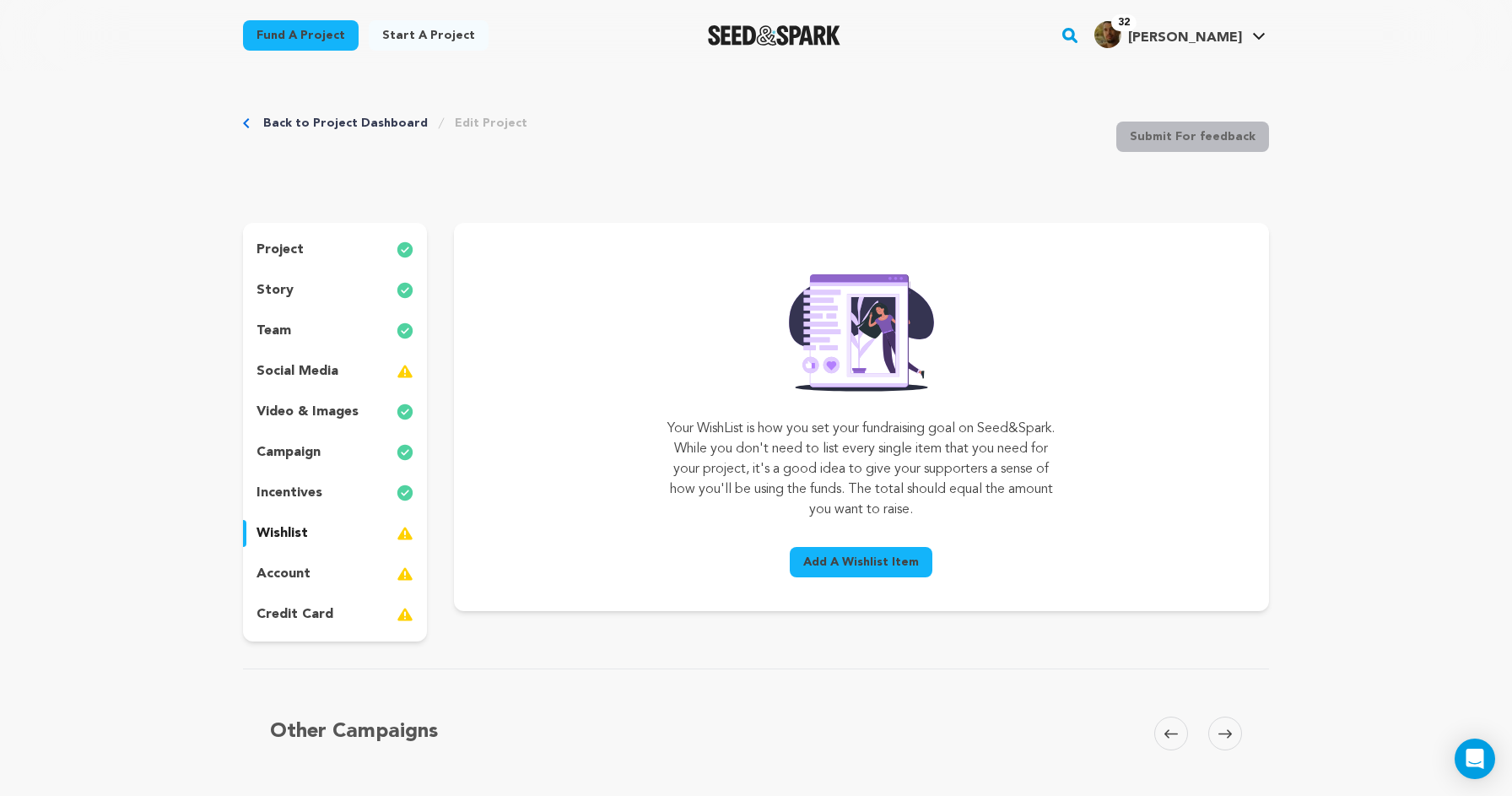
click at [832, 564] on span "Add A Wishlist Item" at bounding box center [861, 562] width 116 height 17
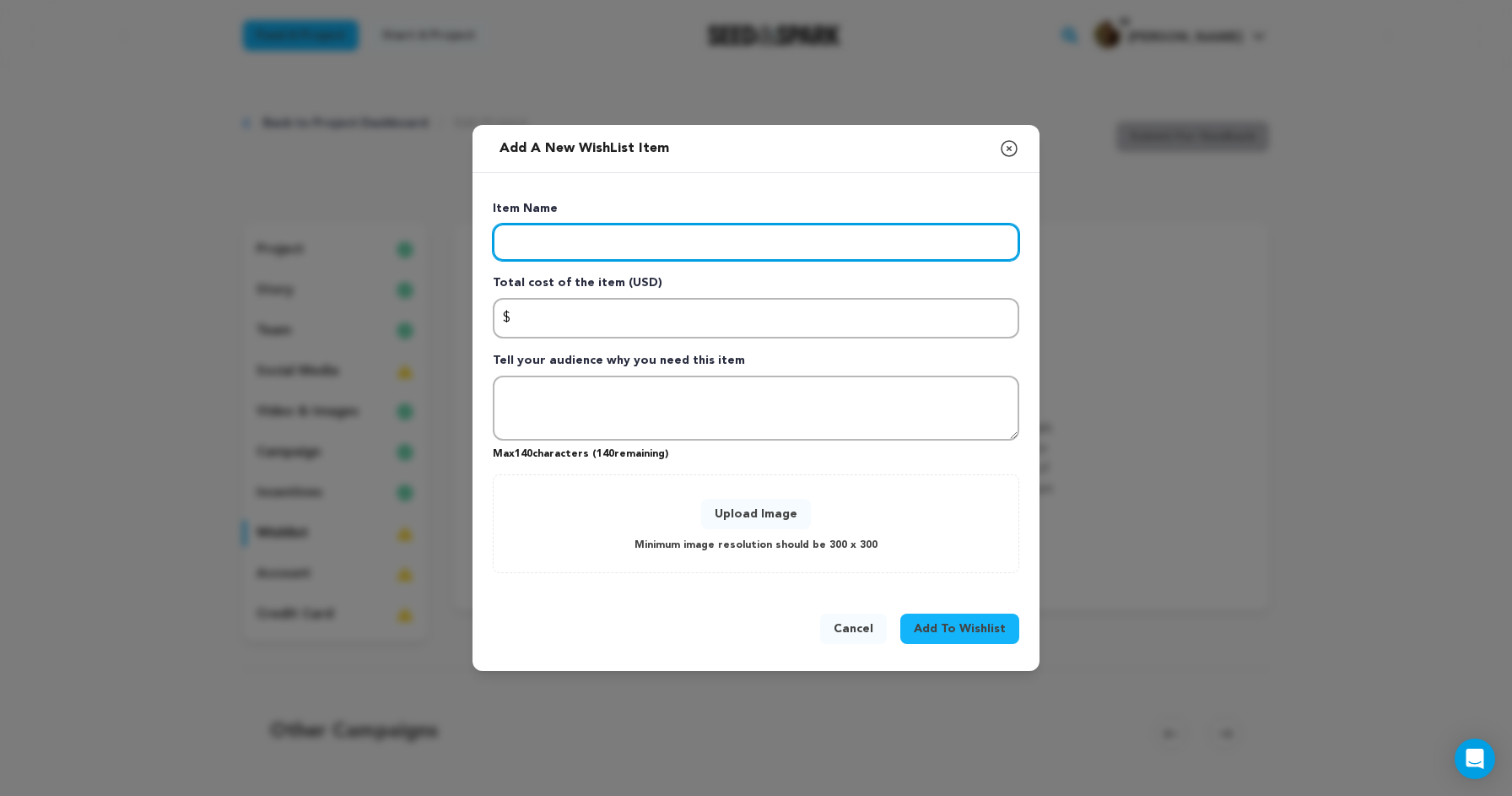
click at [659, 250] on input "Enter item name" at bounding box center [756, 242] width 527 height 37
type input "Cast & Crew Pay"
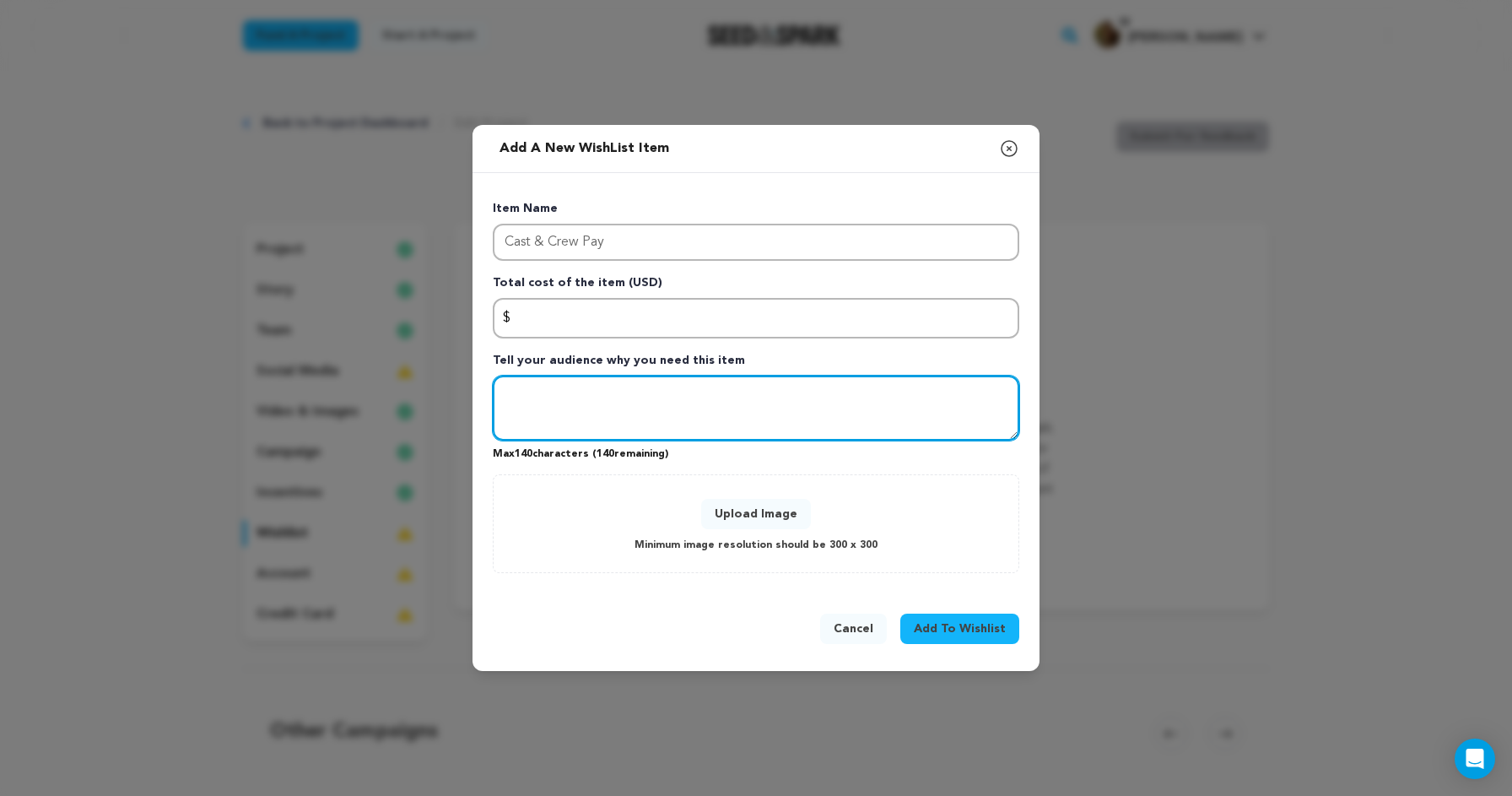
click at [665, 401] on textarea "Tell your audience why you need this item" at bounding box center [756, 408] width 527 height 66
paste textarea "Cast & Crew Pay – Supporting the talented actors and crew bringing this story t…"
type textarea "Cast & Crew Pay – Supporting the talented actors and crew bringing this story t…"
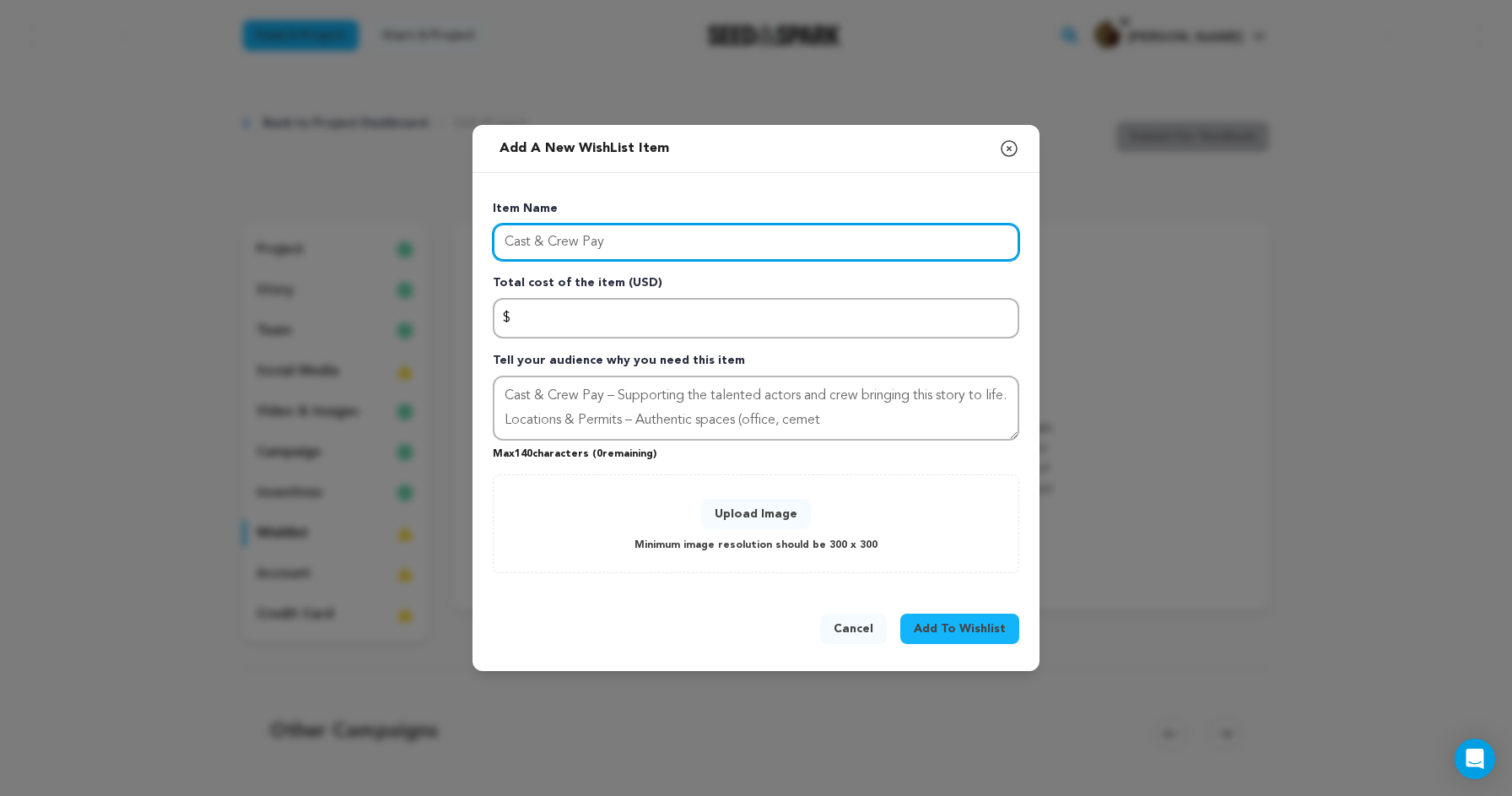
drag, startPoint x: 616, startPoint y: 244, endPoint x: 422, endPoint y: 243, distance: 194.0
click at [422, 243] on div "Add a new WishList item Close modal Item Name Cast & Crew Pay Total cost of the…" at bounding box center [756, 398] width 1512 height 796
type input "Production"
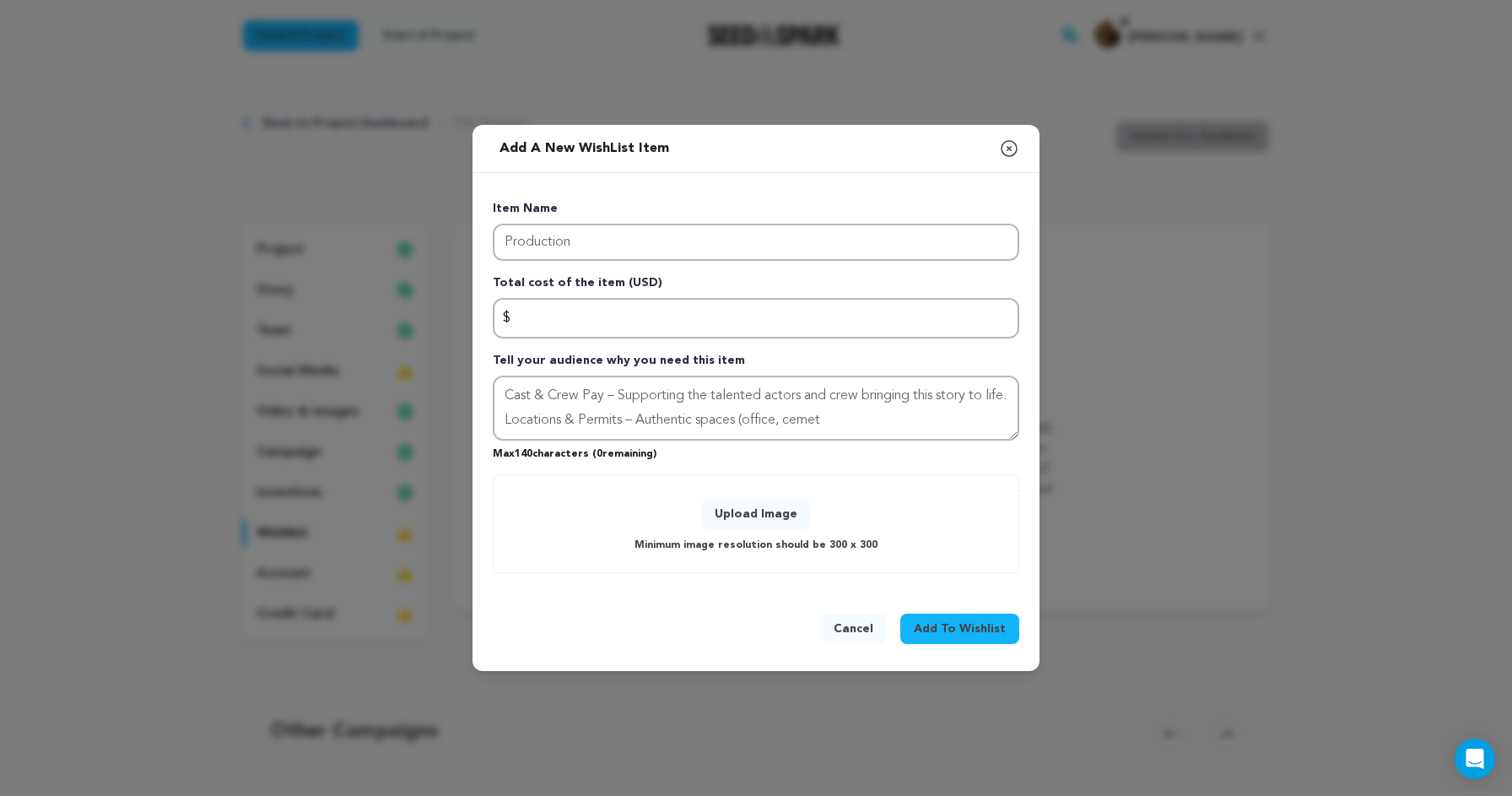
click at [966, 624] on span "Add To Wishlist" at bounding box center [959, 628] width 92 height 17
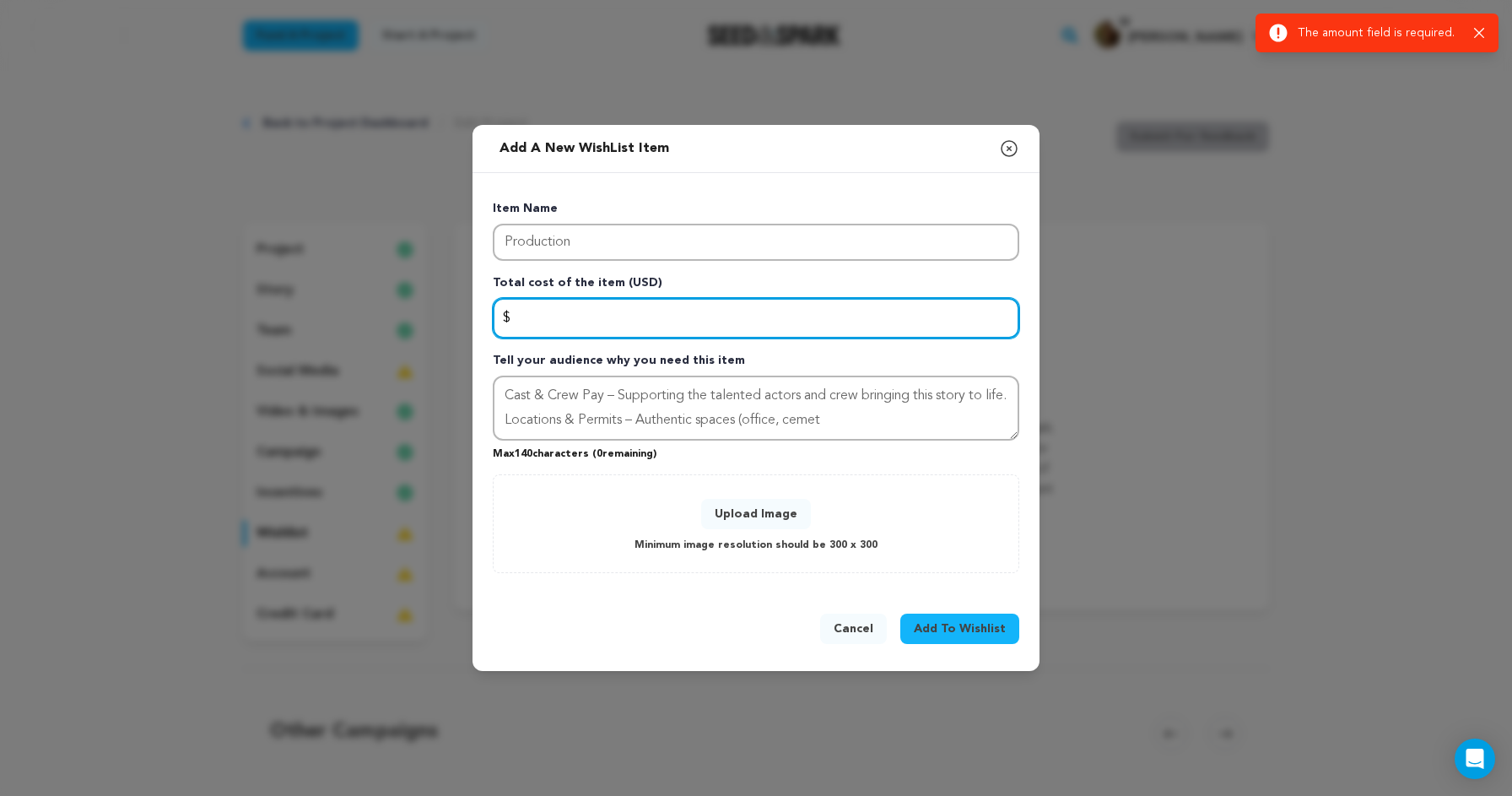
click at [877, 320] on input "Enter total cost of the item" at bounding box center [756, 318] width 527 height 41
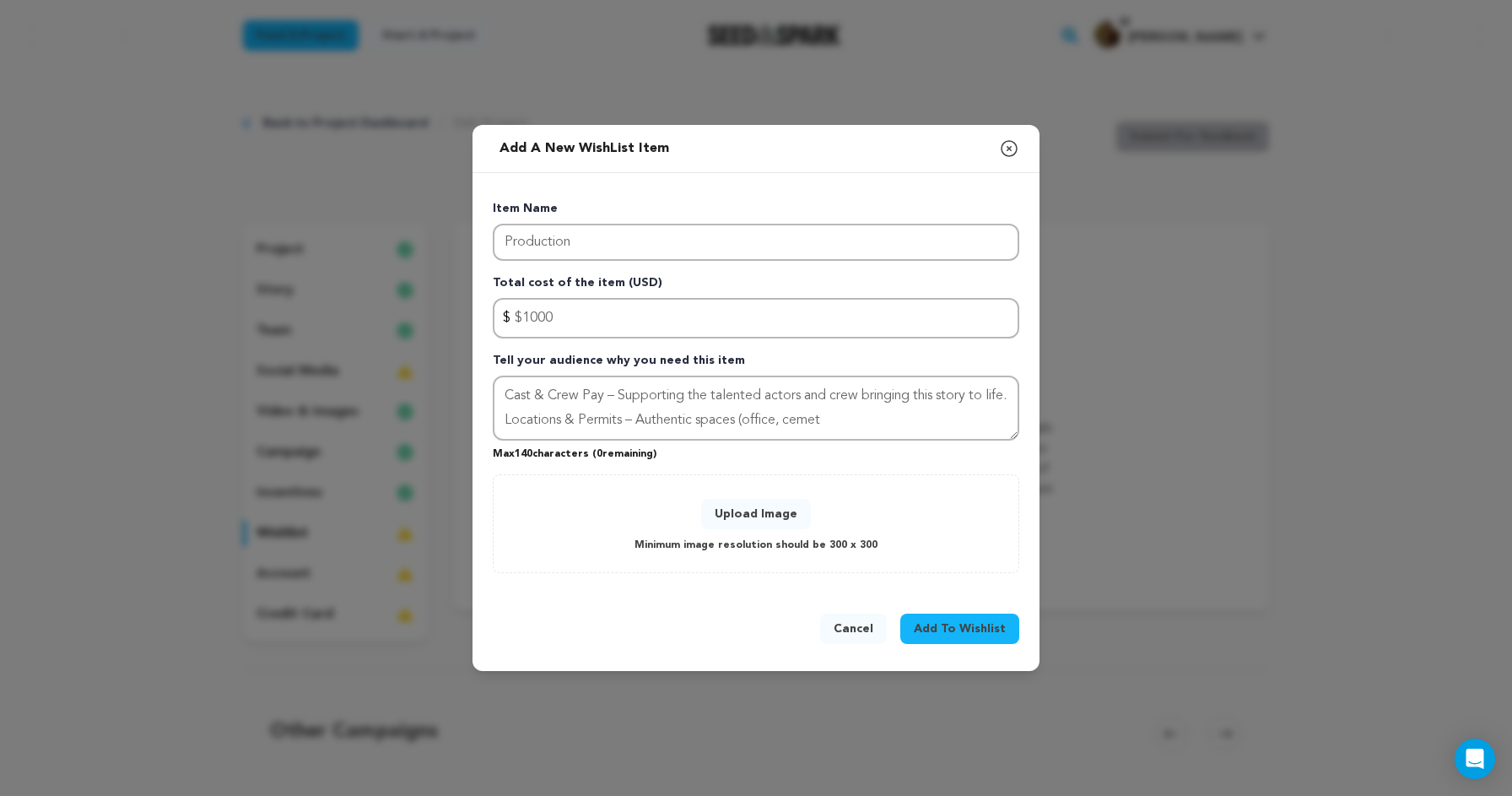
click at [997, 635] on span "Add To Wishlist" at bounding box center [959, 628] width 92 height 17
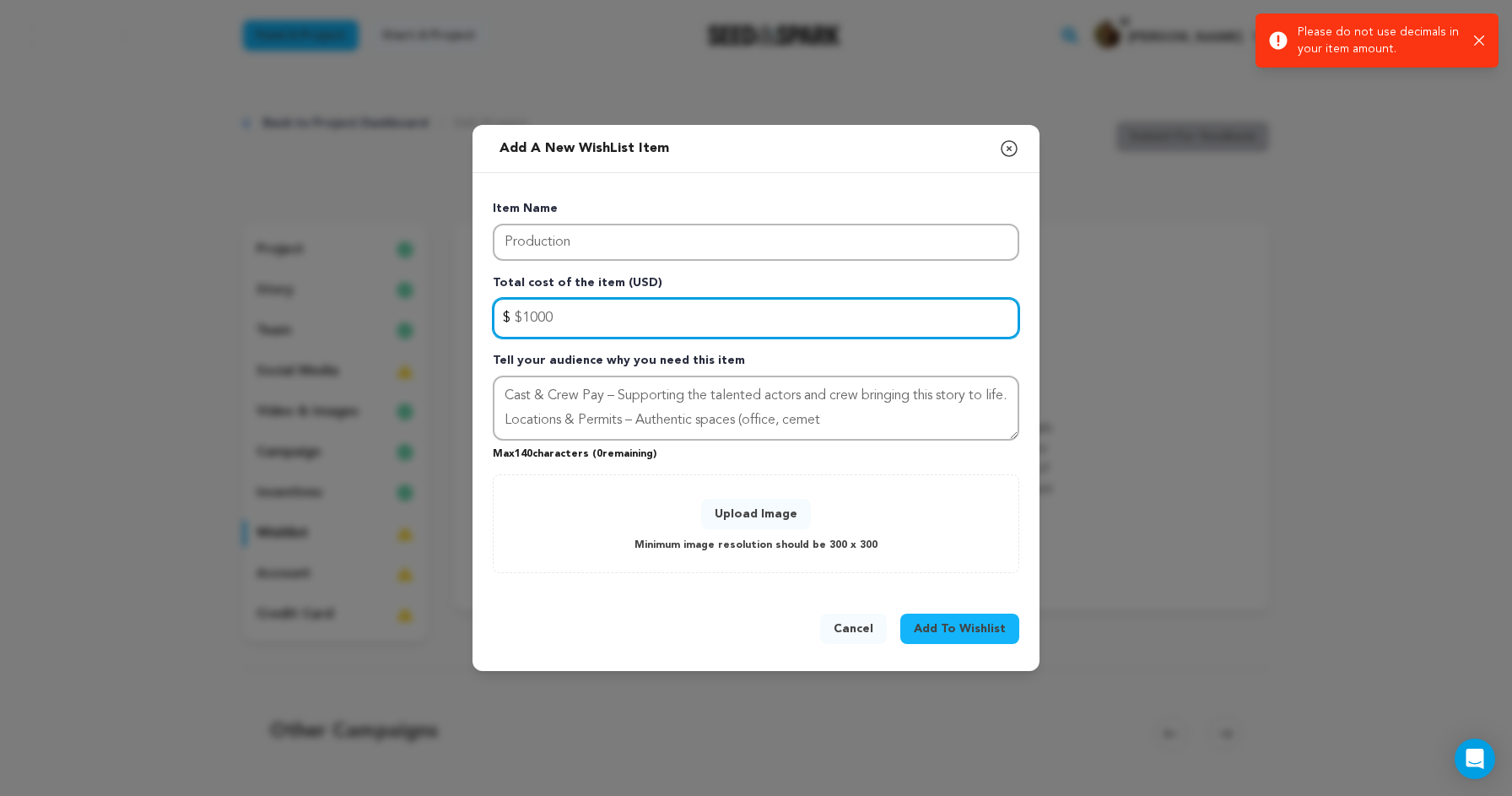
click at [523, 314] on input "$1000" at bounding box center [756, 318] width 527 height 41
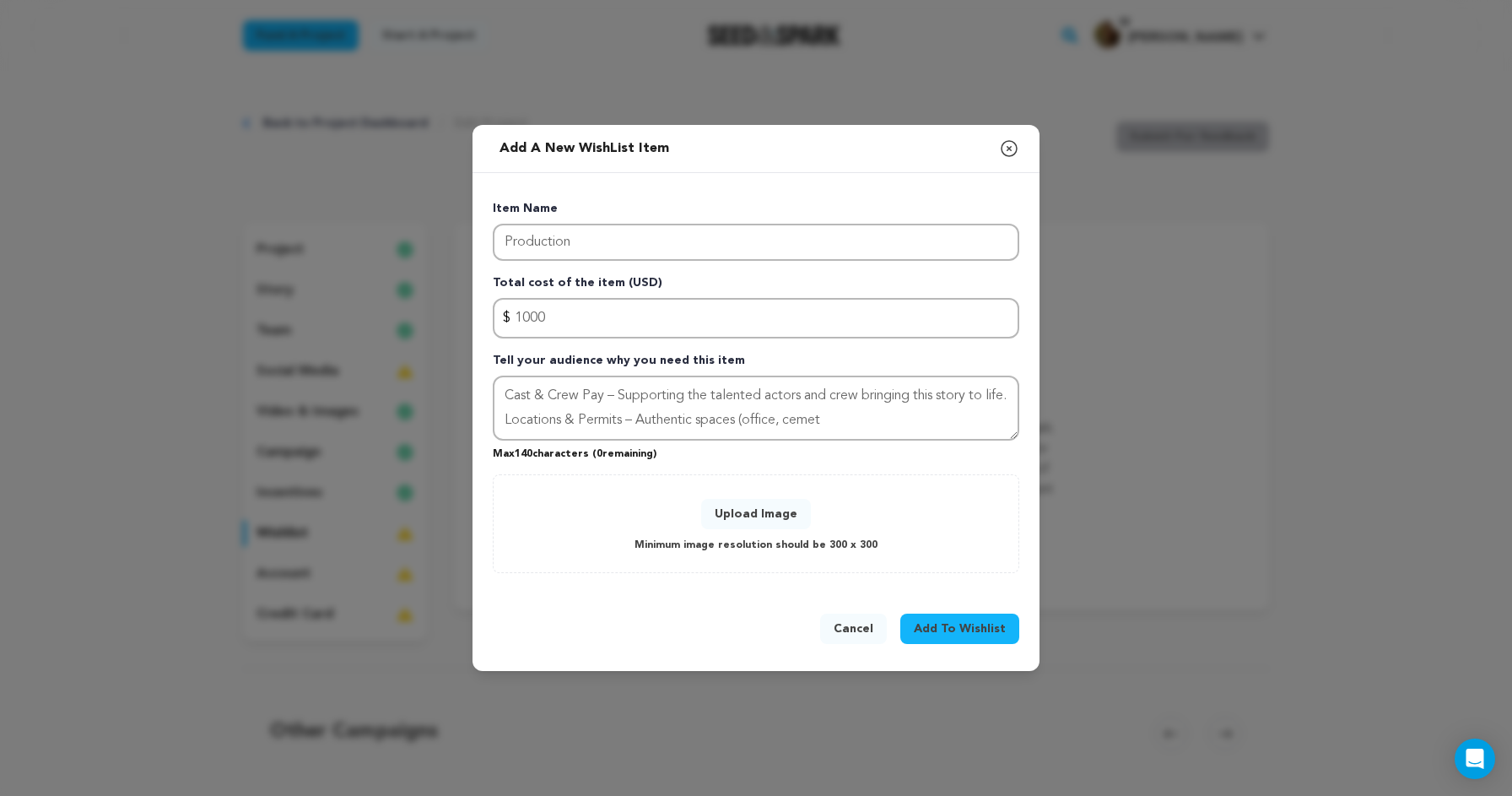
click at [988, 614] on button "Add To Wishlist" at bounding box center [959, 629] width 119 height 31
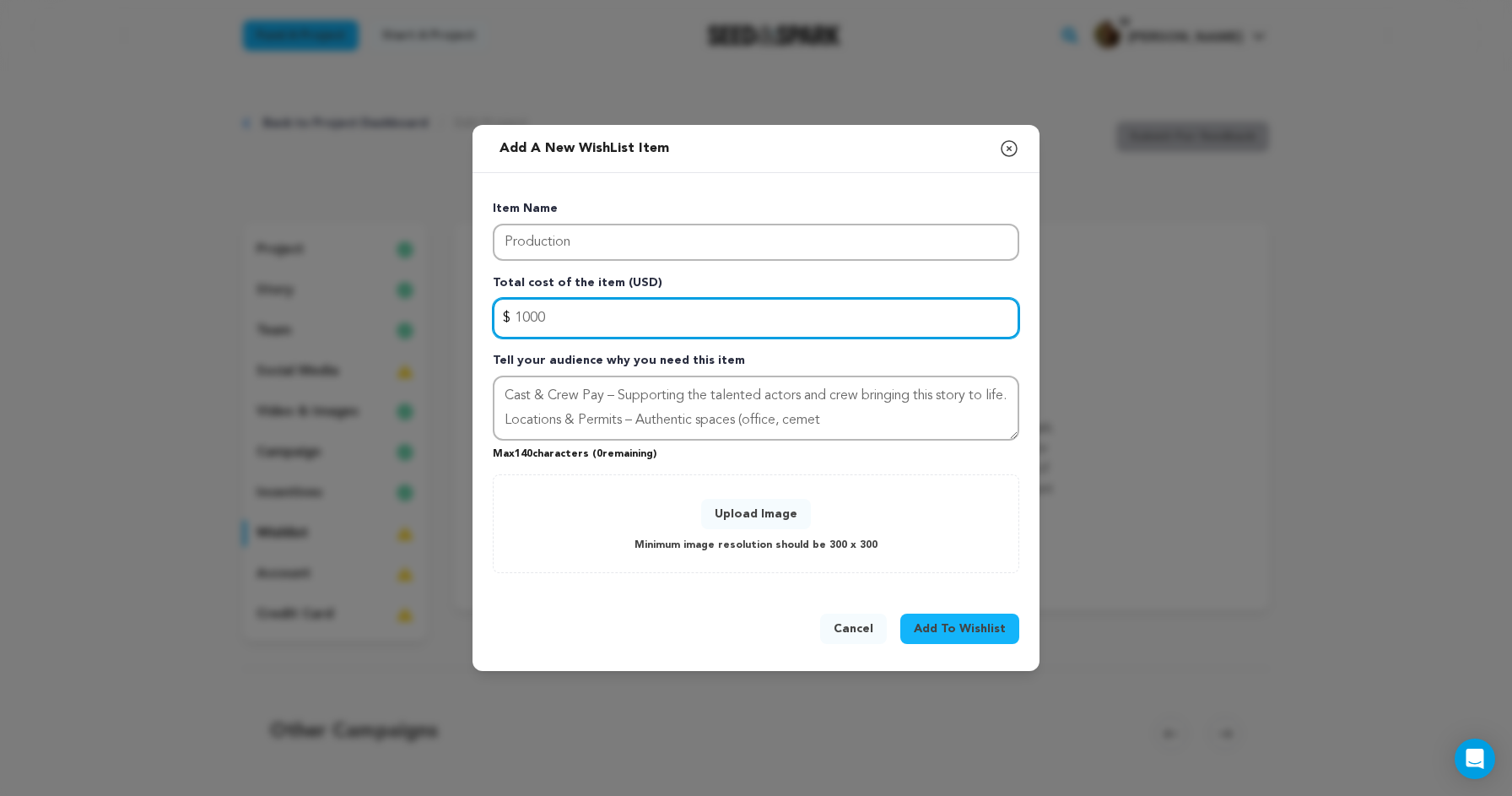
click at [664, 326] on input "1000" at bounding box center [756, 318] width 527 height 41
type input "9700"
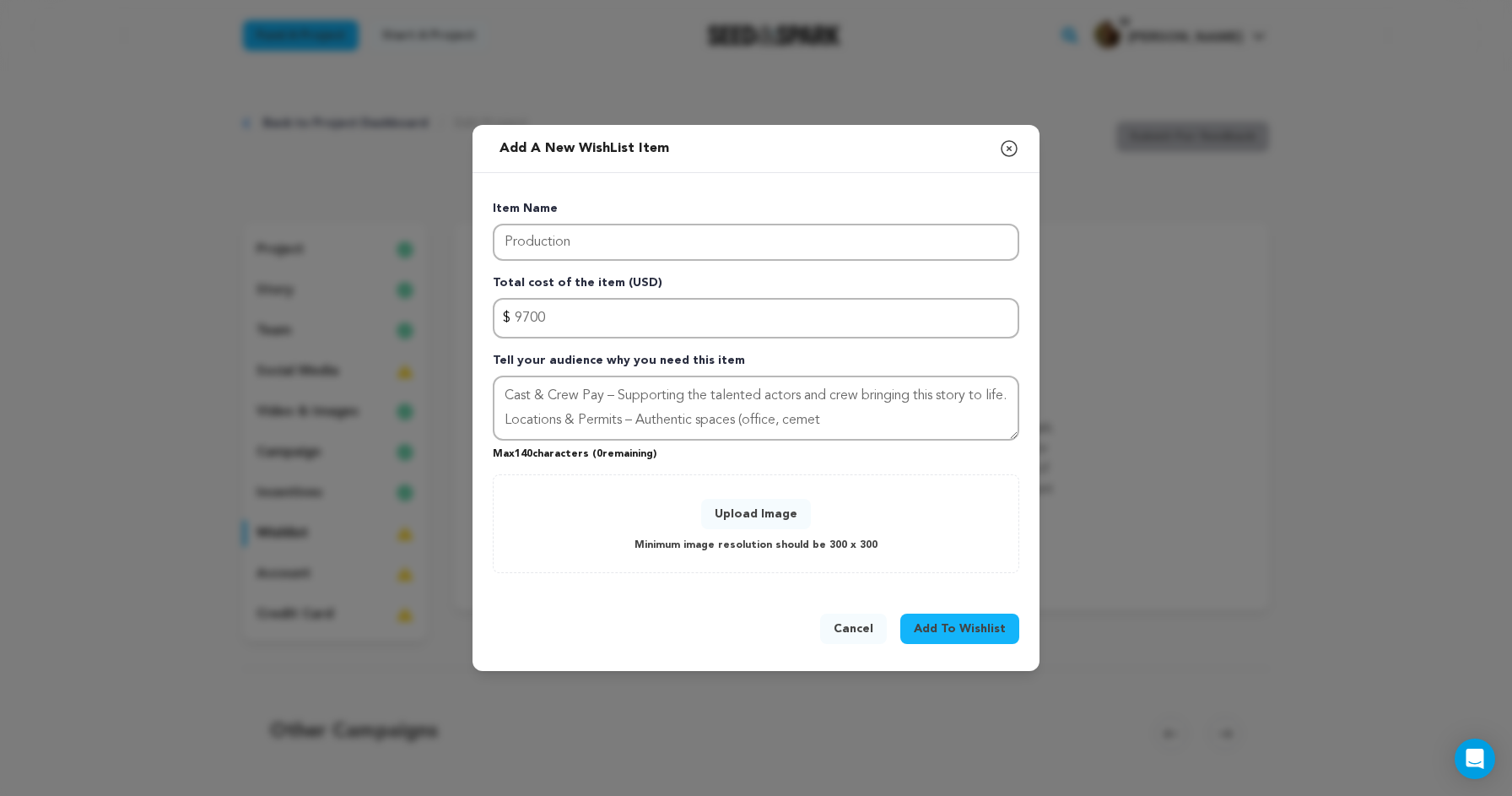
click at [764, 520] on button "Upload Image" at bounding box center [756, 514] width 110 height 31
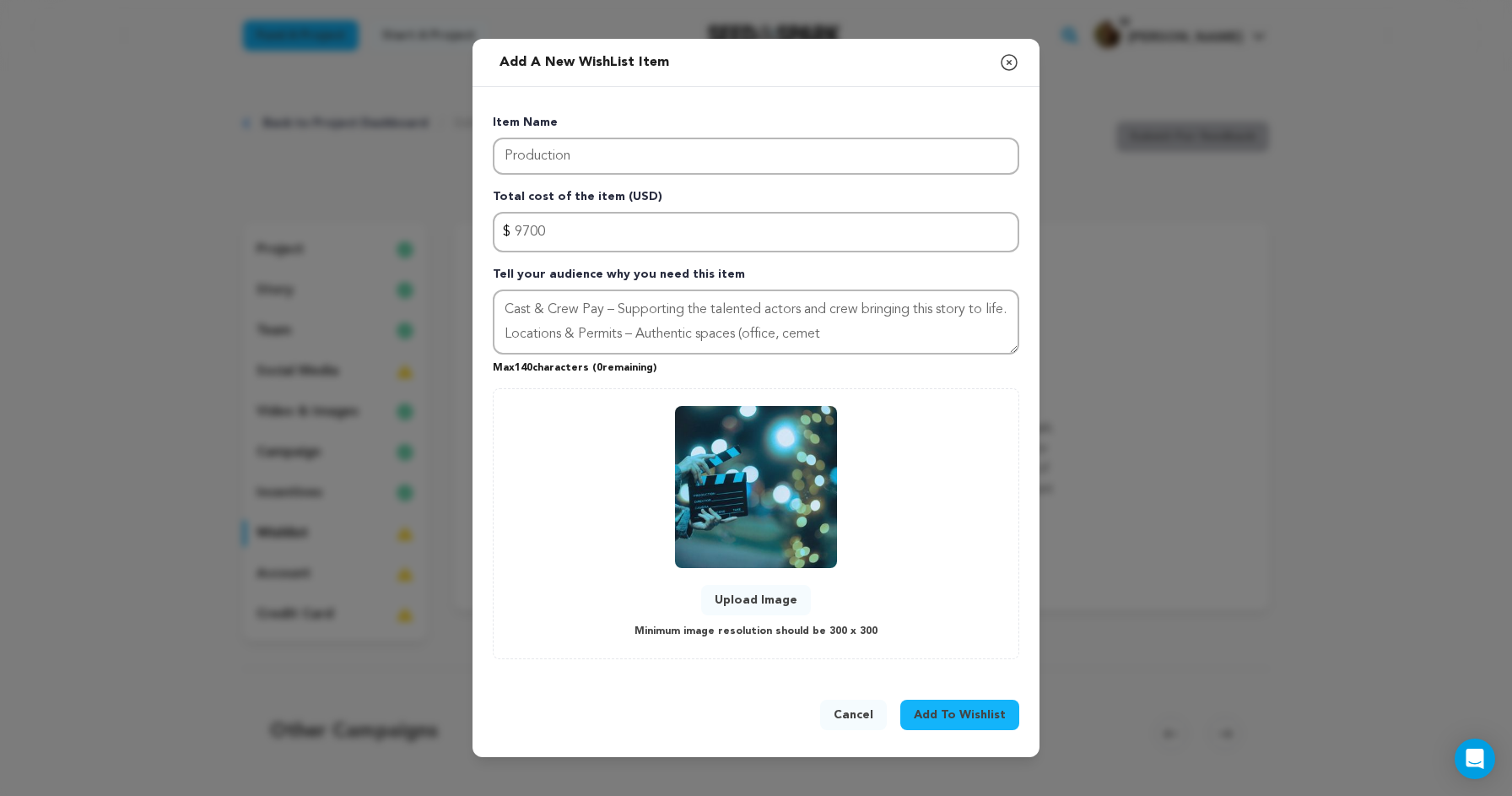
scroll to position [24, 0]
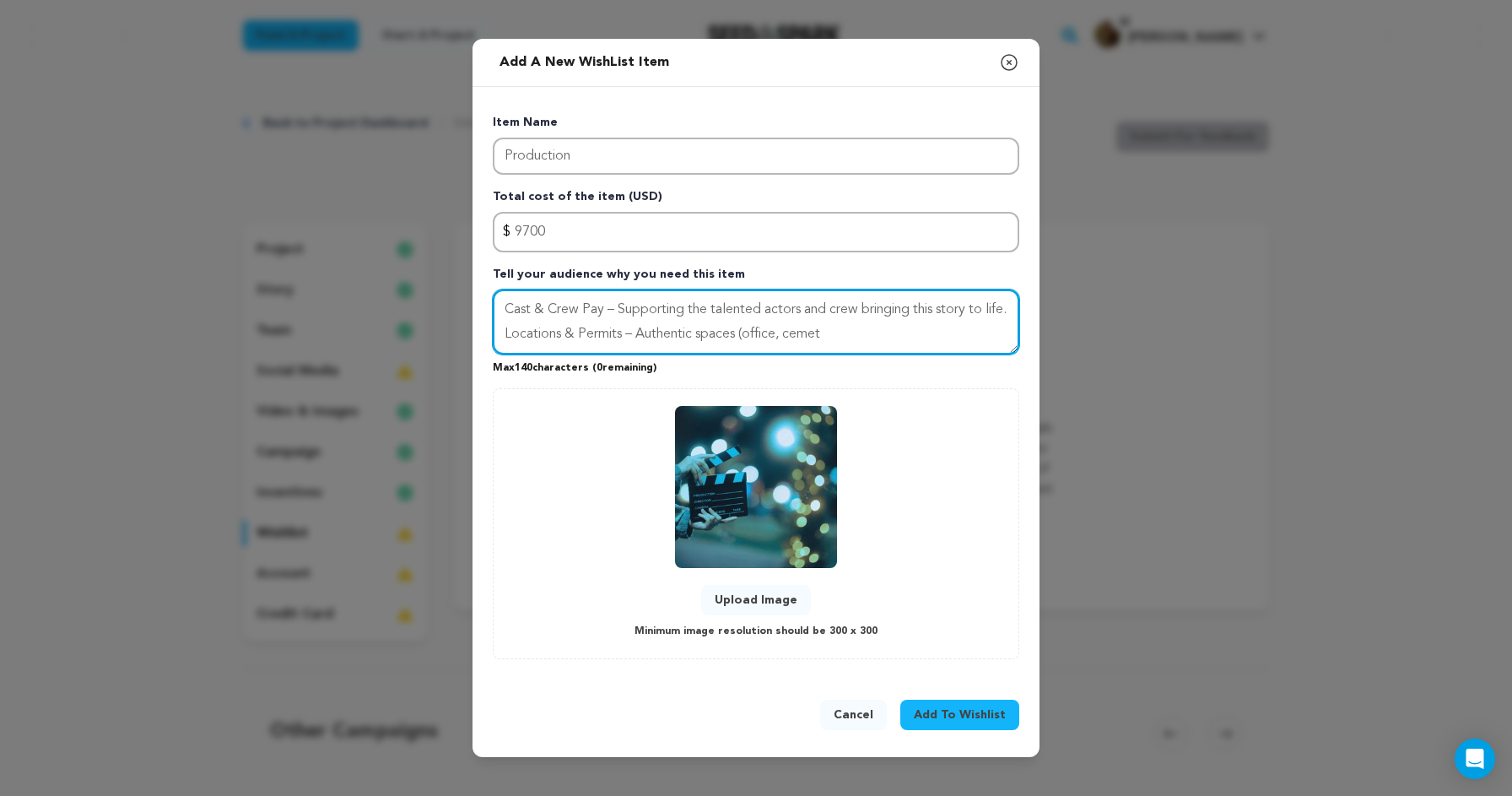
click at [727, 324] on textarea "Cast & Crew Pay – Supporting the talented actors and crew bringing this story t…" at bounding box center [756, 322] width 527 height 66
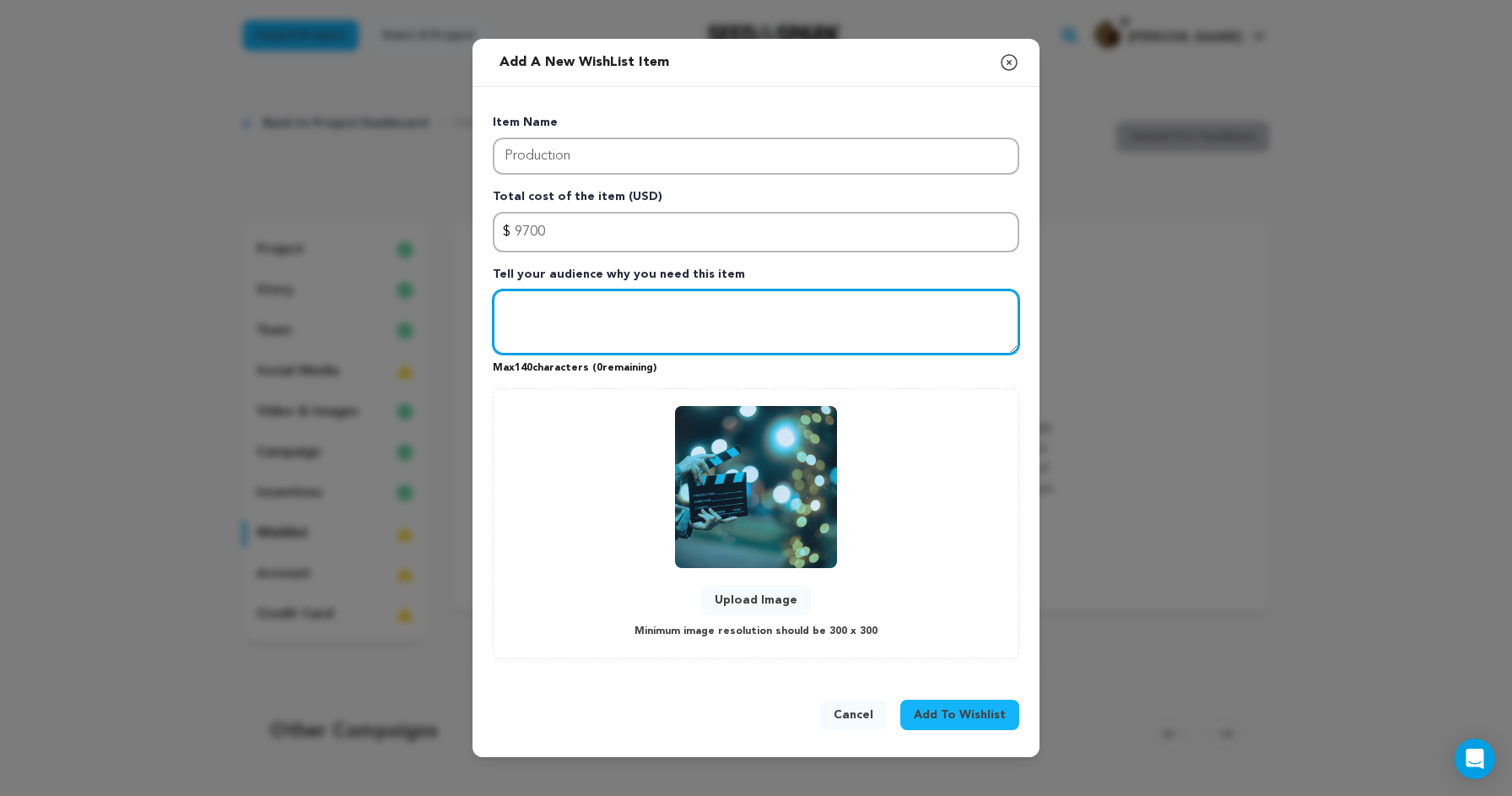
scroll to position [0, 0]
paste textarea "Cast & Crew Pay – $6,370 Supporting the artists who bring Dr. Knight’s world to…"
drag, startPoint x: 666, startPoint y: 308, endPoint x: 619, endPoint y: 309, distance: 47.0
click at [619, 309] on textarea "Cast & Crew Pay – $6,370 Supporting the artists who bring Dr. Knight’s world to…" at bounding box center [756, 322] width 527 height 66
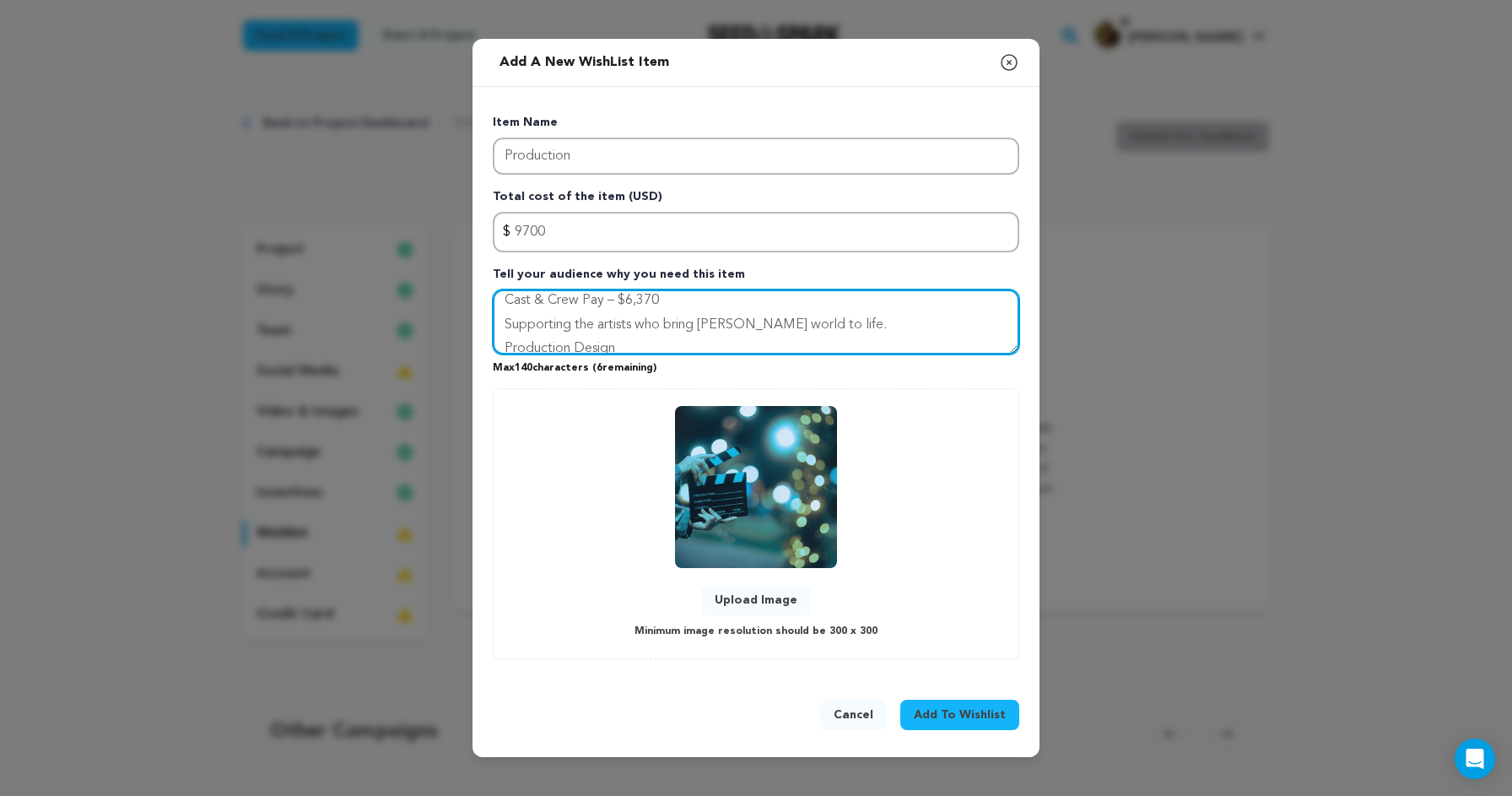
scroll to position [8, 0]
drag, startPoint x: 674, startPoint y: 308, endPoint x: 608, endPoint y: 306, distance: 66.0
click at [608, 306] on textarea "Cast & Crew Pay – $6,370 Supporting the artists who bring Dr. Knight’s world to…" at bounding box center [756, 322] width 527 height 66
drag, startPoint x: 684, startPoint y: 335, endPoint x: 499, endPoint y: 339, distance: 185.0
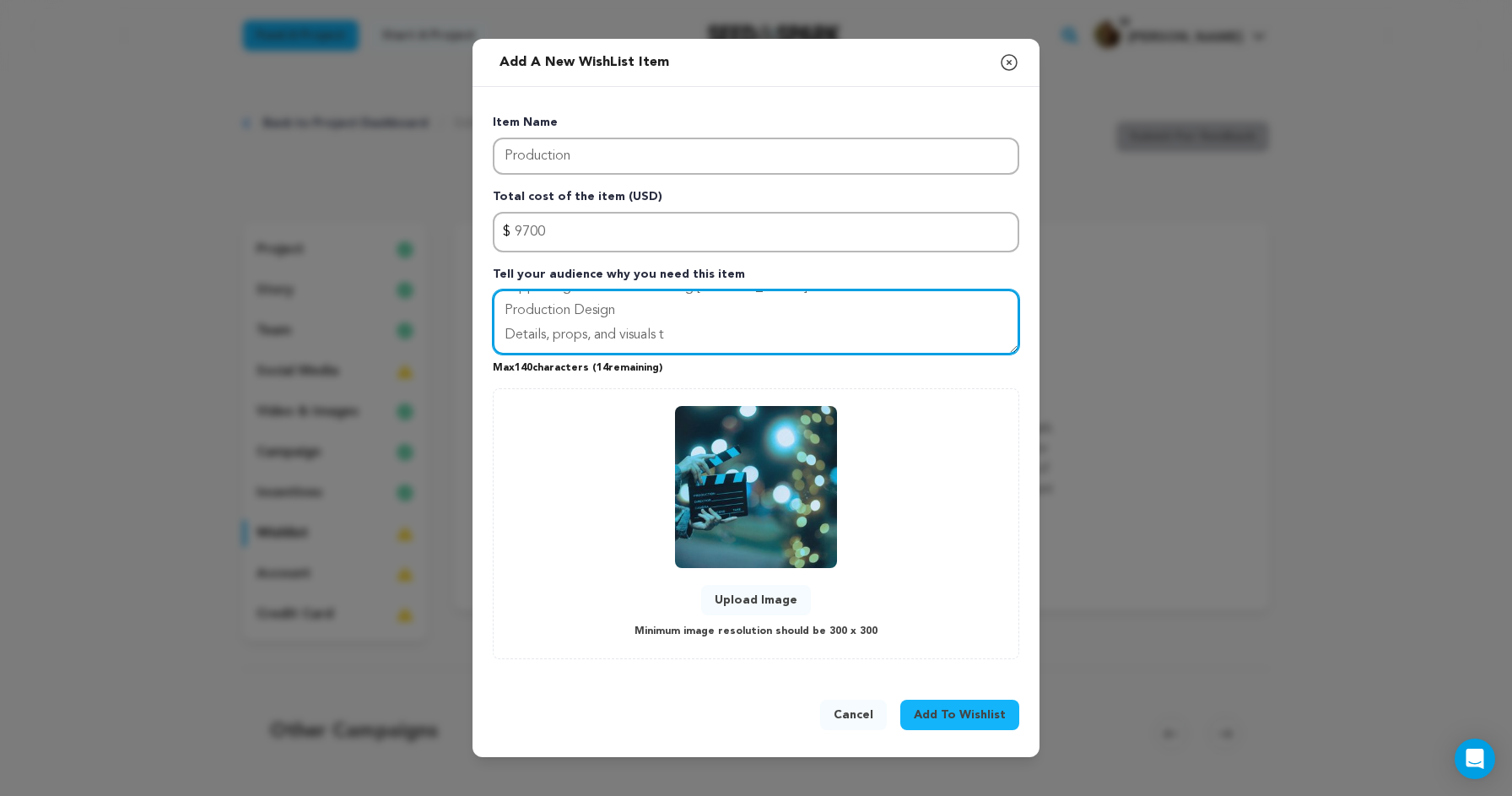
click at [499, 339] on textarea "Cast & Crew Pay Supporting the artists who bring Dr. Knight’s world to life. Pr…" at bounding box center [756, 322] width 527 height 66
paste textarea "hat create the"
type textarea "Cast & Crew Pay Supporting the artists who bring Dr. Knight’s world to life. Pr…"
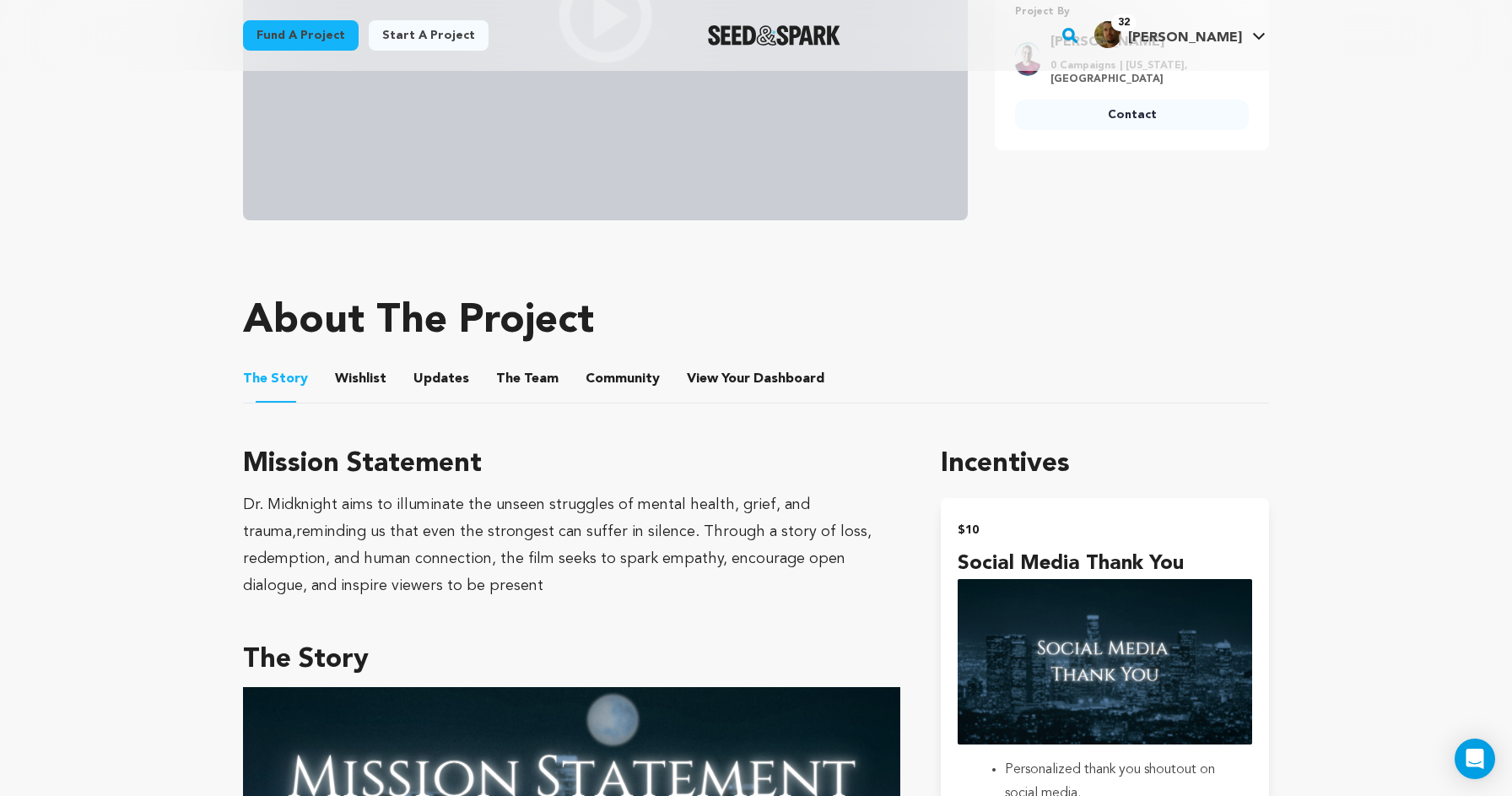
scroll to position [600, 0]
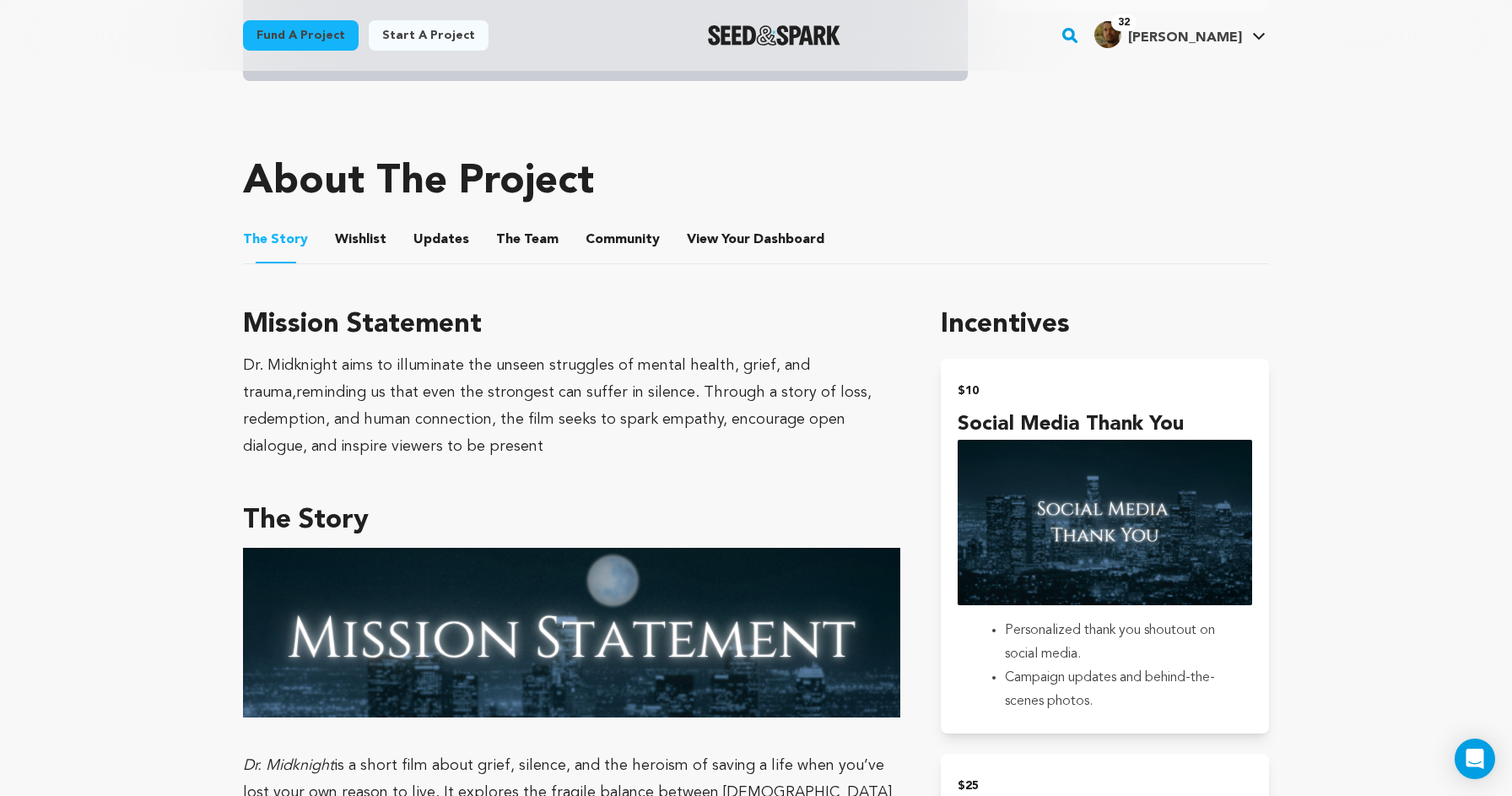
scroll to position [650, 0]
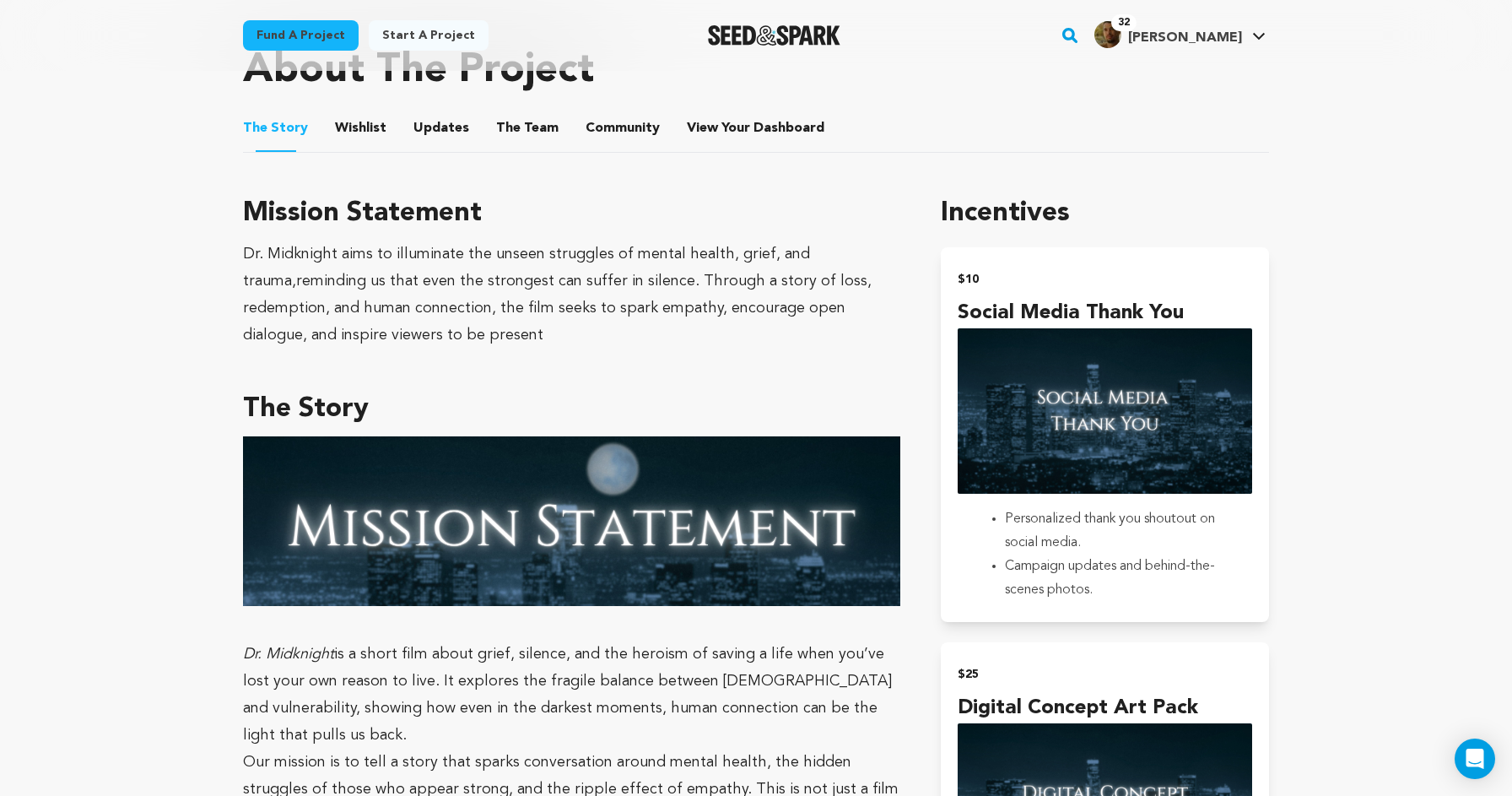
scroll to position [759, 0]
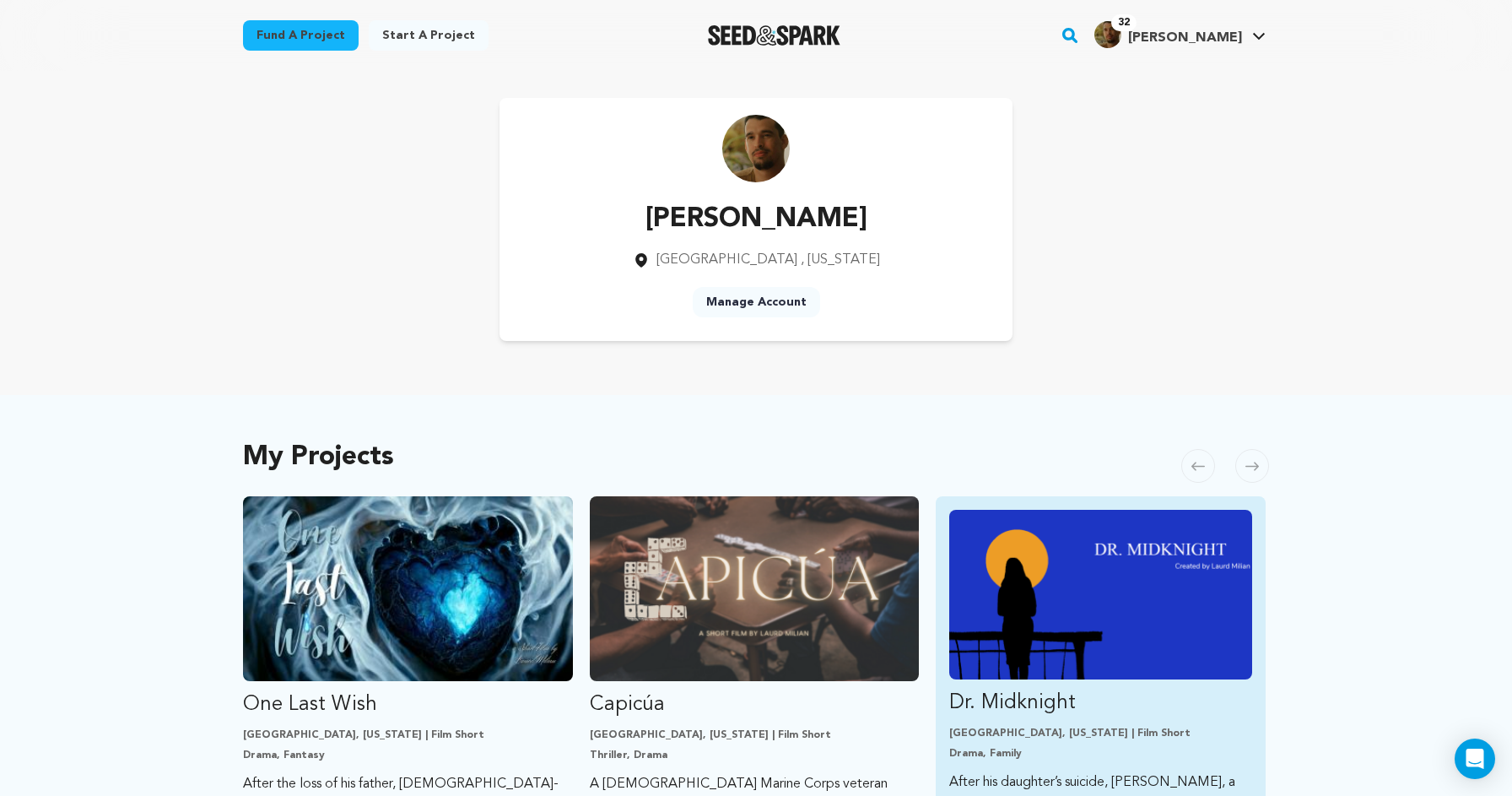
click at [1045, 622] on img "Fund Dr. Midknight" at bounding box center [1100, 594] width 303 height 170
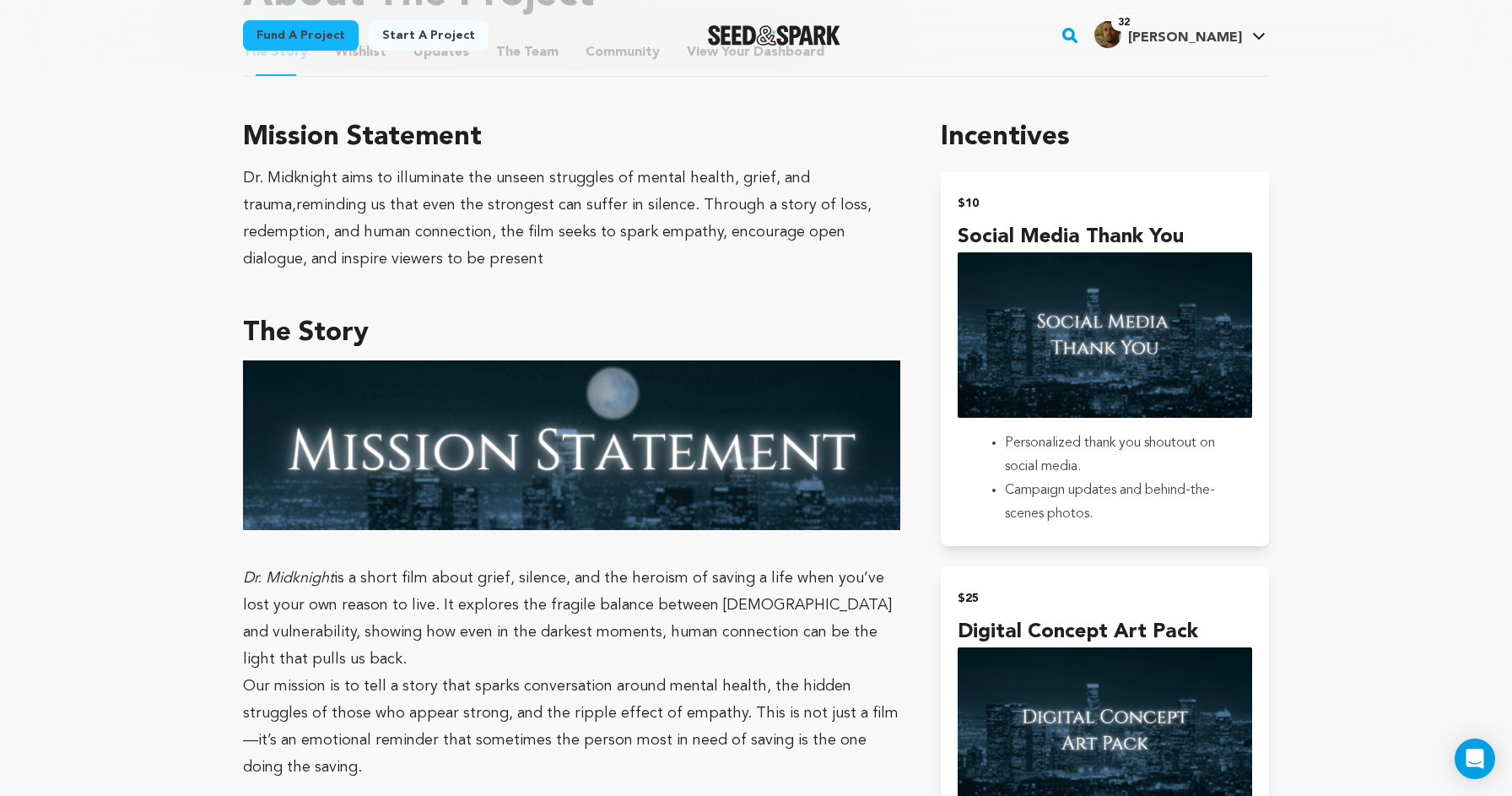
scroll to position [837, 0]
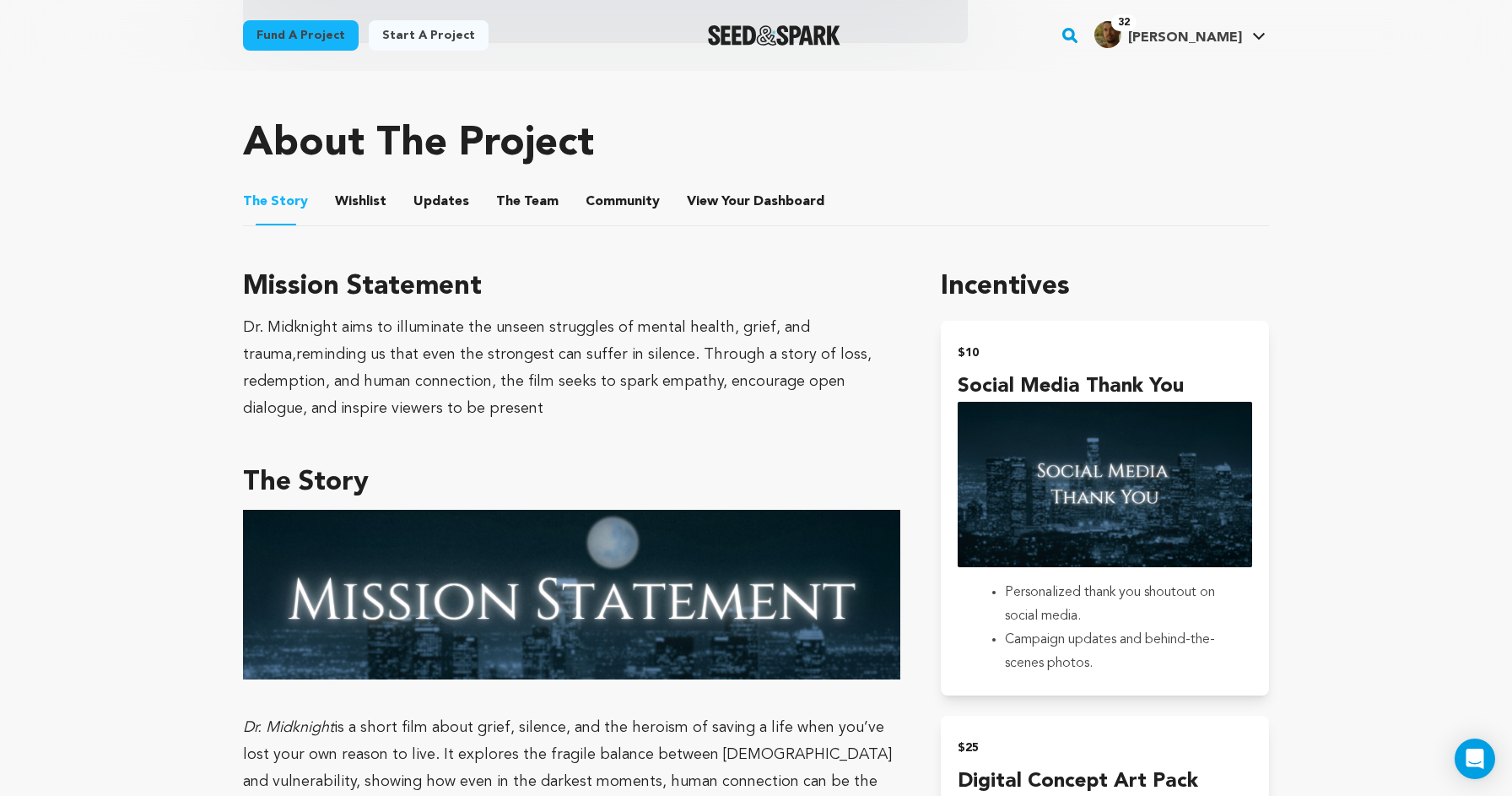
scroll to position [679, 0]
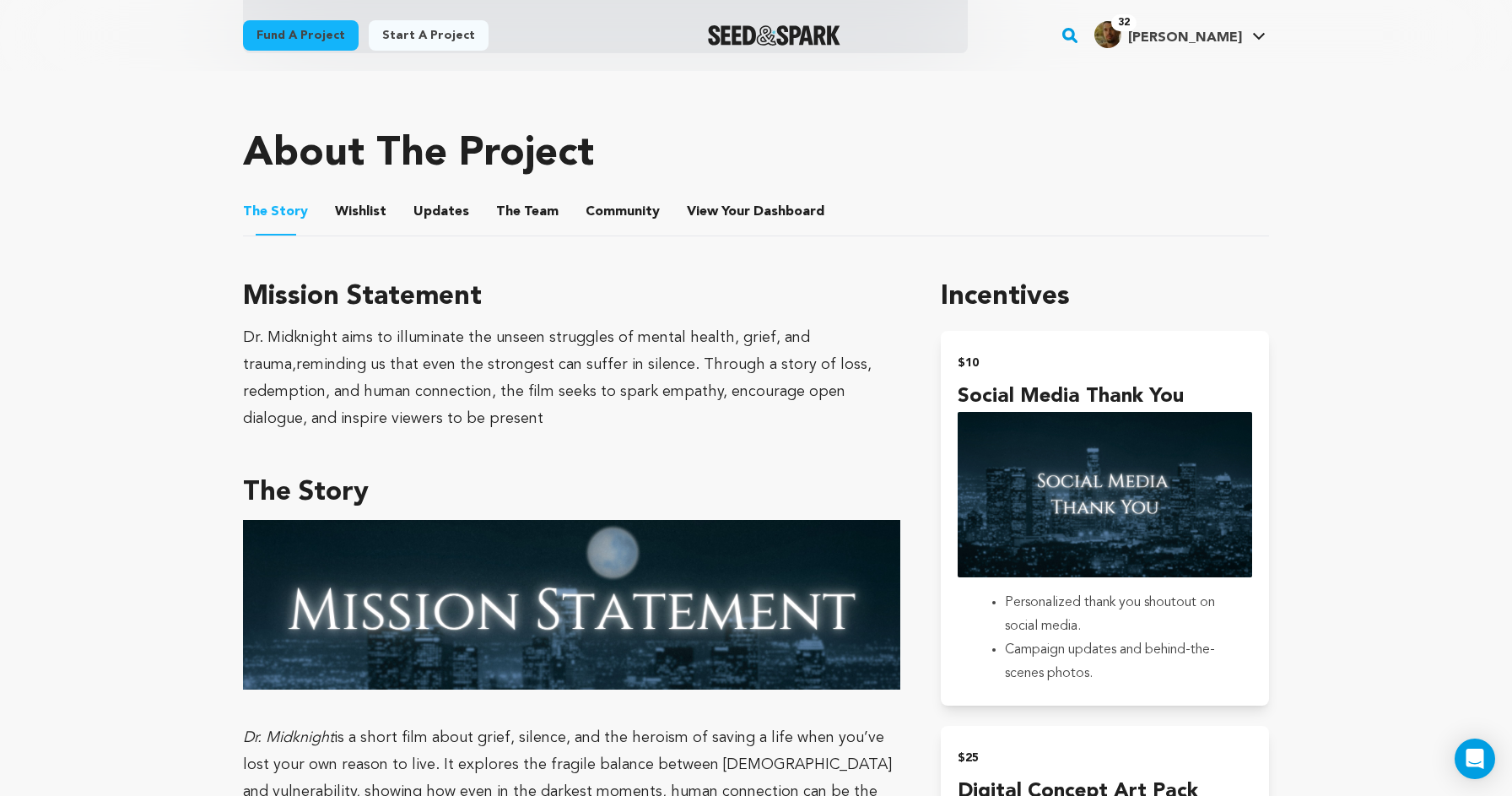
click at [370, 229] on button "Wishlist" at bounding box center [361, 215] width 41 height 41
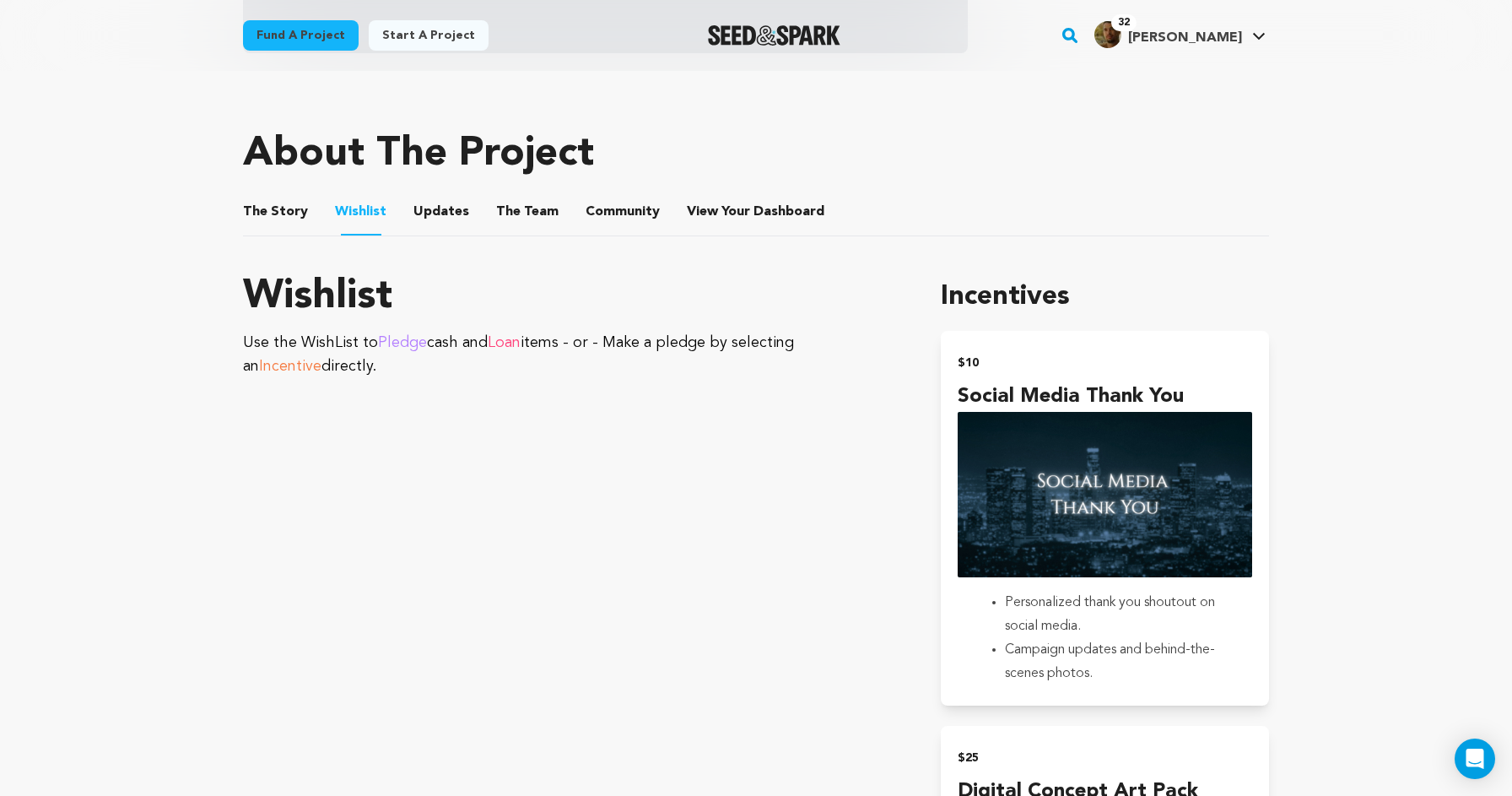
click at [257, 191] on li "The Story The Story" at bounding box center [276, 212] width 65 height 47
click at [276, 212] on button "The Story" at bounding box center [276, 215] width 41 height 41
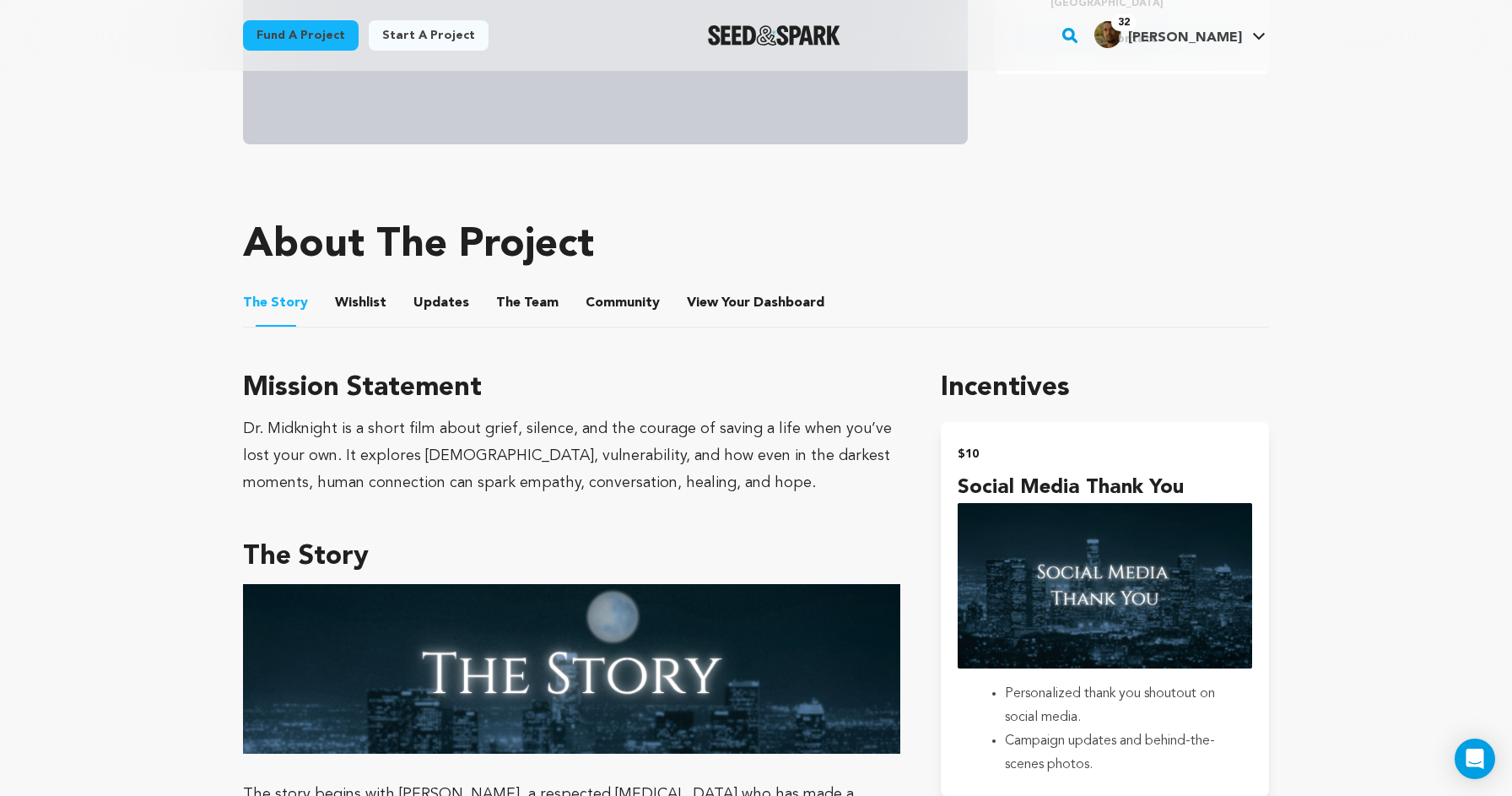
scroll to position [581, 0]
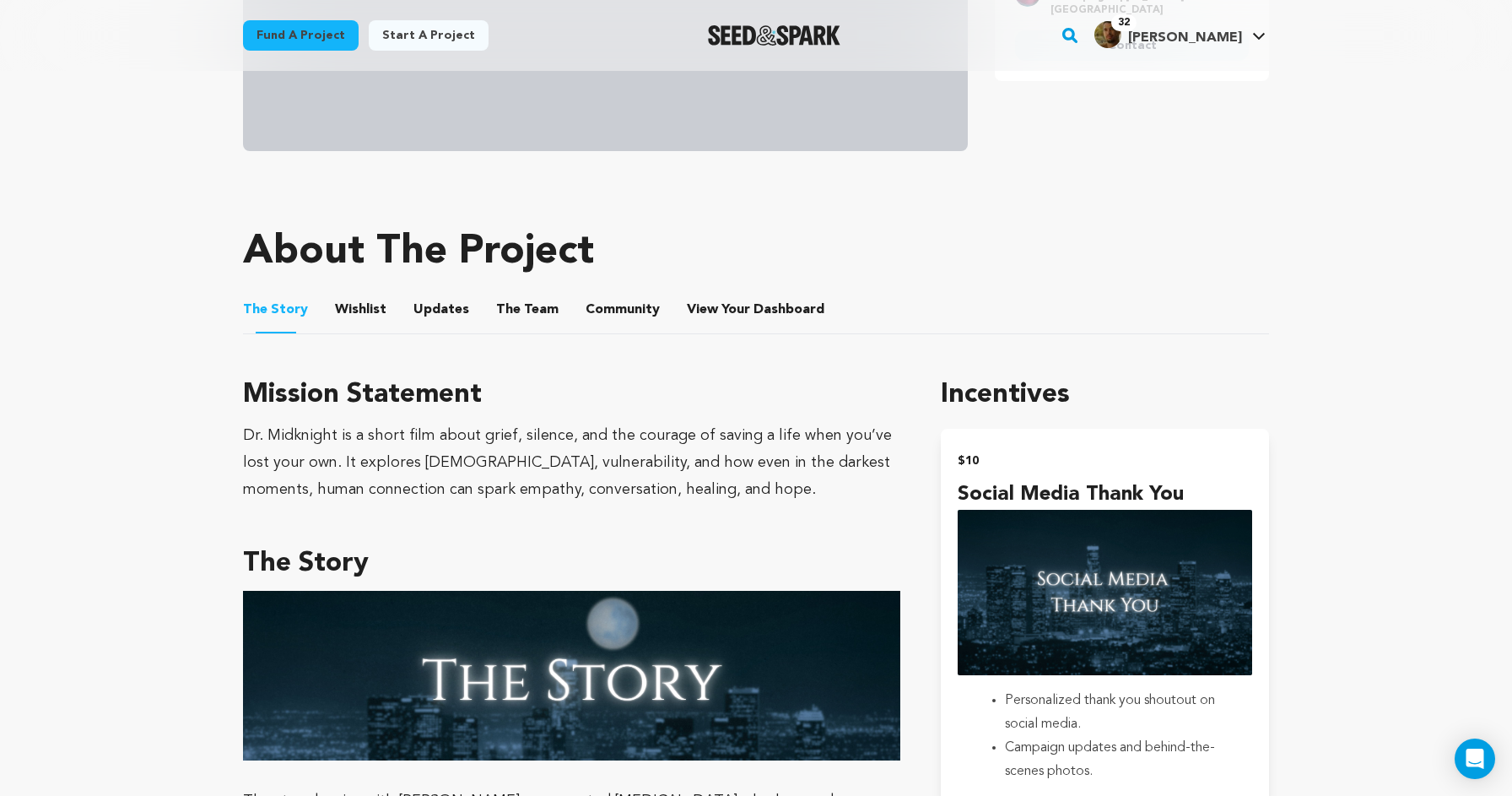
click at [373, 300] on button "Wishlist" at bounding box center [361, 313] width 41 height 41
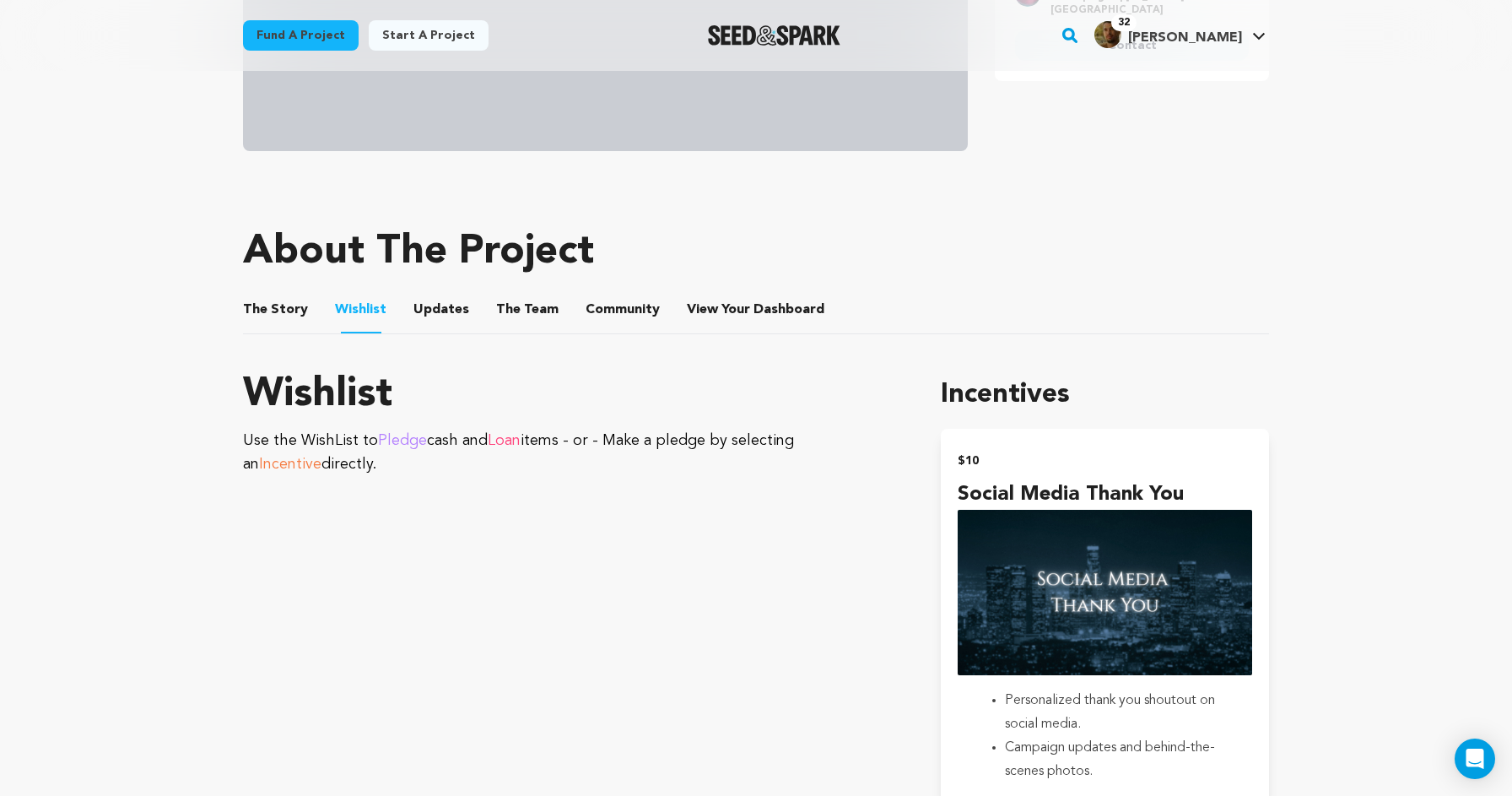
click at [433, 298] on button "Updates" at bounding box center [441, 313] width 41 height 41
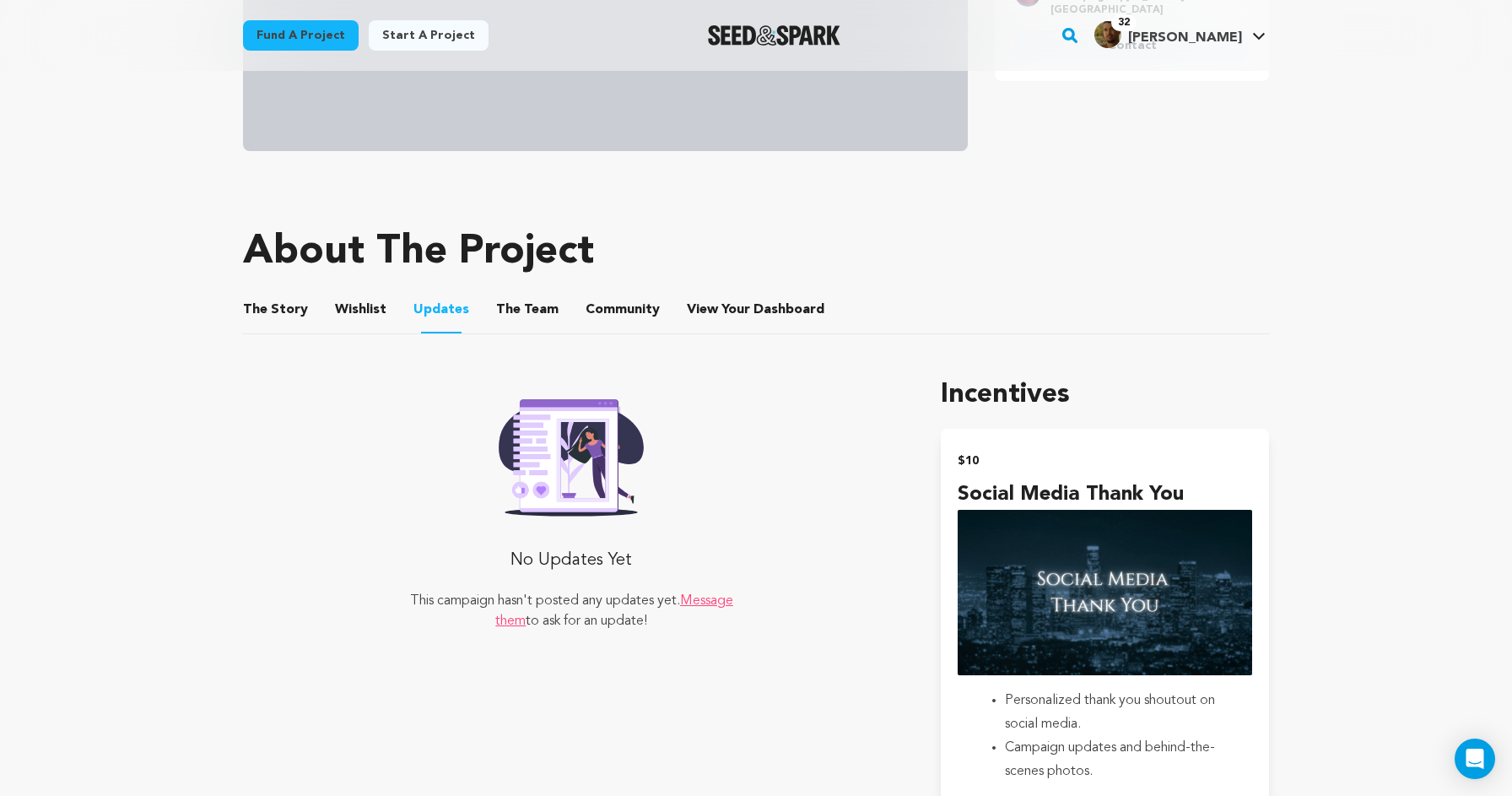
click at [374, 305] on button "Wishlist" at bounding box center [361, 313] width 41 height 41
